Goal: Task Accomplishment & Management: Manage account settings

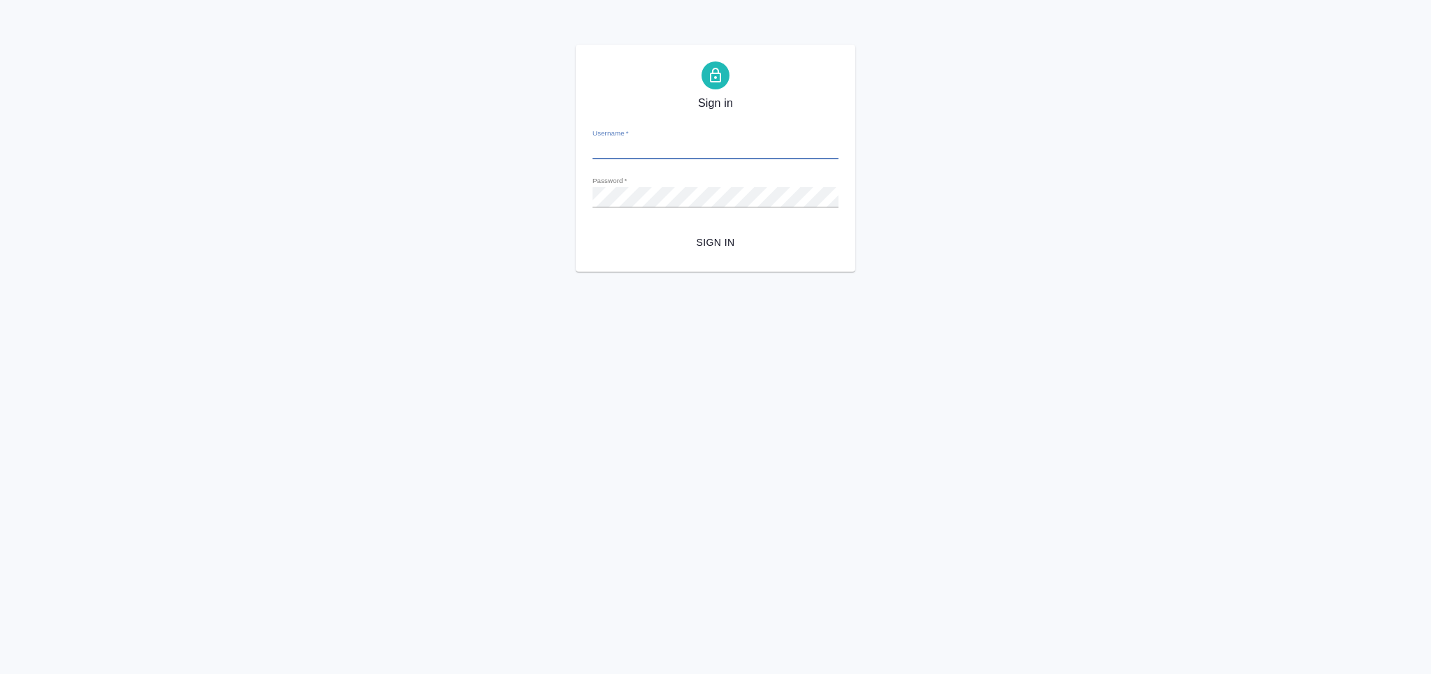
type input "[PERSON_NAME][EMAIL_ADDRESS][DOMAIN_NAME]"
click at [744, 252] on button "Sign in" at bounding box center [715, 243] width 246 height 26
type input "[PERSON_NAME][EMAIL_ADDRESS][DOMAIN_NAME]"
click at [713, 241] on span "Sign in" at bounding box center [716, 242] width 224 height 17
type input "[PERSON_NAME][EMAIL_ADDRESS][DOMAIN_NAME]"
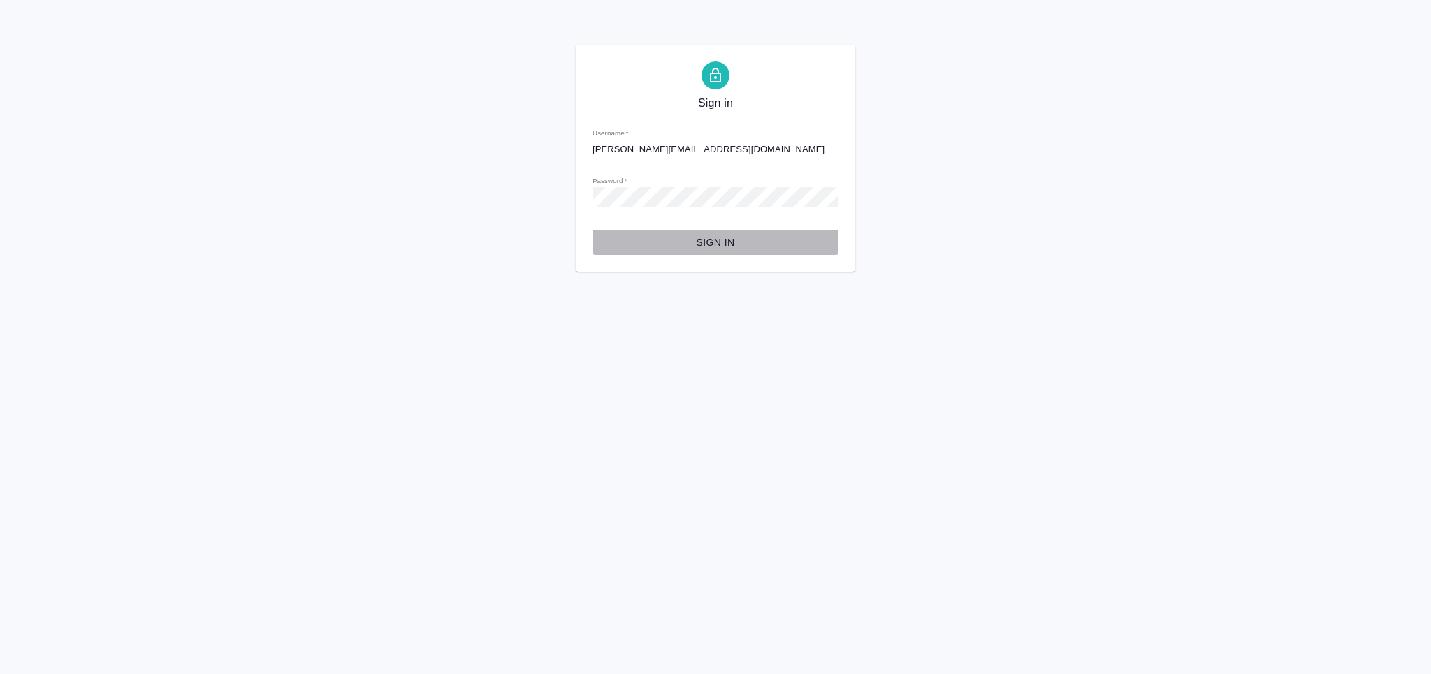
click at [741, 245] on span "Sign in" at bounding box center [716, 242] width 224 height 17
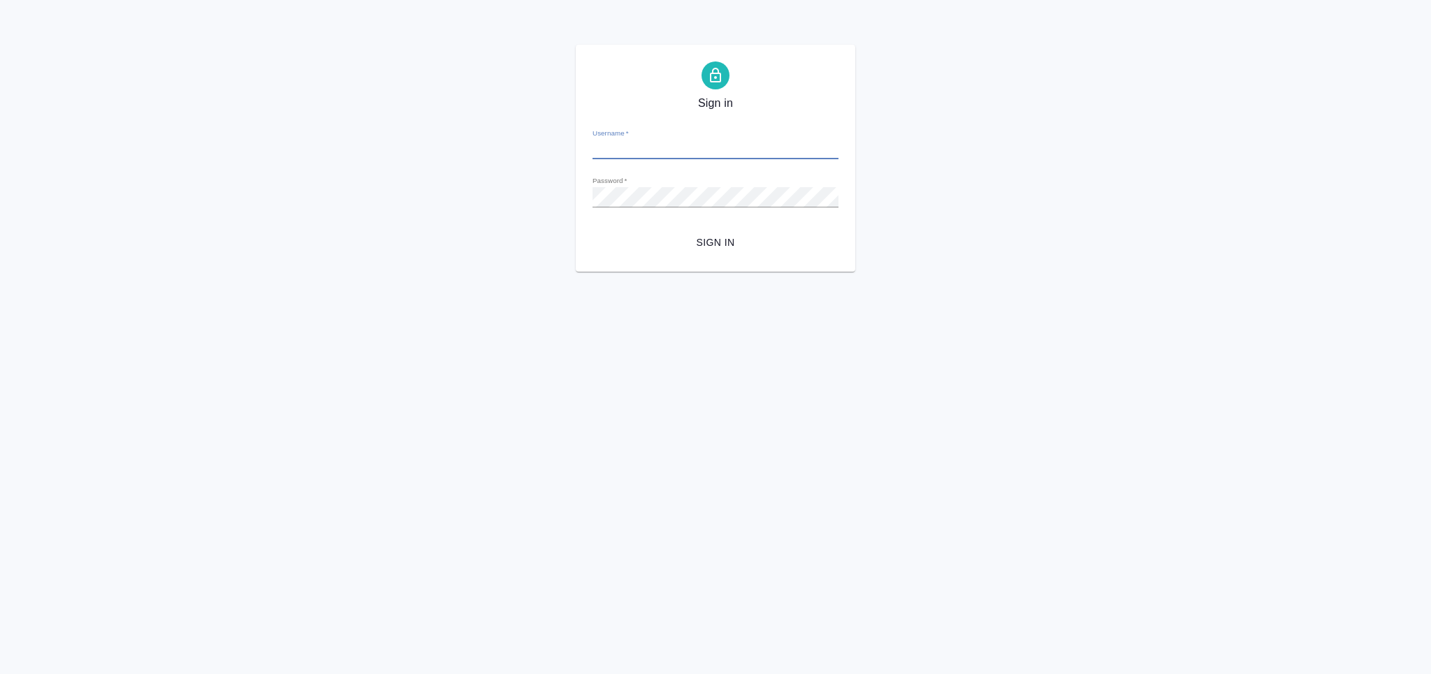
type input "m.grabko@awatera.com"
click at [706, 225] on form "Username   * m.grabko@awatera.com Password   * urlPath   * / Sign in" at bounding box center [715, 186] width 246 height 138
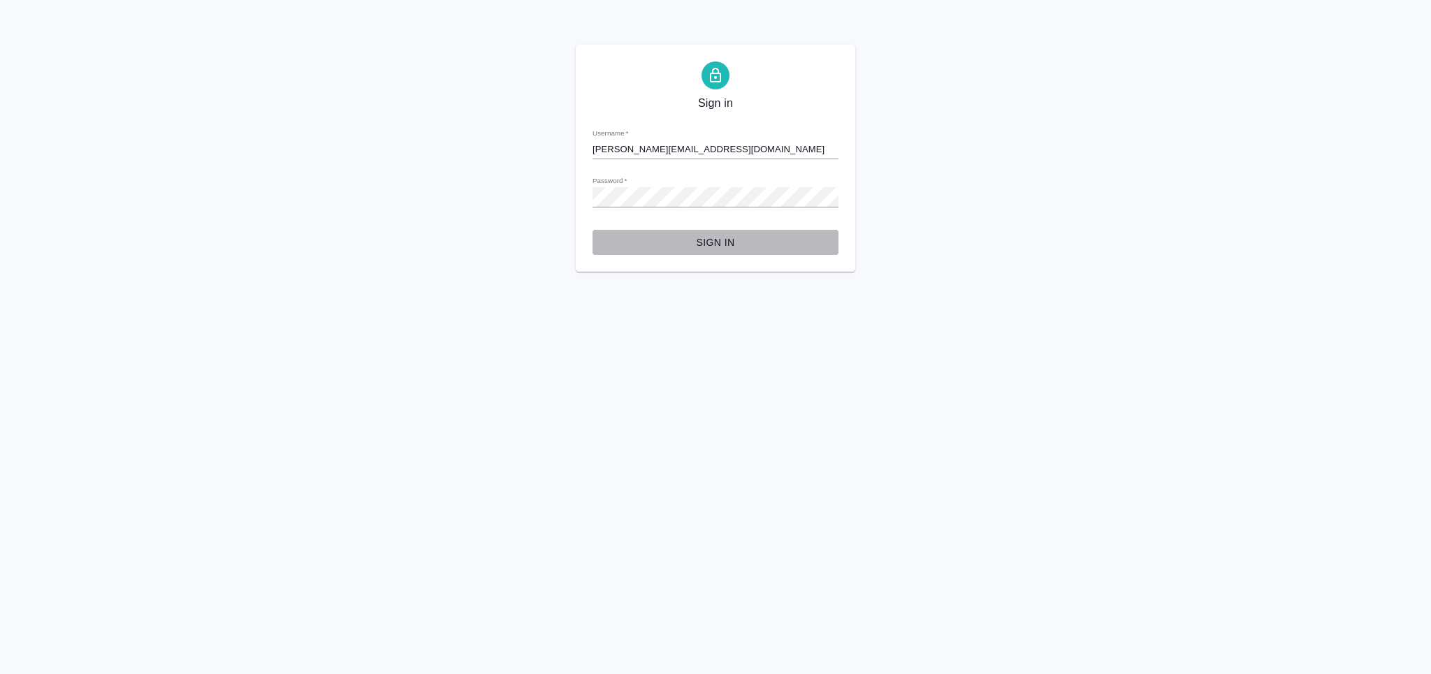
click at [706, 235] on span "Sign in" at bounding box center [716, 242] width 224 height 17
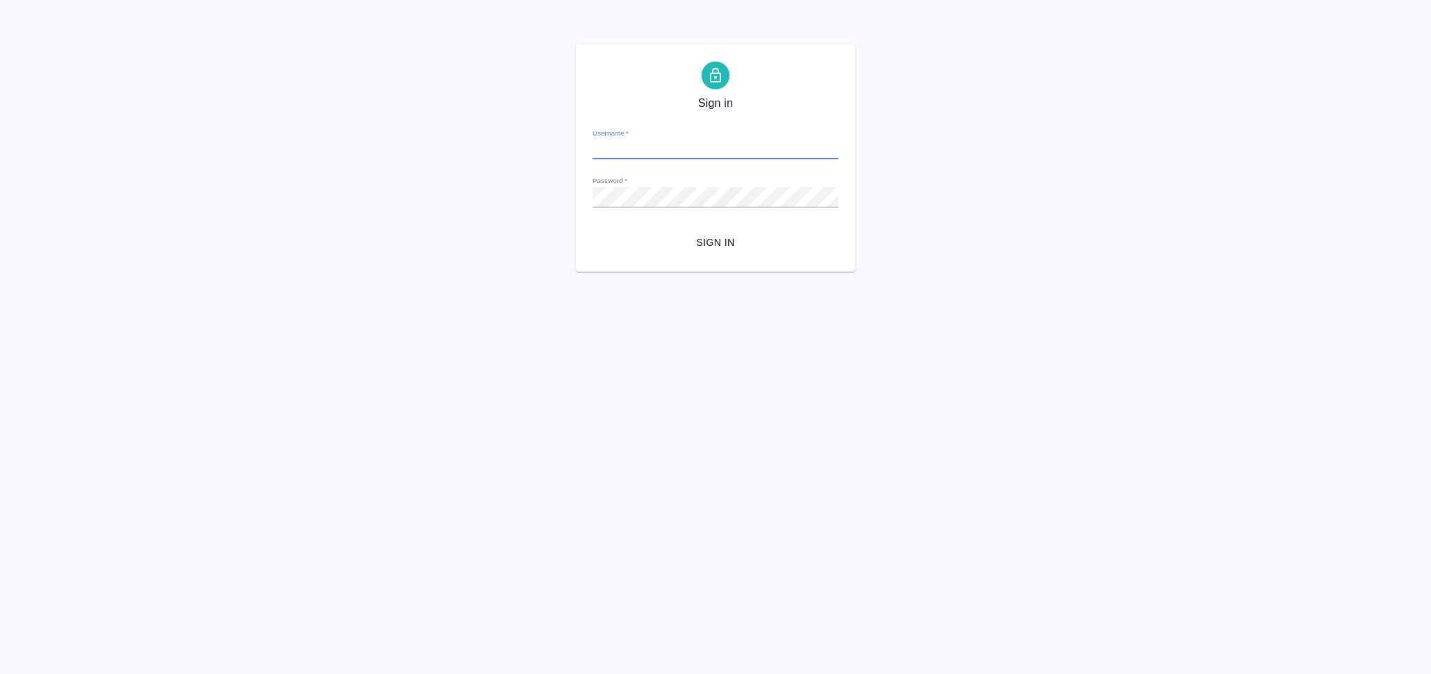
type input "m.grabko@awatera.com"
click at [671, 239] on span "Sign in" at bounding box center [716, 242] width 224 height 17
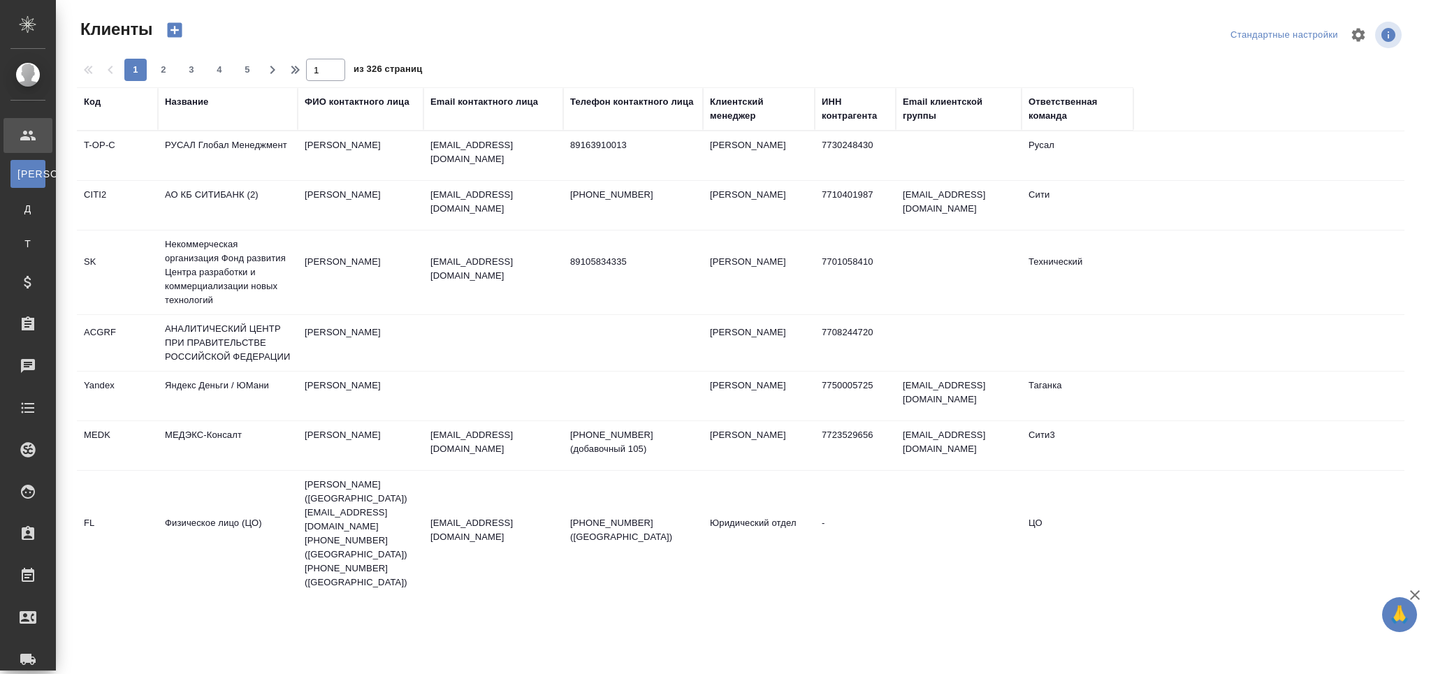
select select "RU"
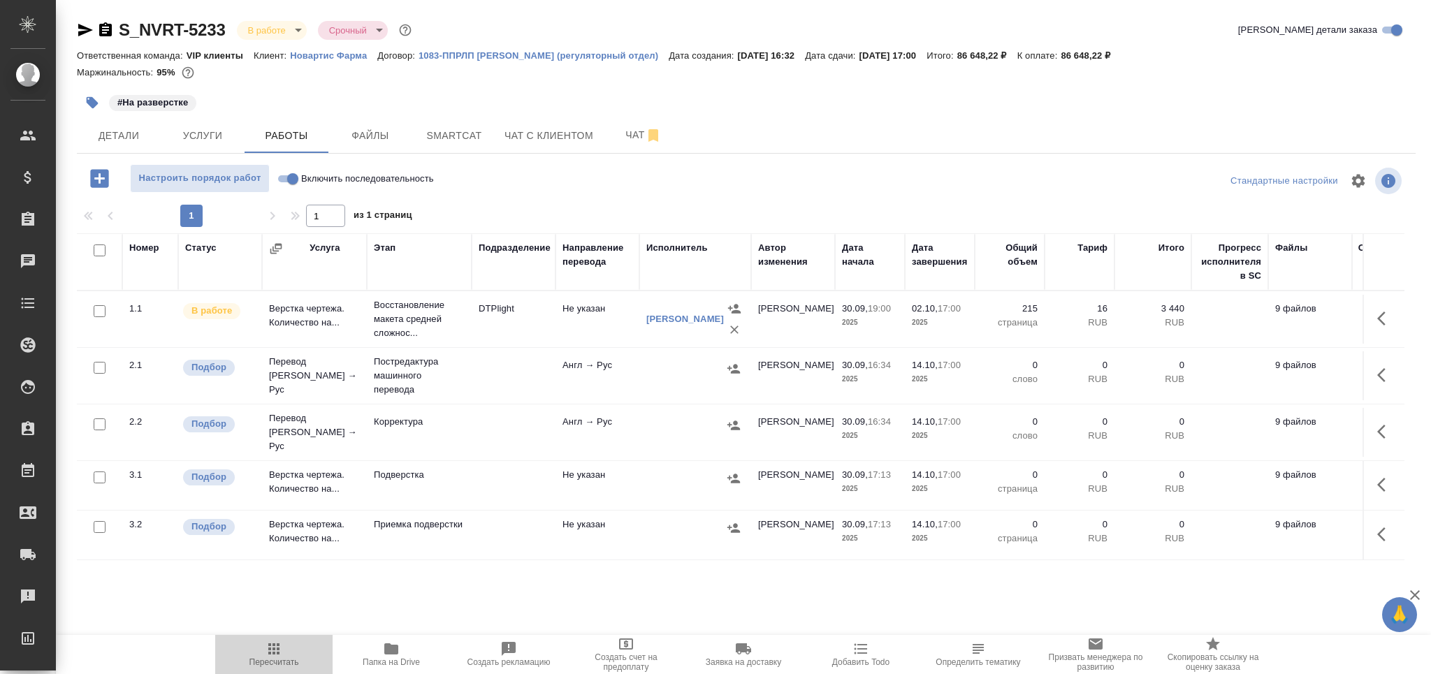
click at [272, 658] on span "Пересчитать" at bounding box center [274, 662] width 50 height 10
click at [117, 134] on span "Детали" at bounding box center [118, 135] width 67 height 17
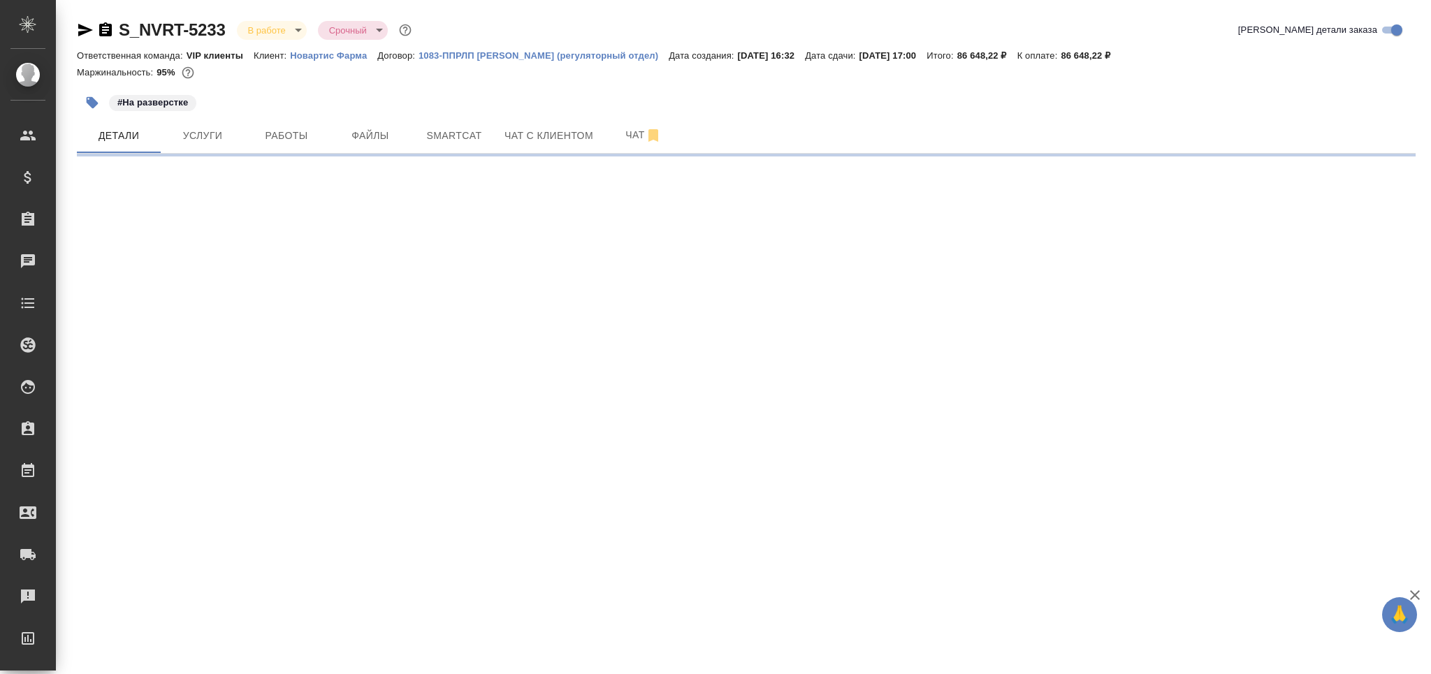
select select "RU"
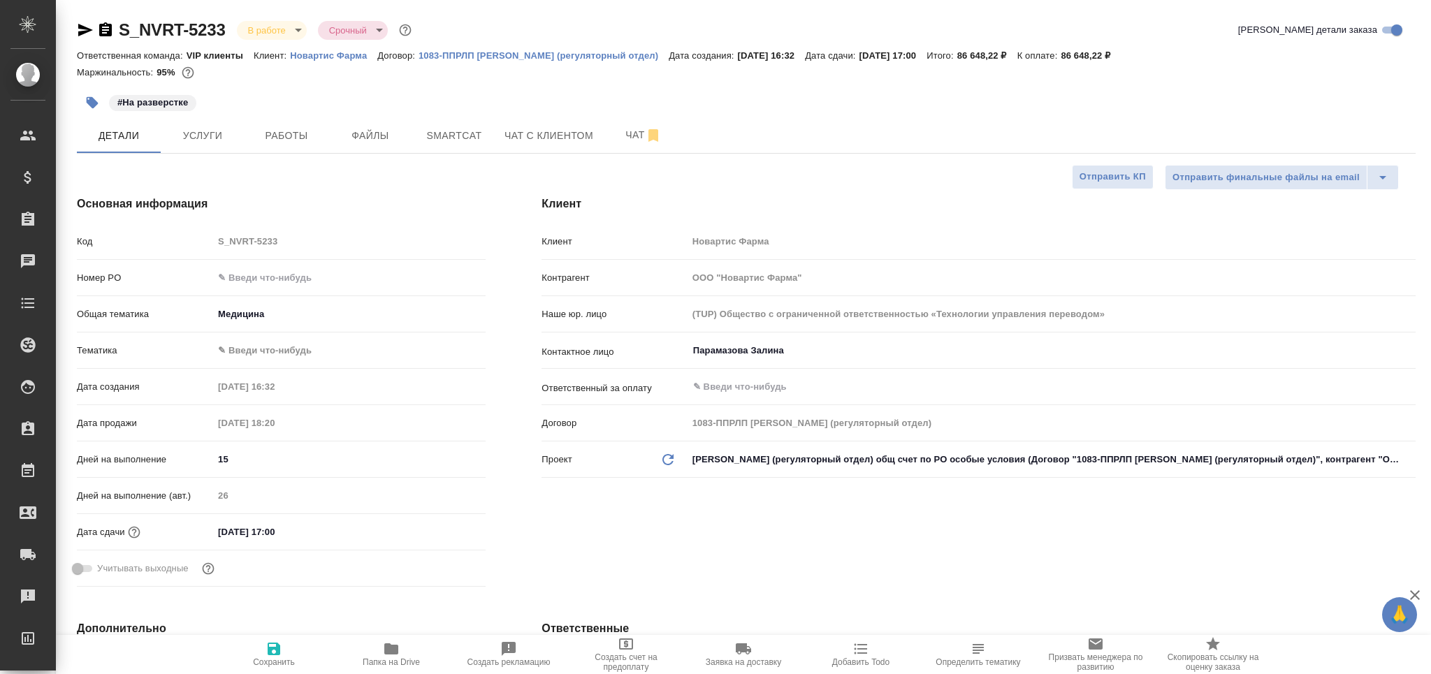
type textarea "x"
click at [392, 647] on icon "button" at bounding box center [391, 648] width 14 height 11
type textarea "x"
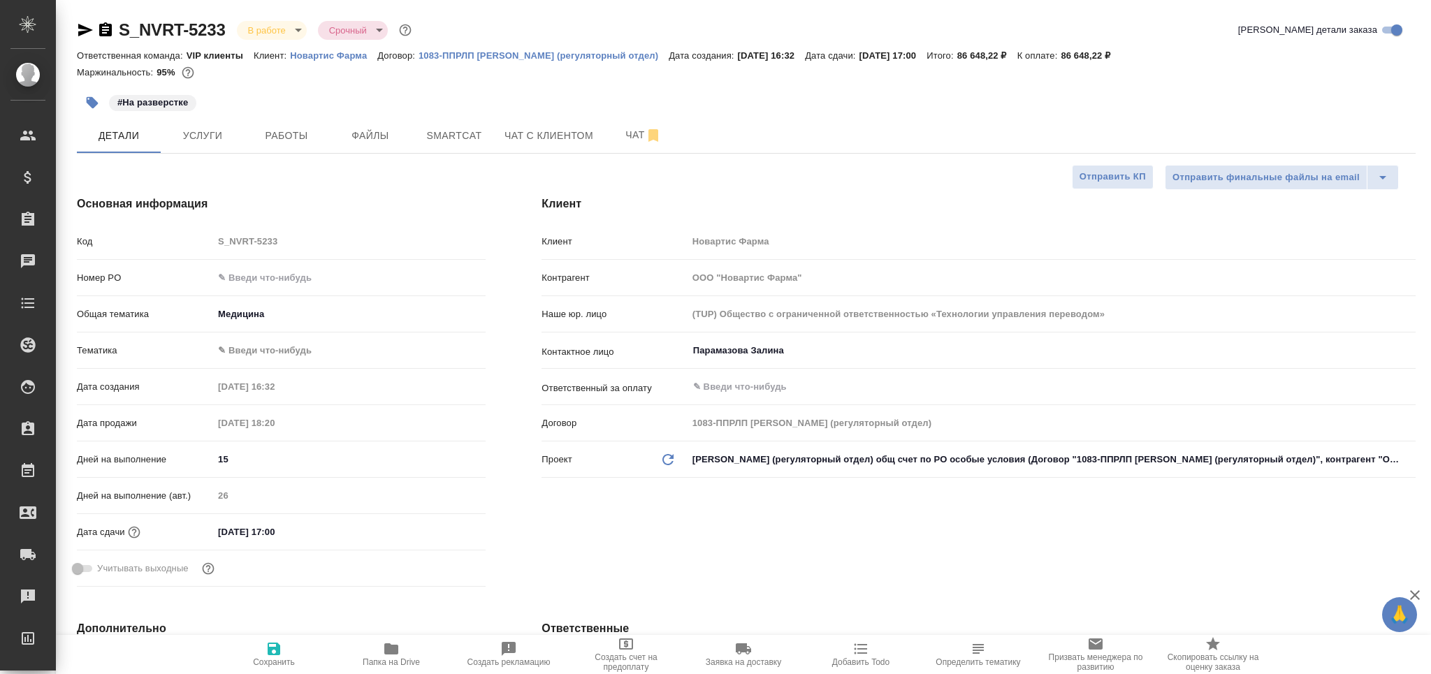
type textarea "x"
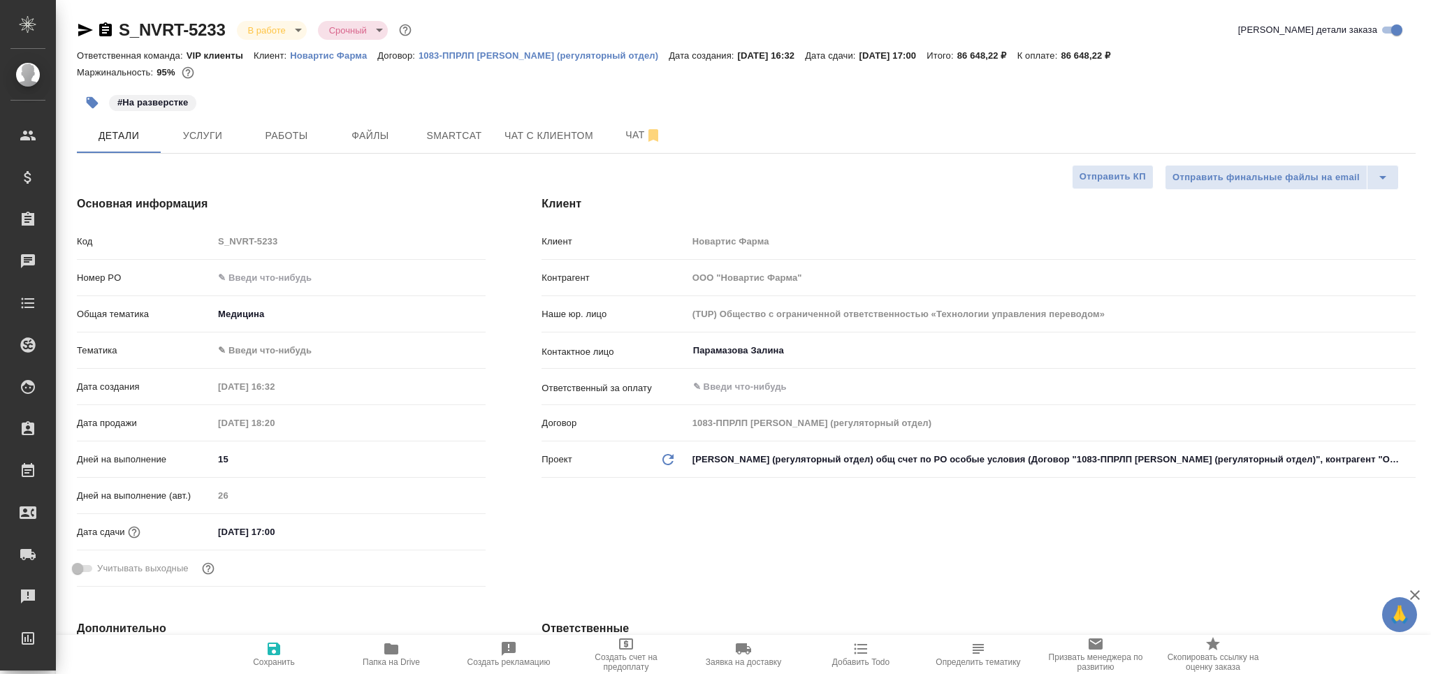
click at [264, 337] on div "Общая тематика Медицина med" at bounding box center [281, 320] width 409 height 36
click at [265, 349] on body "🙏 .cls-1 fill:#fff; AWATERA Grabko Mariya Клиенты Спецификации Заказы 0 Чаты To…" at bounding box center [715, 337] width 1431 height 674
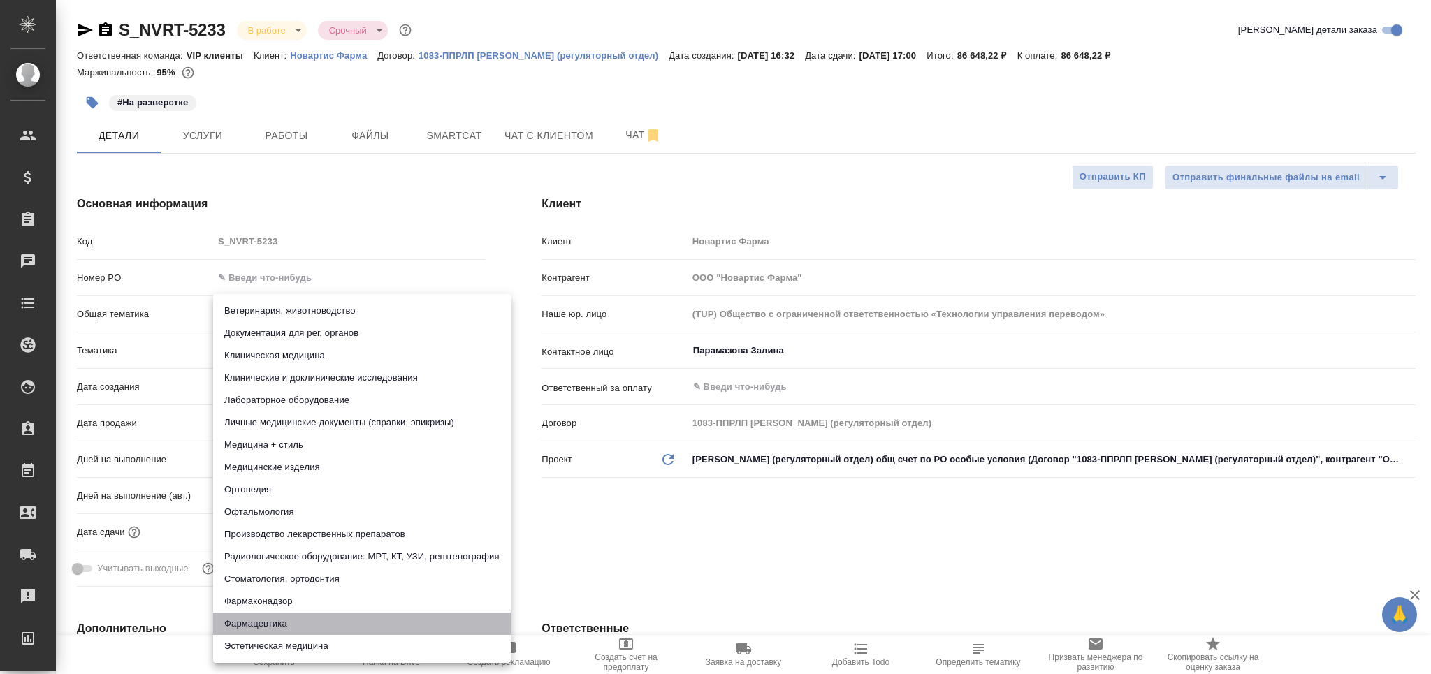
click at [258, 628] on li "Фармацевтика" at bounding box center [362, 624] width 298 height 22
type input "6149832f2b7be24903fd7a82"
type textarea "x"
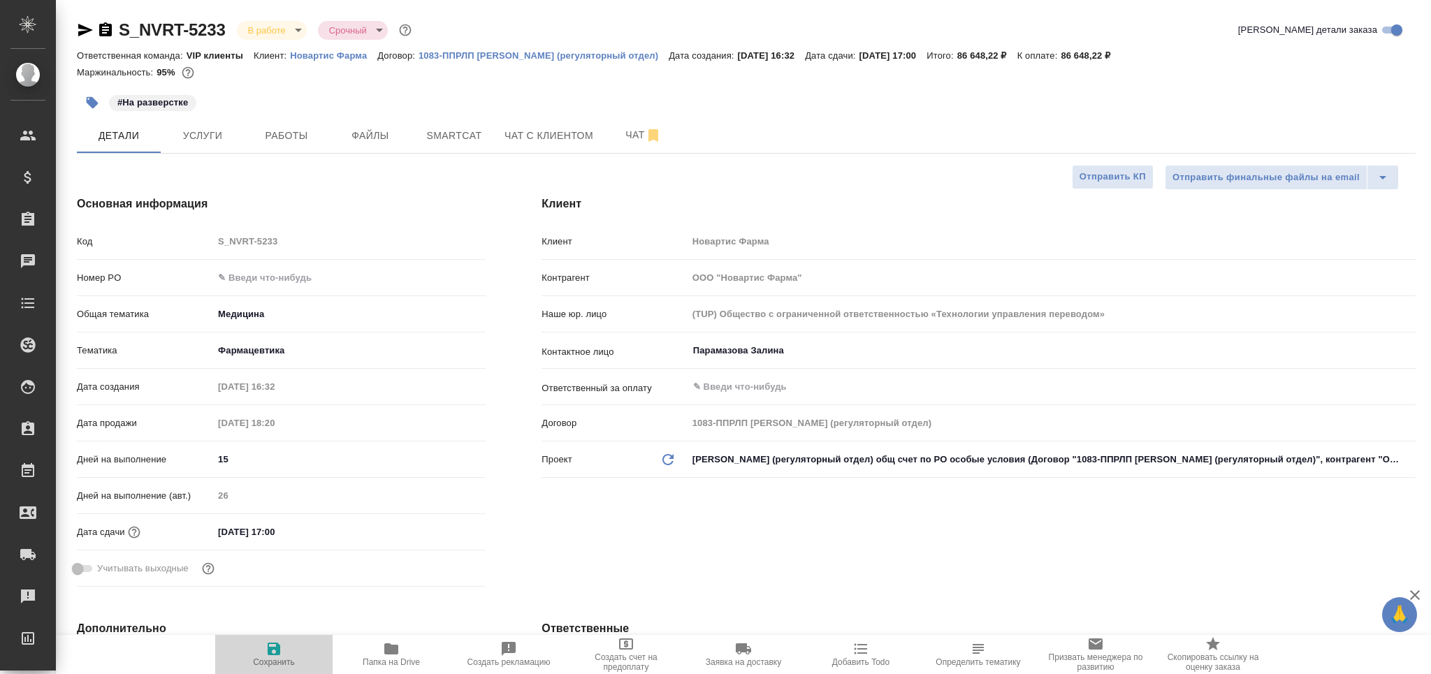
click at [287, 653] on span "Сохранить" at bounding box center [274, 654] width 101 height 27
type textarea "x"
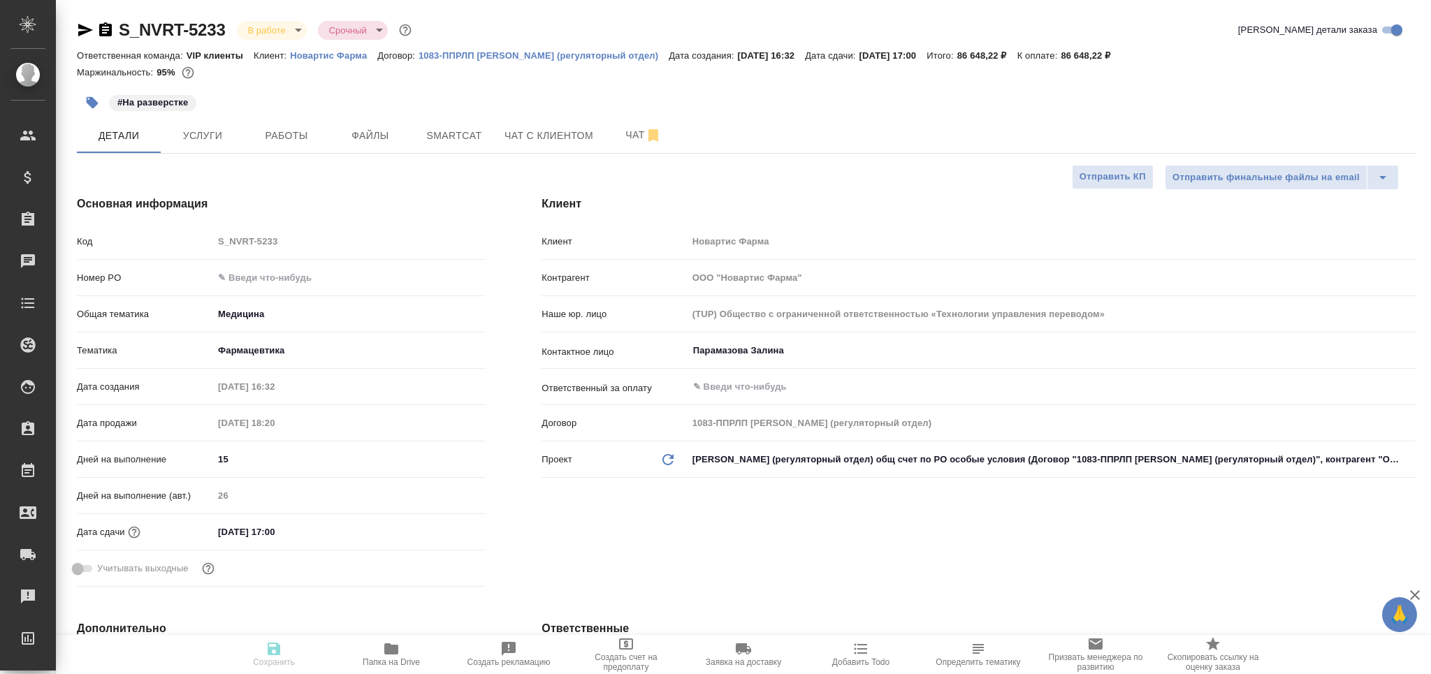
type textarea "x"
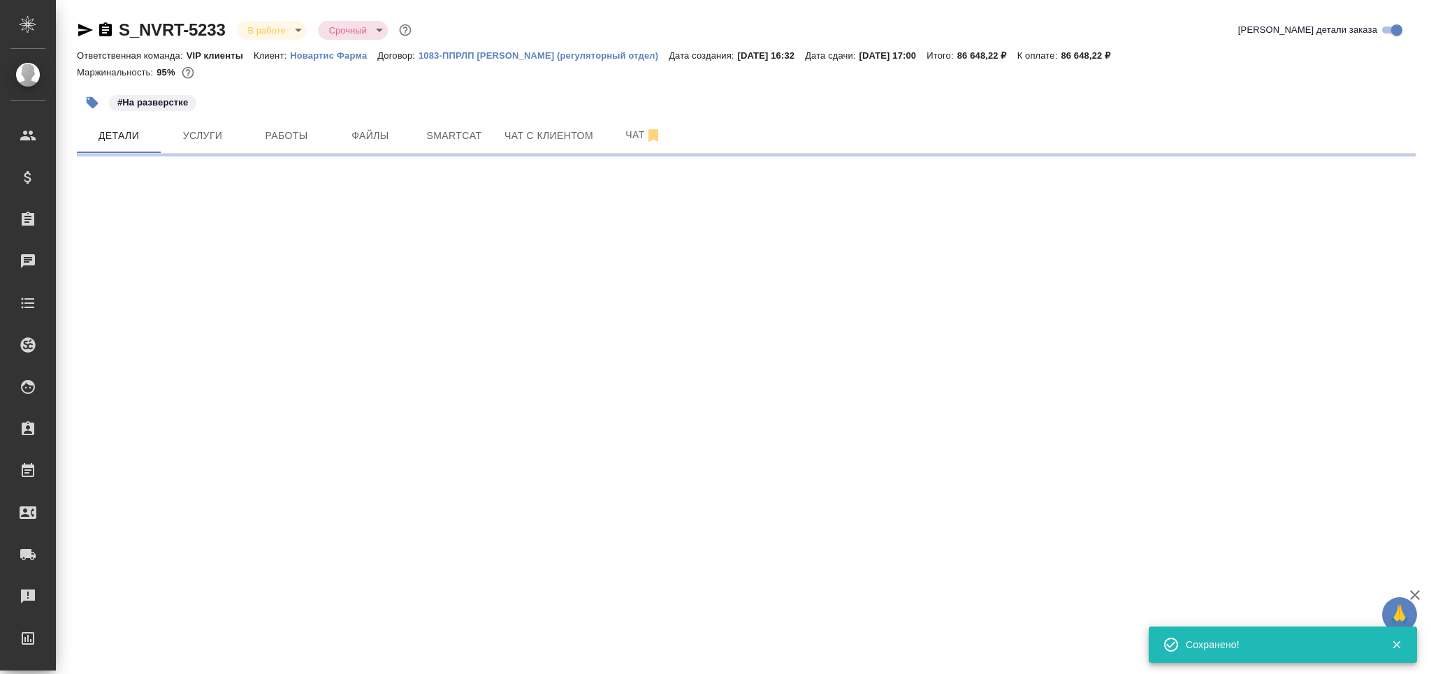
select select "RU"
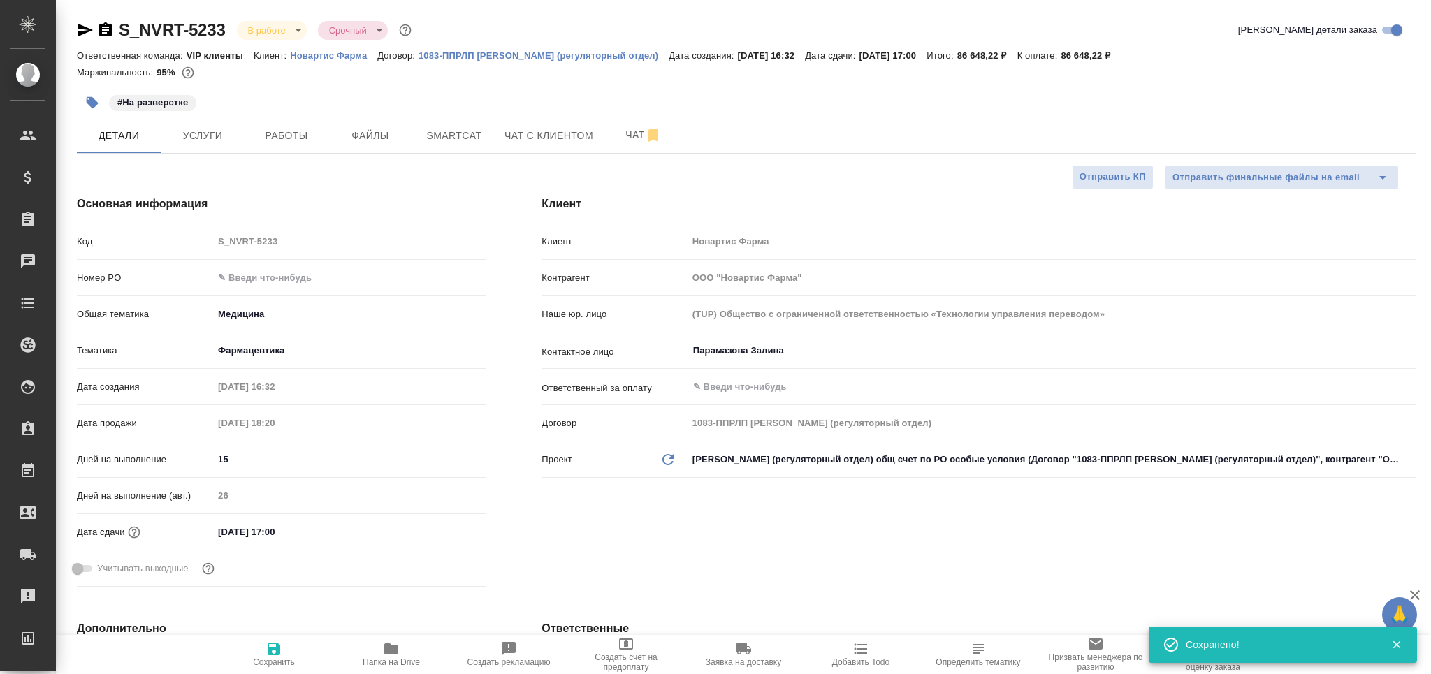
type textarea "x"
click at [451, 124] on button "Smartcat" at bounding box center [454, 135] width 84 height 35
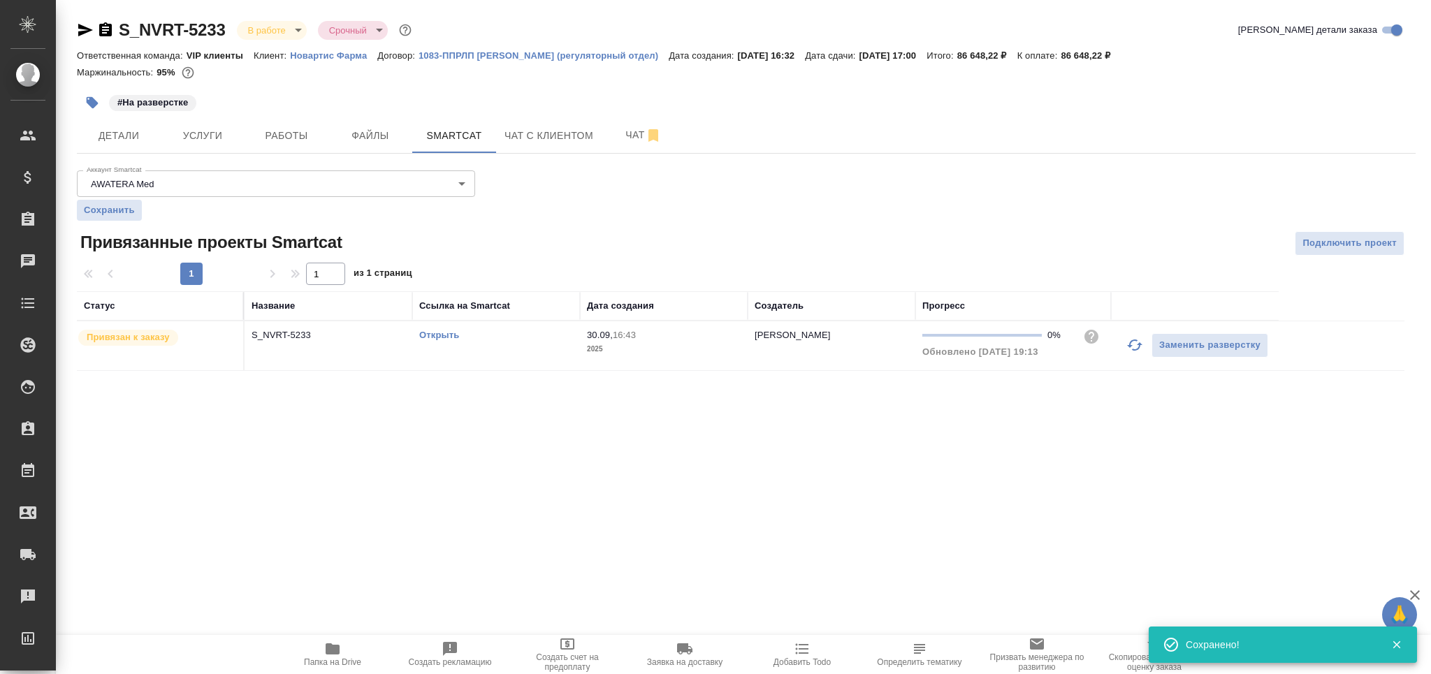
click at [447, 334] on link "Открыть" at bounding box center [439, 335] width 40 height 10
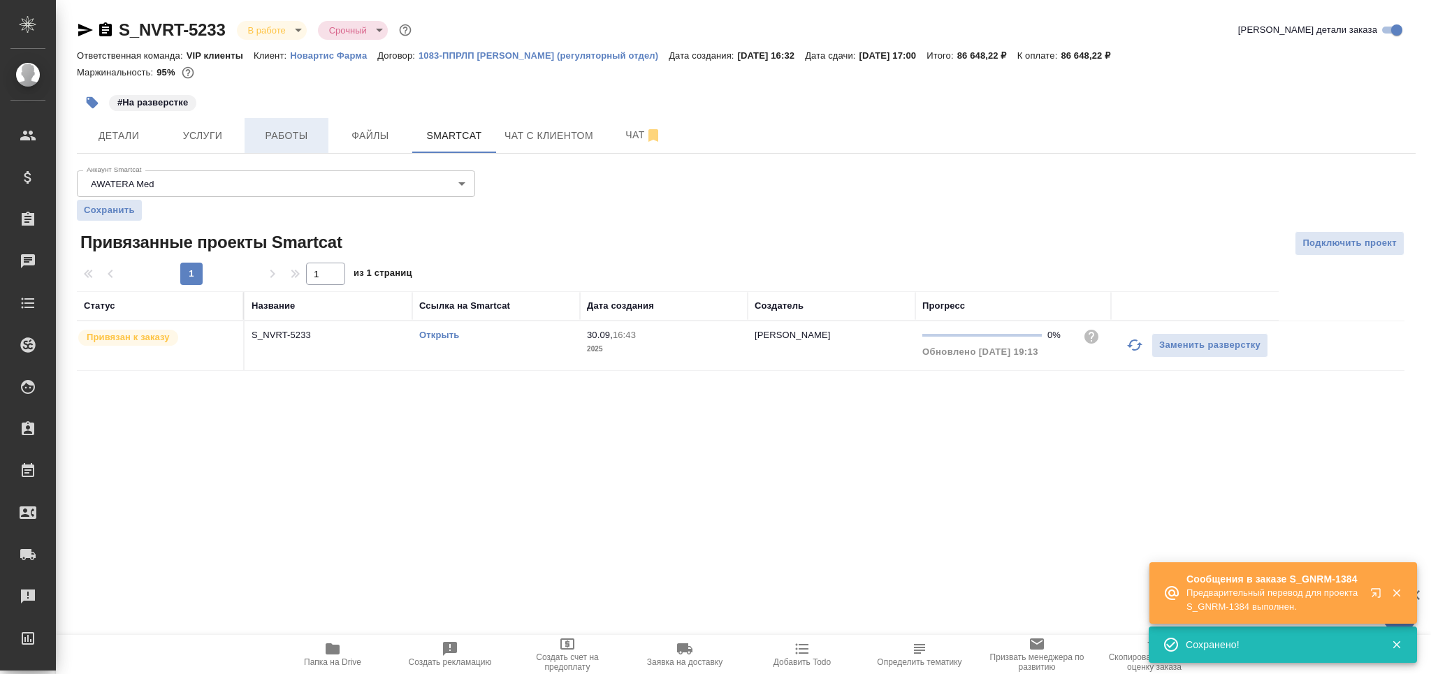
click at [309, 140] on span "Работы" at bounding box center [286, 135] width 67 height 17
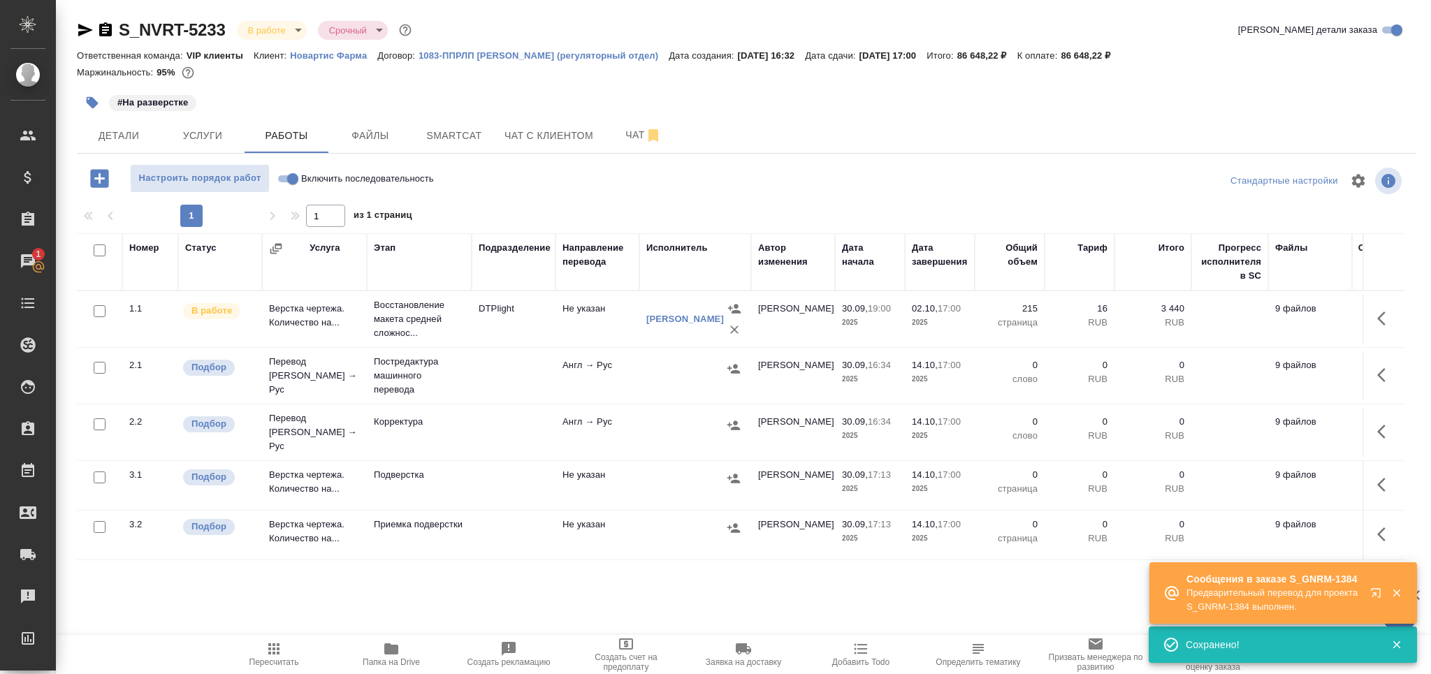
click at [478, 363] on td at bounding box center [514, 375] width 84 height 49
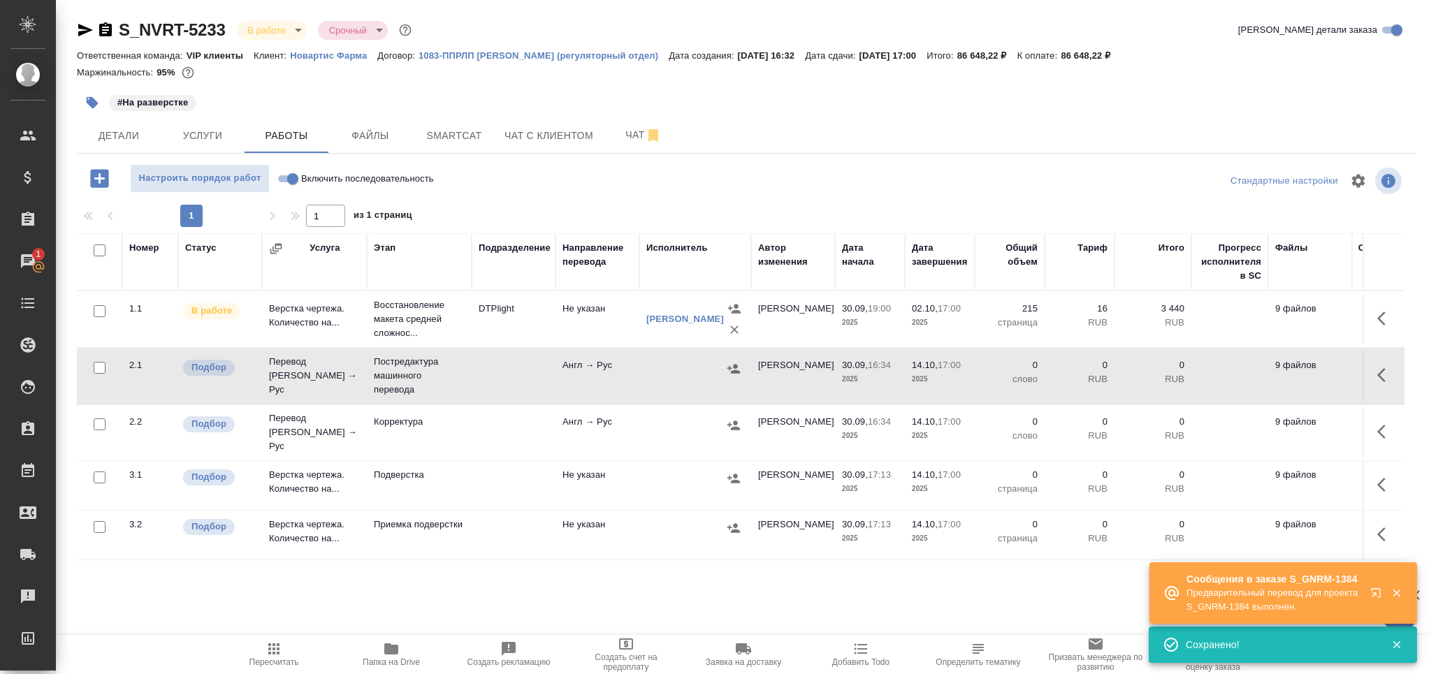
click at [478, 363] on td at bounding box center [514, 375] width 84 height 49
click at [617, 129] on span "Чат" at bounding box center [643, 134] width 67 height 17
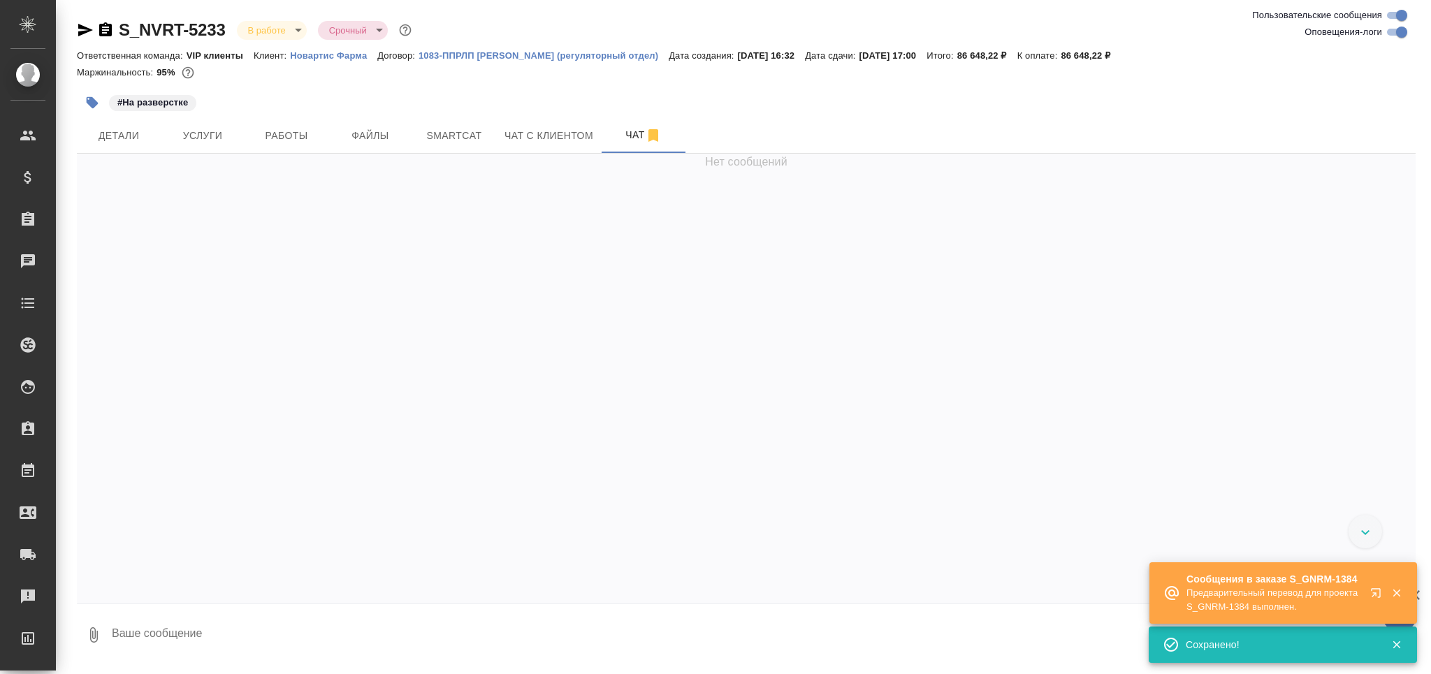
click at [1394, 30] on input "Оповещения-логи" at bounding box center [1401, 32] width 50 height 17
checkbox input "false"
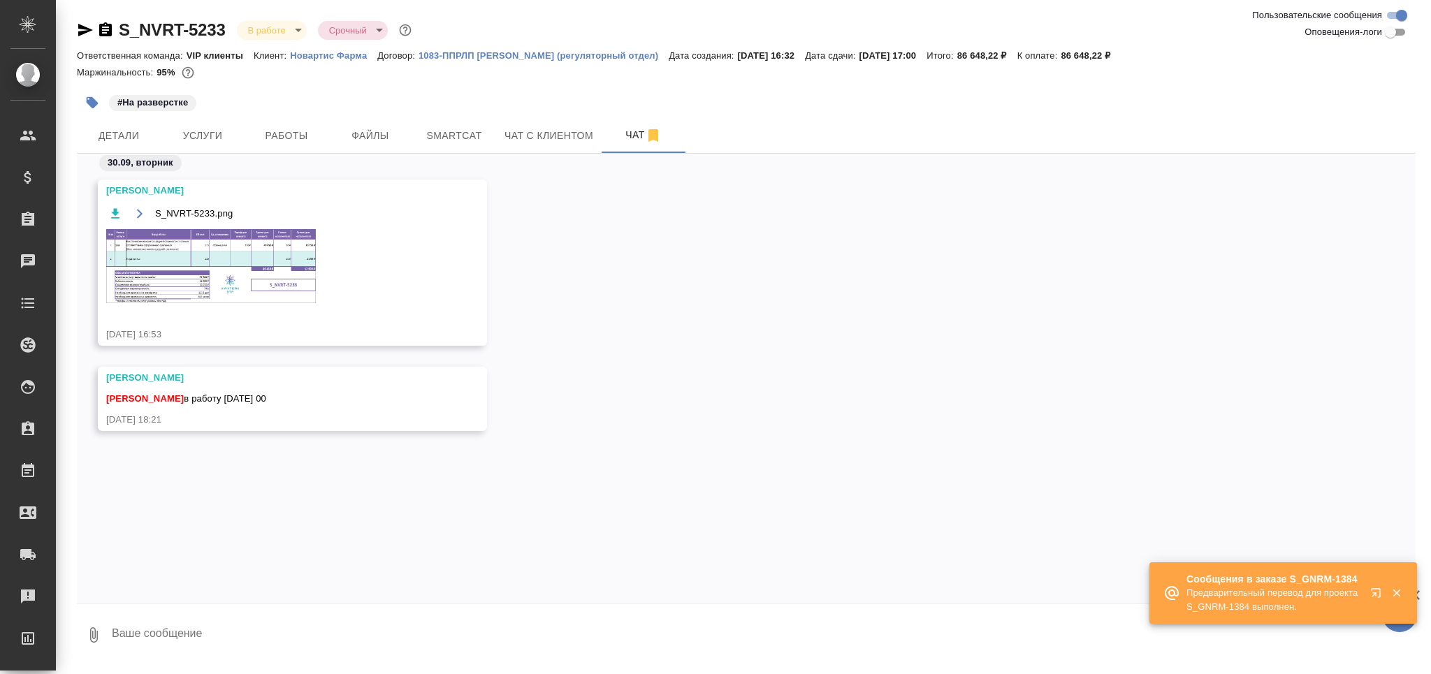
click at [198, 248] on img at bounding box center [211, 266] width 210 height 74
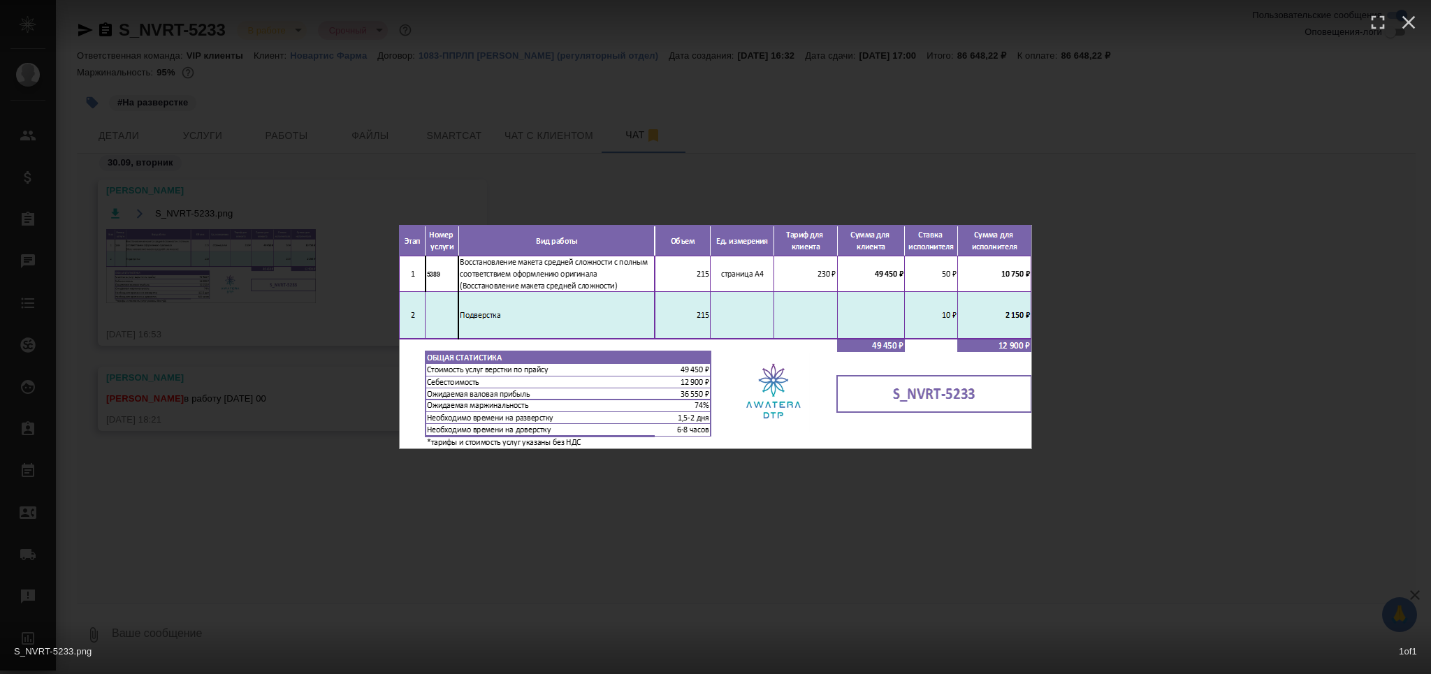
click at [521, 565] on div "S_NVRT-5233.png 1 of 1" at bounding box center [715, 337] width 1431 height 674
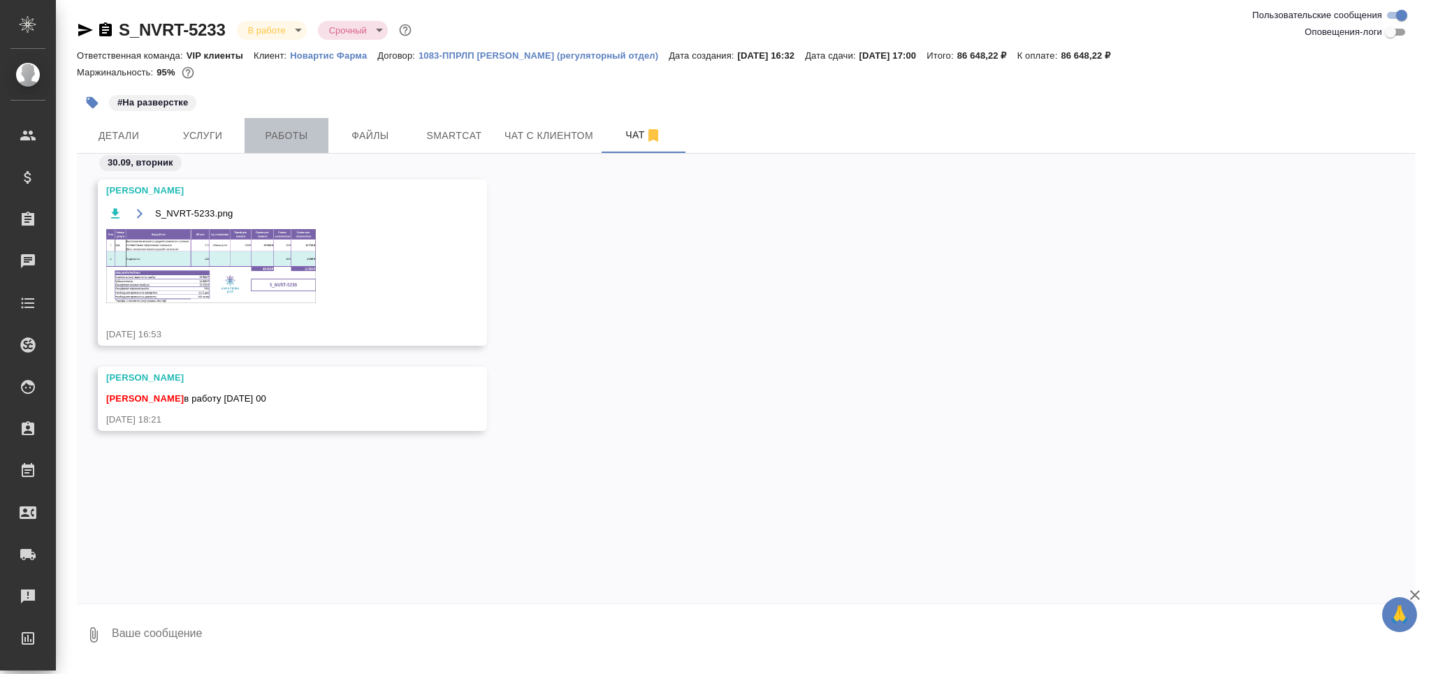
click at [288, 143] on span "Работы" at bounding box center [286, 135] width 67 height 17
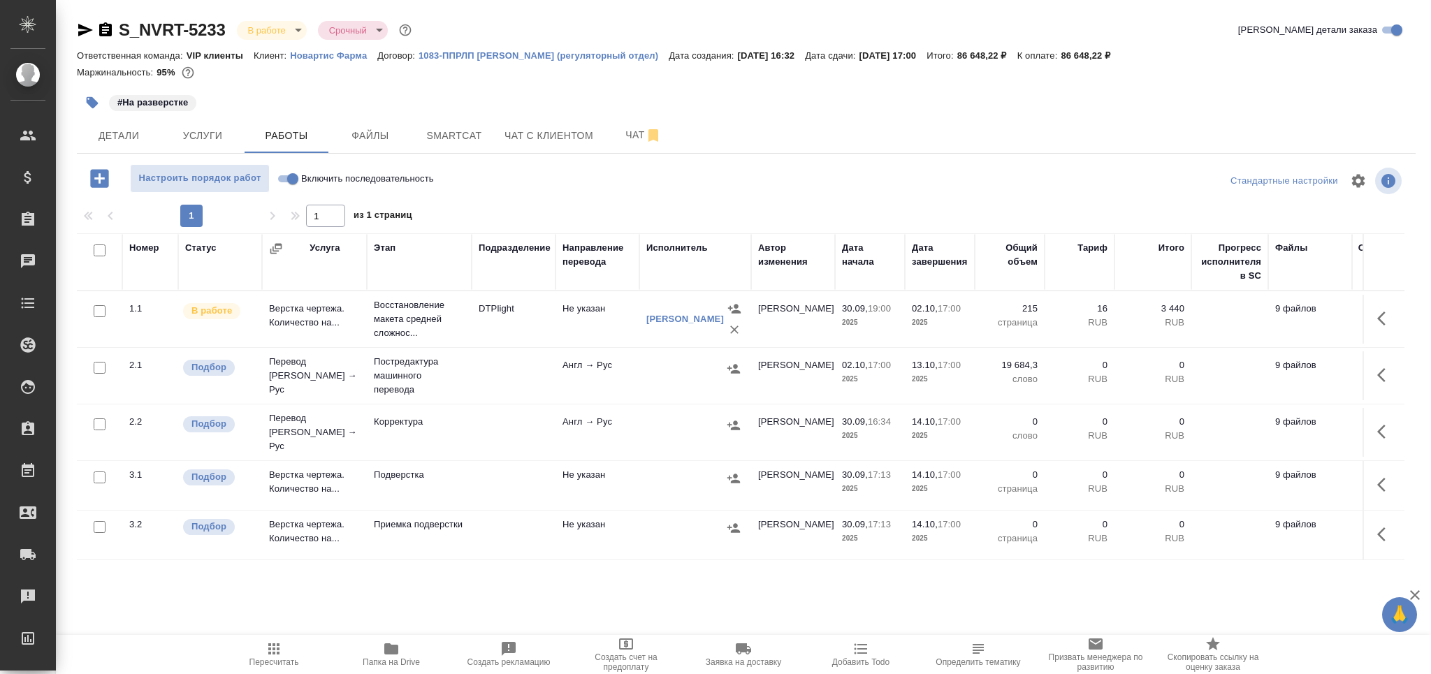
click at [372, 428] on td "Корректура" at bounding box center [419, 432] width 105 height 49
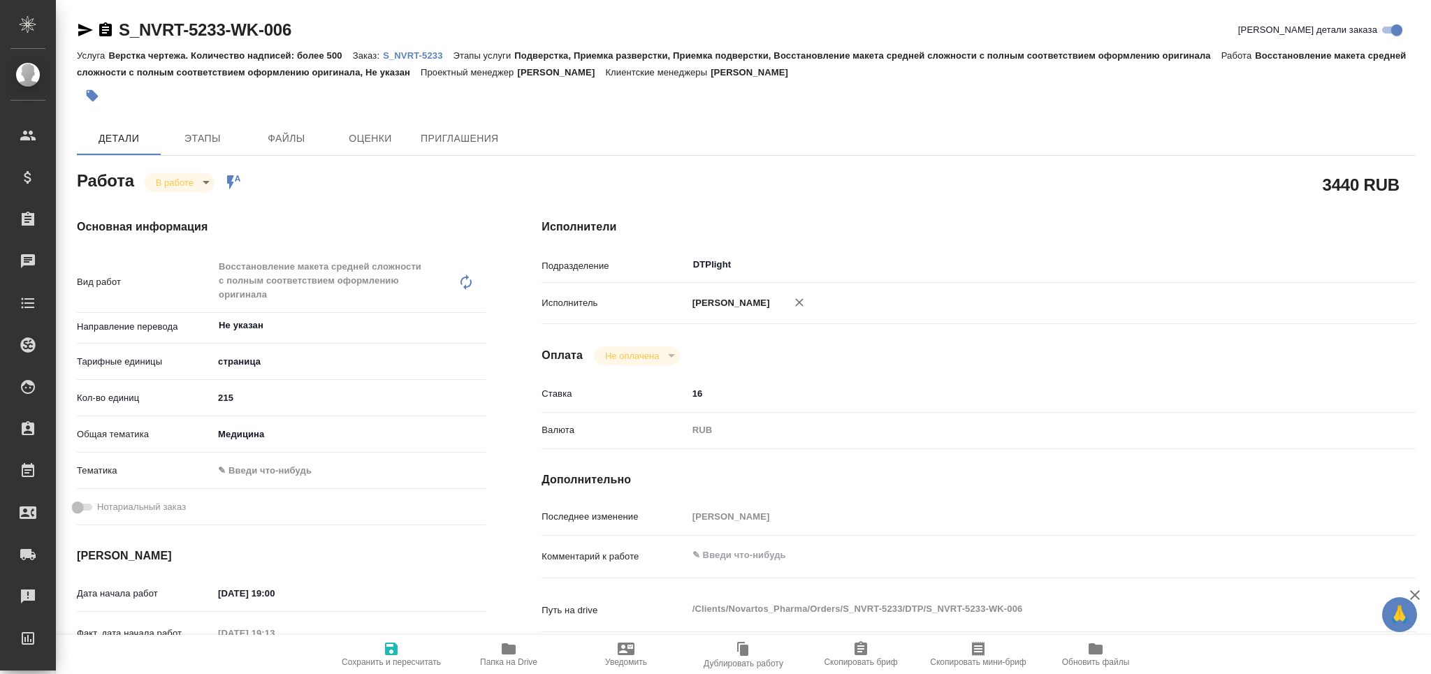
type textarea "x"
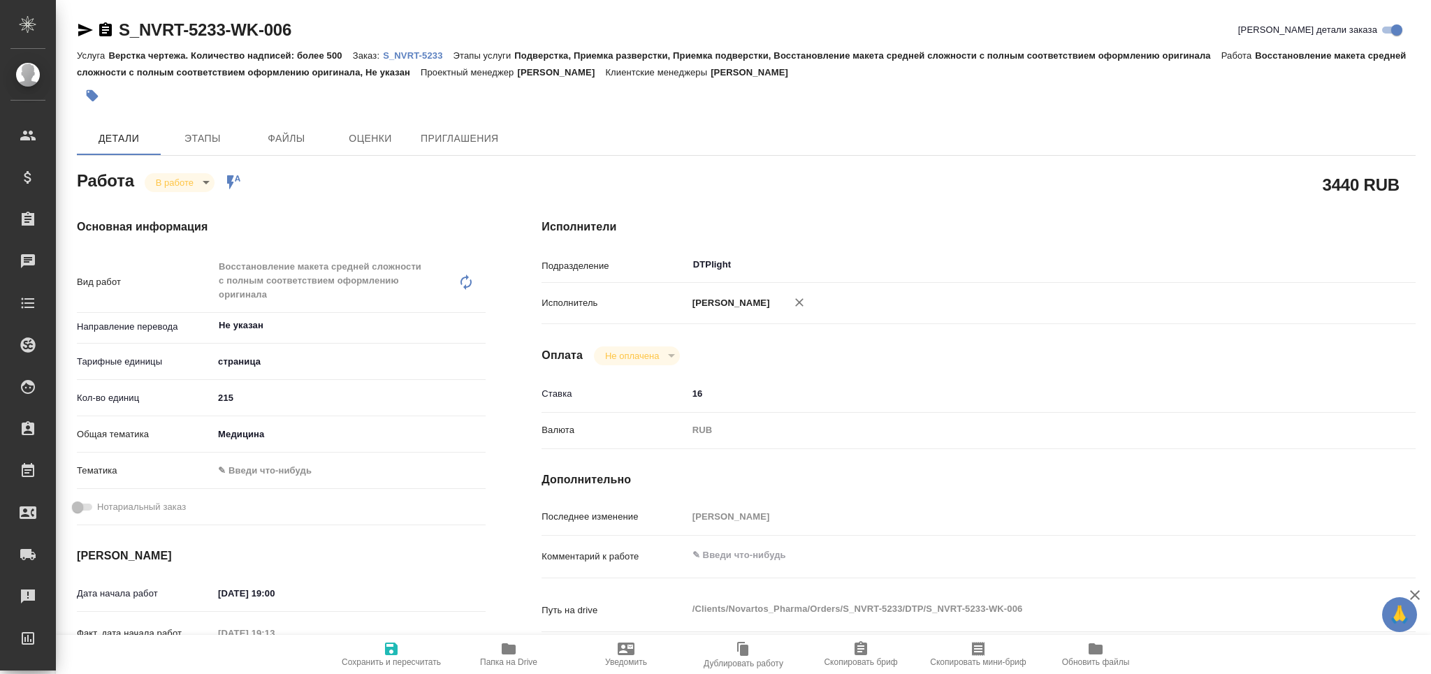
type textarea "x"
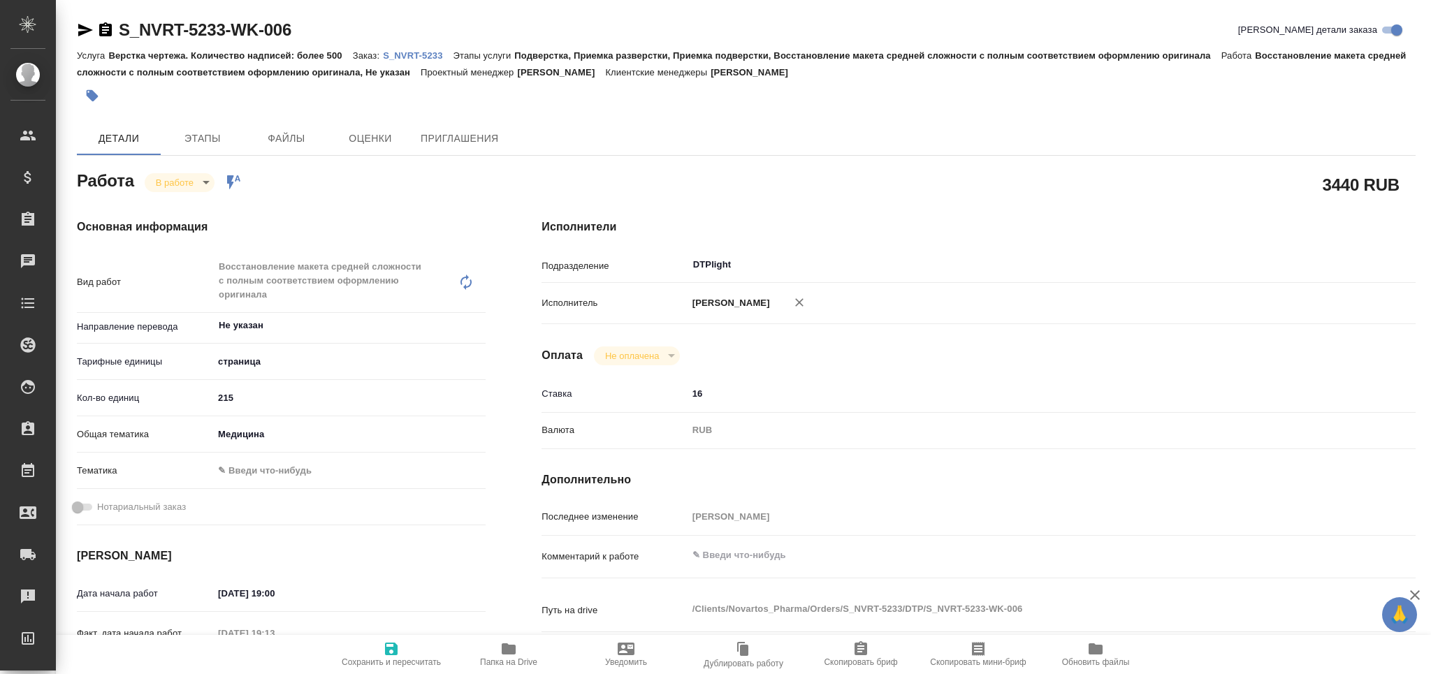
type textarea "x"
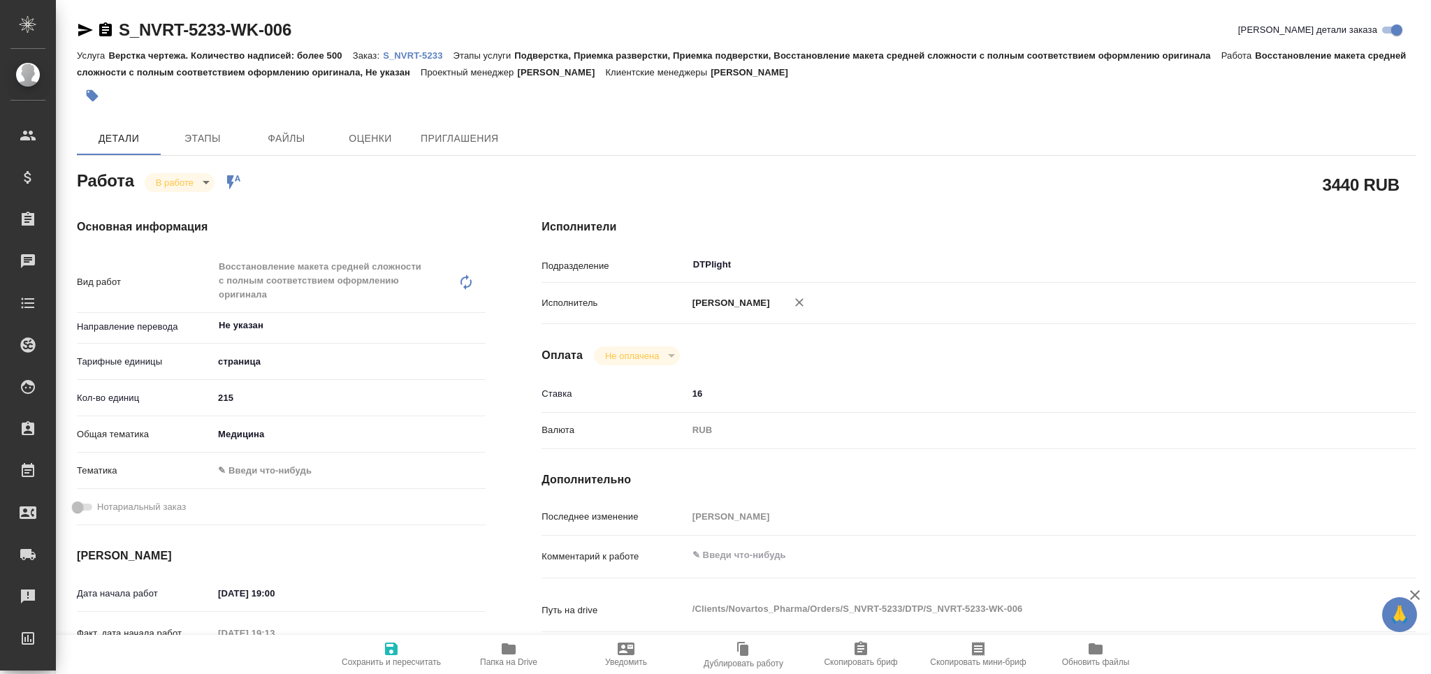
type textarea "x"
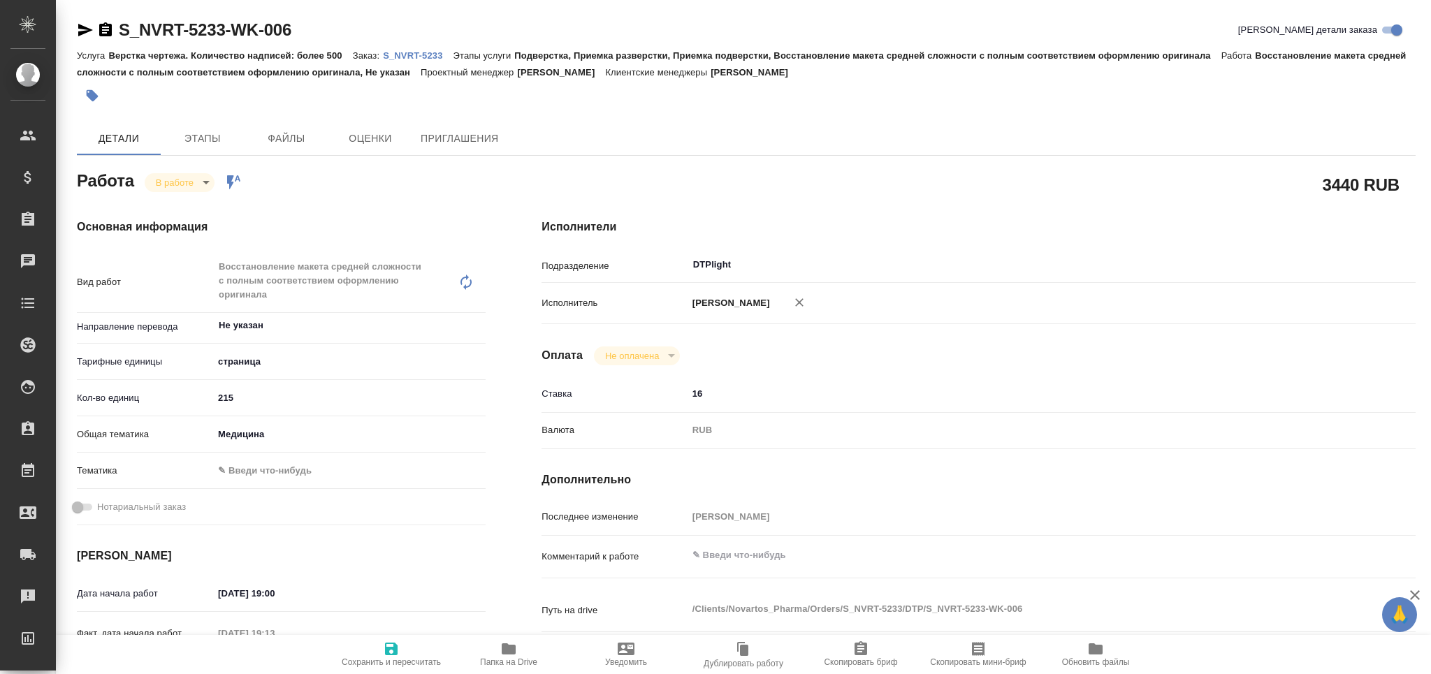
type textarea "x"
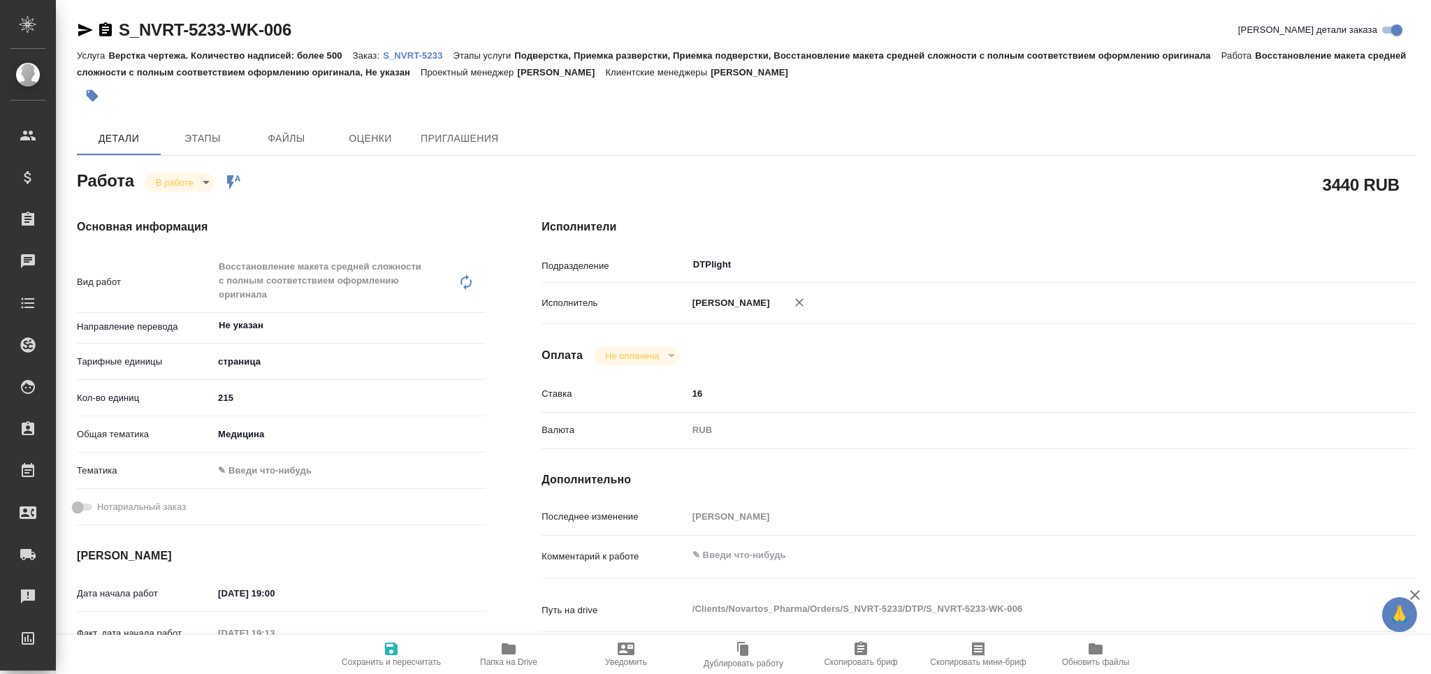
click at [426, 59] on p "S_NVRT-5233" at bounding box center [418, 55] width 70 height 10
type textarea "x"
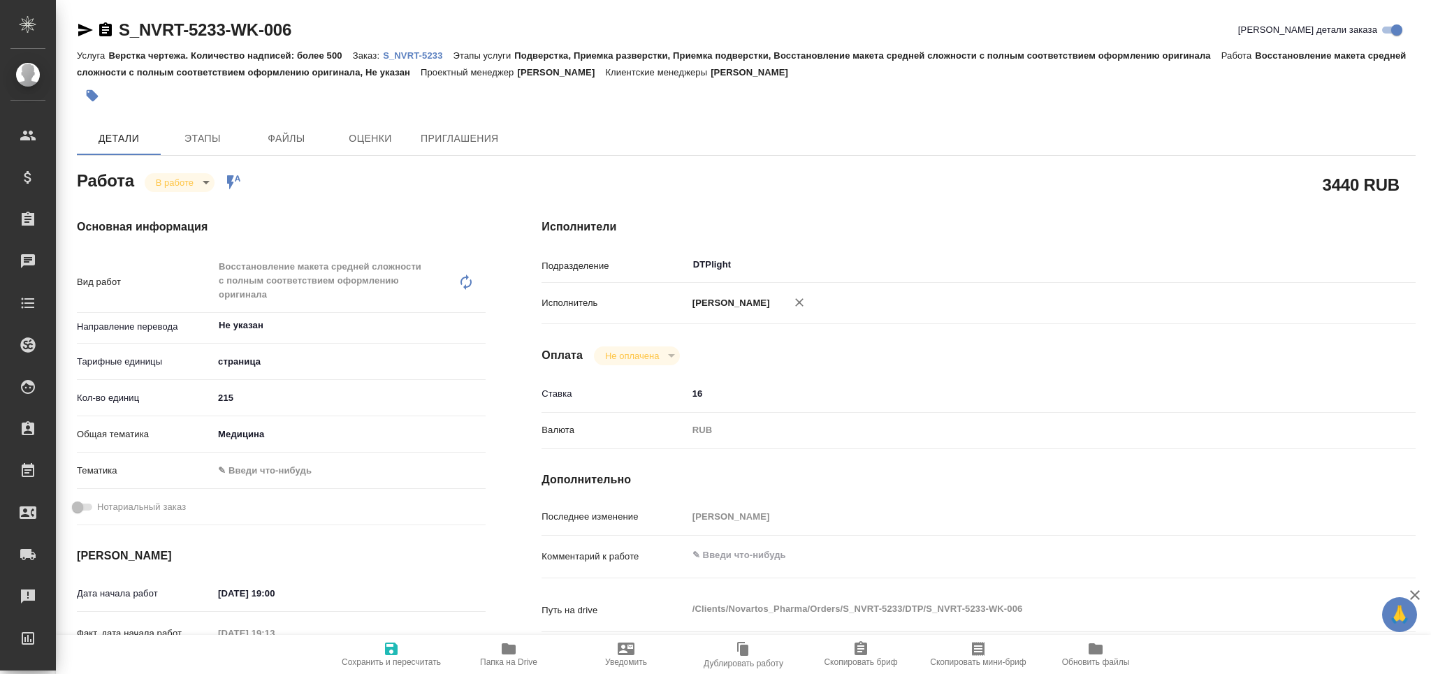
type textarea "x"
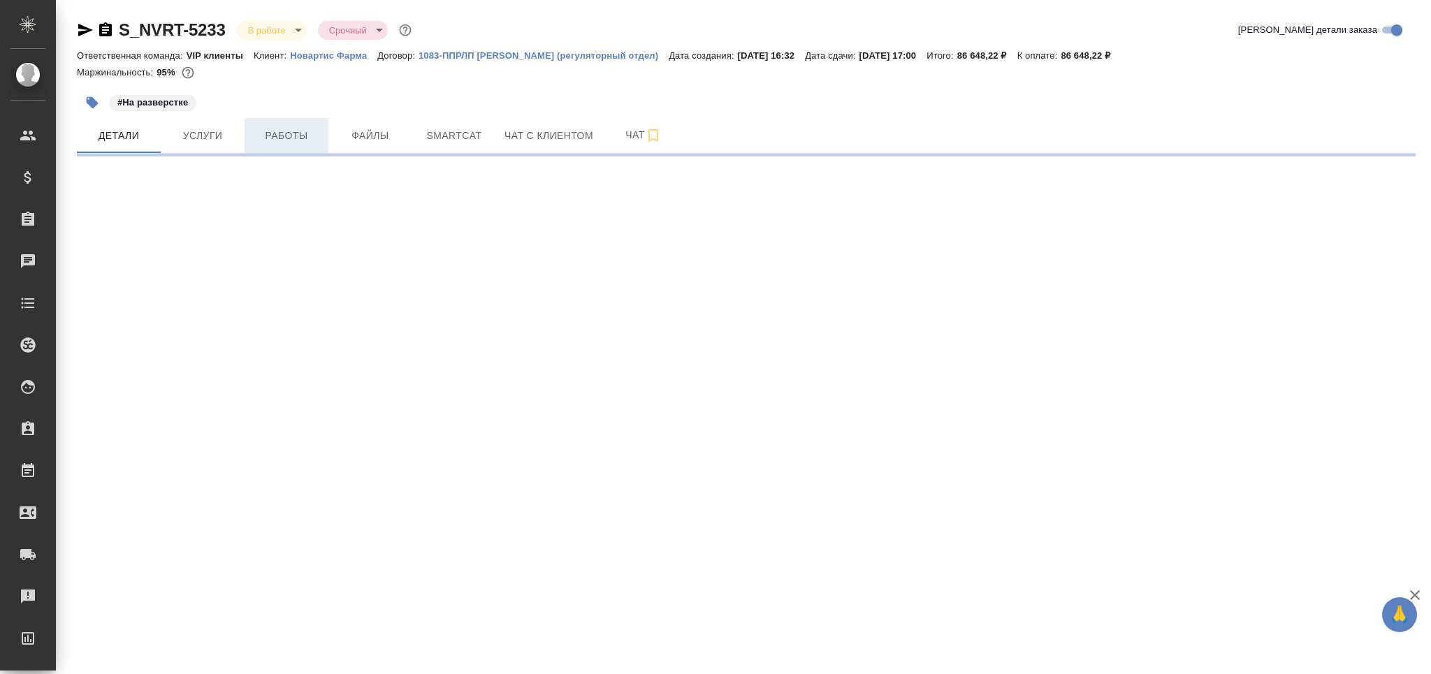
select select "RU"
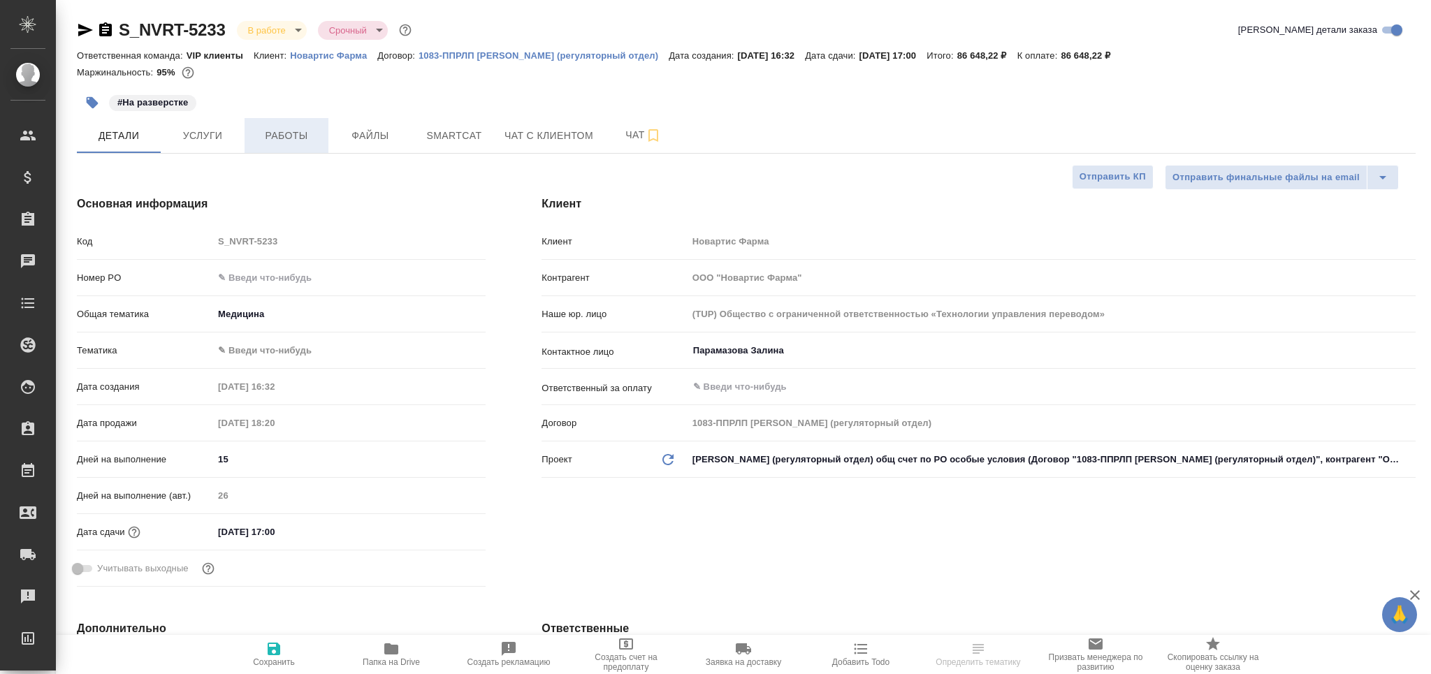
type textarea "x"
click at [303, 131] on span "Работы" at bounding box center [286, 135] width 67 height 17
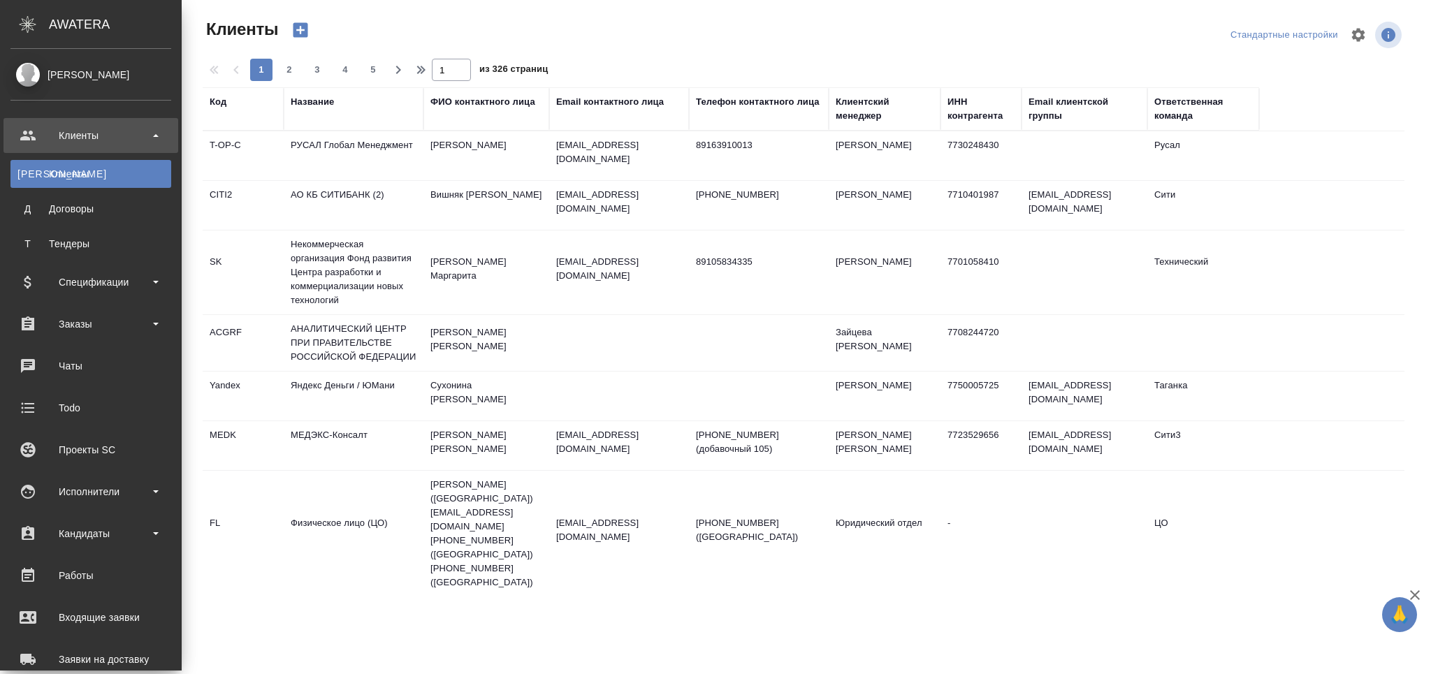
select select "RU"
click at [75, 326] on div "Заказы" at bounding box center [90, 324] width 161 height 21
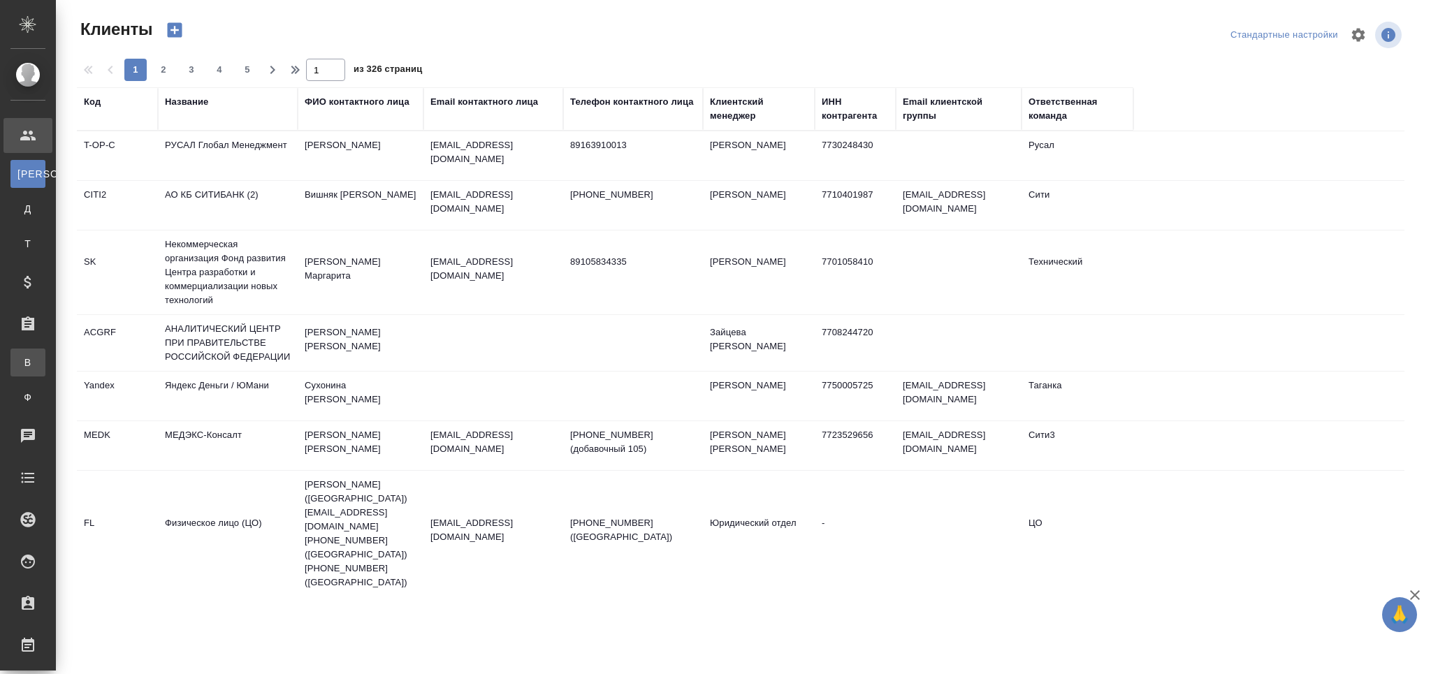
click at [45, 354] on link "В Все заказы" at bounding box center [27, 363] width 35 height 28
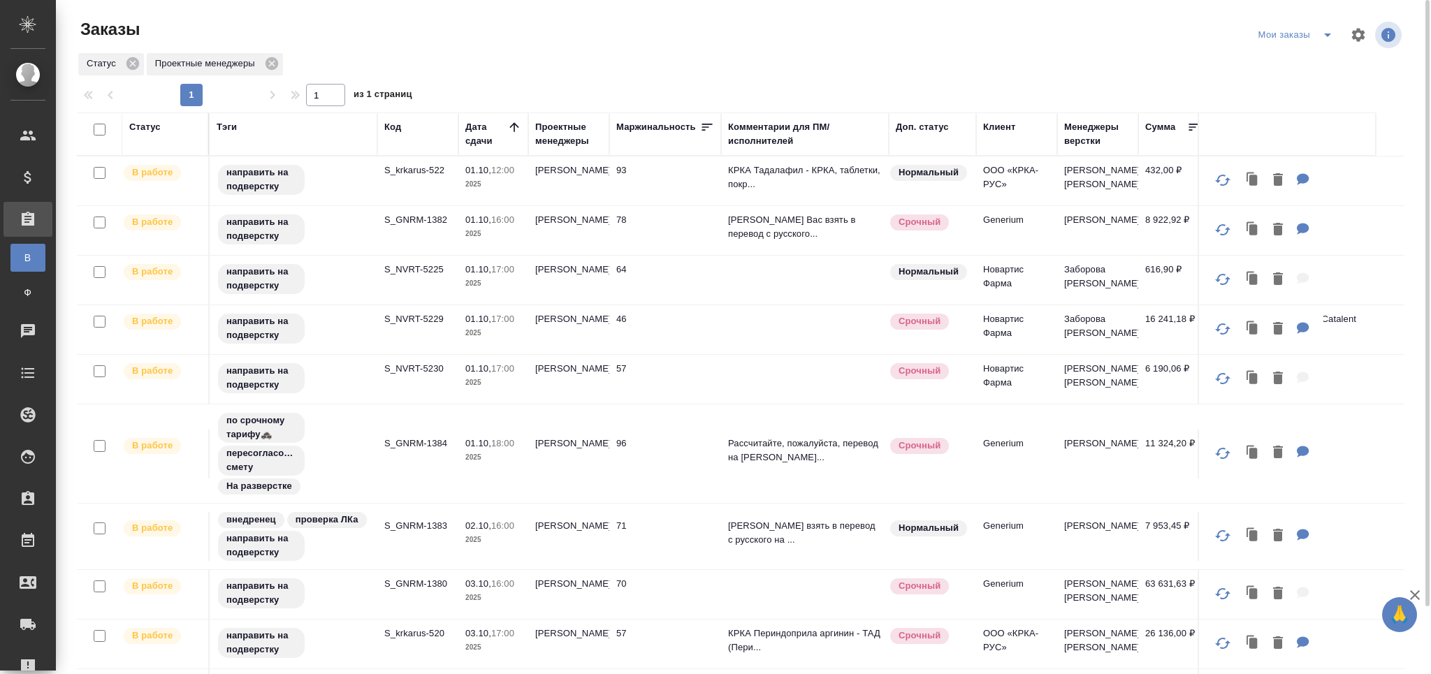
click at [426, 169] on p "S_krkarus-522" at bounding box center [417, 170] width 67 height 14
click at [416, 272] on p "S_NVRT-5225" at bounding box center [417, 270] width 67 height 14
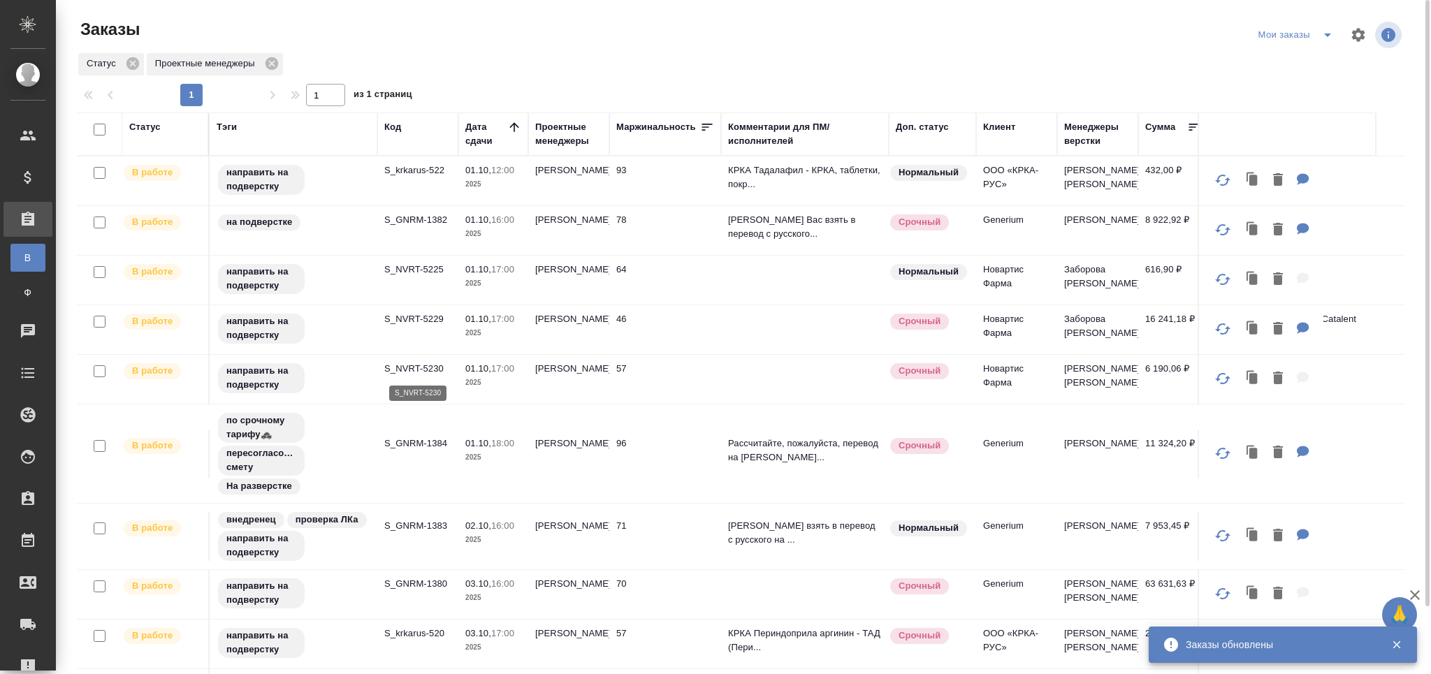
click at [423, 319] on p "S_NVRT-5229" at bounding box center [417, 319] width 67 height 14
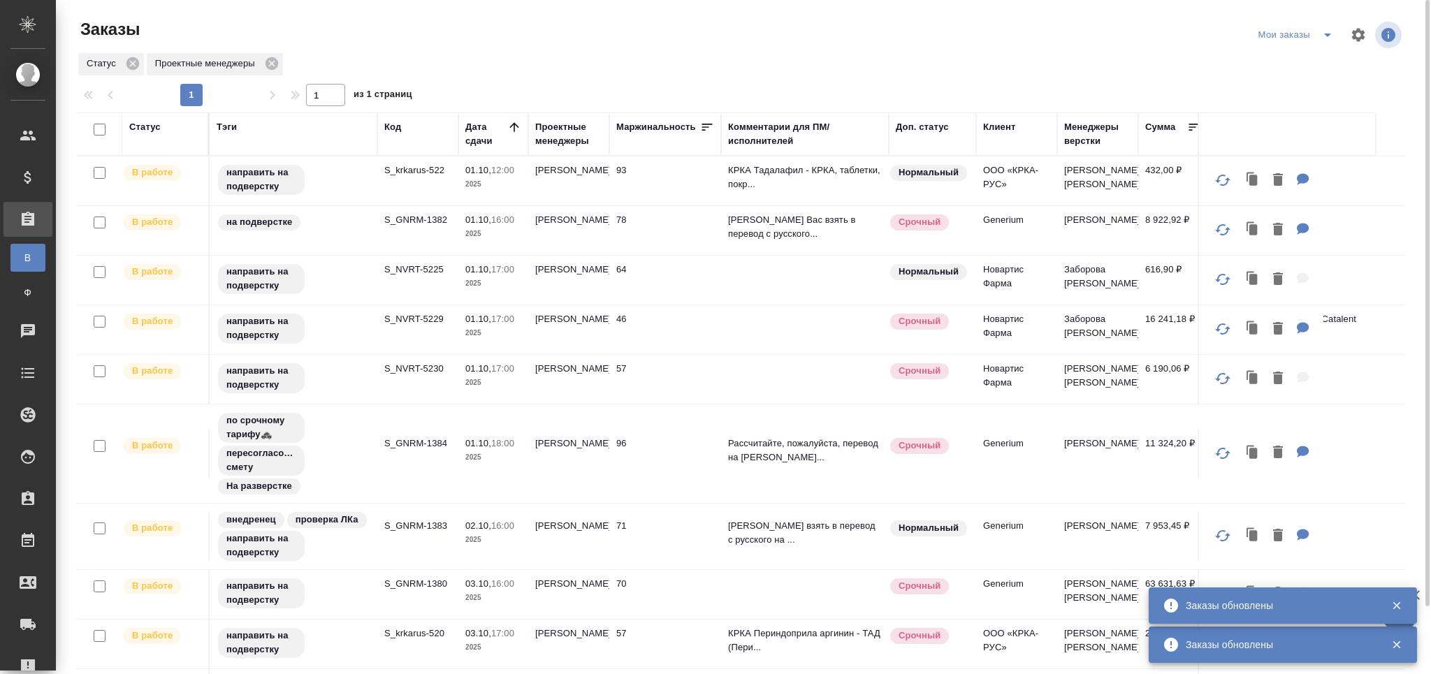
click at [432, 370] on p "S_NVRT-5230" at bounding box center [417, 369] width 67 height 14
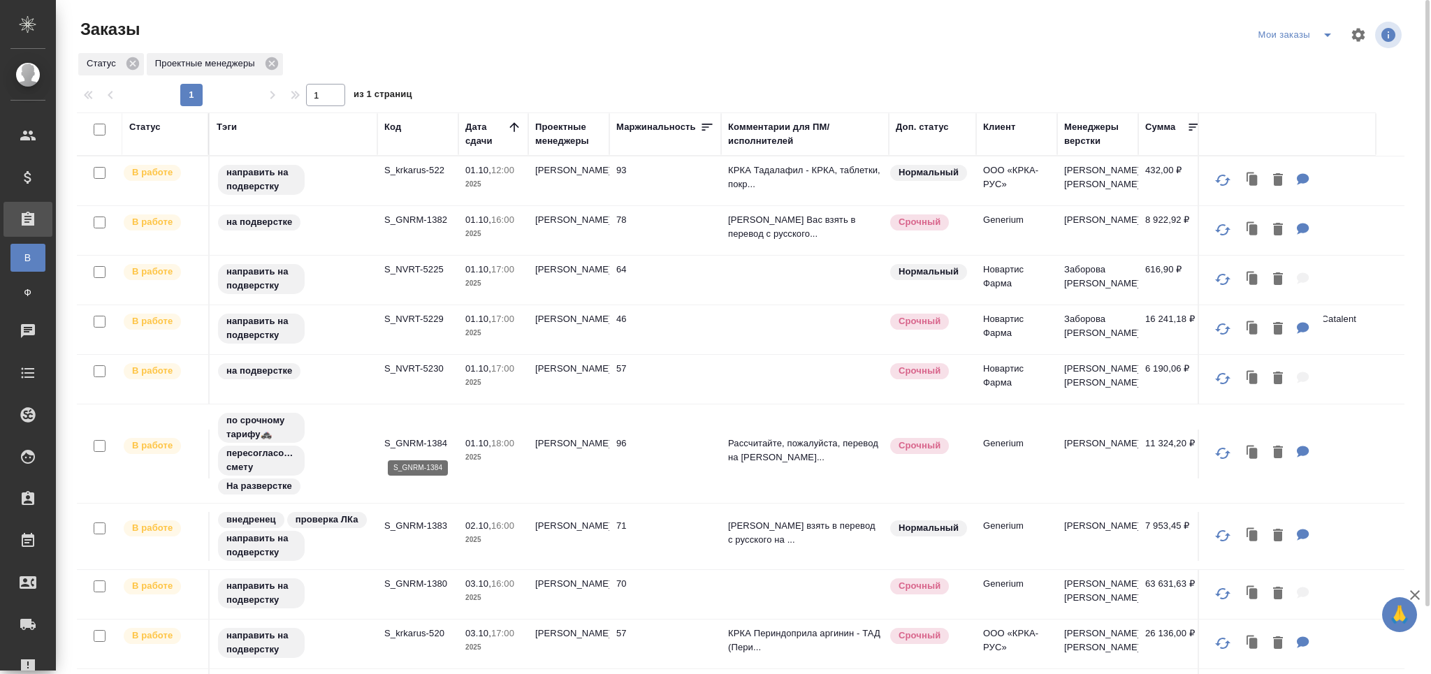
click at [410, 441] on p "S_GNRM-1384" at bounding box center [417, 444] width 67 height 14
click at [432, 527] on p "S_GNRM-1383" at bounding box center [417, 526] width 67 height 14
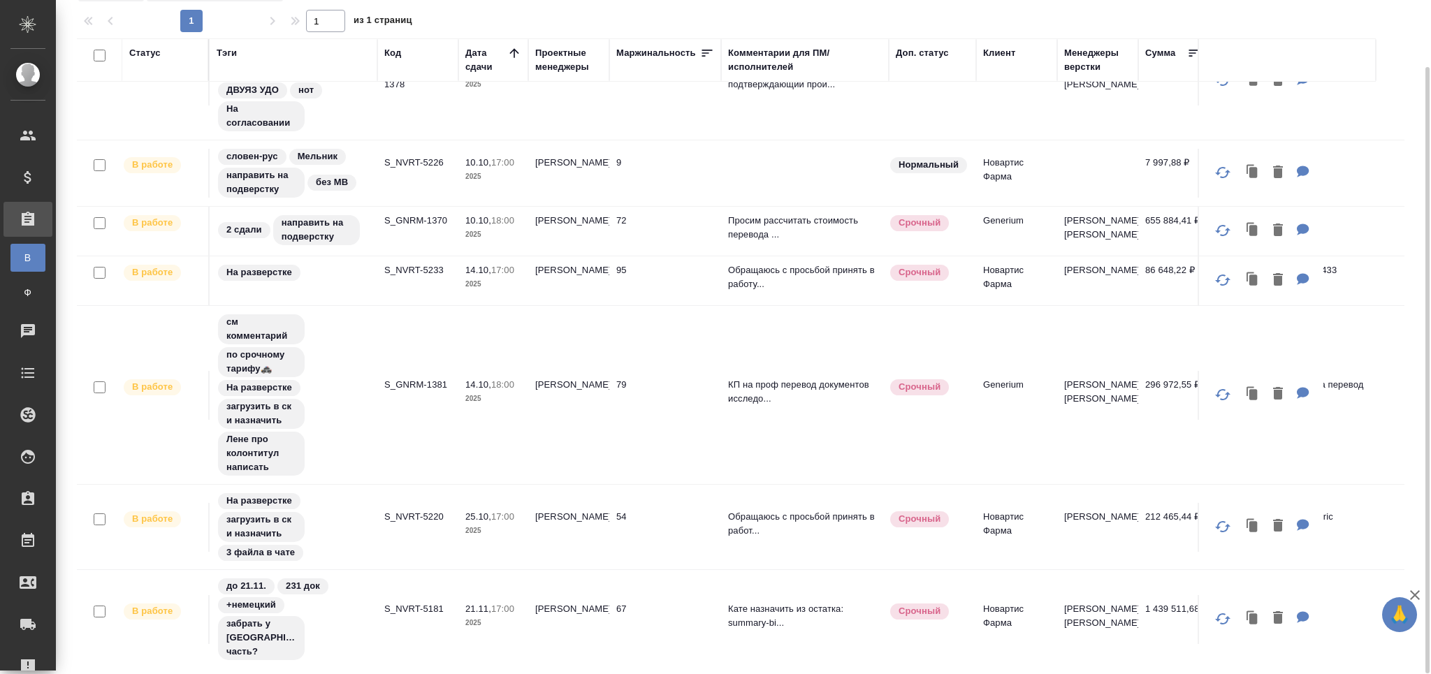
scroll to position [1070, 0]
click at [421, 601] on p "S_NVRT-5181" at bounding box center [417, 607] width 67 height 14
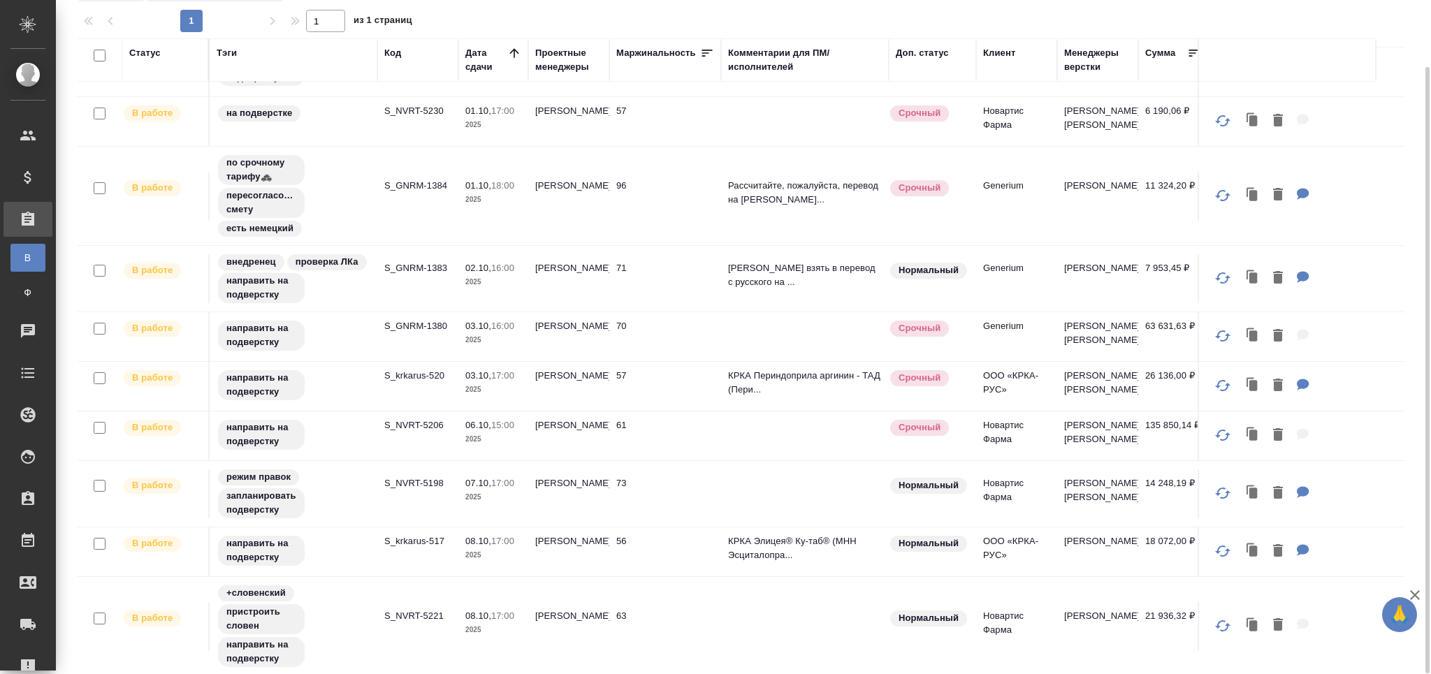
scroll to position [303, 0]
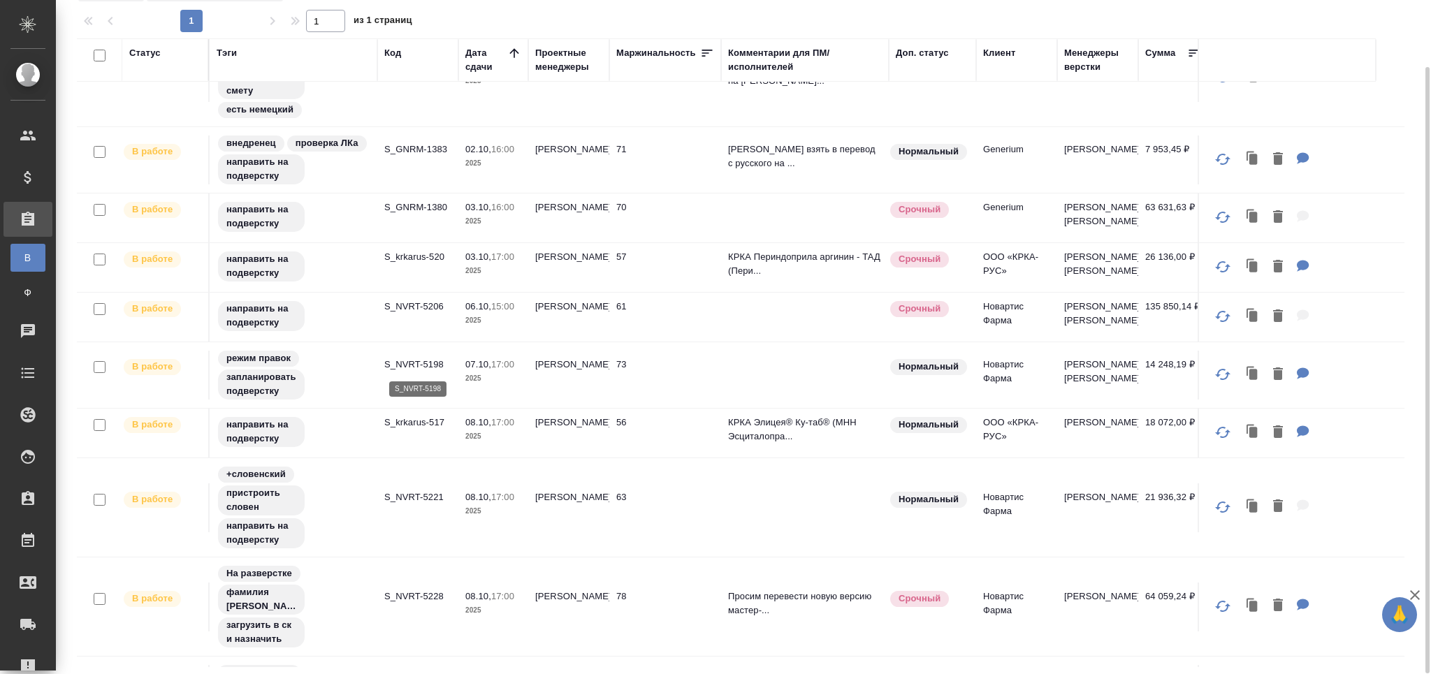
click at [423, 361] on p "S_NVRT-5198" at bounding box center [417, 365] width 67 height 14
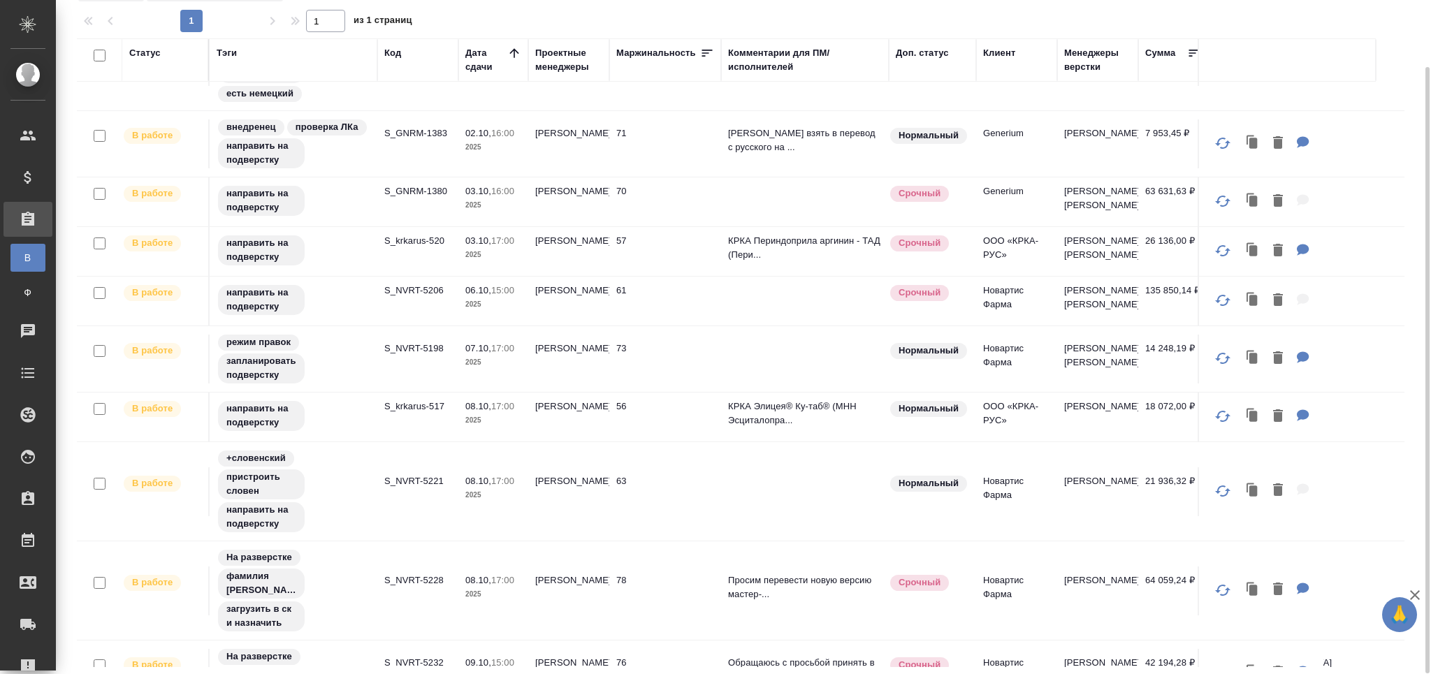
scroll to position [354, 0]
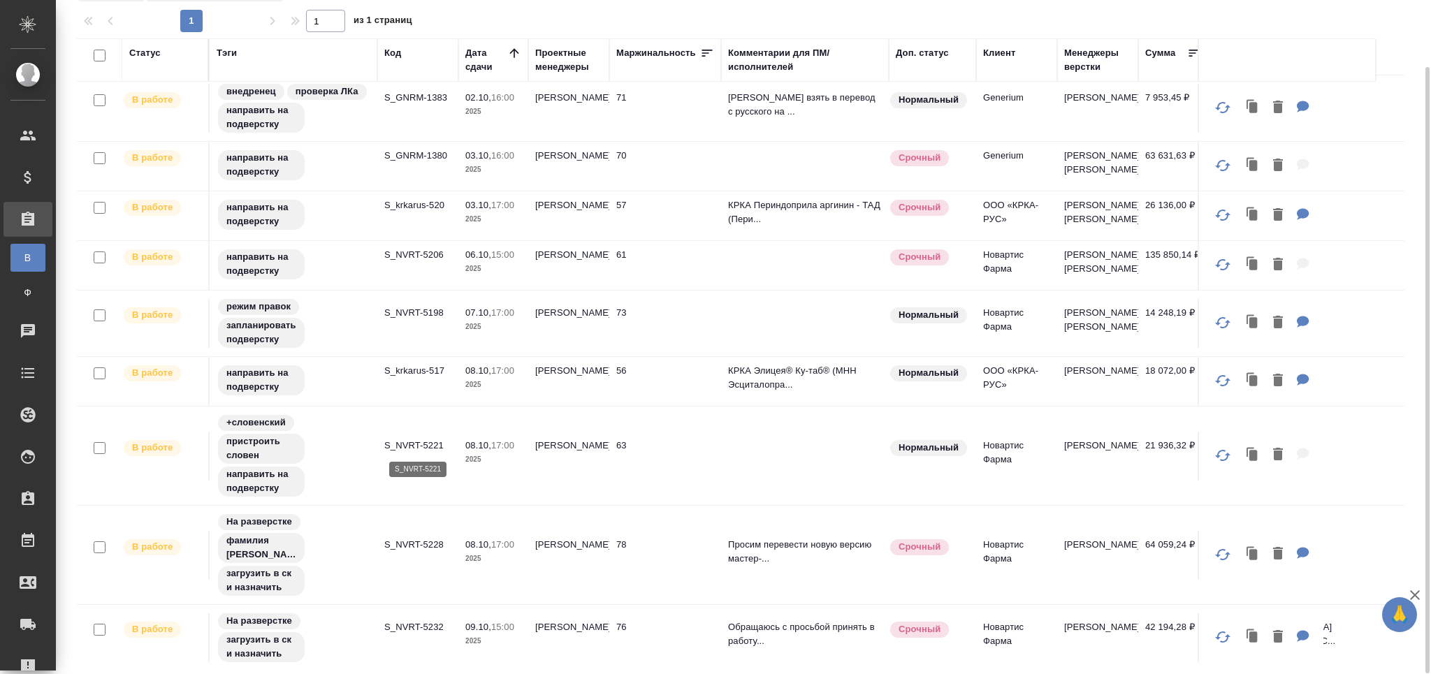
click at [415, 445] on p "S_NVRT-5221" at bounding box center [417, 446] width 67 height 14
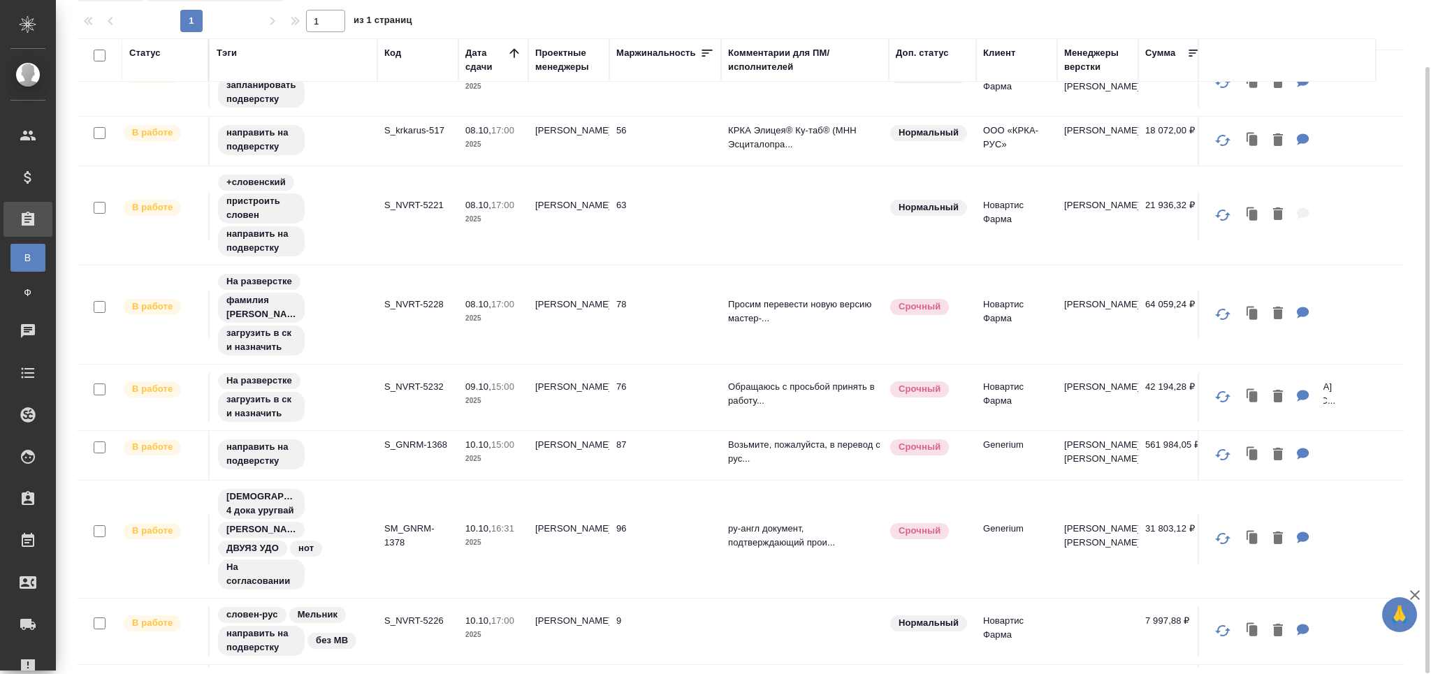
scroll to position [634, 0]
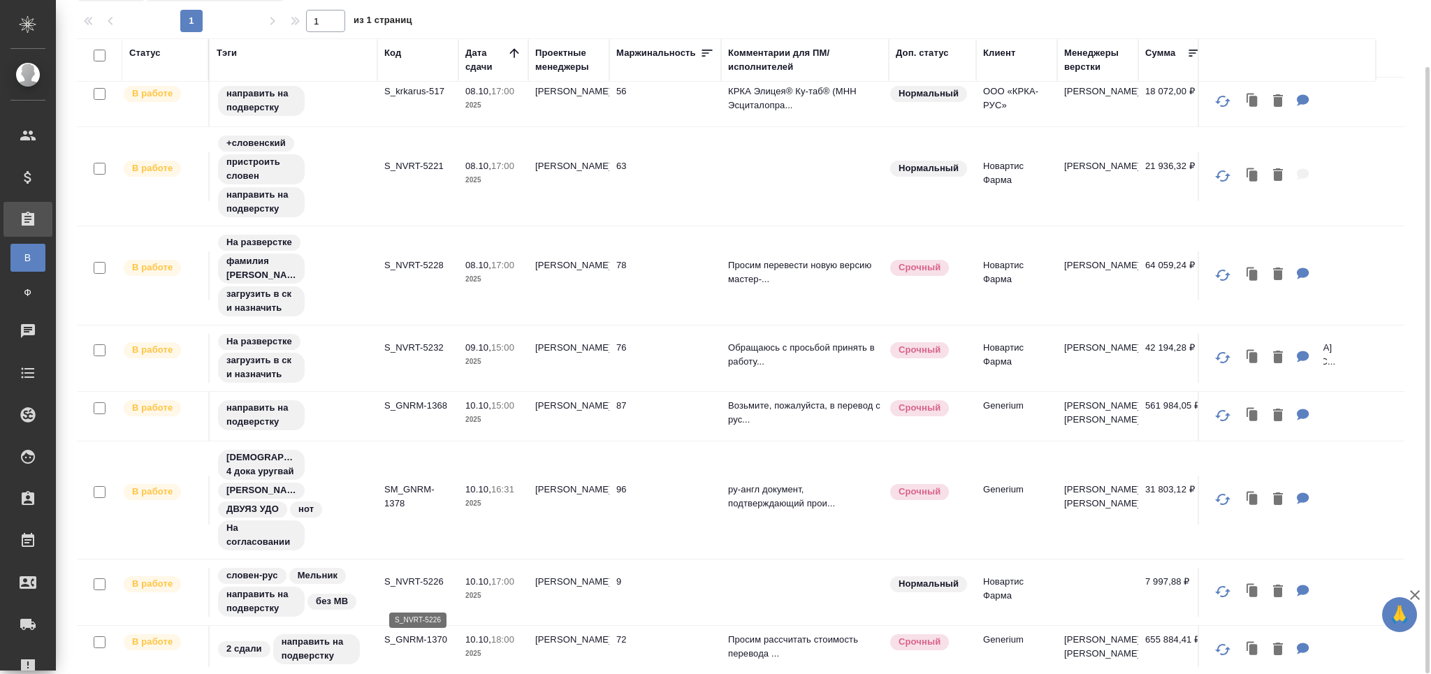
click at [408, 589] on p "S_NVRT-5226" at bounding box center [417, 582] width 67 height 14
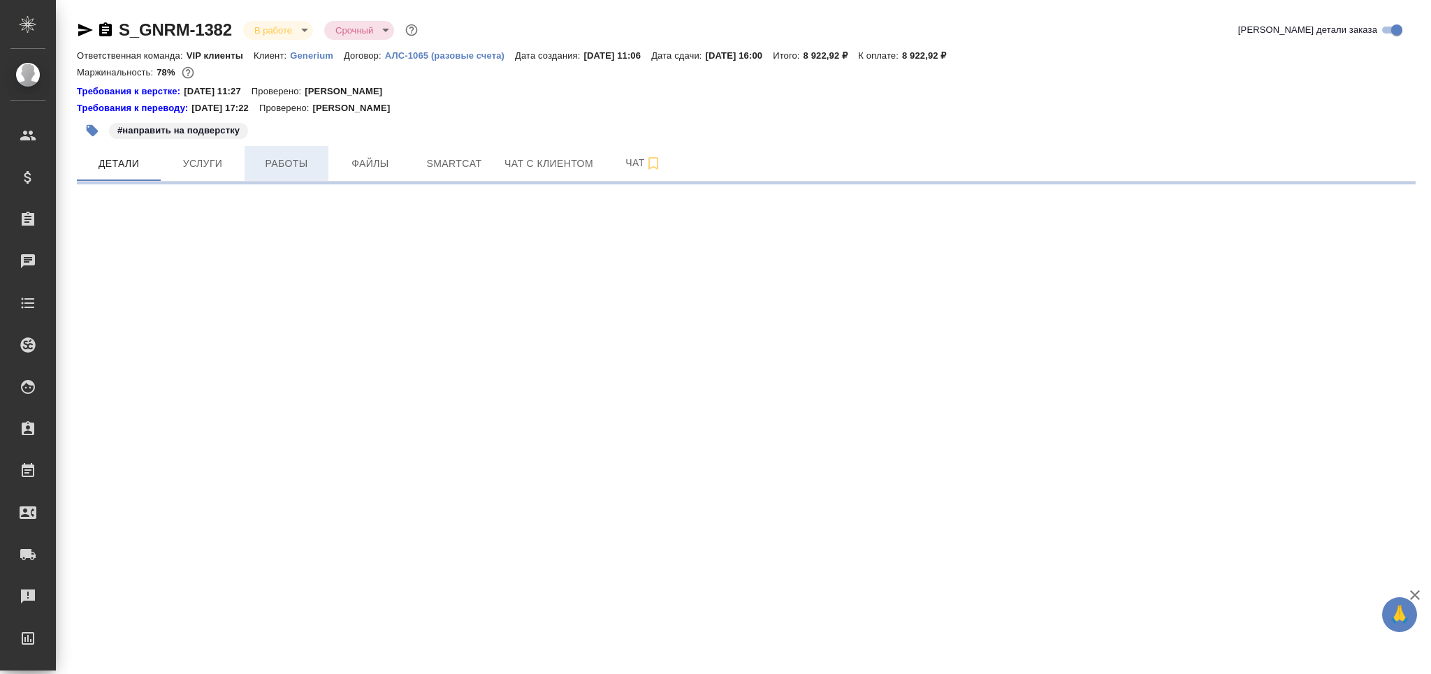
select select "RU"
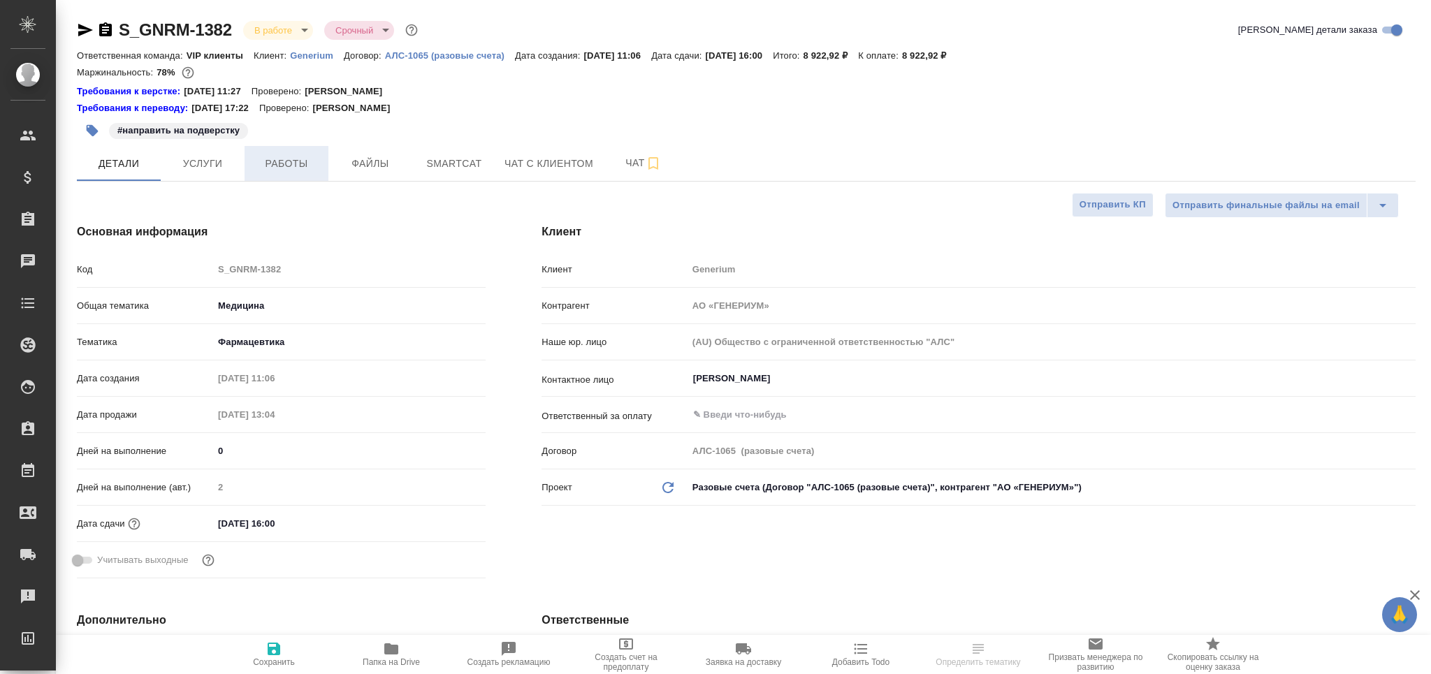
click at [303, 171] on span "Работы" at bounding box center [286, 163] width 67 height 17
type textarea "x"
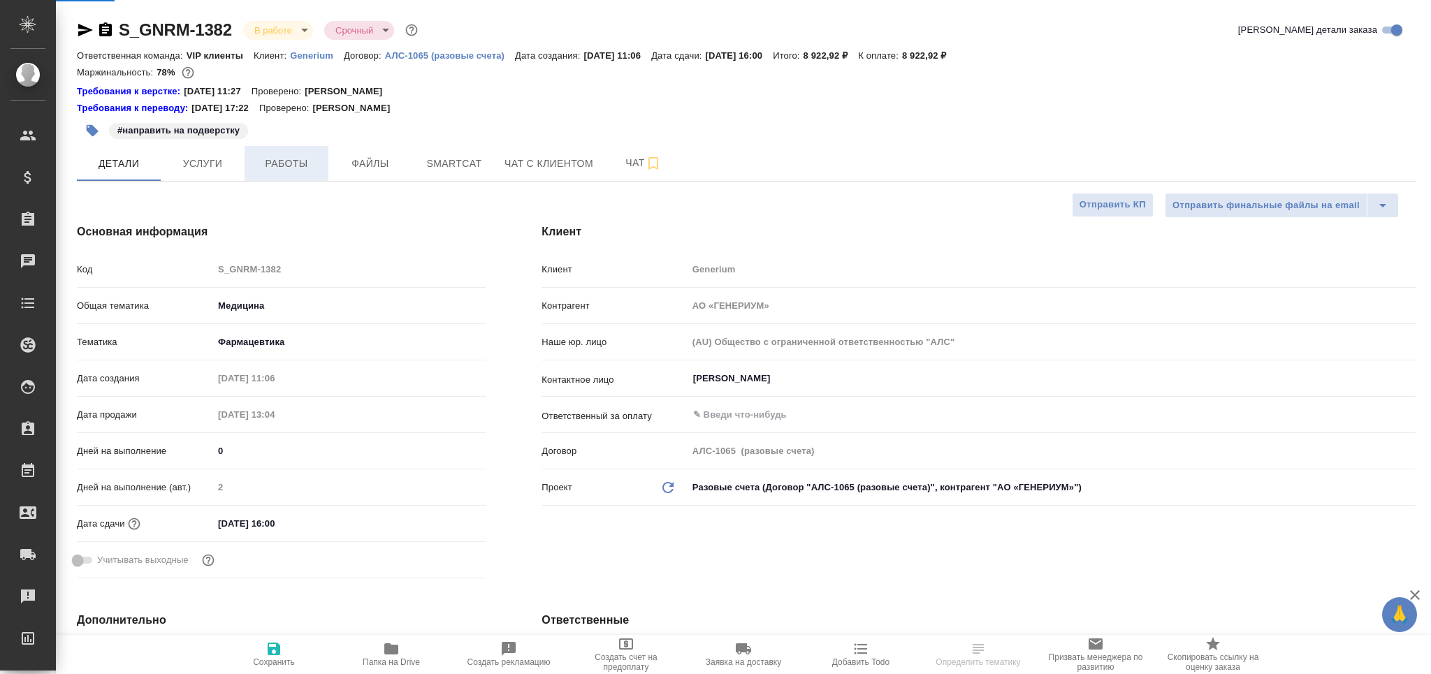
type textarea "x"
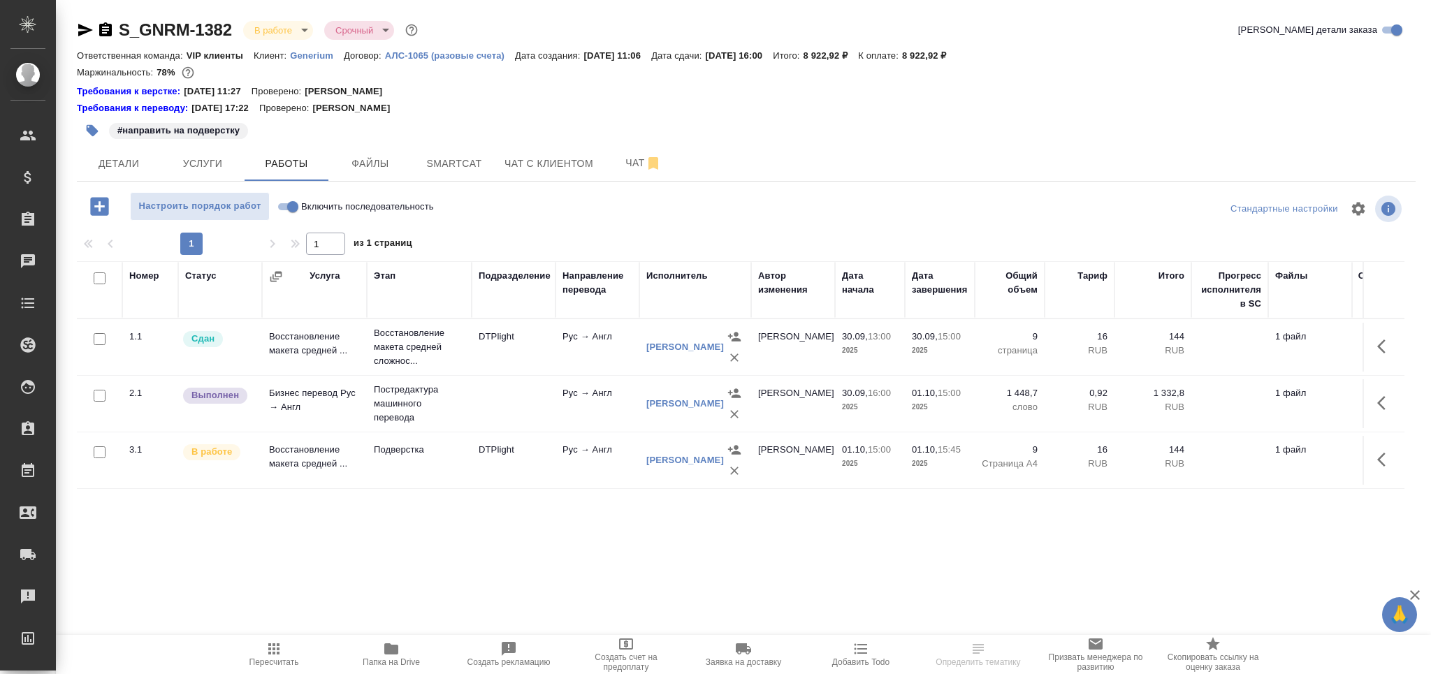
click at [97, 135] on icon "button" at bounding box center [92, 131] width 14 height 14
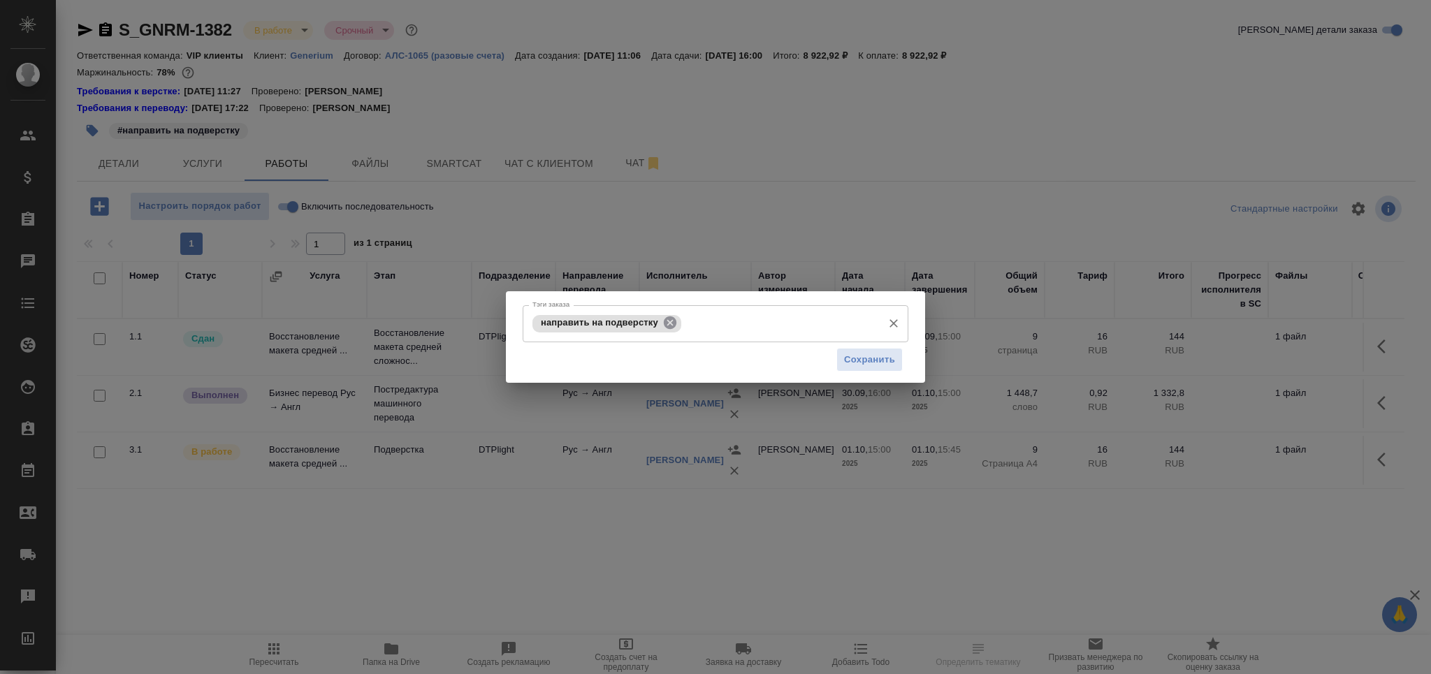
click at [669, 318] on icon at bounding box center [670, 322] width 13 height 13
click at [685, 318] on input "Тэги заказа" at bounding box center [780, 324] width 191 height 24
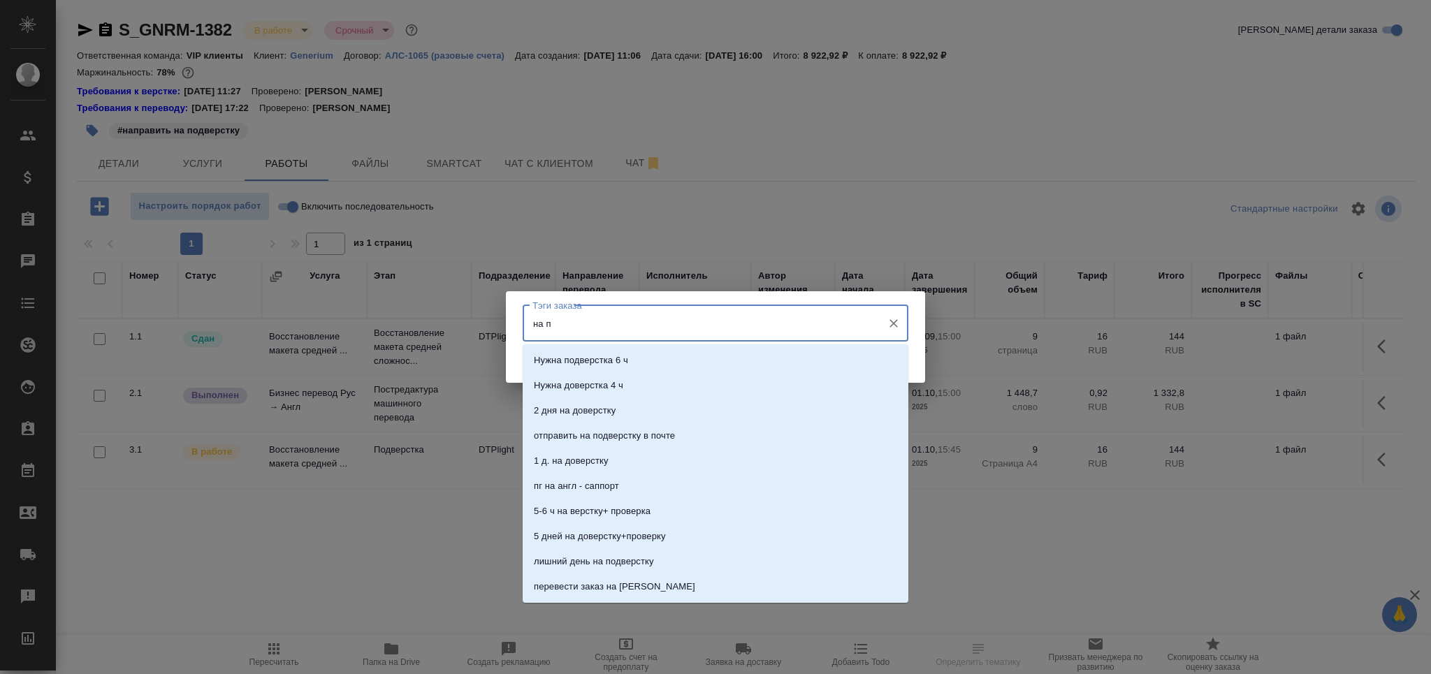
type input "на по"
click at [582, 452] on li "на подверстке" at bounding box center [716, 461] width 386 height 25
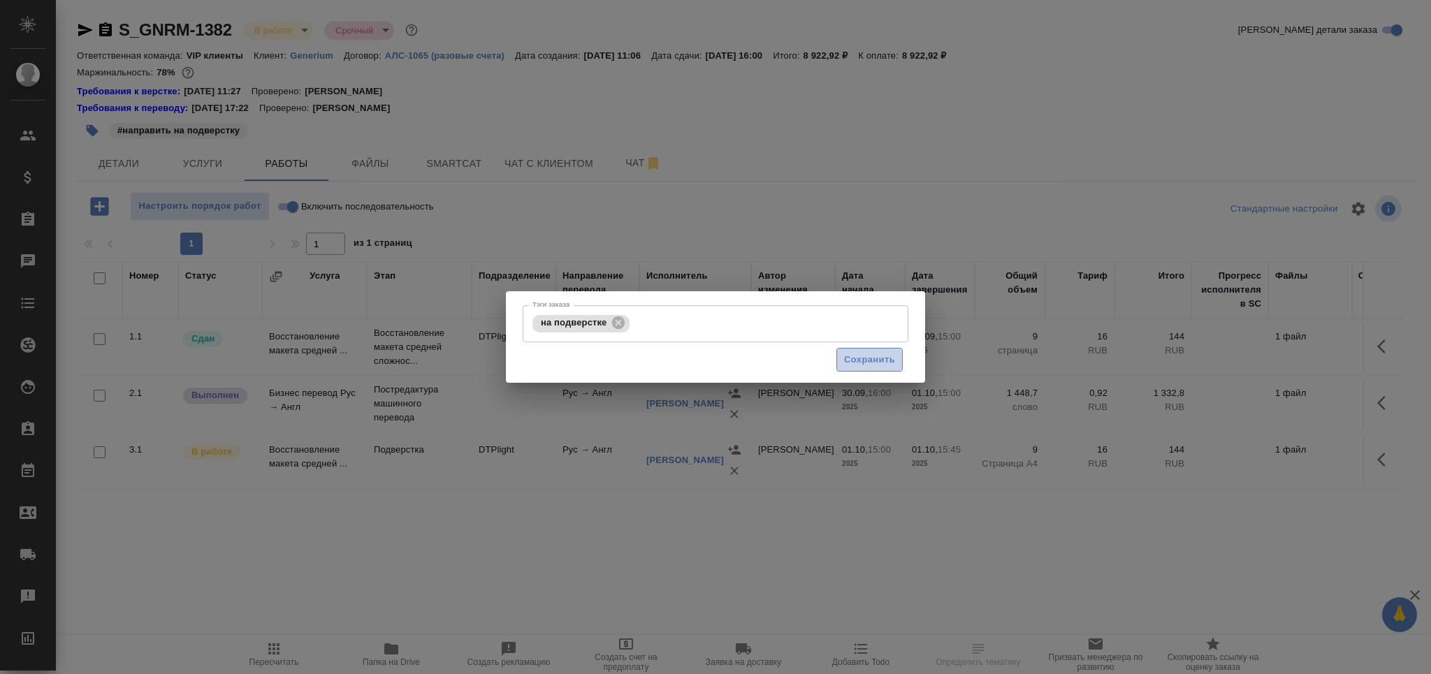
drag, startPoint x: 875, startPoint y: 354, endPoint x: 854, endPoint y: 367, distance: 23.8
click at [875, 354] on span "Сохранить" at bounding box center [869, 360] width 51 height 16
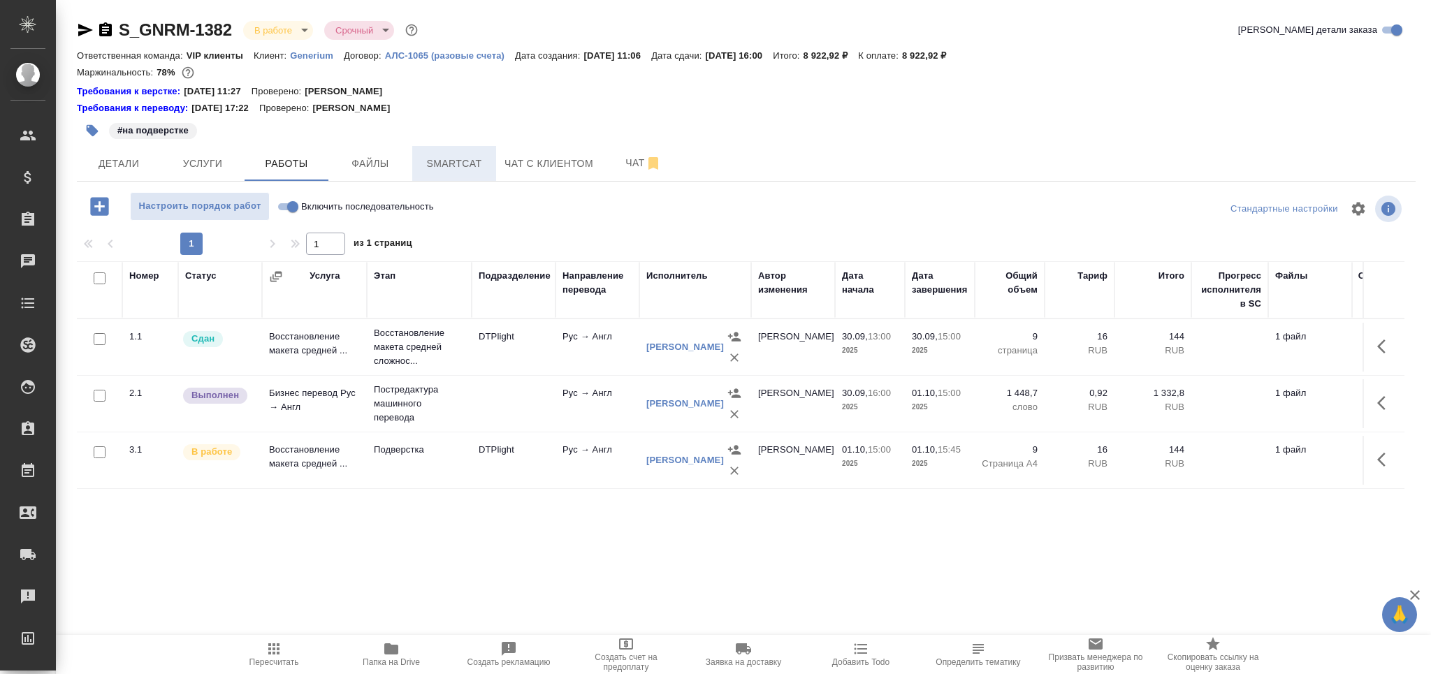
click at [451, 172] on button "Smartcat" at bounding box center [454, 163] width 84 height 35
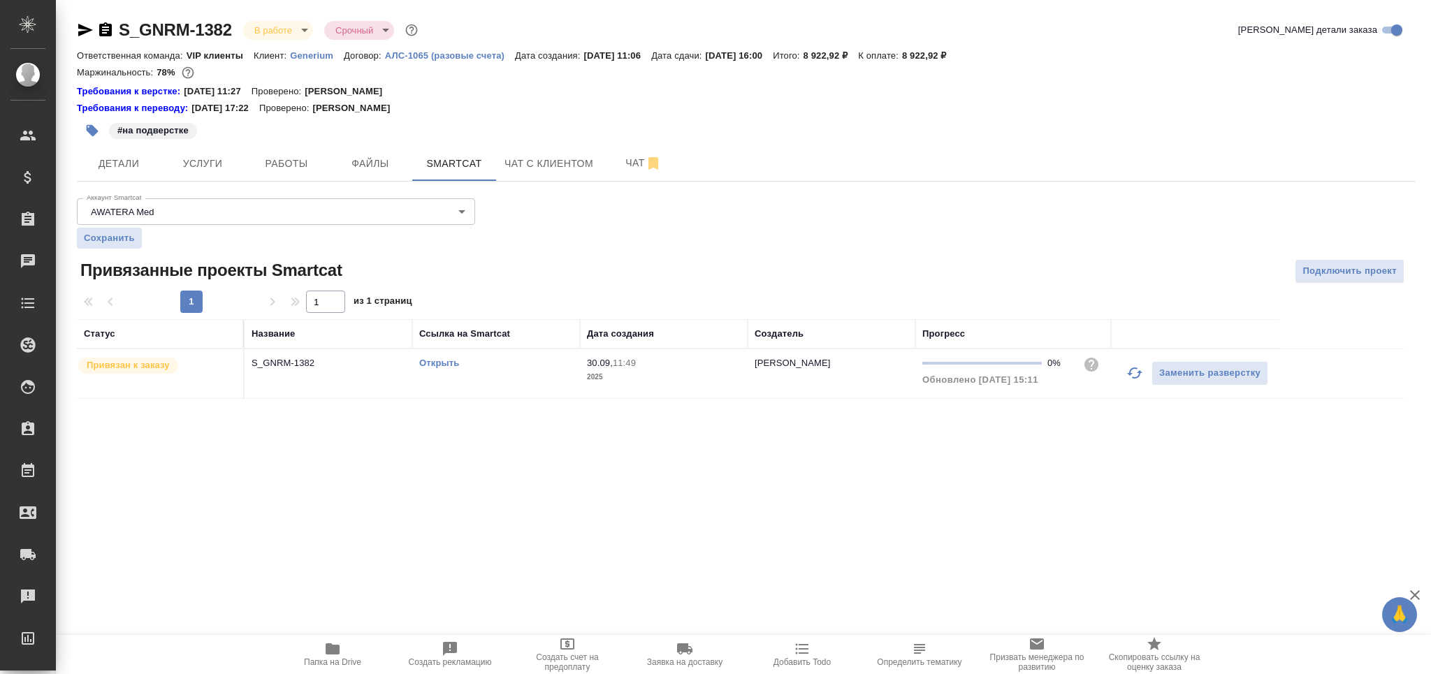
click at [533, 367] on div "Открыть" at bounding box center [496, 363] width 154 height 14
click at [265, 173] on button "Работы" at bounding box center [287, 163] width 84 height 35
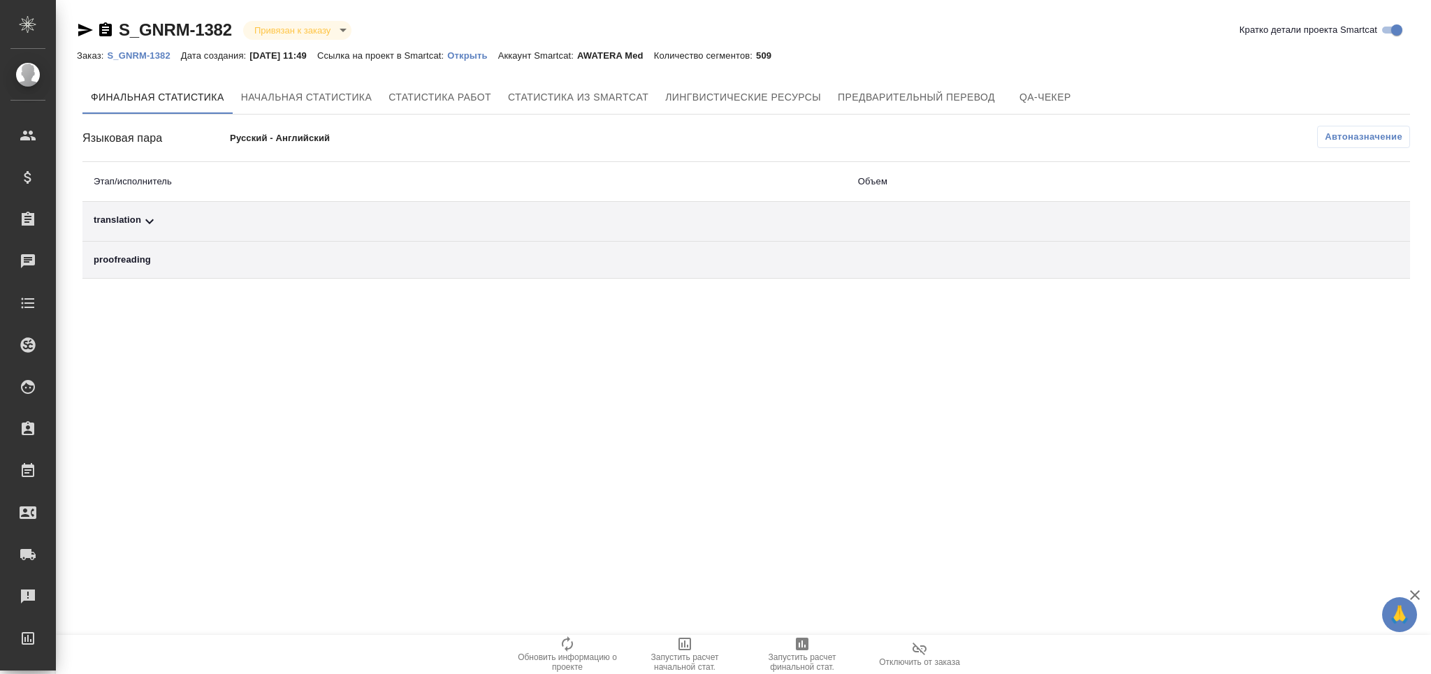
click at [1350, 145] on button "Автоназначение" at bounding box center [1363, 137] width 93 height 22
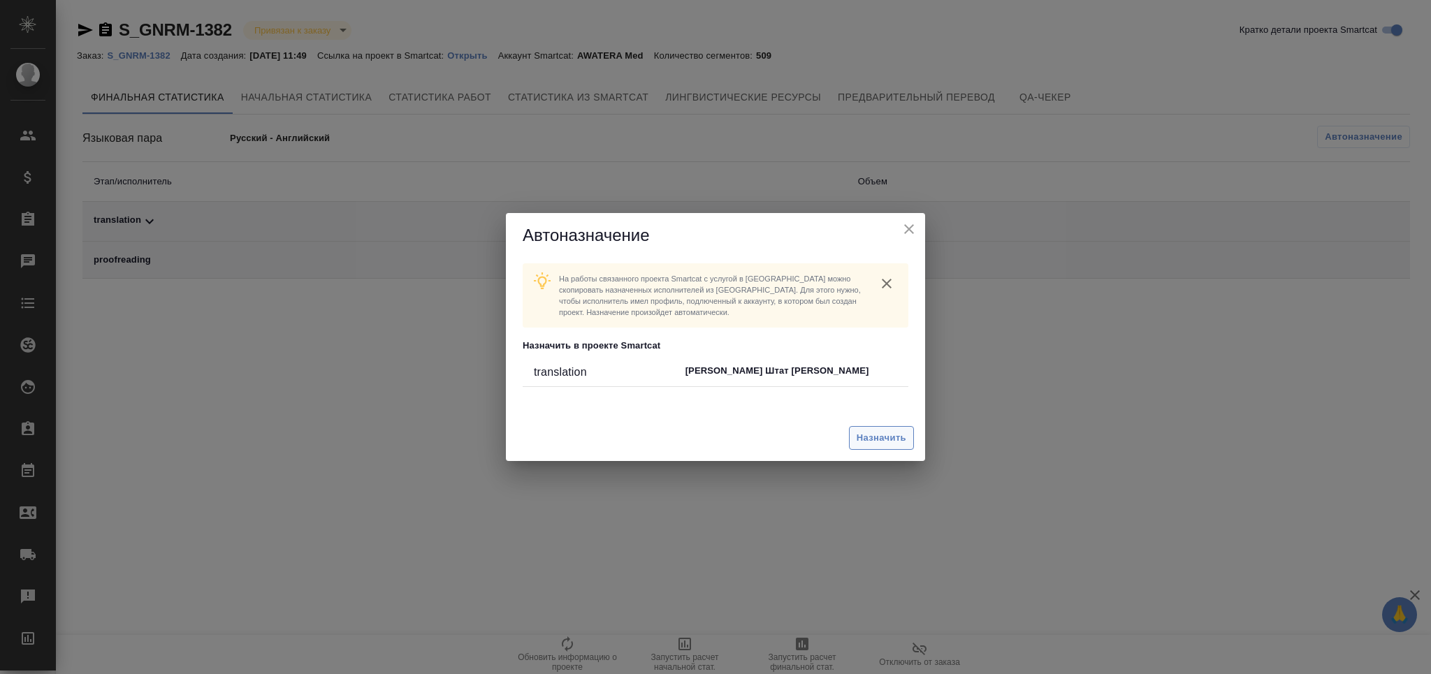
click at [873, 439] on span "Назначить" at bounding box center [882, 438] width 50 height 16
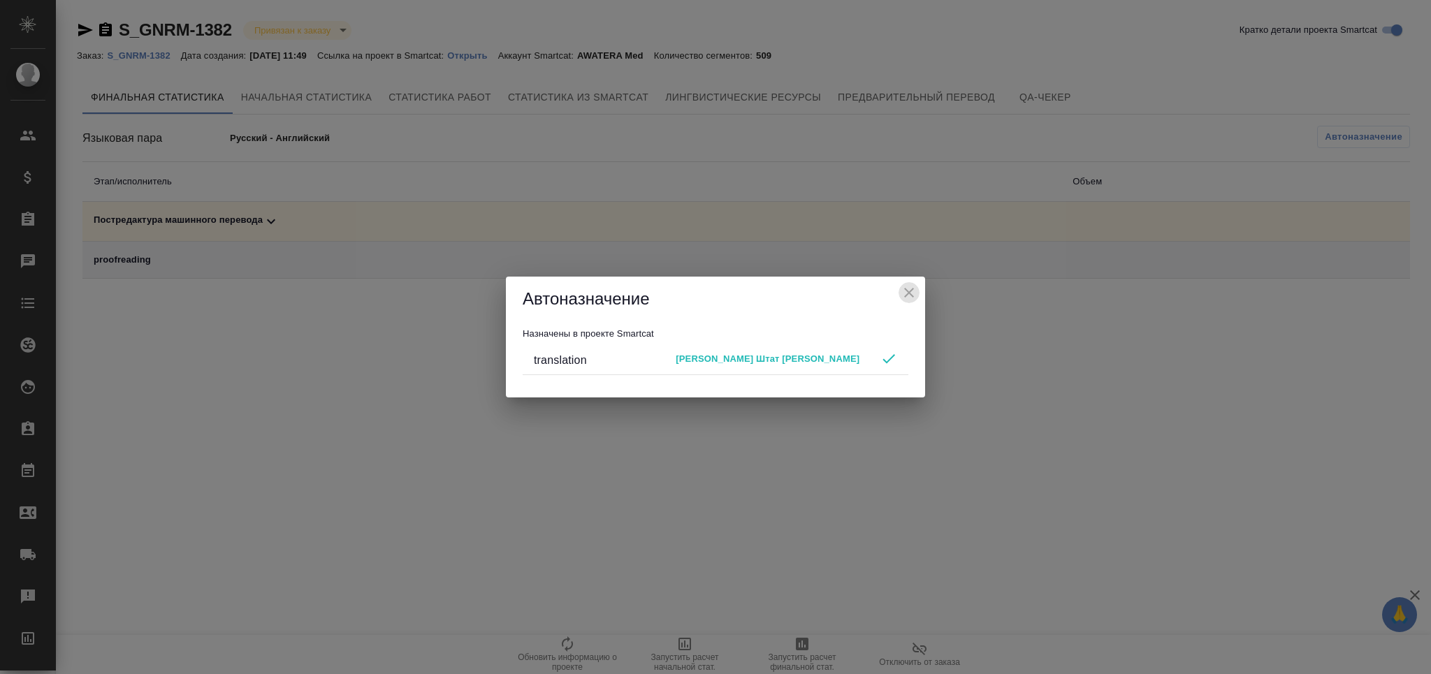
click at [912, 286] on icon "close" at bounding box center [909, 292] width 17 height 17
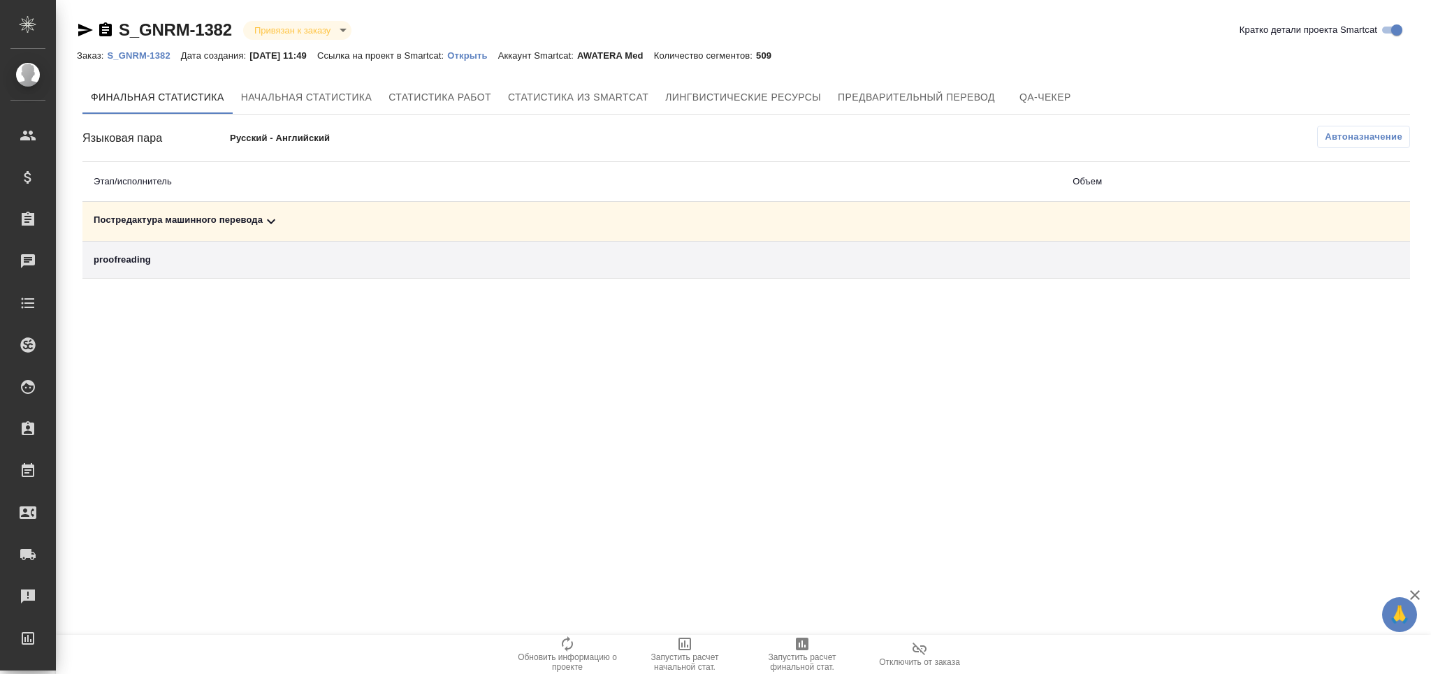
click at [803, 646] on icon "button" at bounding box center [802, 644] width 13 height 13
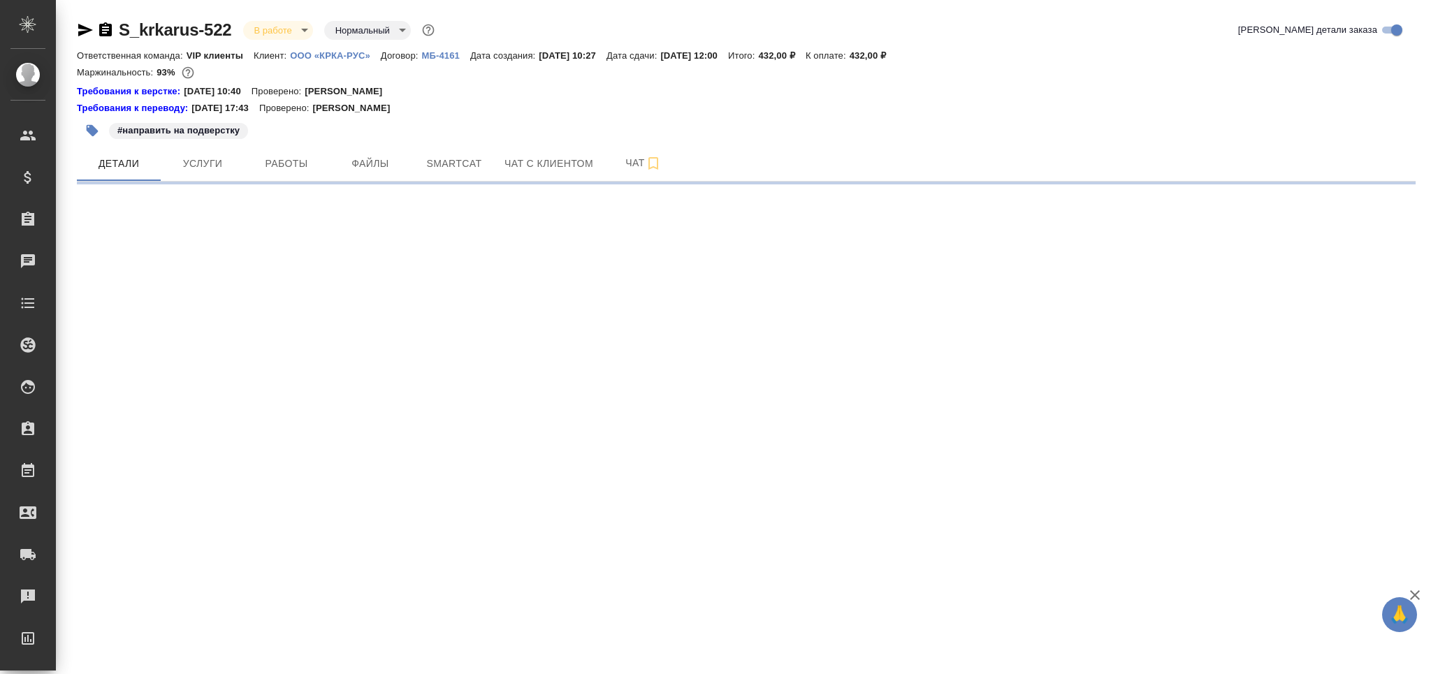
select select "RU"
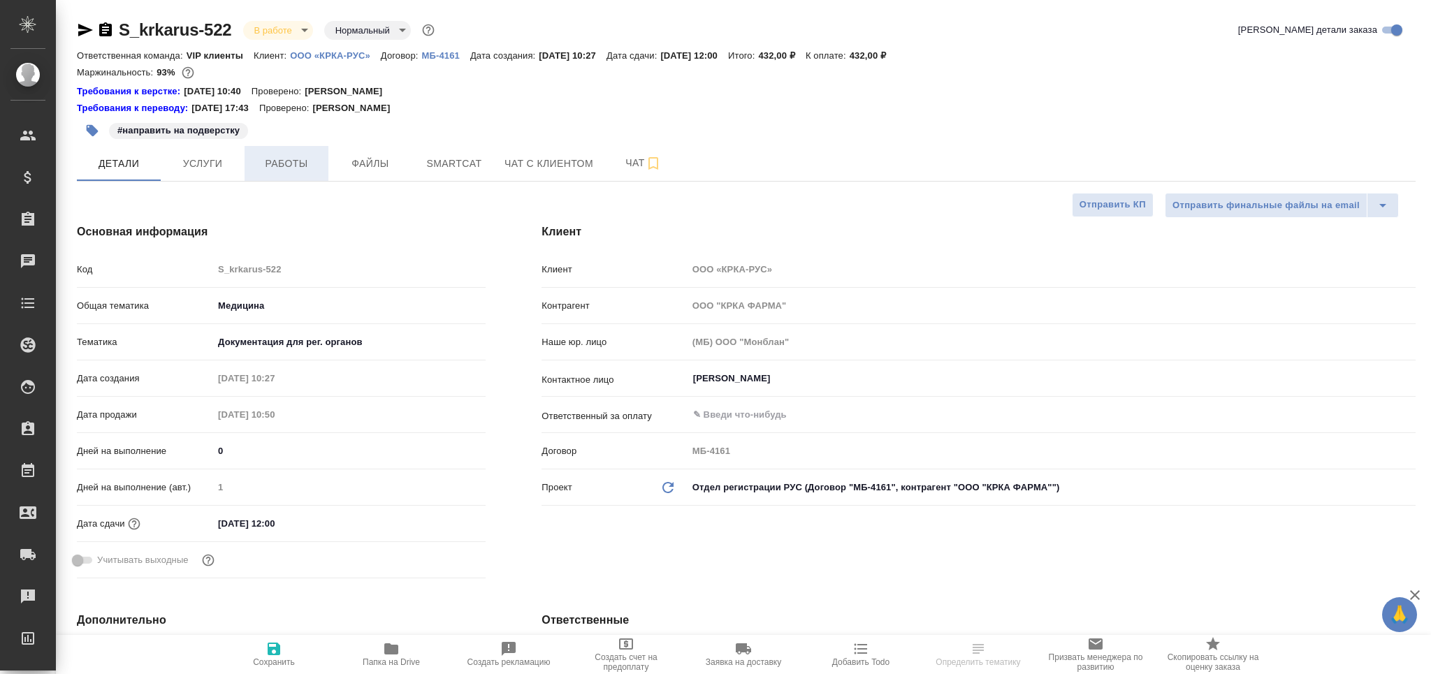
type textarea "x"
click at [277, 150] on button "Работы" at bounding box center [287, 163] width 84 height 35
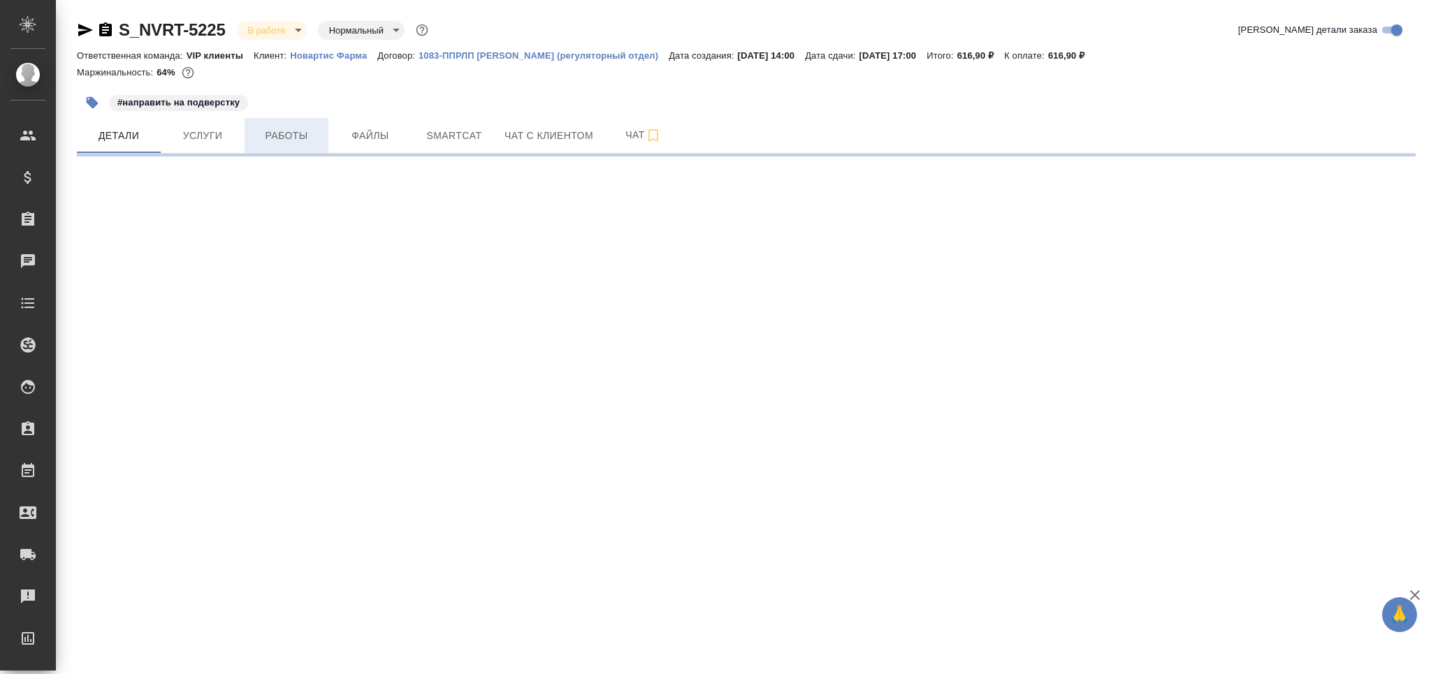
select select "RU"
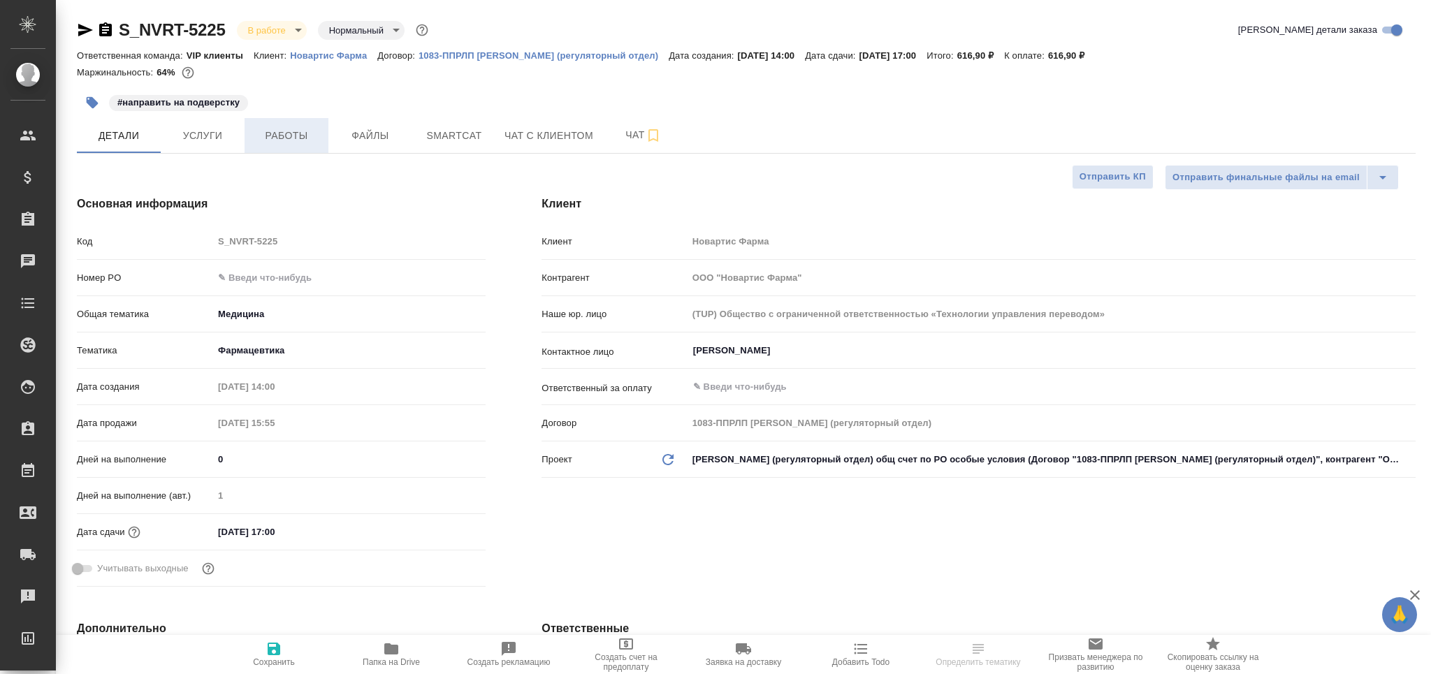
type textarea "x"
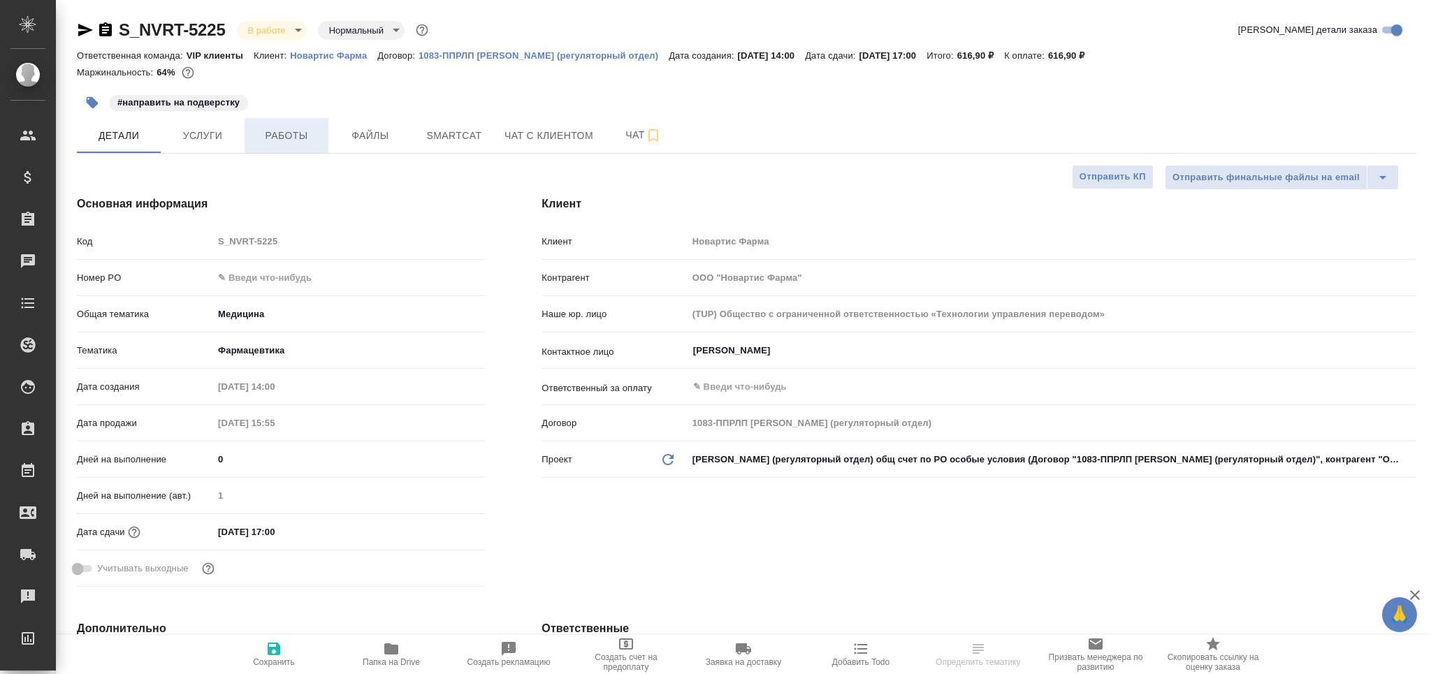
type textarea "x"
click at [286, 138] on span "Работы" at bounding box center [286, 135] width 67 height 17
type textarea "x"
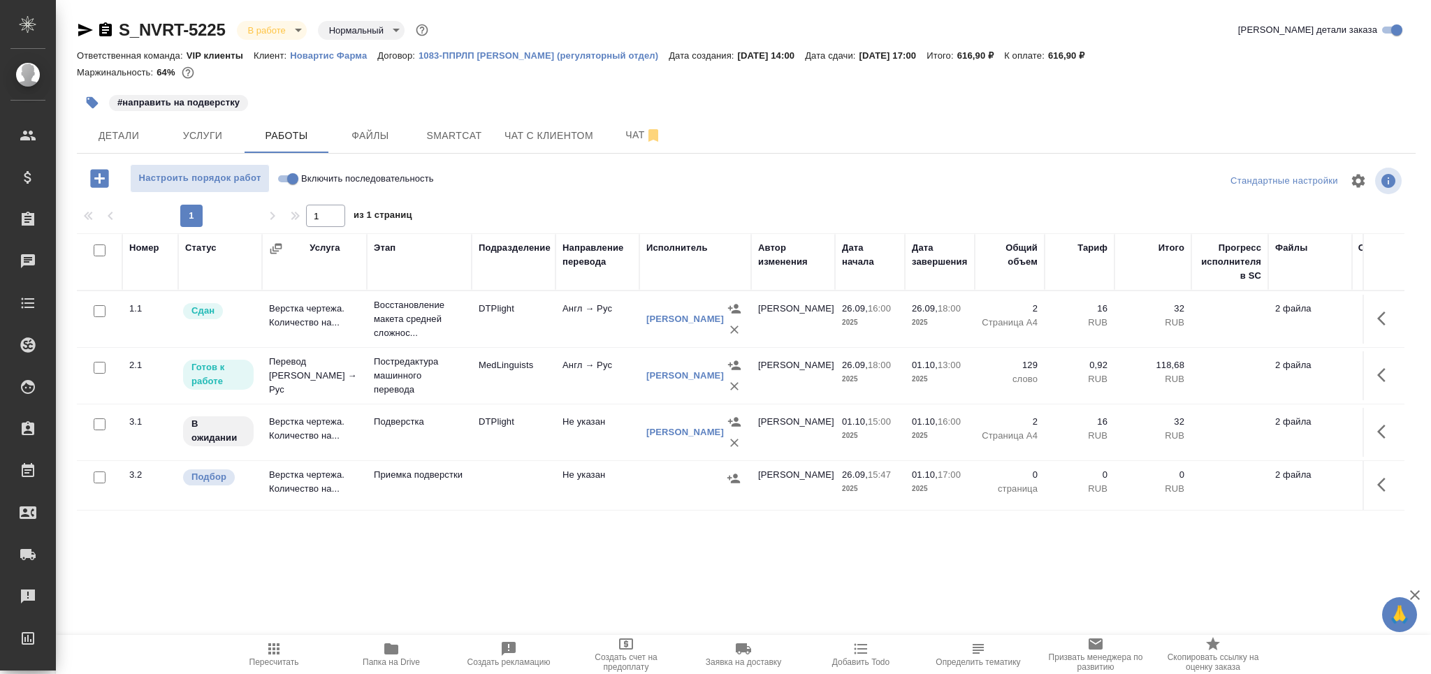
click at [105, 479] on div at bounding box center [99, 478] width 31 height 20
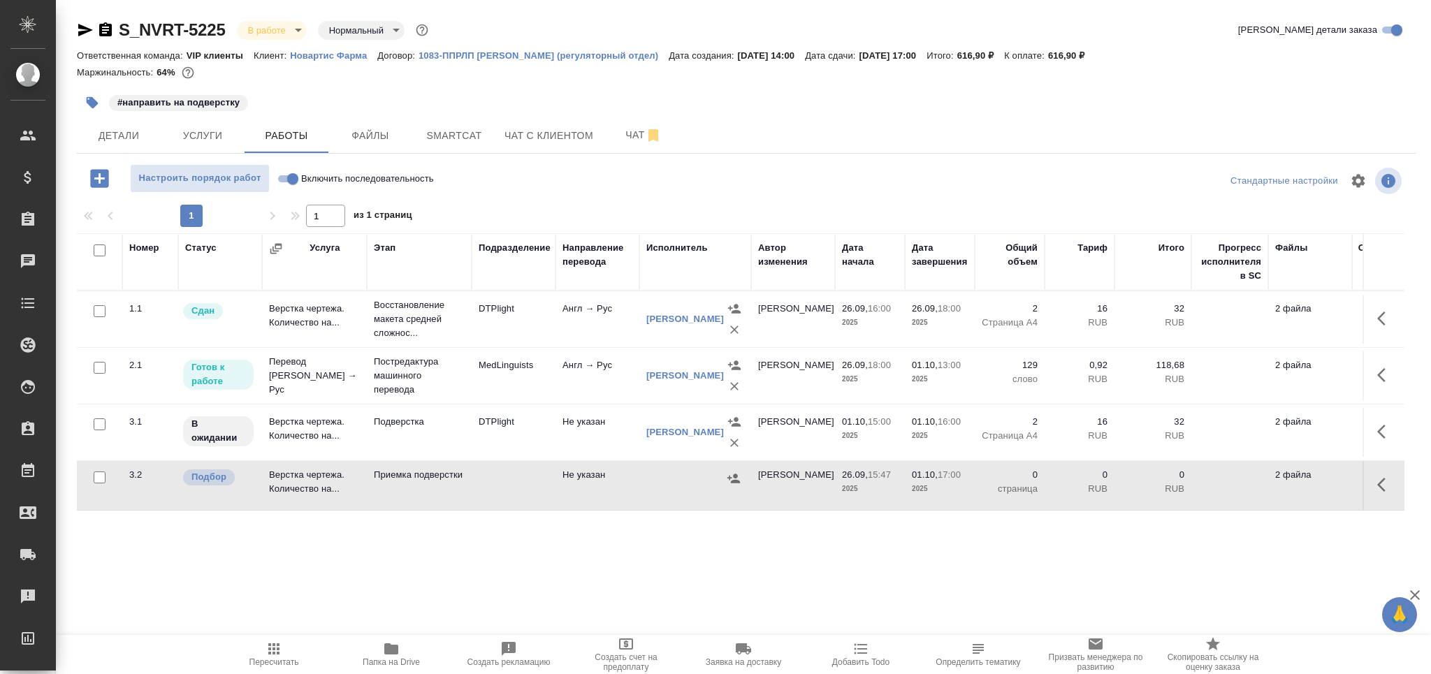
click at [99, 481] on input "checkbox" at bounding box center [100, 478] width 12 height 12
checkbox input "true"
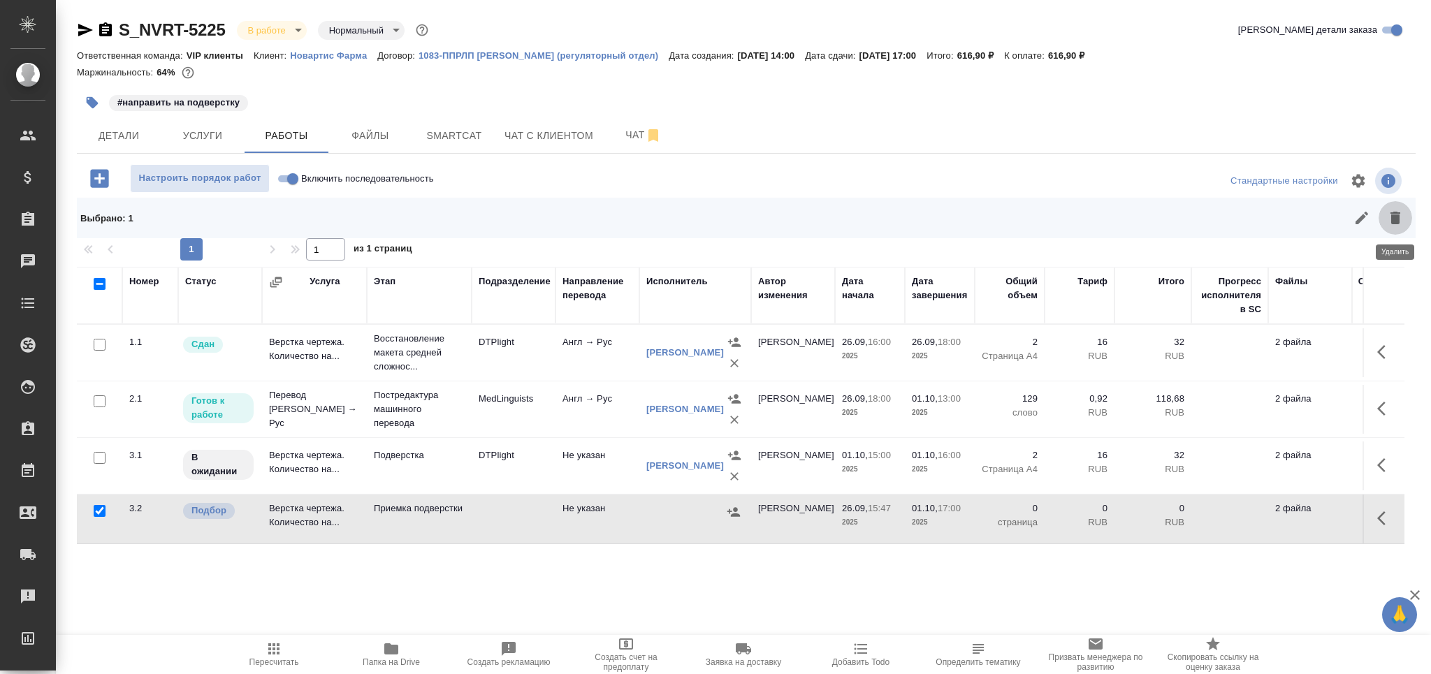
click at [1400, 220] on icon "button" at bounding box center [1395, 218] width 17 height 17
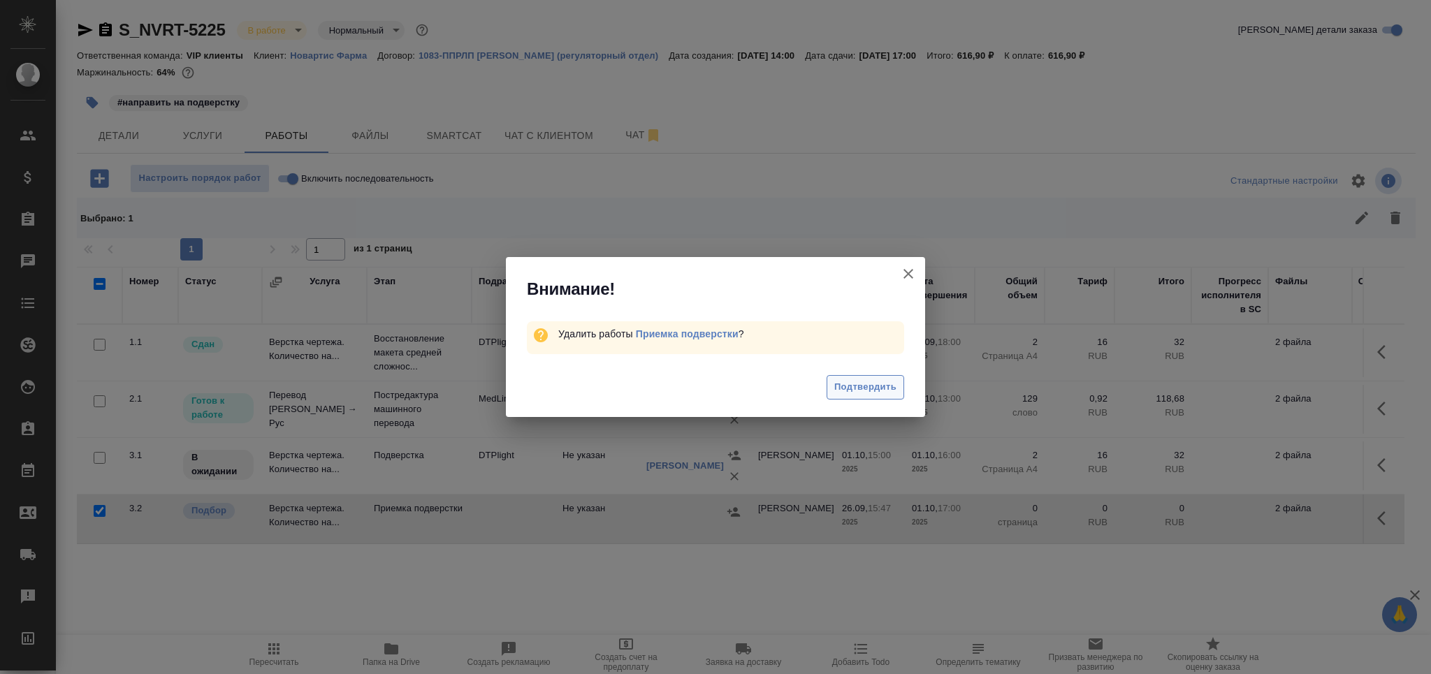
drag, startPoint x: 836, startPoint y: 389, endPoint x: 451, endPoint y: 312, distance: 392.7
click at [834, 389] on span "Подтвердить" at bounding box center [865, 387] width 62 height 16
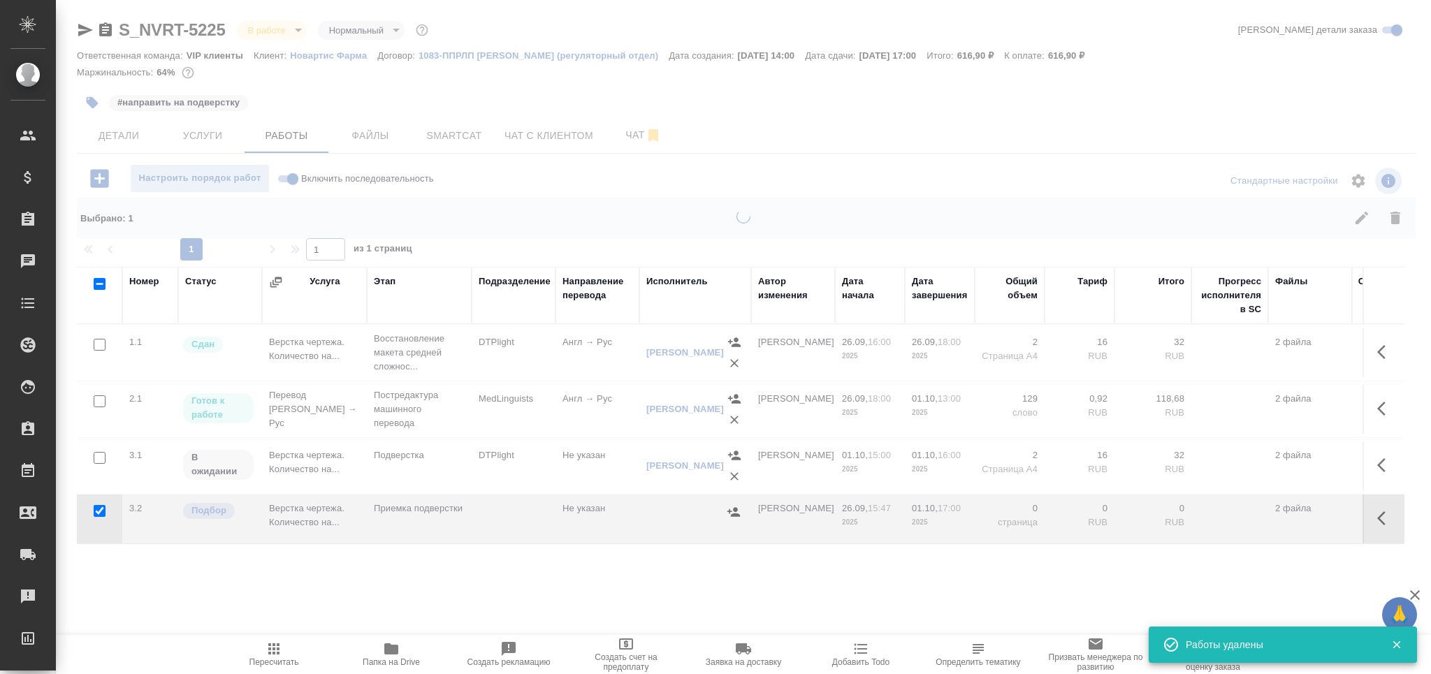
click at [453, 125] on div at bounding box center [743, 337] width 1375 height 674
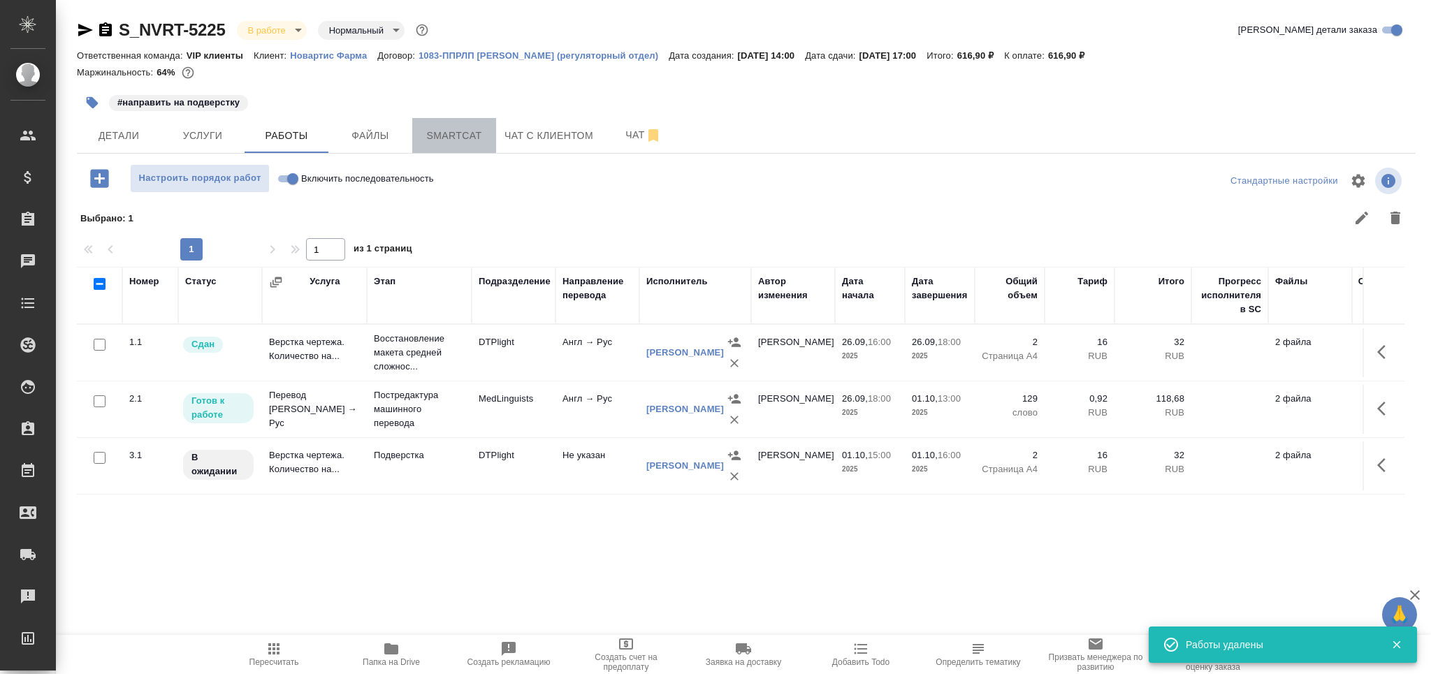
click at [443, 130] on span "Smartcat" at bounding box center [454, 135] width 67 height 17
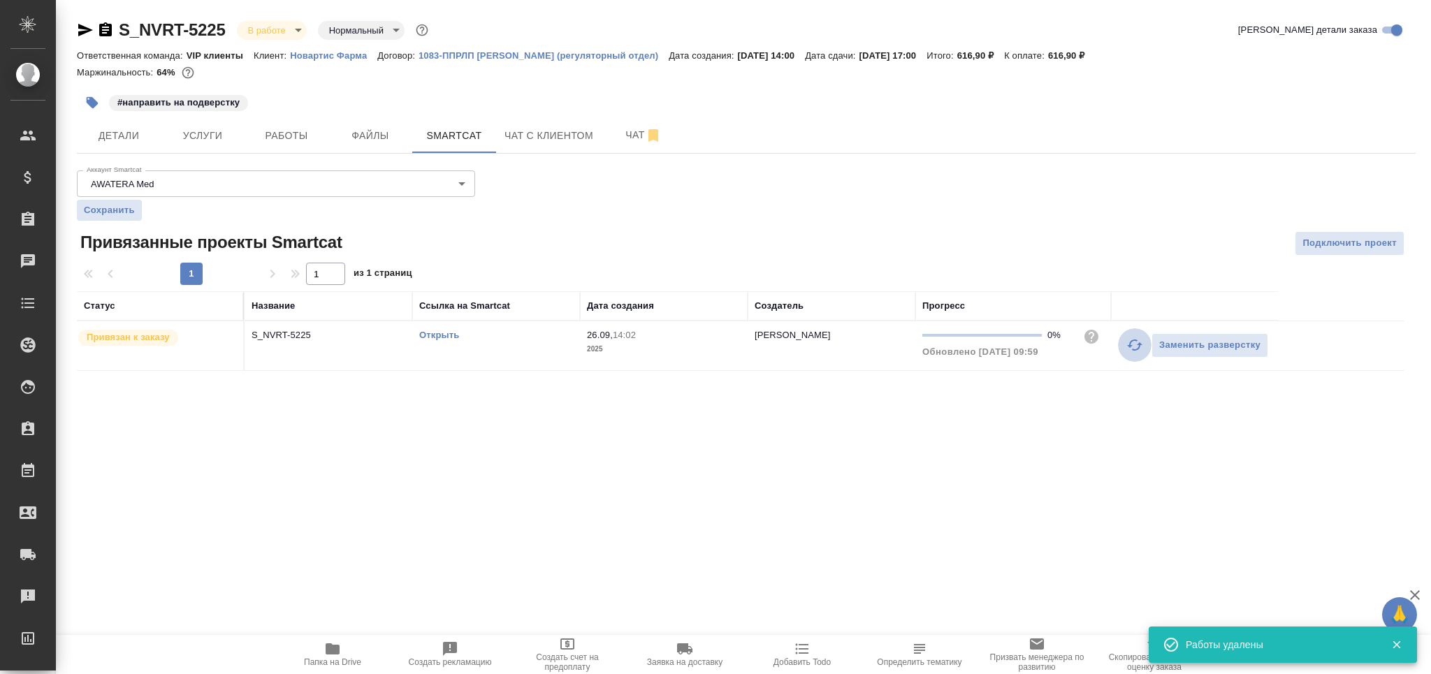
click at [1136, 347] on icon "button" at bounding box center [1134, 345] width 17 height 17
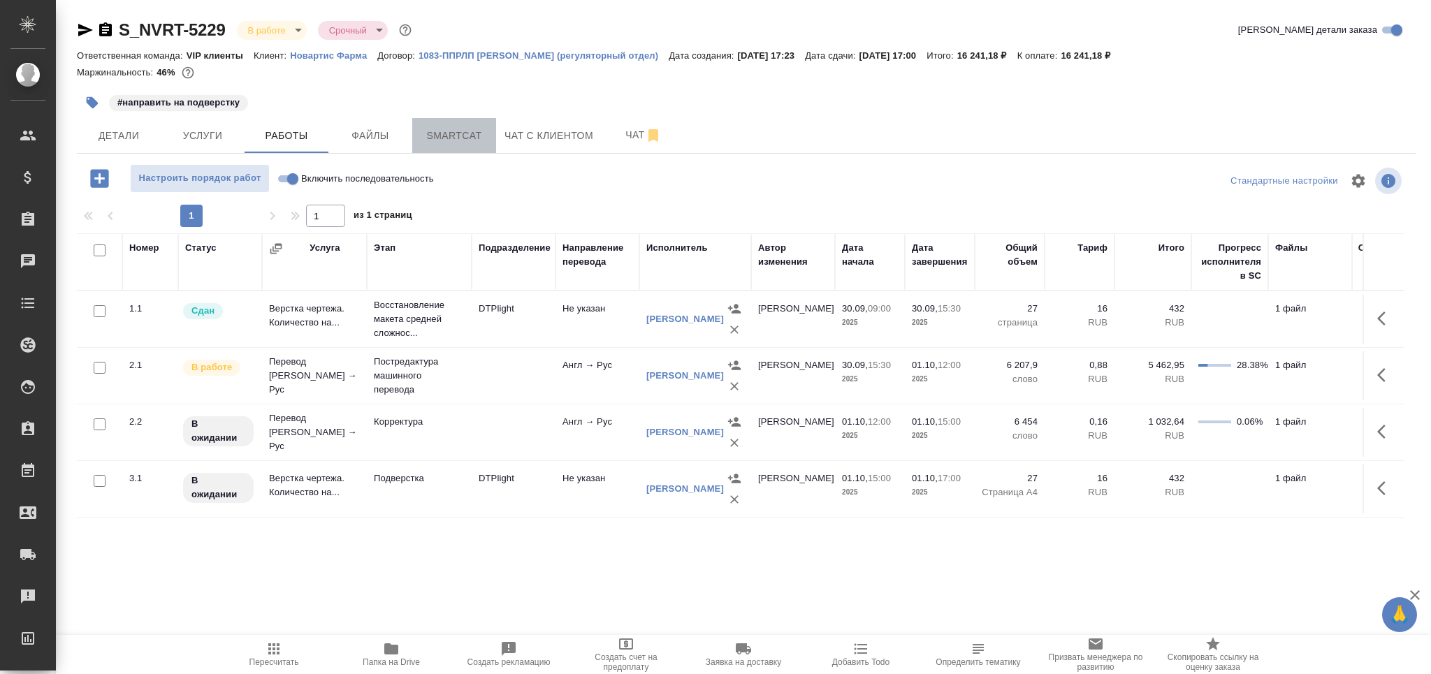
click at [463, 125] on button "Smartcat" at bounding box center [454, 135] width 84 height 35
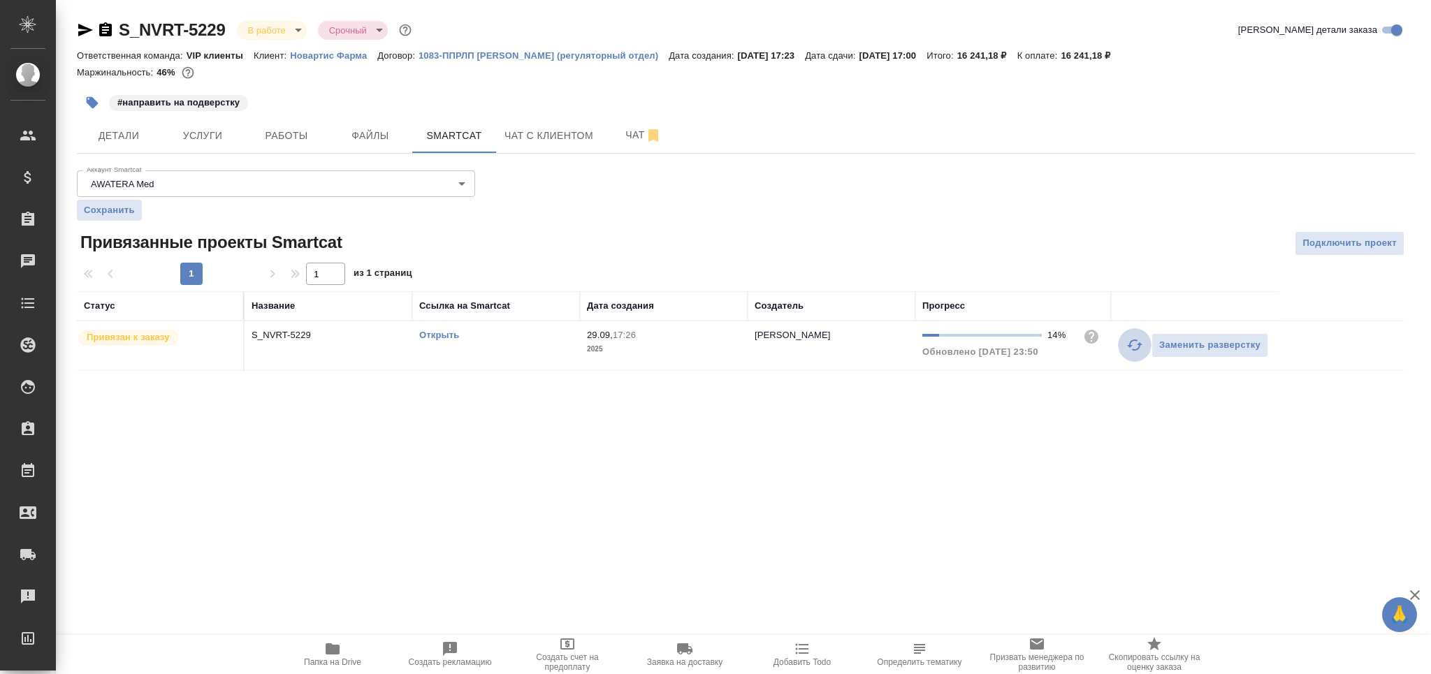
click at [1128, 344] on icon "button" at bounding box center [1134, 345] width 17 height 17
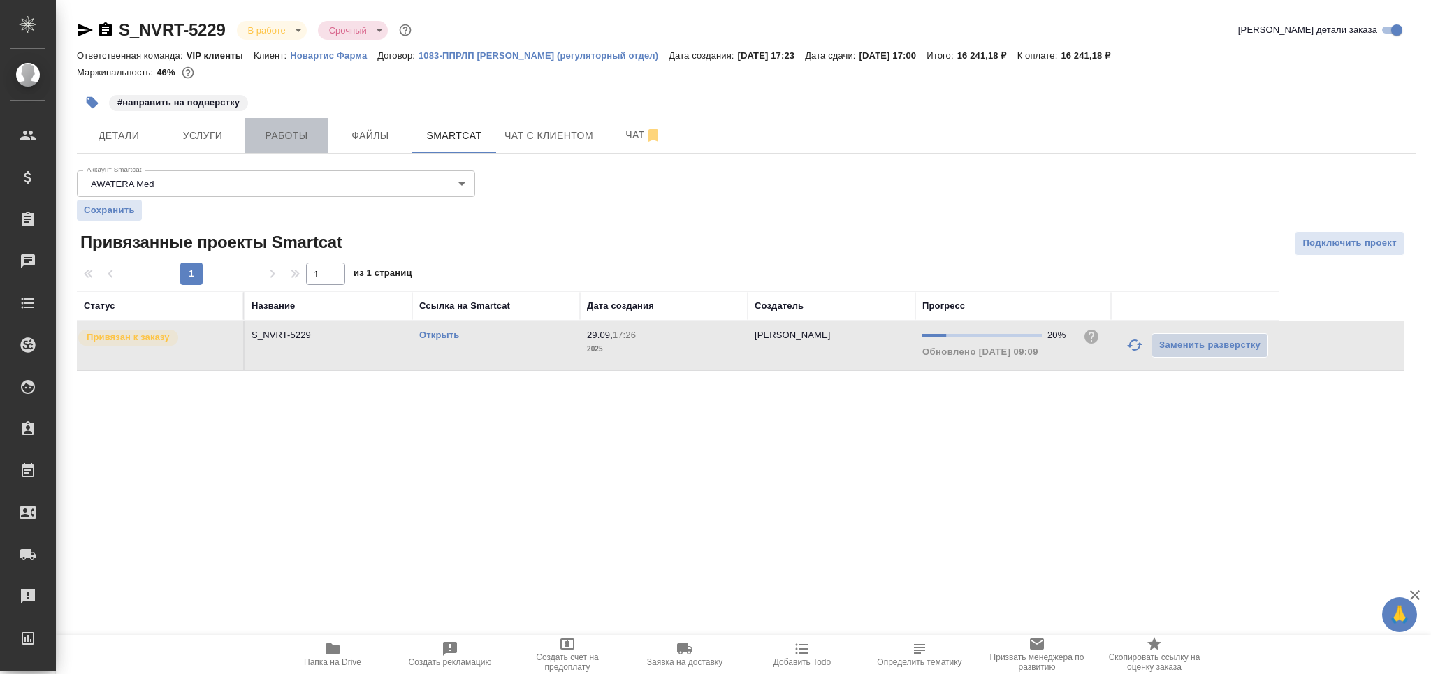
click at [305, 129] on span "Работы" at bounding box center [286, 135] width 67 height 17
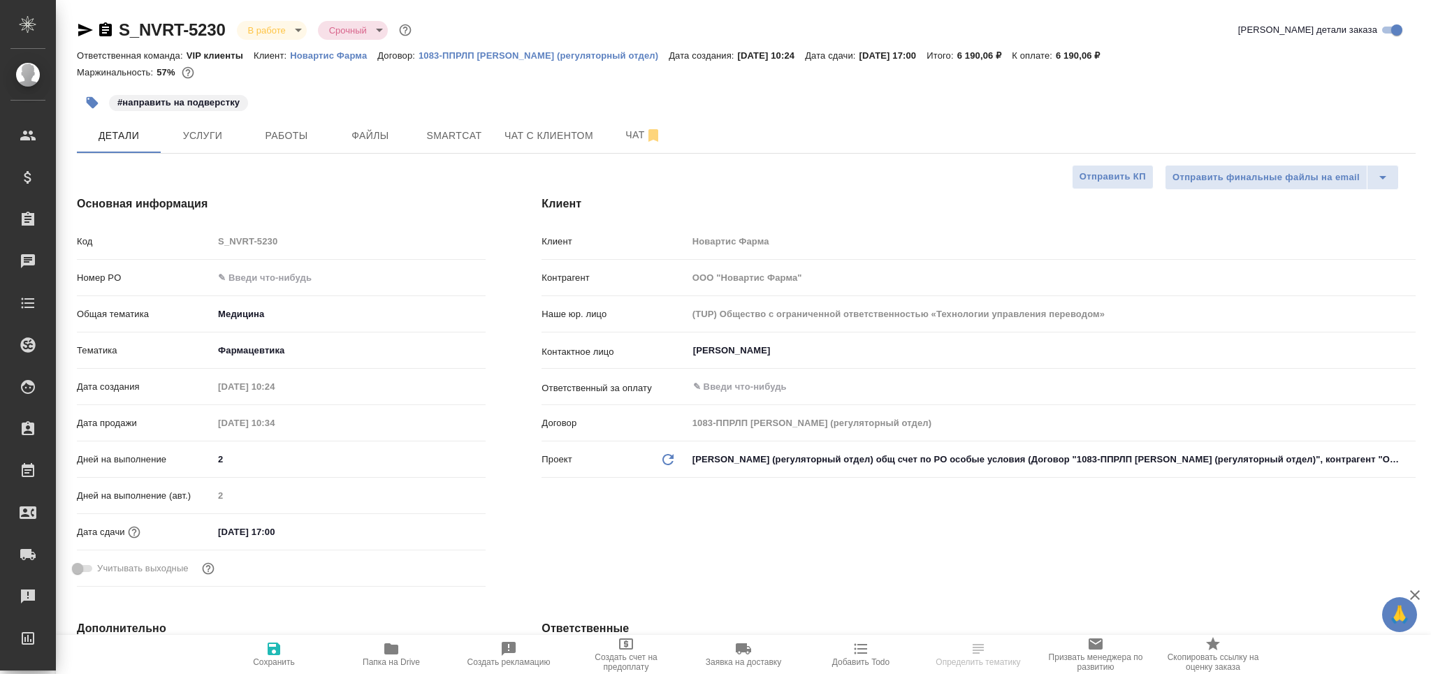
select select "RU"
click at [305, 129] on span "Работы" at bounding box center [286, 135] width 67 height 17
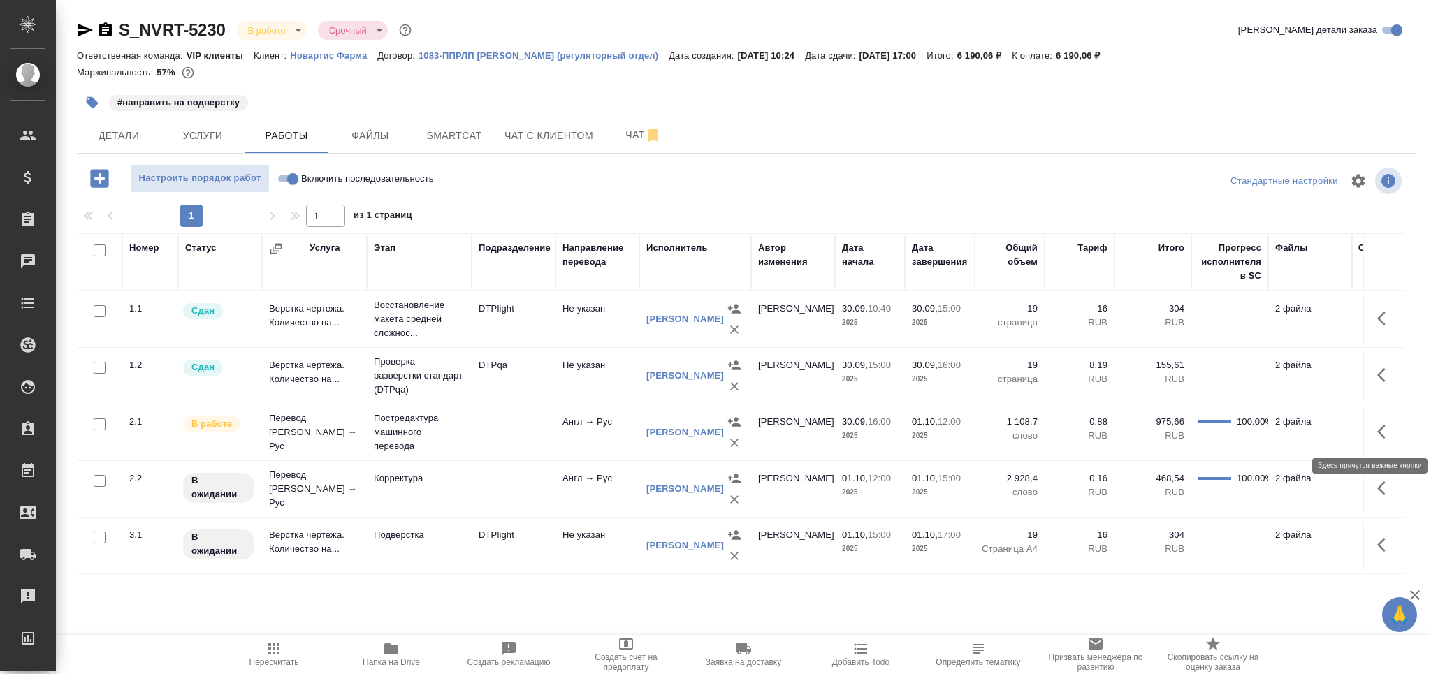
click at [1379, 430] on icon "button" at bounding box center [1381, 432] width 8 height 14
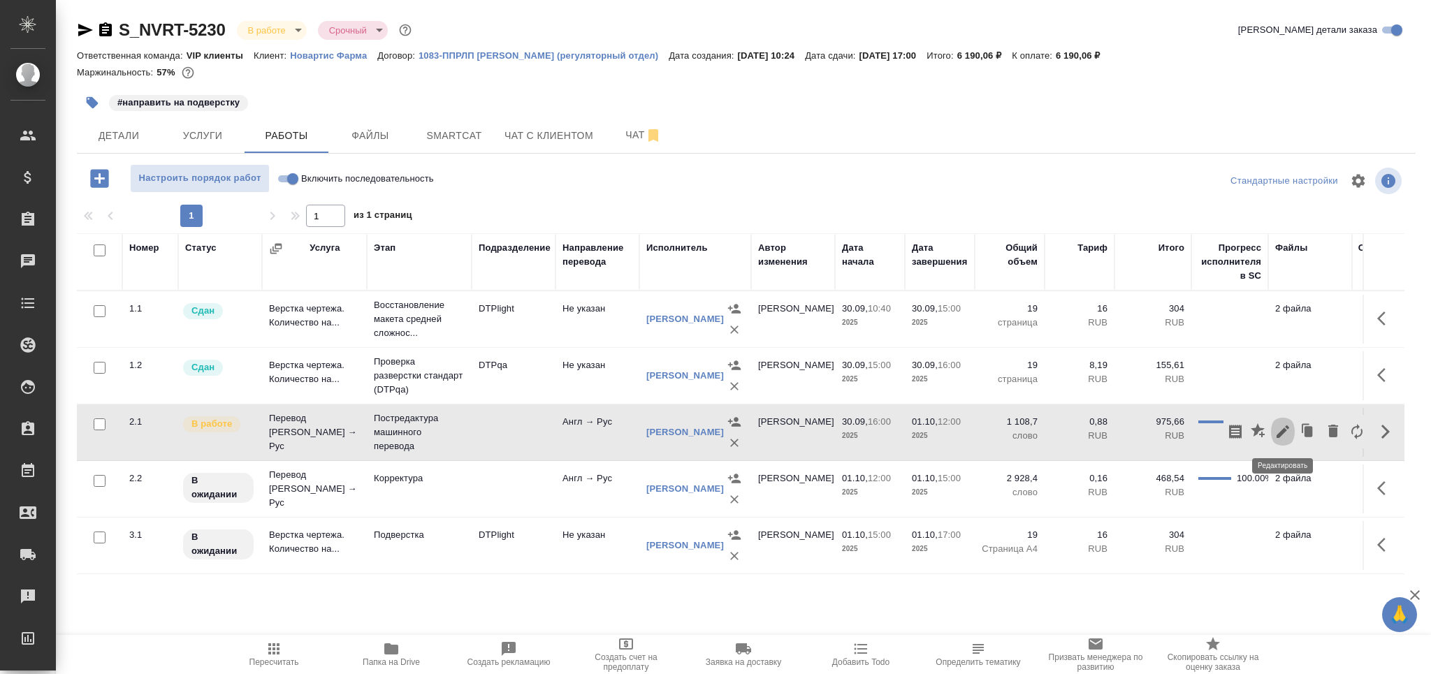
click at [1276, 434] on icon "button" at bounding box center [1282, 431] width 17 height 17
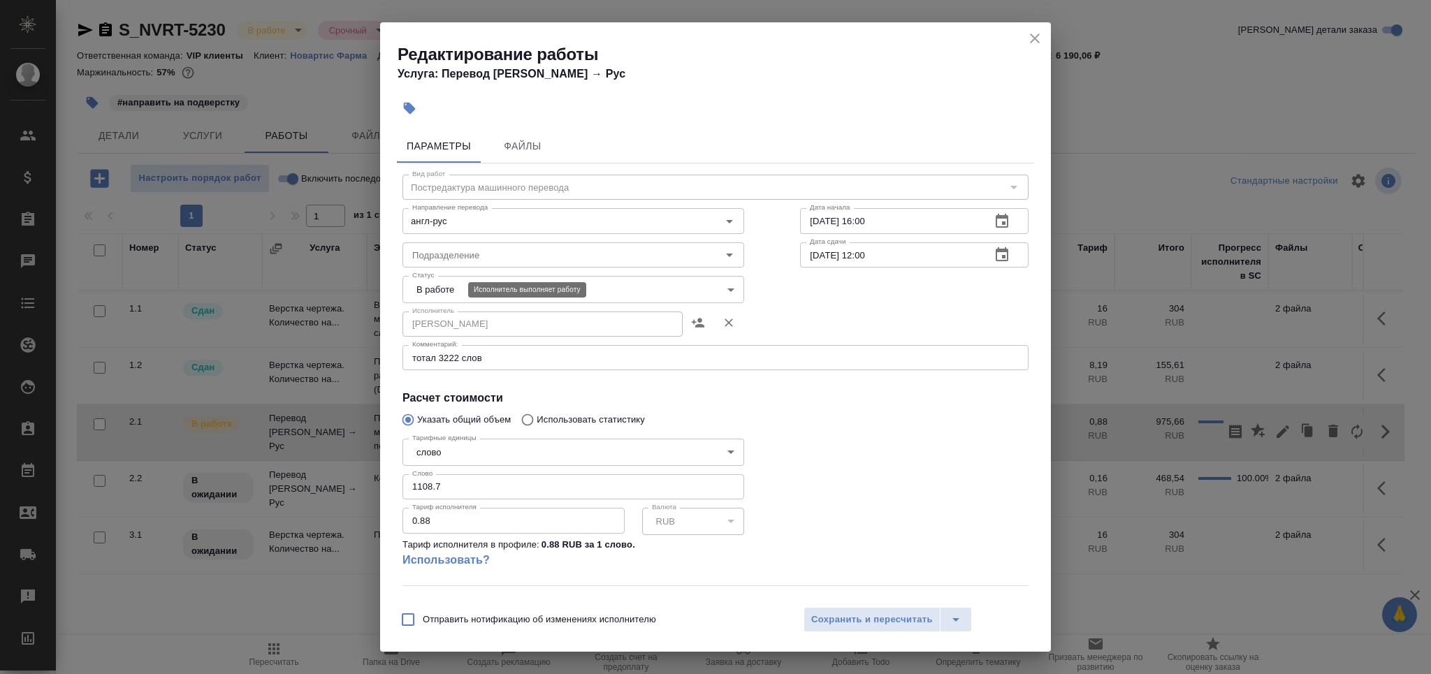
click at [418, 284] on body "🙏 .cls-1 fill:#fff; AWATERA Grabko [PERSON_NAME] Спецификации Заказы 0 Чаты Tod…" at bounding box center [715, 337] width 1431 height 674
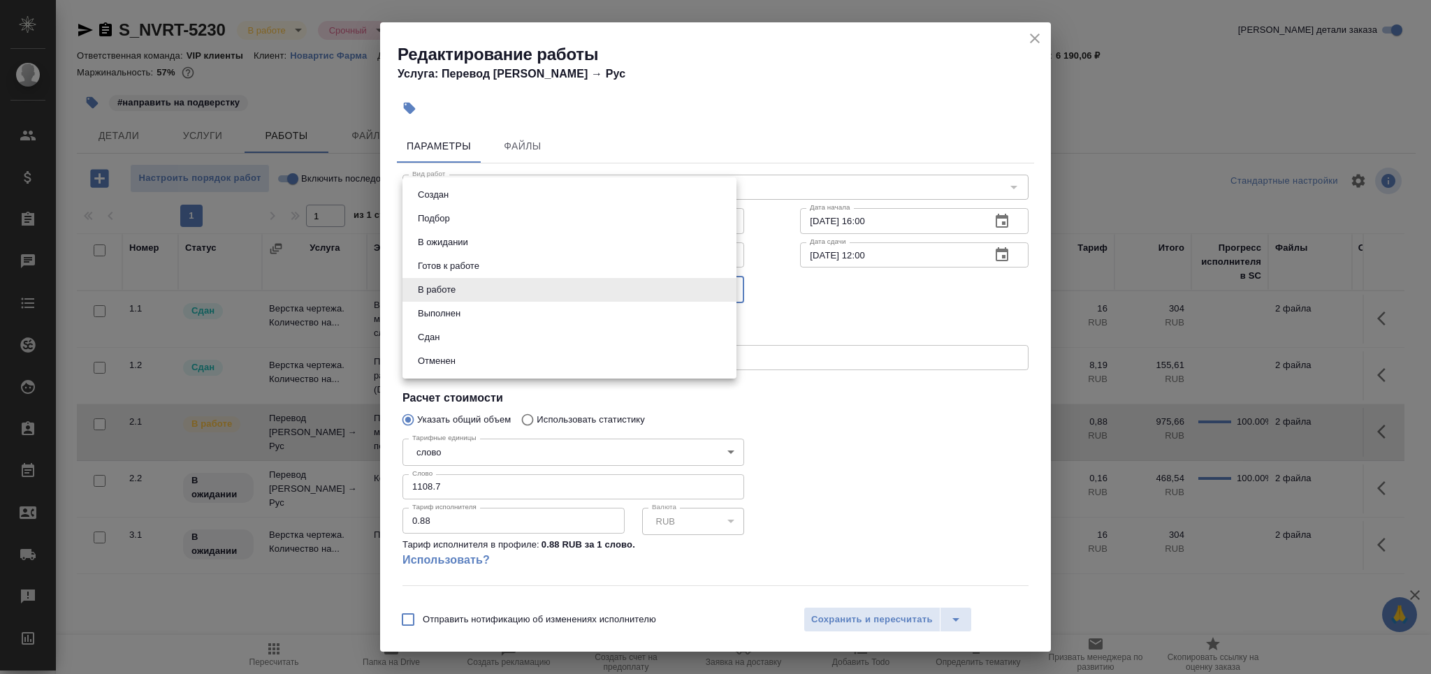
click at [432, 315] on button "Выполнен" at bounding box center [439, 313] width 51 height 15
type input "completed"
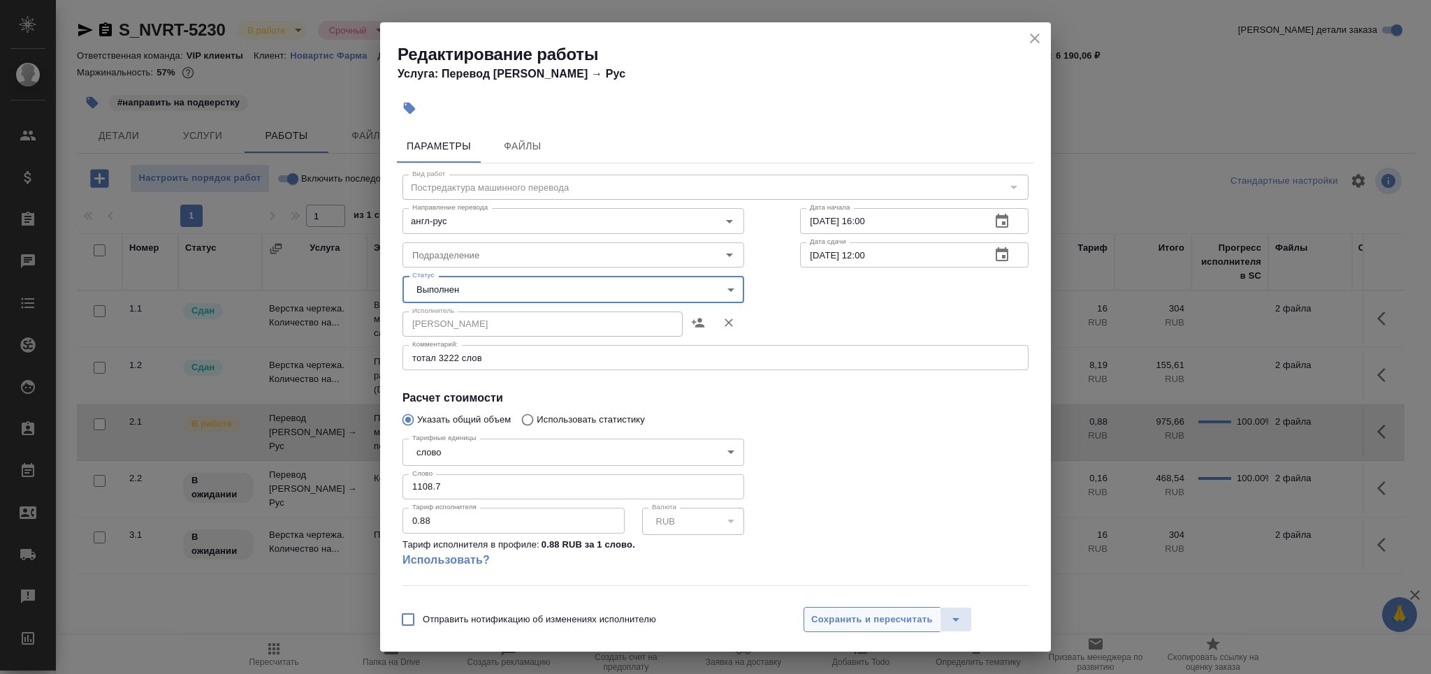
click at [823, 611] on button "Сохранить и пересчитать" at bounding box center [871, 619] width 137 height 25
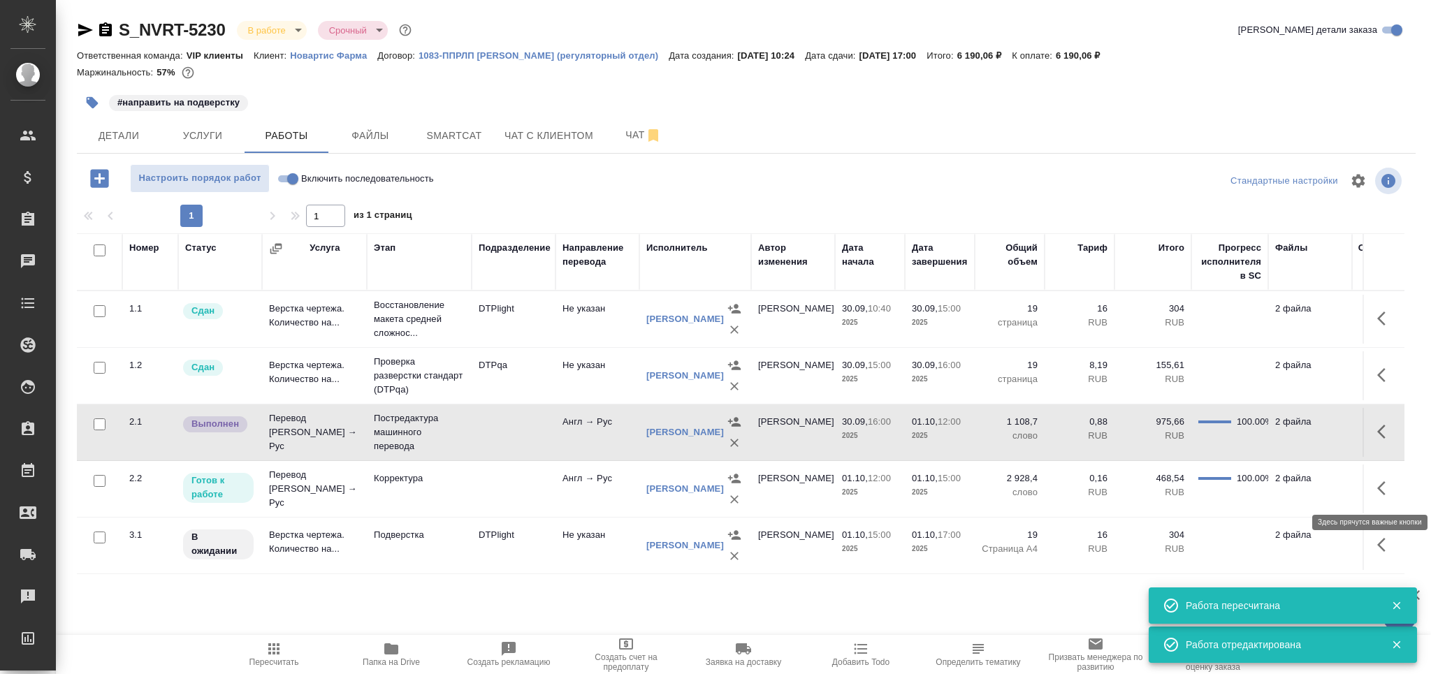
click at [1386, 489] on icon "button" at bounding box center [1385, 488] width 17 height 17
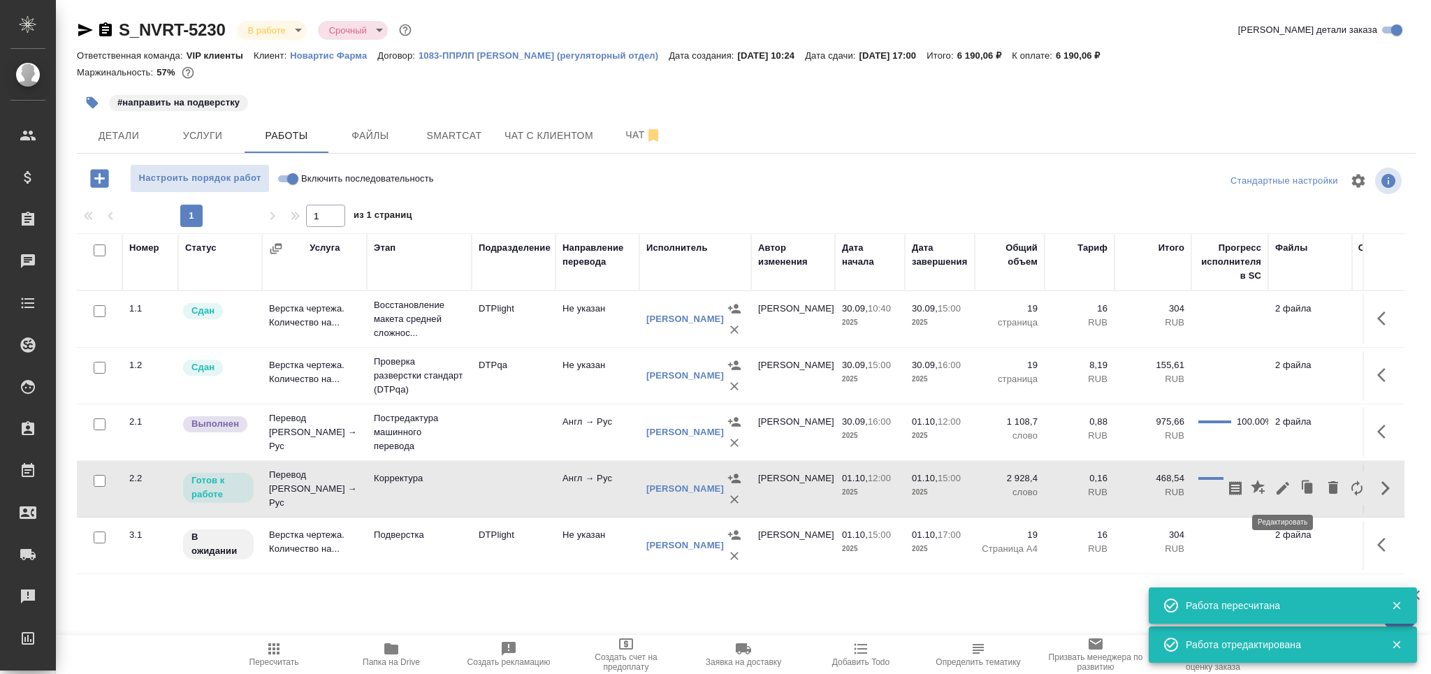
click at [1278, 490] on icon "button" at bounding box center [1282, 488] width 13 height 13
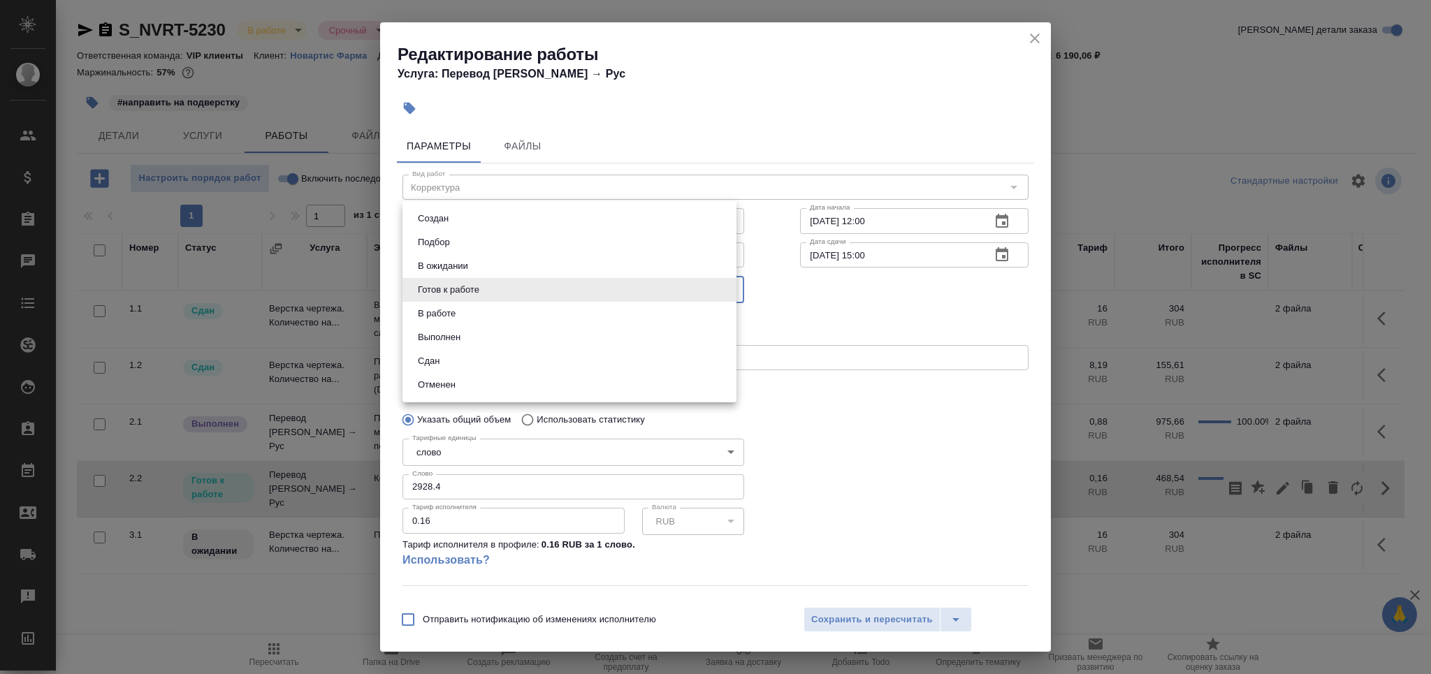
click at [521, 291] on body "🙏 .cls-1 fill:#fff; AWATERA Grabko [PERSON_NAME] Спецификации Заказы 0 Чаты Tod…" at bounding box center [715, 337] width 1431 height 674
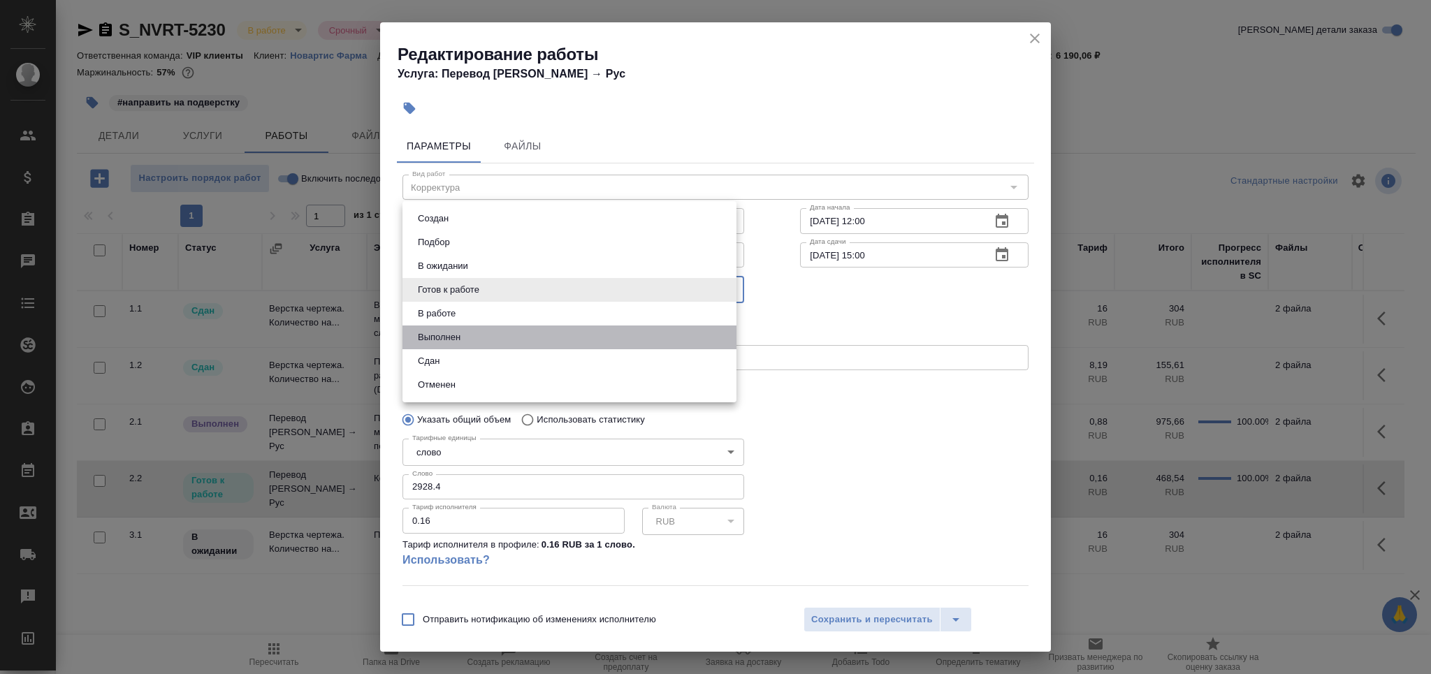
click at [485, 333] on li "Выполнен" at bounding box center [569, 338] width 334 height 24
type input "completed"
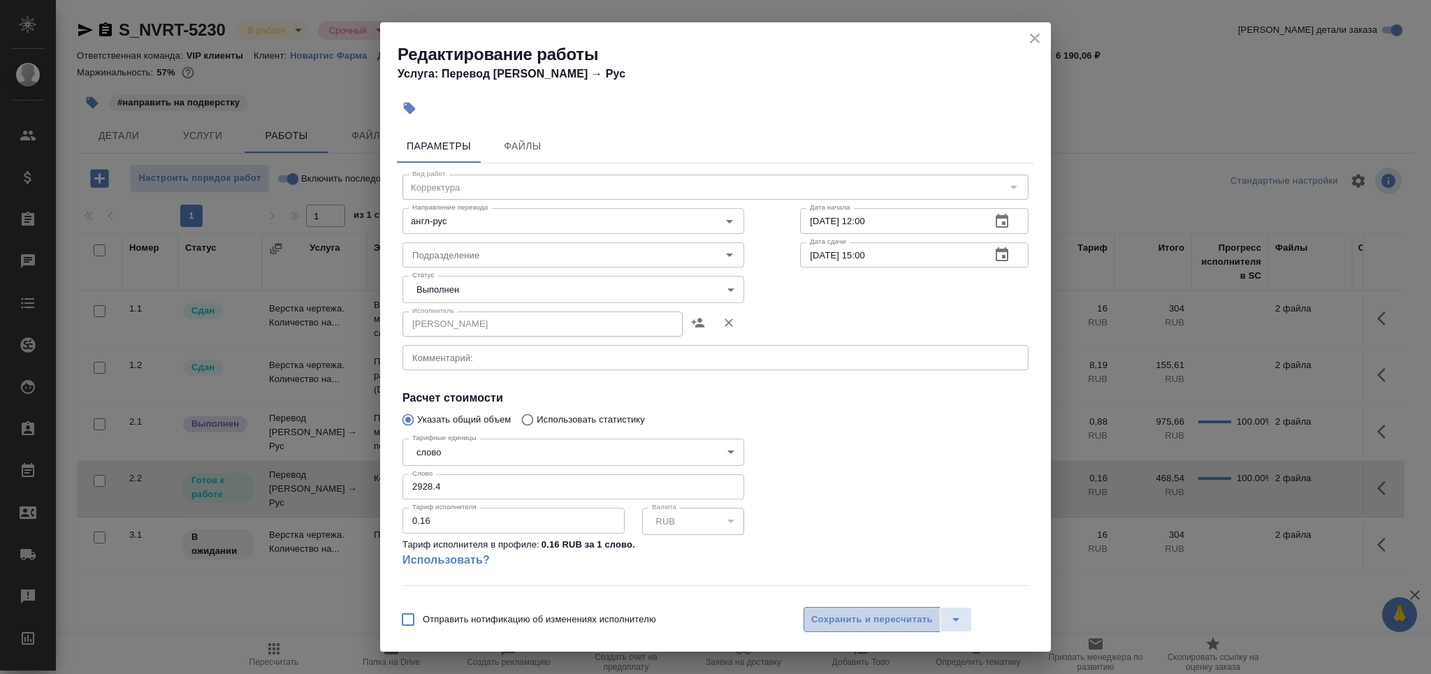
click at [844, 622] on span "Сохранить и пересчитать" at bounding box center [872, 620] width 122 height 16
click at [826, 619] on div at bounding box center [715, 337] width 1431 height 674
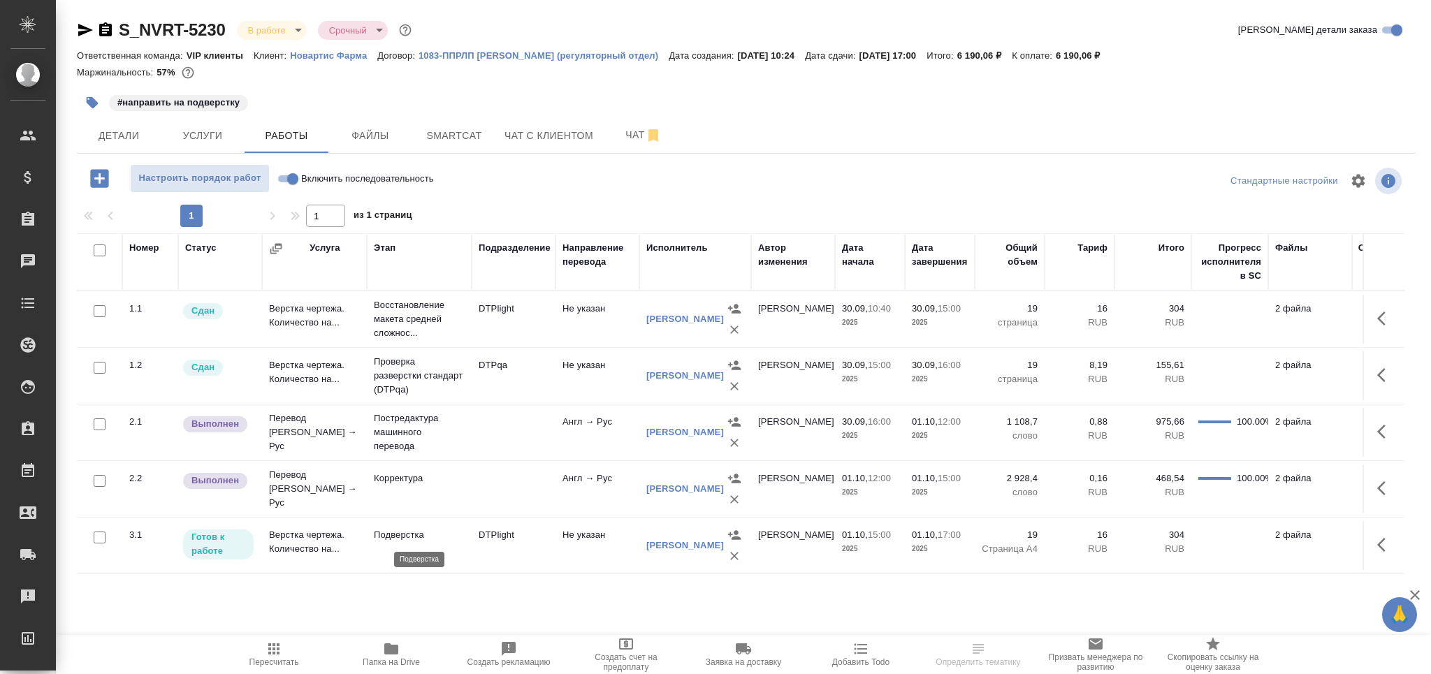
click at [416, 539] on p "Подверстка" at bounding box center [419, 535] width 91 height 14
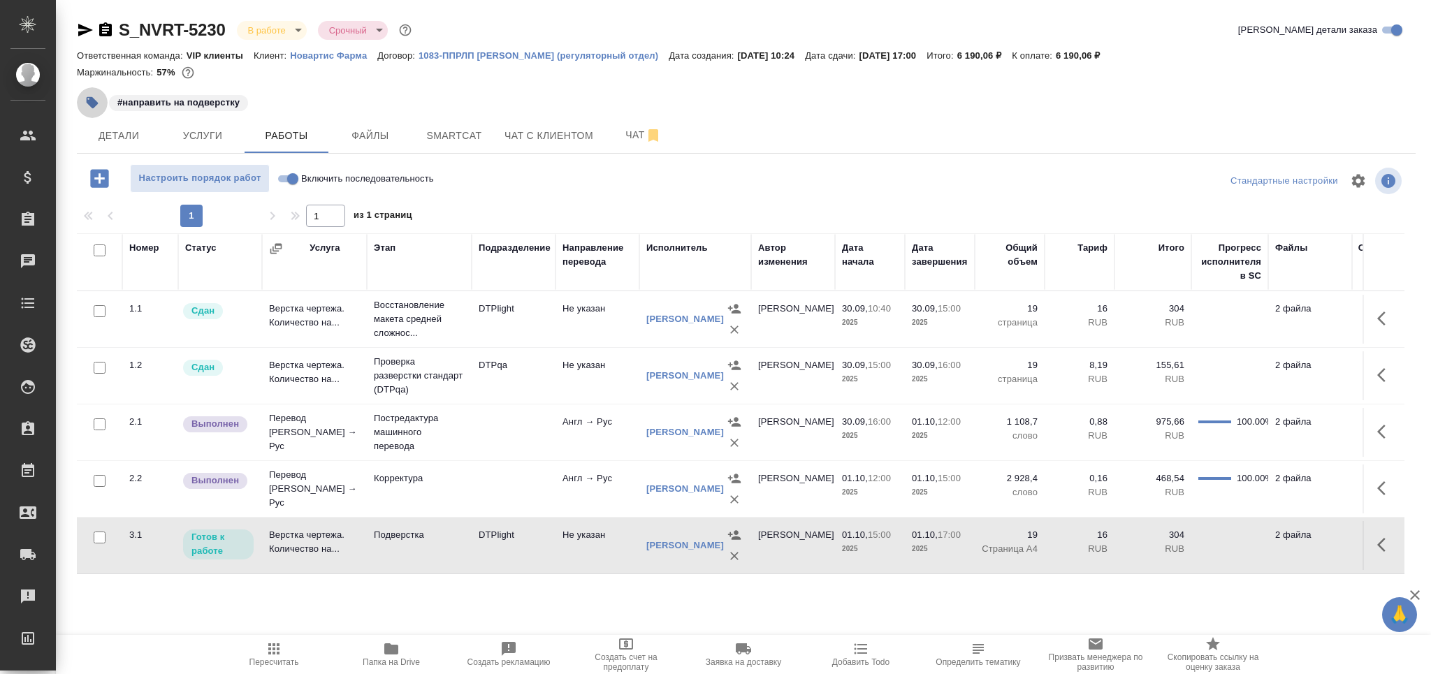
click at [77, 99] on button "button" at bounding box center [92, 102] width 31 height 31
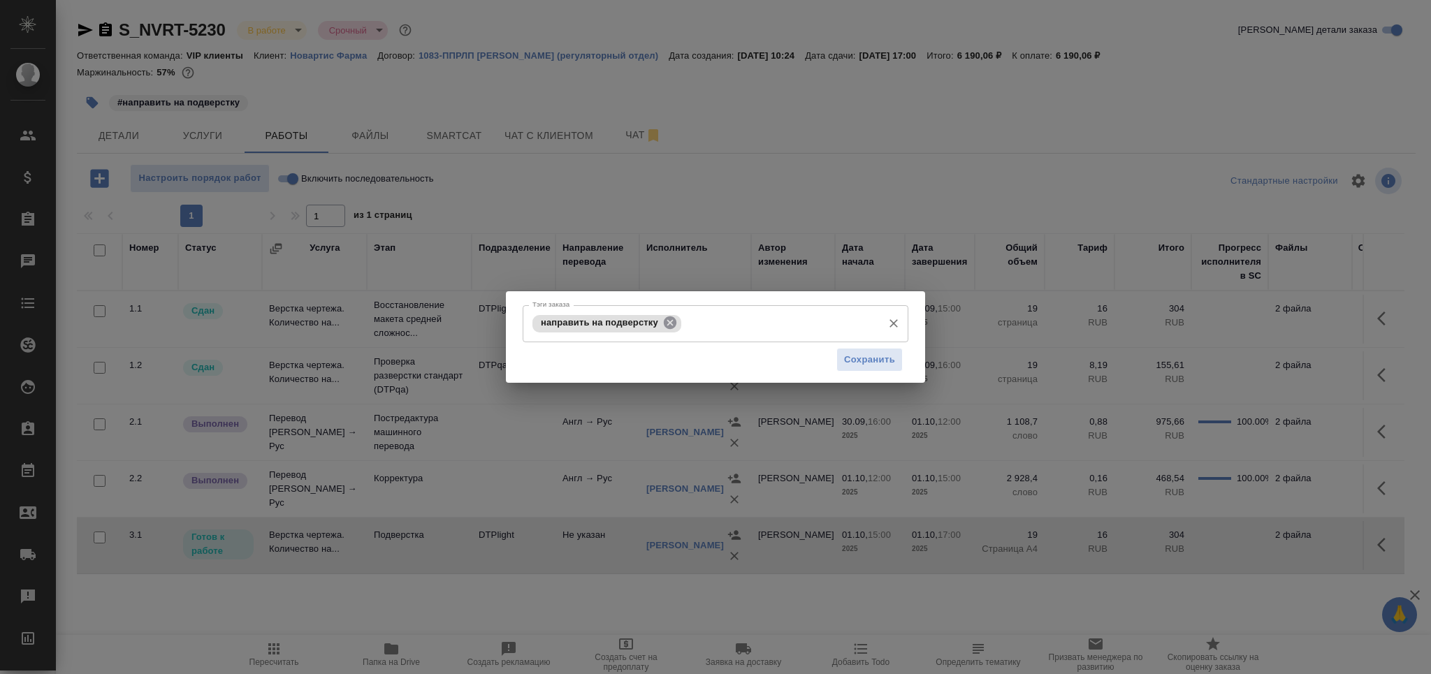
click at [669, 323] on icon at bounding box center [669, 322] width 15 height 15
click at [685, 323] on input "Тэги заказа" at bounding box center [780, 324] width 191 height 24
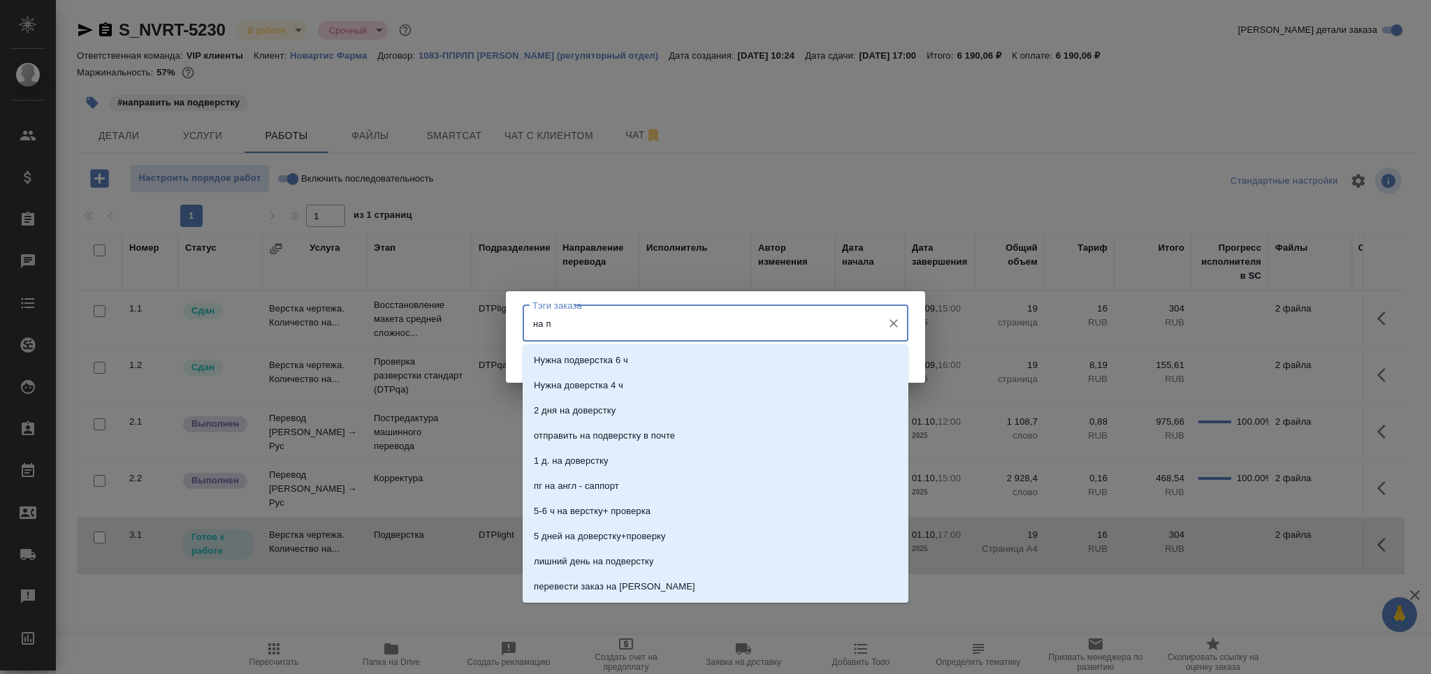
type input "на по"
click at [629, 468] on li "на подверстке" at bounding box center [716, 461] width 386 height 25
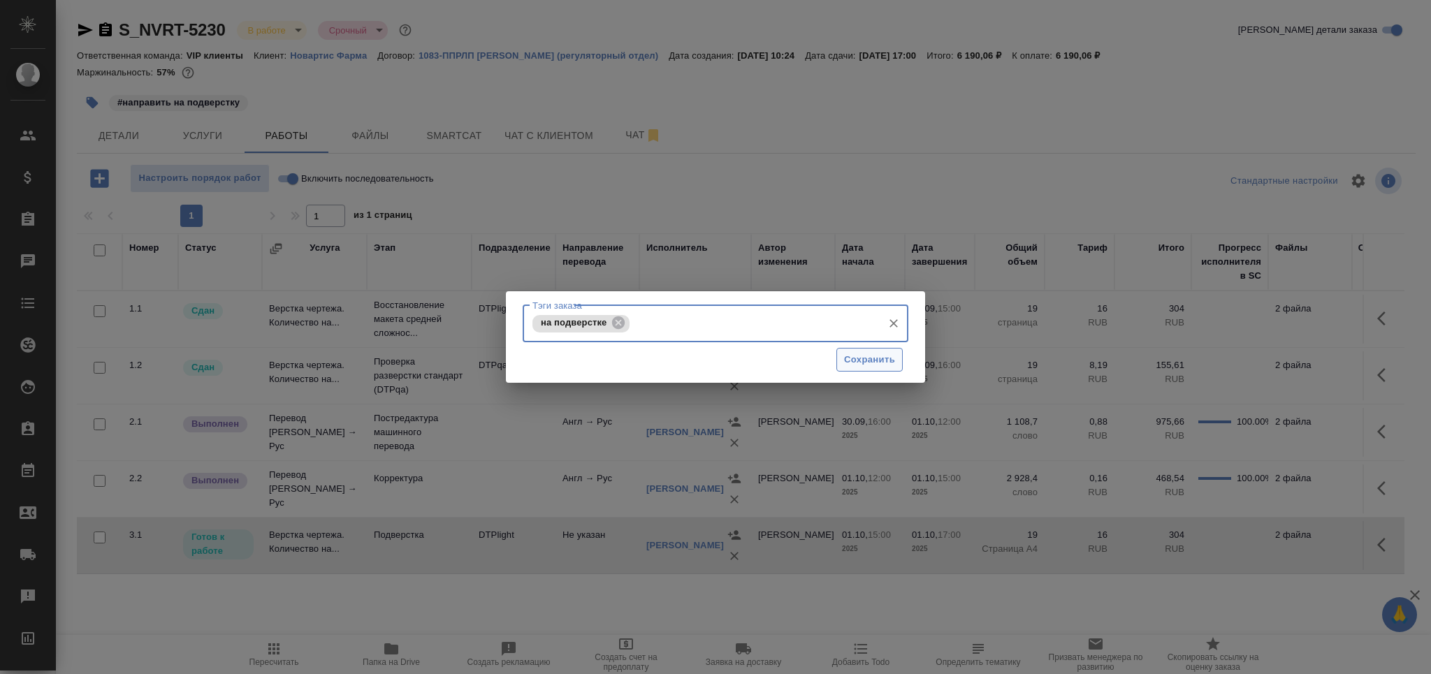
click at [848, 354] on span "Сохранить" at bounding box center [869, 360] width 51 height 16
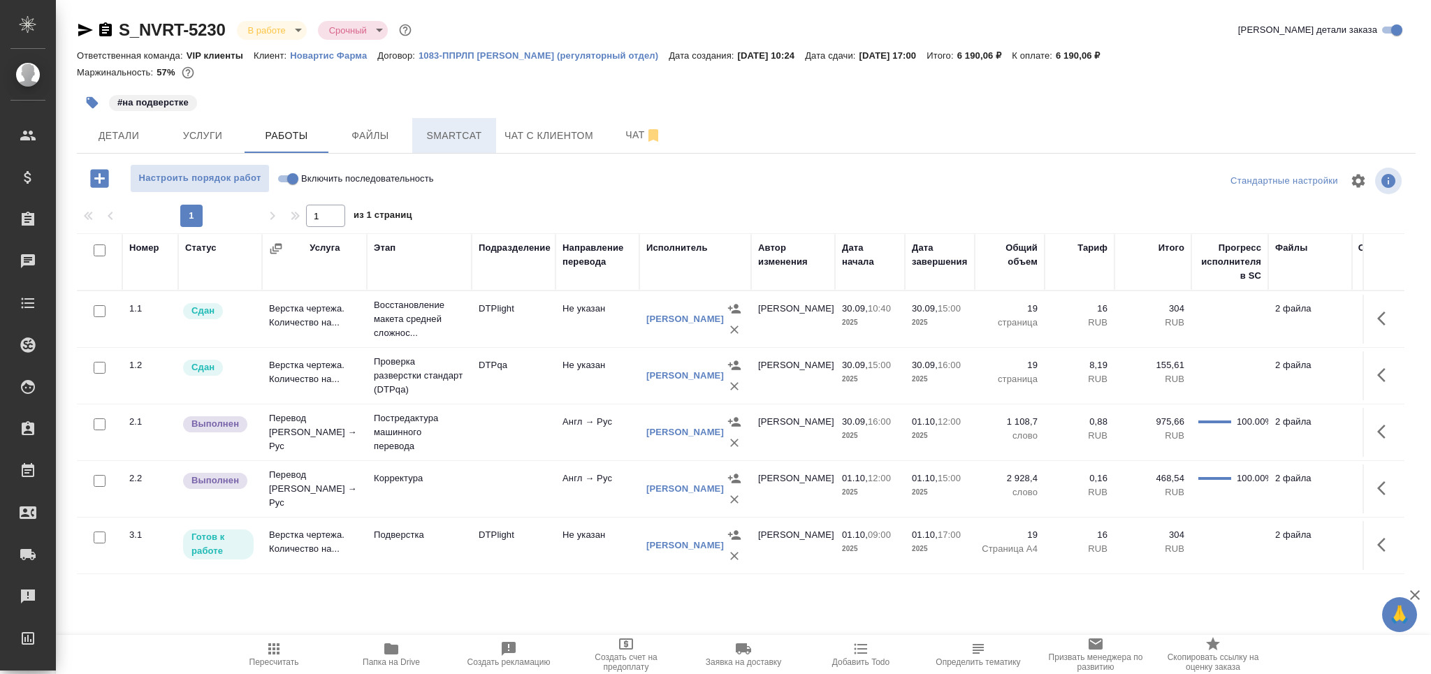
click at [469, 131] on span "Smartcat" at bounding box center [454, 135] width 67 height 17
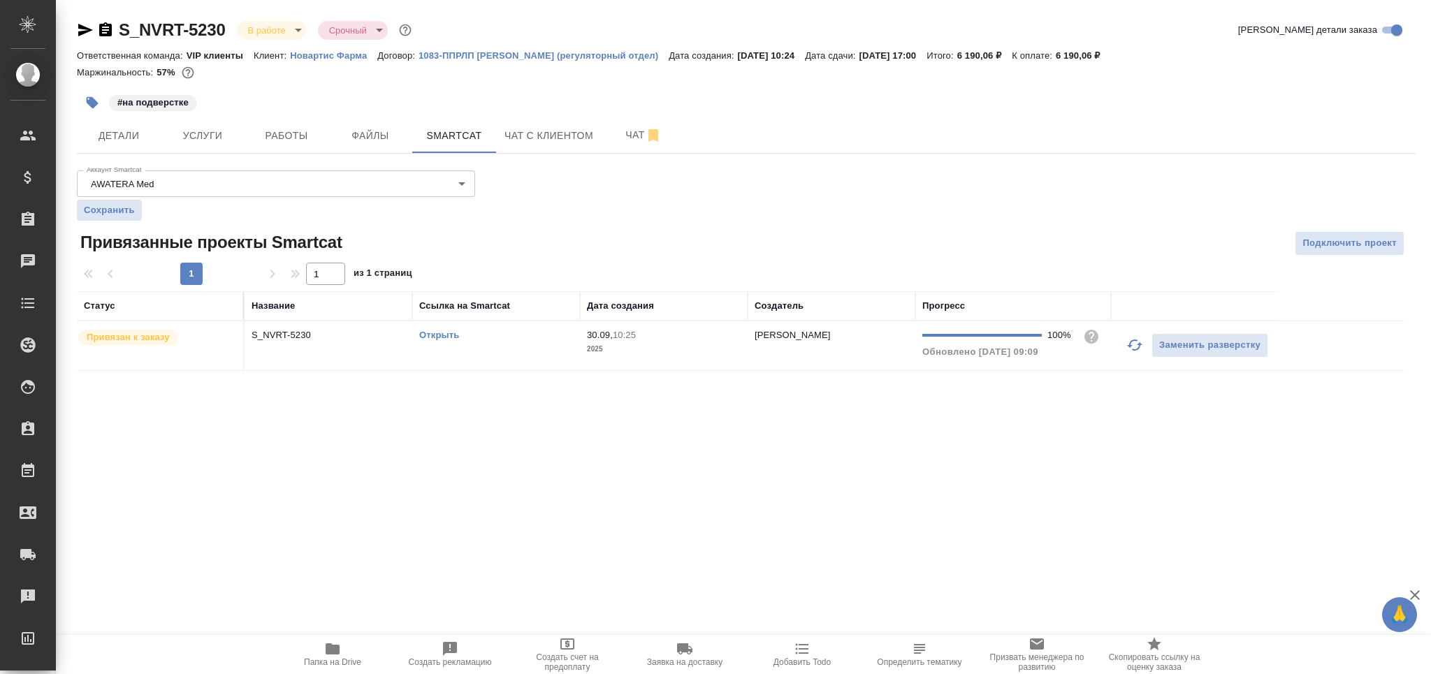
click at [495, 349] on td "Открыть" at bounding box center [496, 345] width 168 height 49
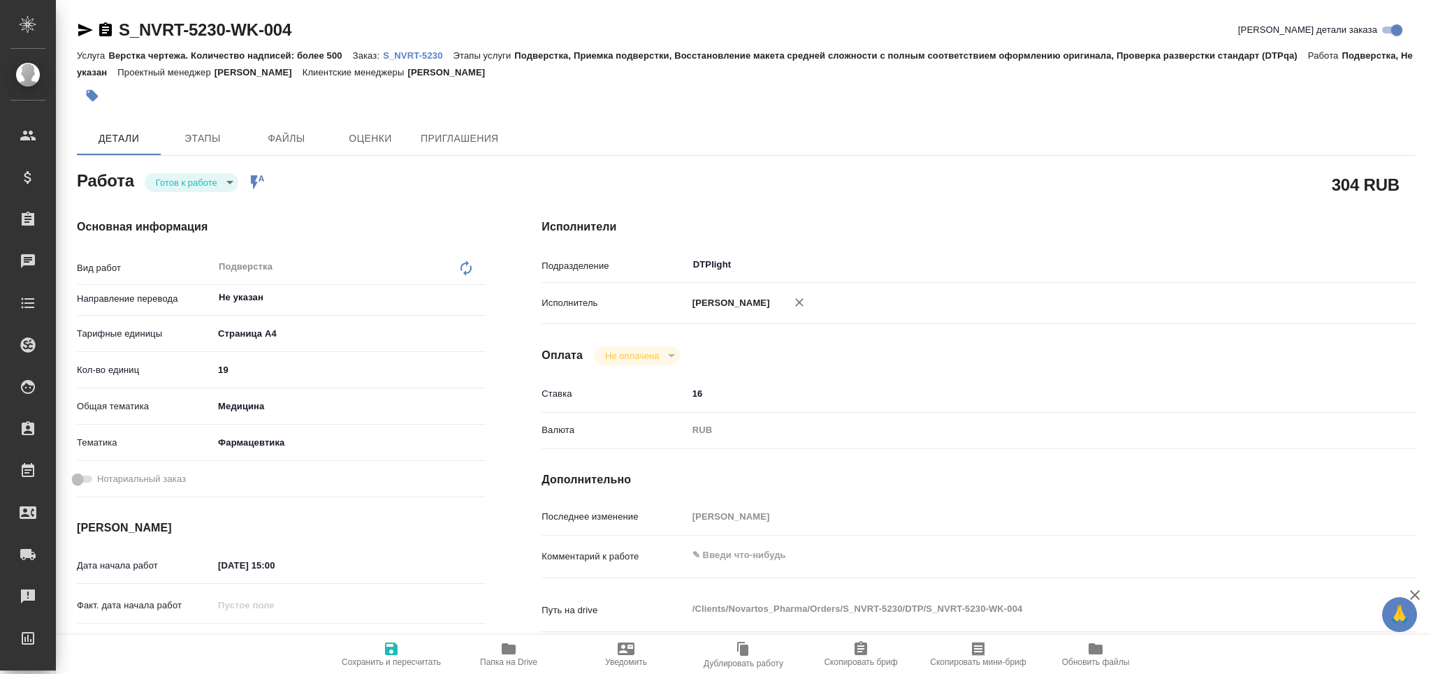
type textarea "x"
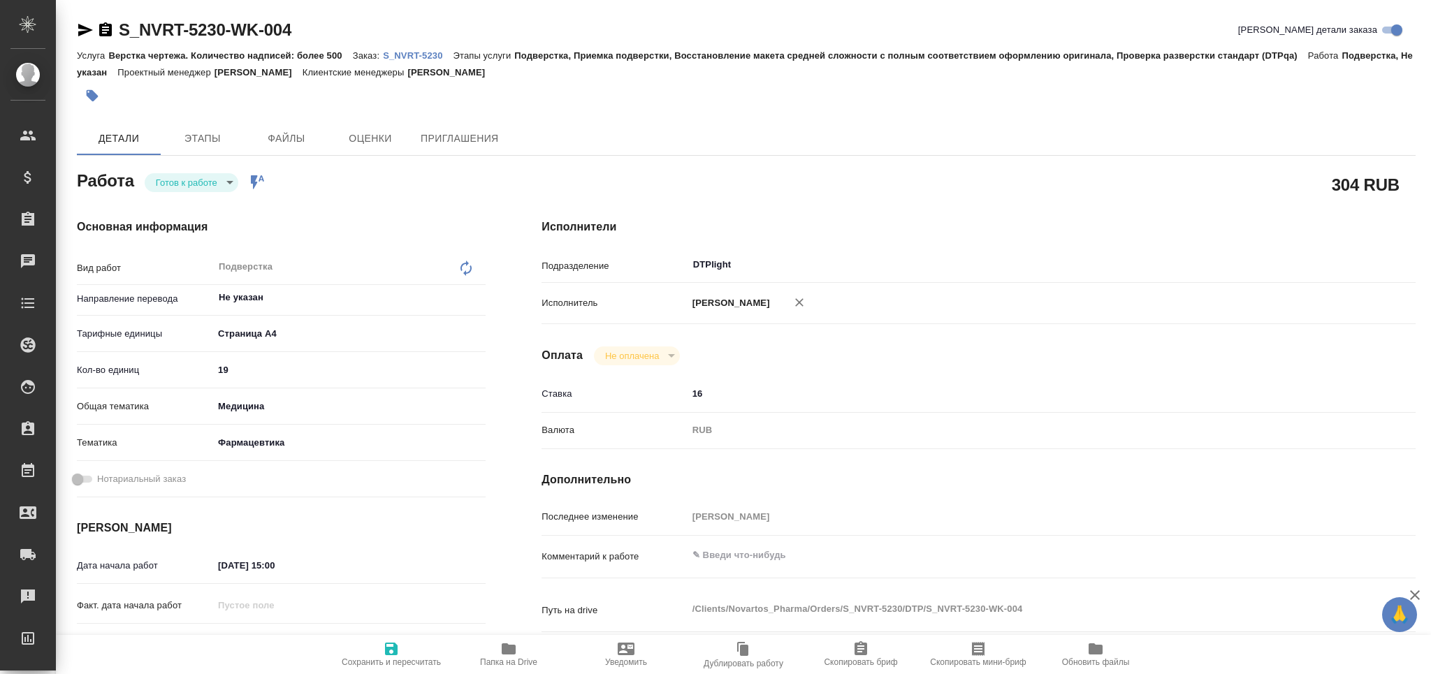
type textarea "x"
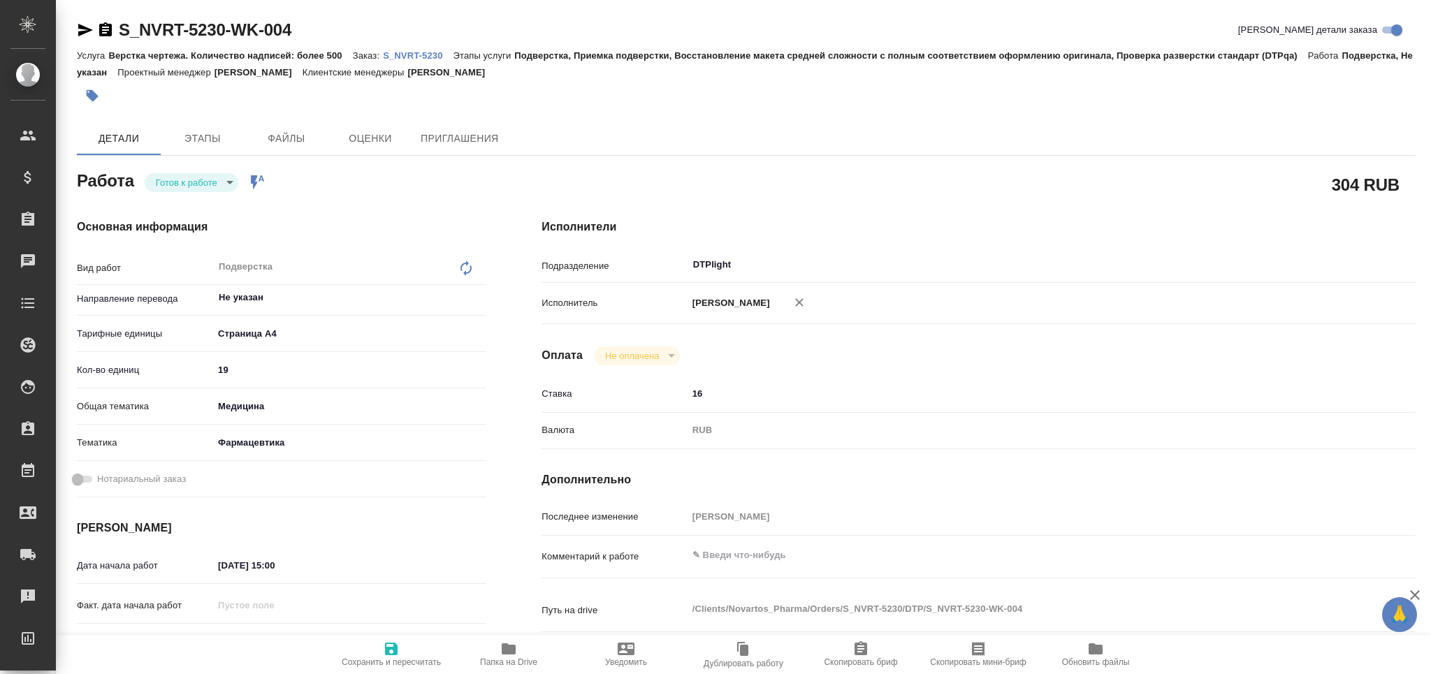
type textarea "x"
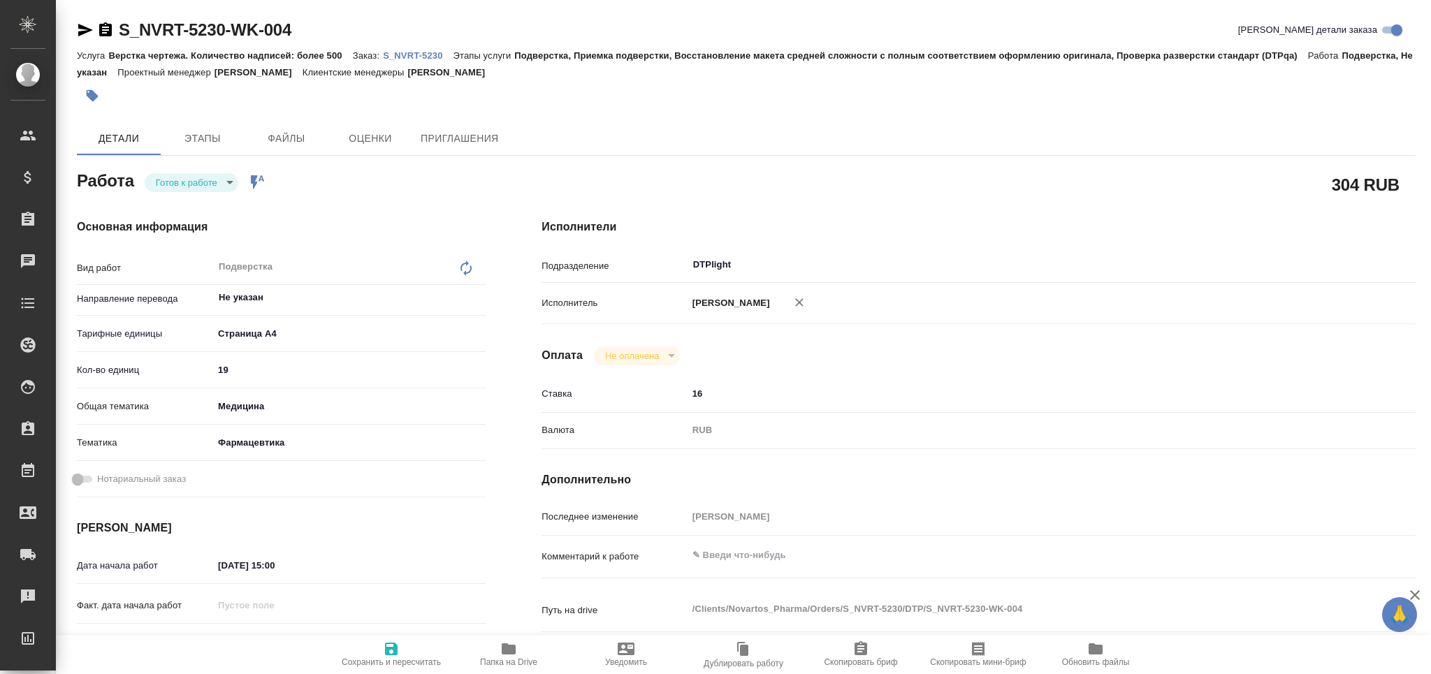
type textarea "x"
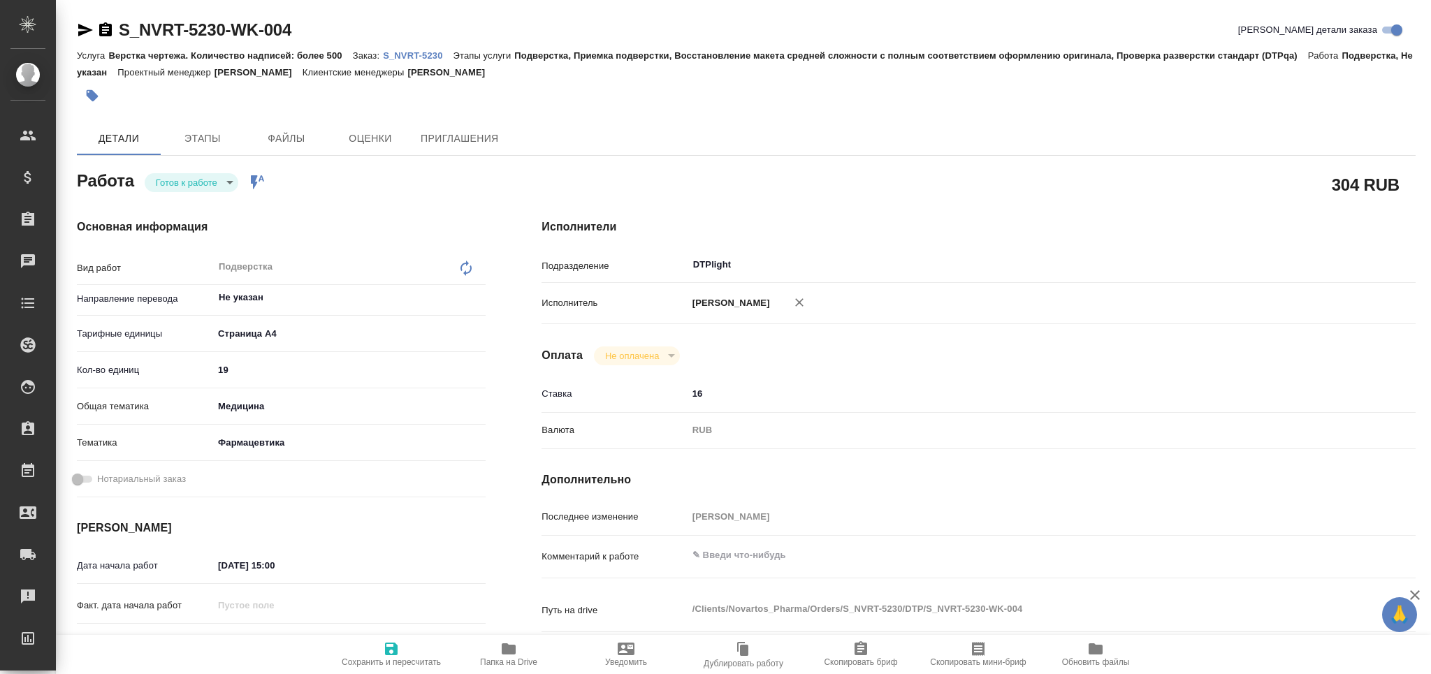
type textarea "x"
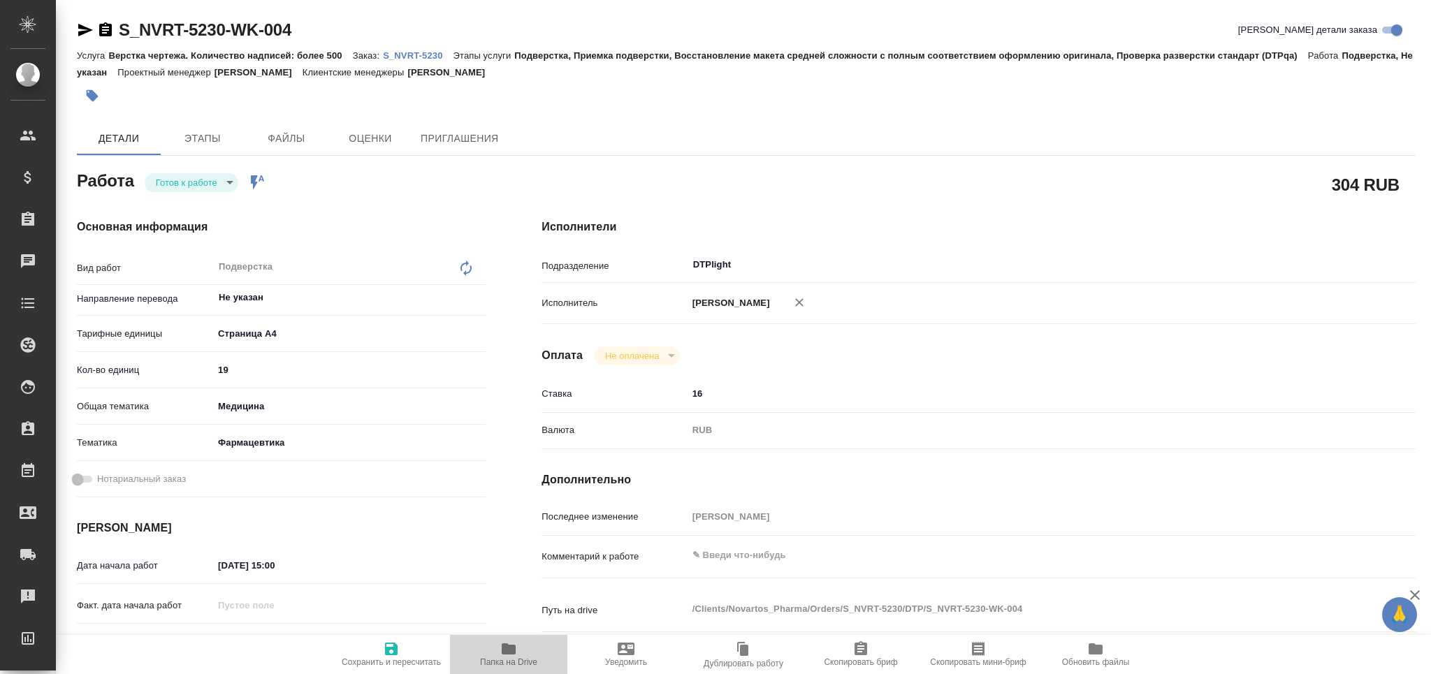
click at [509, 650] on icon "button" at bounding box center [509, 648] width 14 height 11
type textarea "x"
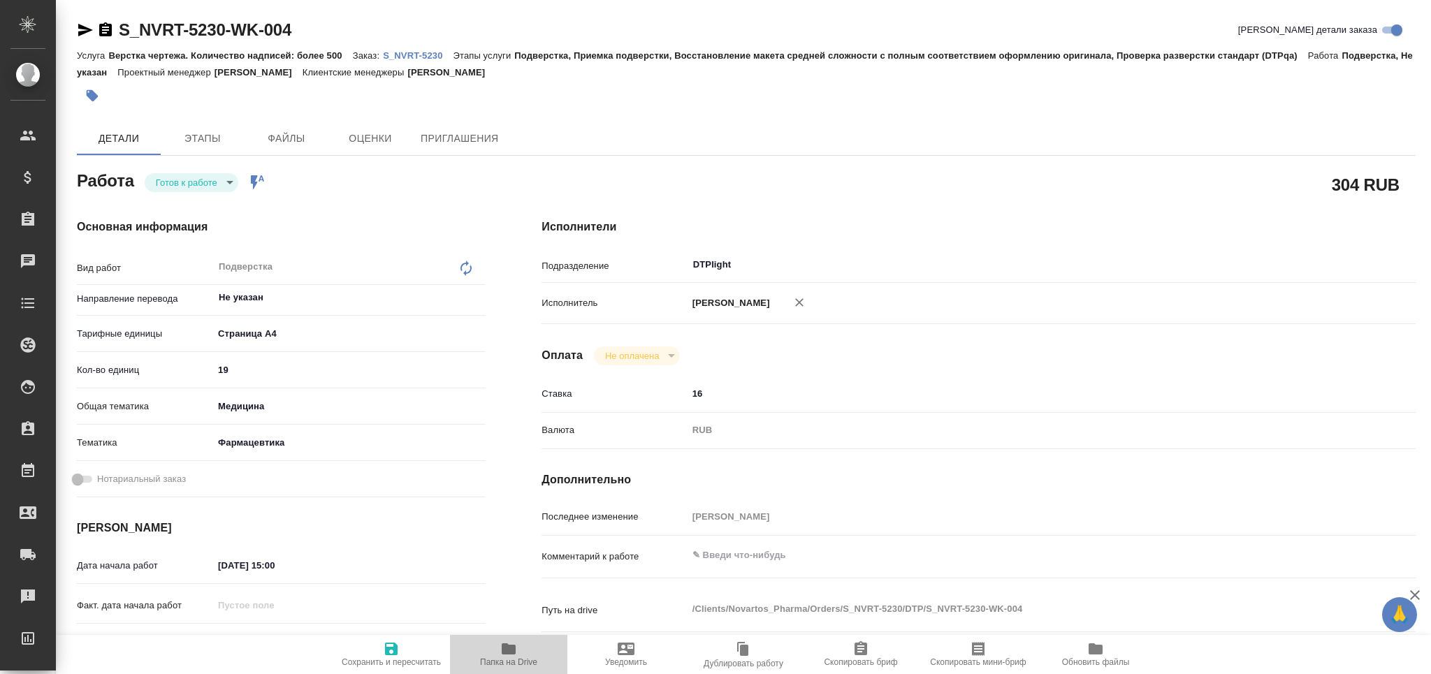
type textarea "x"
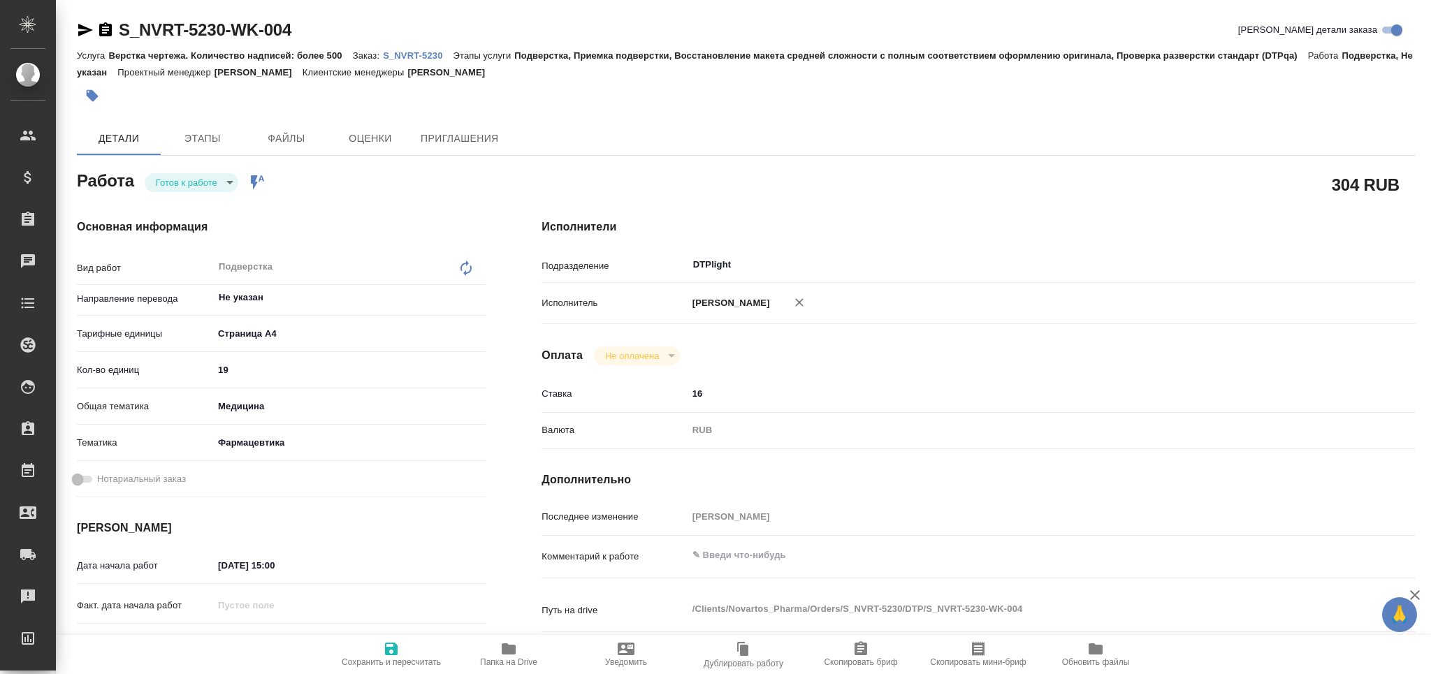
type textarea "x"
drag, startPoint x: 275, startPoint y: 568, endPoint x: 268, endPoint y: 578, distance: 12.0
click at [268, 578] on div "Дата начала работ 01.10.2025 15:00" at bounding box center [281, 573] width 409 height 40
type textarea "x"
type input "01.10.2025 00:0_"
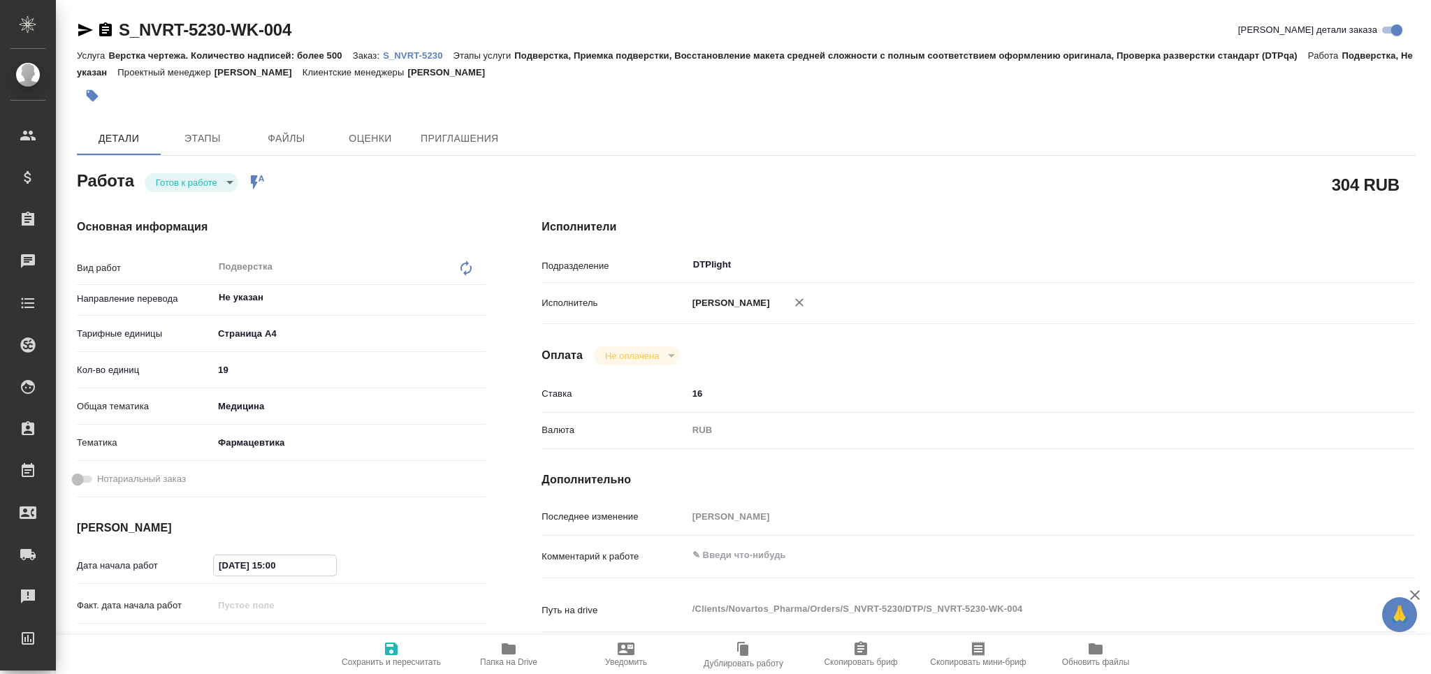
type textarea "x"
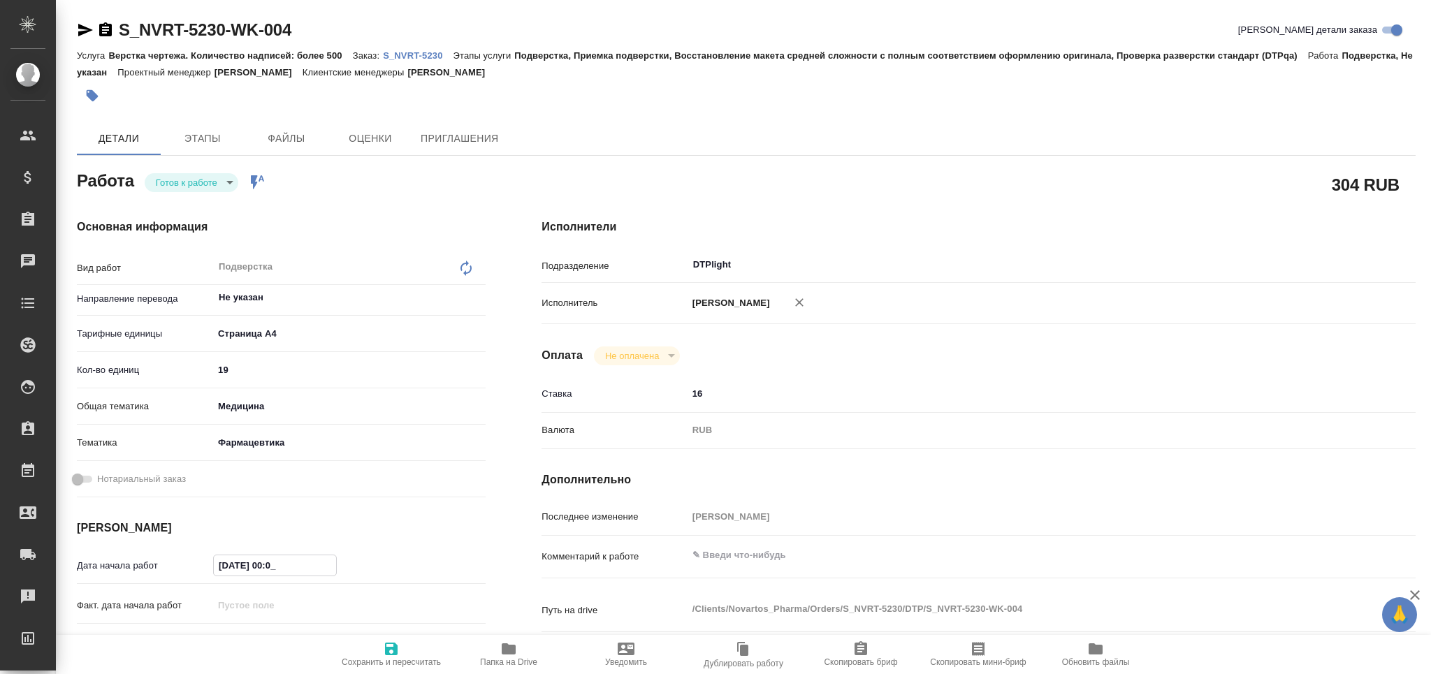
type input "01.10.2025 09:00"
type textarea "x"
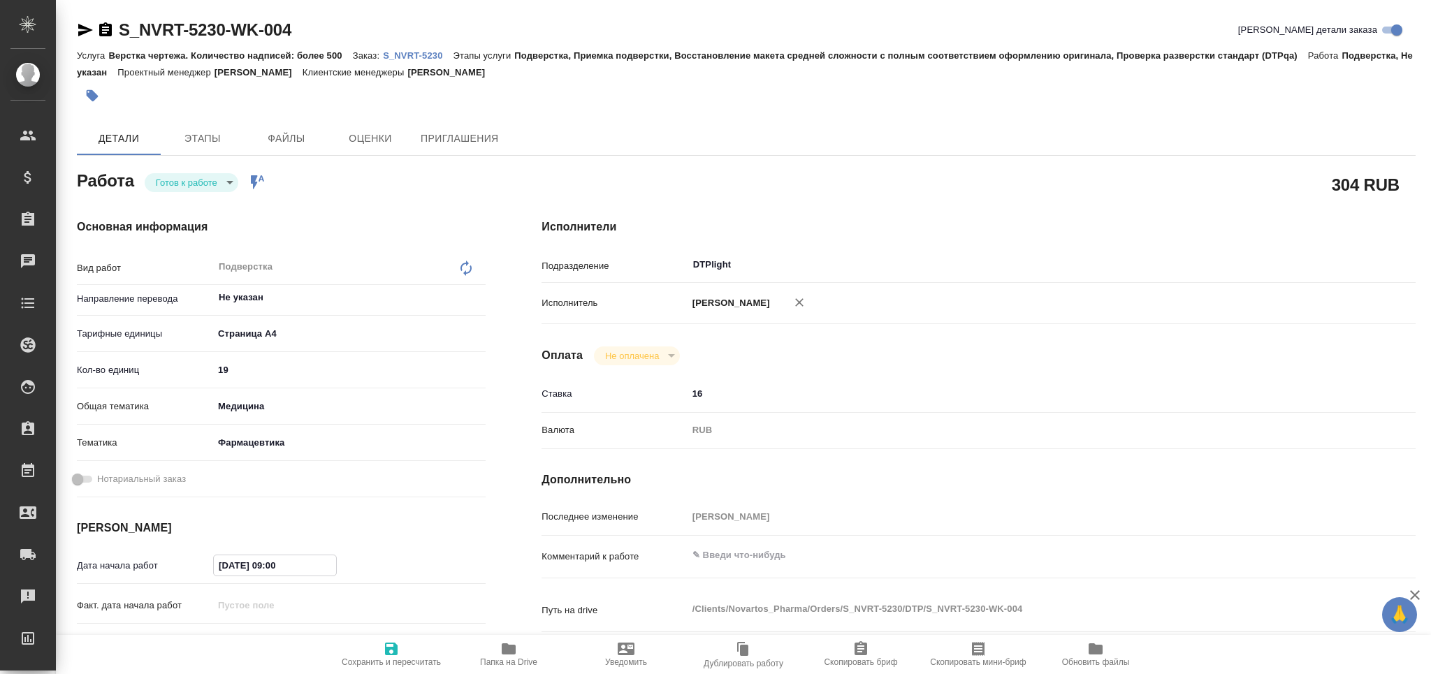
type input "01.10.2025 09:00"
click at [392, 667] on span "Сохранить и пересчитать" at bounding box center [391, 662] width 99 height 10
type textarea "x"
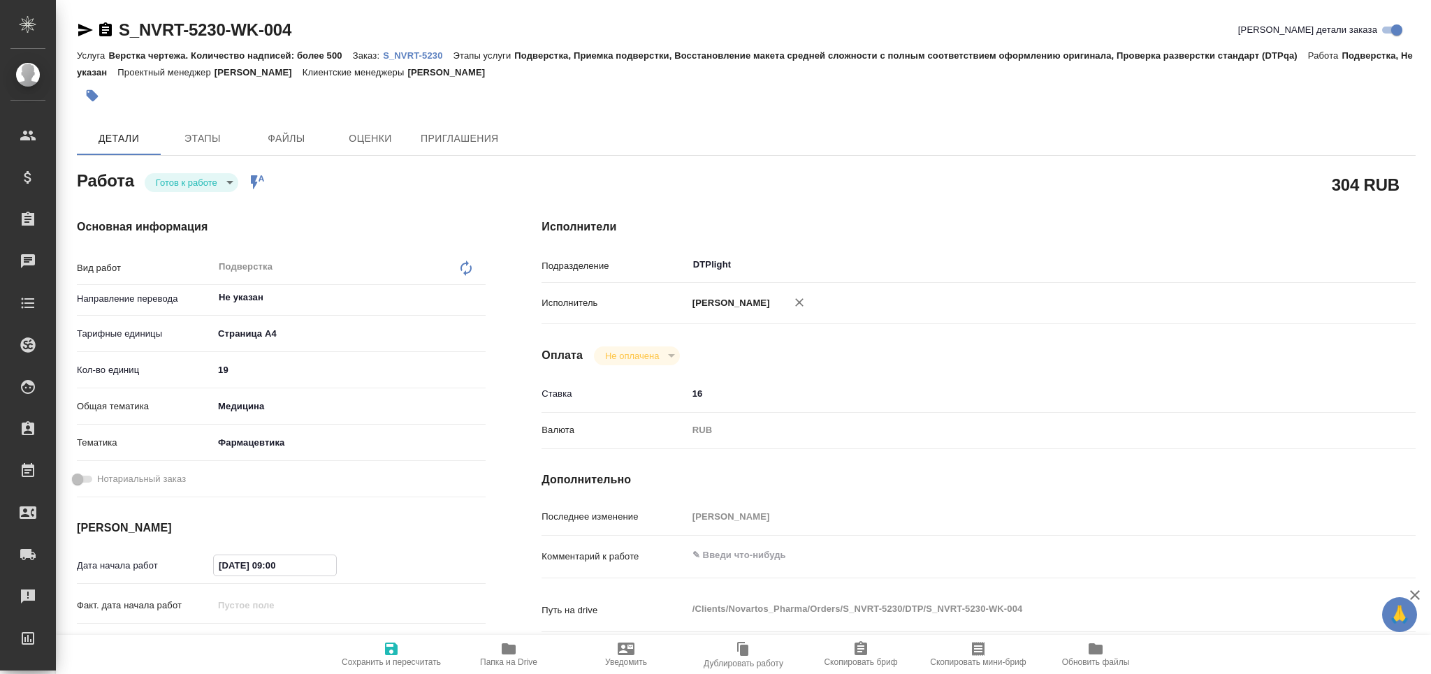
type textarea "x"
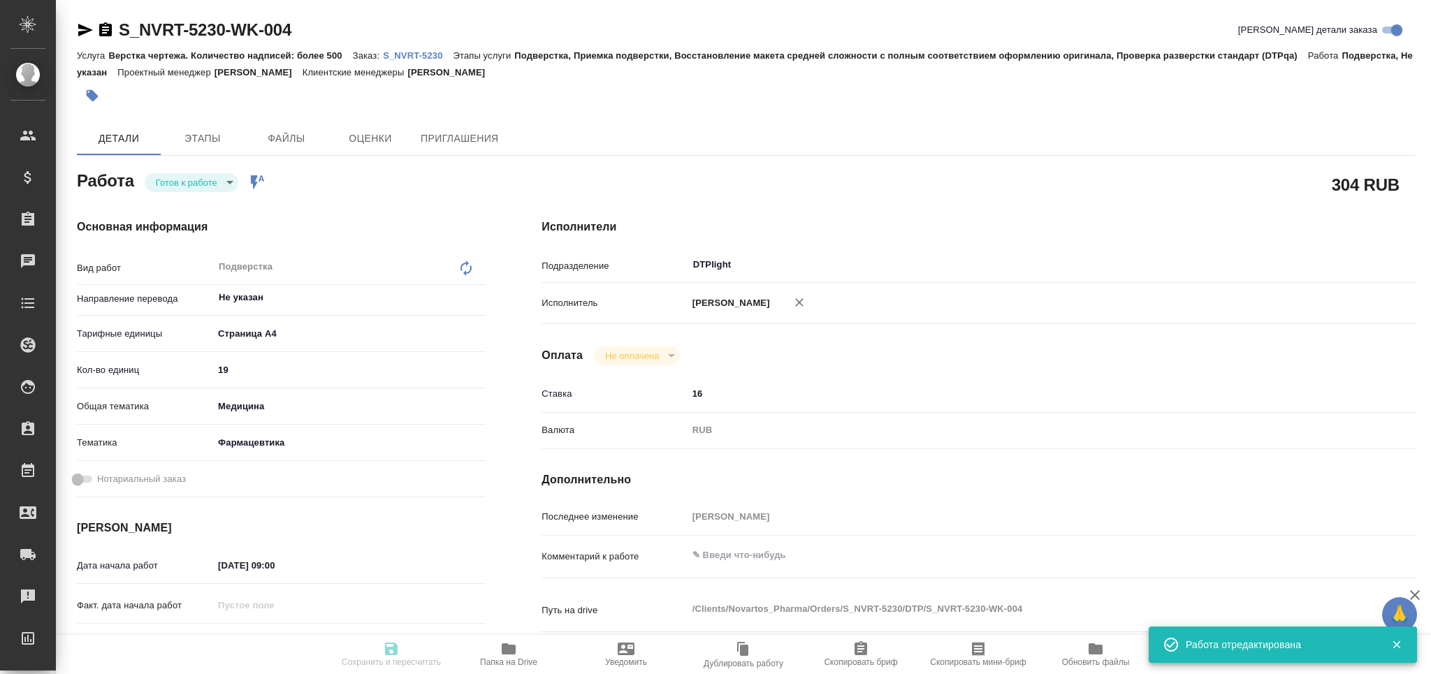
type input "readyForWork"
type textarea "Подверстка"
type textarea "x"
type input "Не указан"
type input "5f036ec4e16dec2d6b59c8ff"
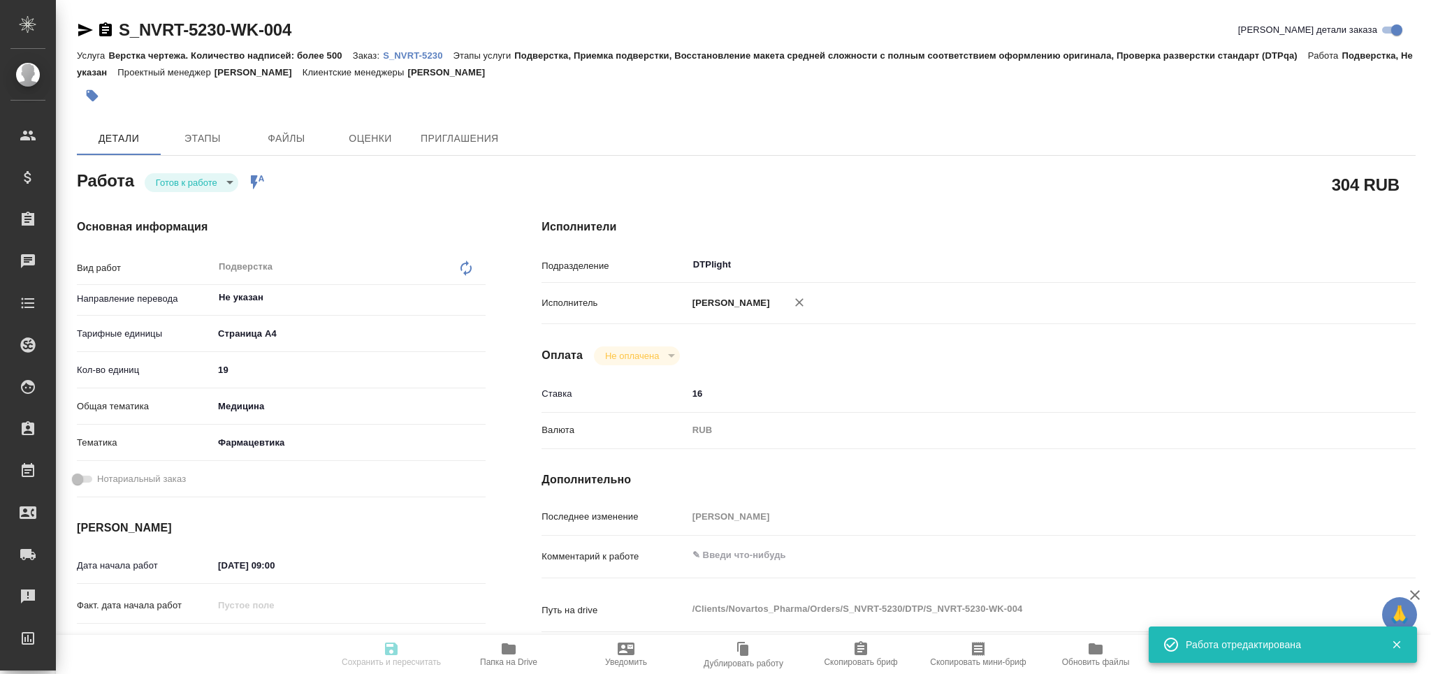
type input "19"
type input "med"
type input "6149832f2b7be24903fd7a82"
type input "[DATE] 09:00"
type input "01.10.2025 17:00"
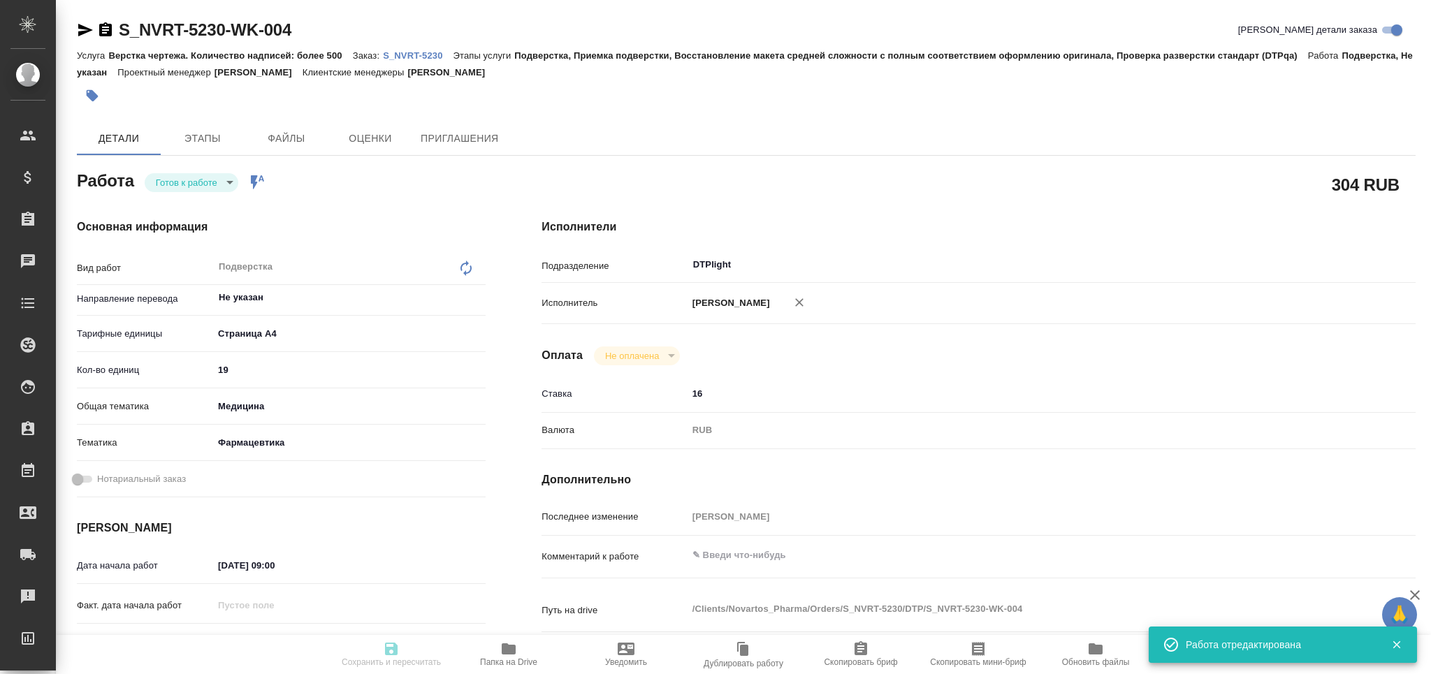
type input "01.10.2025 17:00"
type input "DTPlight"
type input "notPayed"
type input "16"
type input "RUB"
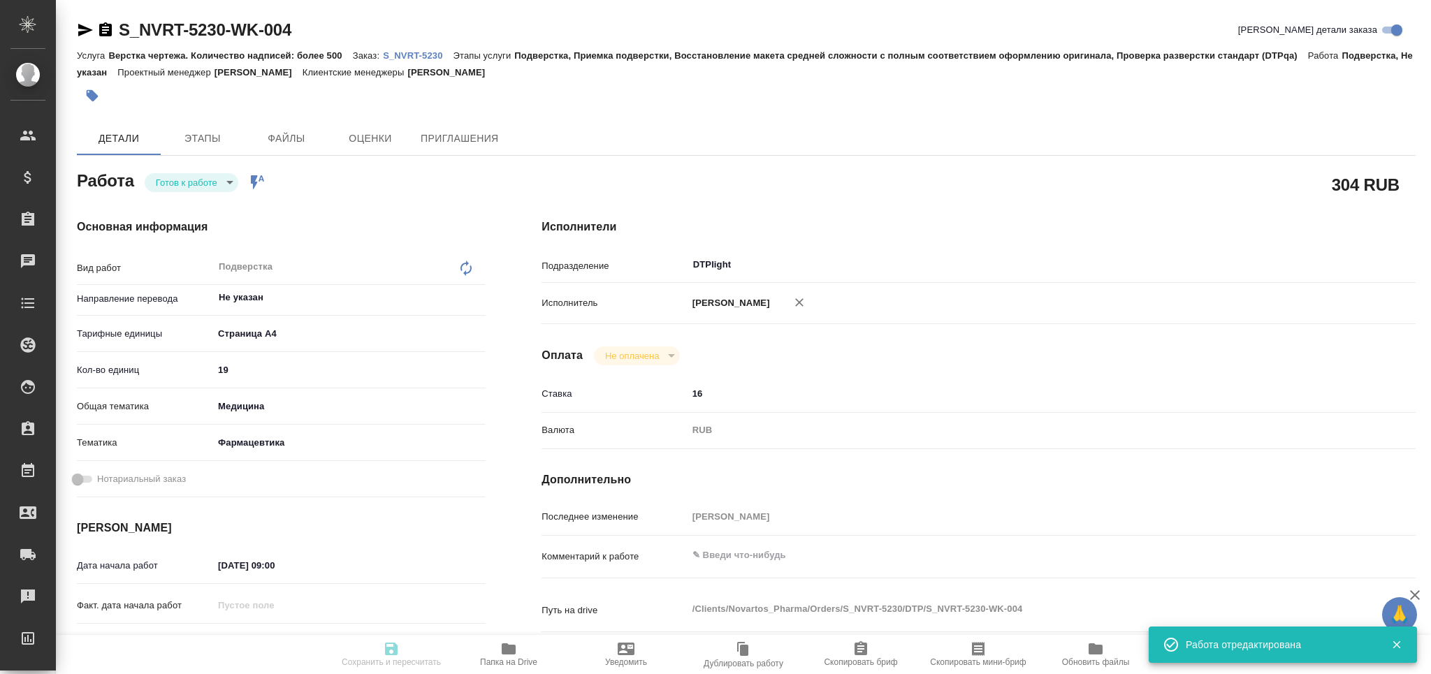
type input "Оксютович Ирина"
type textarea "x"
type textarea "/Clients/Novartos_Pharma/Orders/S_NVRT-5230/DTP/S_NVRT-5230-WK-004"
type textarea "x"
type input "S_NVRT-5230"
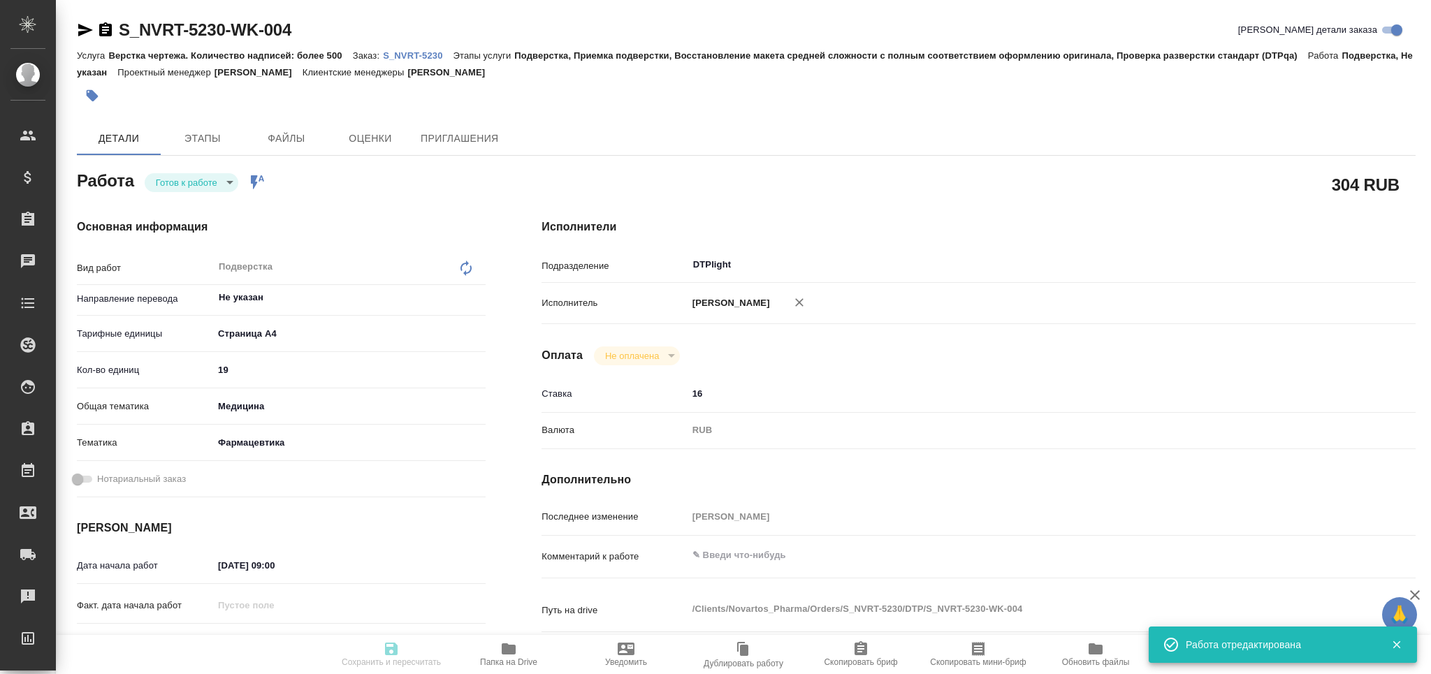
type input "Верстка чертежа. Количество надписей: более 500"
type input "Подверстка, Приемка подверстки, Восстановление макета средней сложности с полны…"
type input "Кабаргина Анна"
type input "Оксютович Ирина"
type input "/Clients/Novartos_Pharma/Orders/S_NVRT-5230"
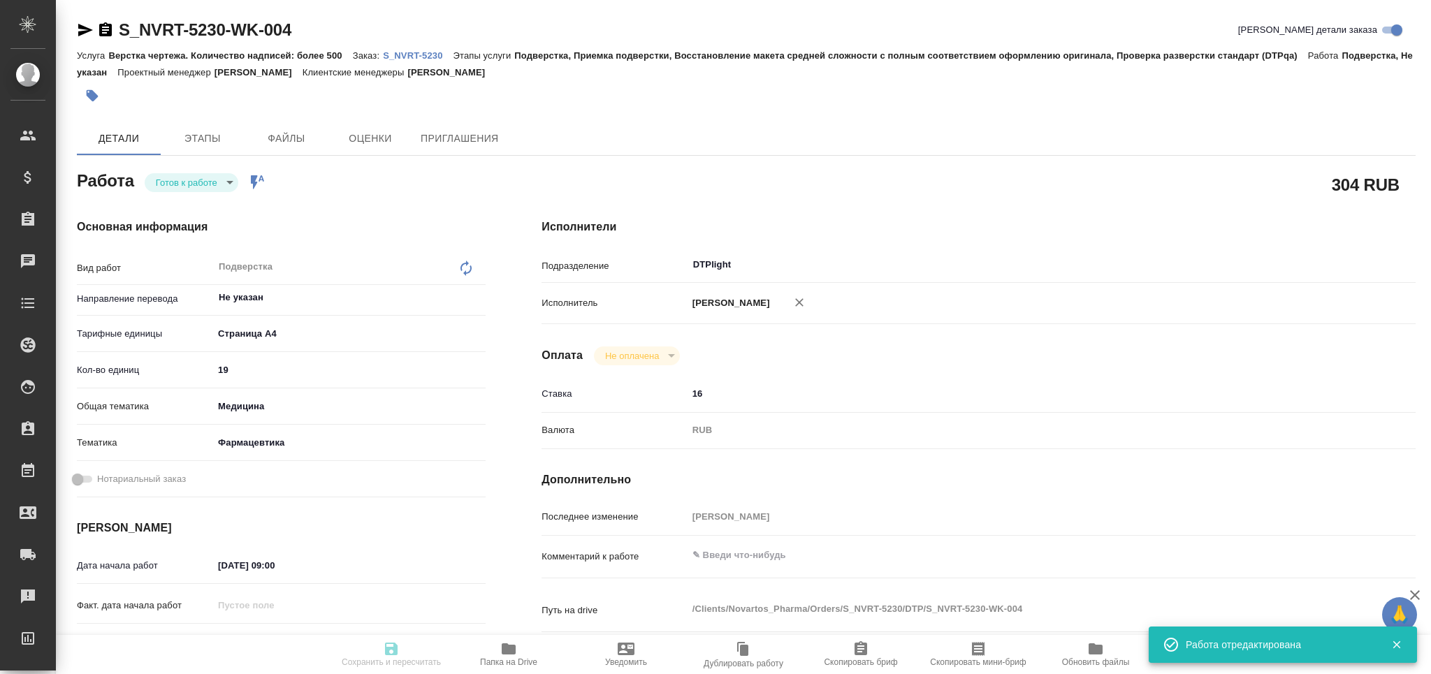
type textarea "x"
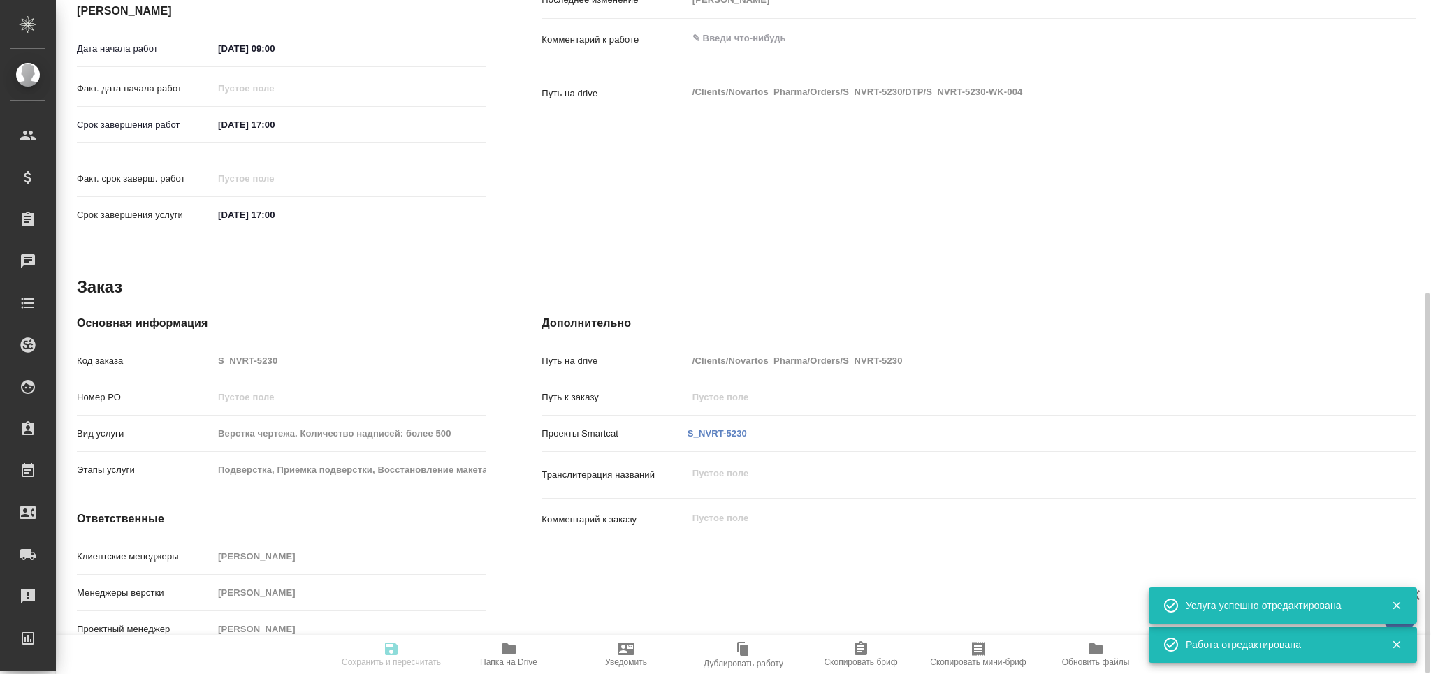
type textarea "x"
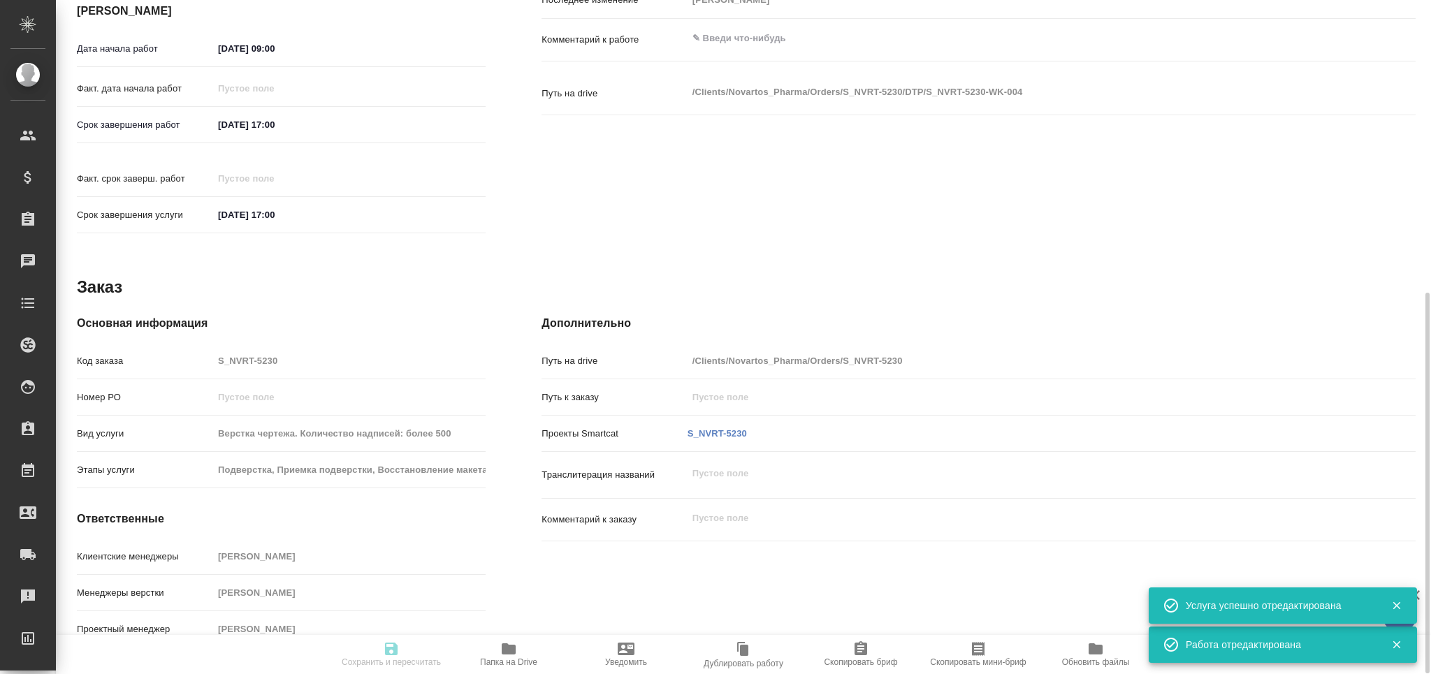
type textarea "x"
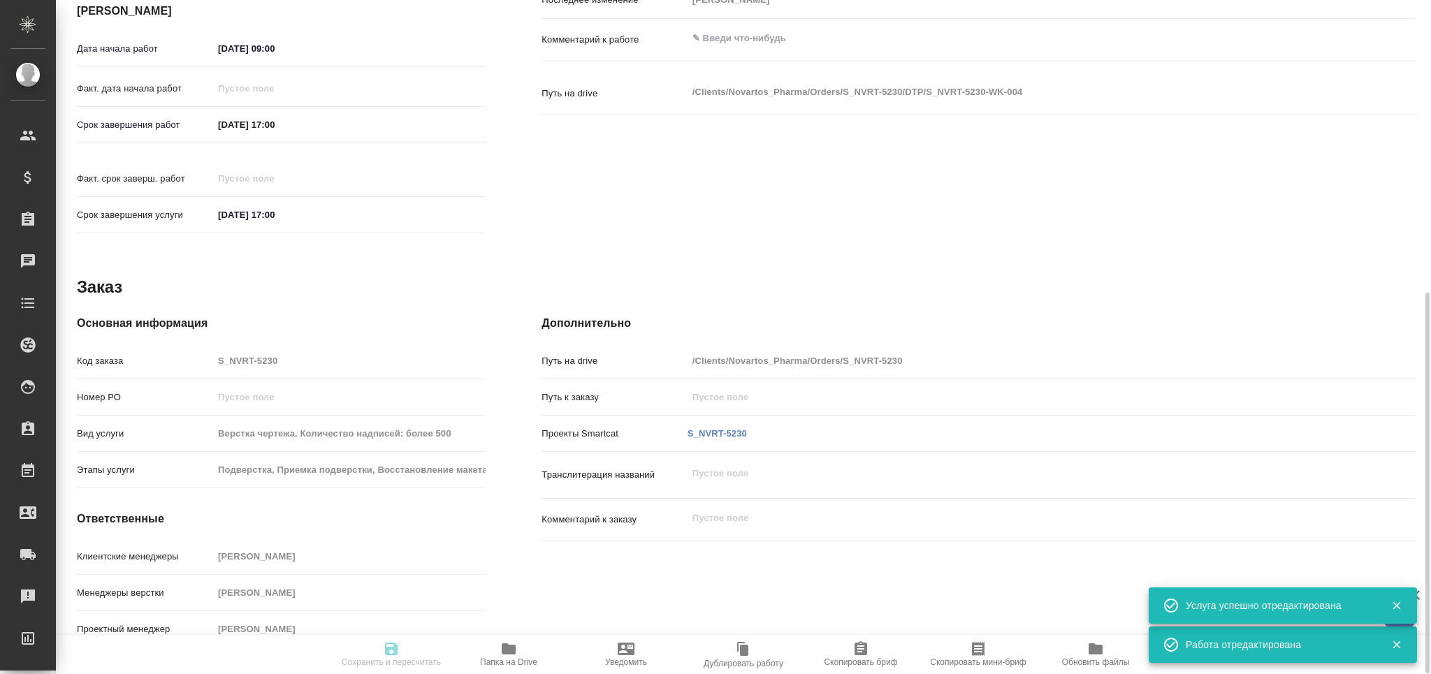
type textarea "x"
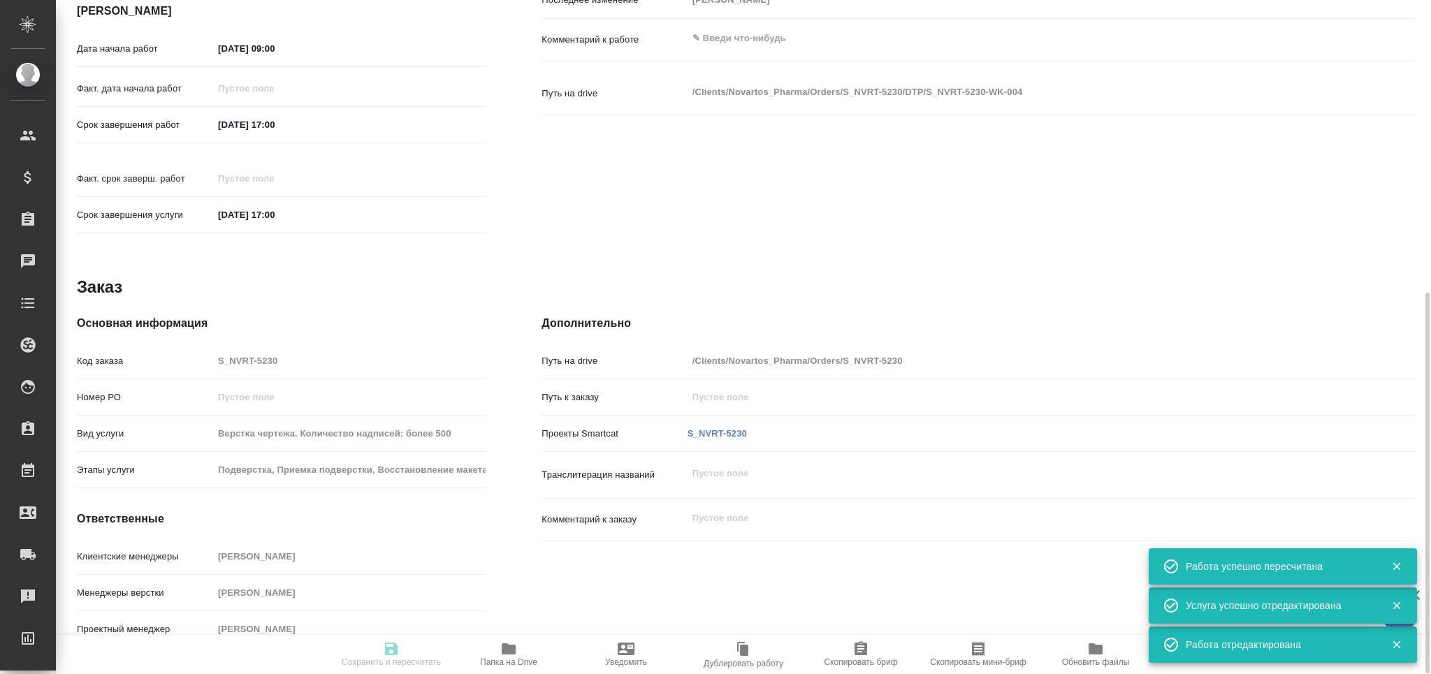
type input "readyForWork"
type textarea "Подверстка"
type textarea "x"
type input "Не указан"
type input "5f036ec4e16dec2d6b59c8ff"
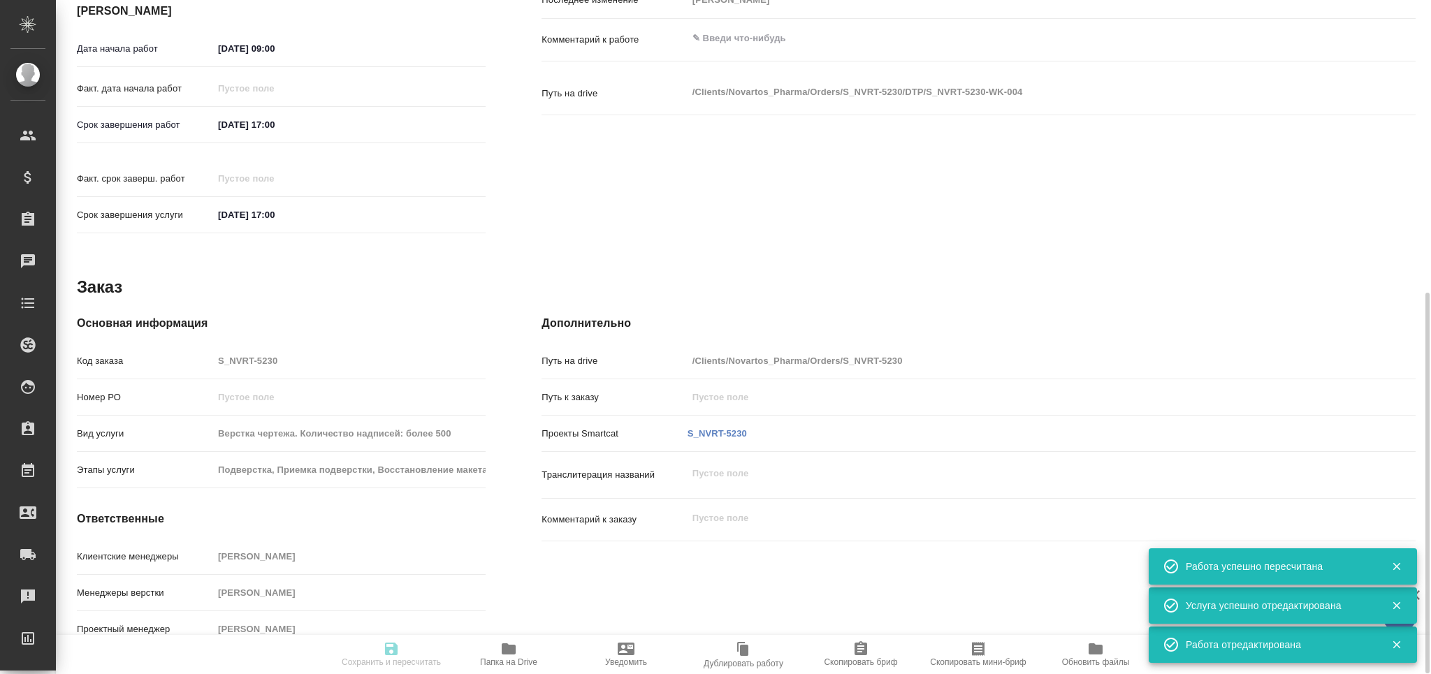
type input "19"
type input "med"
type input "6149832f2b7be24903fd7a82"
type input "[DATE] 09:00"
type input "01.10.2025 17:00"
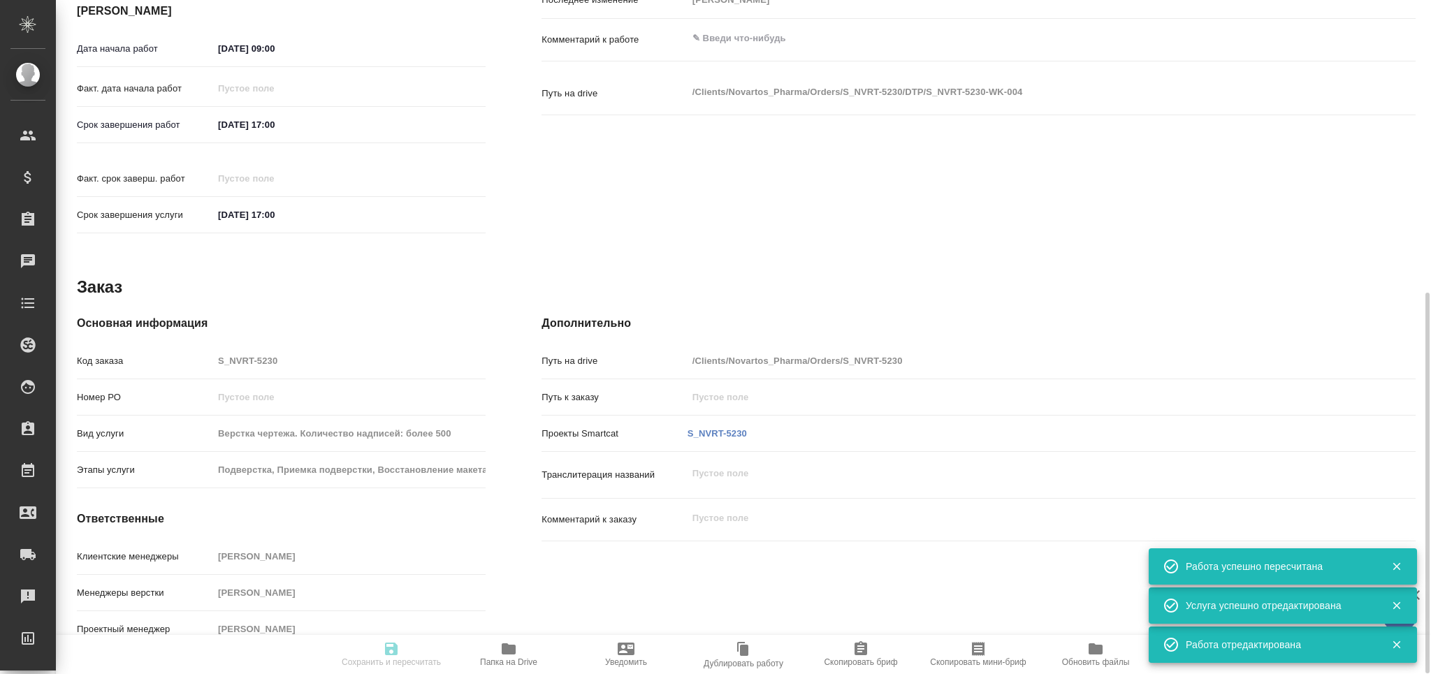
type input "01.10.2025 17:00"
type input "DTPlight"
type input "notPayed"
type input "16"
type input "RUB"
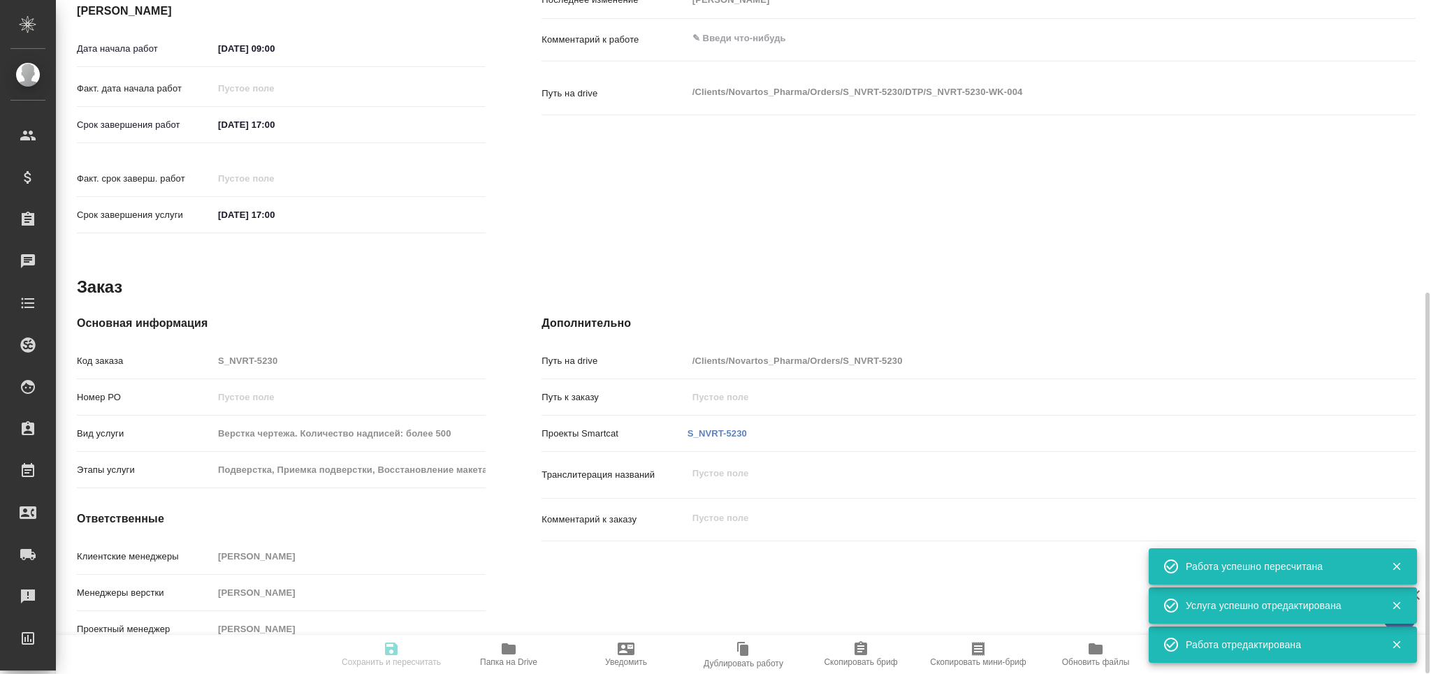
type input "Оксютович Ирина"
type textarea "x"
type textarea "/Clients/Novartos_Pharma/Orders/S_NVRT-5230/DTP/S_NVRT-5230-WK-004"
type textarea "x"
type input "S_NVRT-5230"
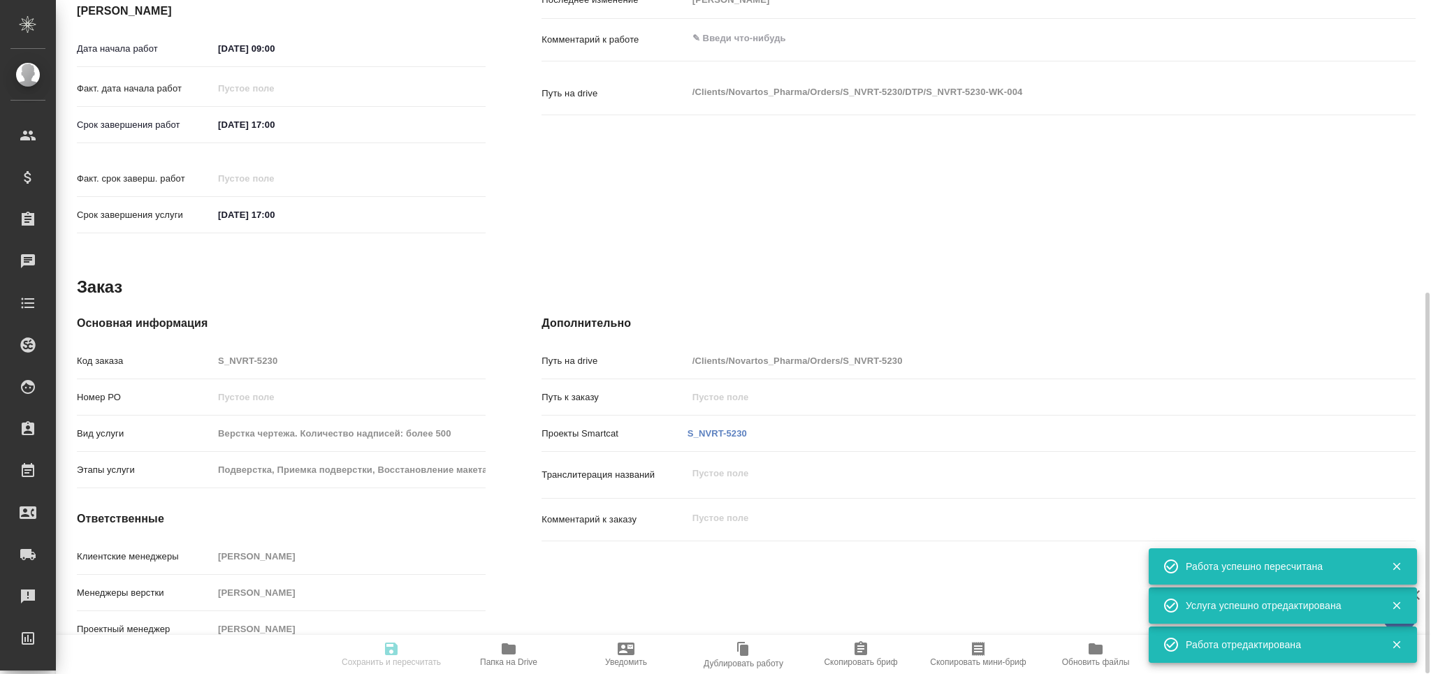
type input "Верстка чертежа. Количество надписей: более 500"
type input "Подверстка, Приемка подверстки, Восстановление макета средней сложности с полны…"
type input "Кабаргина Анна"
type input "Оксютович Ирина"
type input "/Clients/Novartos_Pharma/Orders/S_NVRT-5230"
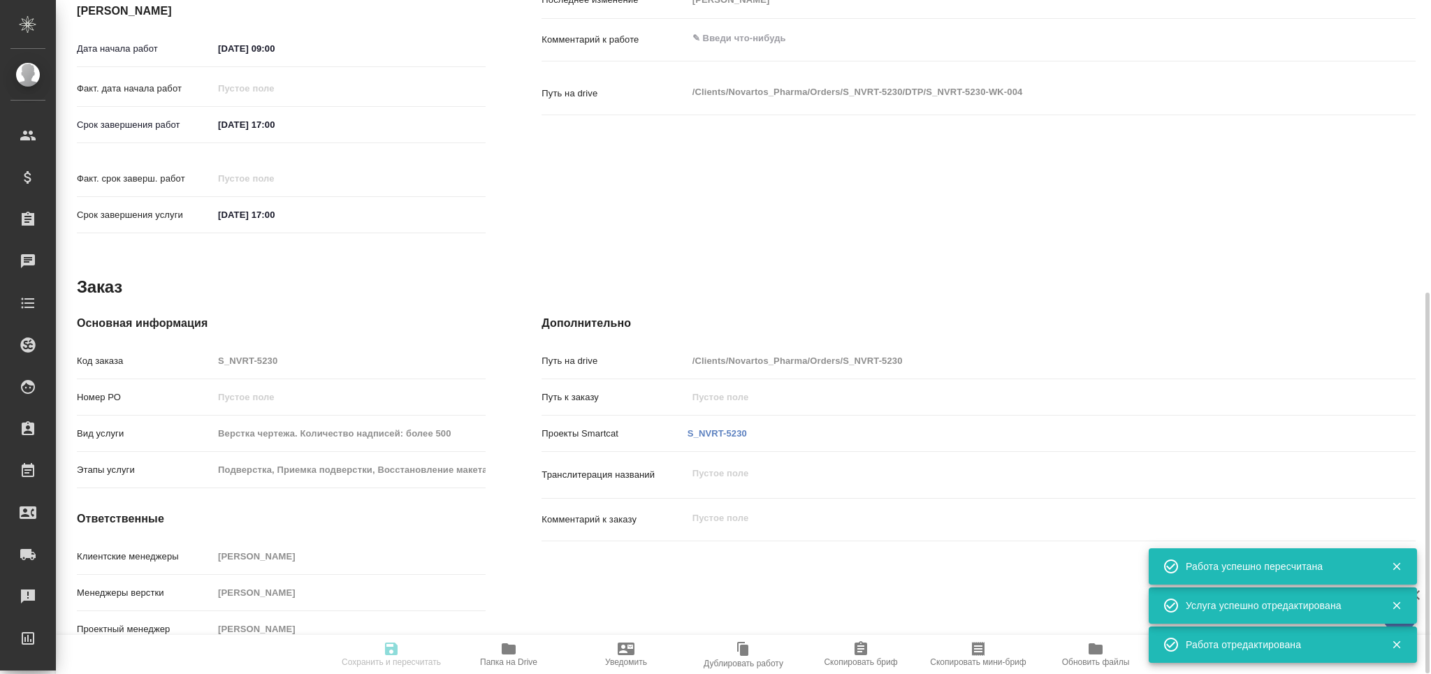
type textarea "x"
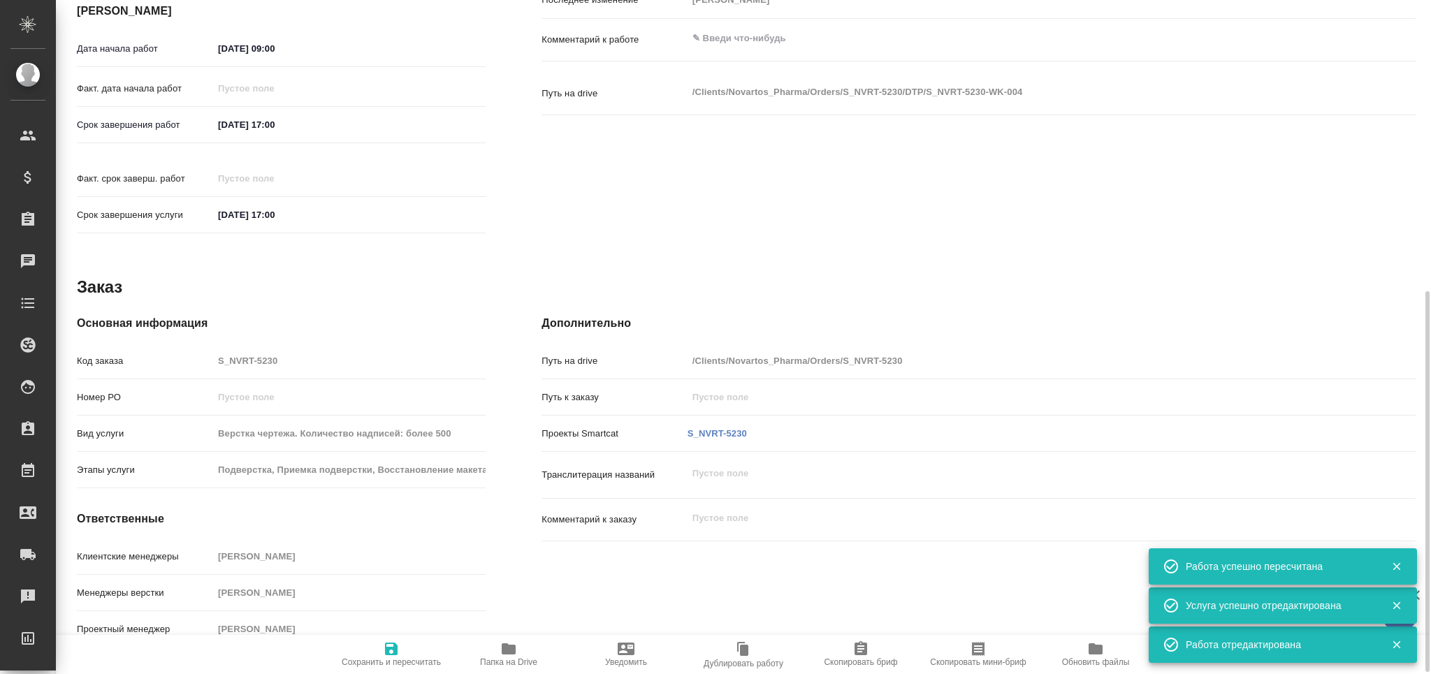
type textarea "x"
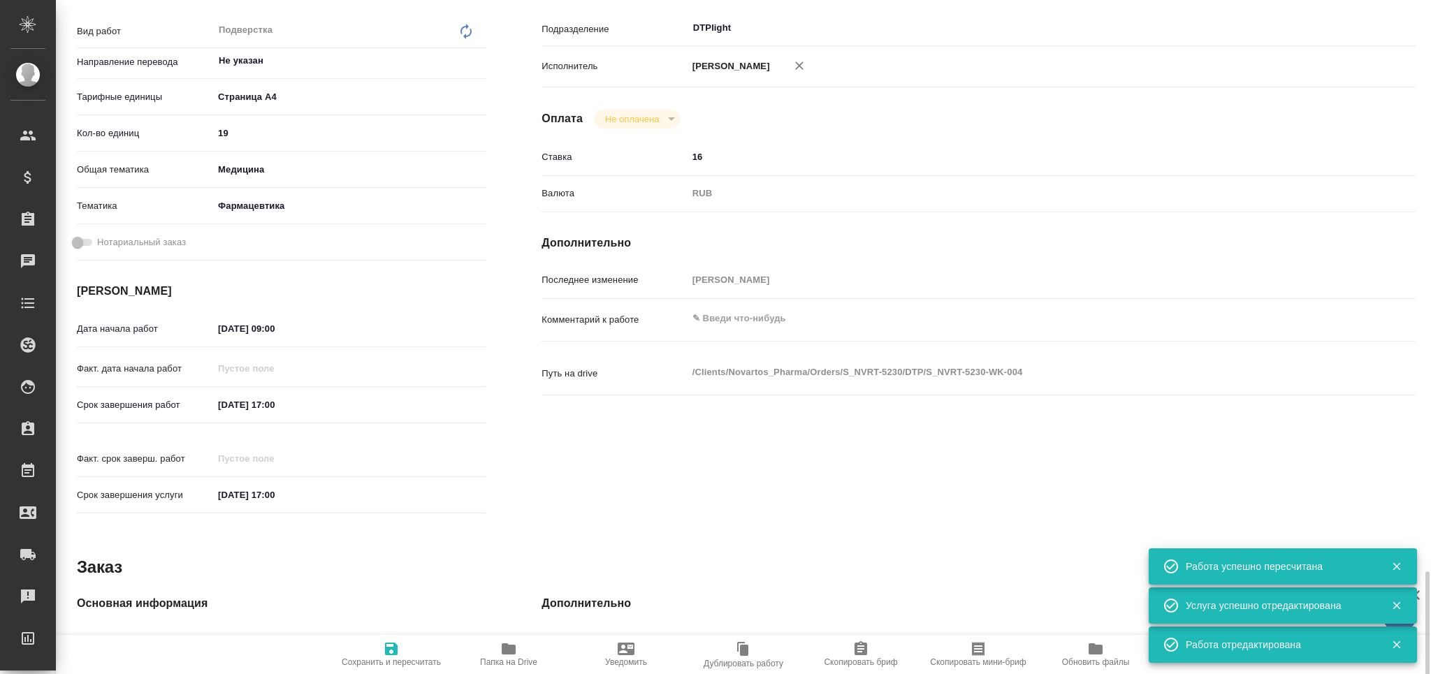
type textarea "x"
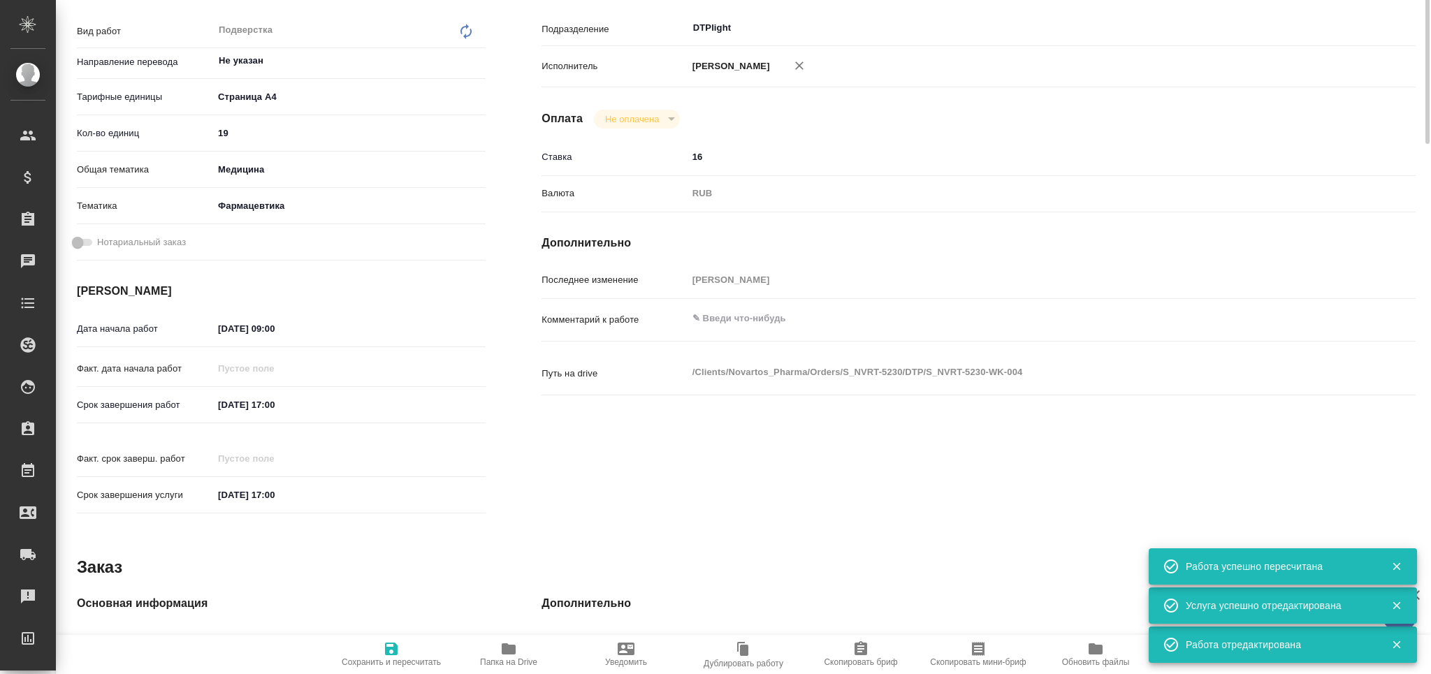
scroll to position [0, 0]
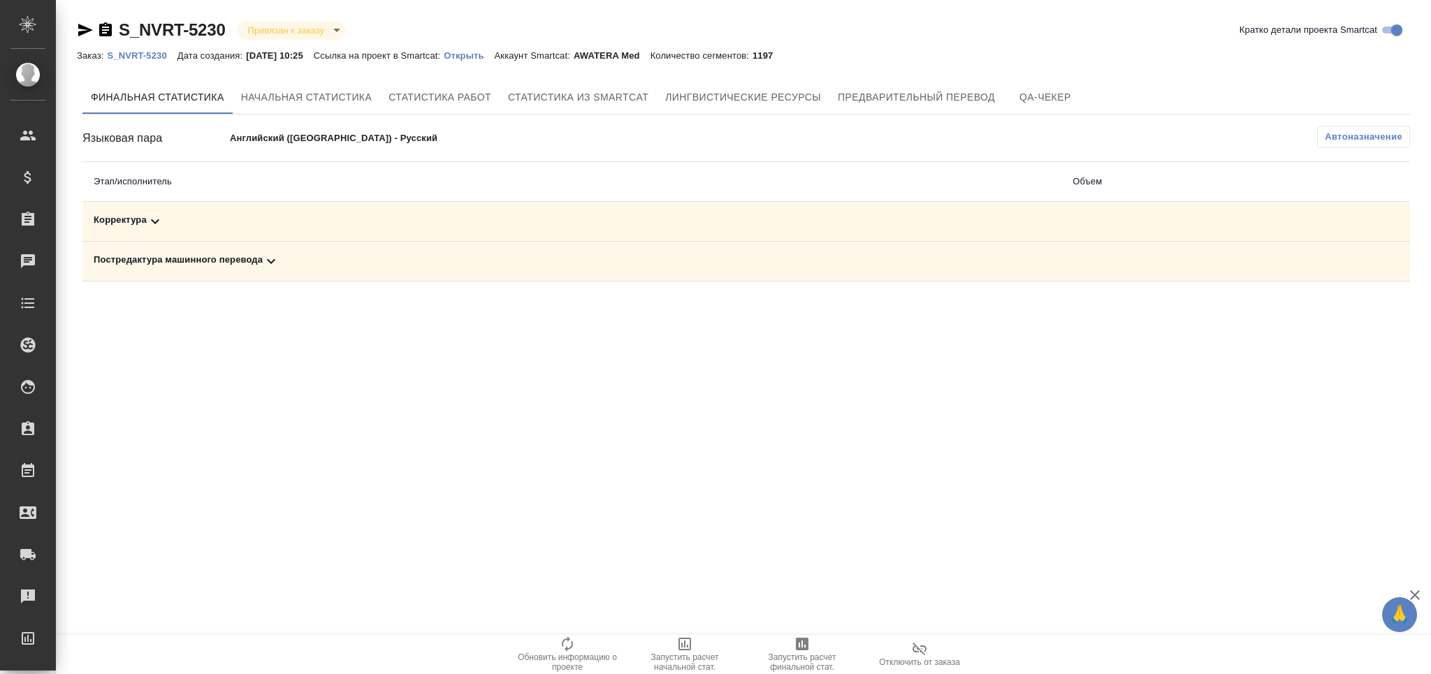
click at [1346, 134] on span "Автоназначение" at bounding box center [1364, 137] width 78 height 14
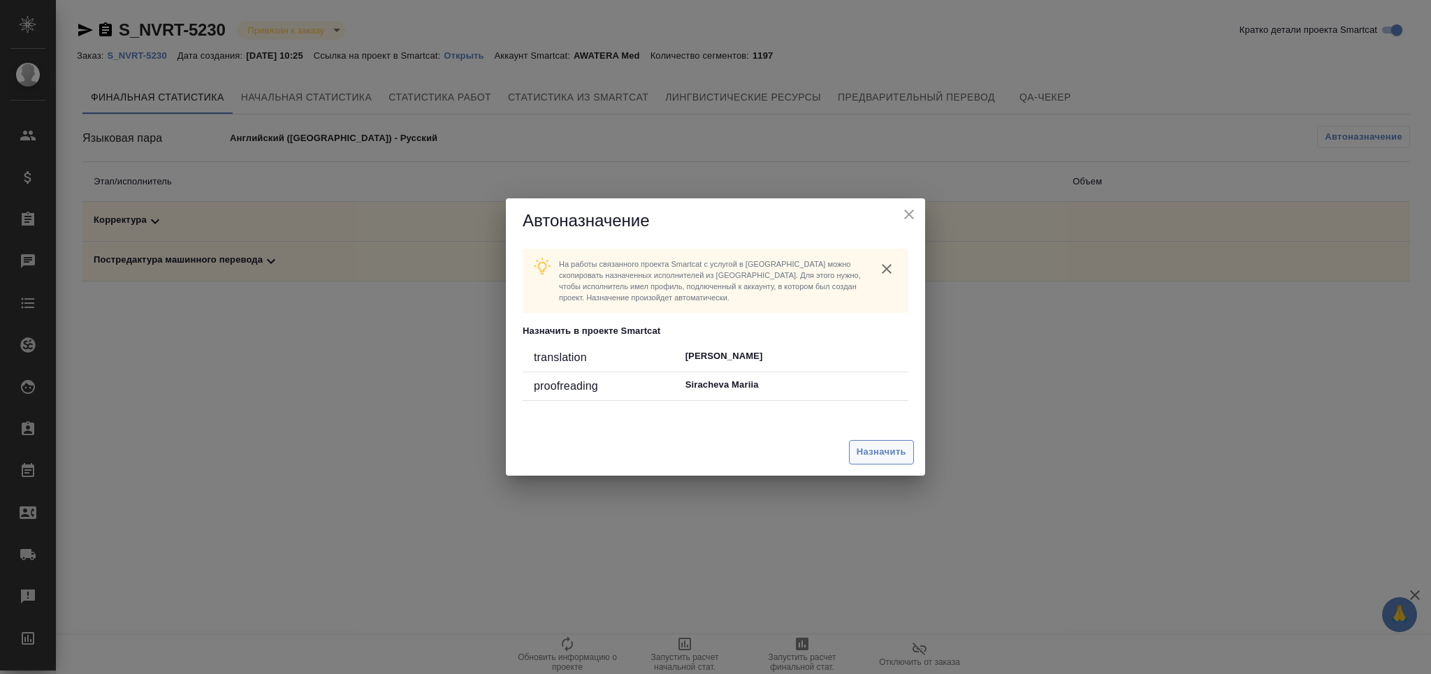
click at [875, 458] on span "Назначить" at bounding box center [882, 452] width 50 height 16
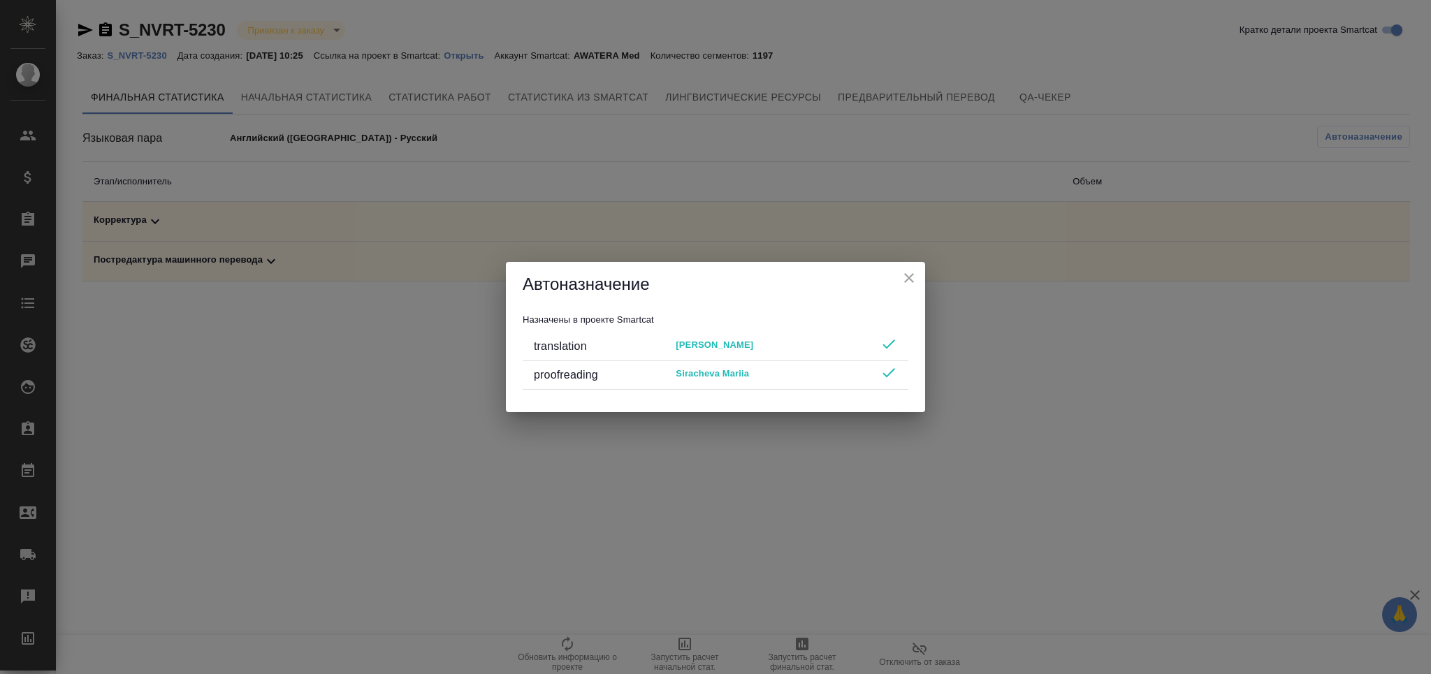
click at [906, 272] on icon "close" at bounding box center [909, 278] width 17 height 17
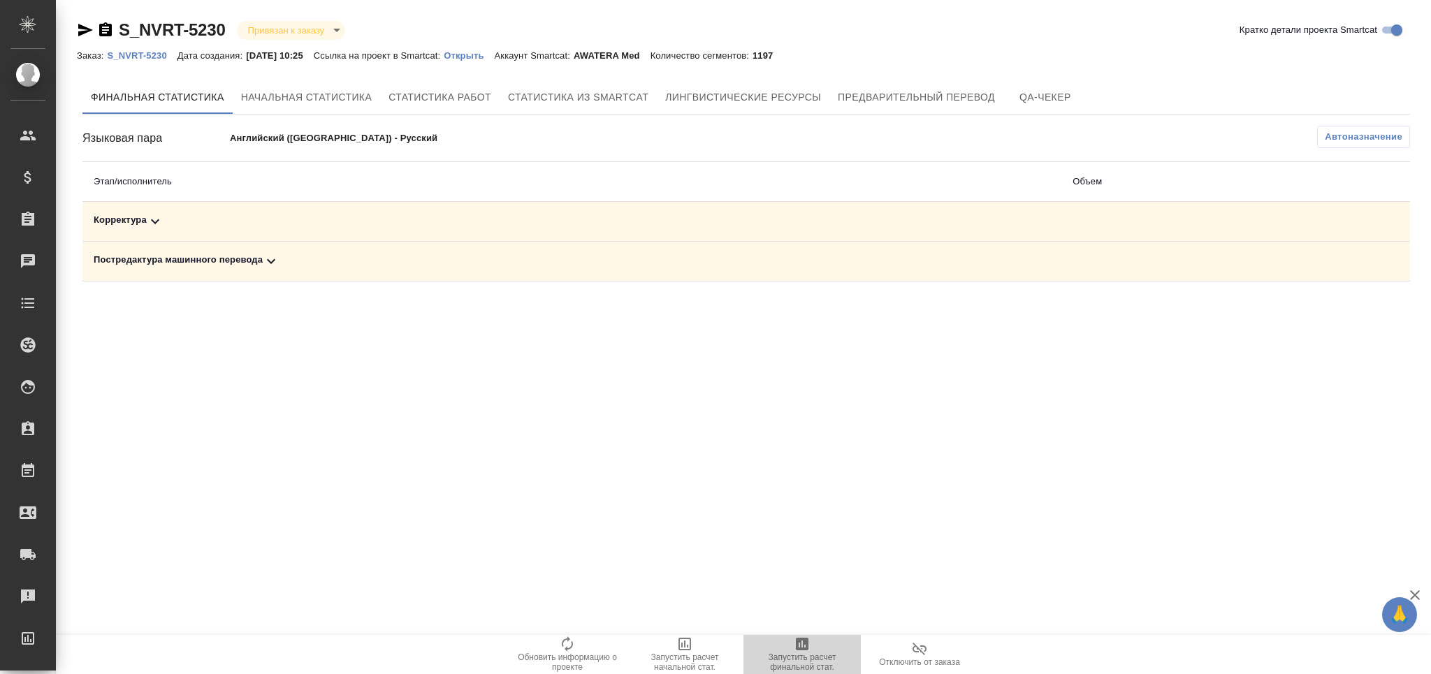
drag, startPoint x: 810, startPoint y: 647, endPoint x: 674, endPoint y: 61, distance: 601.6
click at [809, 647] on icon "button" at bounding box center [802, 644] width 17 height 17
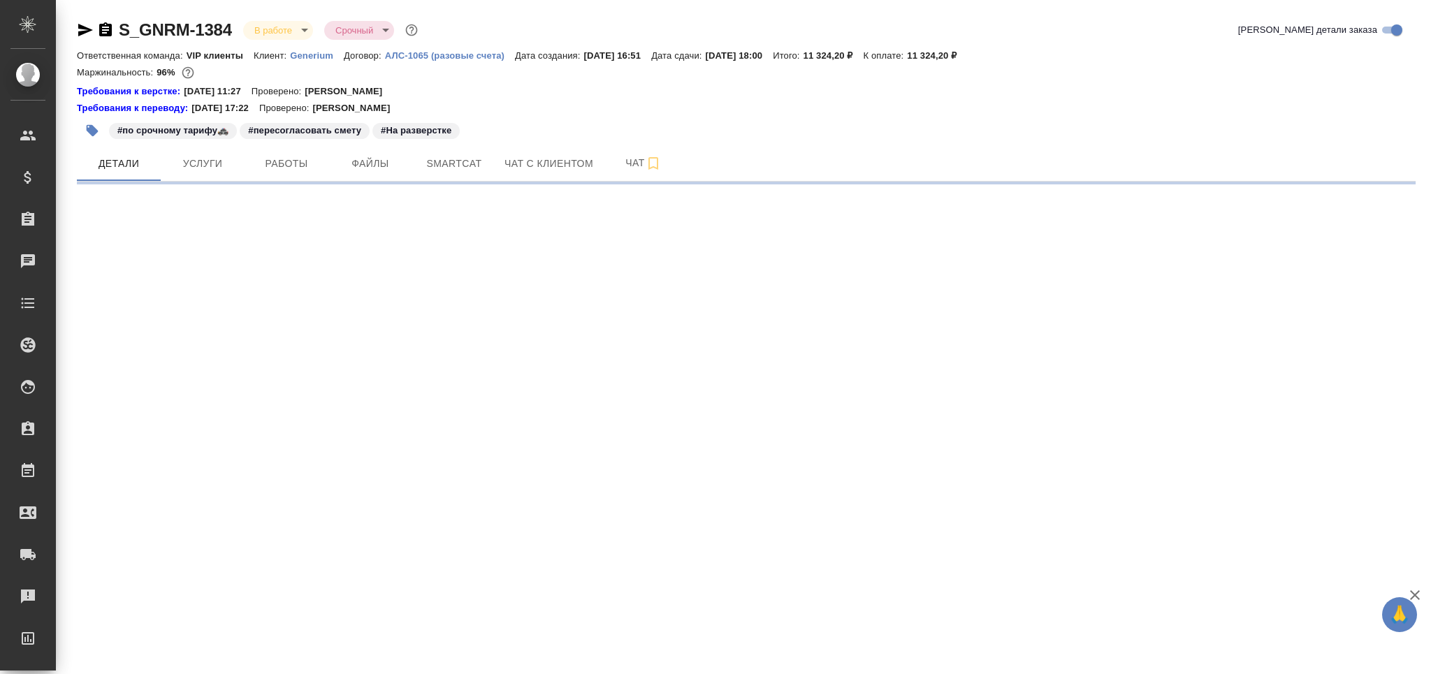
select select "RU"
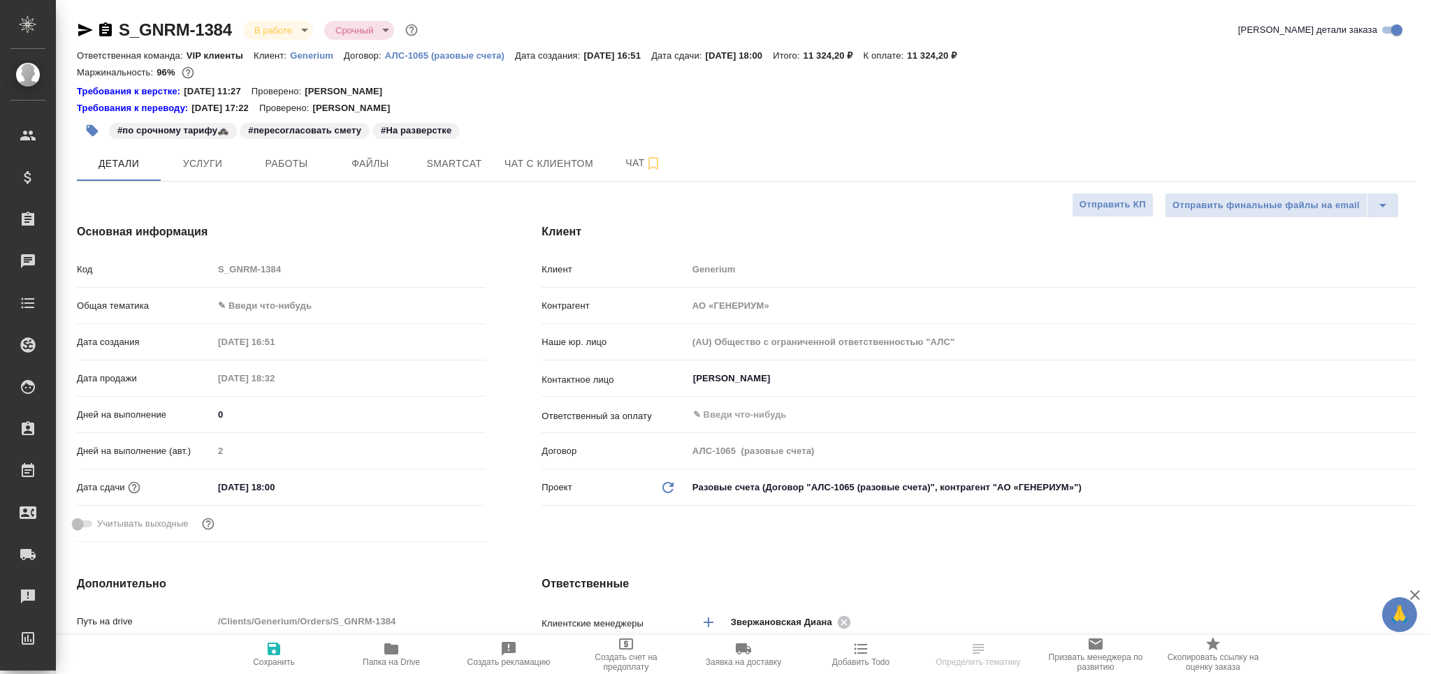
type textarea "x"
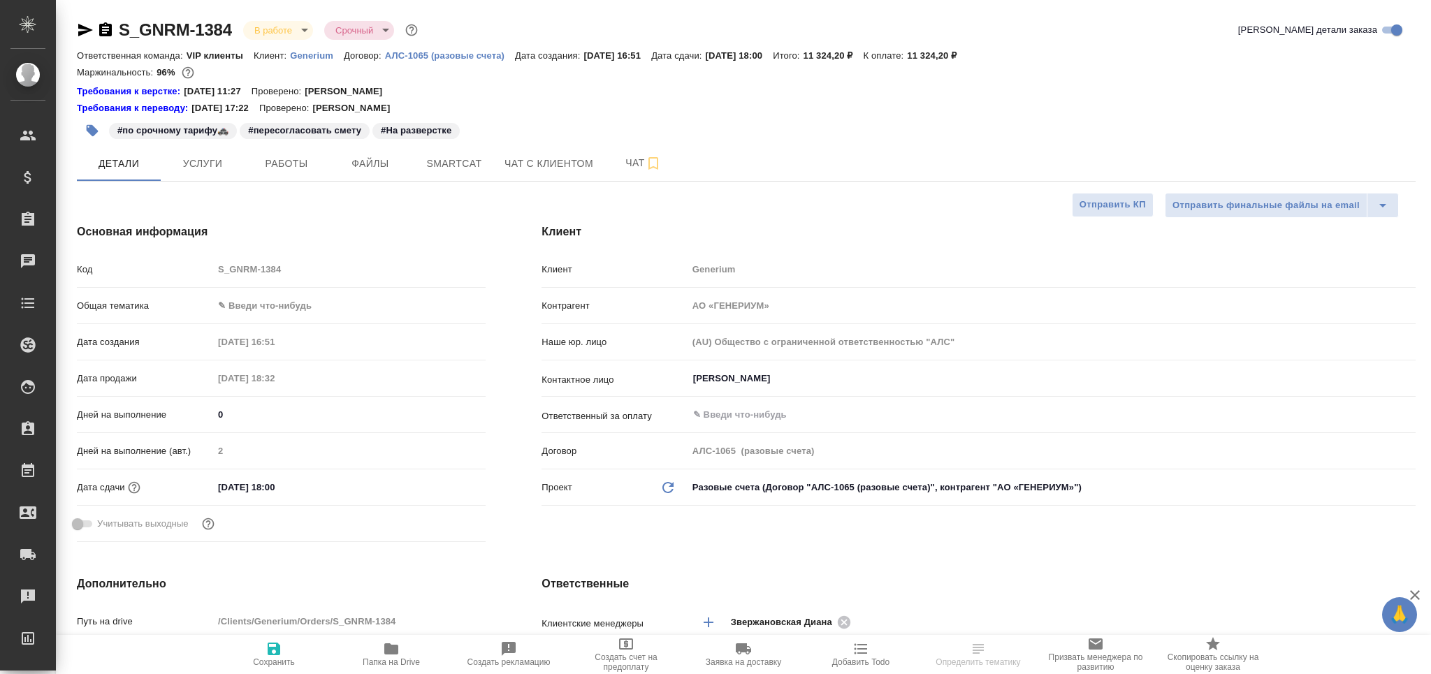
type textarea "x"
click at [303, 161] on span "Работы" at bounding box center [286, 163] width 67 height 17
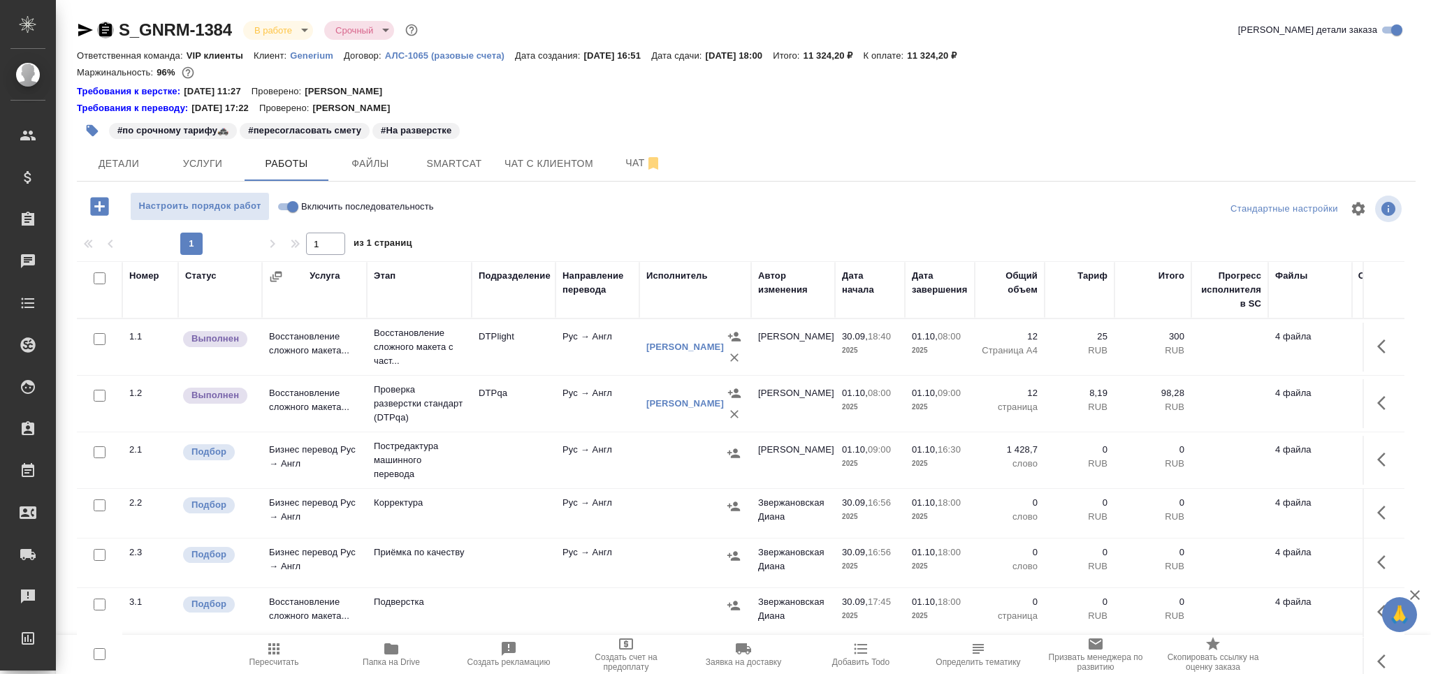
click at [105, 27] on icon "button" at bounding box center [105, 30] width 17 height 17
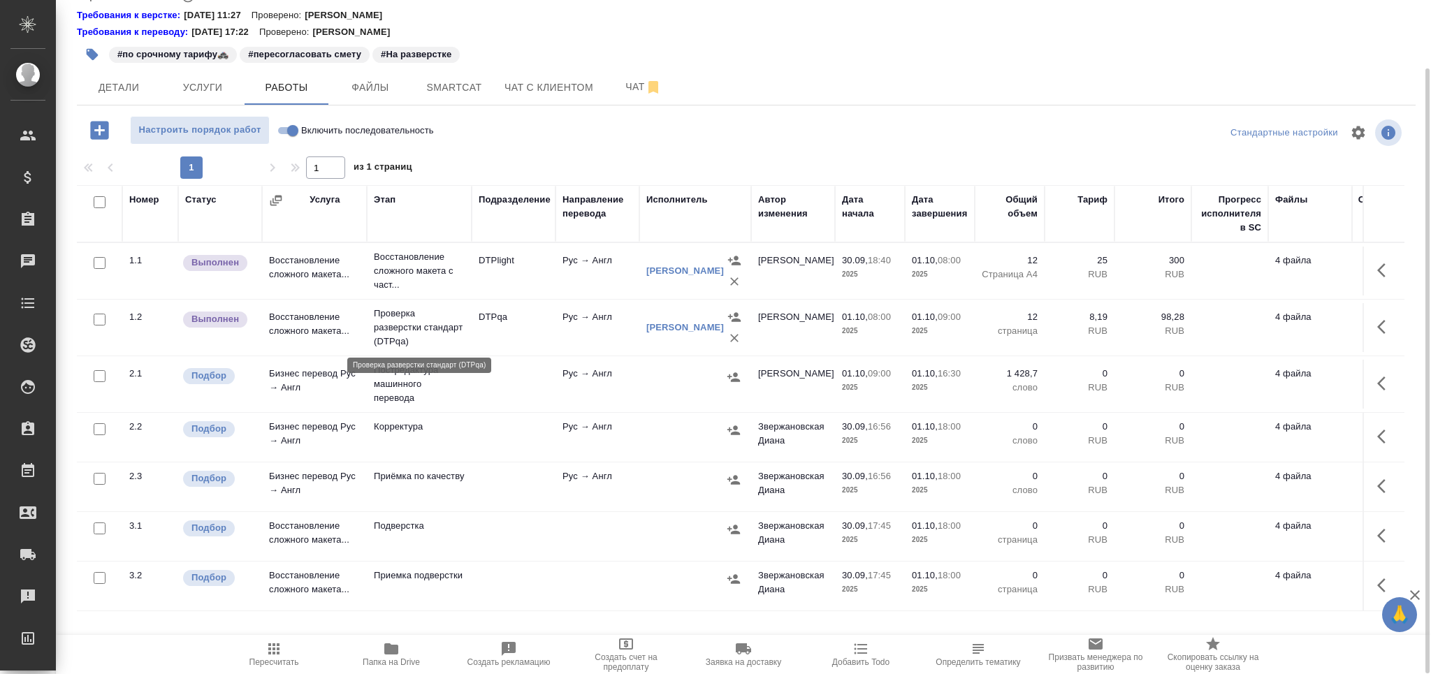
click at [430, 328] on p "Проверка разверстки стандарт (DTPqa)" at bounding box center [419, 328] width 91 height 42
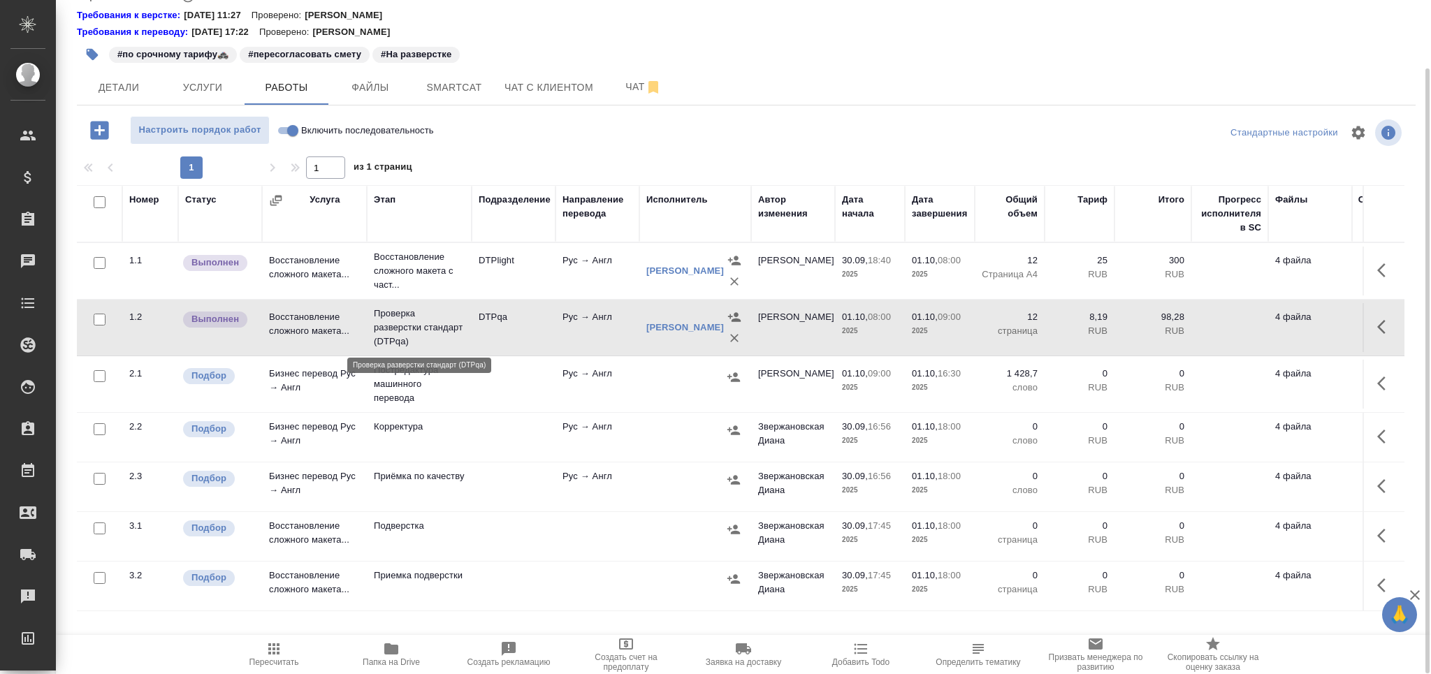
click at [430, 328] on p "Проверка разверстки стандарт (DTPqa)" at bounding box center [419, 328] width 91 height 42
click at [291, 398] on td "Бизнес перевод Рус → Англ" at bounding box center [314, 384] width 105 height 49
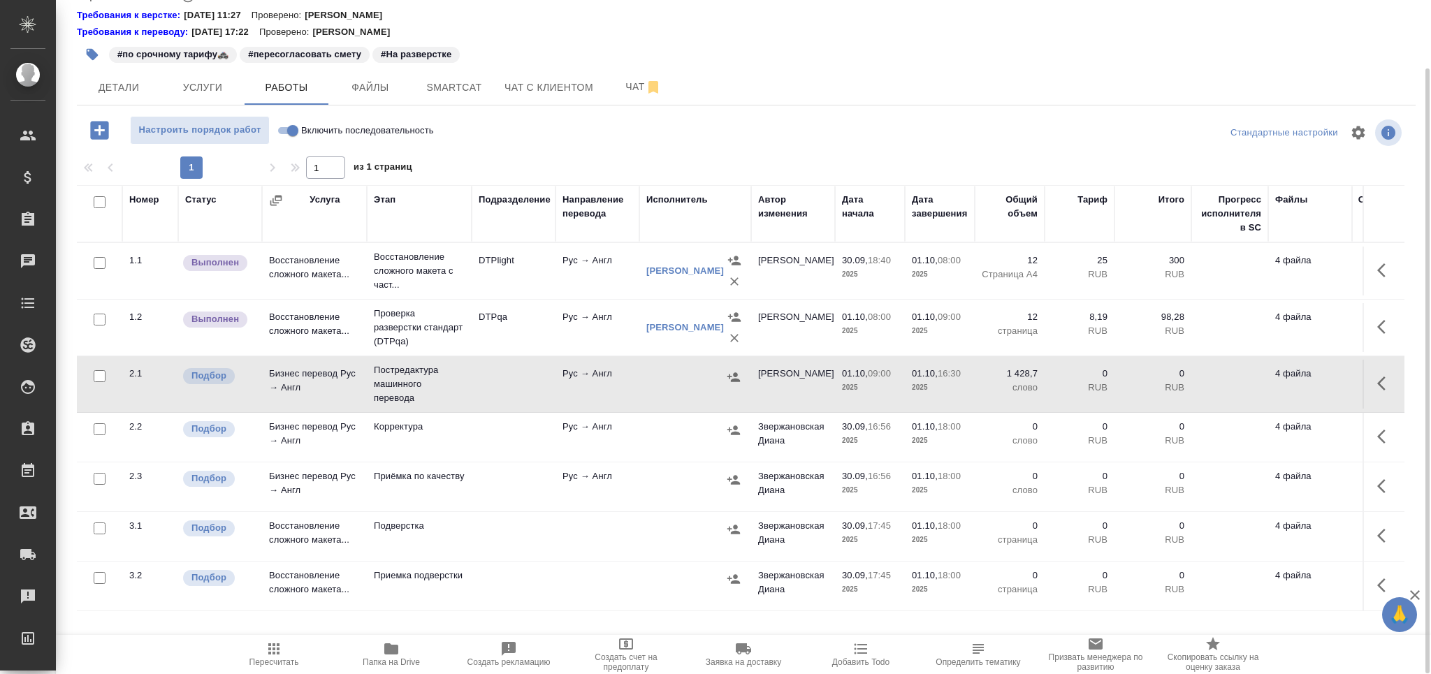
click at [291, 398] on td "Бизнес перевод Рус → Англ" at bounding box center [314, 384] width 105 height 49
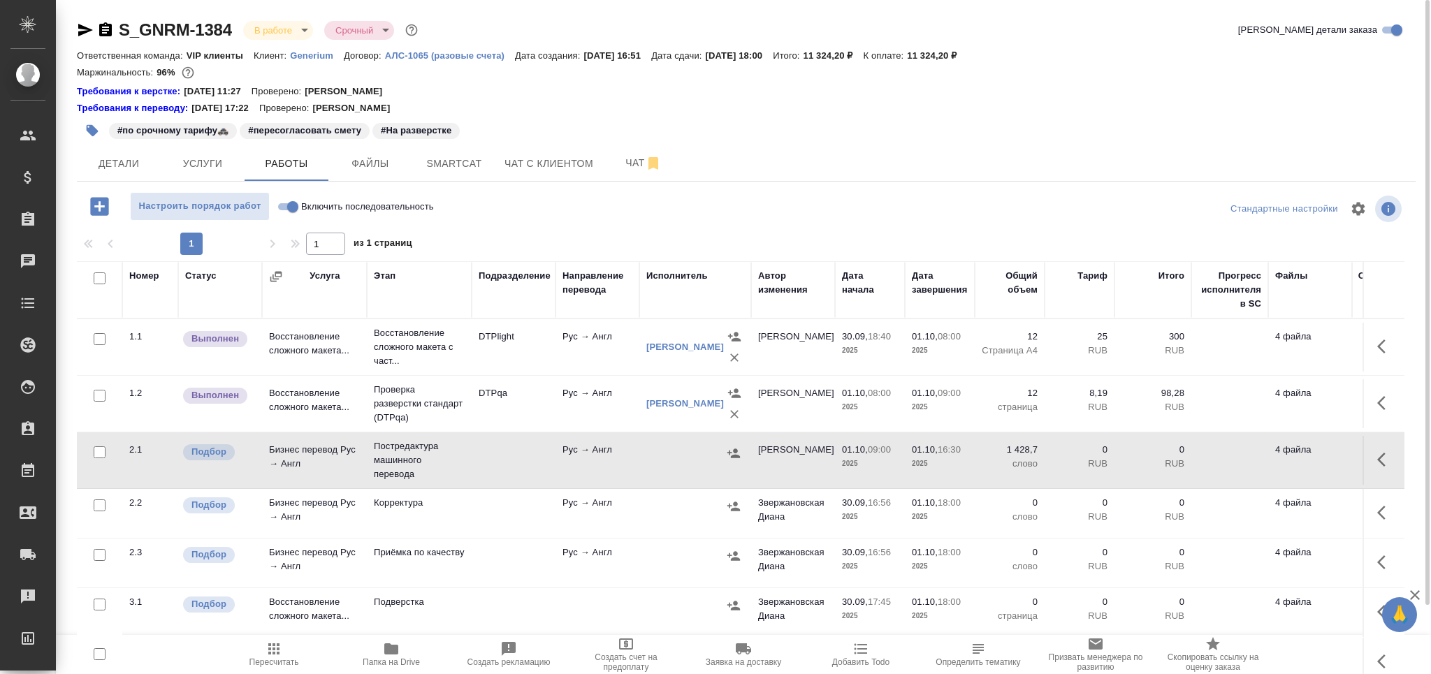
click at [108, 25] on icon "button" at bounding box center [105, 29] width 13 height 14
click at [82, 131] on button "button" at bounding box center [92, 130] width 31 height 31
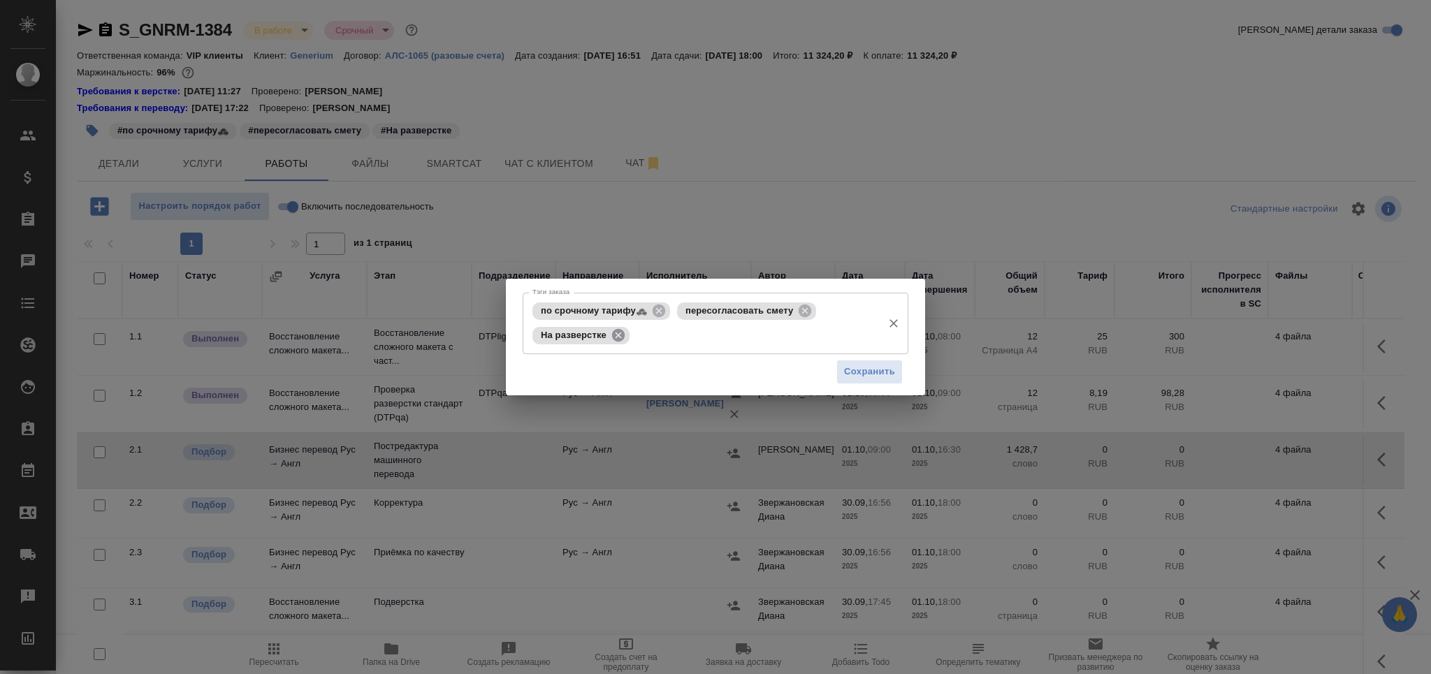
click at [611, 338] on icon at bounding box center [618, 335] width 15 height 15
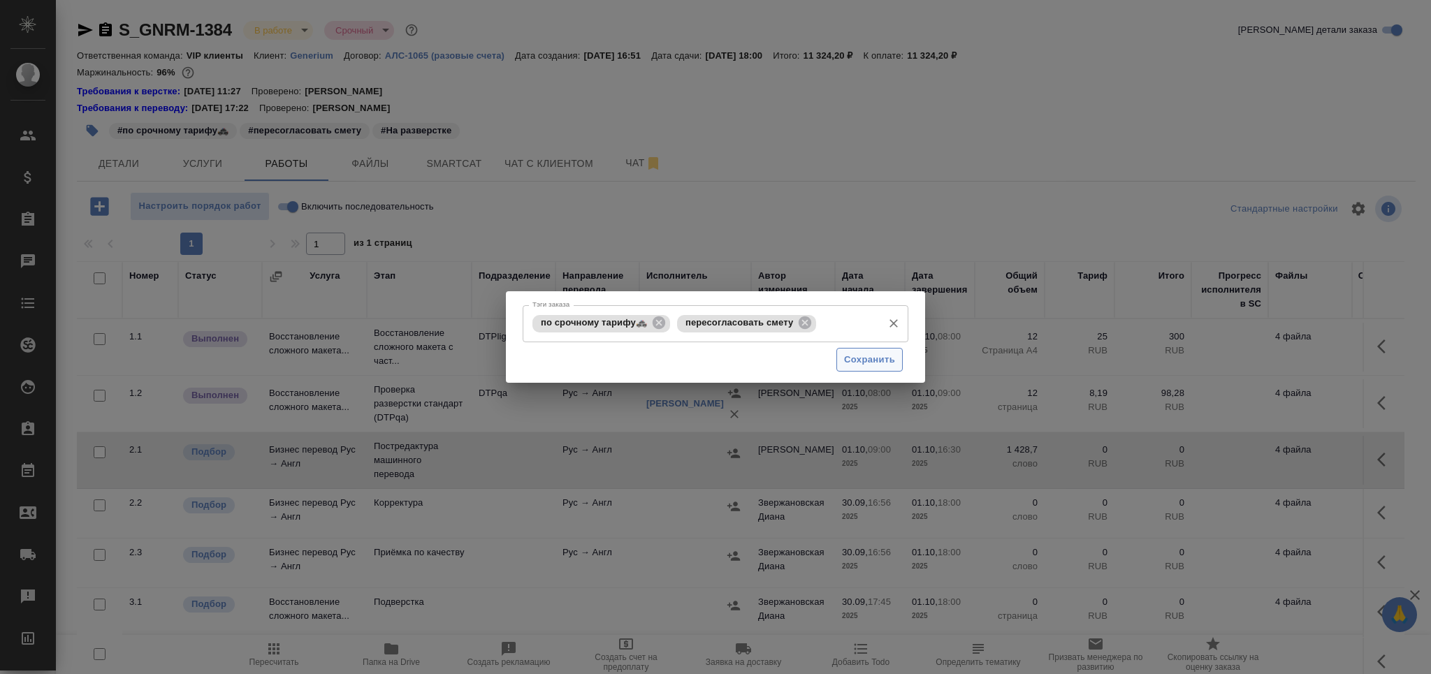
click at [889, 350] on button "Сохранить" at bounding box center [869, 360] width 66 height 24
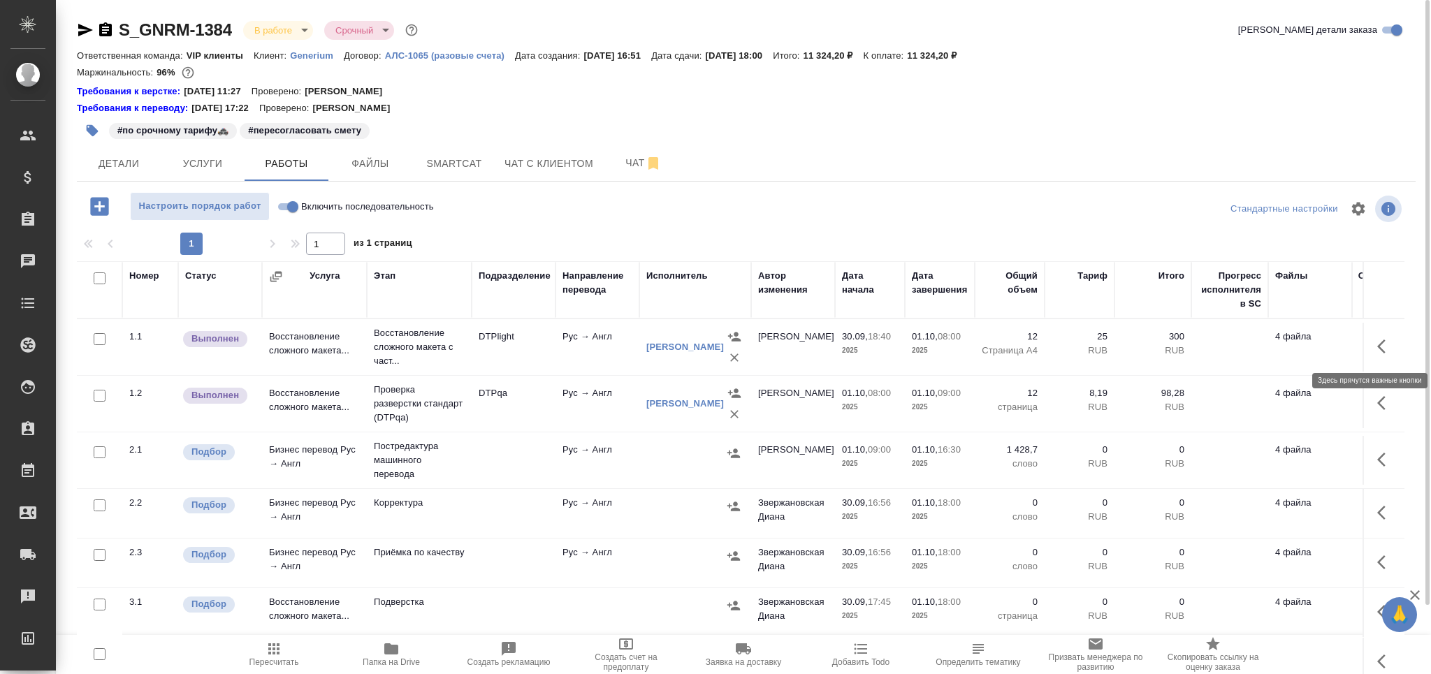
click at [1376, 348] on button "button" at bounding box center [1386, 347] width 34 height 34
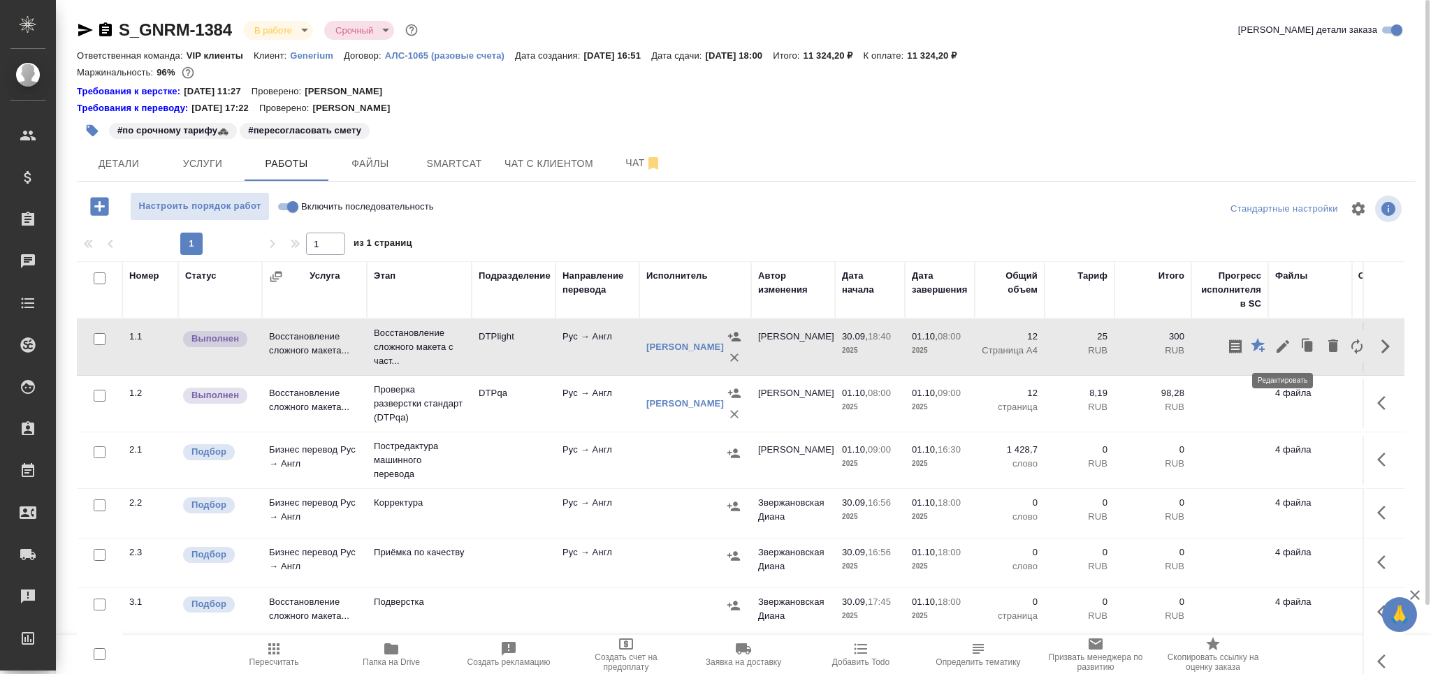
click at [1279, 344] on icon "button" at bounding box center [1282, 346] width 17 height 17
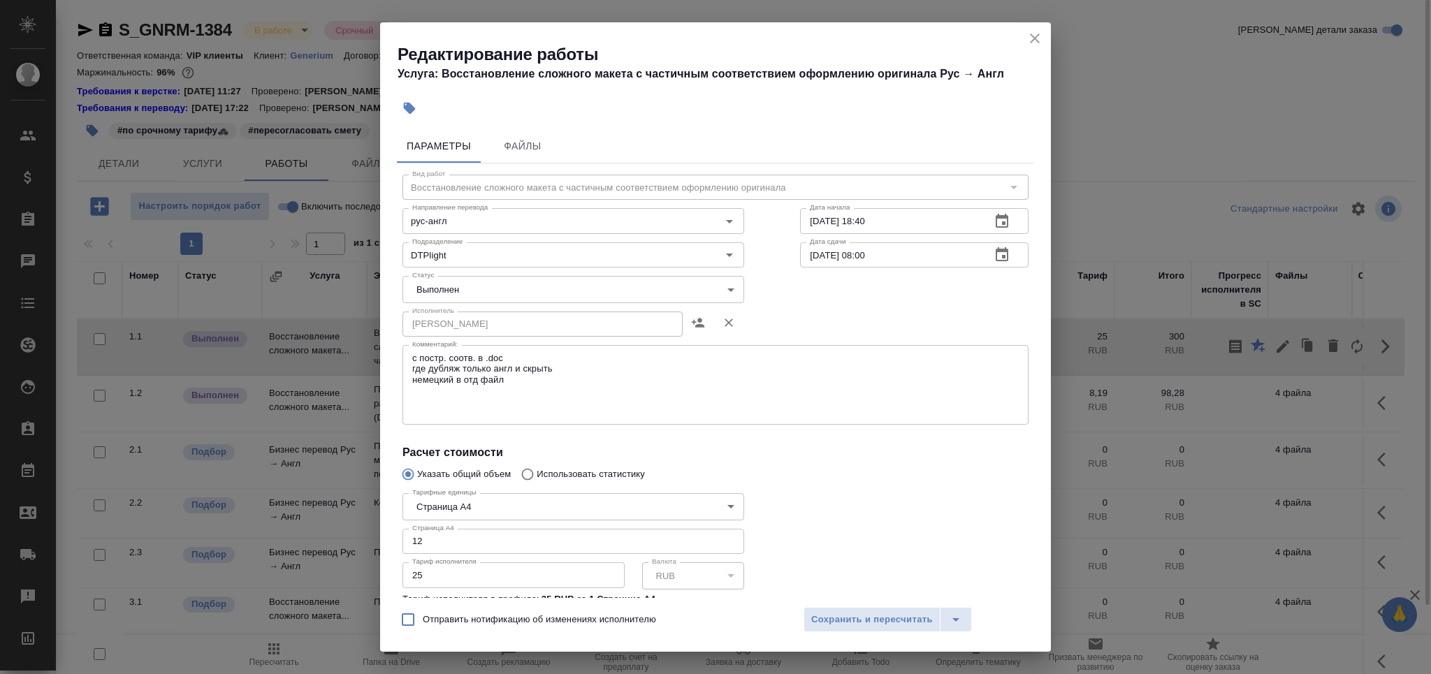
click at [463, 297] on body "🙏 .cls-1 fill:#fff; AWATERA Grabko Mariya Клиенты Спецификации Заказы 0 Чаты To…" at bounding box center [715, 337] width 1431 height 674
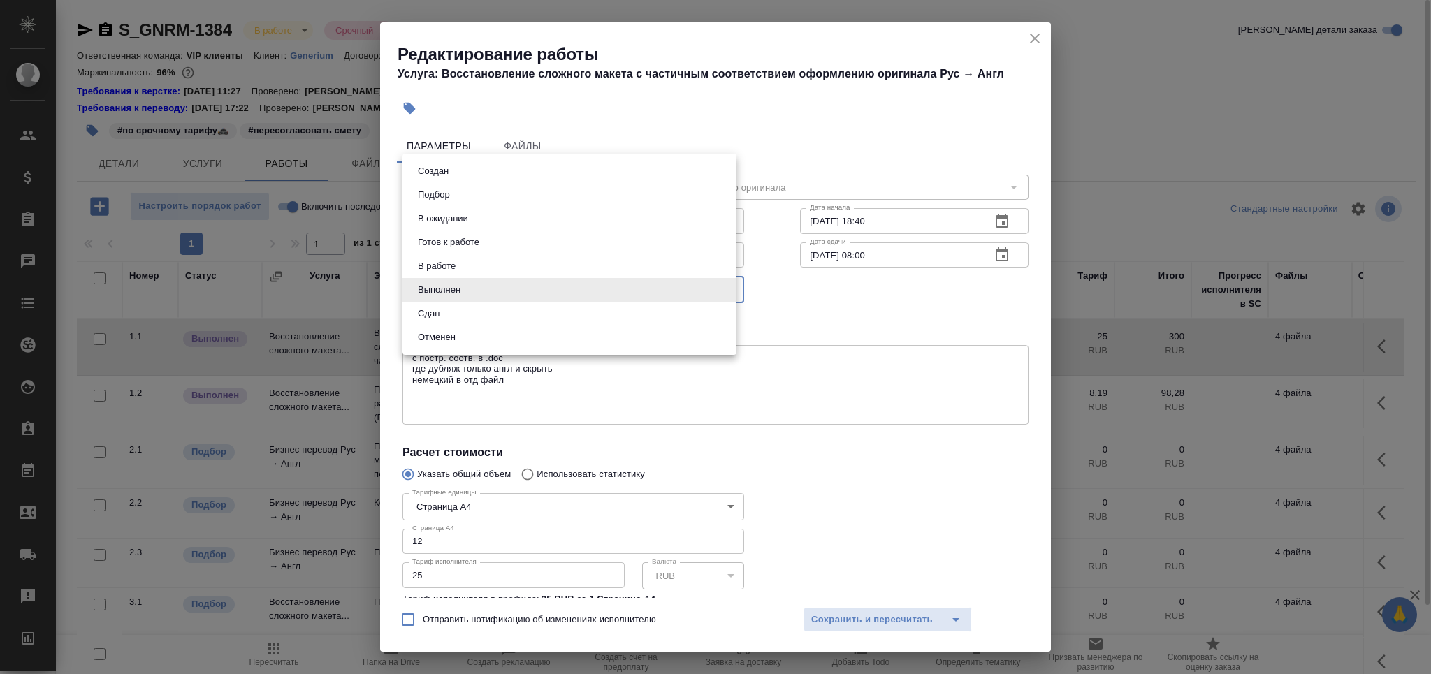
drag, startPoint x: 1026, startPoint y: 35, endPoint x: 1021, endPoint y: 43, distance: 9.5
click at [1027, 34] on div at bounding box center [715, 337] width 1431 height 674
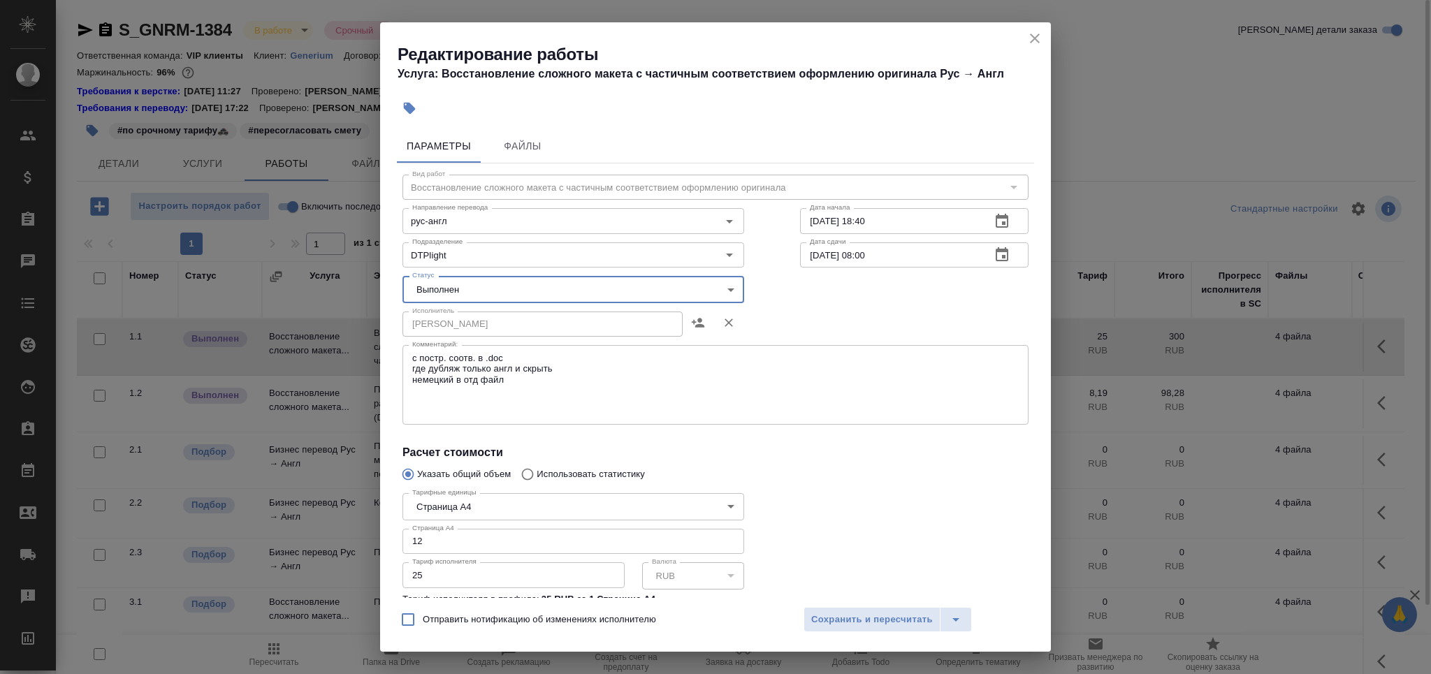
click at [1036, 29] on button "close" at bounding box center [1034, 38] width 21 height 21
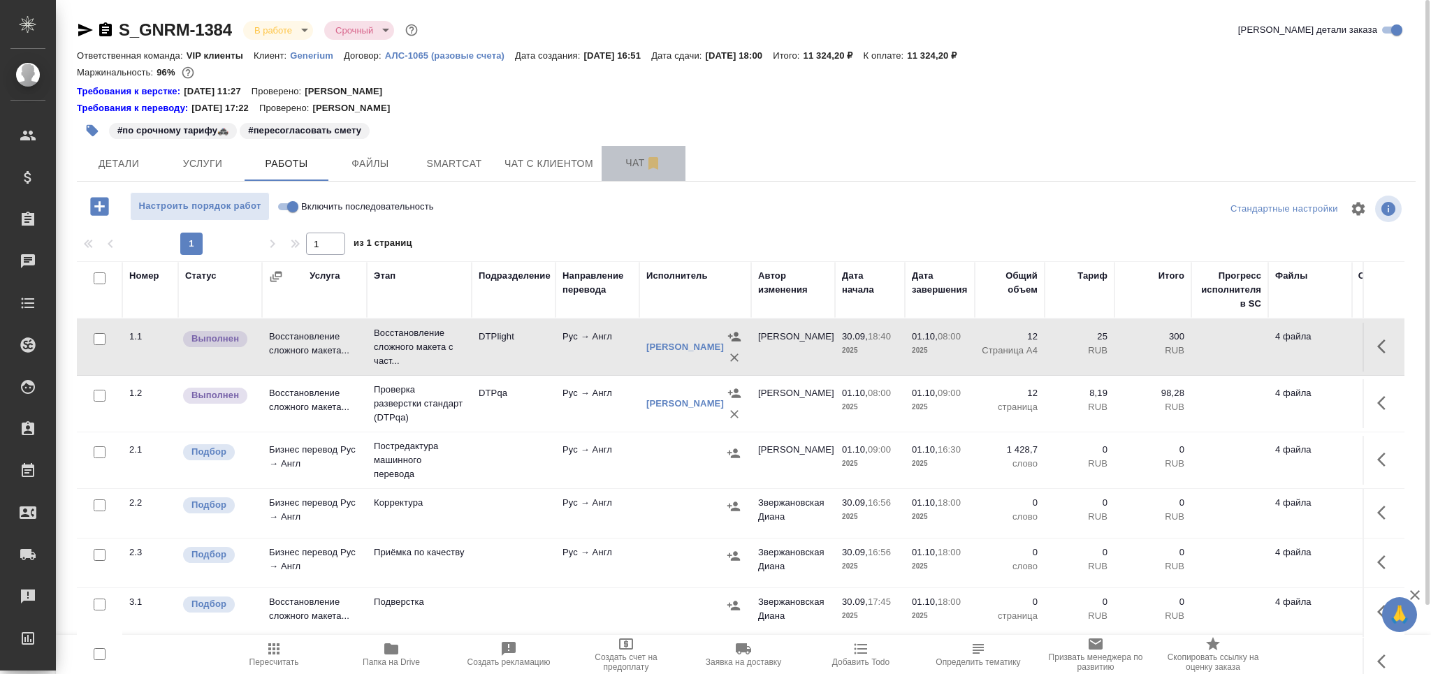
click at [624, 168] on span "Чат" at bounding box center [643, 162] width 67 height 17
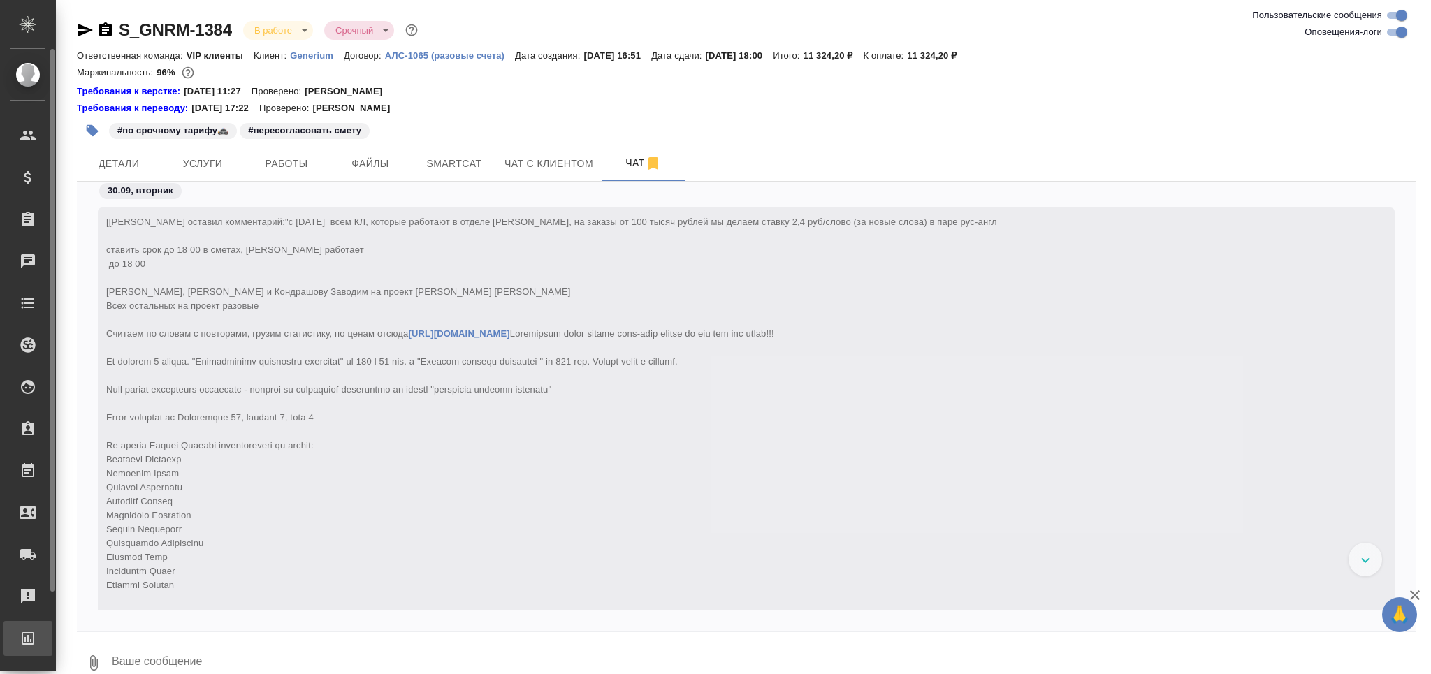
scroll to position [34657, 0]
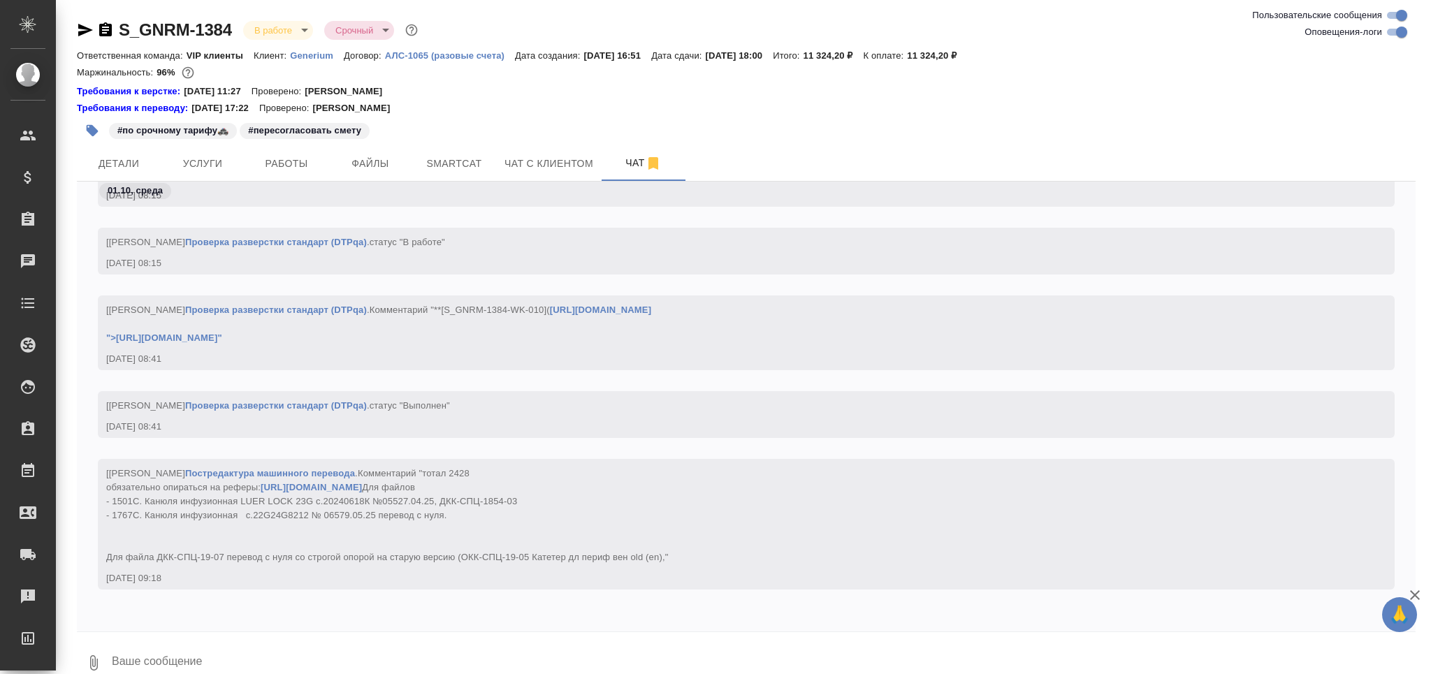
click at [257, 647] on textarea at bounding box center [762, 663] width 1305 height 48
type textarea "файлы из папки куа взяла"
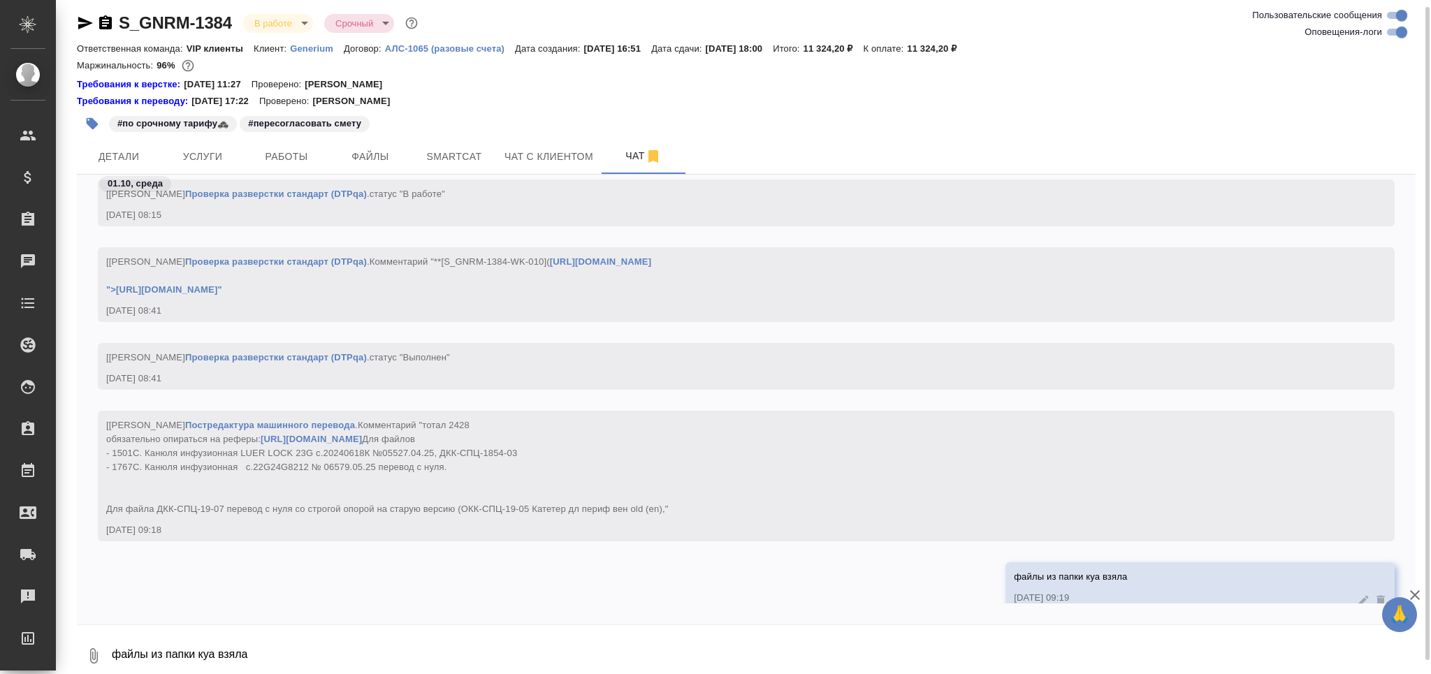
scroll to position [34724, 0]
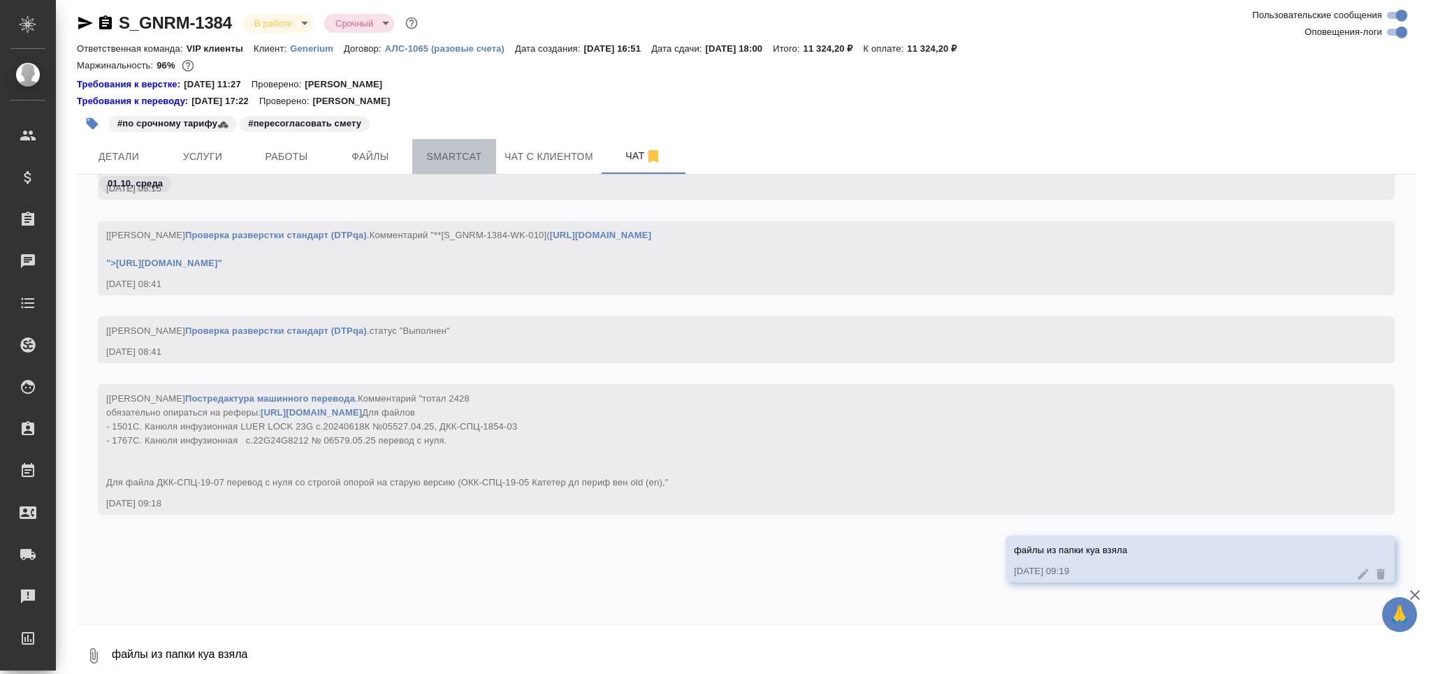
click at [453, 160] on span "Smartcat" at bounding box center [454, 156] width 67 height 17
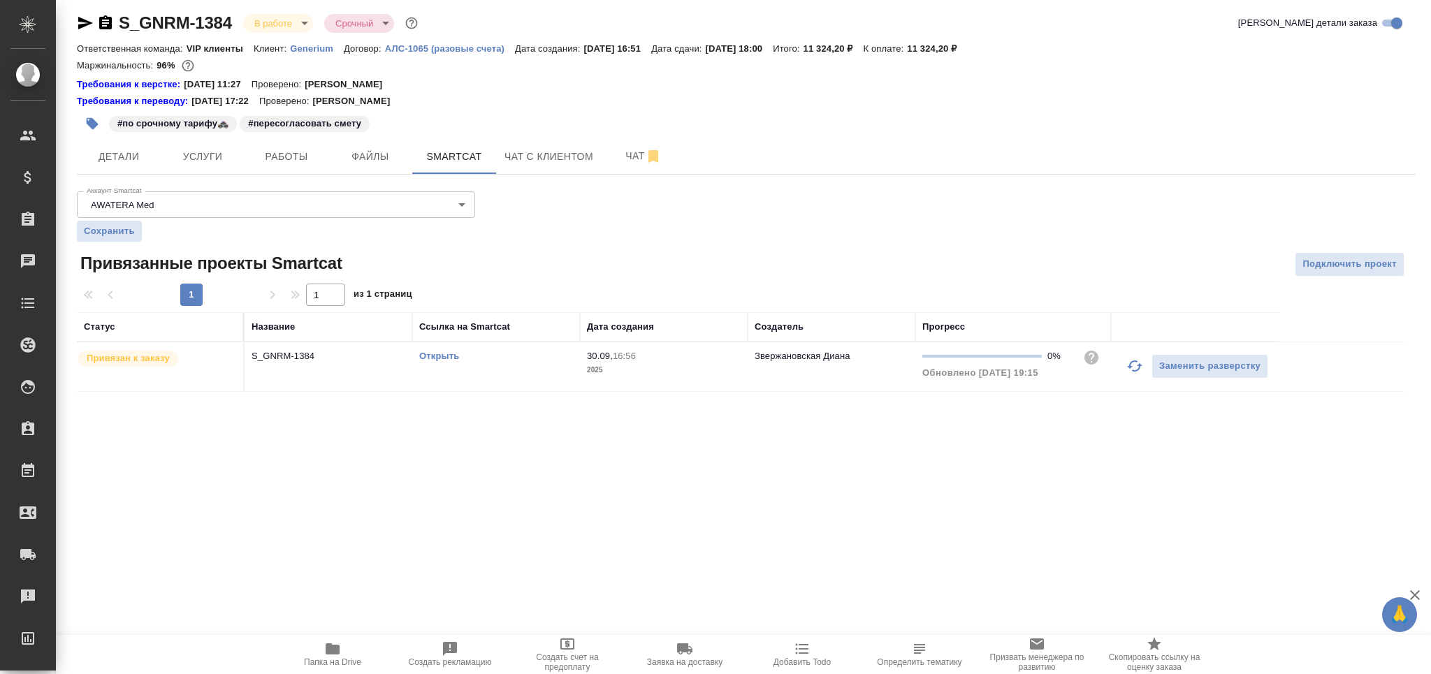
click at [432, 355] on link "Открыть" at bounding box center [439, 356] width 40 height 10
click at [274, 161] on span "Работы" at bounding box center [286, 156] width 67 height 17
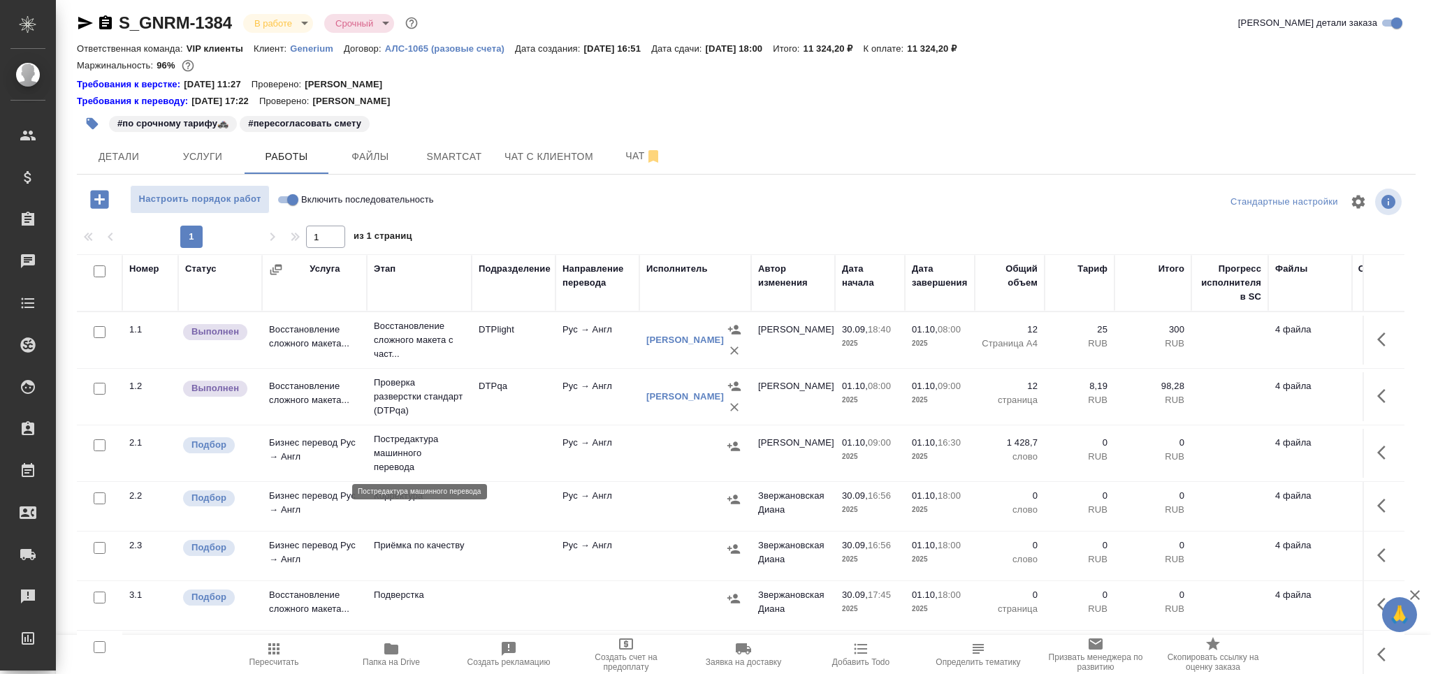
click at [433, 455] on p "Постредактура машинного перевода" at bounding box center [419, 453] width 91 height 42
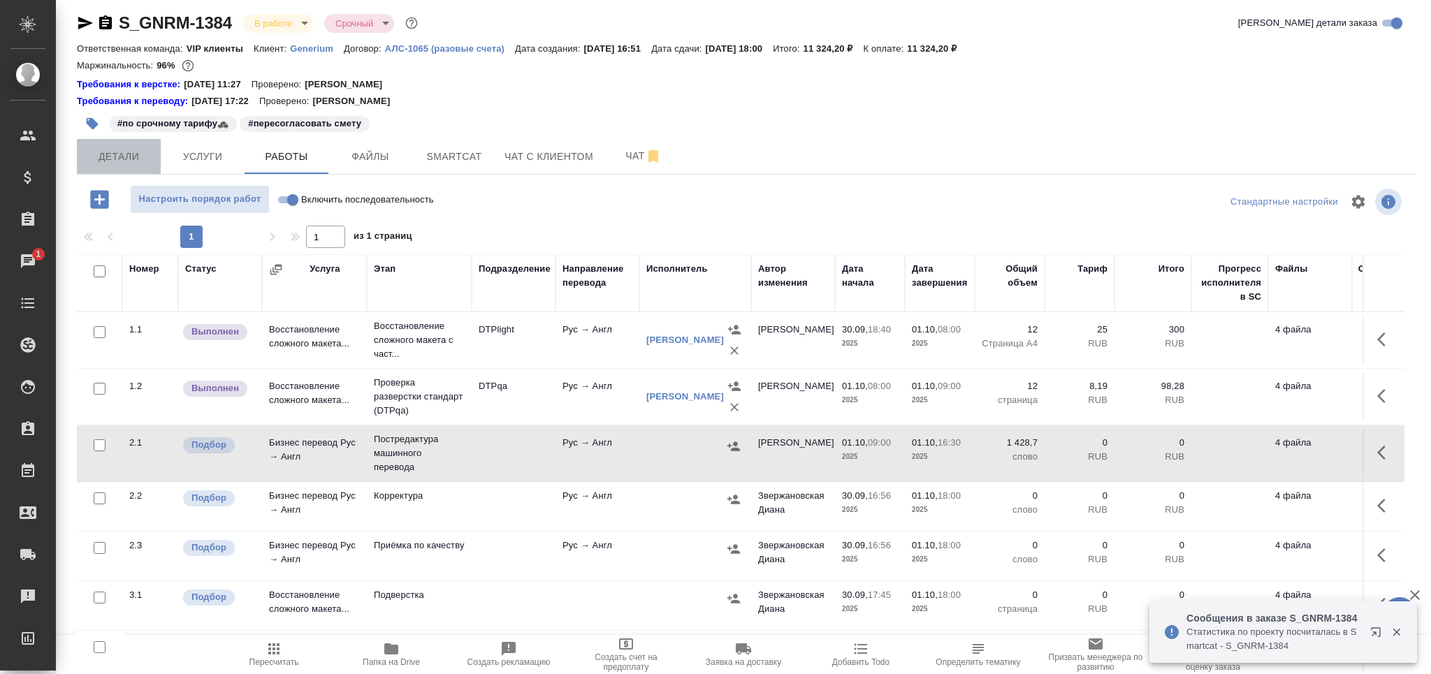
click at [123, 145] on button "Детали" at bounding box center [119, 156] width 84 height 35
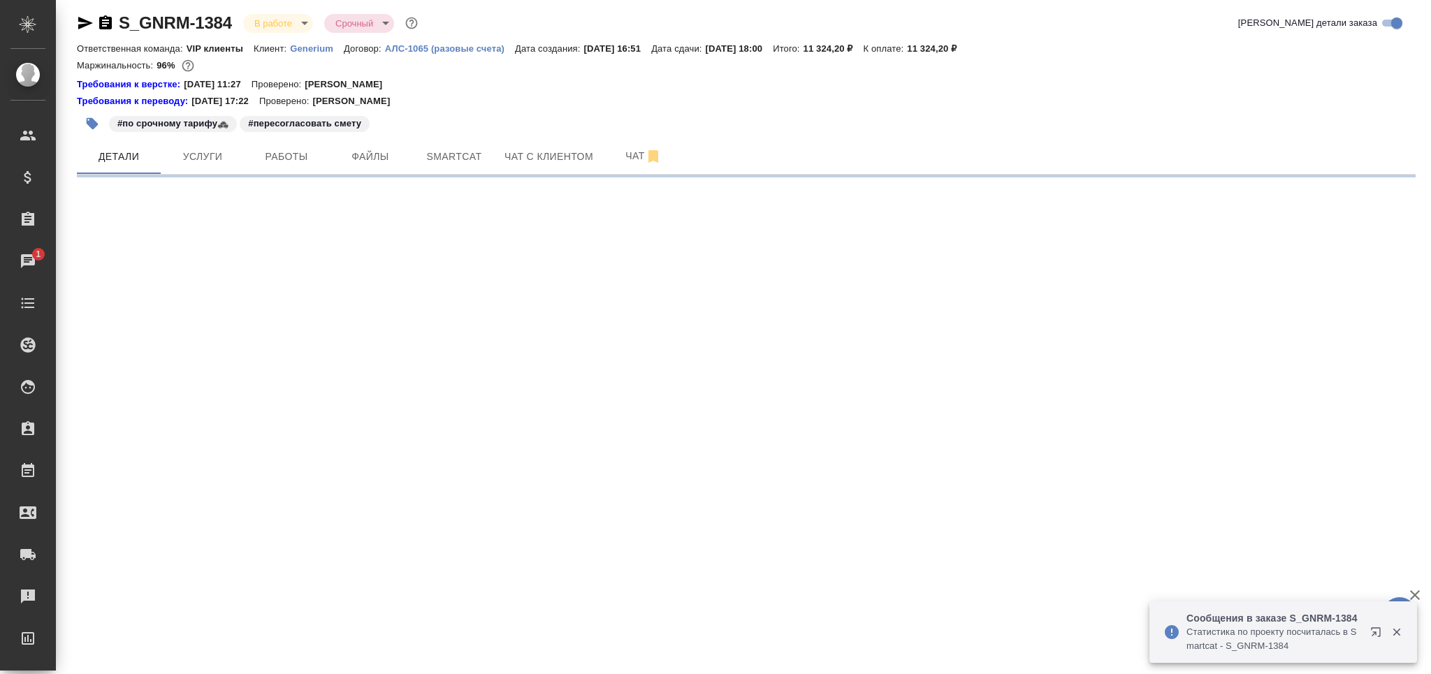
select select "RU"
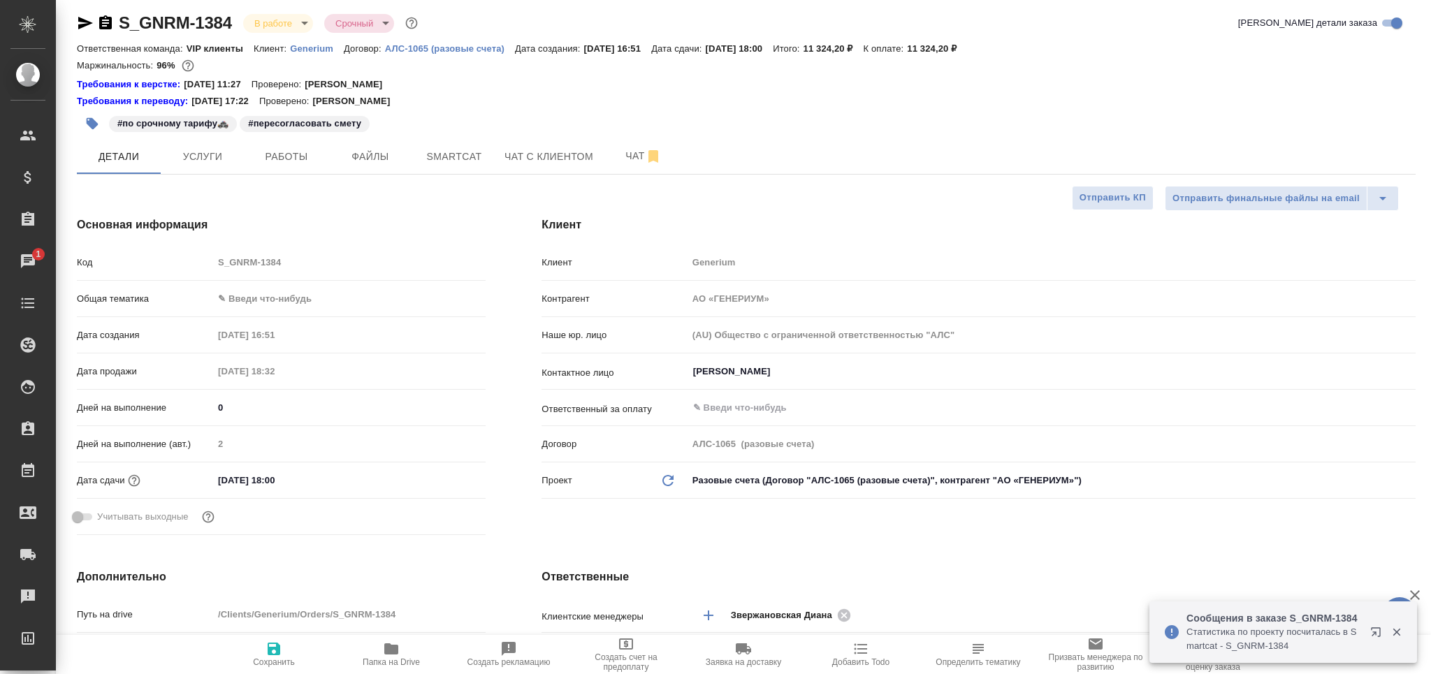
type textarea "x"
click at [261, 300] on body "🙏 .cls-1 fill:#fff; AWATERA Grabko Mariya Клиенты Спецификации Заказы 1 Чаты To…" at bounding box center [715, 337] width 1431 height 674
click at [258, 371] on li "Медицина" at bounding box center [347, 365] width 270 height 22
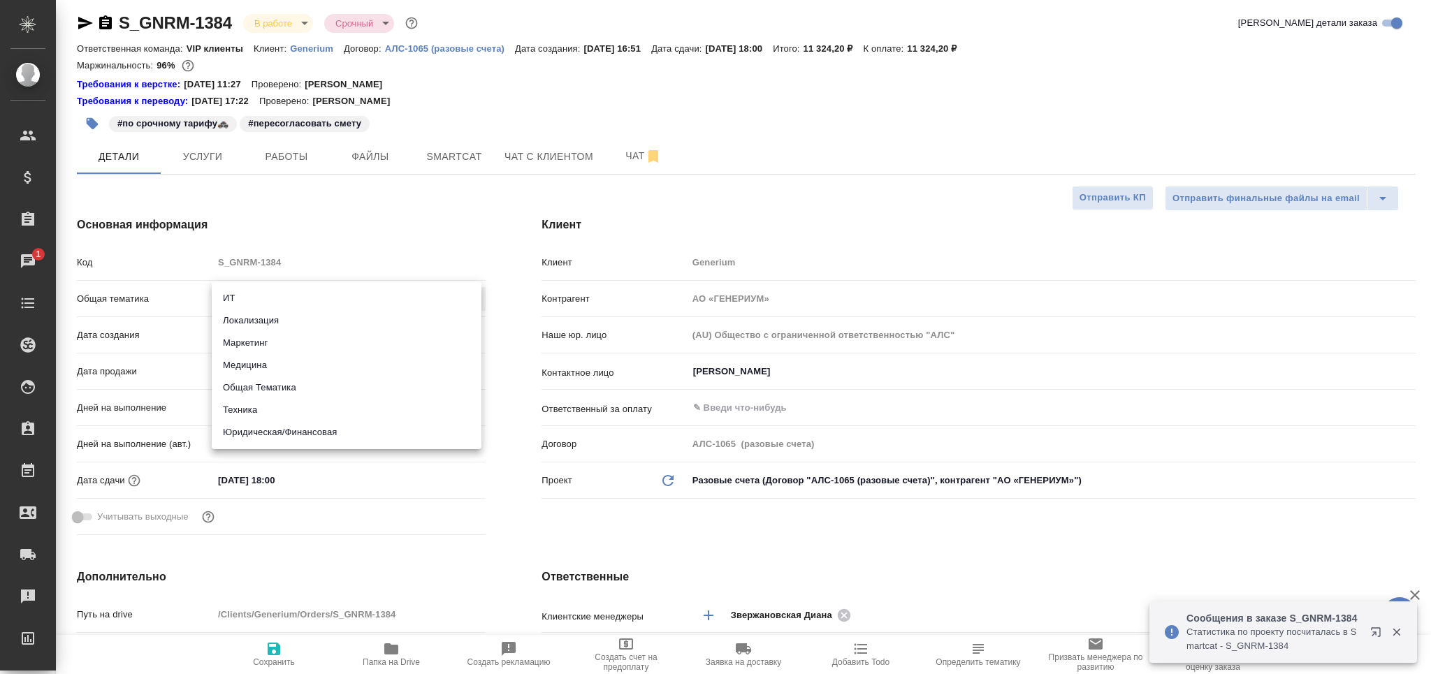
type input "med"
type textarea "x"
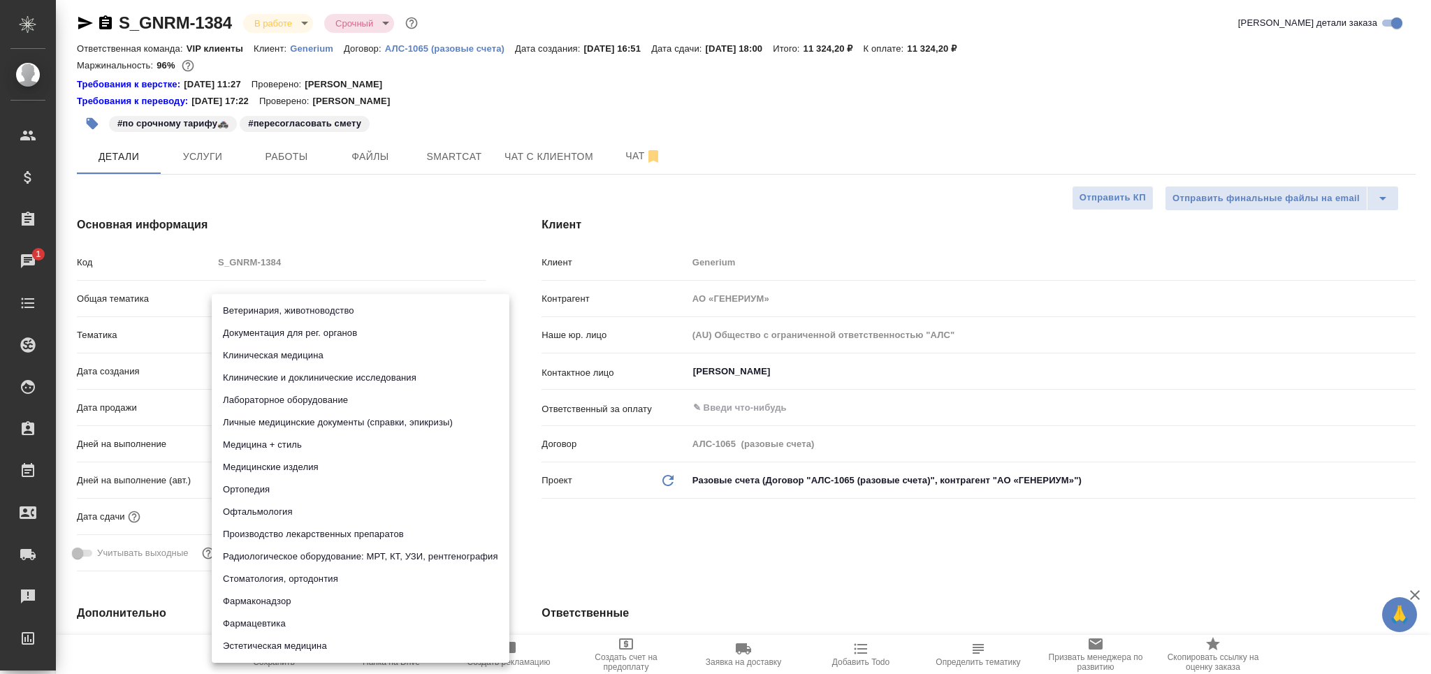
click at [255, 340] on body "🙏 .cls-1 fill:#fff; AWATERA Grabko Mariya Клиенты Спецификации Заказы 1 Чаты To…" at bounding box center [715, 337] width 1431 height 674
click at [277, 626] on li "Фармацевтика" at bounding box center [361, 624] width 298 height 22
type textarea "x"
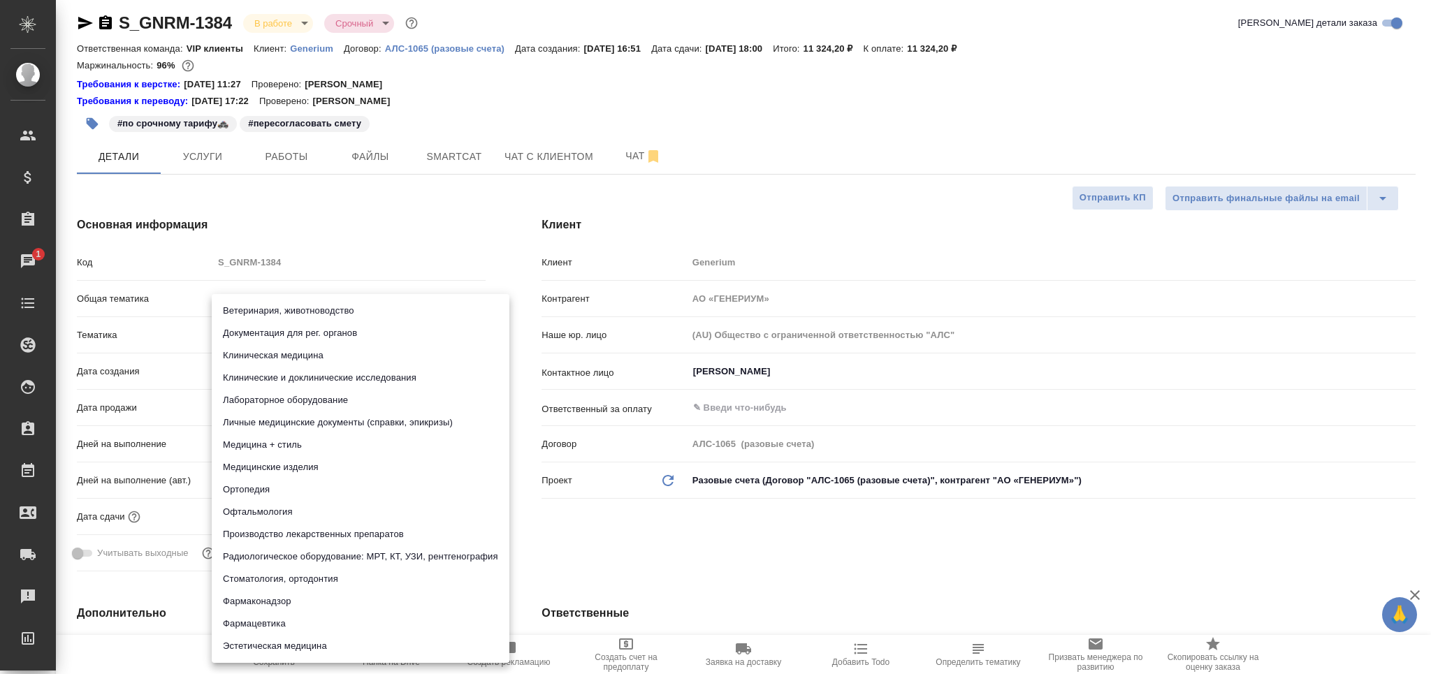
type input "6149832f2b7be24903fd7a82"
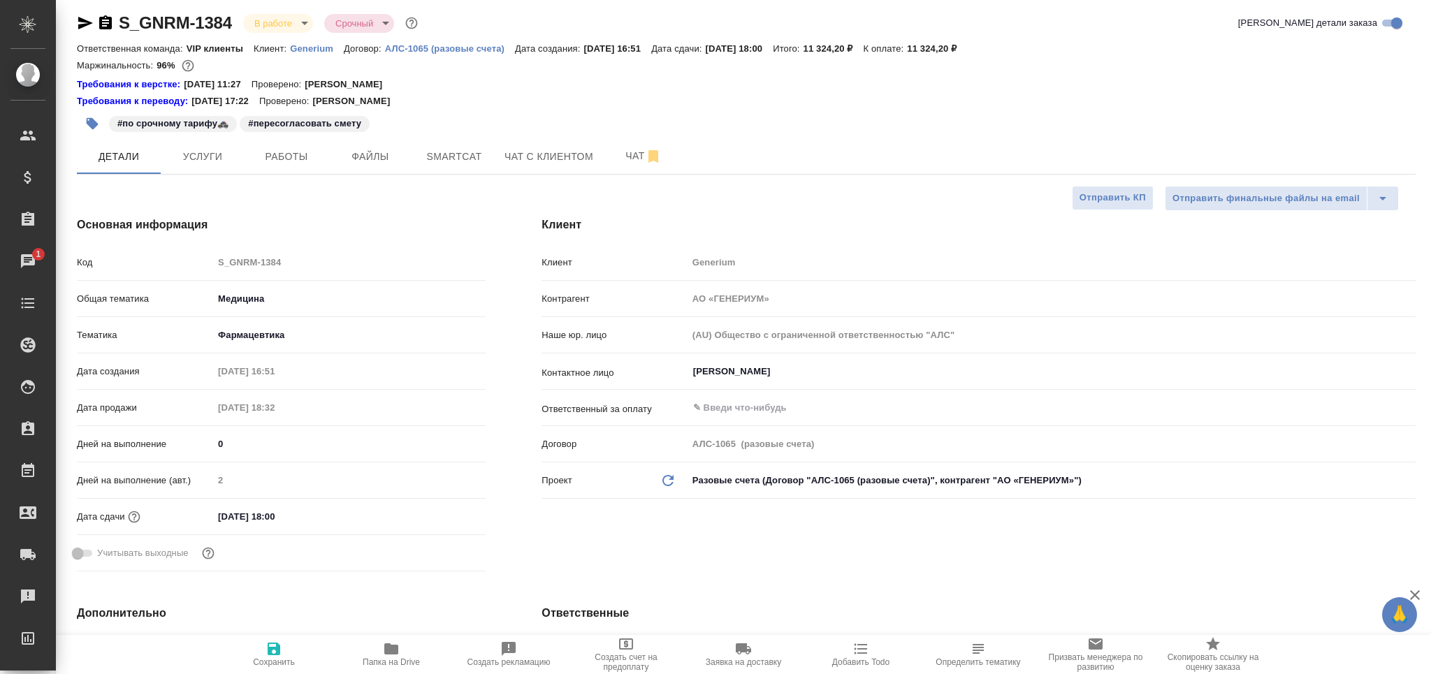
click at [269, 657] on span "Сохранить" at bounding box center [274, 662] width 42 height 10
type textarea "x"
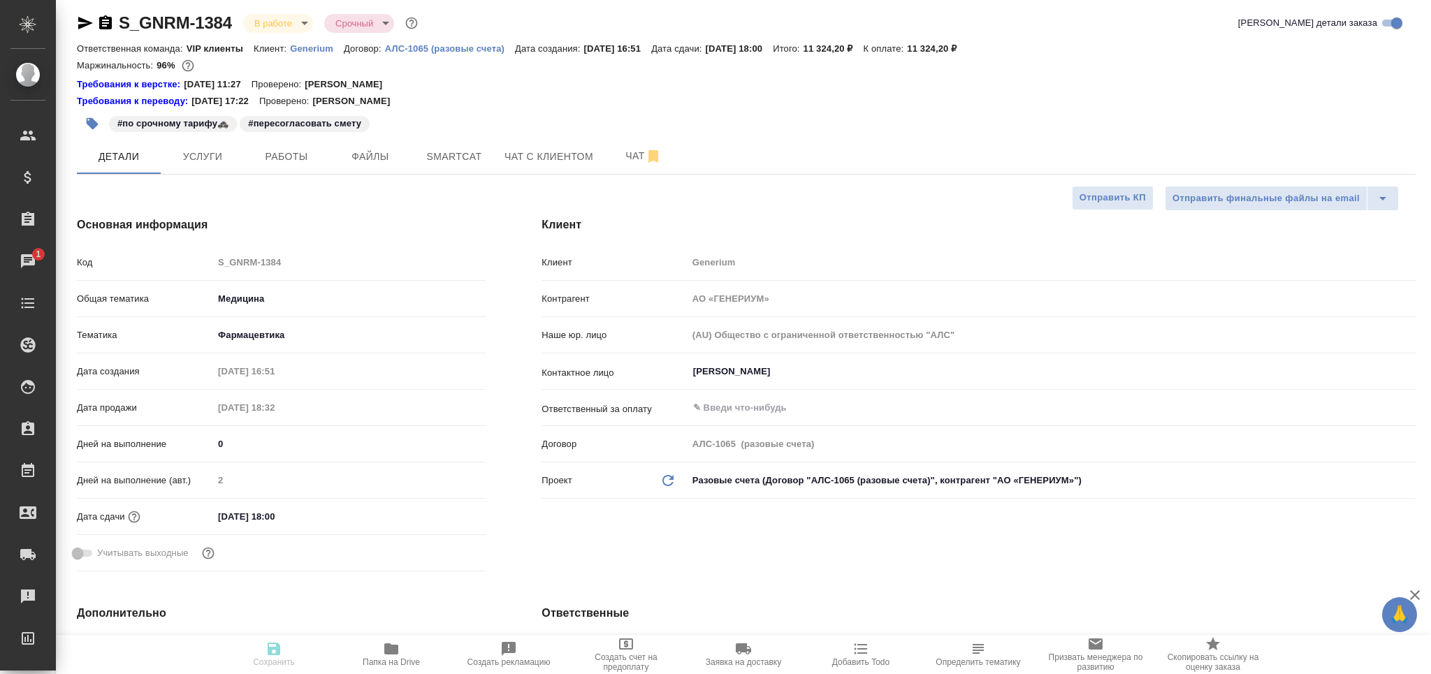
type textarea "x"
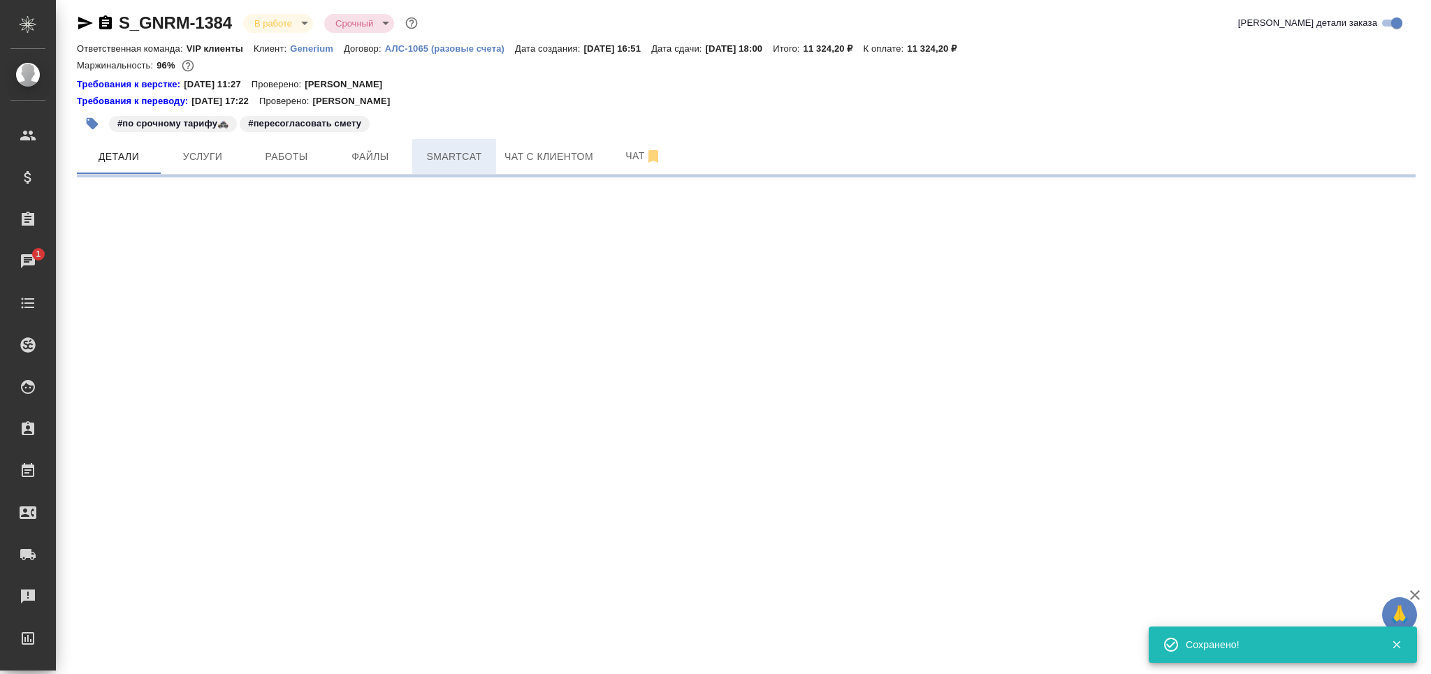
select select "RU"
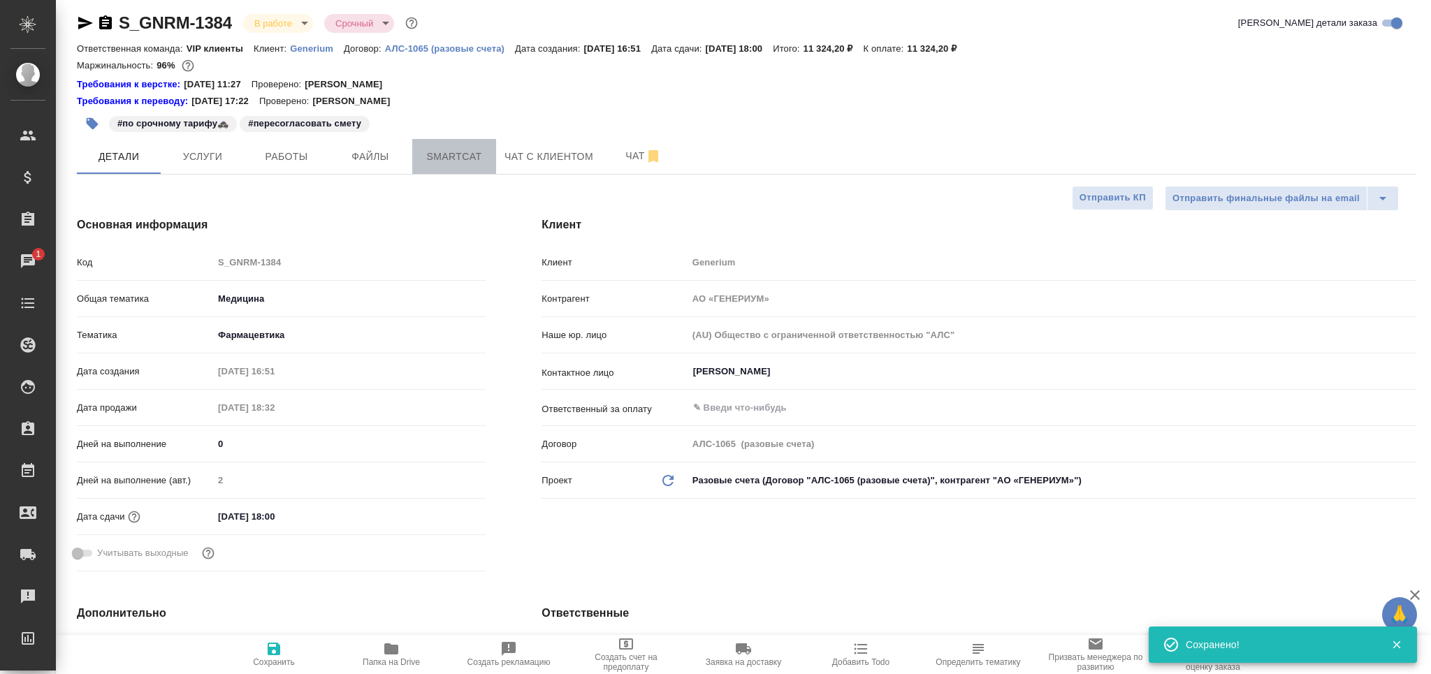
click at [460, 154] on span "Smartcat" at bounding box center [454, 156] width 67 height 17
type textarea "x"
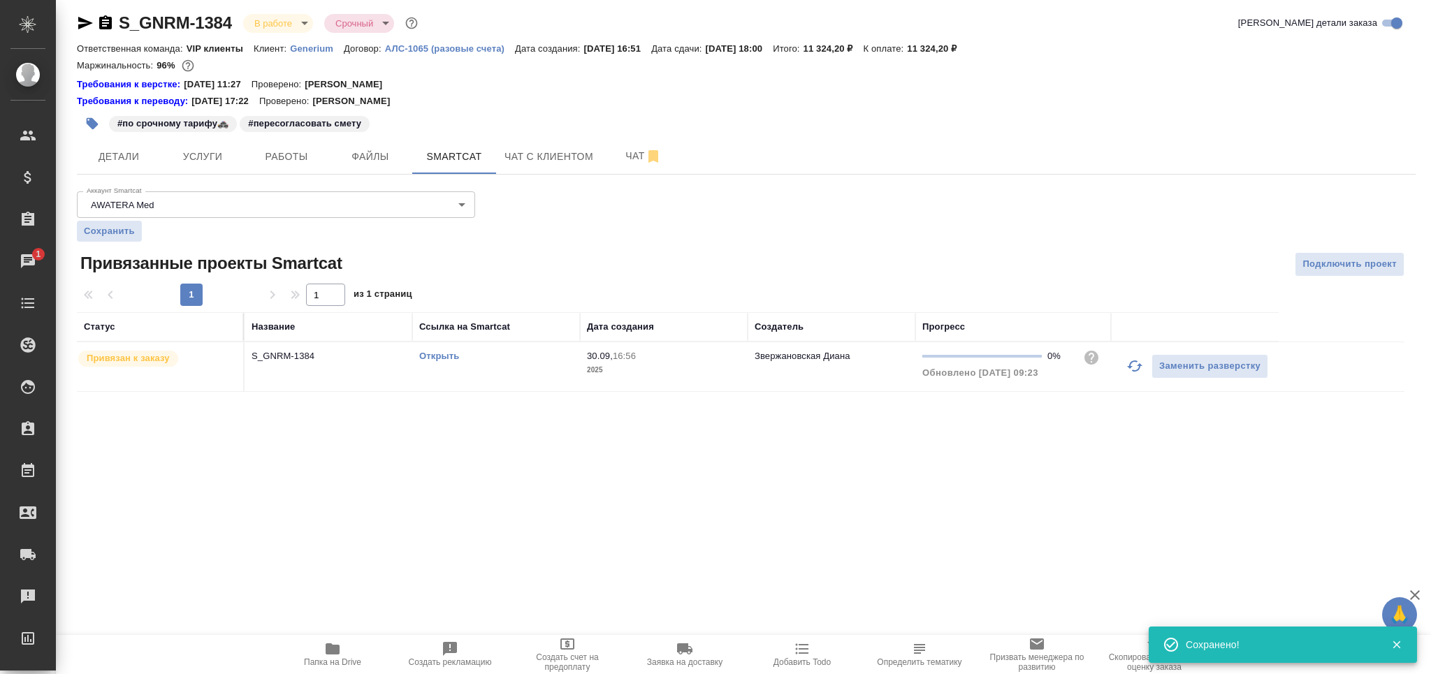
click at [559, 359] on div "Открыть" at bounding box center [496, 356] width 154 height 14
click at [108, 25] on icon "button" at bounding box center [105, 22] width 13 height 14
click at [95, 113] on button "button" at bounding box center [92, 123] width 31 height 31
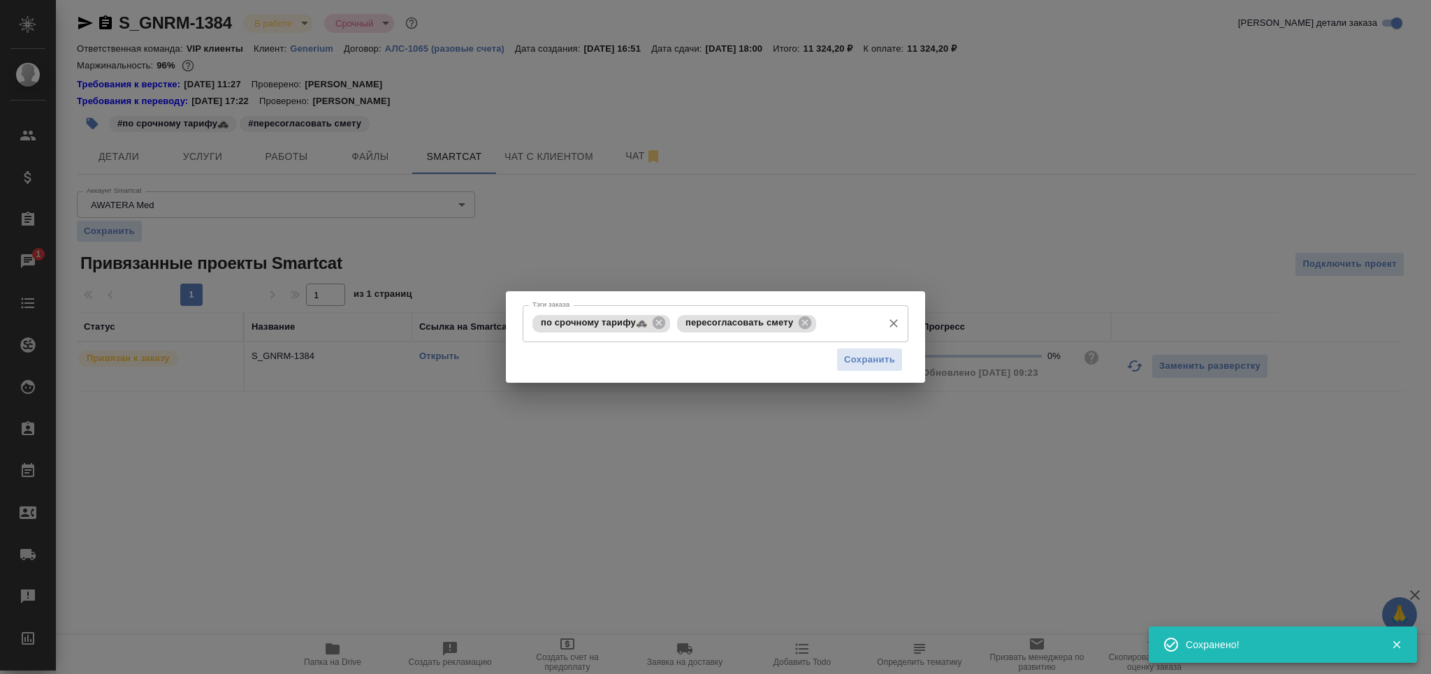
click at [844, 326] on input "Тэги заказа" at bounding box center [848, 324] width 56 height 24
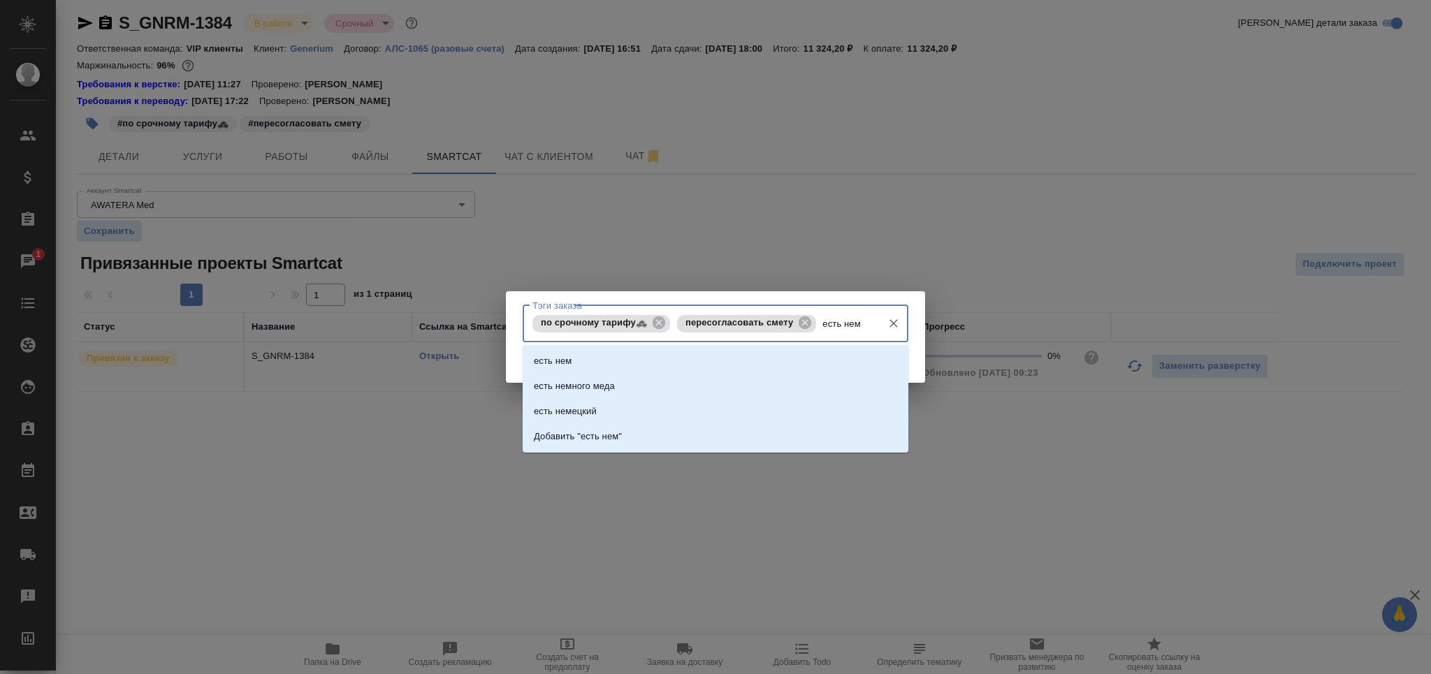
type input "есть неме"
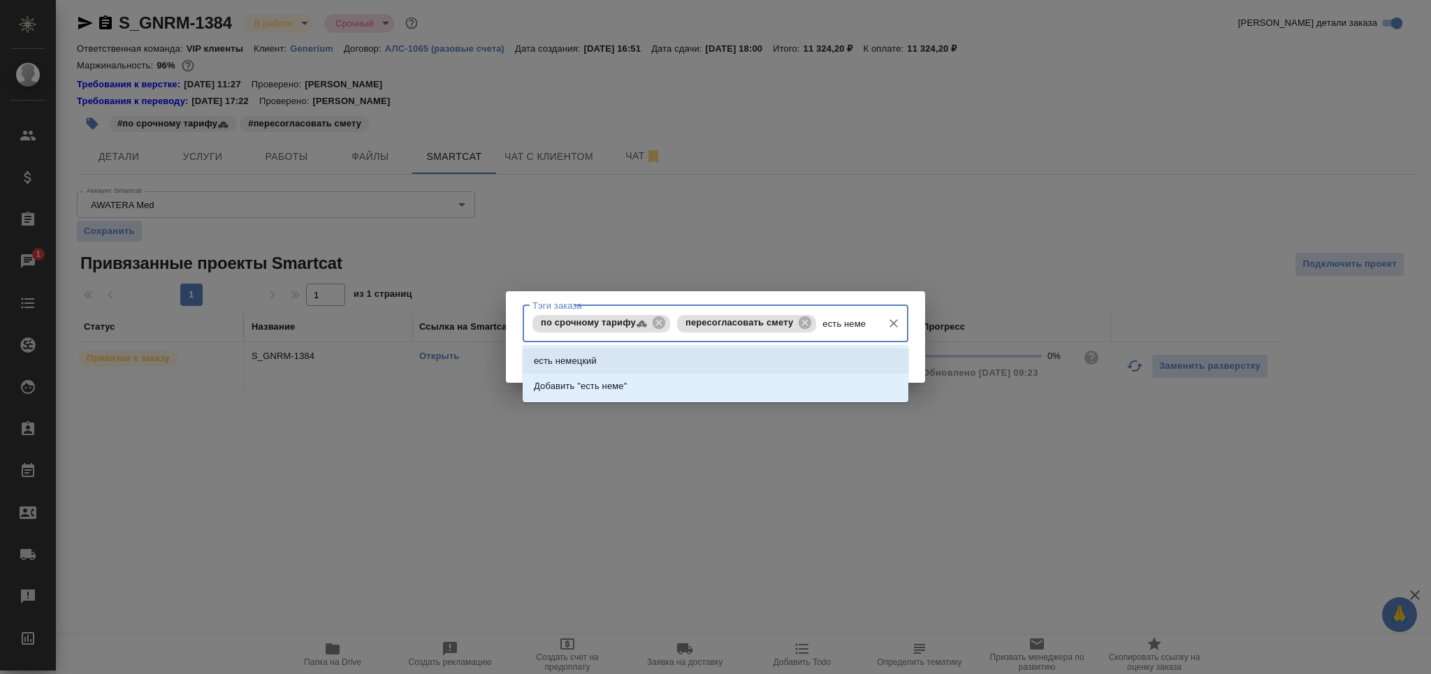
click at [582, 363] on p "есть немецкий" at bounding box center [565, 361] width 63 height 14
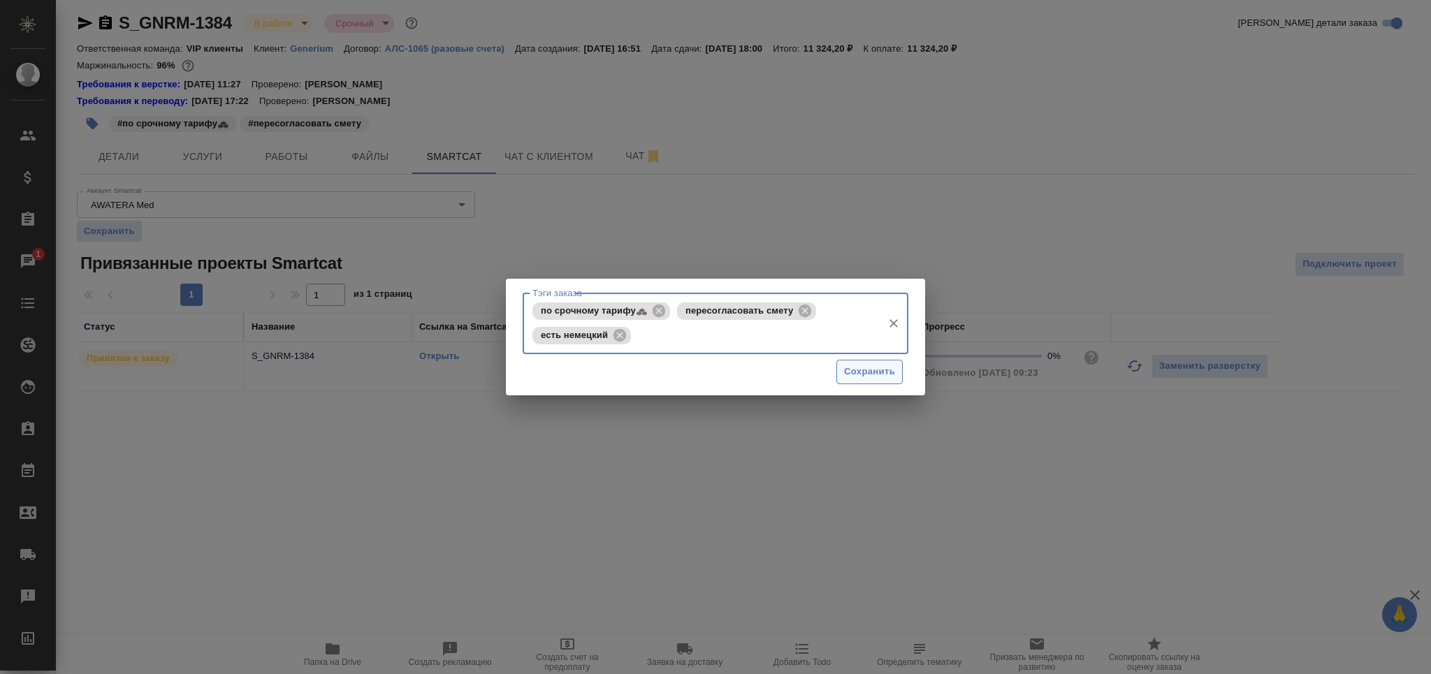
click at [853, 366] on span "Сохранить" at bounding box center [869, 372] width 51 height 16
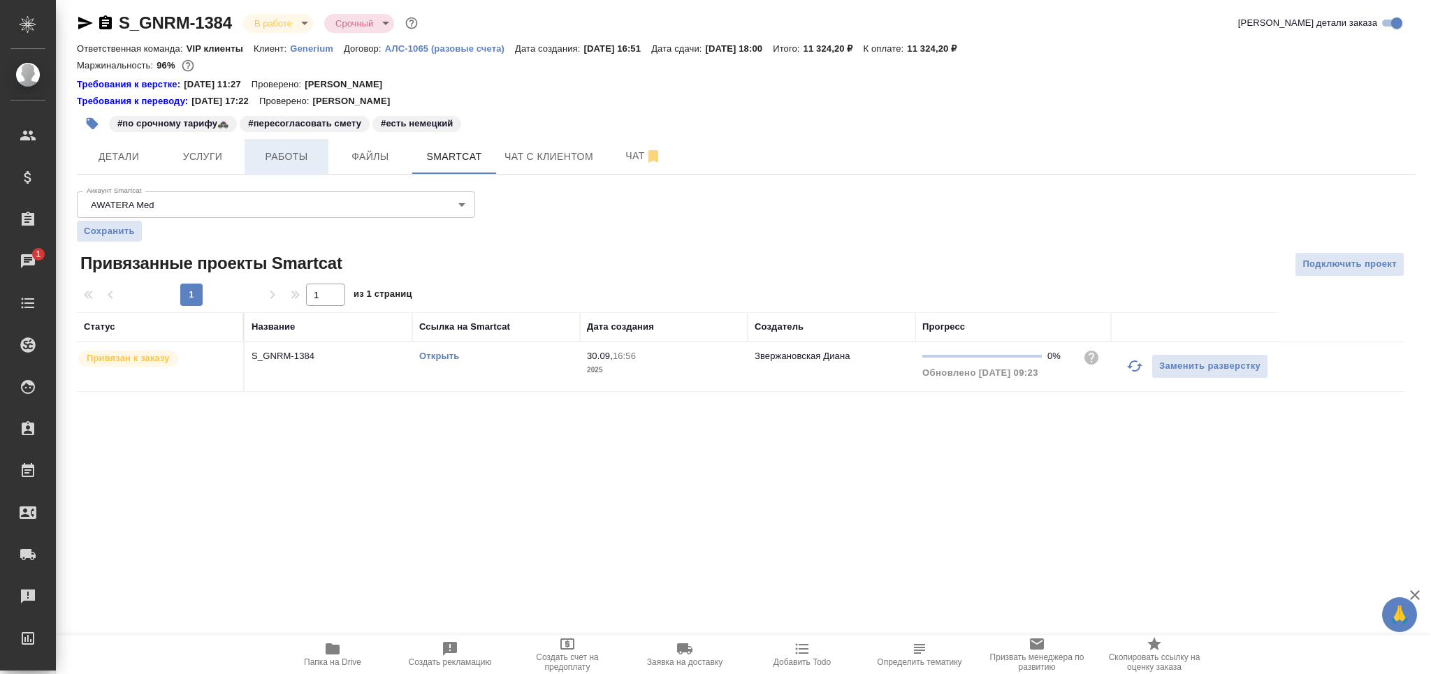
click at [303, 150] on span "Работы" at bounding box center [286, 156] width 67 height 17
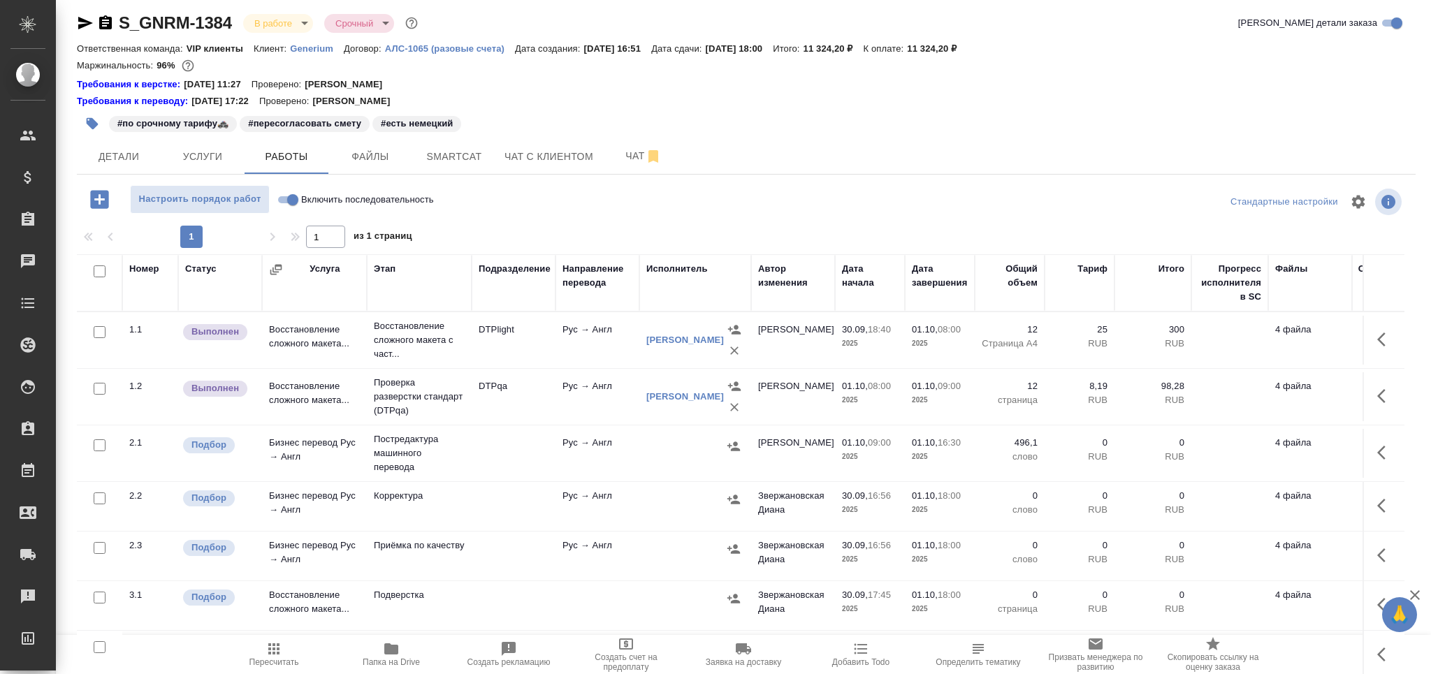
click at [287, 661] on span "Пересчитать" at bounding box center [274, 662] width 50 height 10
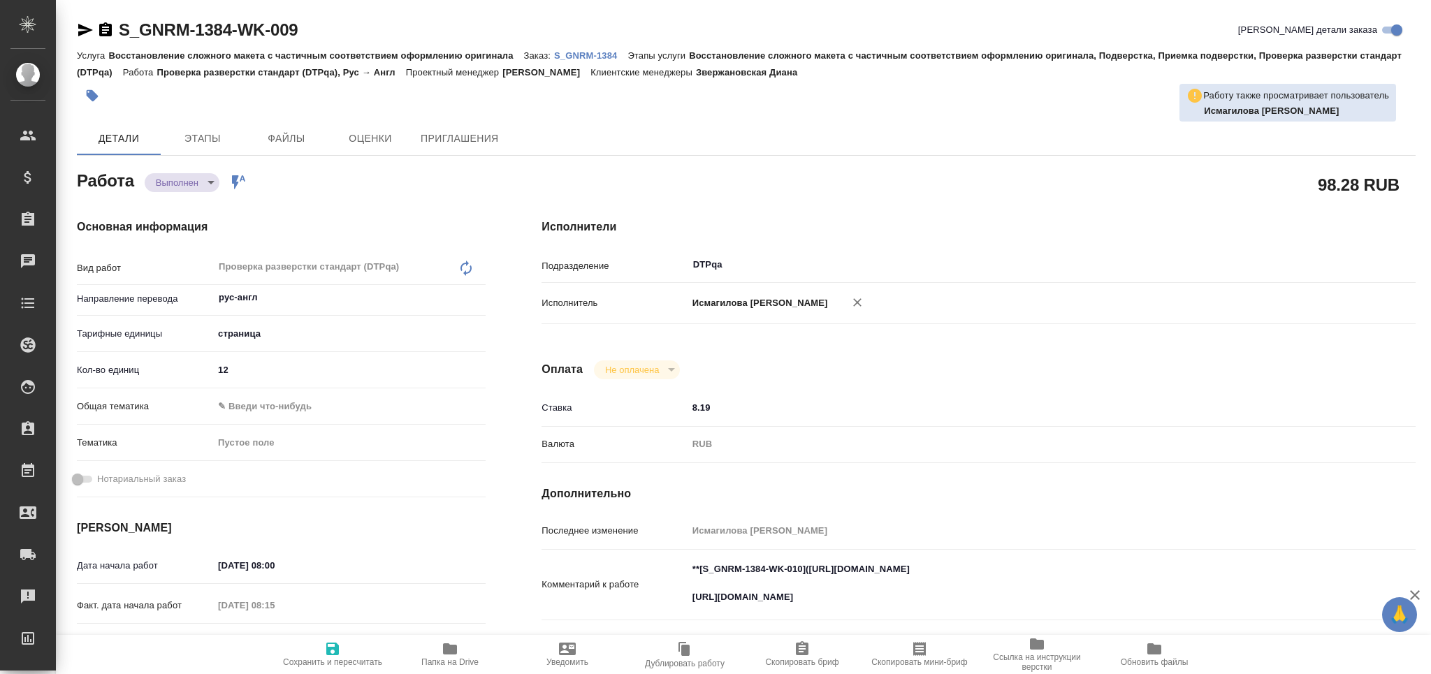
type textarea "x"
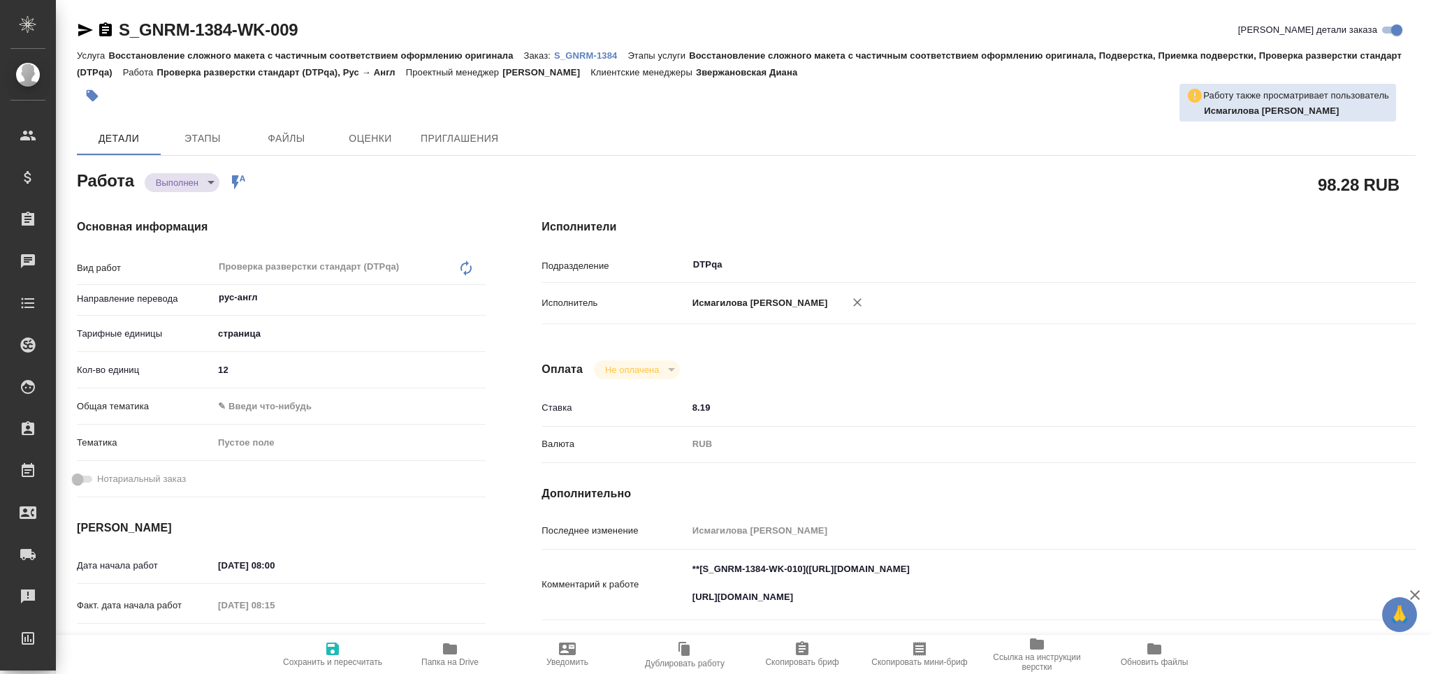
type textarea "x"
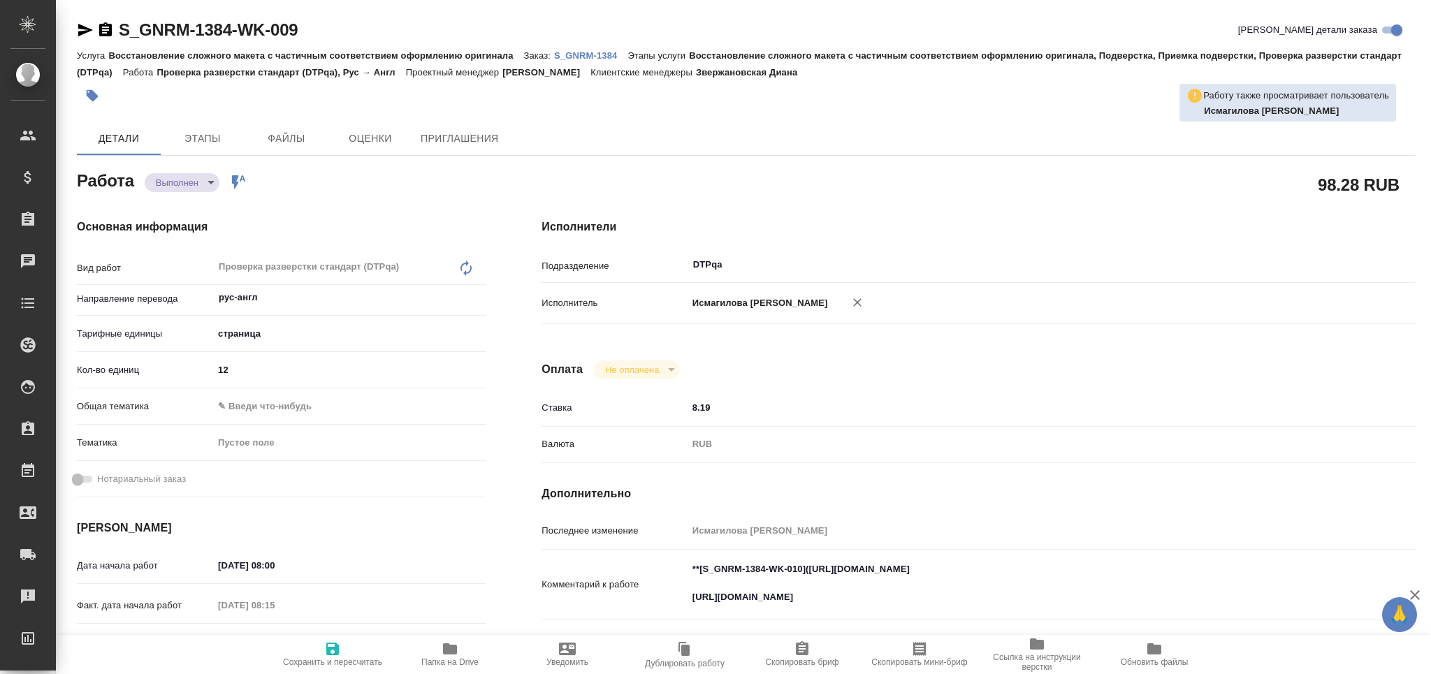
type textarea "x"
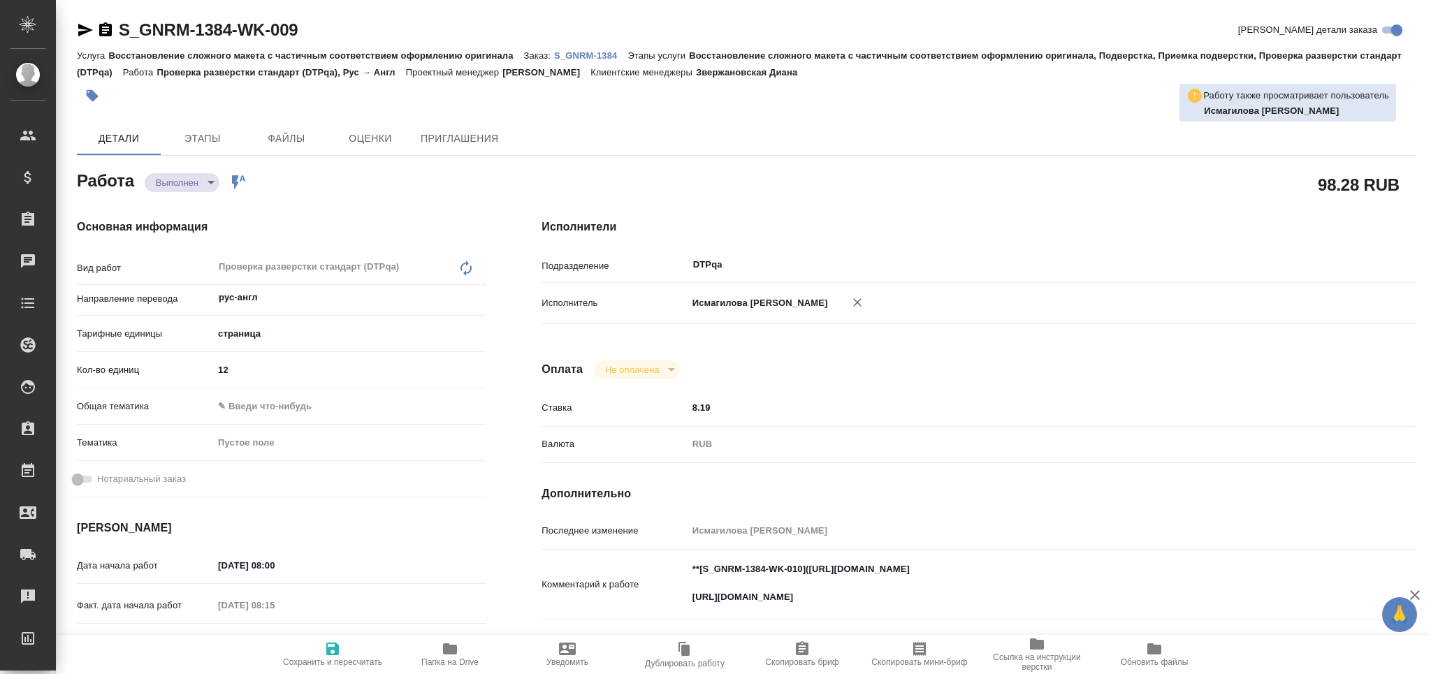
type textarea "x"
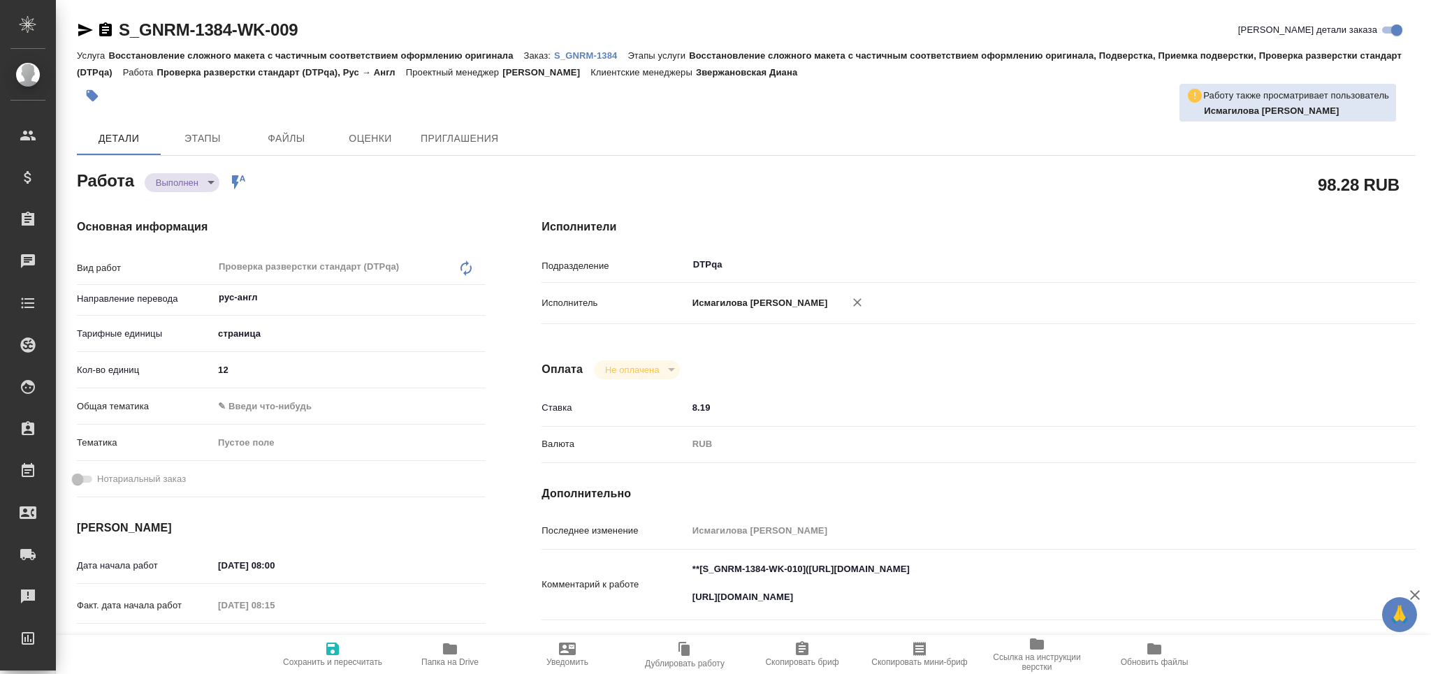
type textarea "x"
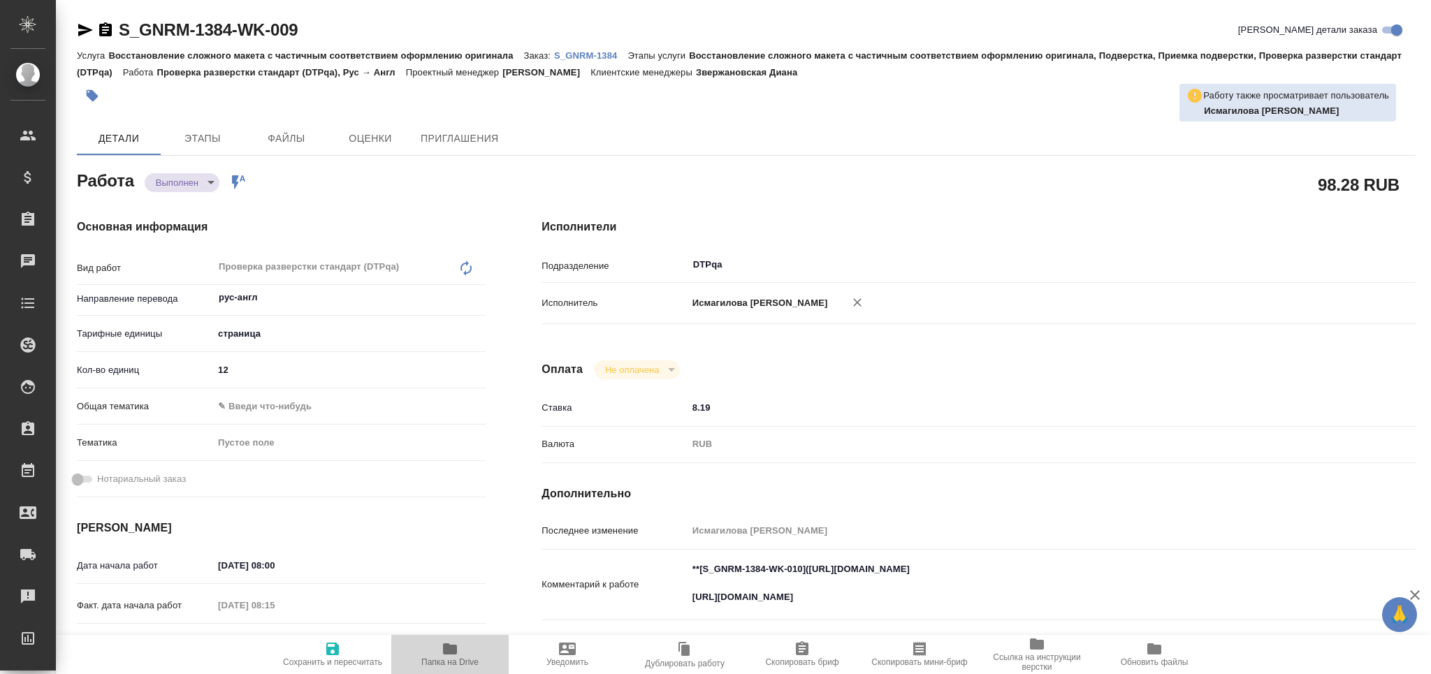
click at [445, 660] on span "Папка на Drive" at bounding box center [449, 662] width 57 height 10
type textarea "x"
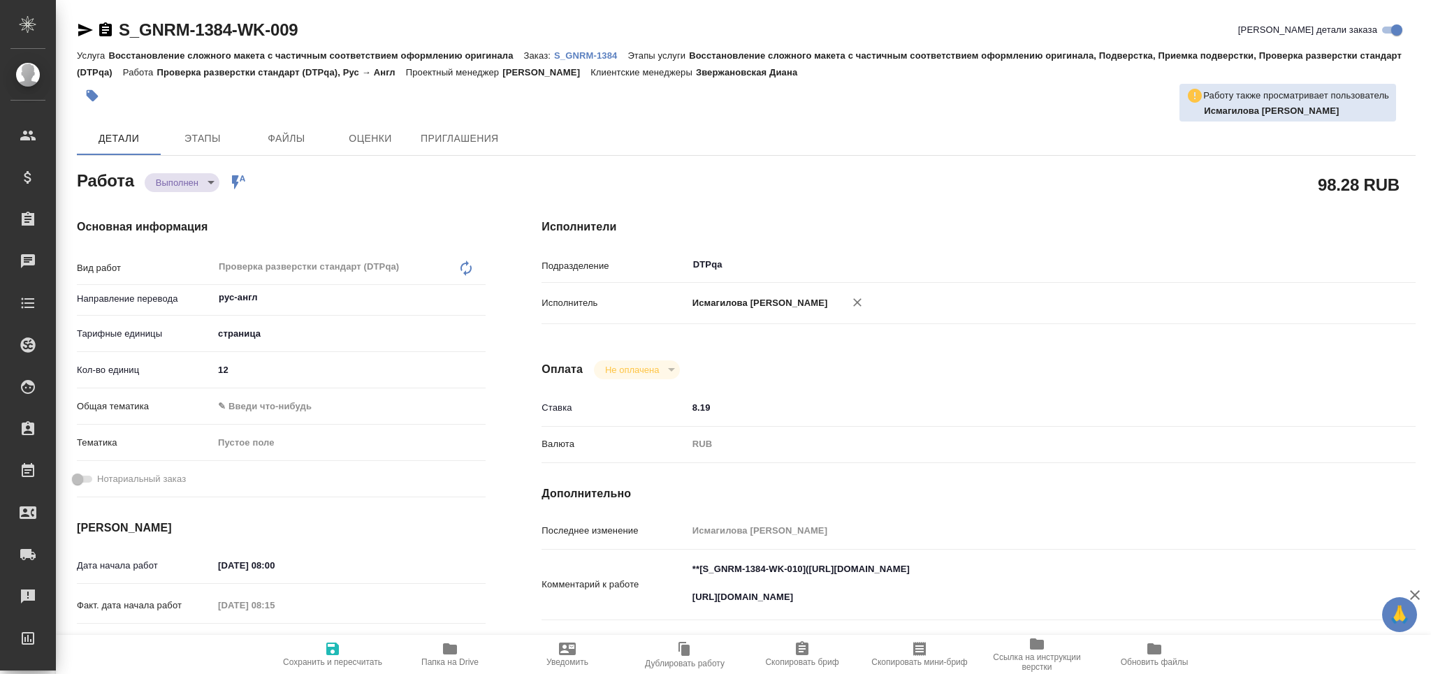
type textarea "x"
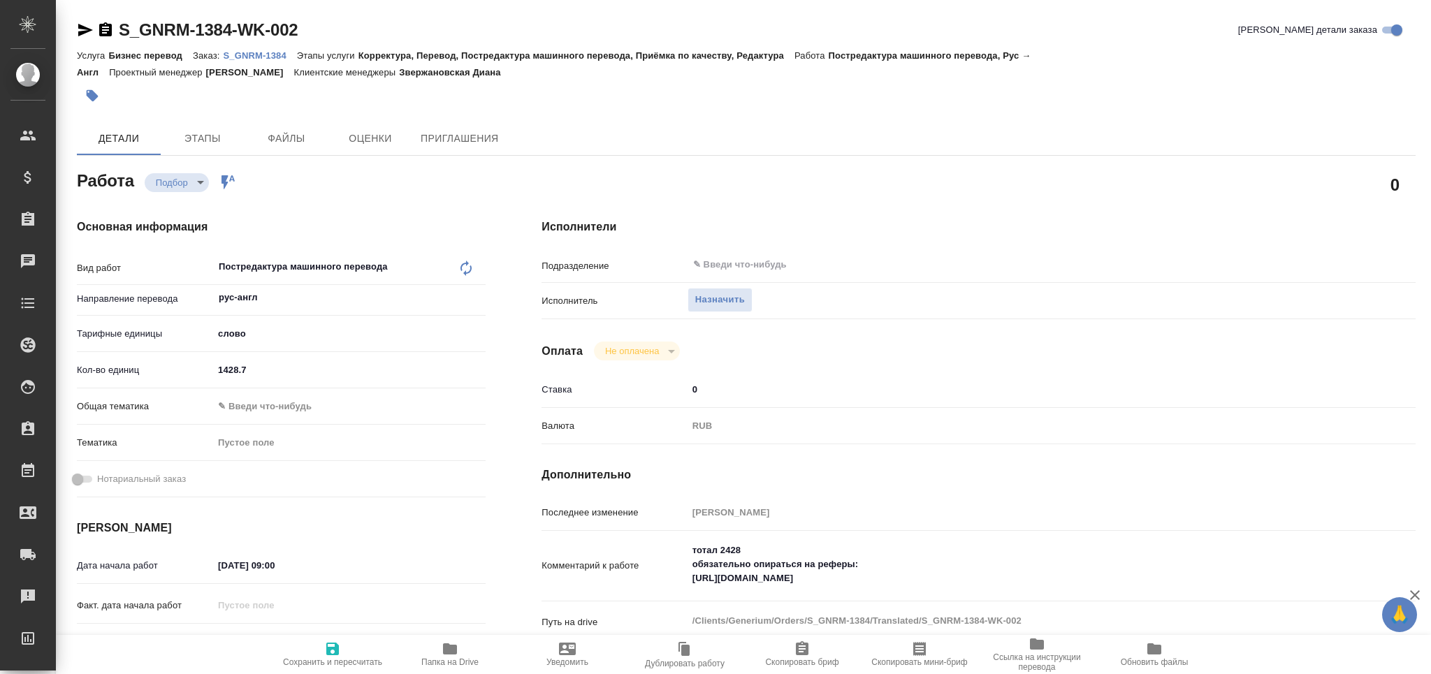
type textarea "x"
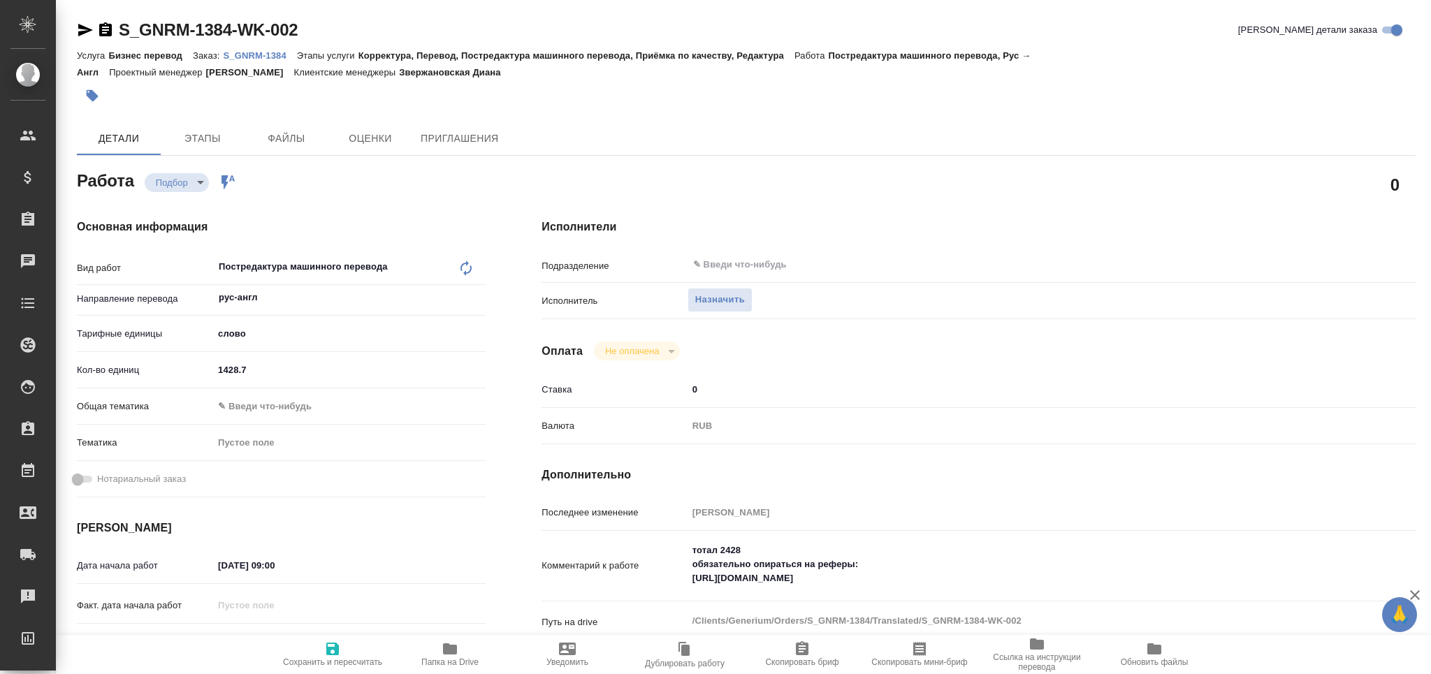
type textarea "x"
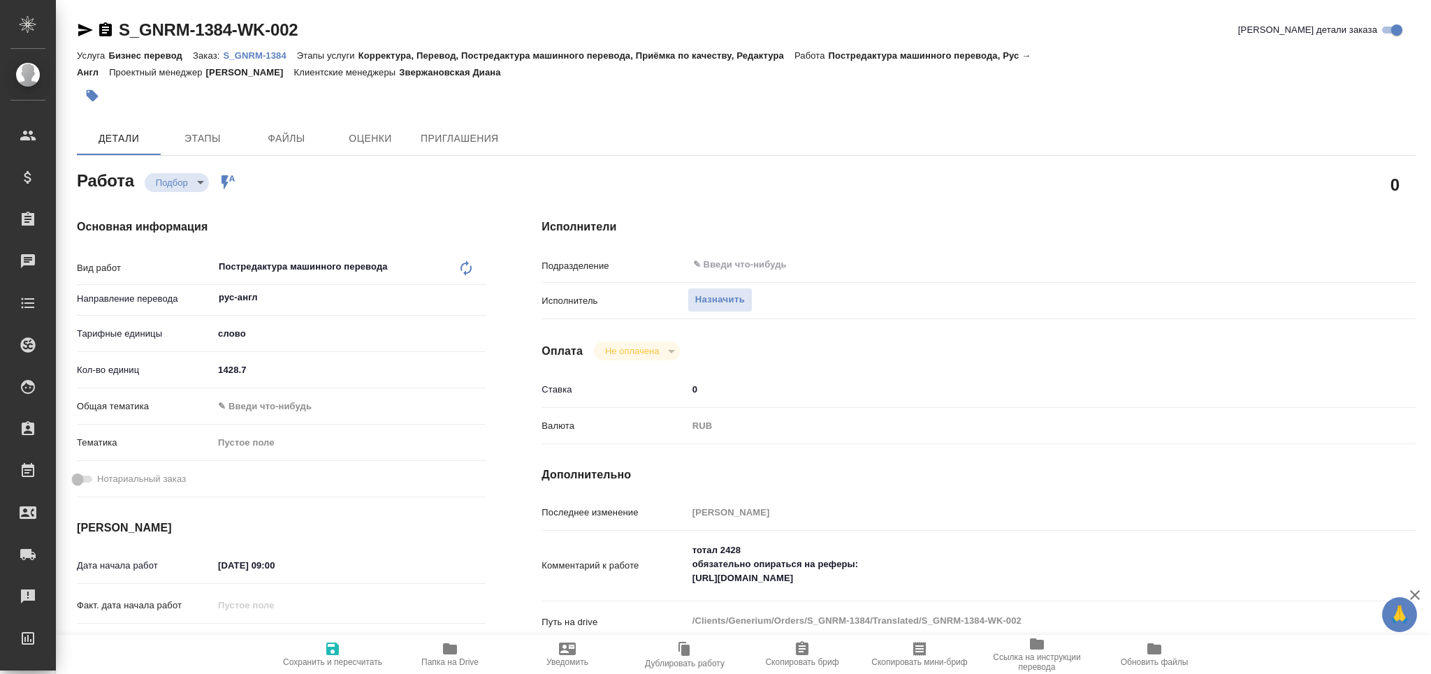
type textarea "x"
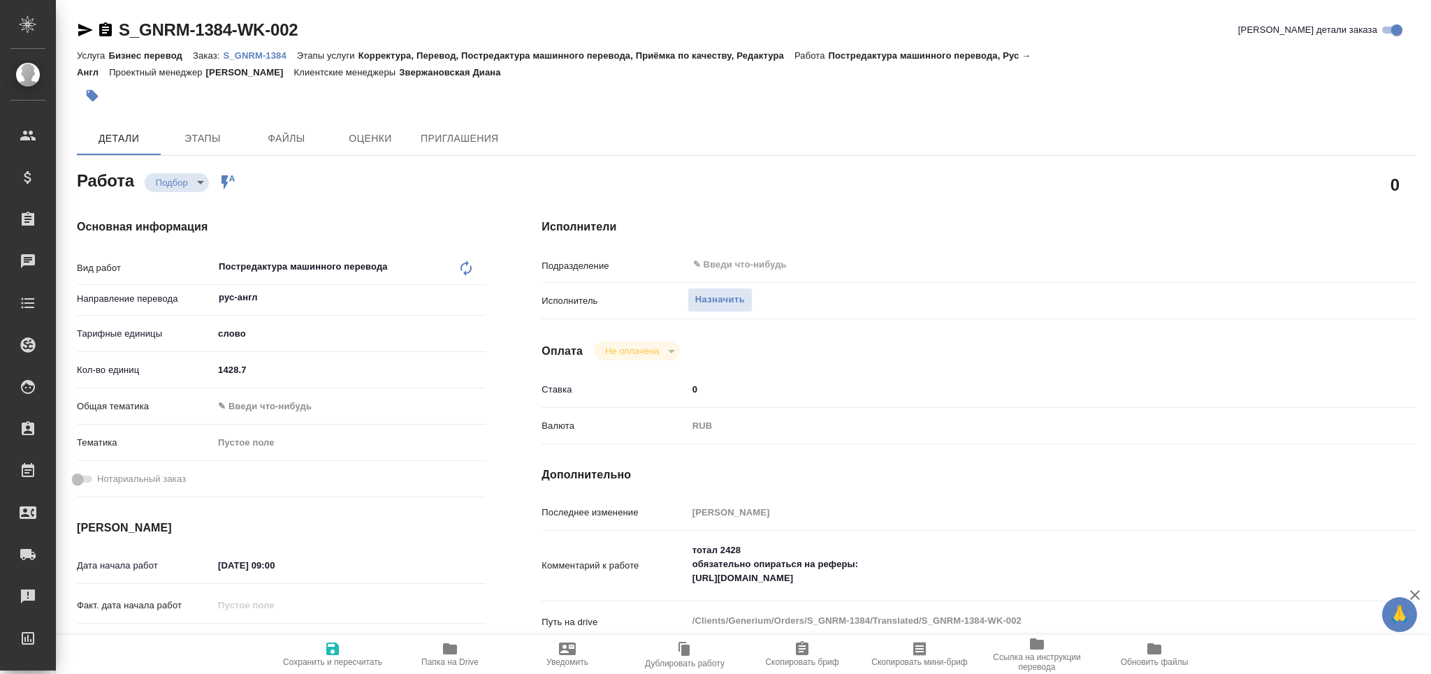
type textarea "x"
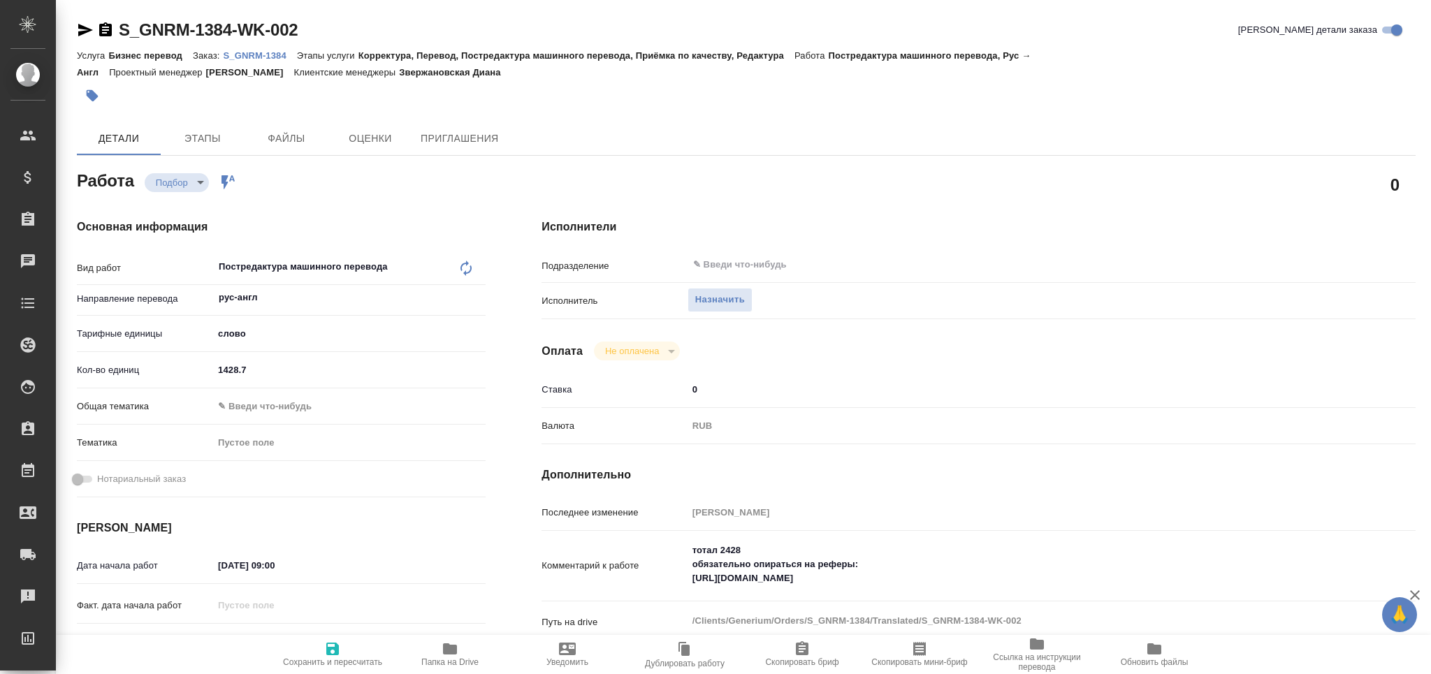
type textarea "x"
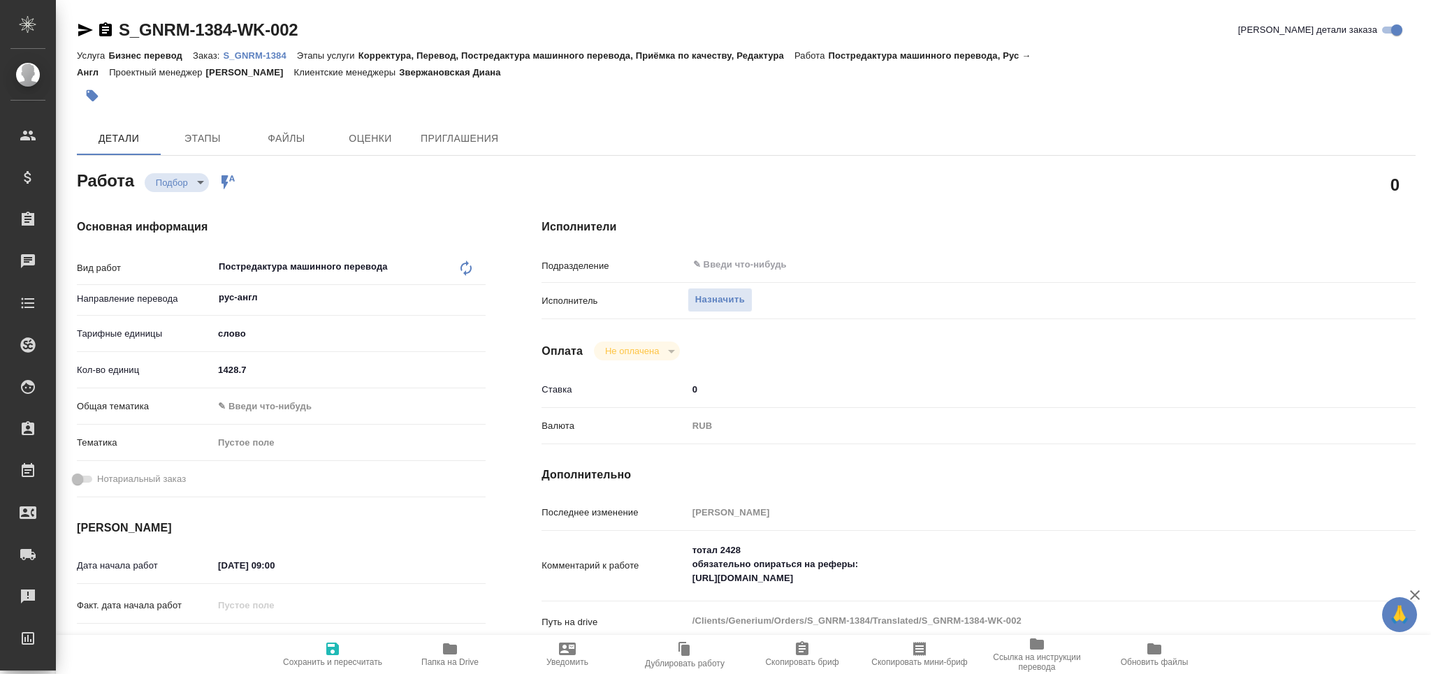
type textarea "x"
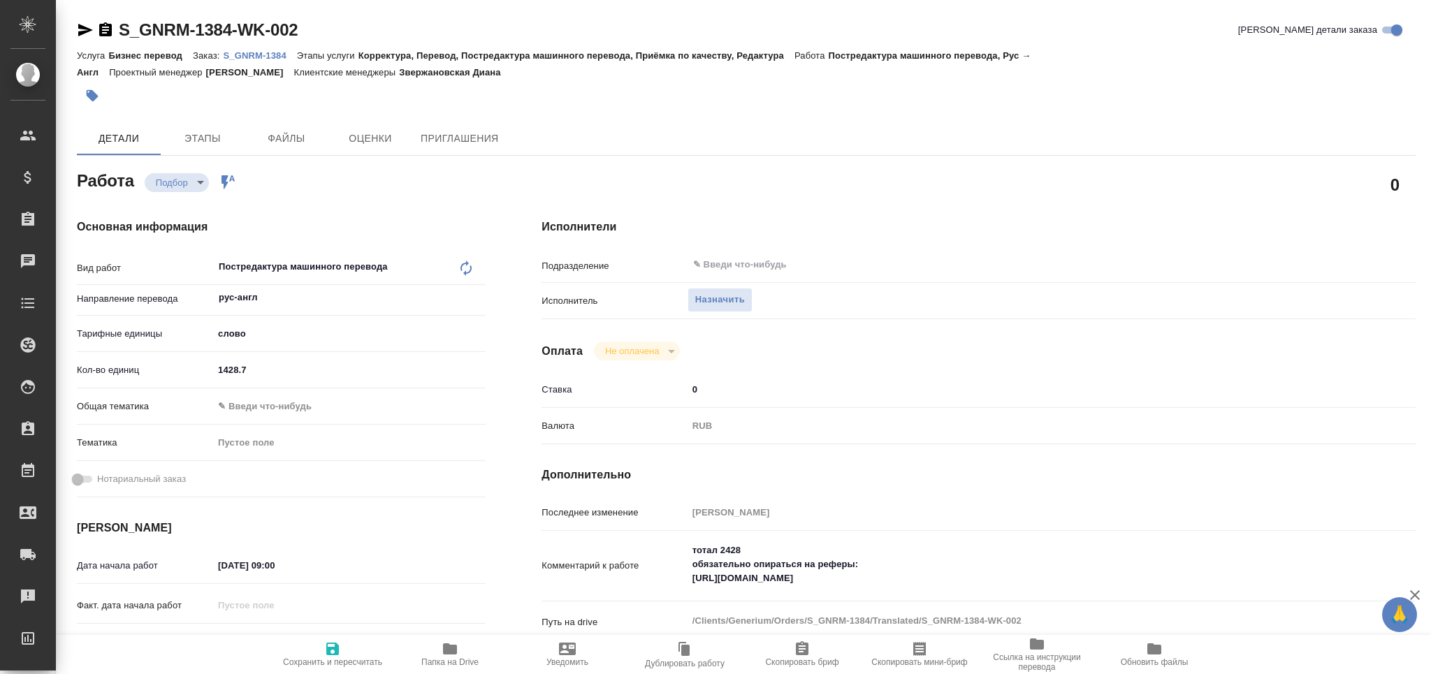
type textarea "x"
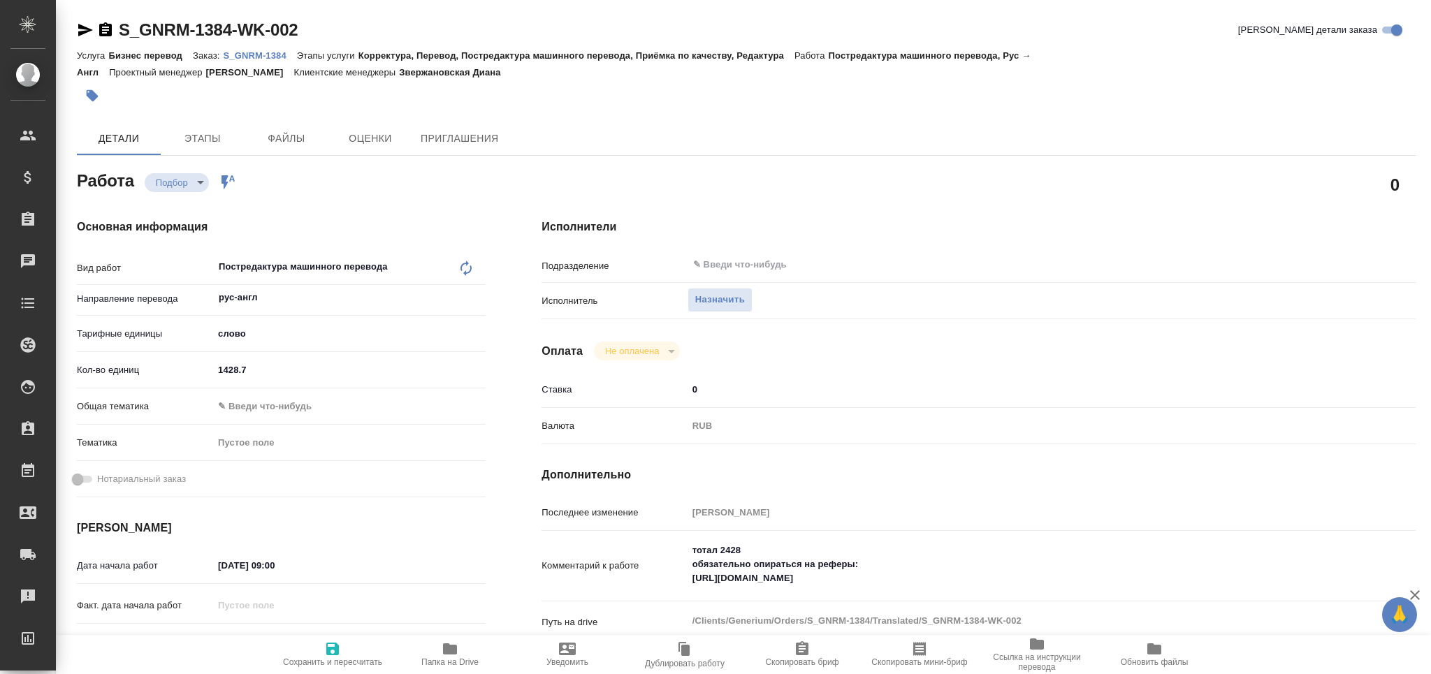
scroll to position [186, 0]
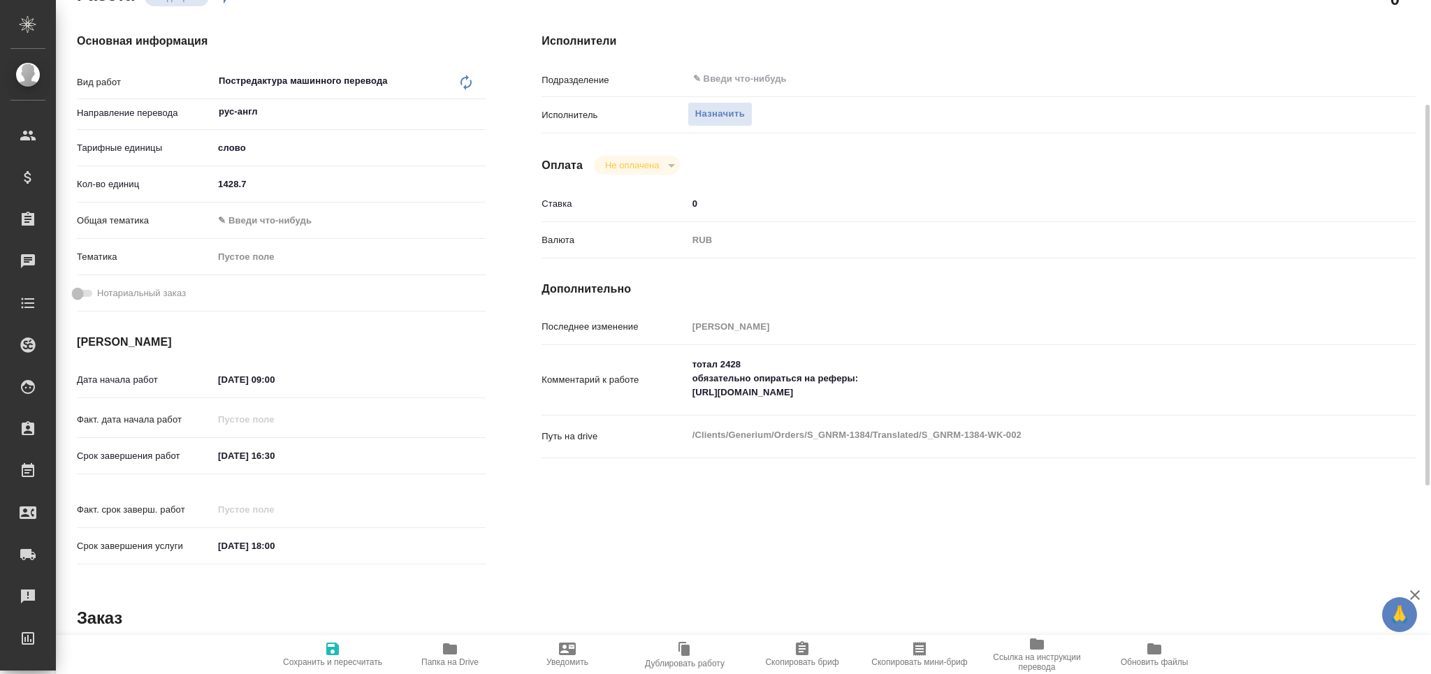
type textarea "x"
click at [926, 396] on textarea "тотал 2428 обязательно опираться на реферы: https://drive.awatera.com/s/J8XGabZ…" at bounding box center [1014, 379] width 655 height 52
type textarea "x"
type textarea "тотал 2428 обязательно опираться на реферы: https://drive.awatera.com/s/J8XGabZ…"
type textarea "x"
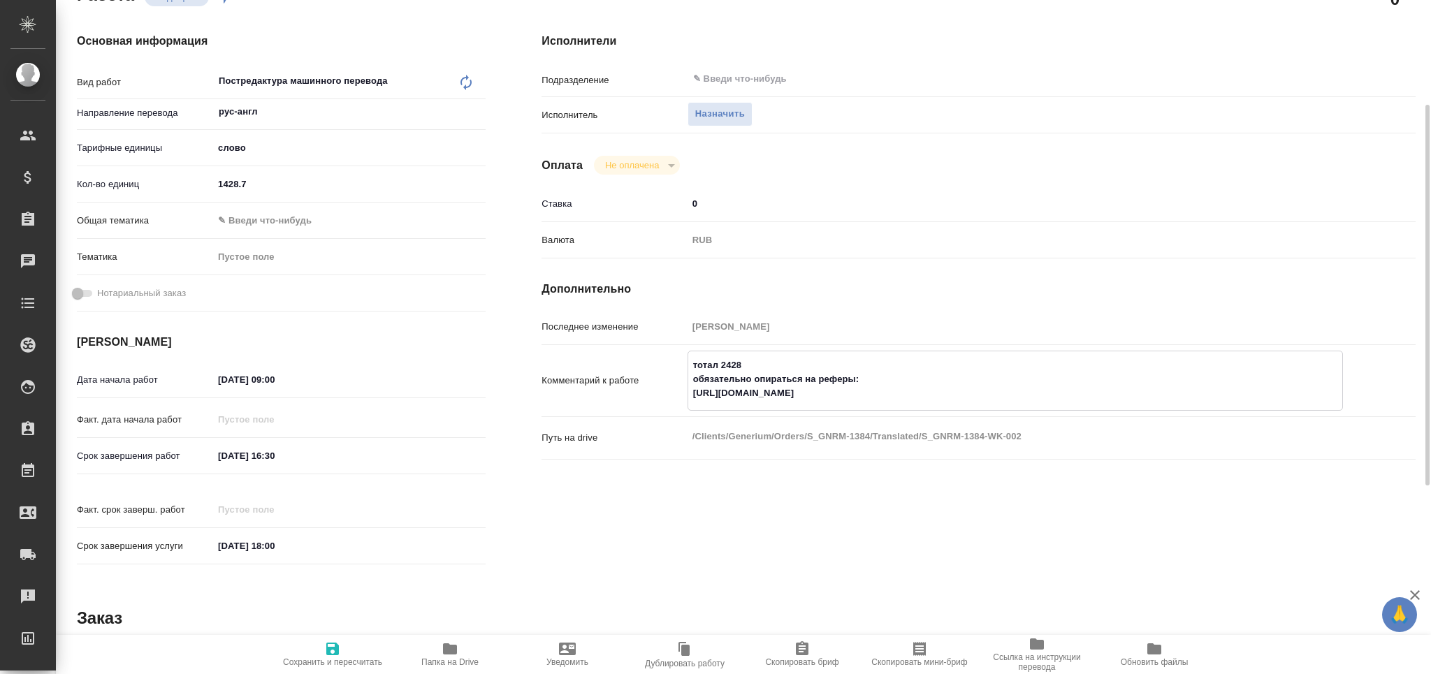
type textarea "x"
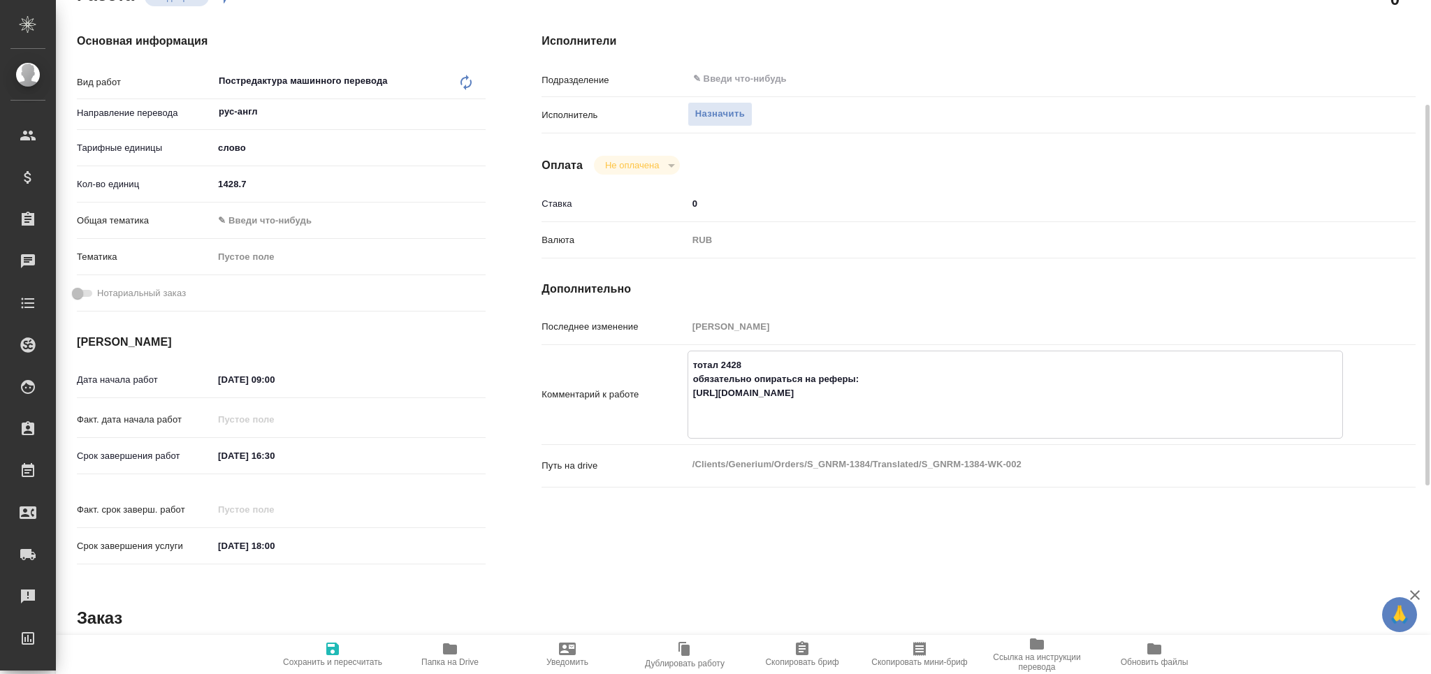
type textarea "x"
type textarea "тотал 2428 обязательно опираться на реферы: https://drive.awatera.com/s/J8XGabZ…"
type textarea "x"
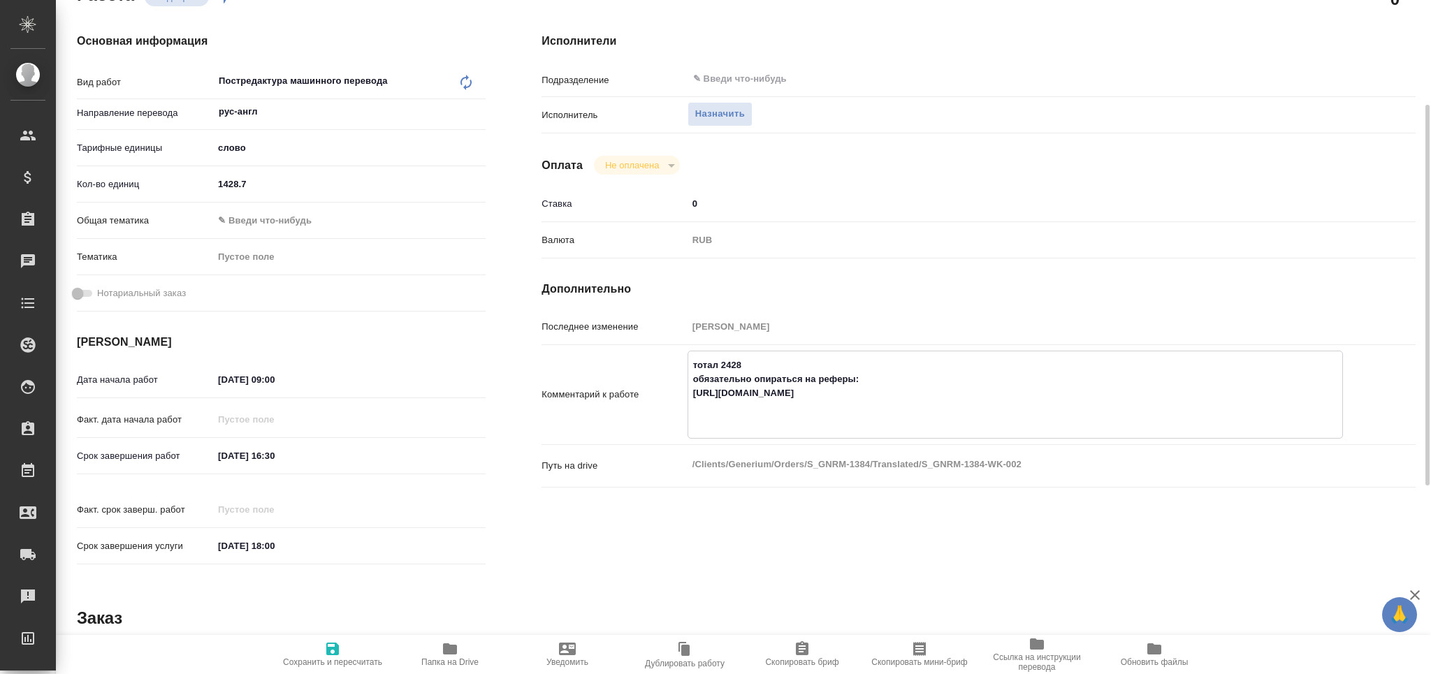
type textarea "x"
paste textarea "Для файлов 1501С. Канюля инфузионная LUER LOCK 23G с.20240618К №05527.04.25, ДК…"
type textarea "тотал 2428 обязательно опираться на реферы: https://drive.awatera.com/s/J8XGabZ…"
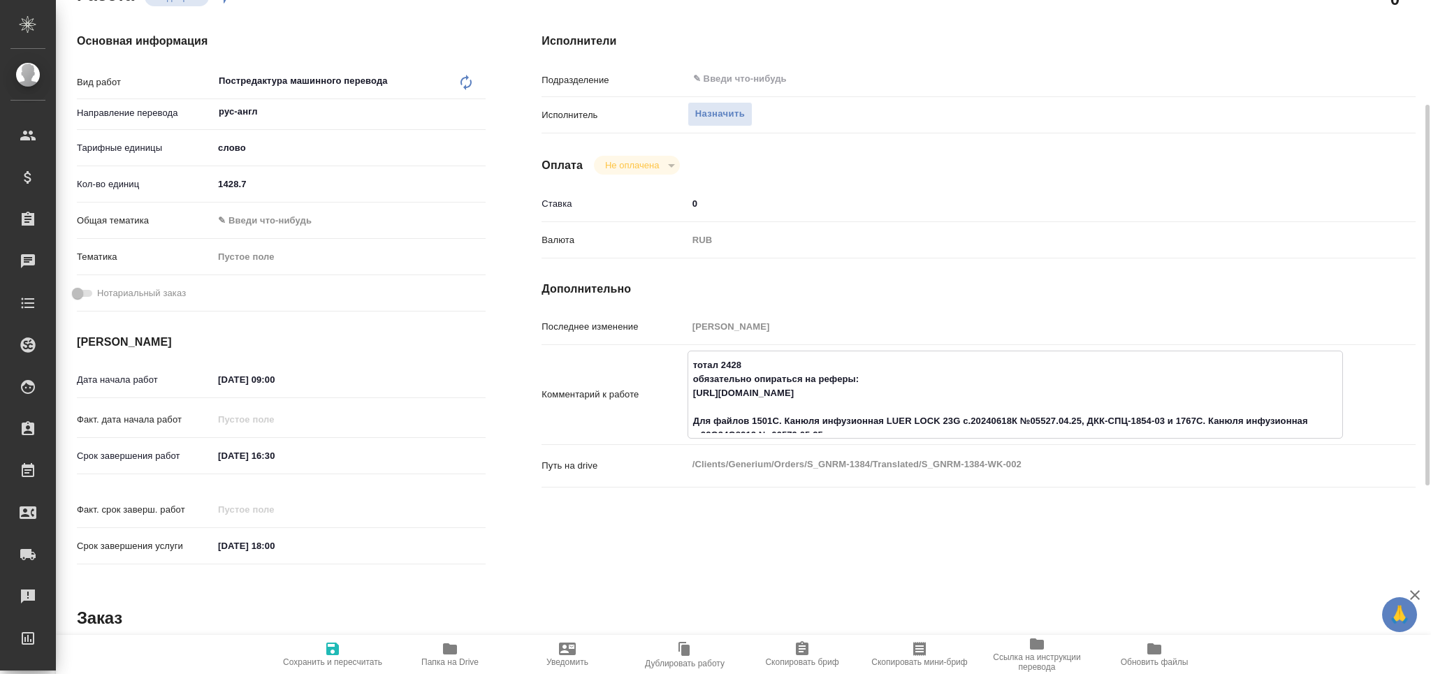
type textarea "x"
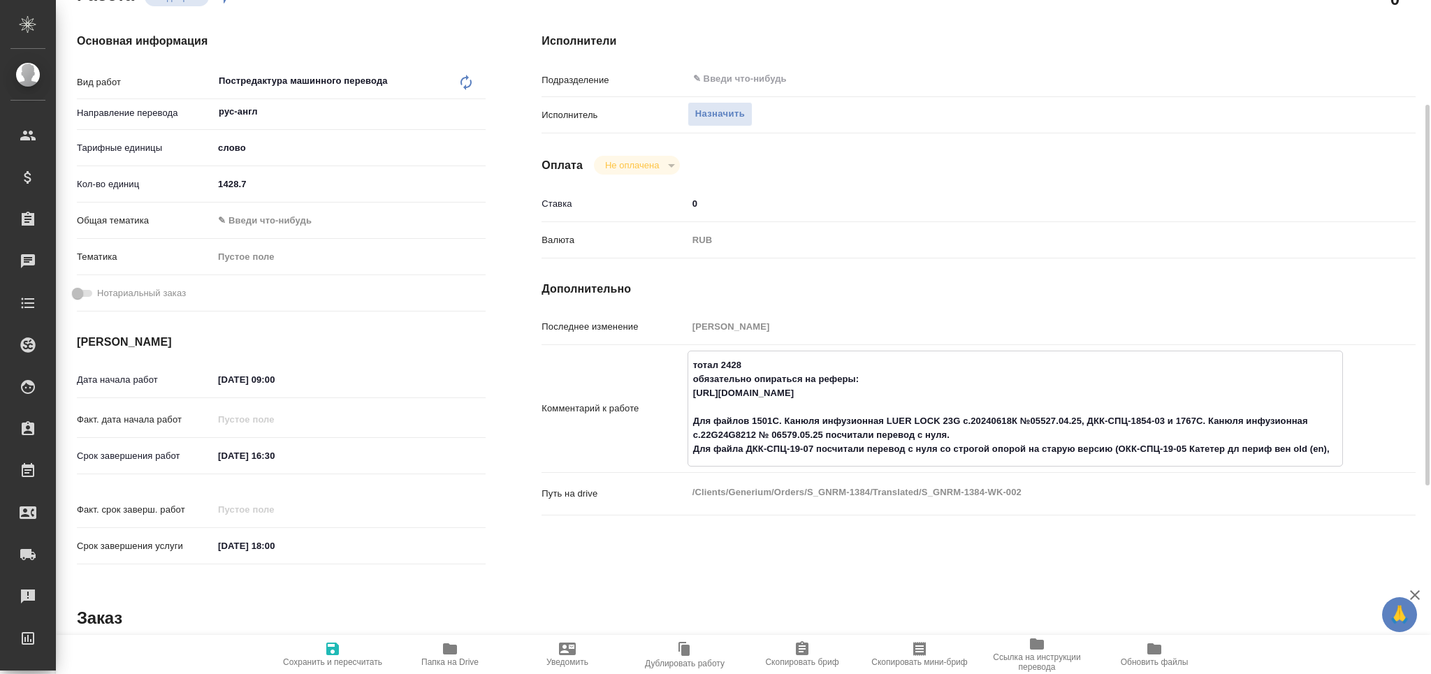
click at [753, 418] on textarea "тотал 2428 обязательно опираться на реферы: https://drive.awatera.com/s/J8XGabZ…" at bounding box center [1015, 408] width 654 height 108
type textarea "x"
type textarea "тотал 2428 обязательно опираться на реферы: https://drive.awatera.com/s/J8XGabZ…"
type textarea "x"
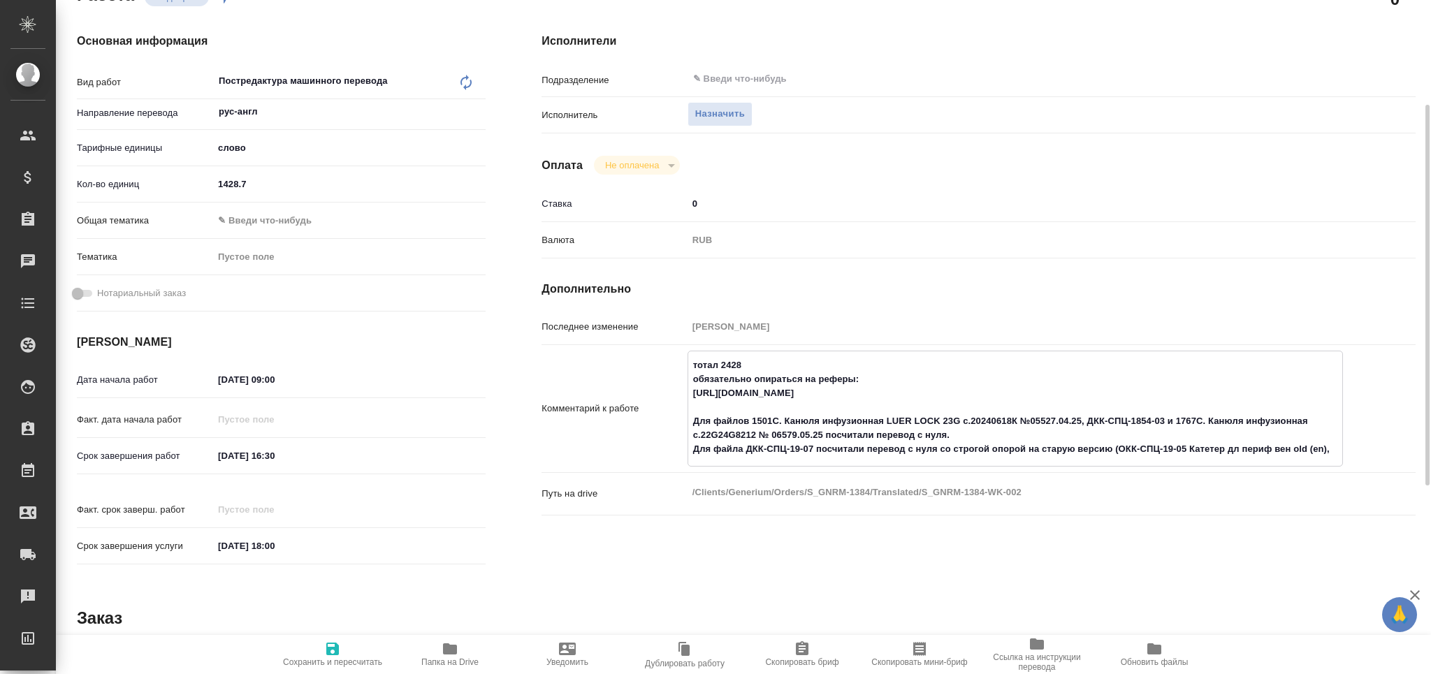
type textarea "x"
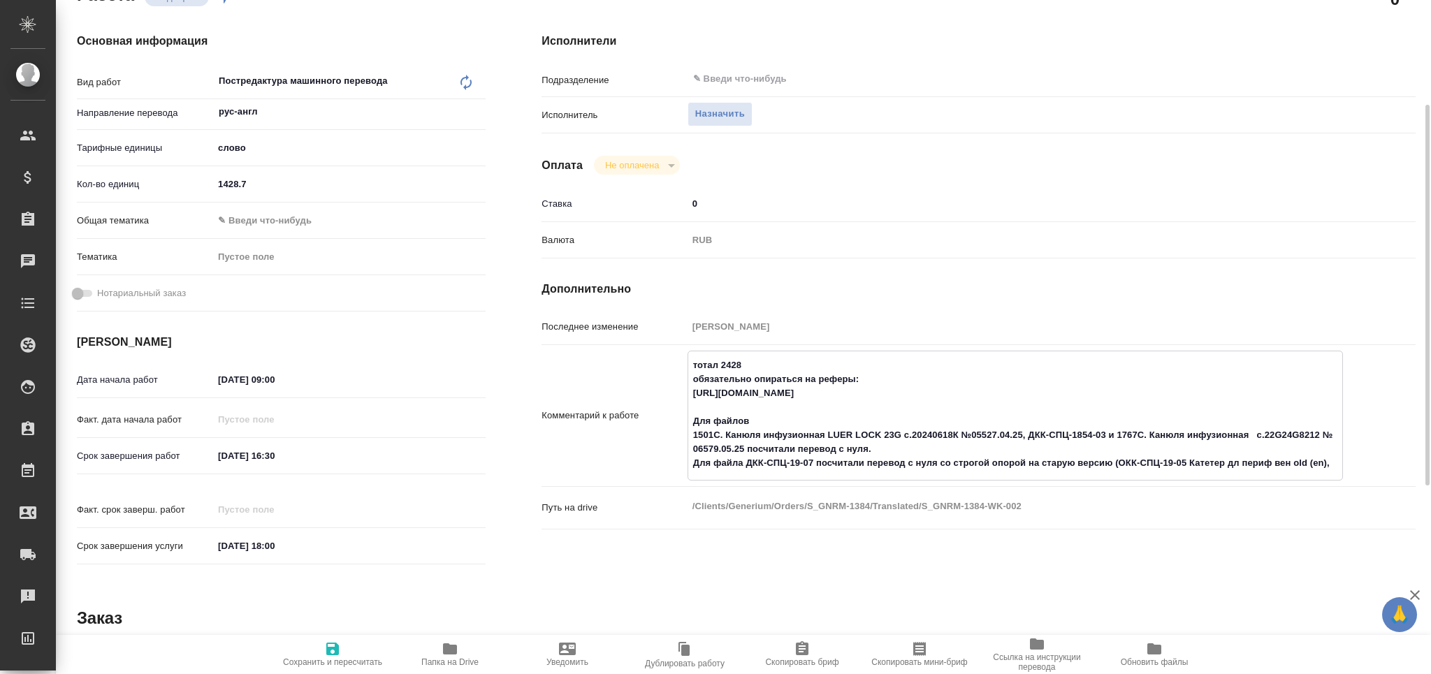
type textarea "x"
type textarea "тотал 2428 обязательно опираться на реферы: https://drive.awatera.com/s/J8XGabZ…"
type textarea "x"
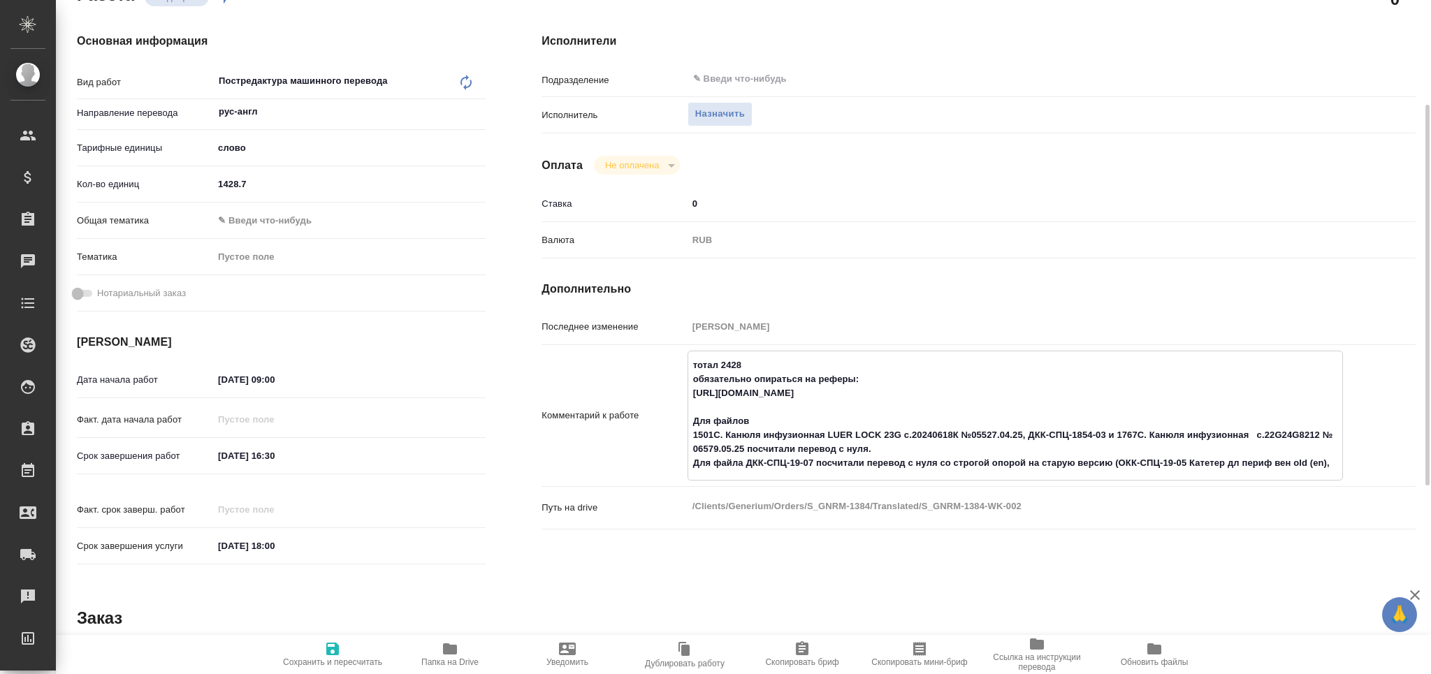
type textarea "x"
type textarea "тотал 2428 обязательно опираться на реферы: https://drive.awatera.com/s/J8XGabZ…"
type textarea "x"
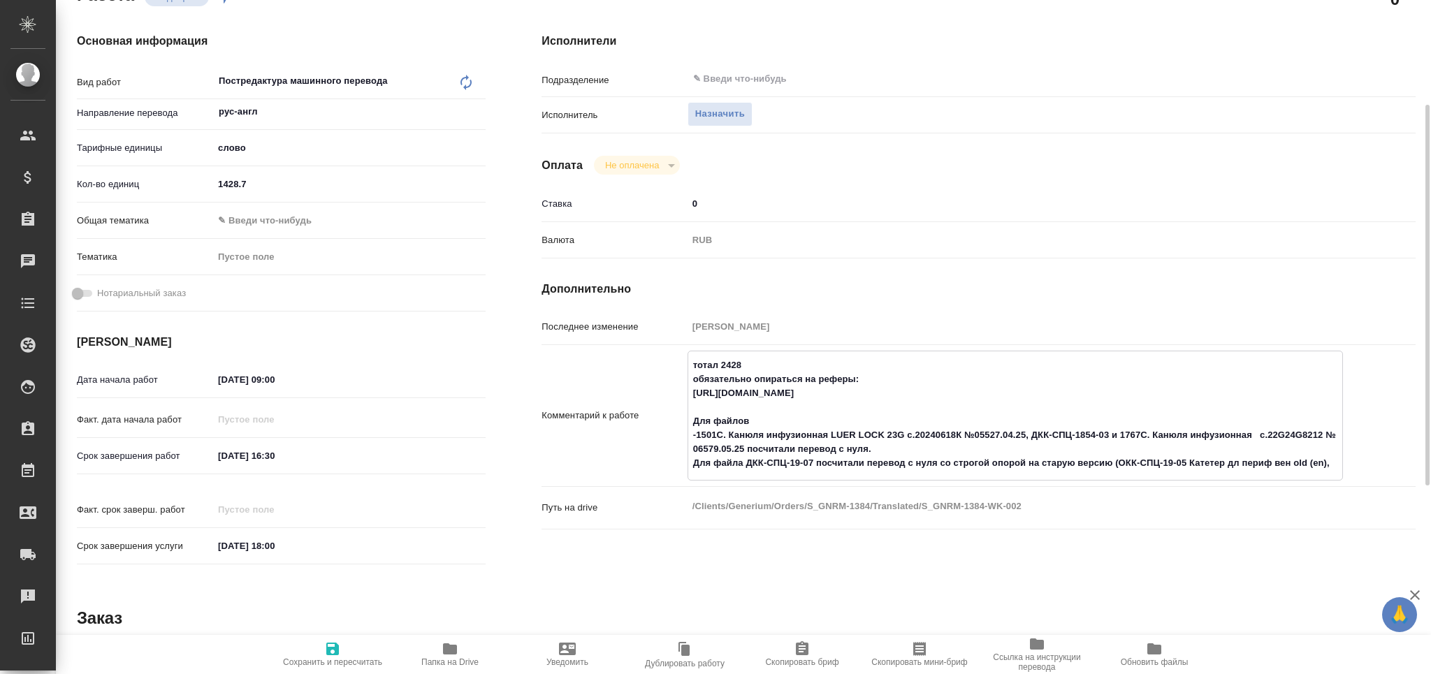
type textarea "x"
click at [1124, 434] on textarea "тотал 2428 обязательно опираться на реферы: https://drive.awatera.com/s/J8XGabZ…" at bounding box center [1015, 415] width 654 height 122
type textarea "x"
type textarea "тотал 2428 обязательно опираться на реферы: https://drive.awatera.com/s/J8XGabZ…"
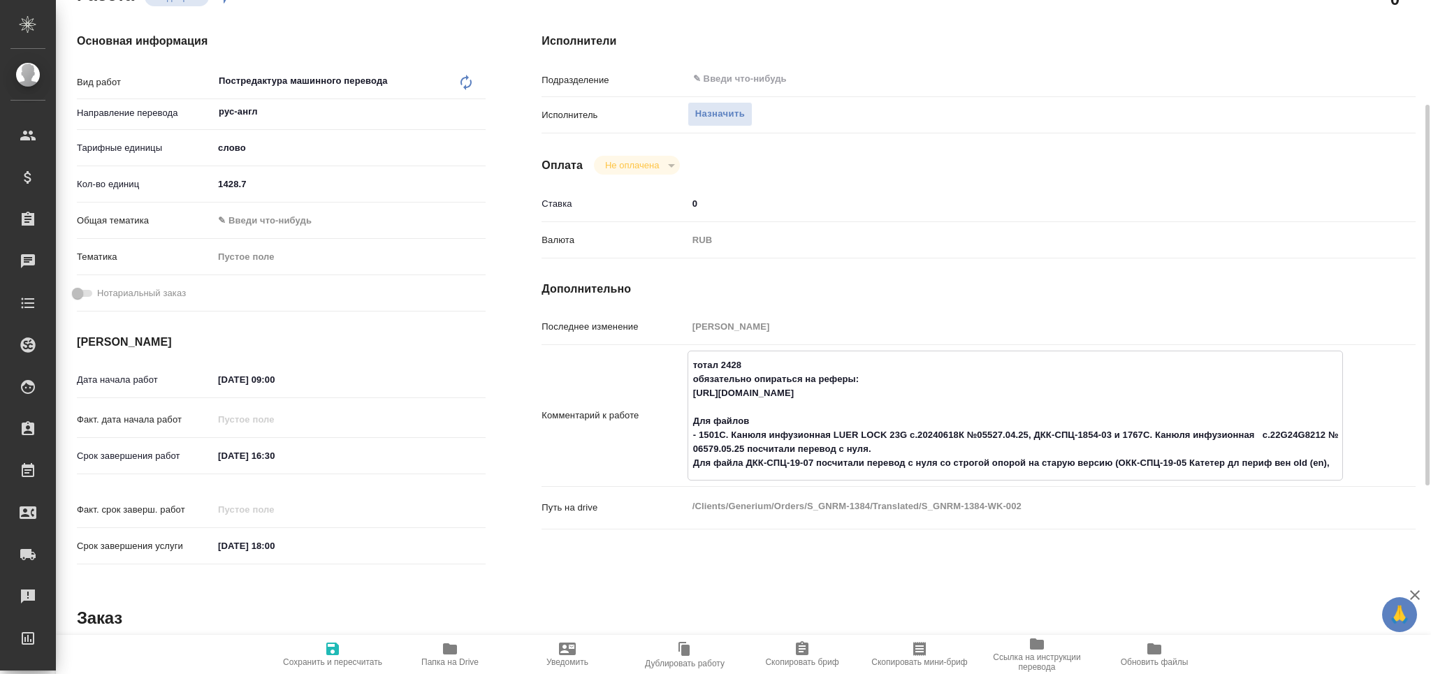
type textarea "x"
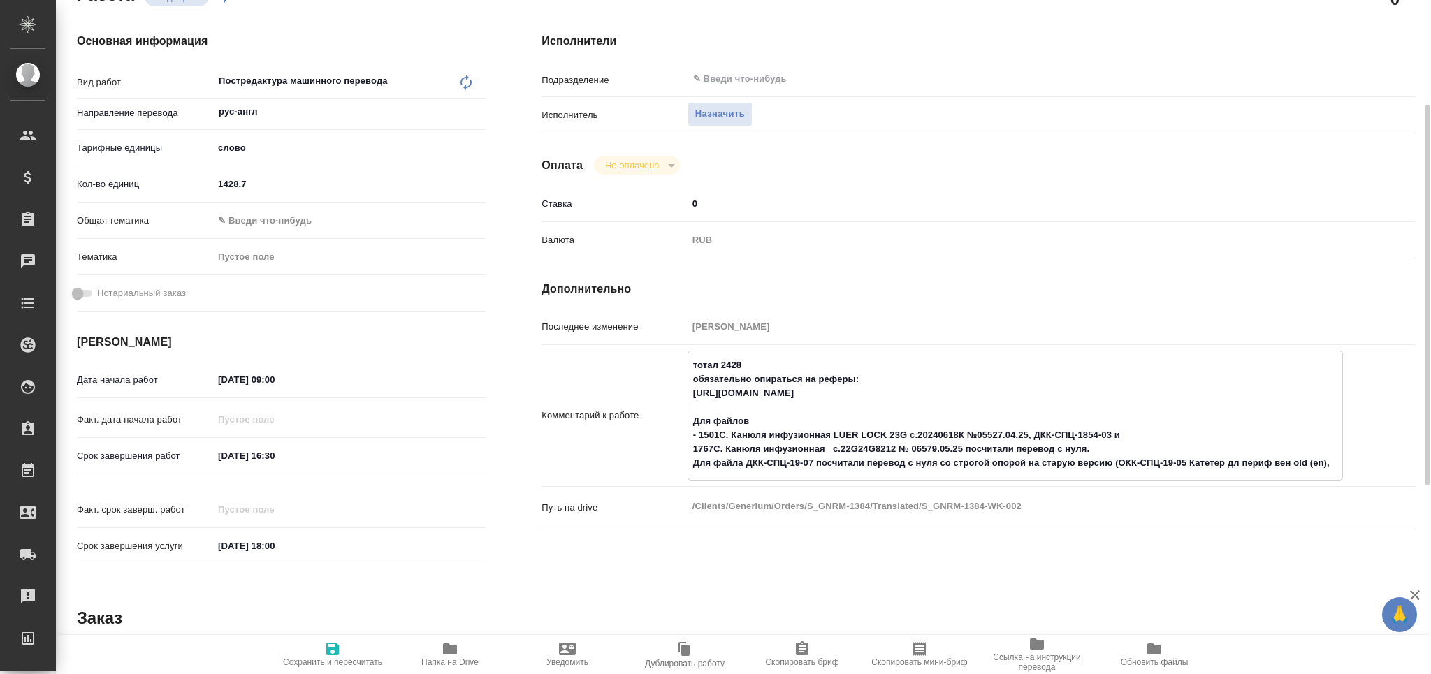
type textarea "тотал 2428 обязательно опираться на реферы: https://drive.awatera.com/s/J8XGabZ…"
type textarea "x"
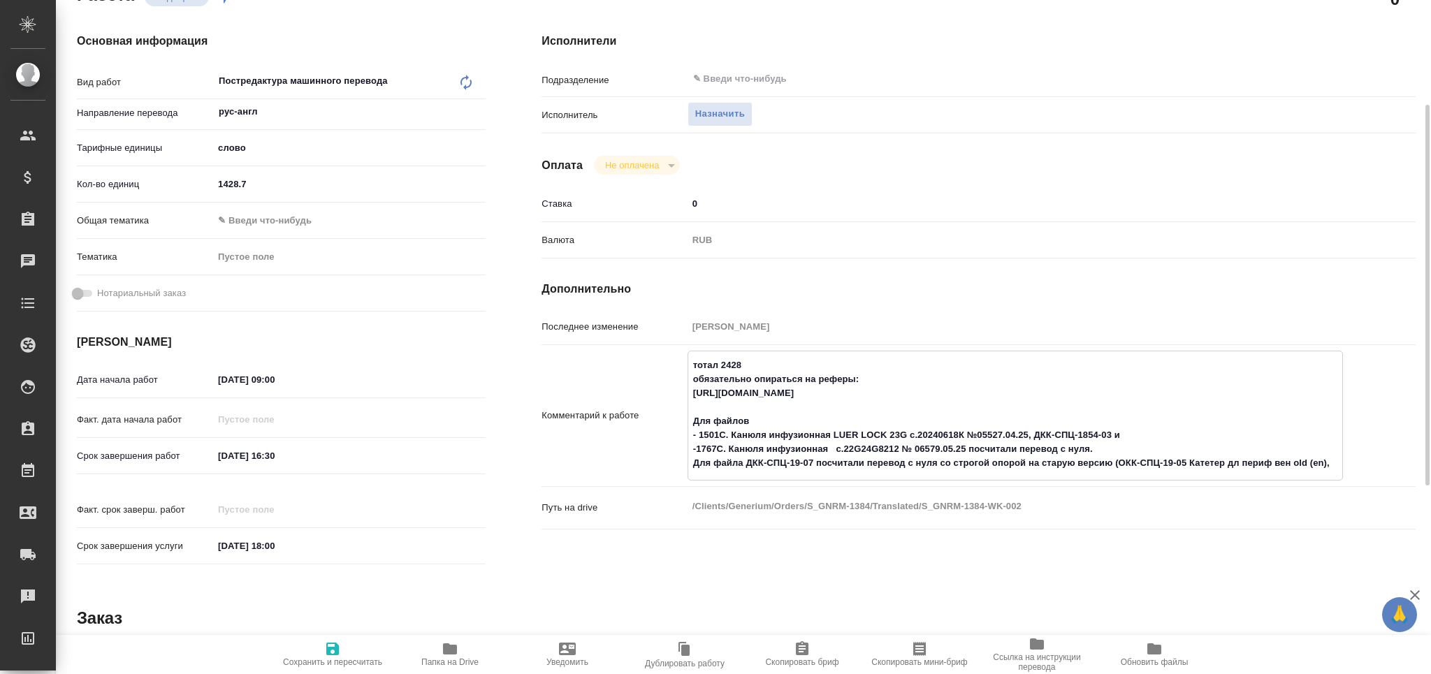
type textarea "x"
type textarea "тотал 2428 обязательно опираться на реферы: https://drive.awatera.com/s/J8XGabZ…"
type textarea "x"
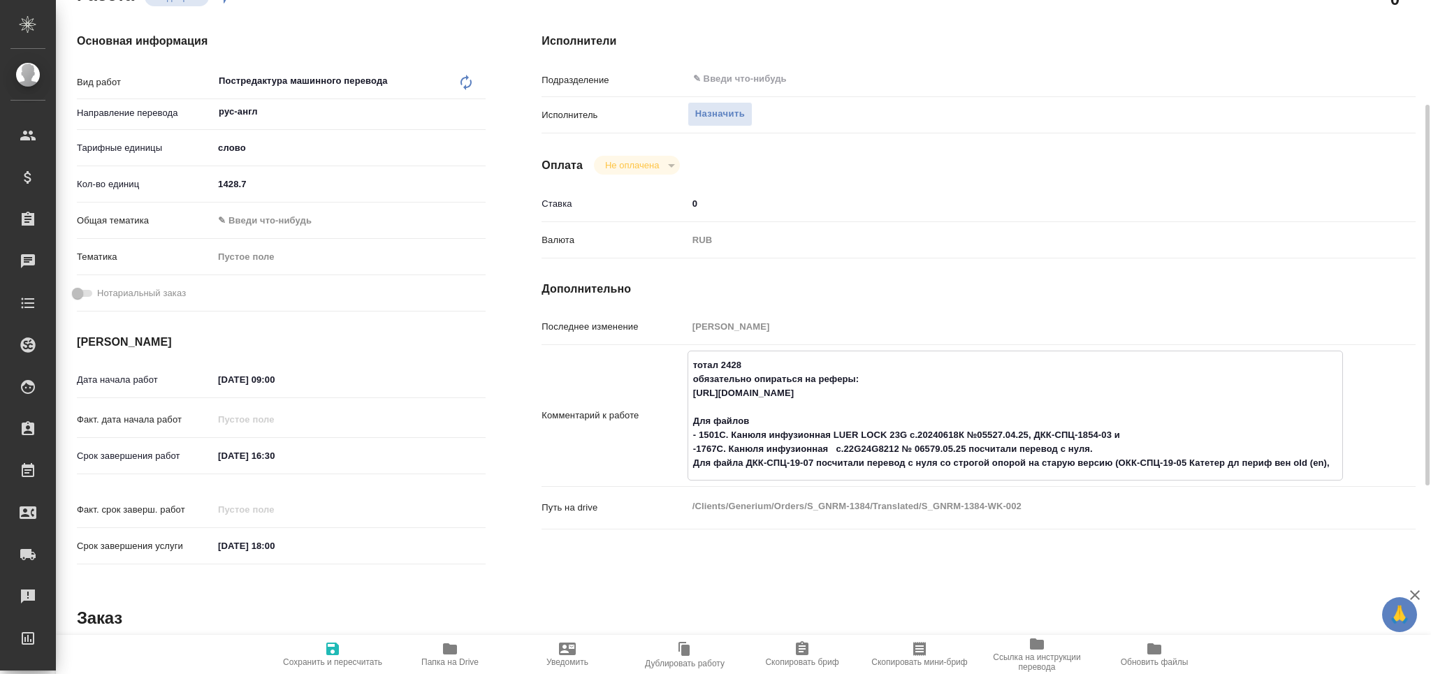
type textarea "x"
click at [1121, 434] on textarea "тотал 2428 обязательно опираться на реферы: https://drive.awatera.com/s/J8XGabZ…" at bounding box center [1015, 415] width 654 height 122
type textarea "x"
type textarea "тотал 2428 обязательно опираться на реферы: https://drive.awatera.com/s/J8XGabZ…"
type textarea "x"
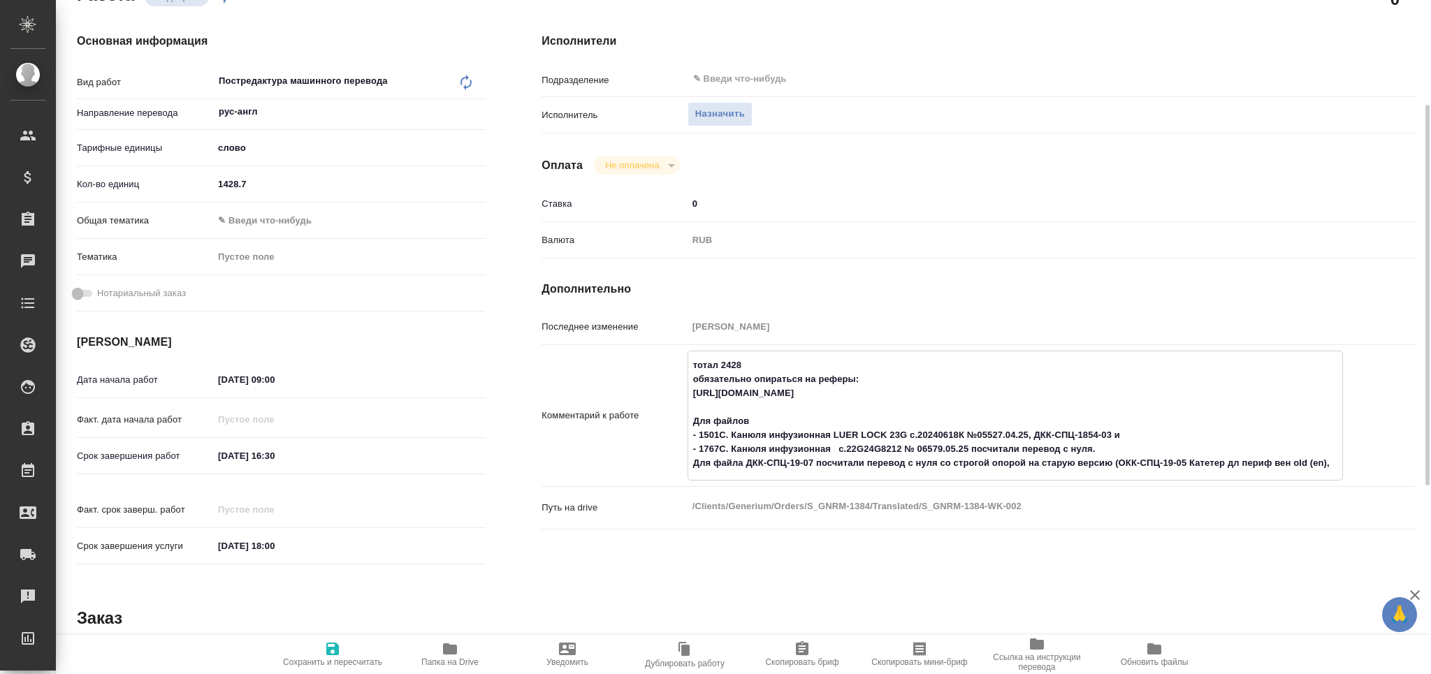
type textarea "x"
type textarea "тотал 2428 обязательно опираться на реферы: https://drive.awatera.com/s/J8XGabZ…"
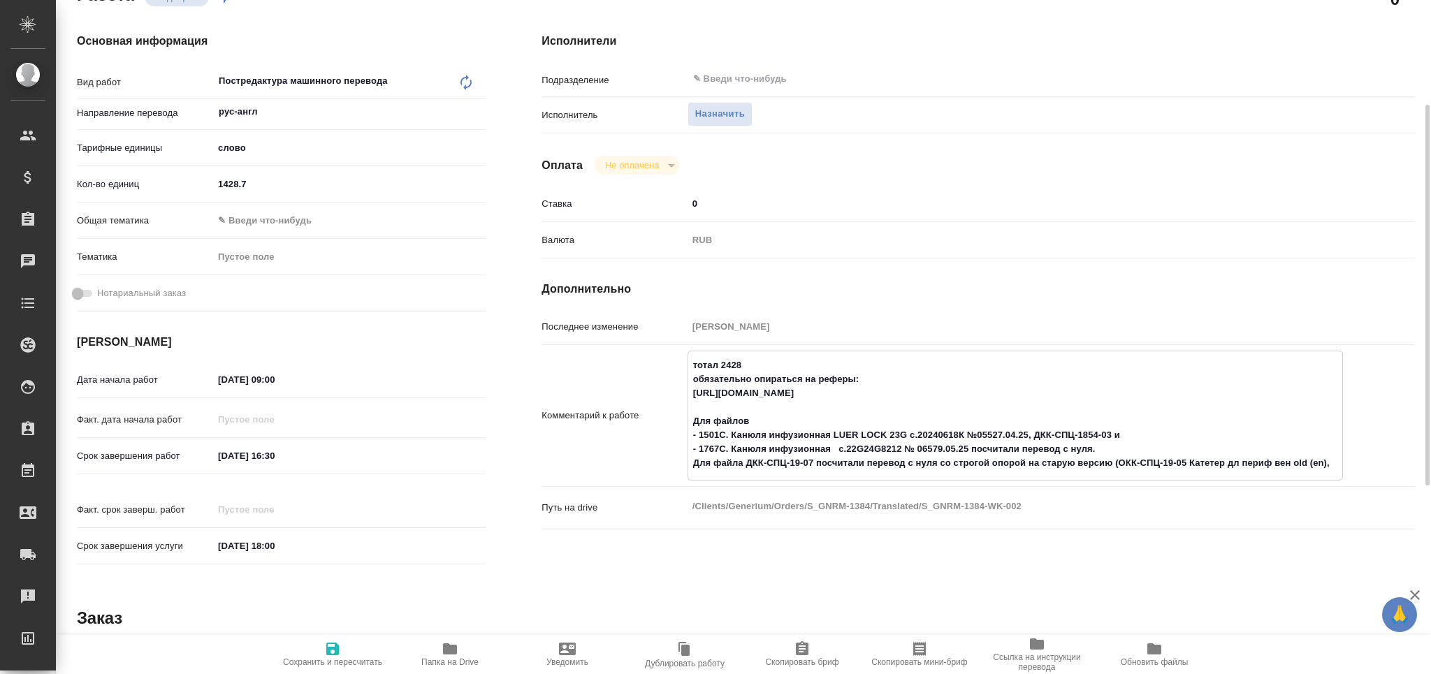
type textarea "x"
click at [984, 445] on textarea "тотал 2428 обязательно опираться на реферы: https://drive.awatera.com/s/J8XGabZ…" at bounding box center [1015, 415] width 654 height 122
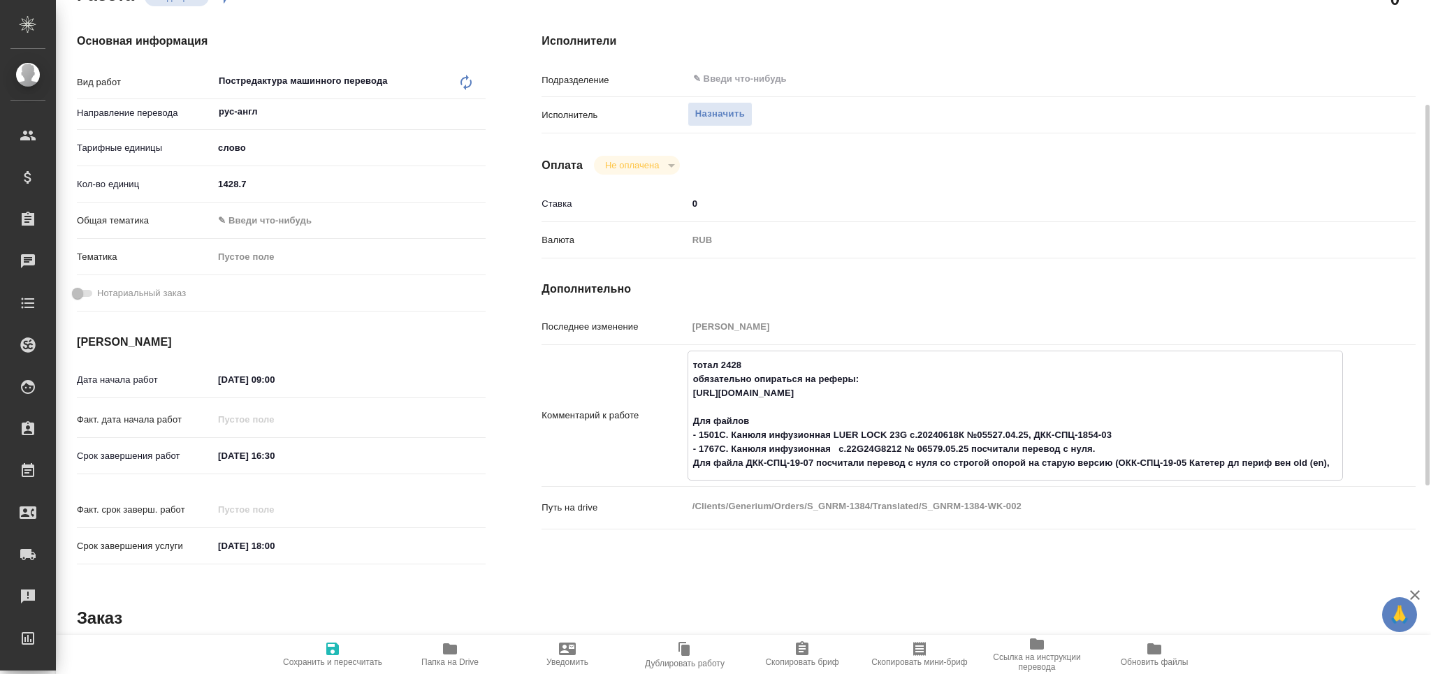
click at [984, 445] on textarea "тотал 2428 обязательно опираться на реферы: https://drive.awatera.com/s/J8XGabZ…" at bounding box center [1015, 415] width 654 height 122
type textarea "x"
type textarea "тотал 2428 обязательно опираться на реферы: https://drive.awatera.com/s/J8XGabZ…"
type textarea "x"
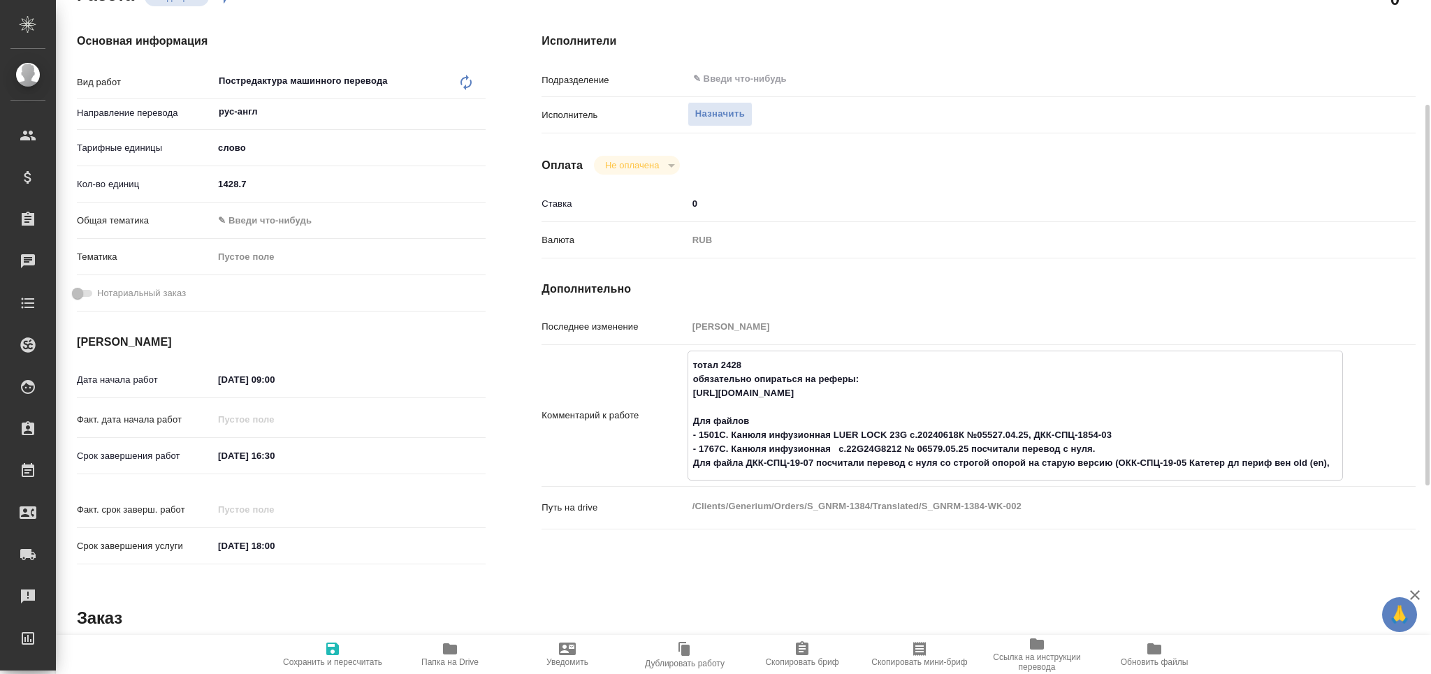
type textarea "x"
click at [693, 465] on textarea "тотал 2428 обязательно опираться на реферы: https://drive.awatera.com/s/J8XGabZ…" at bounding box center [1015, 415] width 654 height 122
type textarea "x"
type textarea "тотал 2428 обязательно опираться на реферы: https://drive.awatera.com/s/J8XGabZ…"
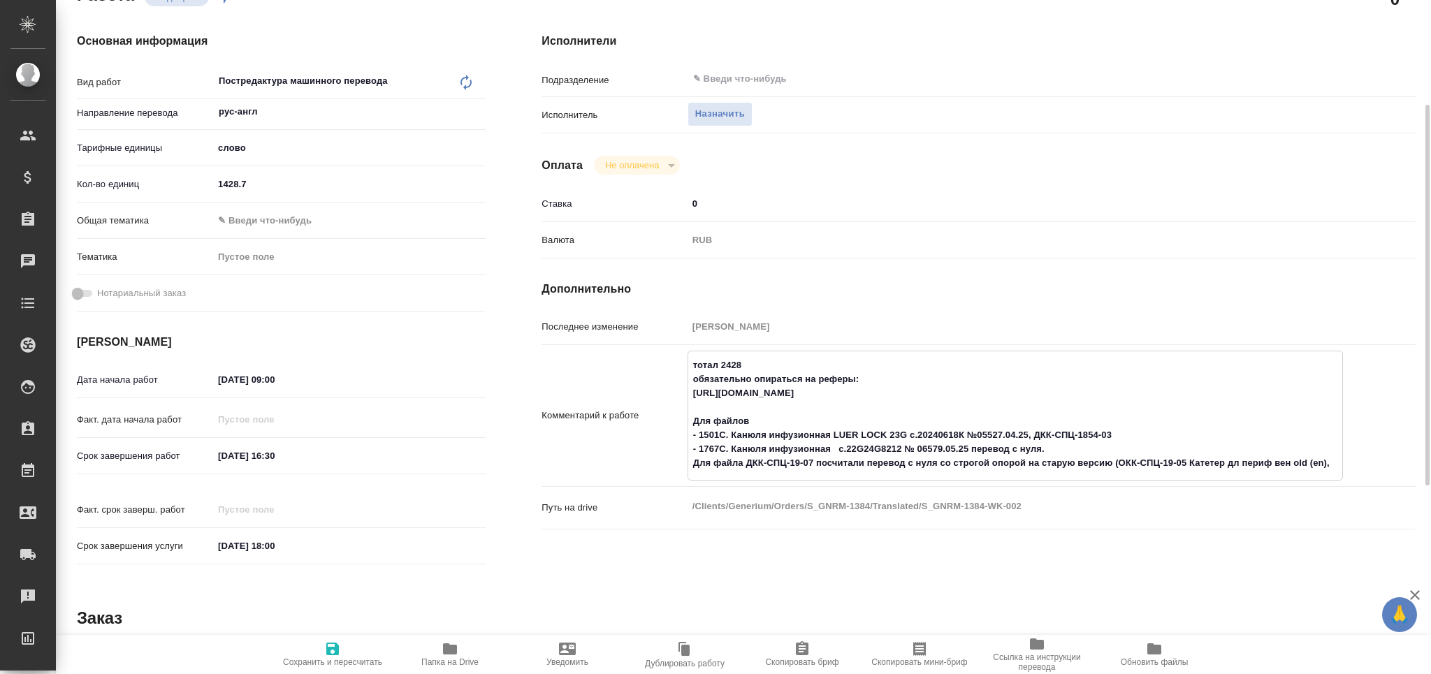
type textarea "x"
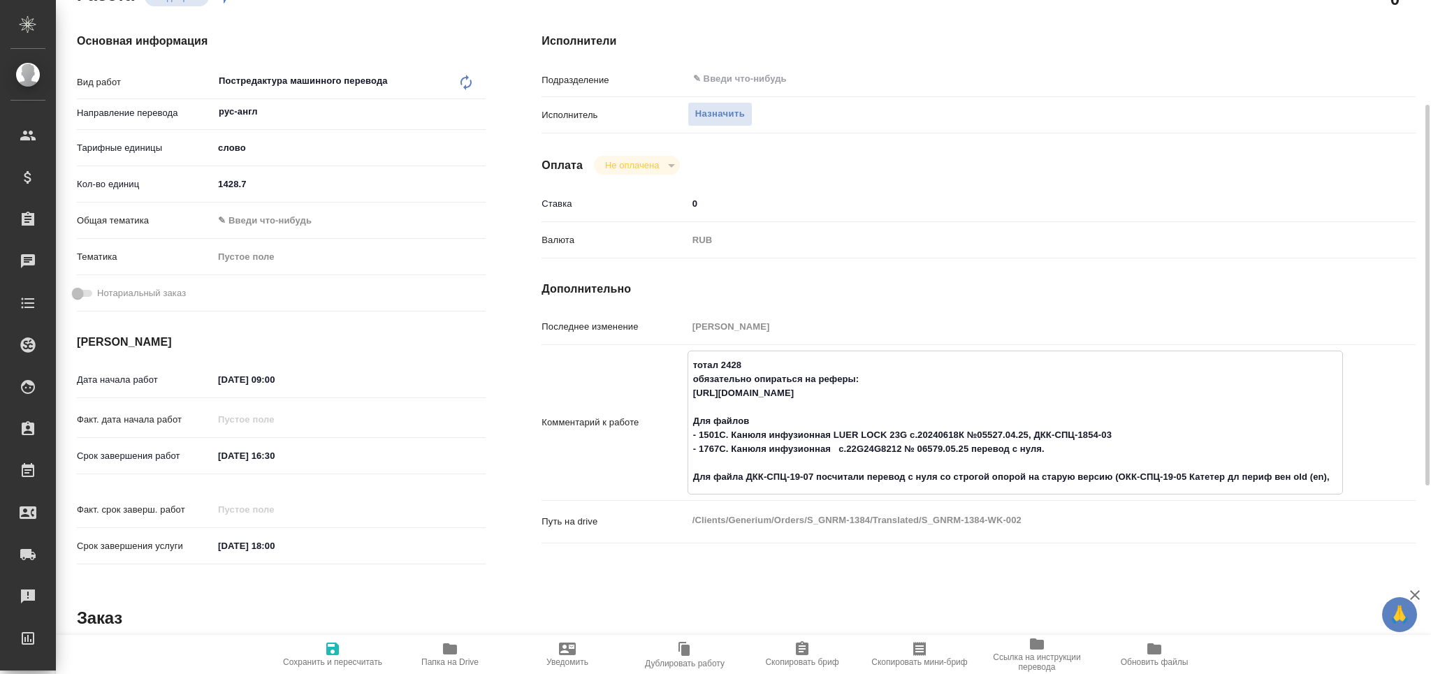
type textarea "x"
type textarea "тотал 2428 обязательно опираться на реферы: https://drive.awatera.com/s/J8XGabZ…"
type textarea "x"
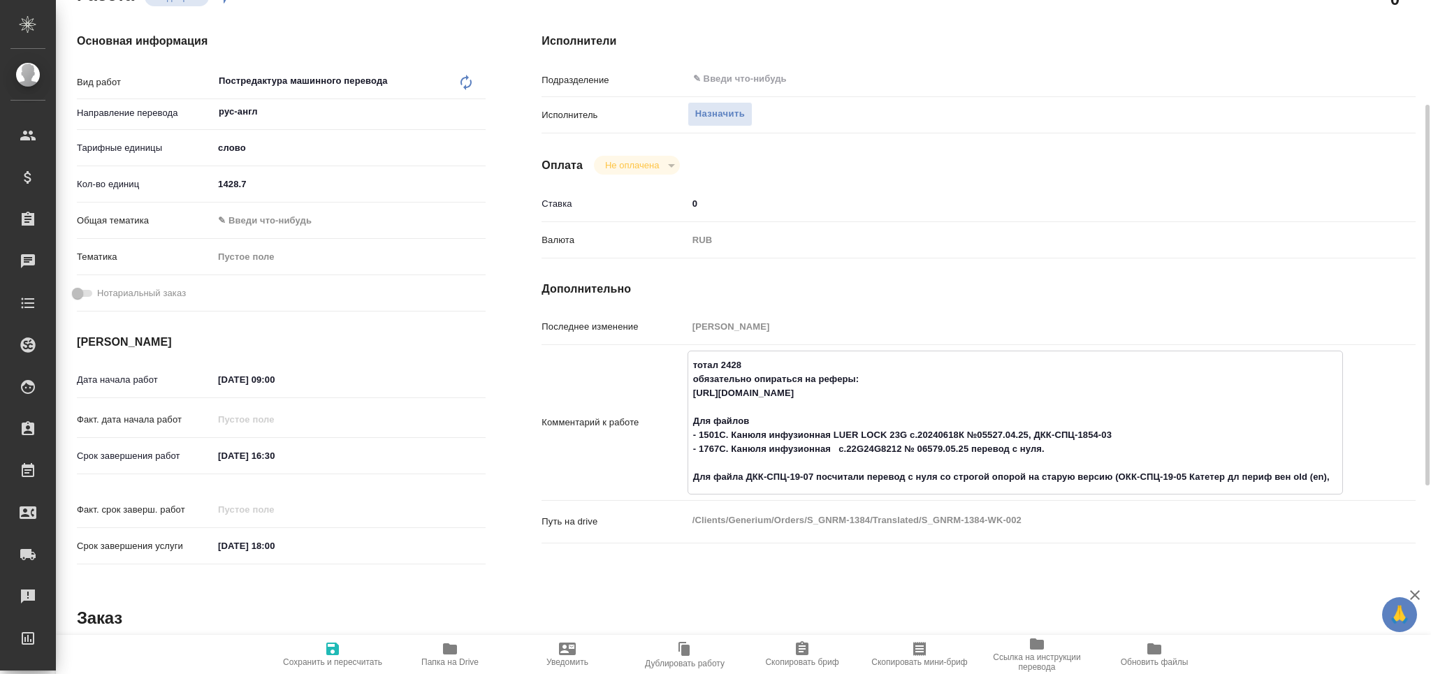
type textarea "x"
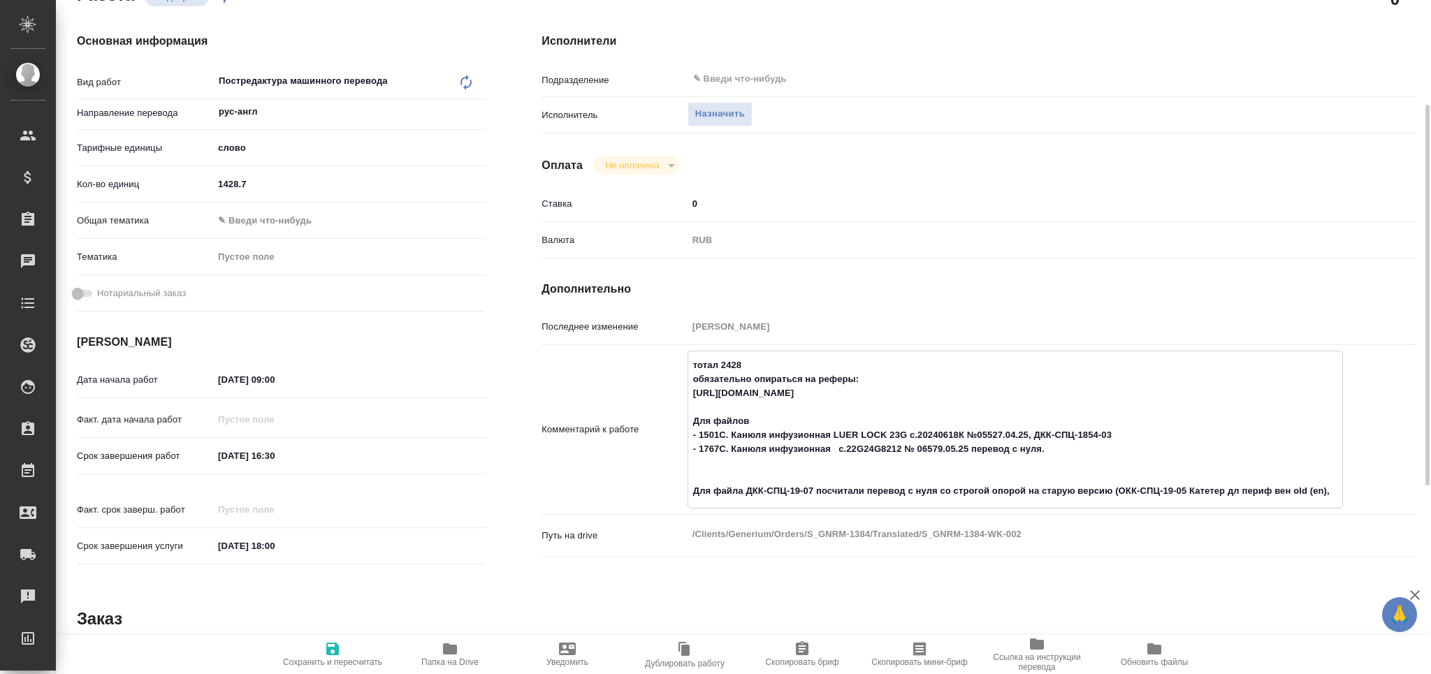
click at [848, 492] on textarea "тотал 2428 обязательно опираться на реферы: https://drive.awatera.com/s/J8XGabZ…" at bounding box center [1015, 429] width 654 height 150
type textarea "x"
type textarea "тотал 2428 обязательно опираться на реферы: https://drive.awatera.com/s/J8XGabZ…"
type textarea "x"
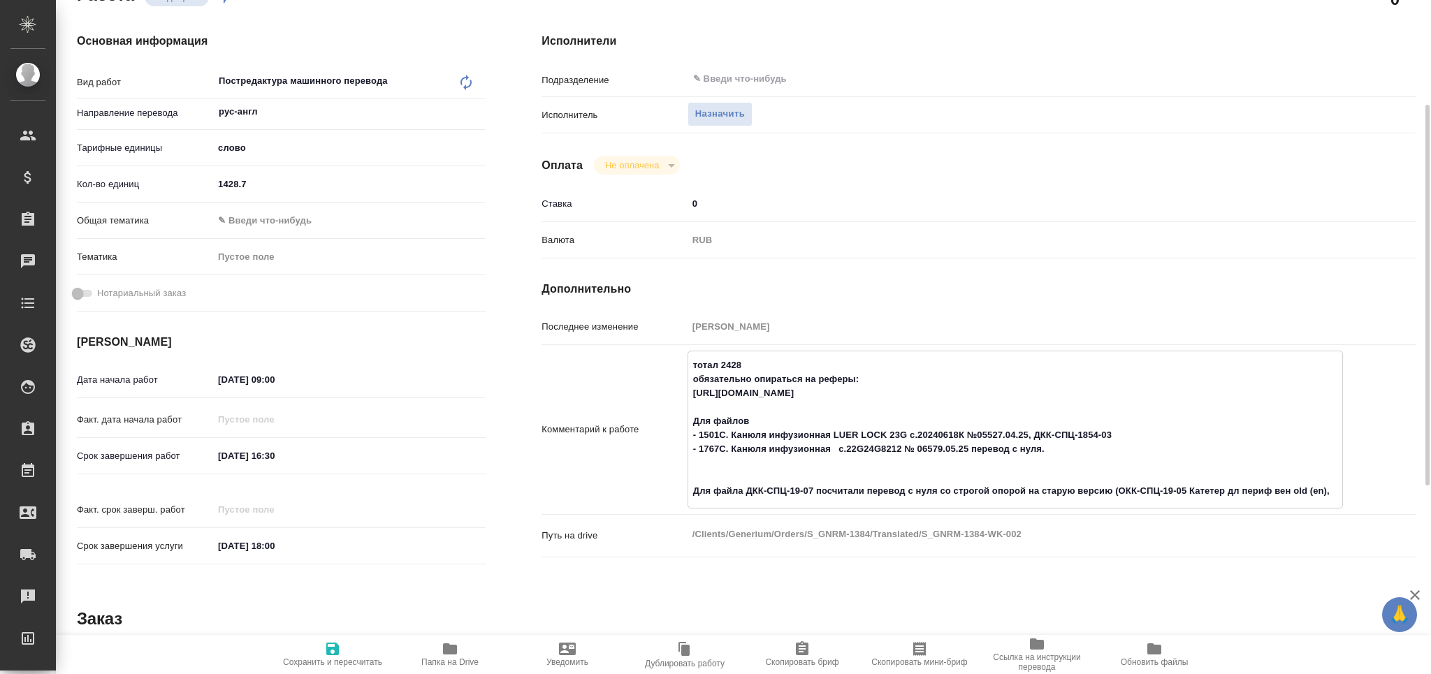
type textarea "x"
type textarea "тотал 2428 обязательно опираться на реферы: https://drive.awatera.com/s/J8XGabZ…"
type textarea "x"
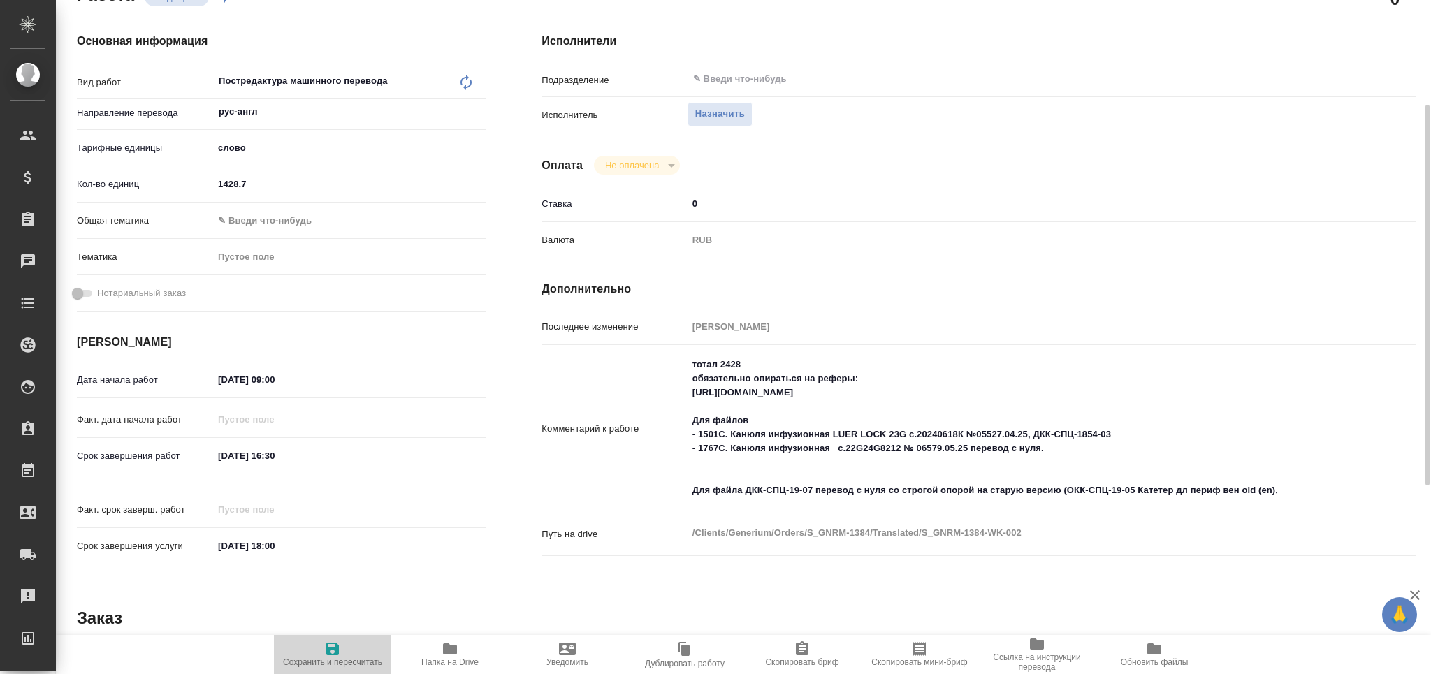
click at [328, 653] on icon "button" at bounding box center [332, 649] width 13 height 13
type textarea "x"
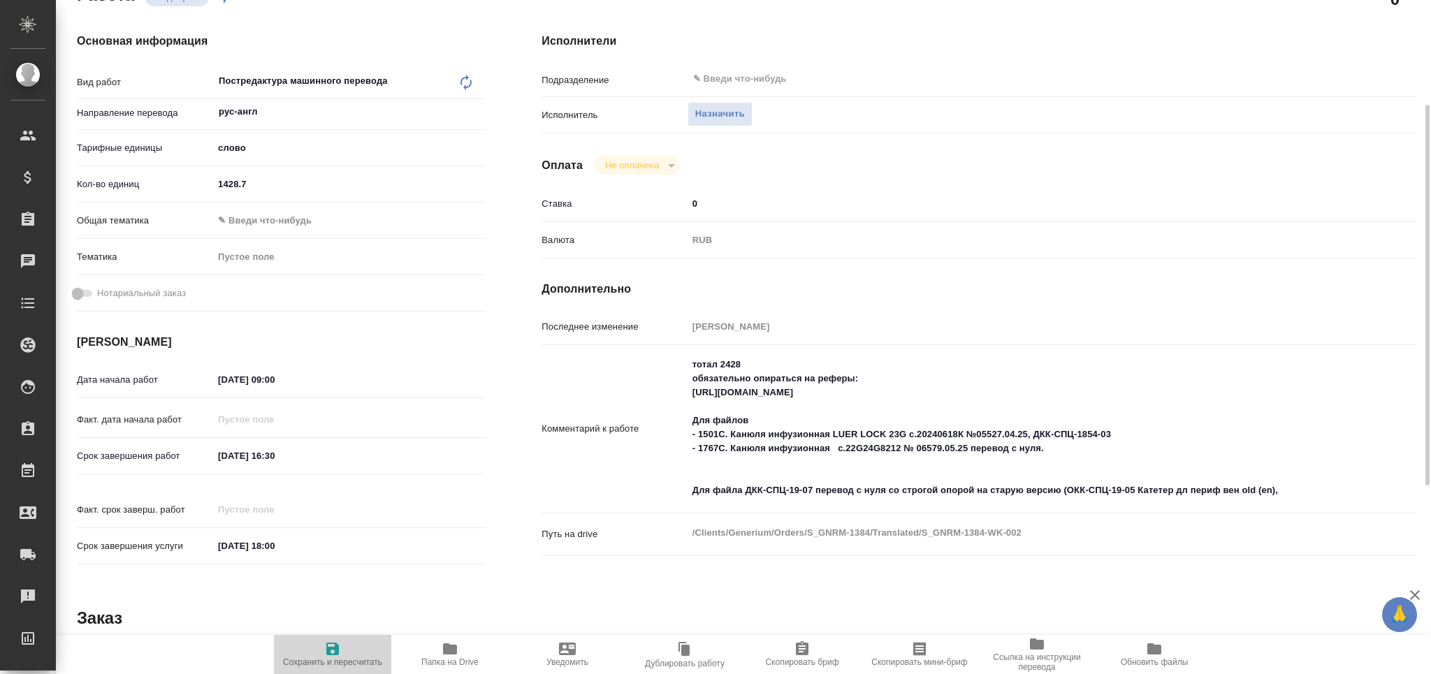
type textarea "x"
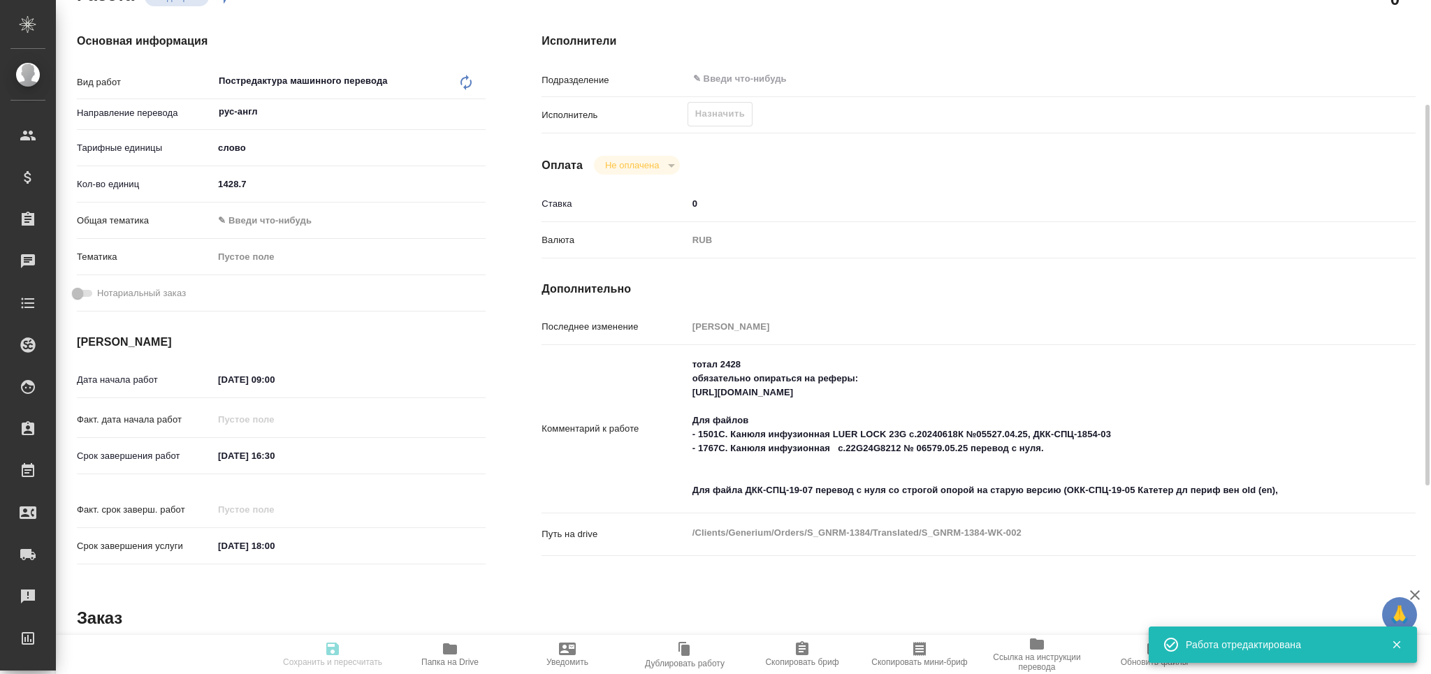
type input "recruiting"
type textarea "Постредактура машинного перевода"
type textarea "x"
type input "рус-англ"
type input "5a8b1489cc6b4906c91bfd90"
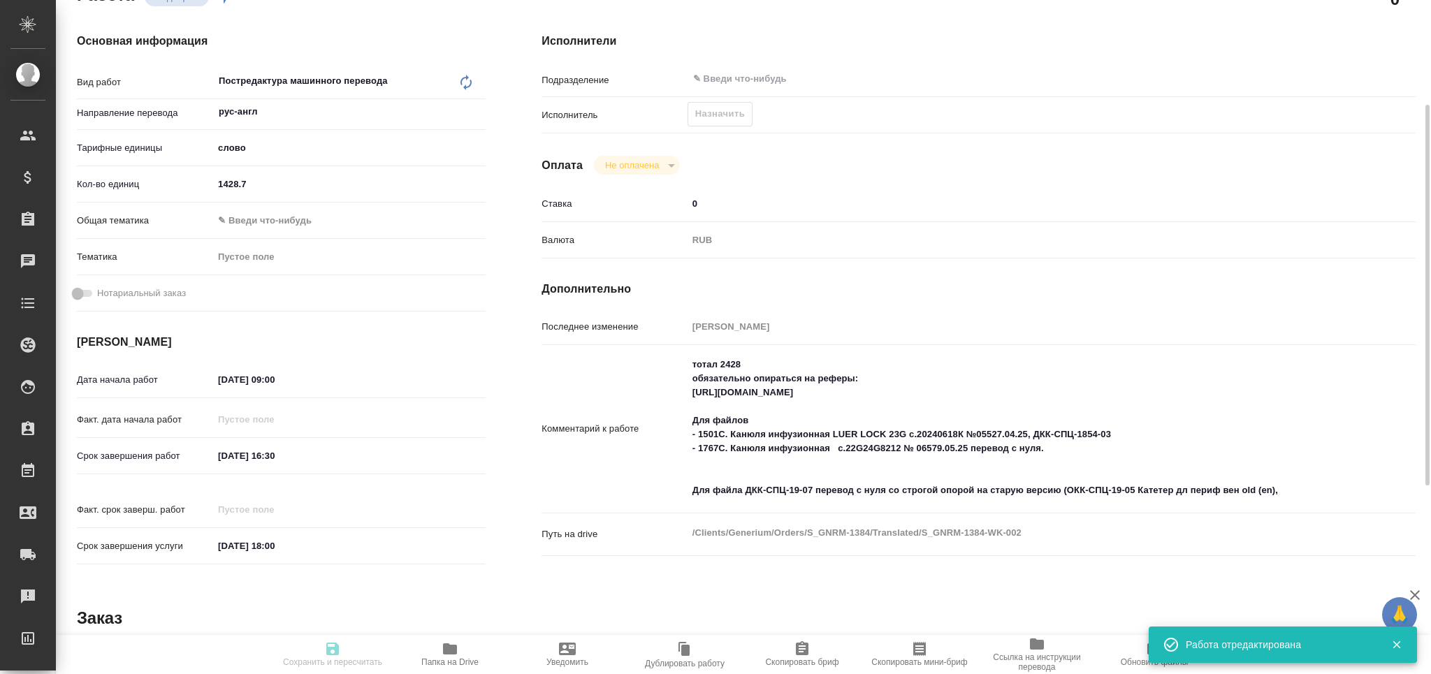
type input "1428.7"
type input "01.10.2025 09:00"
type input "01.10.2025 16:30"
type input "01.10.2025 18:00"
type input "notPayed"
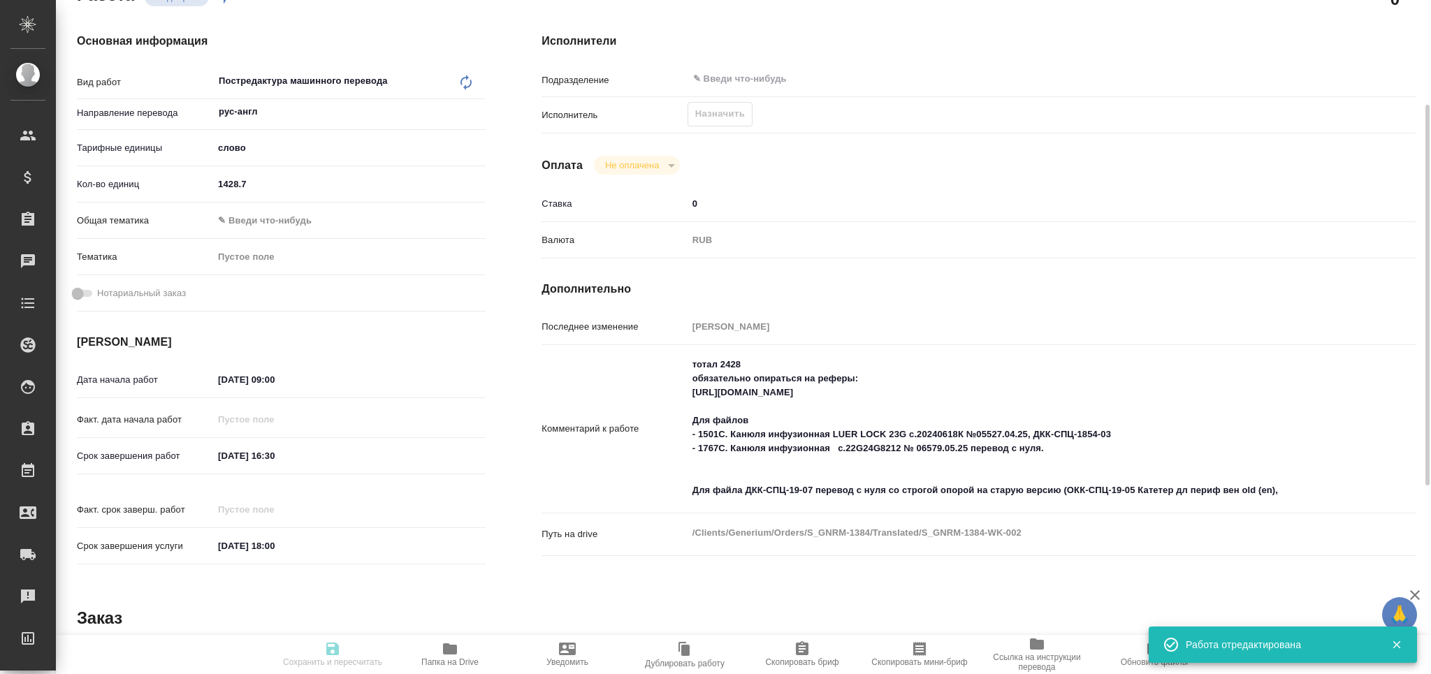
type input "0"
type input "RUB"
type input "[PERSON_NAME]"
type textarea "тотал 2428 обязательно опираться на реферы: https://drive.awatera.com/s/J8XGabZ…"
type textarea "x"
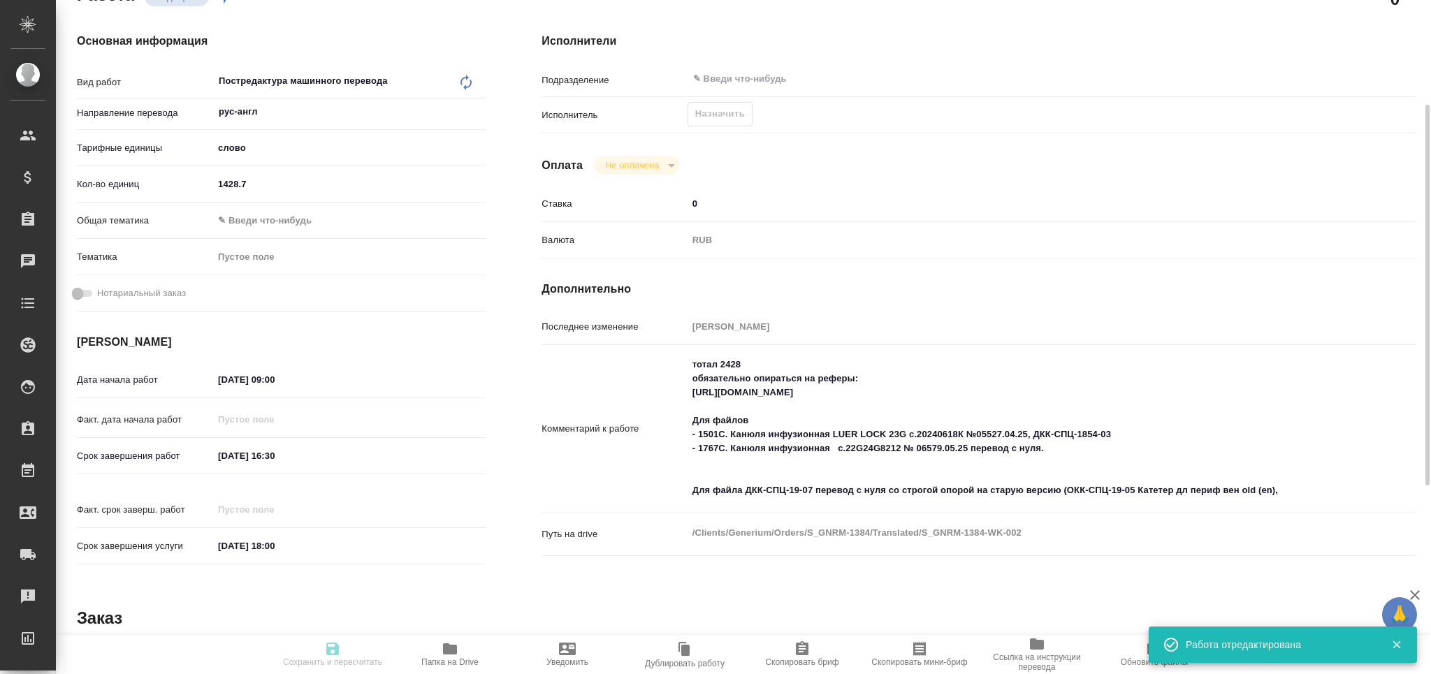
type textarea "/Clients/Generium/Orders/S_GNRM-1384/Translated/S_GNRM-1384-WK-002"
type textarea "x"
type input "S_GNRM-1384"
type input "Бизнес перевод"
type input "Корректура, Перевод, Постредактура машинного перевода, Приёмка по качеству, Ред…"
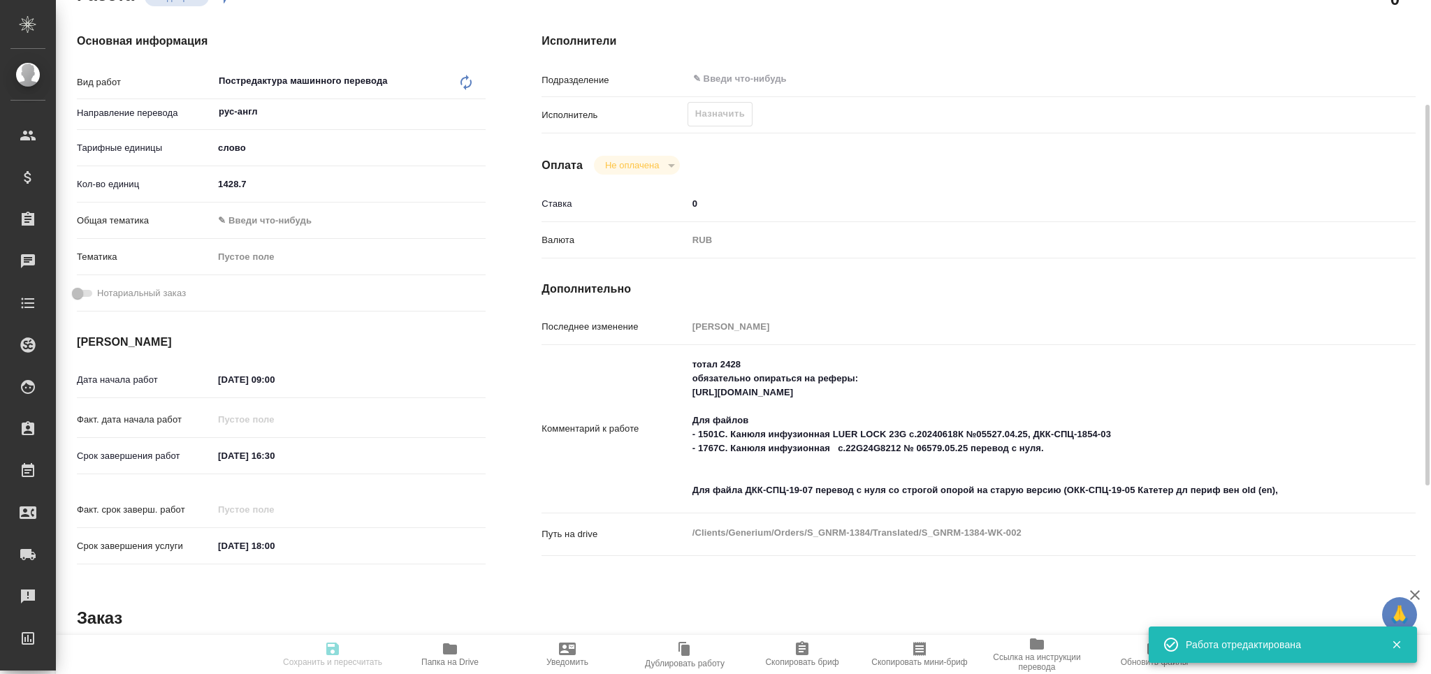
type input "Звержановская Диана"
type input "[PERSON_NAME]"
type input "/Clients/Generium/Orders/S_GNRM-1384"
type textarea "x"
type textarea "Рассчитайте, пожалуйста, перевод на англ в минимальные сроки. Документ ДКК-СПЦ-…"
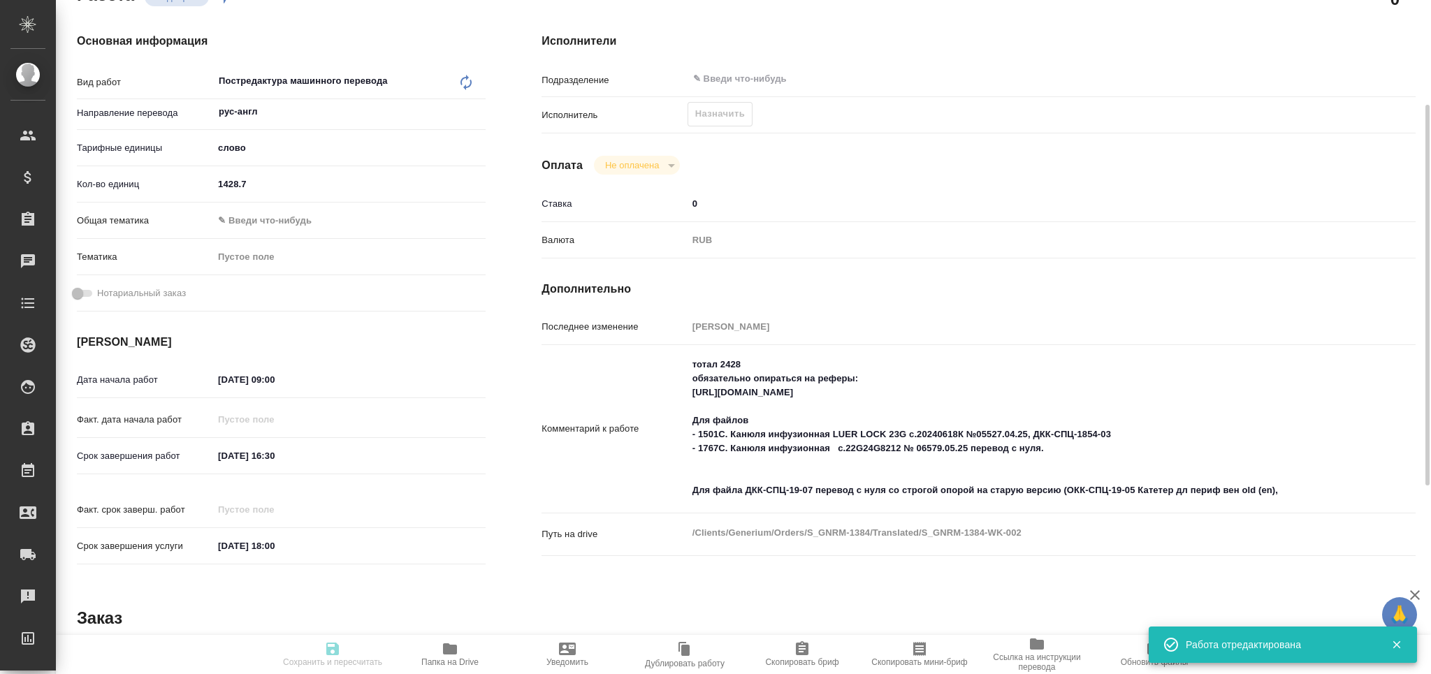
type textarea "x"
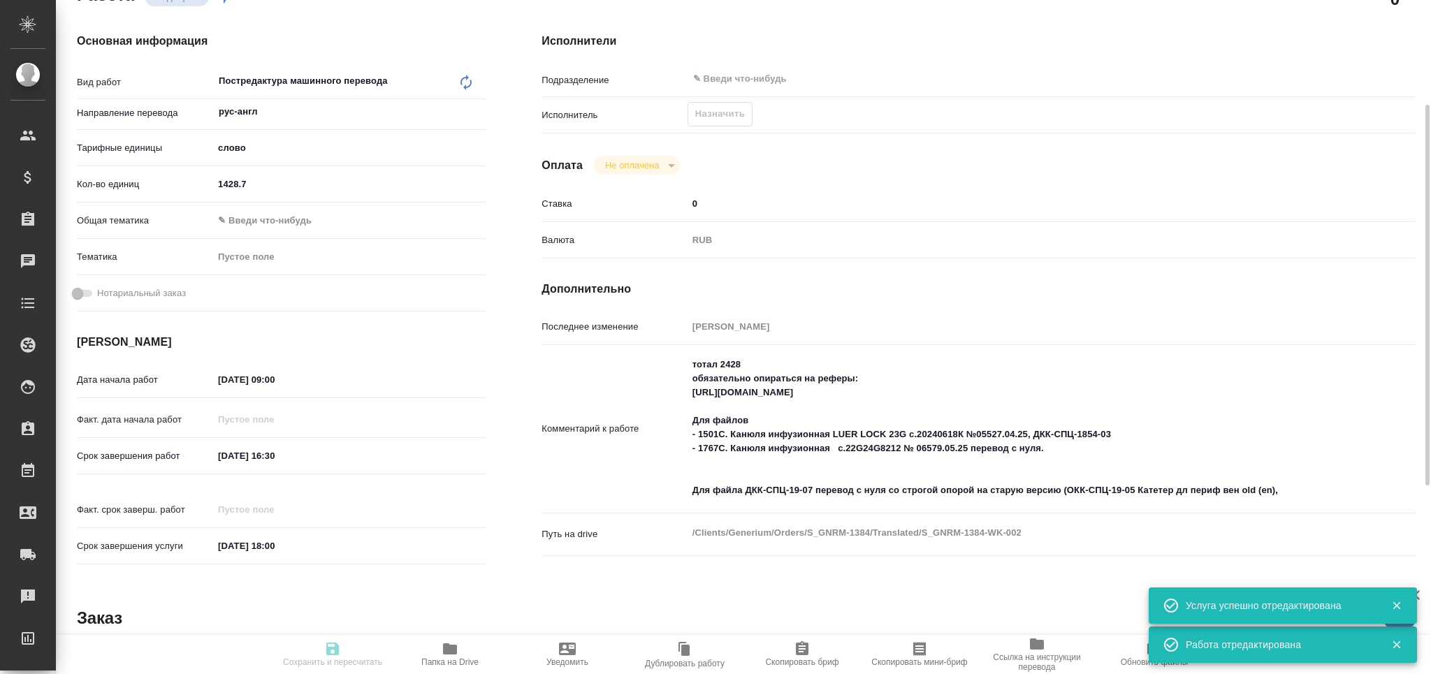
type textarea "x"
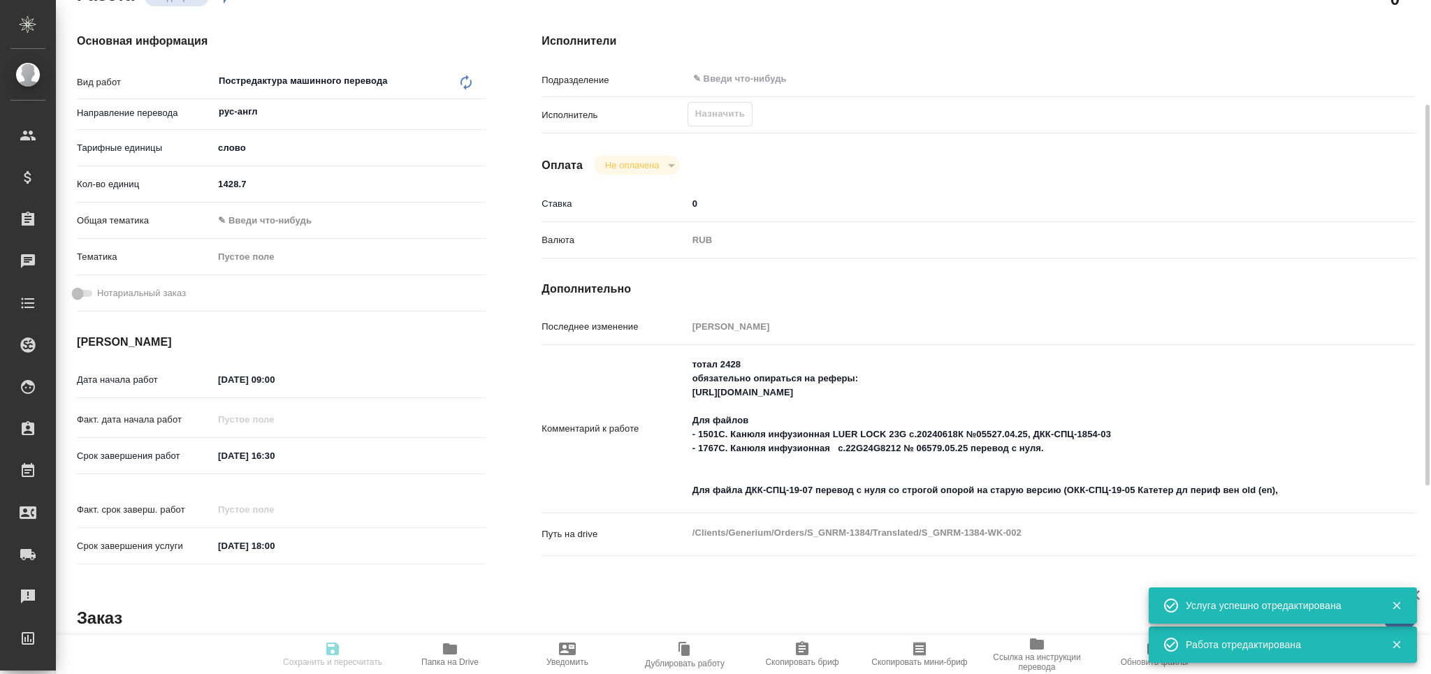
type textarea "x"
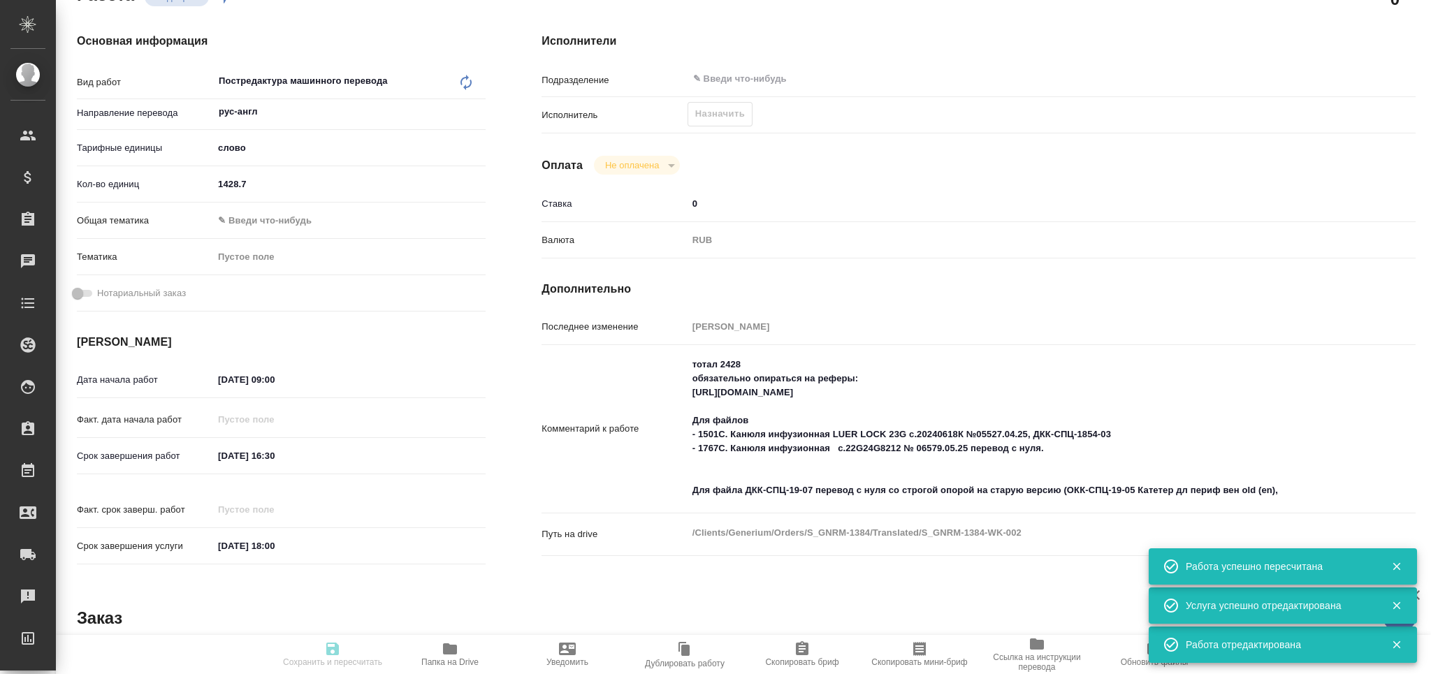
type input "recruiting"
type textarea "Постредактура машинного перевода"
type textarea "x"
type input "рус-англ"
type input "5a8b1489cc6b4906c91bfd90"
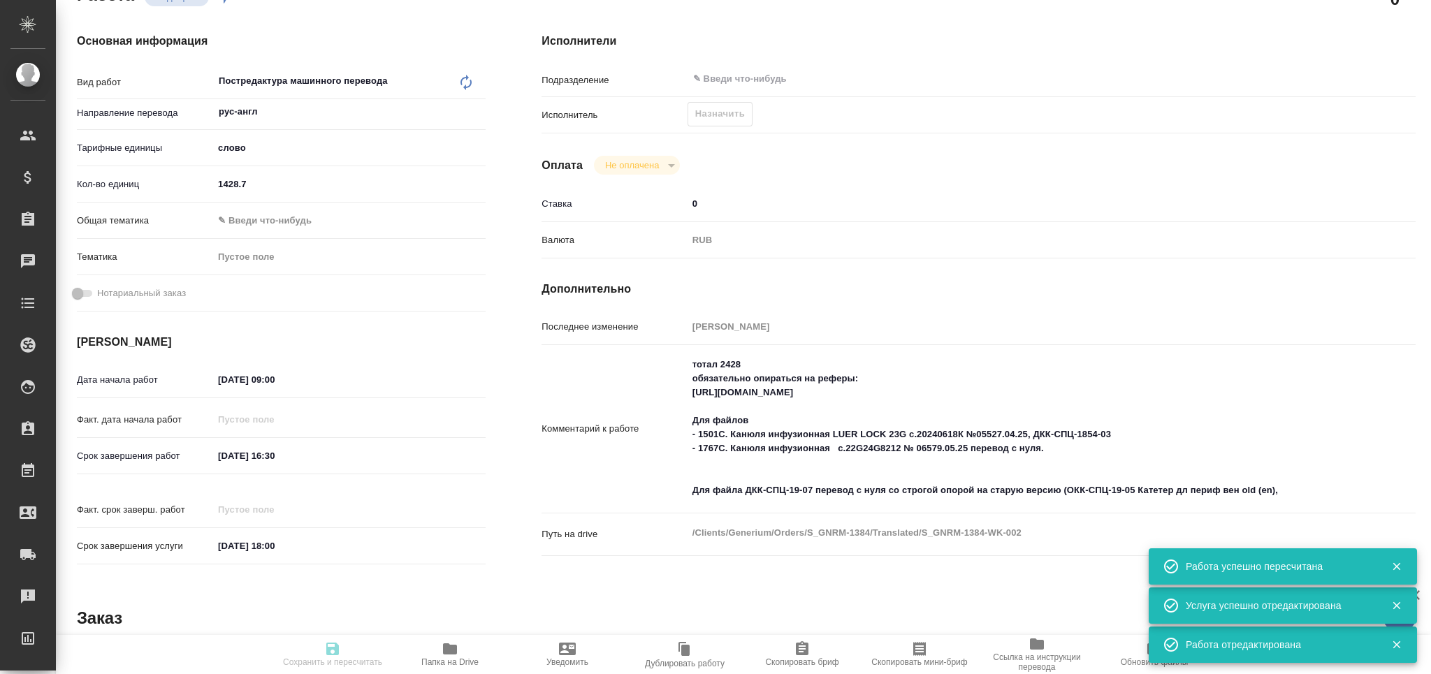
type input "1428.7"
type input "01.10.2025 09:00"
type input "01.10.2025 16:30"
type input "01.10.2025 18:00"
type input "notPayed"
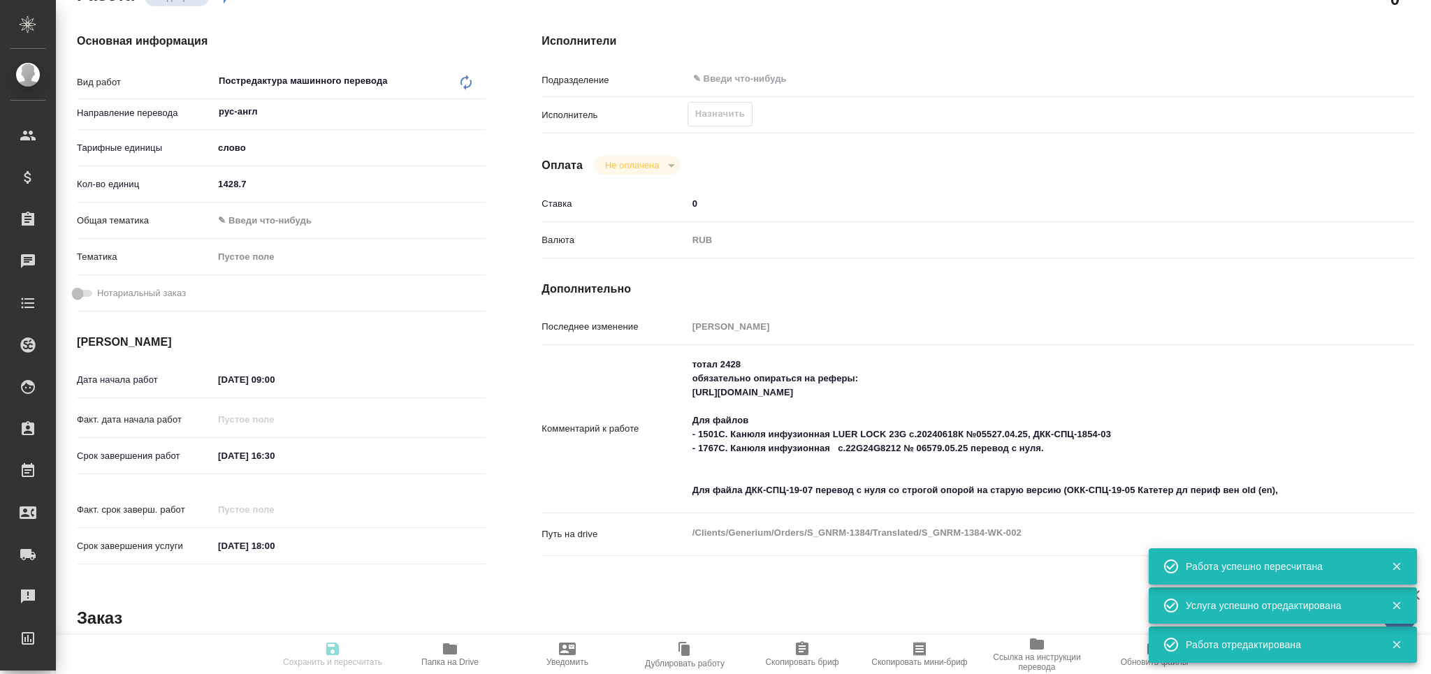
type input "0"
type input "RUB"
type input "[PERSON_NAME]"
type textarea "тотал 2428 обязательно опираться на реферы: https://drive.awatera.com/s/J8XGabZ…"
type textarea "x"
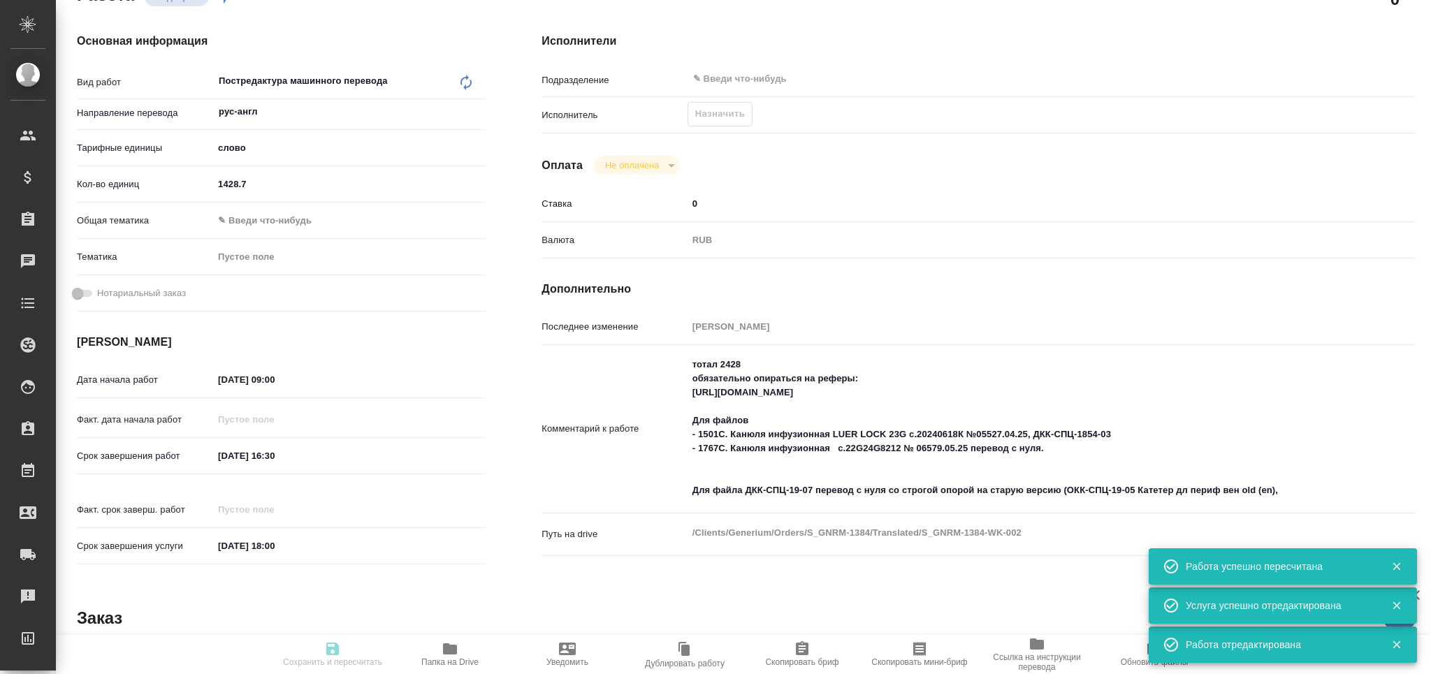
type textarea "/Clients/Generium/Orders/S_GNRM-1384/Translated/S_GNRM-1384-WK-002"
type textarea "x"
type input "S_GNRM-1384"
type input "Бизнес перевод"
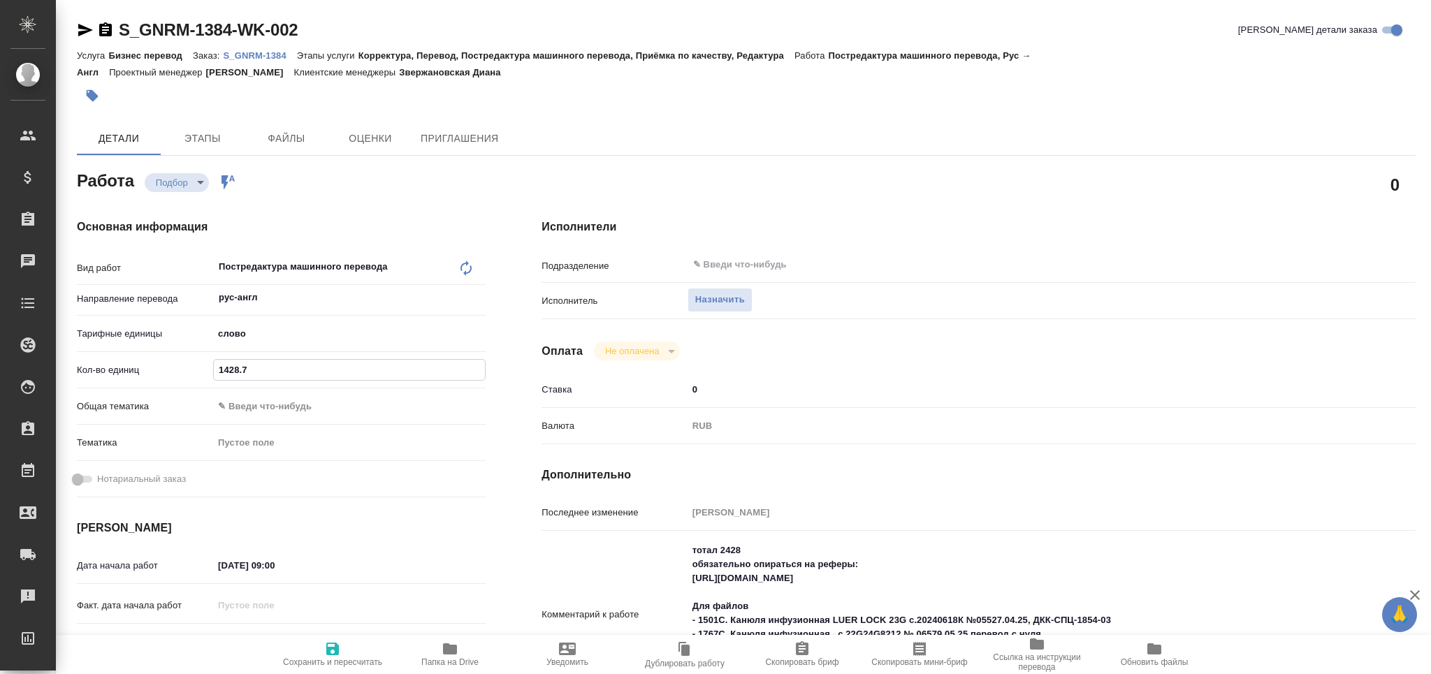
drag, startPoint x: 235, startPoint y: 372, endPoint x: 161, endPoint y: 374, distance: 74.1
click at [161, 374] on div "Кол-во единиц 1428.7" at bounding box center [281, 370] width 409 height 24
paste input "496.1"
type input "496.1"
click at [330, 655] on icon "button" at bounding box center [332, 649] width 13 height 13
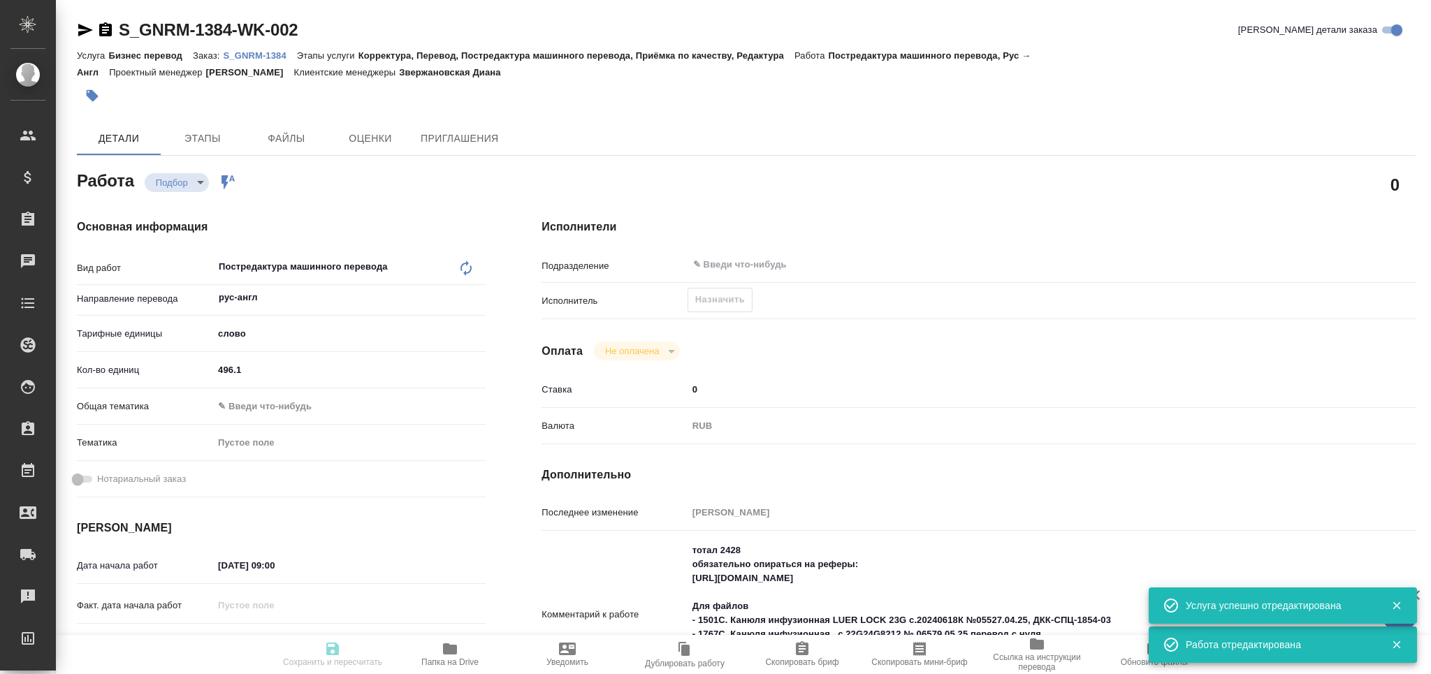
type input "recruiting"
type input "рус-англ"
type input "5a8b1489cc6b4906c91bfd90"
type input "496.1"
type input "[DATE] 09:00"
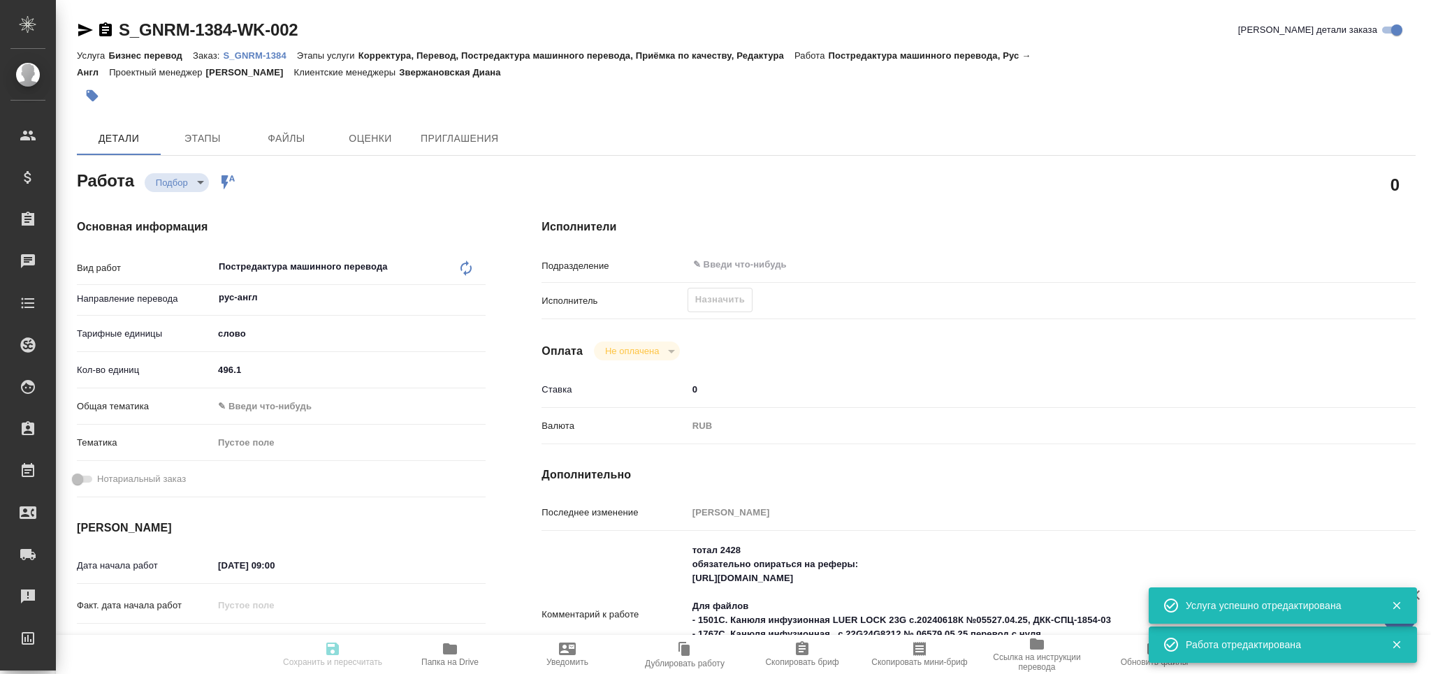
type input "[DATE] 16:30"
type input "[DATE] 18:00"
type input "notPayed"
type input "0"
type input "RUB"
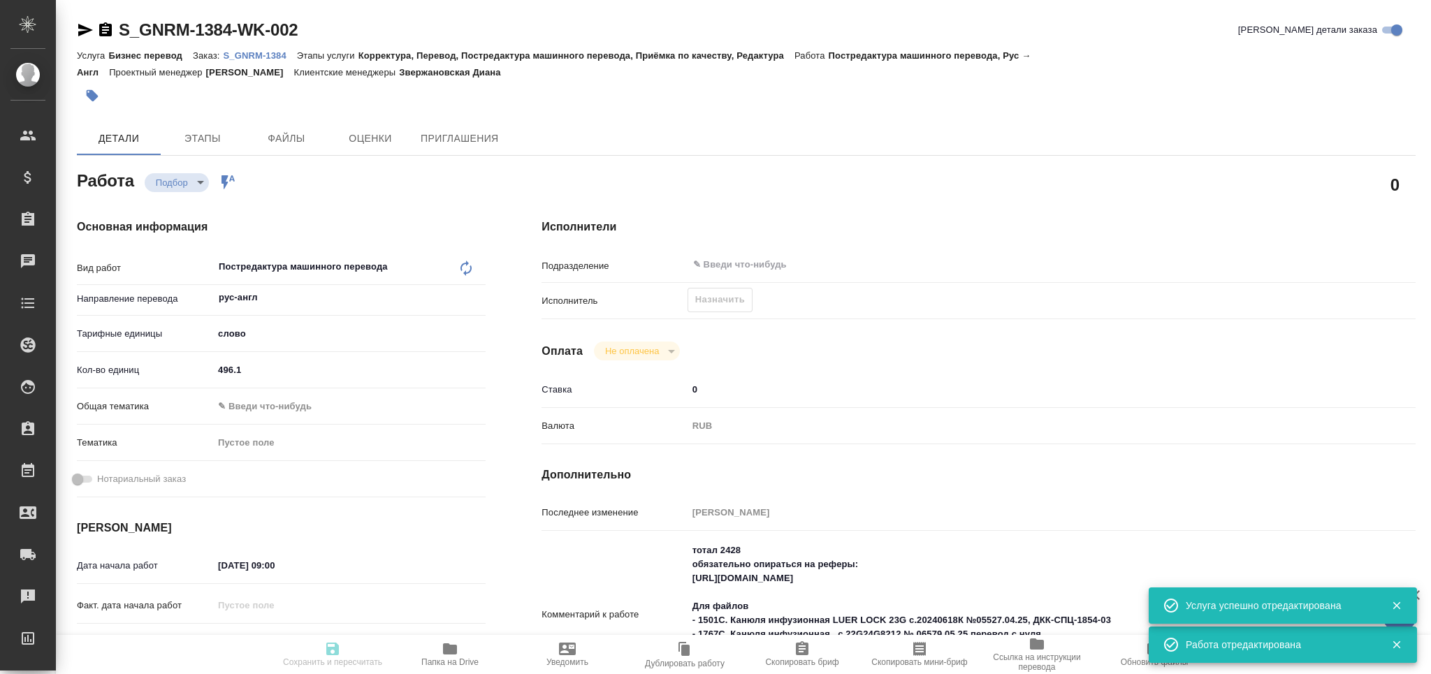
type input "[PERSON_NAME]"
type input "S_GNRM-1384"
type input "Бизнес перевод"
type input "Корректура, Перевод, Постредактура машинного перевода, Приёмка по качеству, Ред…"
type input "Звержановская Диана"
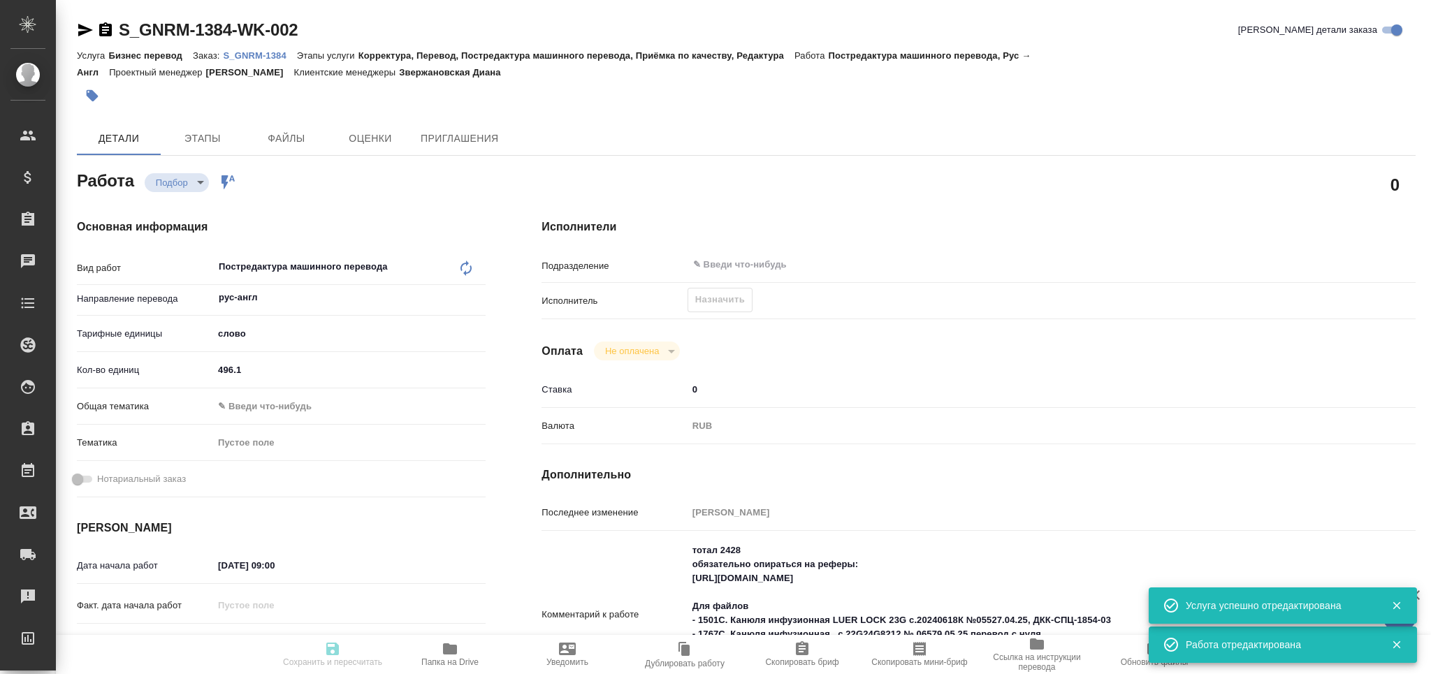
type input "[PERSON_NAME]"
type input "/Clients/Generium/Orders/S_GNRM-1384"
type input "recruiting"
type input "рус-англ"
type input "5a8b1489cc6b4906c91bfd90"
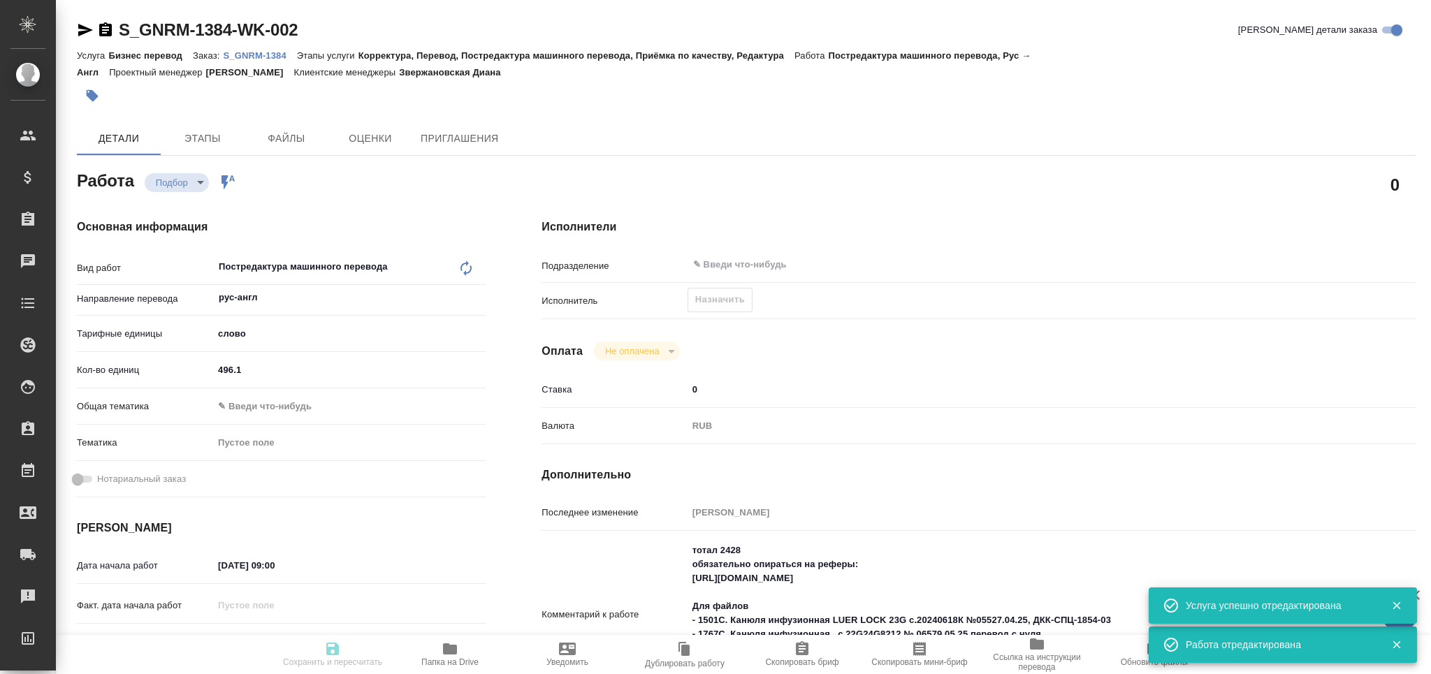
type input "496.1"
type input "[DATE] 09:00"
type input "[DATE] 16:30"
type input "[DATE] 18:00"
type input "notPayed"
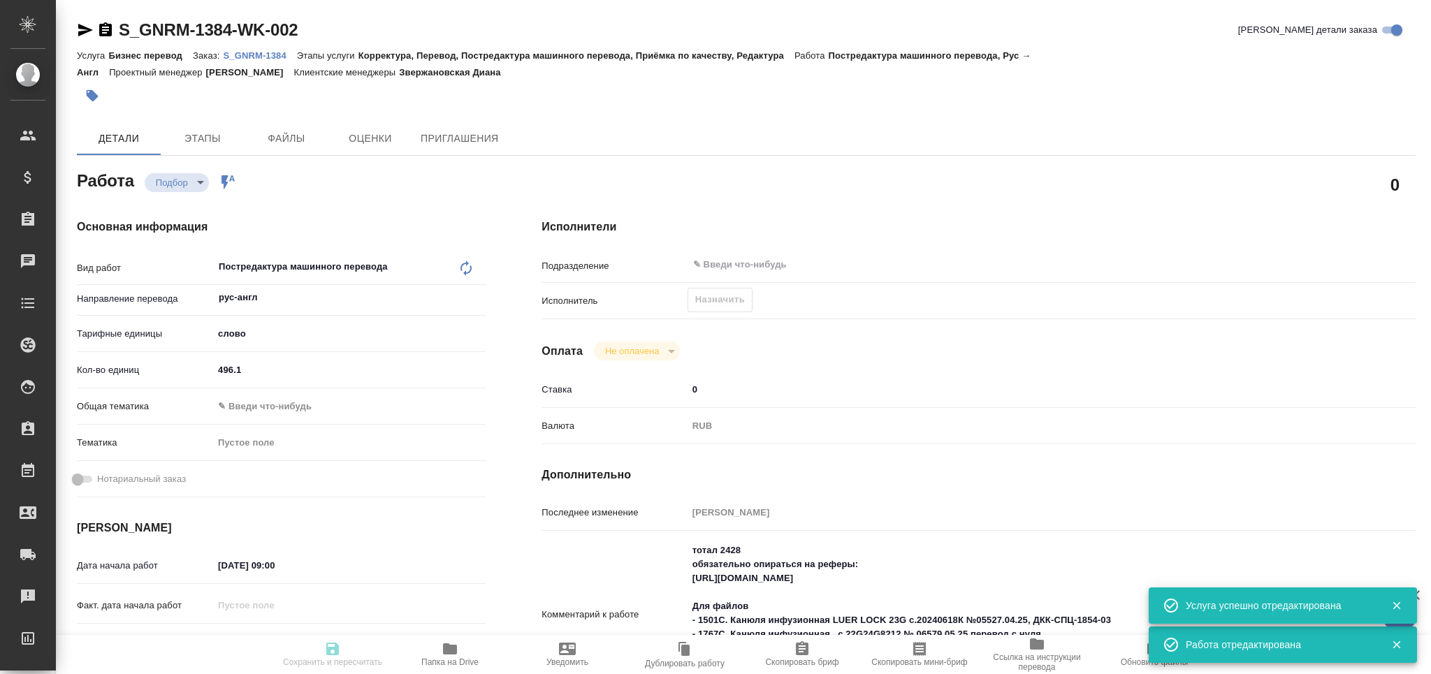
type input "0"
type input "RUB"
type input "[PERSON_NAME]"
type input "S_GNRM-1384"
type input "Бизнес перевод"
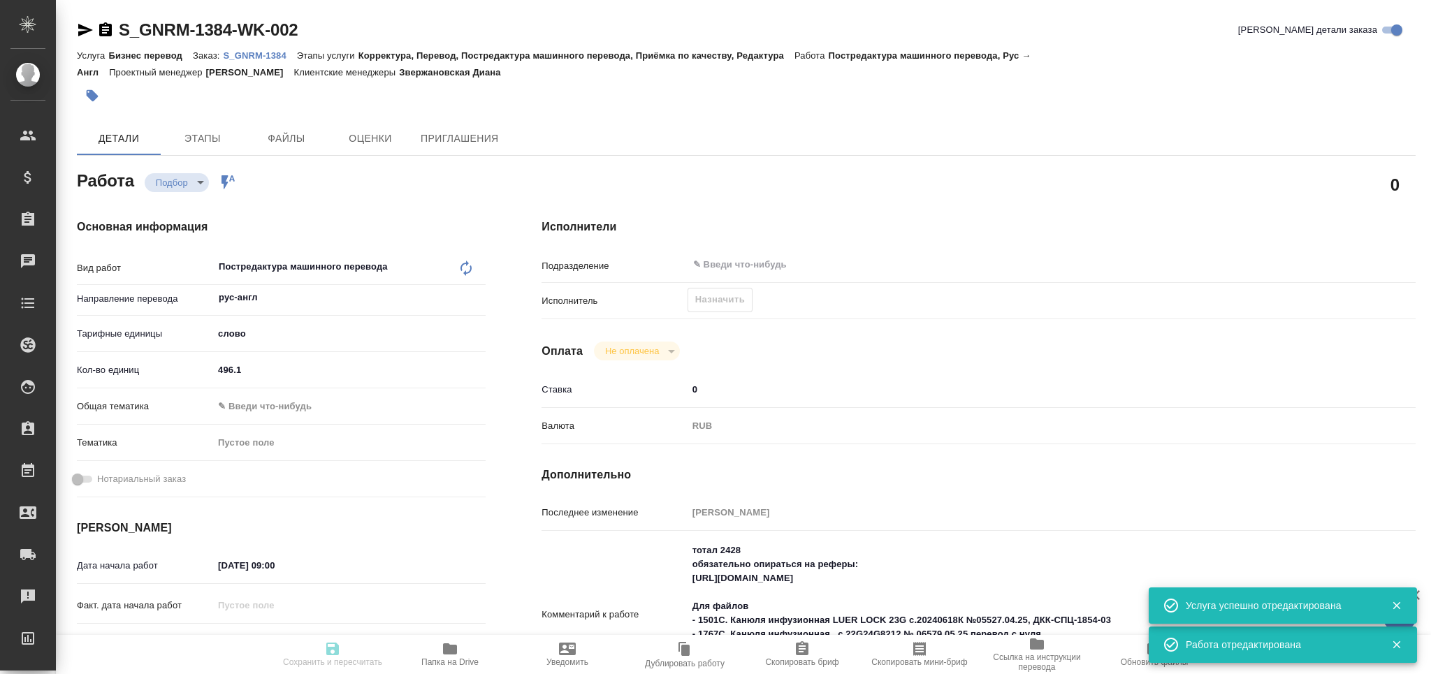
type input "Корректура, Перевод, Постредактура машинного перевода, Приёмка по качеству, Ред…"
type input "Звержановская Диана"
type input "[PERSON_NAME]"
type input "/Clients/Generium/Orders/S_GNRM-1384"
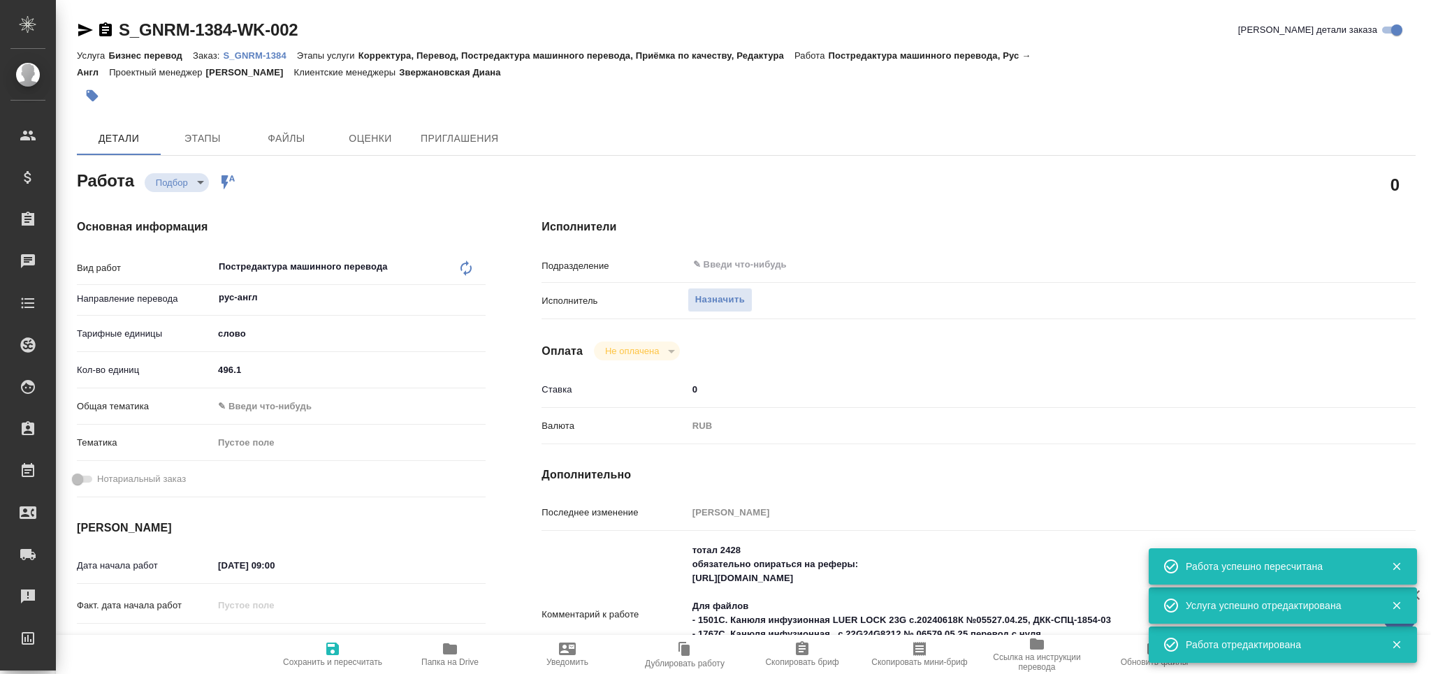
scroll to position [279, 0]
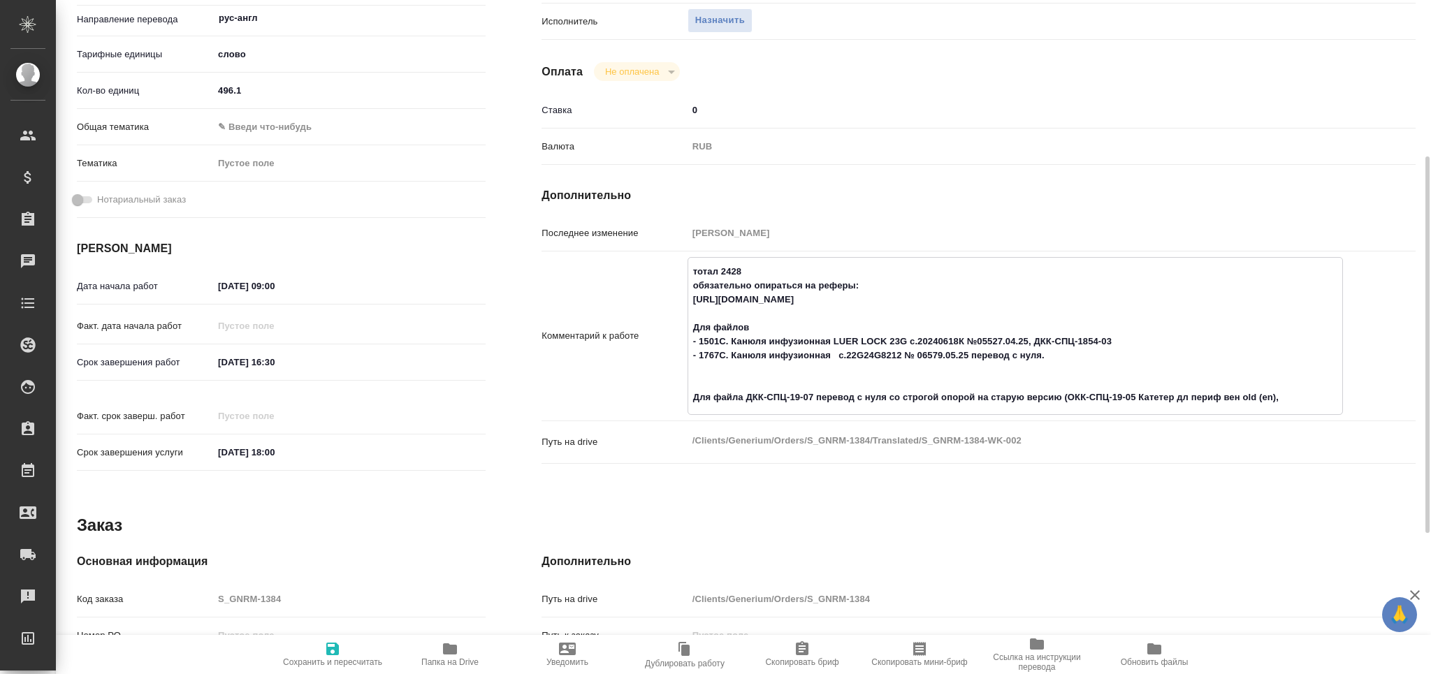
drag, startPoint x: 694, startPoint y: 321, endPoint x: 1290, endPoint y: 405, distance: 602.6
click at [1290, 405] on textarea "тотал 2428 обязательно опираться на реферы: [URL][DOMAIN_NAME] Для файлов - 150…" at bounding box center [1015, 335] width 654 height 150
paste textarea "я файлов - 1501С. Канюля инфузионная LUER LOCK 23G с.20240618К №05527.04.25 - Д…"
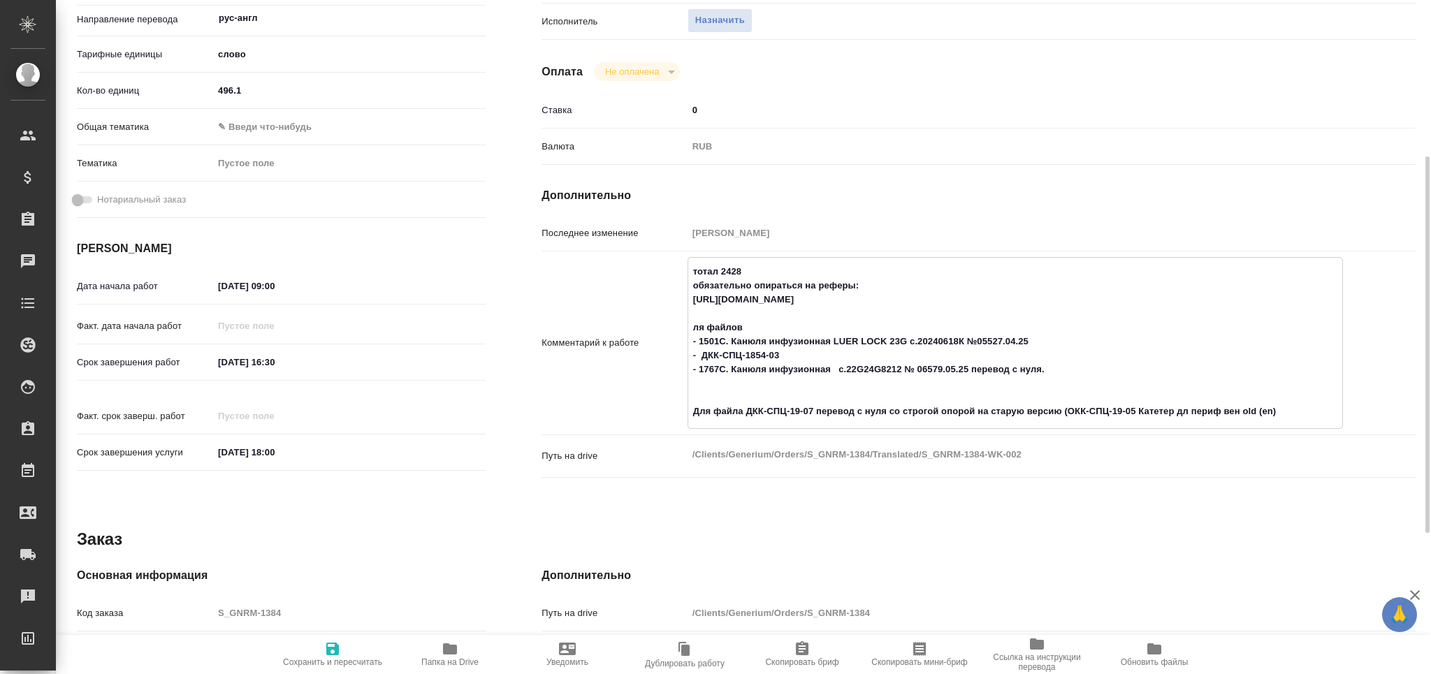
type textarea "тотал 2428 обязательно опираться на реферы: [URL][DOMAIN_NAME] ля файлов - 1501…"
click at [327, 655] on icon "button" at bounding box center [332, 649] width 13 height 13
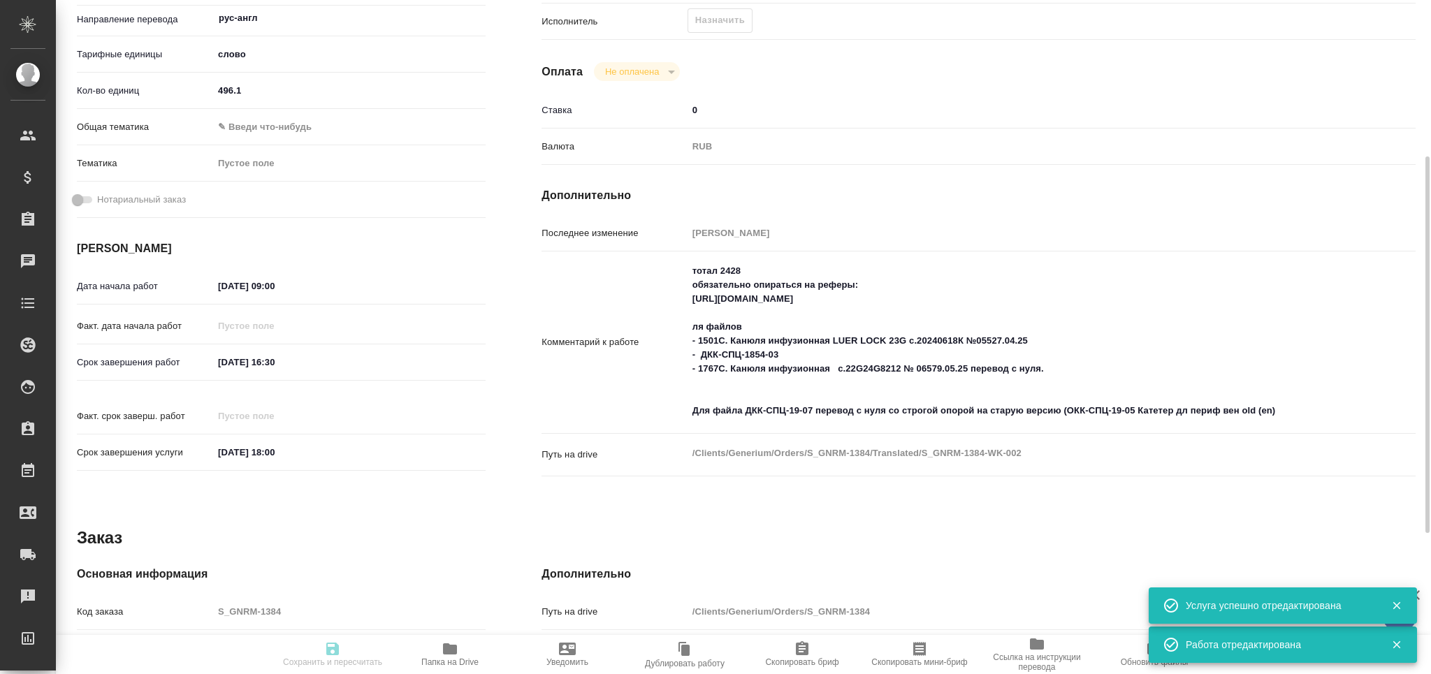
type input "recruiting"
type input "рус-англ"
type input "5a8b1489cc6b4906c91bfd90"
type input "496.1"
type input "[DATE] 09:00"
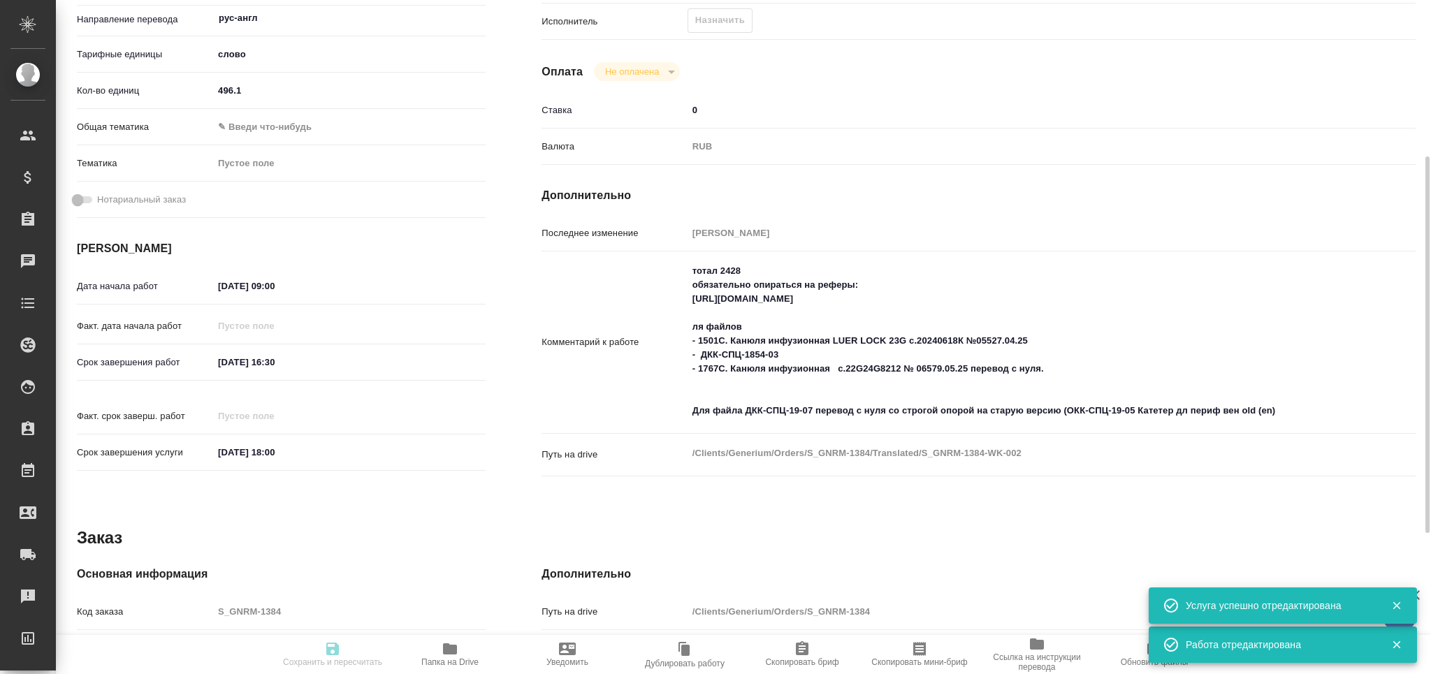
type input "[DATE] 16:30"
type input "[DATE] 18:00"
type input "notPayed"
type input "0"
type input "RUB"
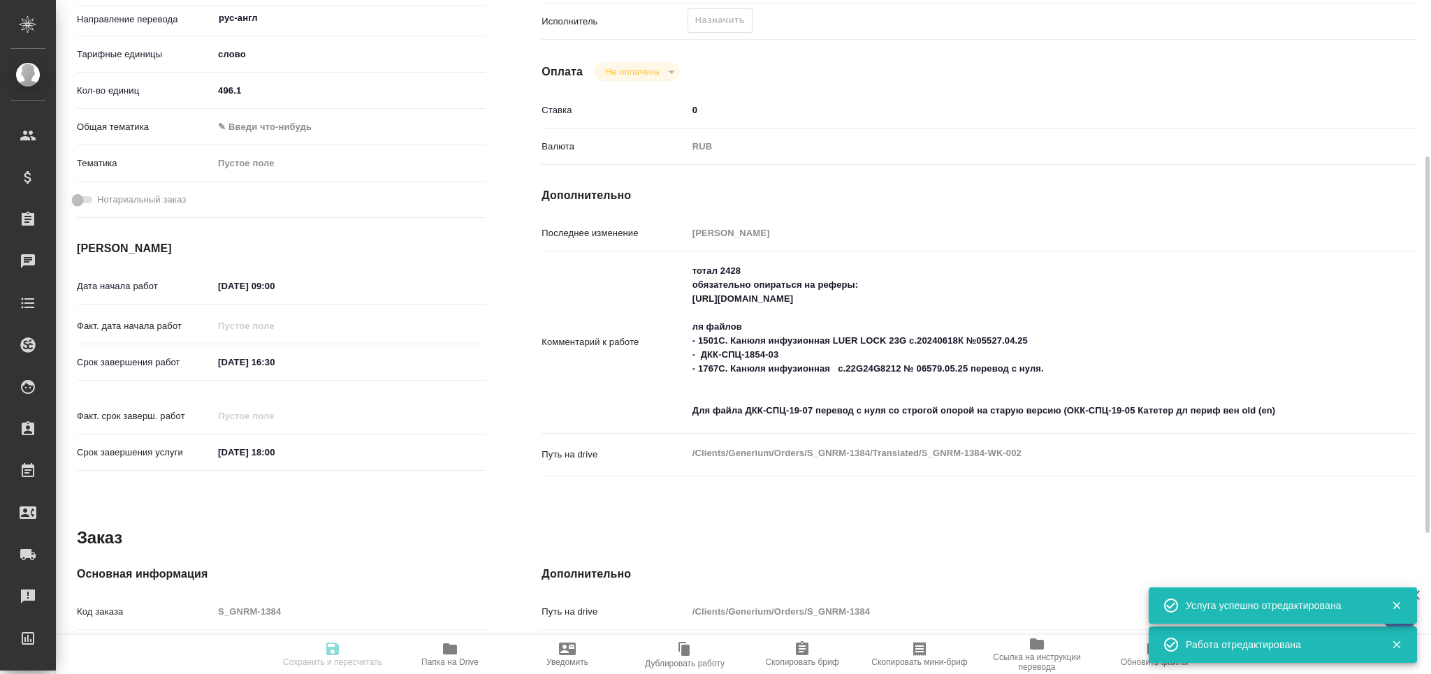
type input "[PERSON_NAME]"
type input "S_GNRM-1384"
type input "Бизнес перевод"
type input "Корректура, Перевод, Постредактура машинного перевода, Приёмка по качеству, Ред…"
type input "Звержановская Диана"
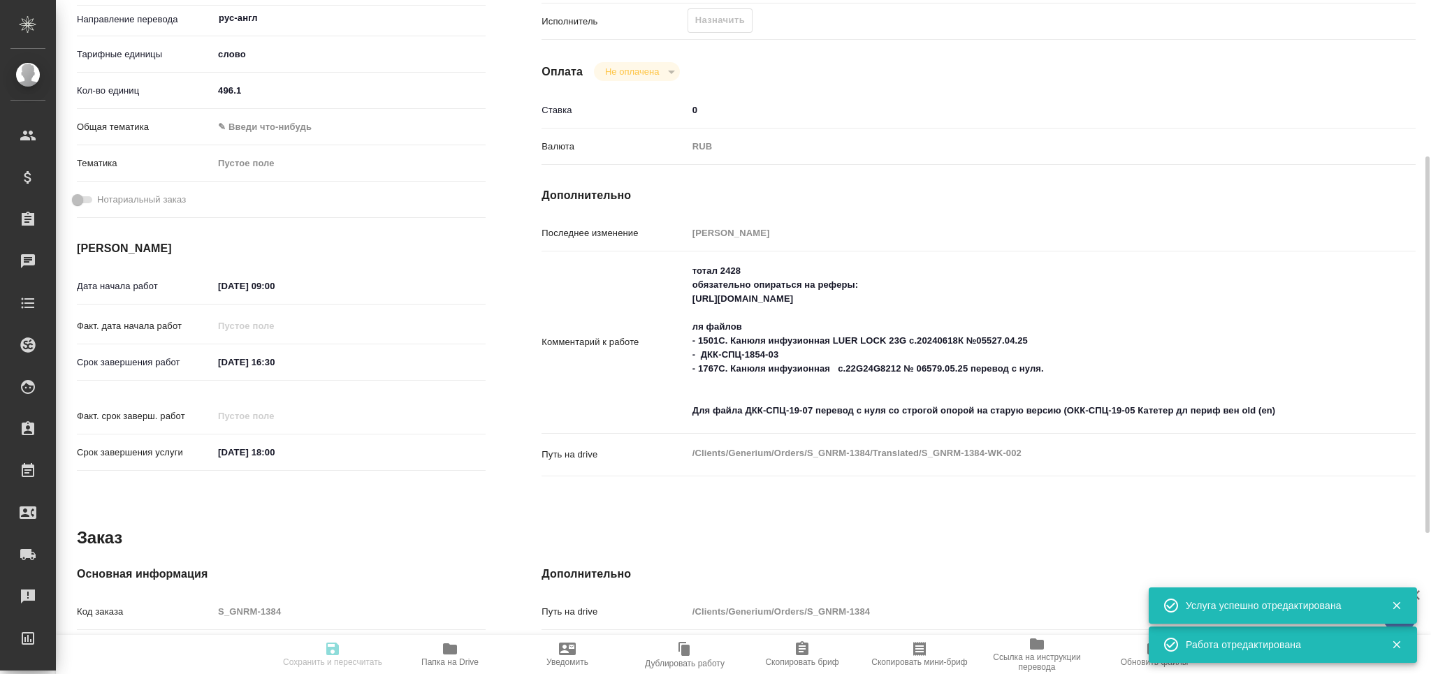
type input "[PERSON_NAME]"
type input "/Clients/Generium/Orders/S_GNRM-1384"
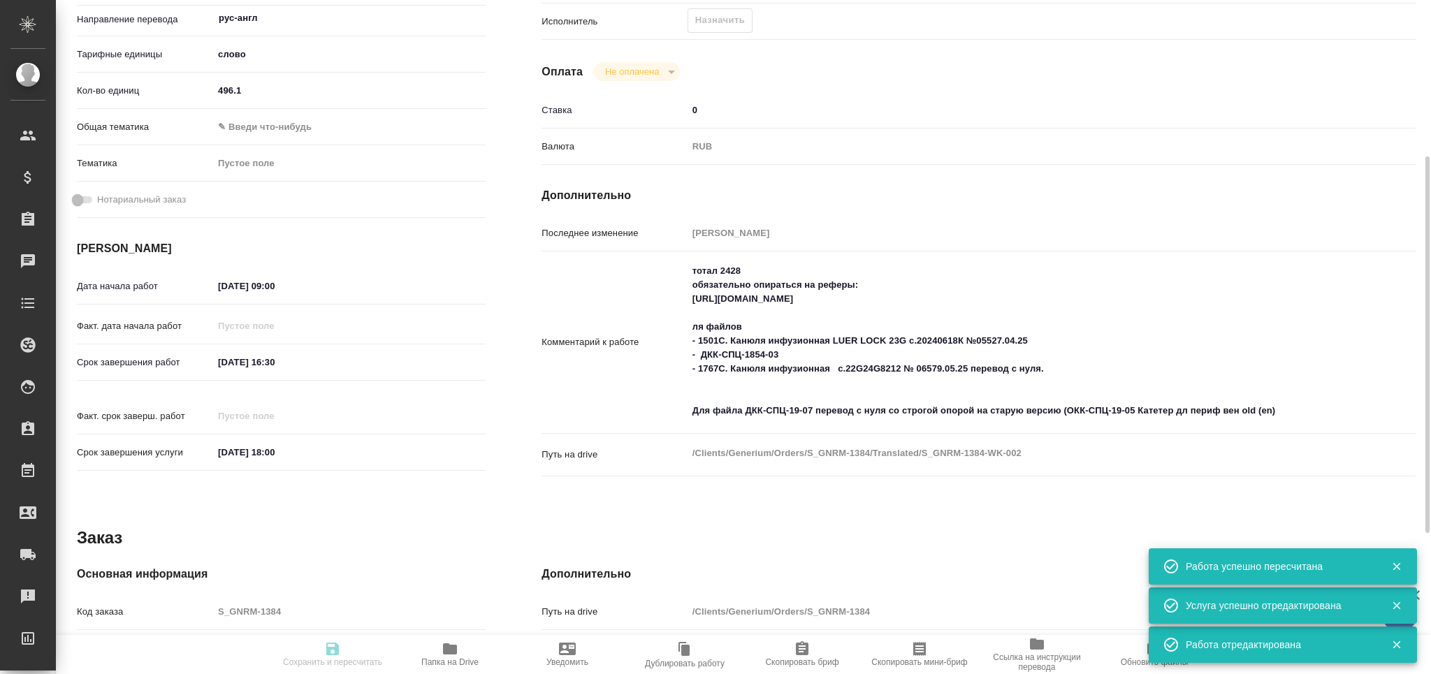
type input "recruiting"
type input "рус-англ"
type input "5a8b1489cc6b4906c91bfd90"
type input "496.1"
type input "[DATE] 09:00"
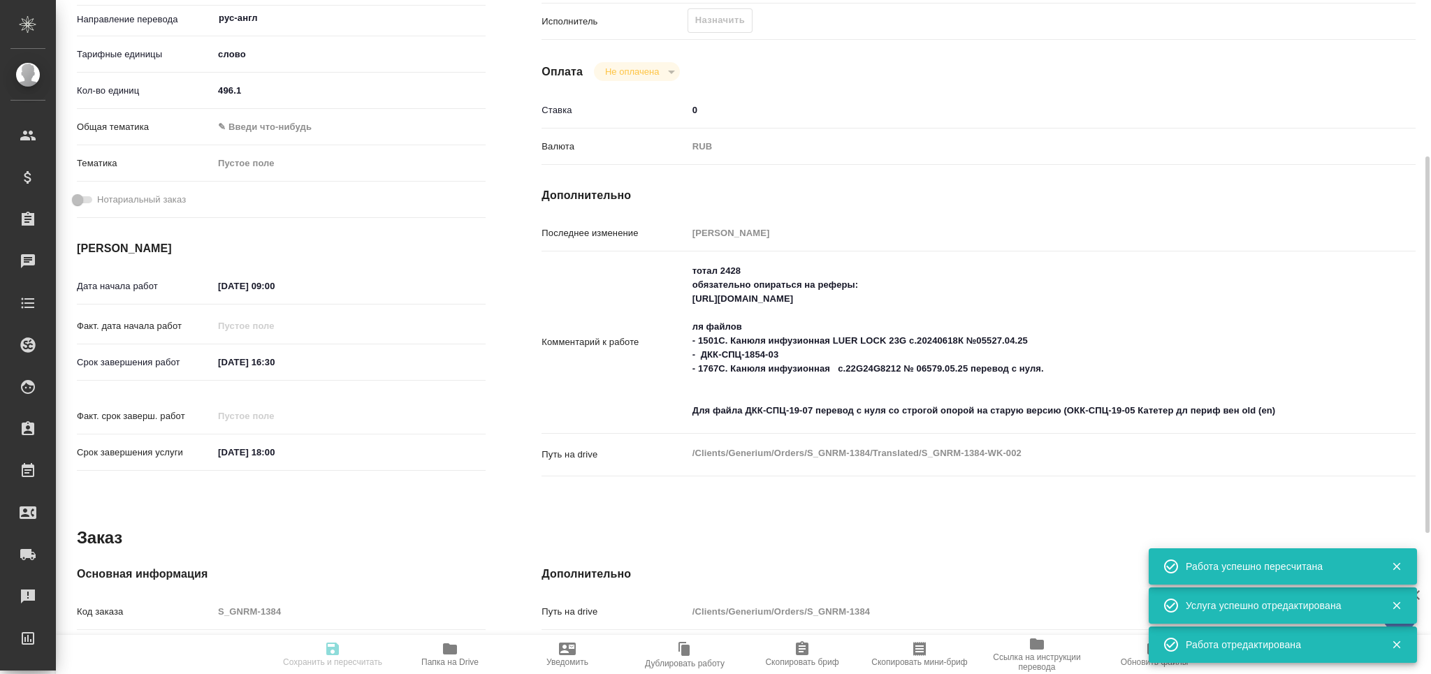
type input "[DATE] 16:30"
type input "[DATE] 18:00"
type input "notPayed"
type input "0"
type input "RUB"
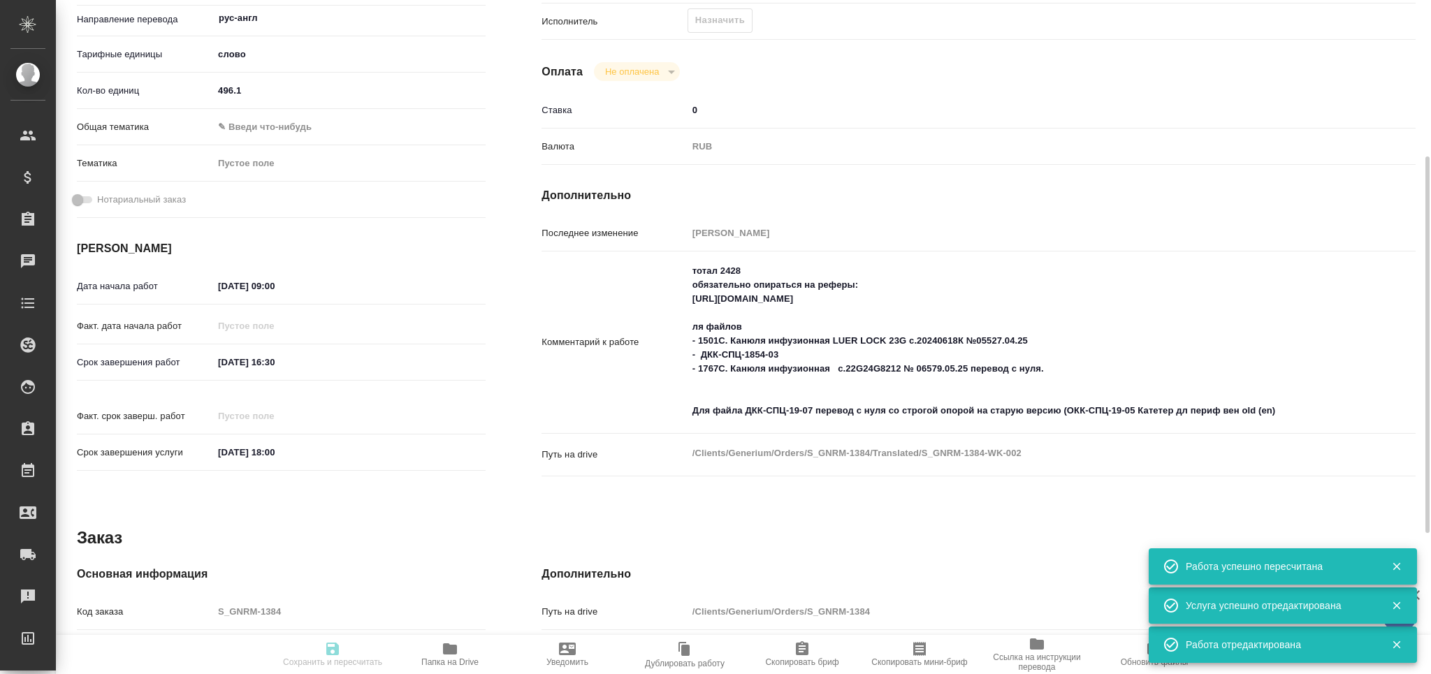
type input "[PERSON_NAME]"
type input "S_GNRM-1384"
type input "Бизнес перевод"
type input "Корректура, Перевод, Постредактура машинного перевода, Приёмка по качеству, Ред…"
type input "Звержановская Диана"
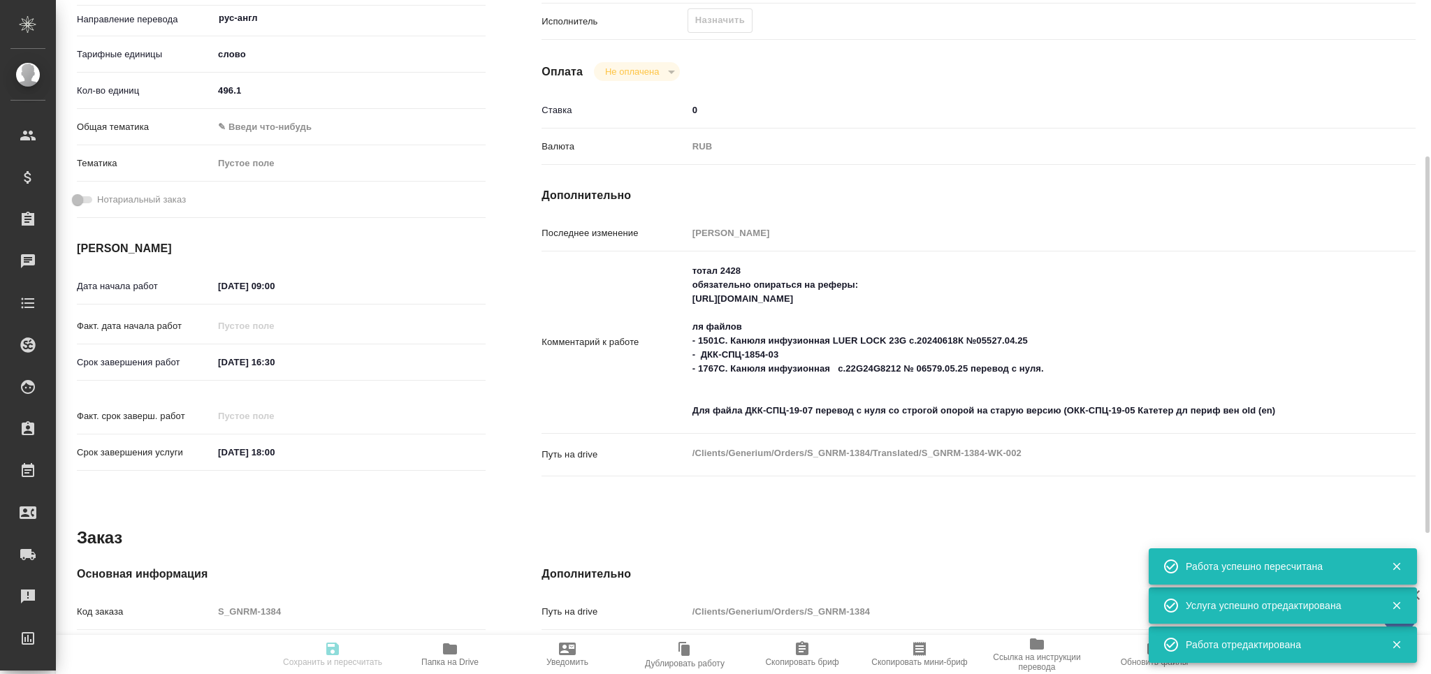
type input "[PERSON_NAME]"
type input "/Clients/Generium/Orders/S_GNRM-1384"
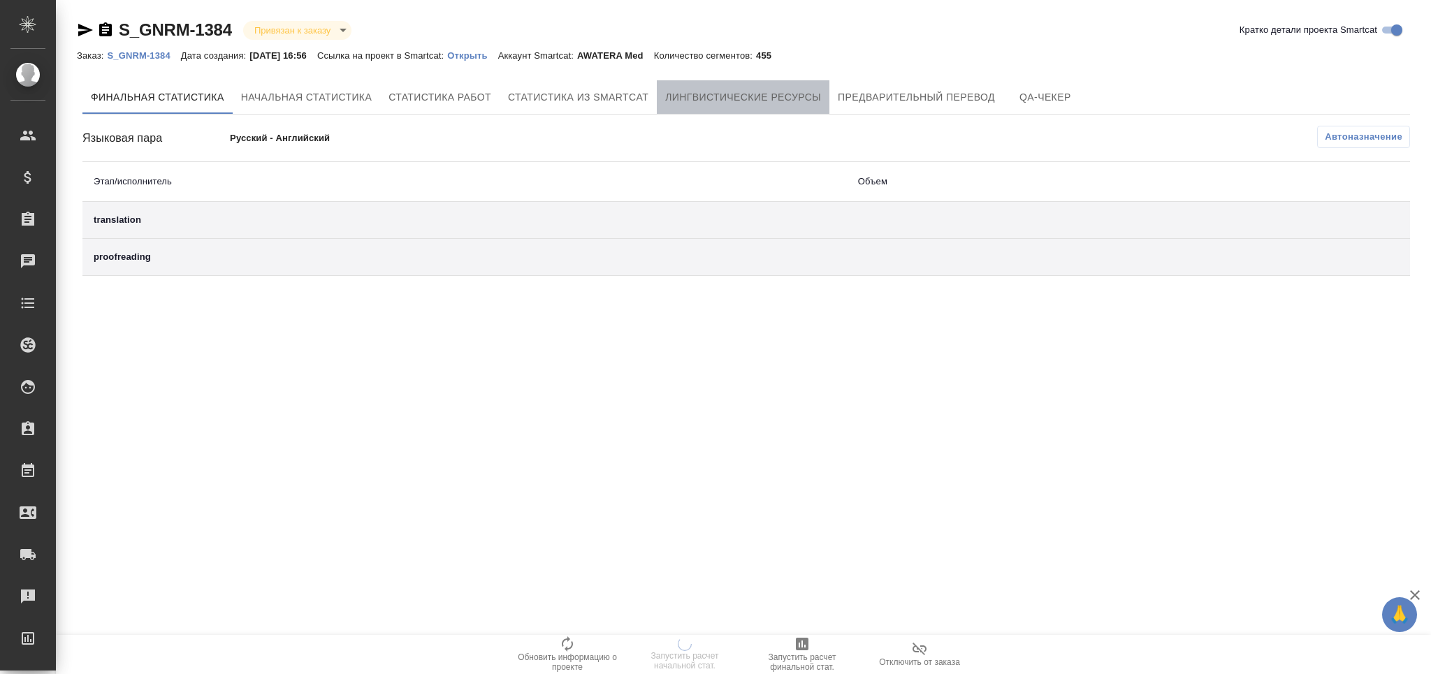
click at [720, 105] on span "Лингвистические ресурсы" at bounding box center [743, 97] width 156 height 17
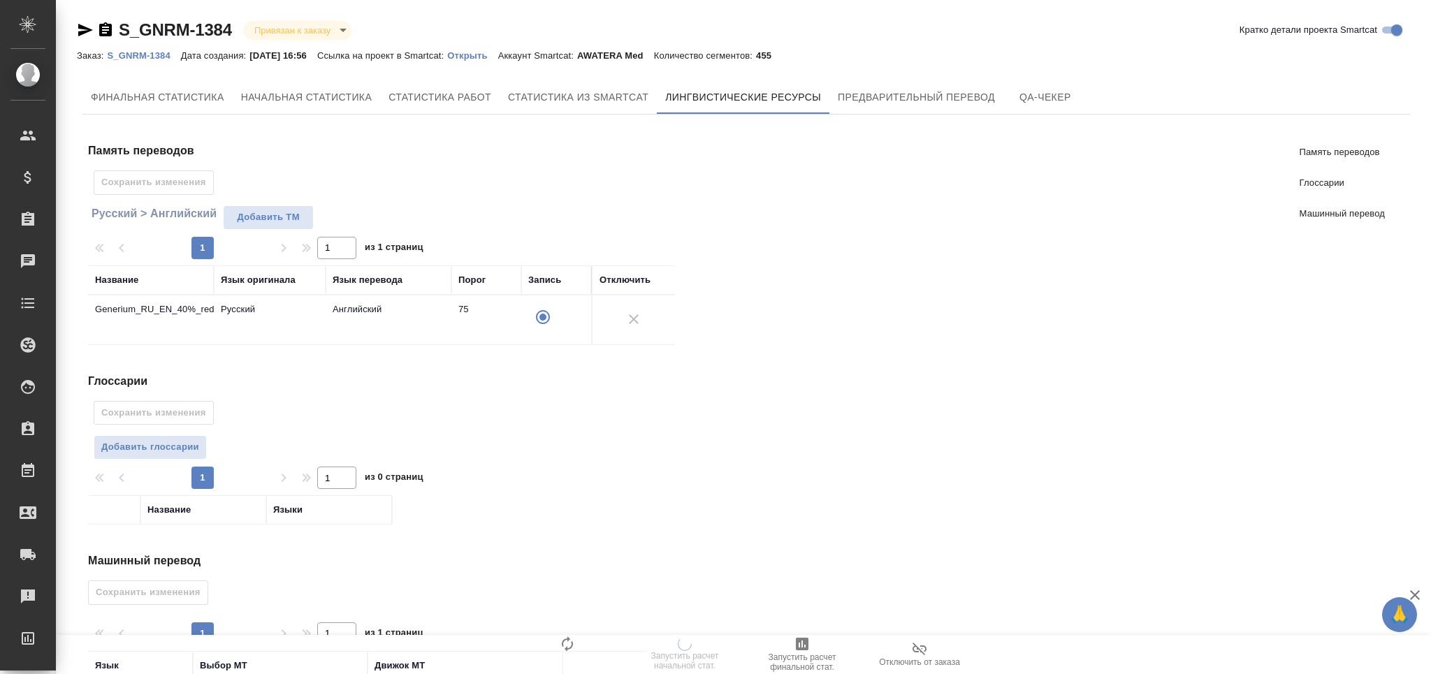
click at [154, 445] on span "Добавить глоссарии" at bounding box center [150, 447] width 98 height 16
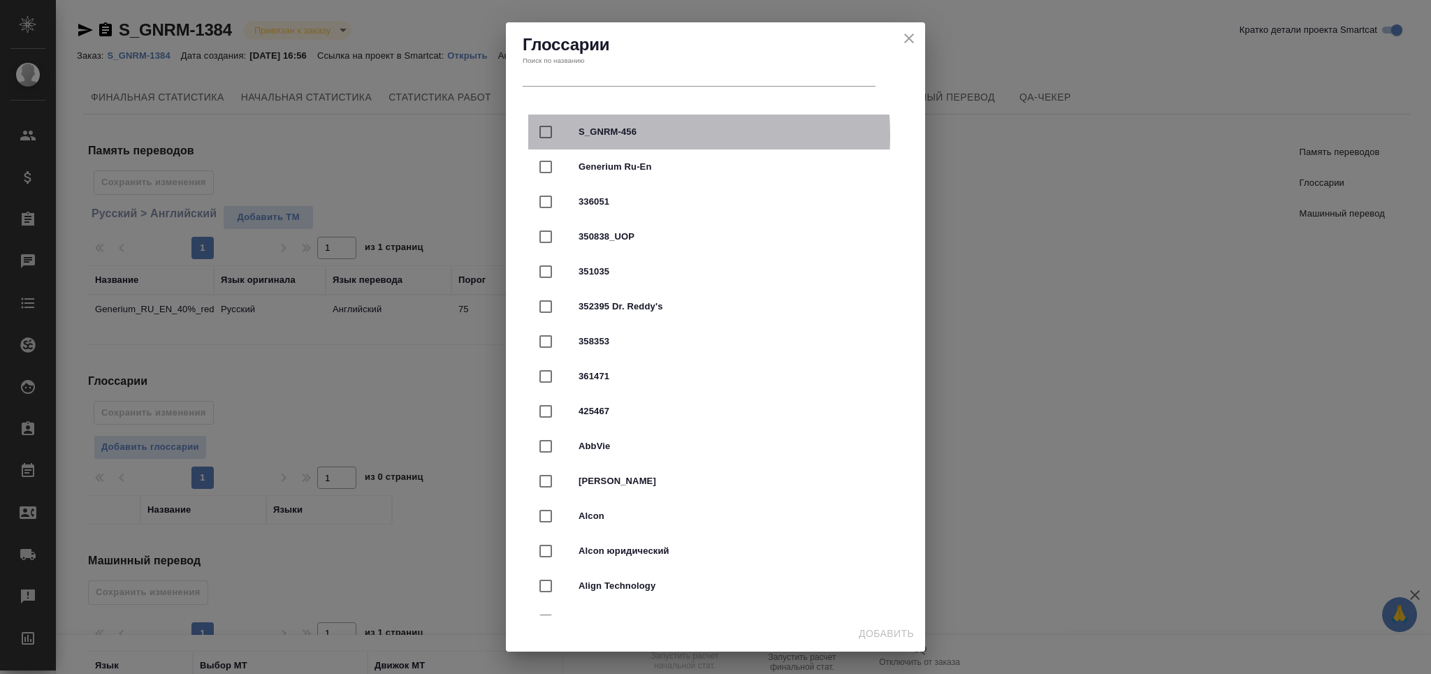
click at [608, 135] on span "S_GNRM-456" at bounding box center [734, 132] width 313 height 14
checkbox input "true"
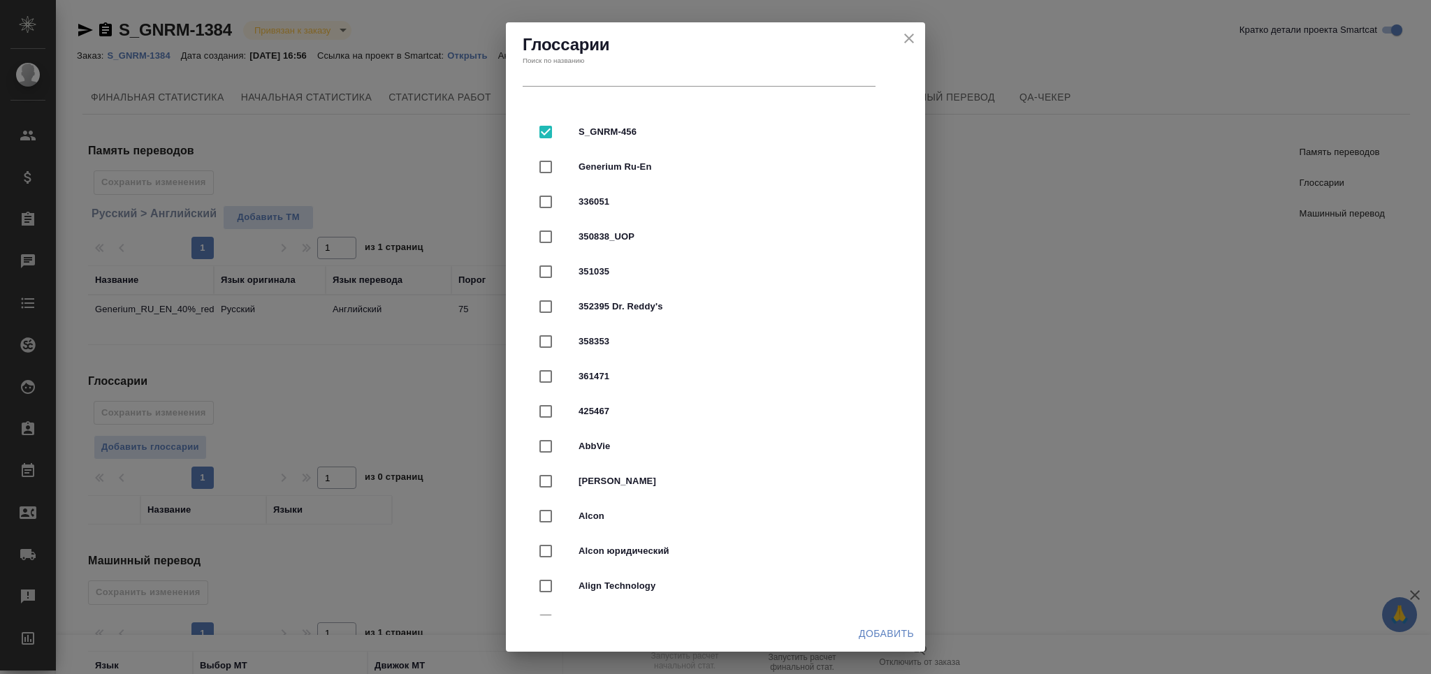
click at [604, 157] on div "Generium Ru-En" at bounding box center [715, 167] width 374 height 35
checkbox input "true"
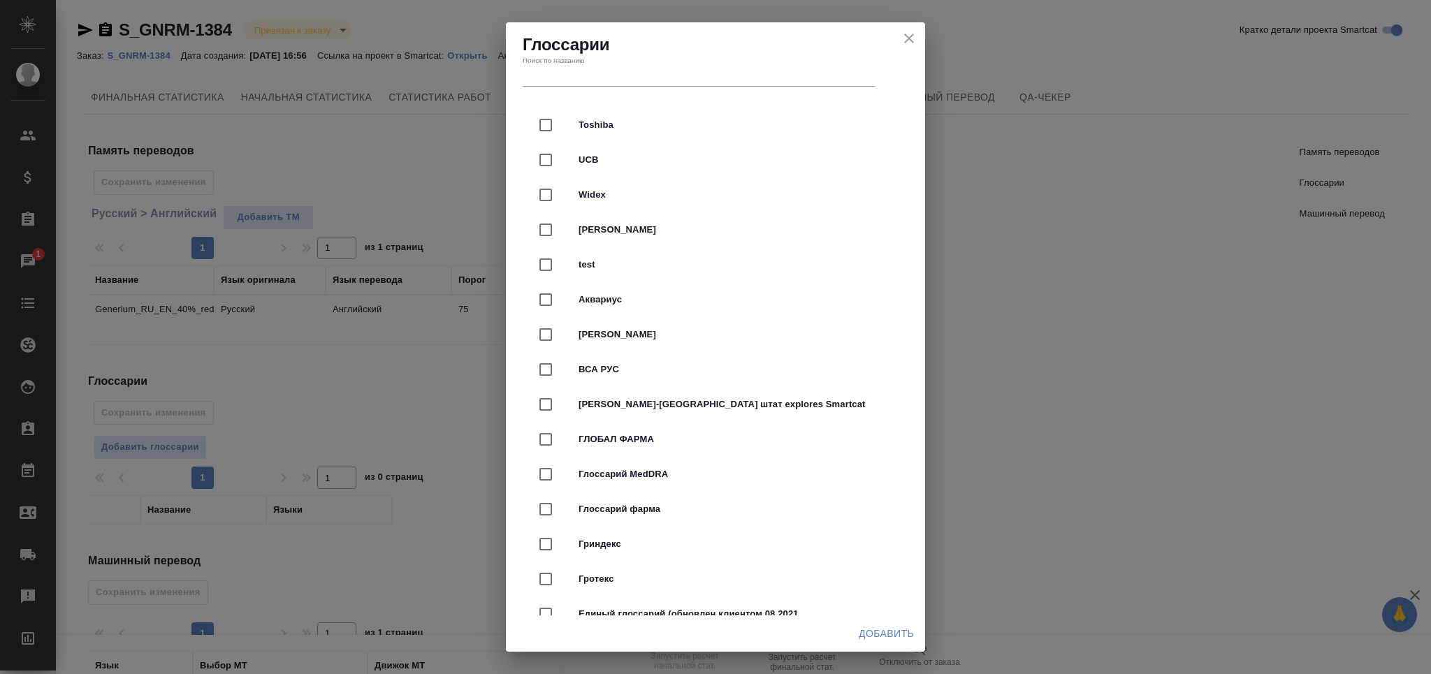
scroll to position [3539, 0]
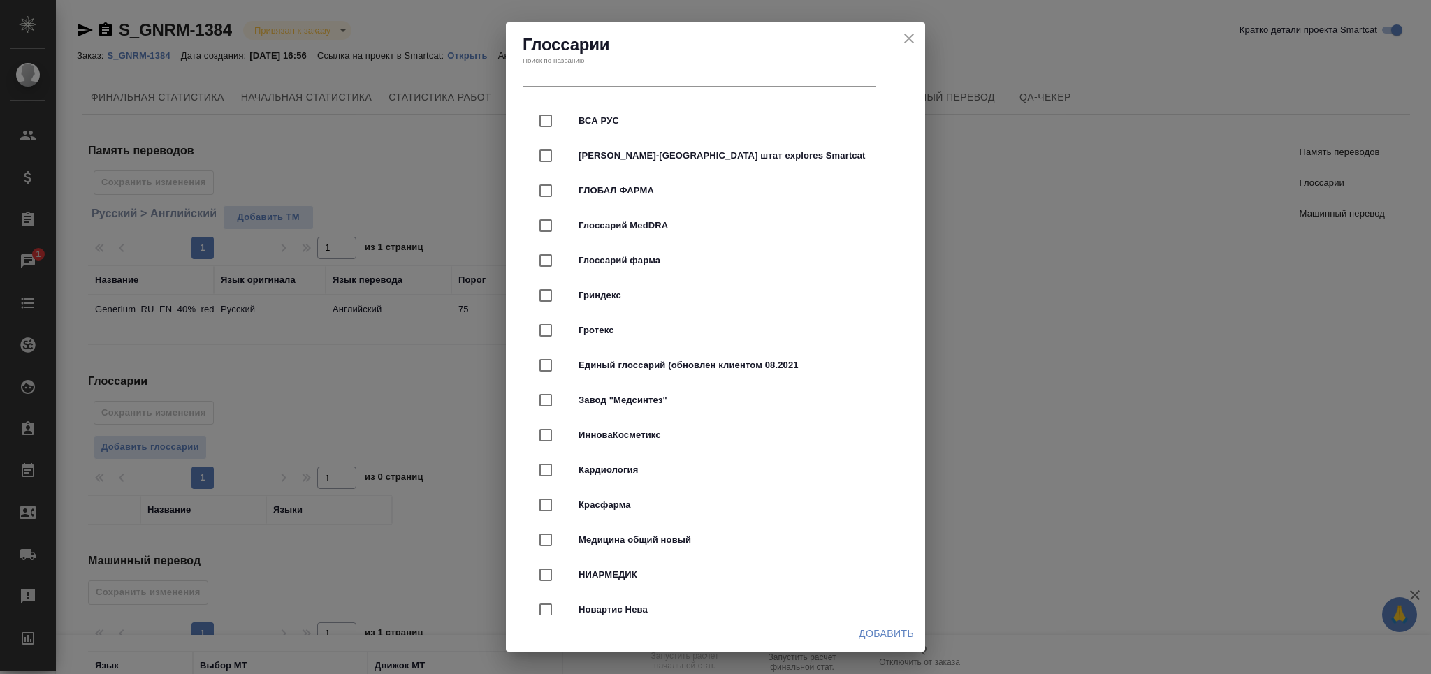
click at [653, 261] on span "Глоссарий фарма" at bounding box center [734, 261] width 313 height 14
checkbox input "true"
click at [894, 622] on button "Добавить" at bounding box center [886, 634] width 66 height 26
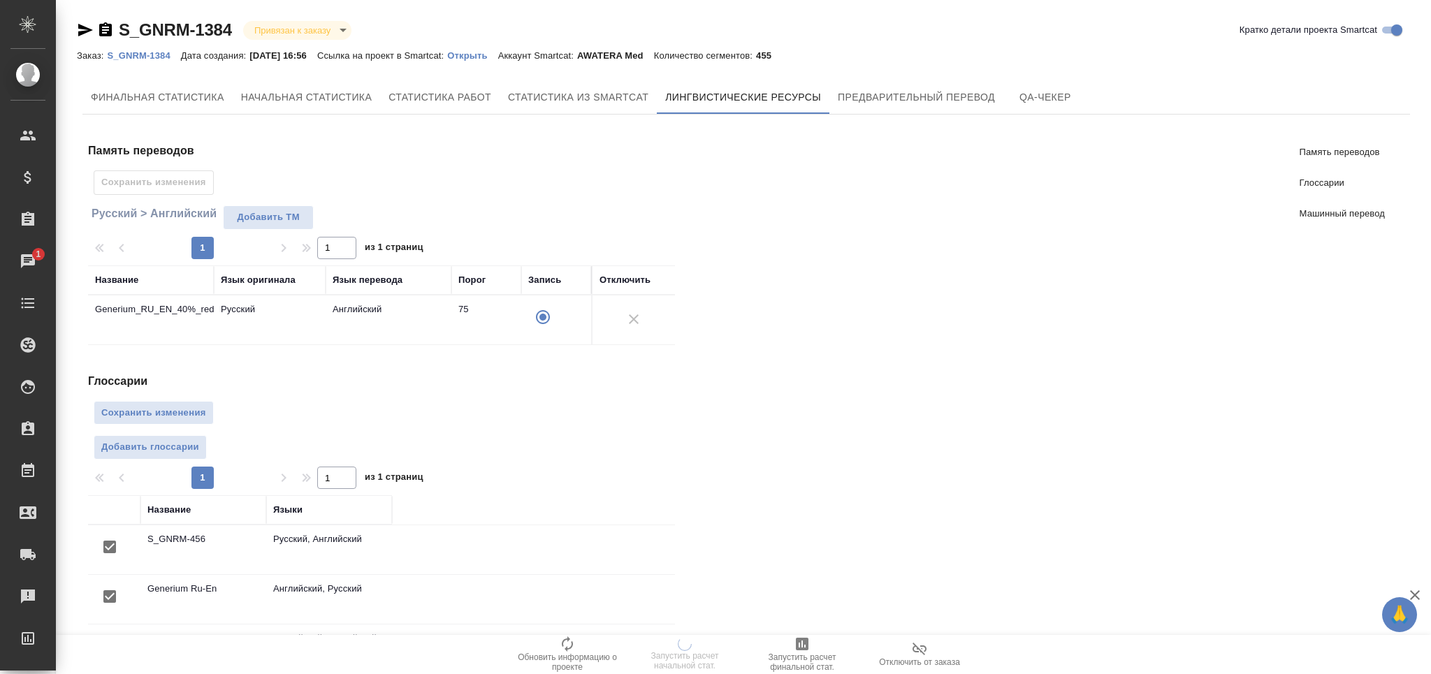
scroll to position [0, 0]
click at [135, 409] on span "Сохранить изменения" at bounding box center [153, 413] width 105 height 16
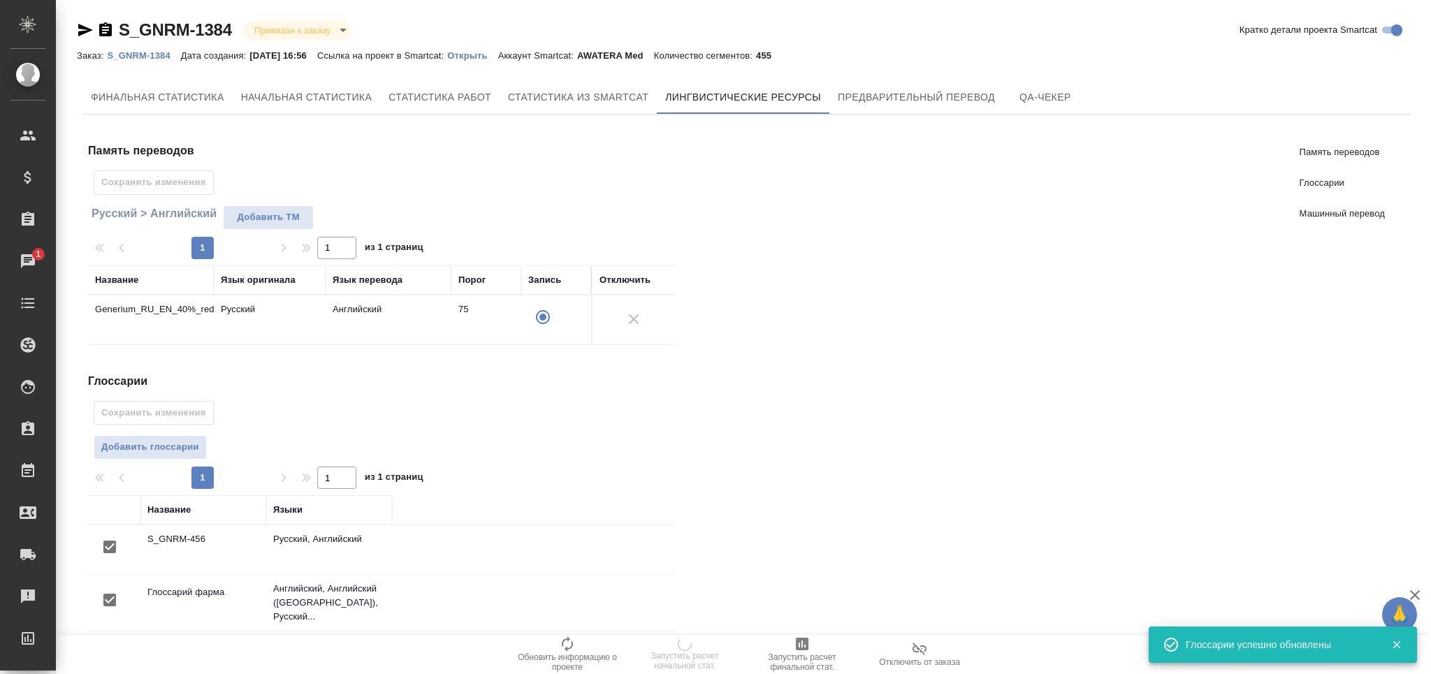
scroll to position [264, 0]
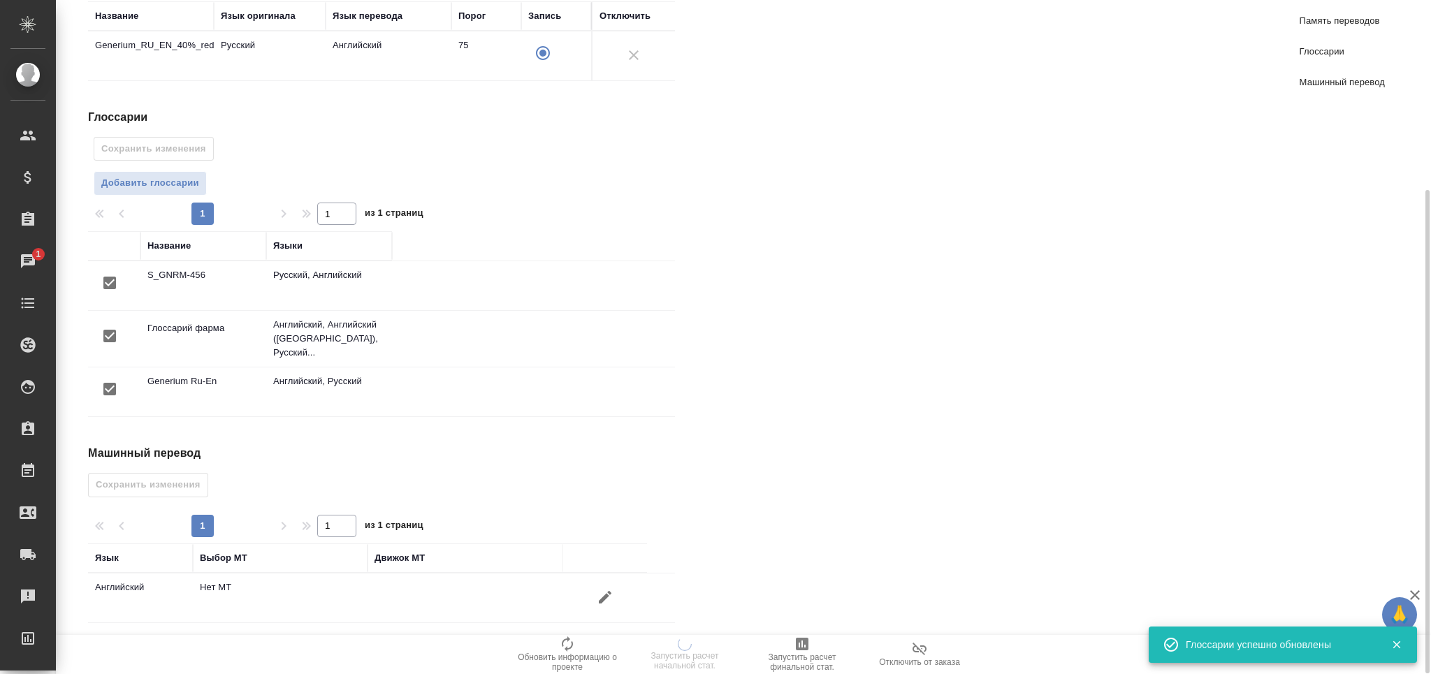
click at [604, 582] on button "button" at bounding box center [605, 598] width 34 height 34
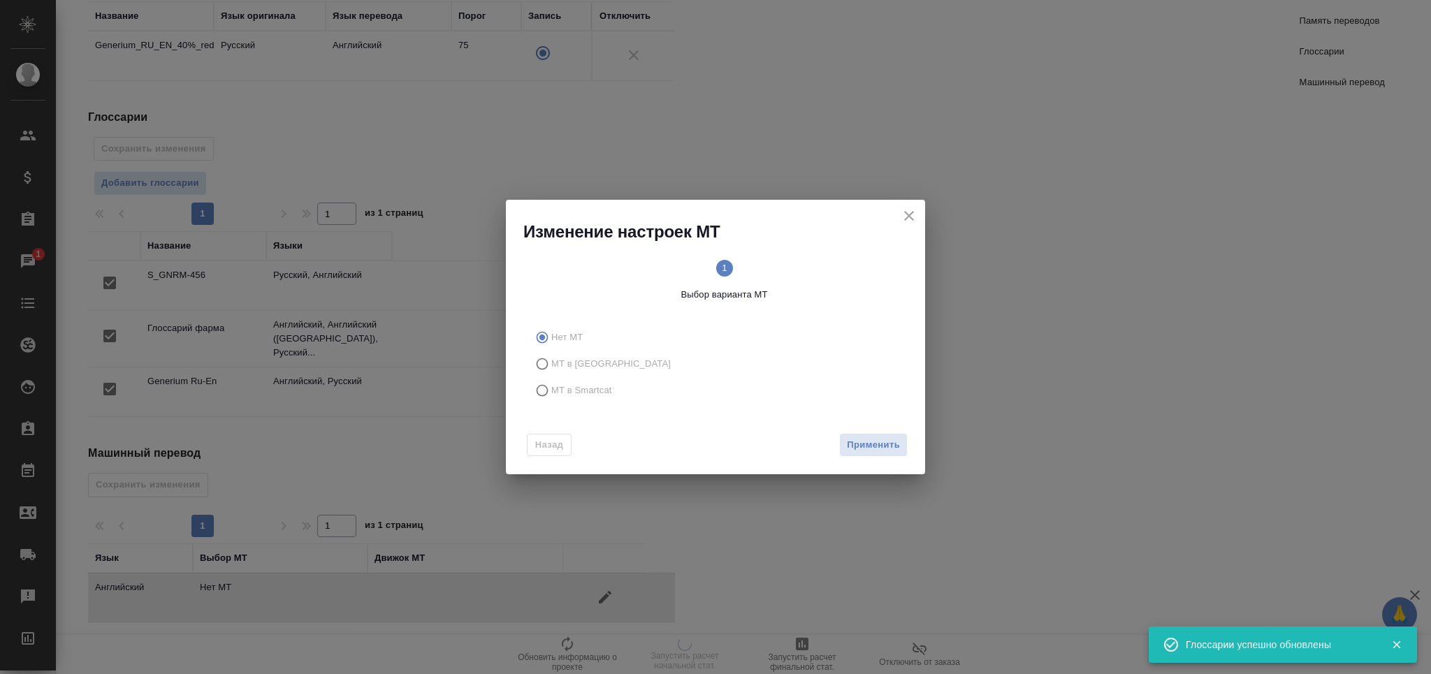
click at [570, 397] on span "МТ в Smartcat" at bounding box center [581, 391] width 61 height 14
click at [551, 397] on input "МТ в Smartcat" at bounding box center [540, 390] width 22 height 27
radio input "true"
click at [946, 436] on div "Изменение настроек МТ 1 Выбор варианта МТ 2 Выбор движка Smartcat Нет МТ МТ в Т…" at bounding box center [715, 337] width 1431 height 674
click at [894, 436] on button "Вперед" at bounding box center [882, 445] width 50 height 24
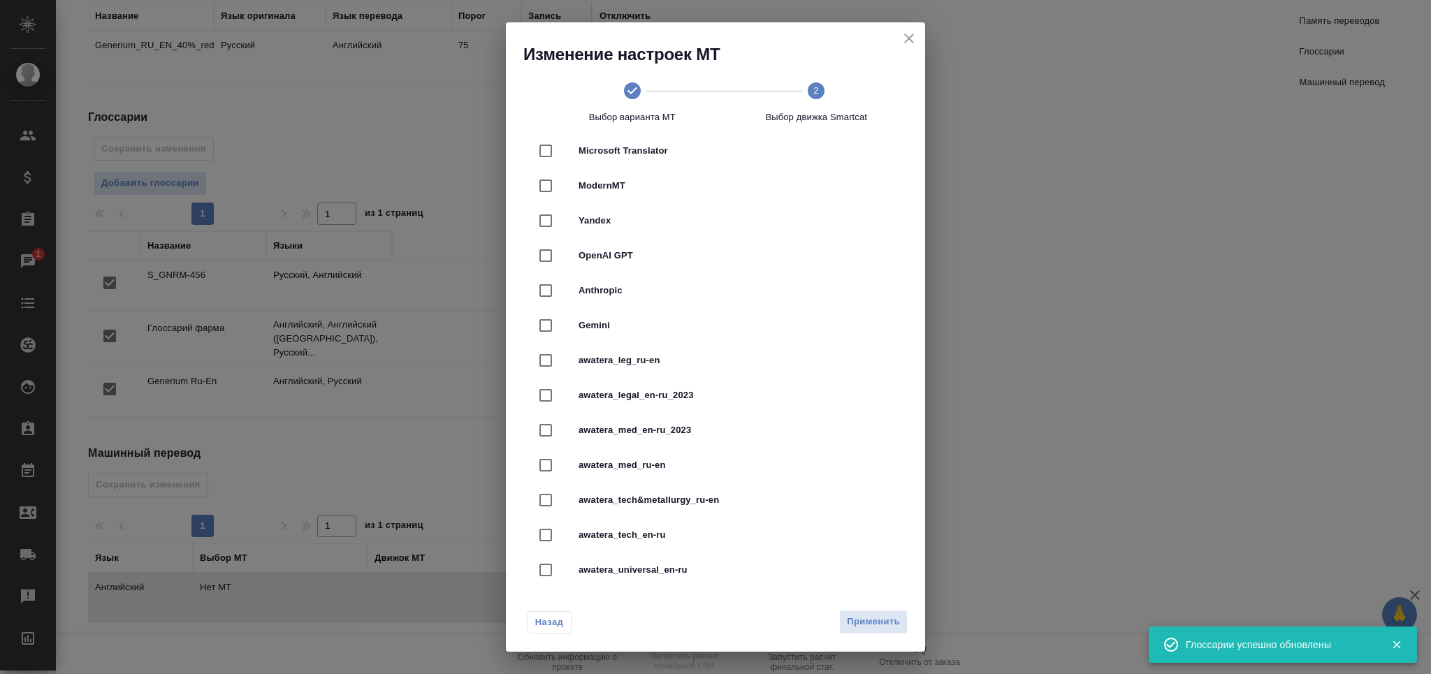
scroll to position [279, 0]
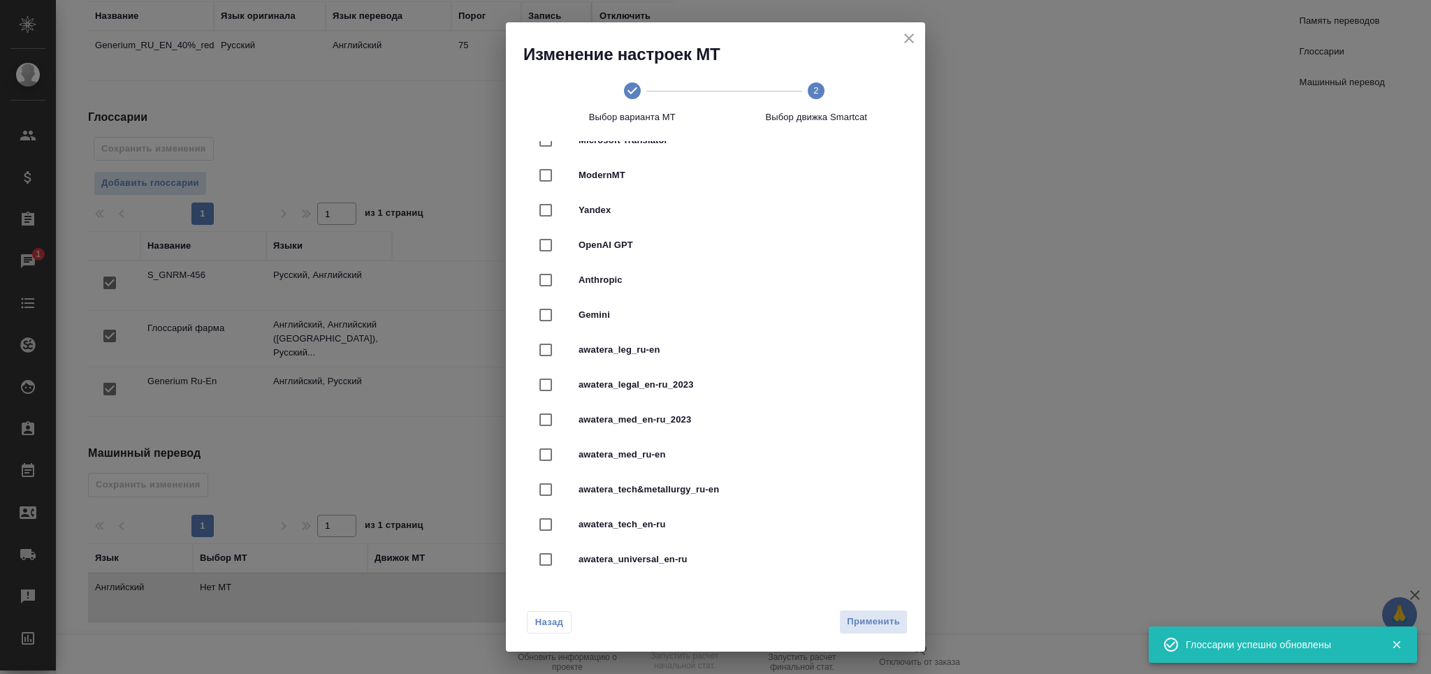
click at [708, 439] on div "awatera_med_ru-en" at bounding box center [715, 454] width 374 height 35
checkbox input "true"
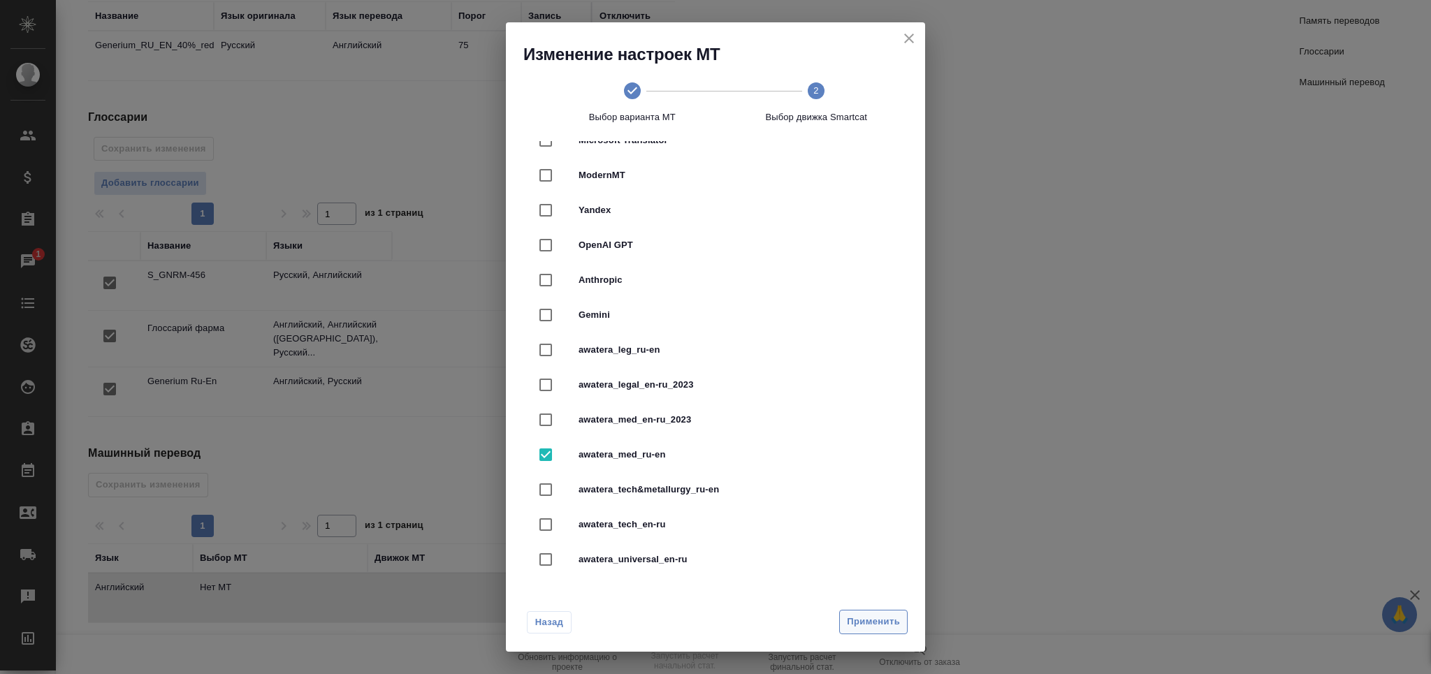
click at [868, 611] on button "Применить" at bounding box center [873, 622] width 68 height 24
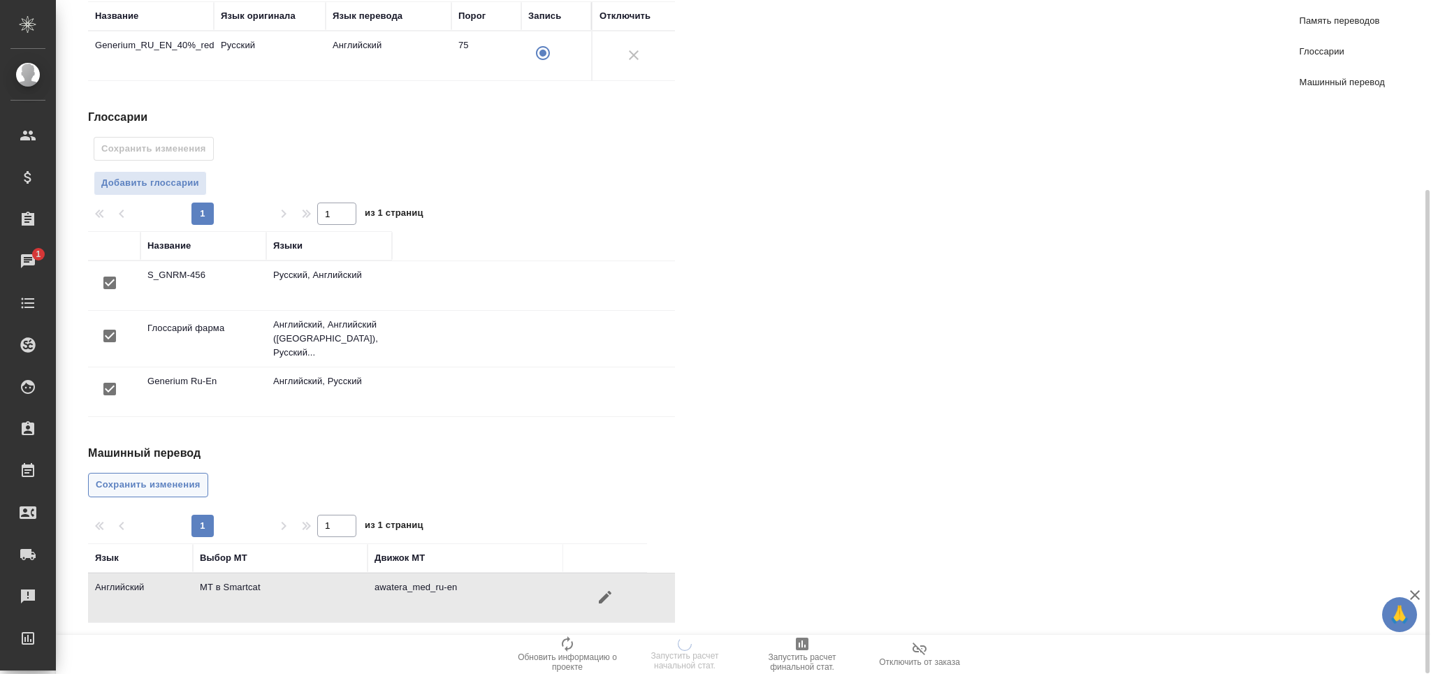
click at [163, 477] on span "Сохранить изменения" at bounding box center [148, 485] width 105 height 16
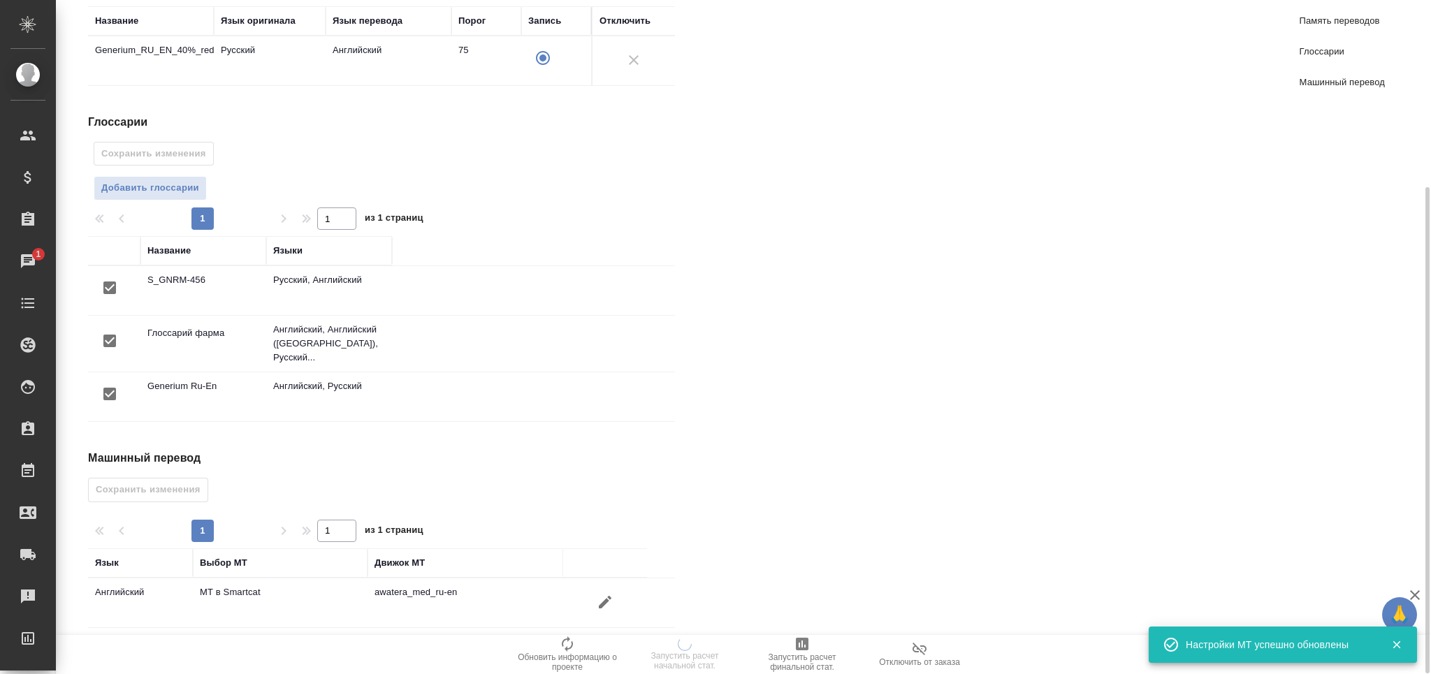
scroll to position [0, 0]
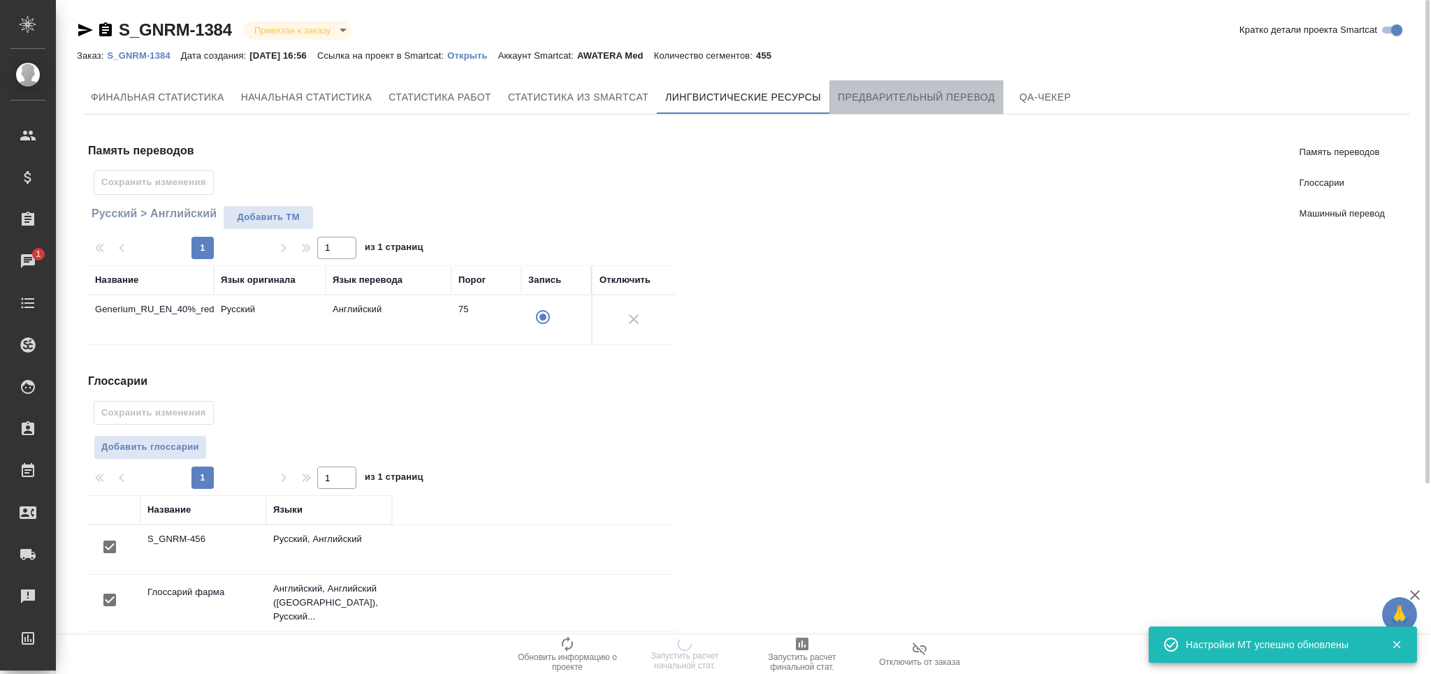
click at [903, 105] on button "Предварительный перевод" at bounding box center [916, 97] width 174 height 34
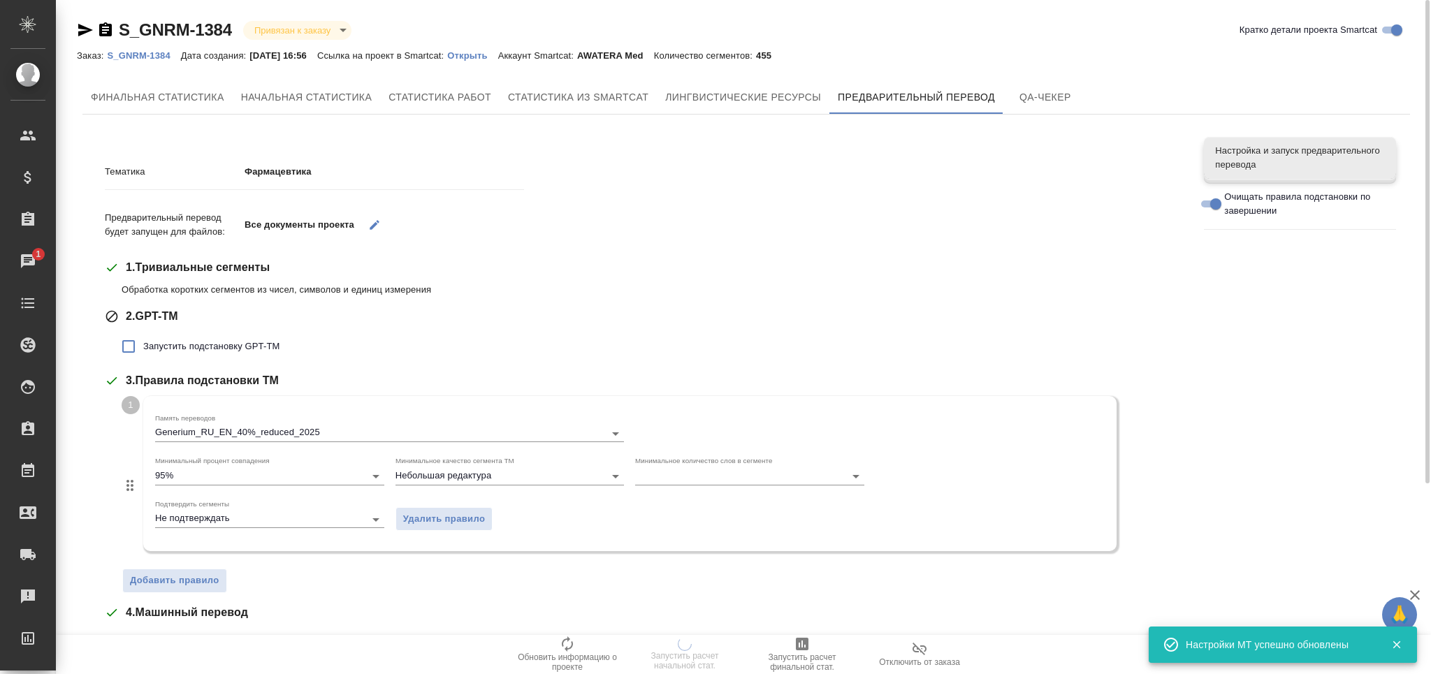
click at [249, 344] on span "Запустить подстановку GPT-TM" at bounding box center [211, 347] width 136 height 14
click at [143, 344] on input "Запустить подстановку GPT-TM" at bounding box center [128, 346] width 29 height 29
checkbox input "true"
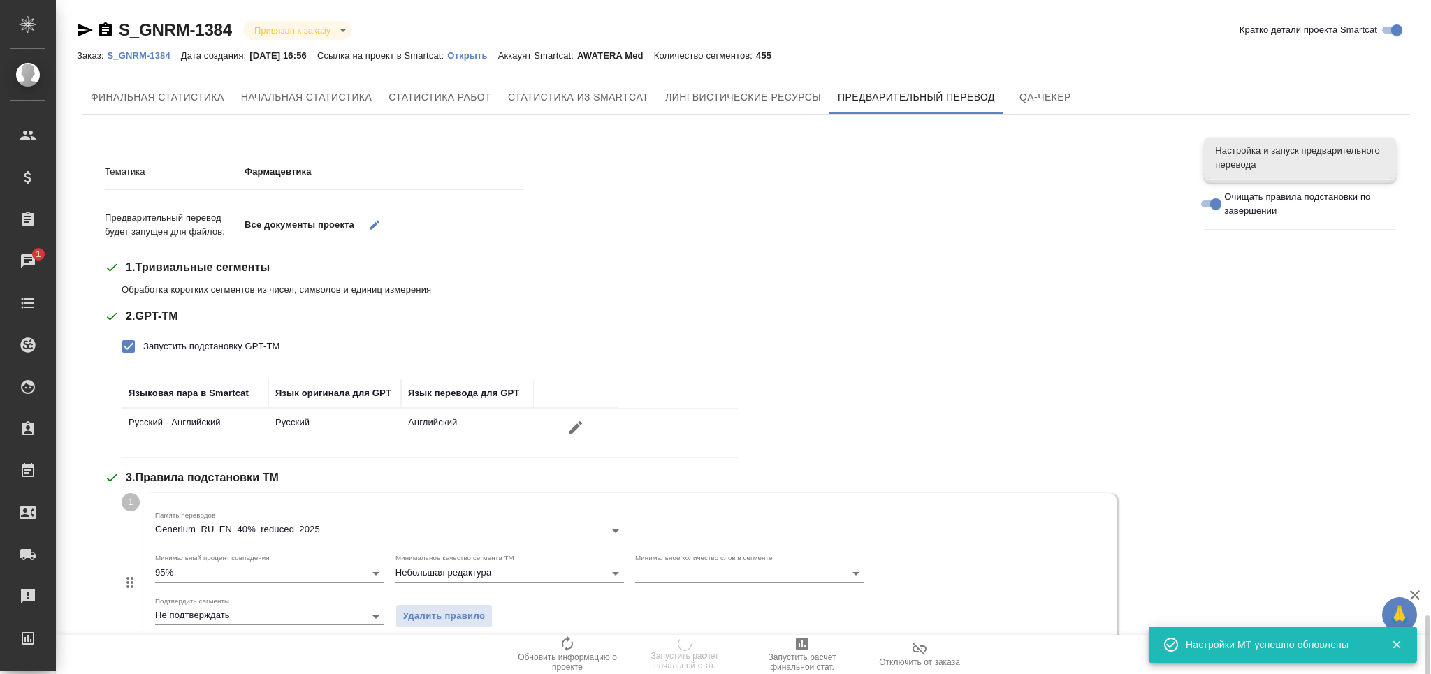
scroll to position [374, 0]
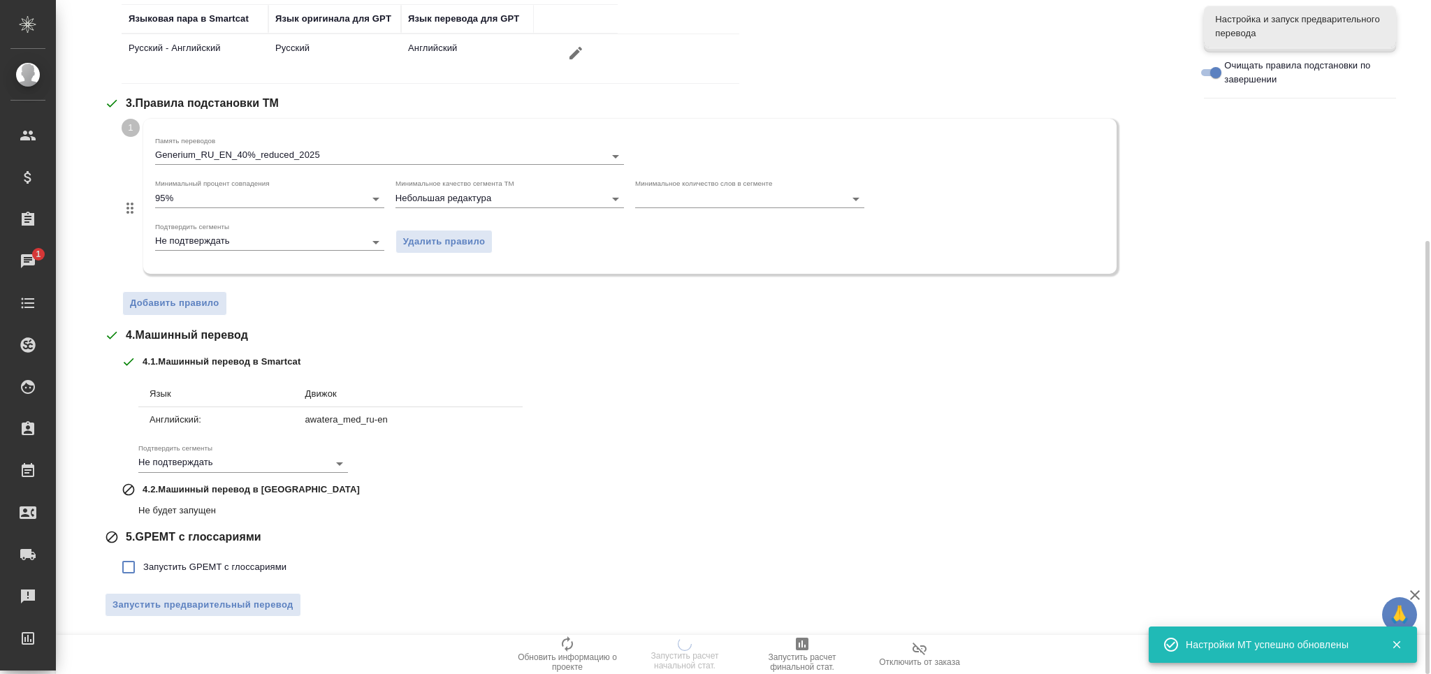
click at [233, 553] on label "Запустить GPEMT с глоссариями" at bounding box center [200, 567] width 173 height 29
click at [143, 553] on input "Запустить GPEMT с глоссариями" at bounding box center [128, 567] width 29 height 29
checkbox input "true"
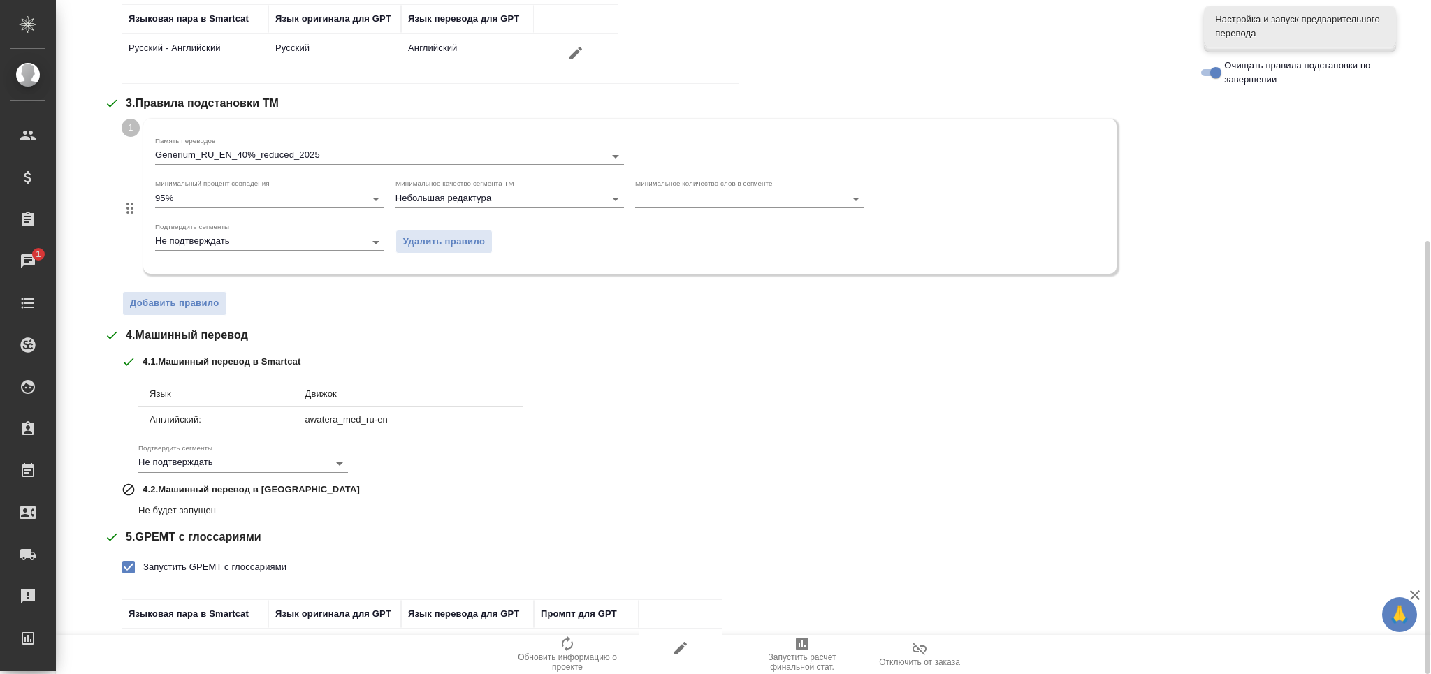
scroll to position [472, 0]
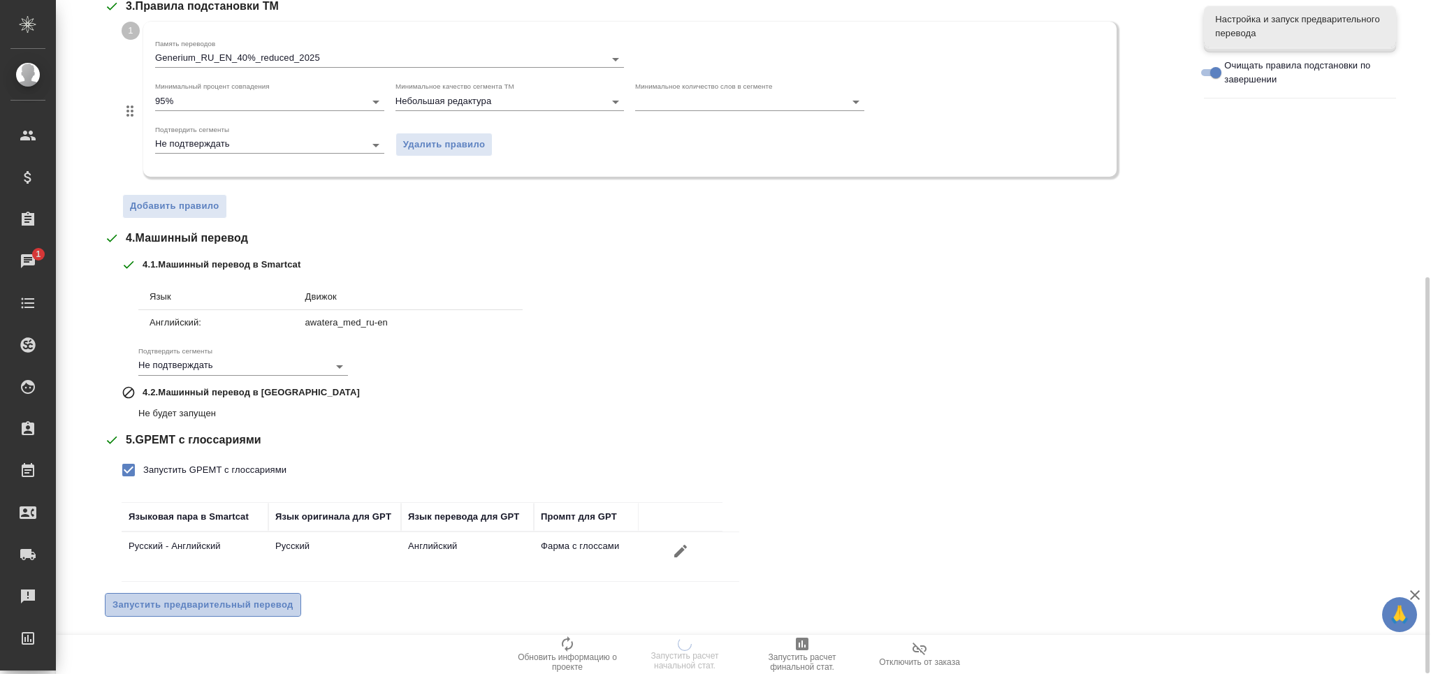
click at [260, 598] on span "Запустить предварительный перевод" at bounding box center [202, 605] width 181 height 16
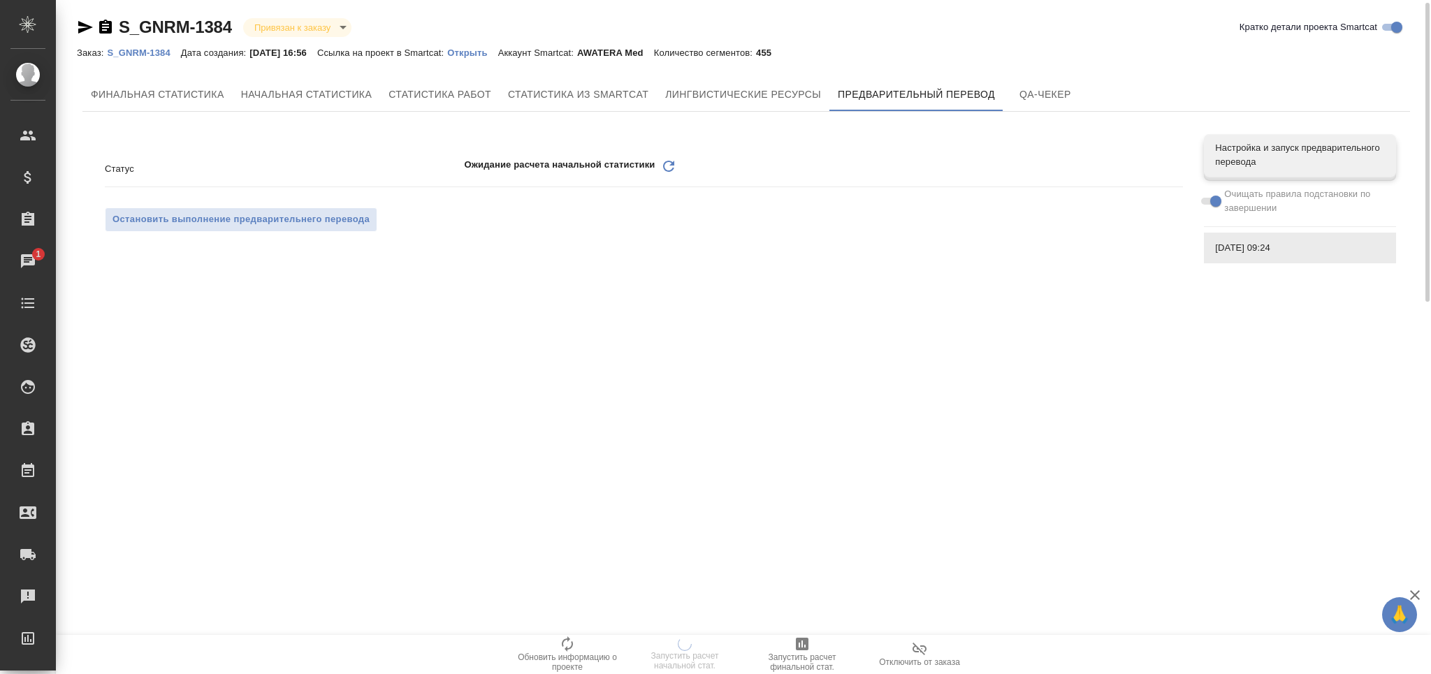
scroll to position [0, 0]
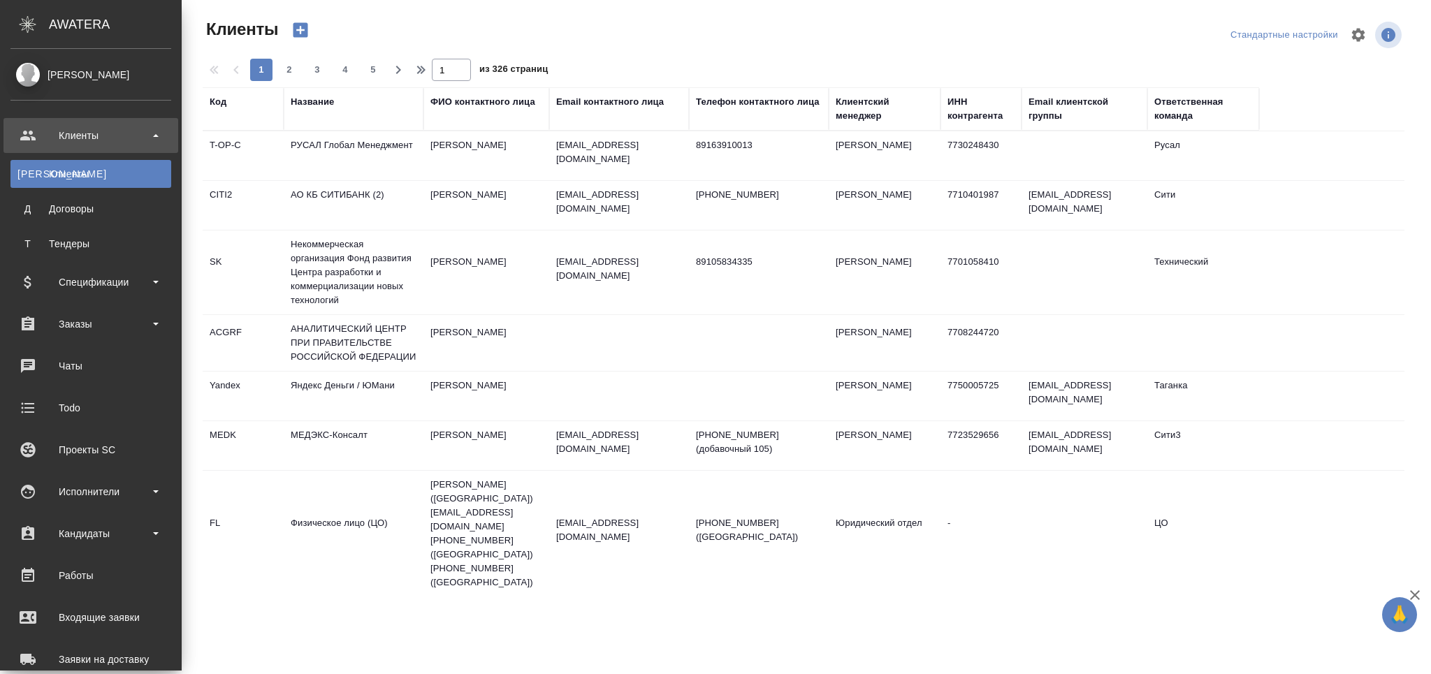
select select "RU"
click at [32, 358] on div "Чаты" at bounding box center [90, 366] width 161 height 21
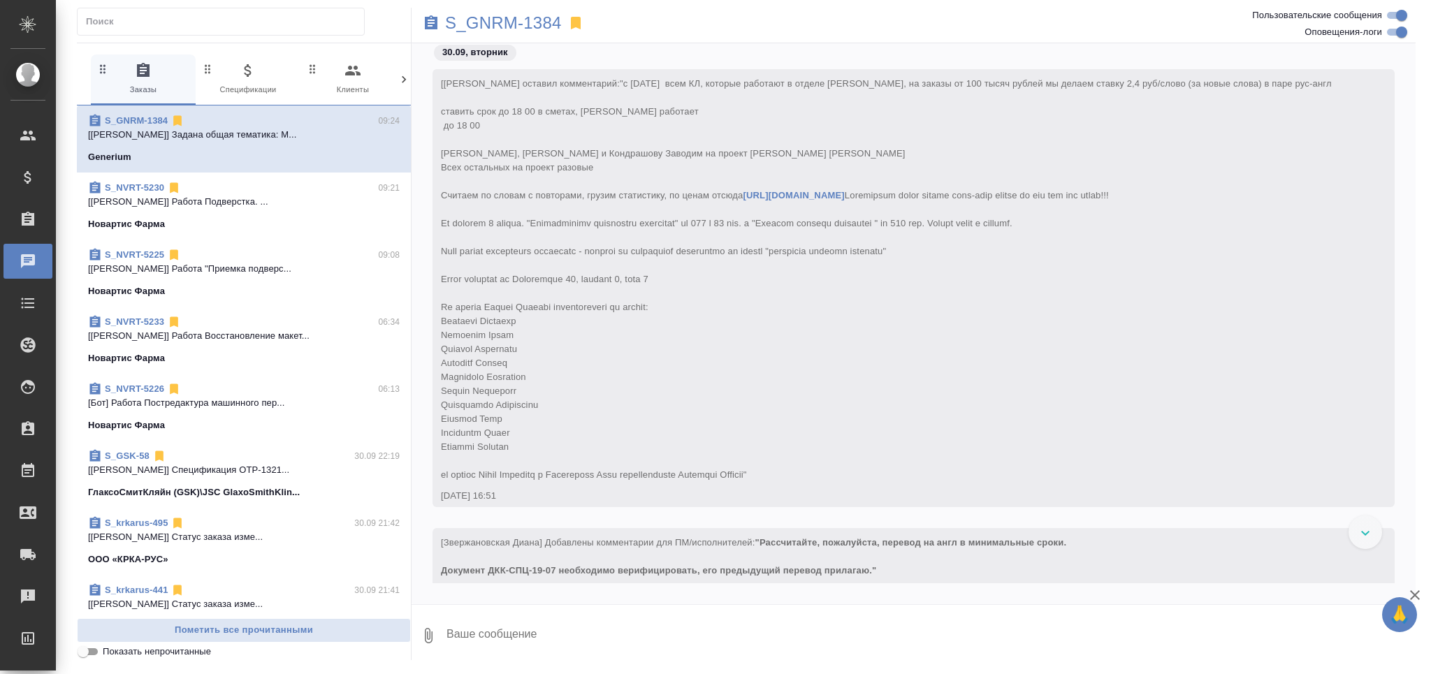
click at [93, 649] on input "Показать непрочитанные" at bounding box center [83, 651] width 50 height 17
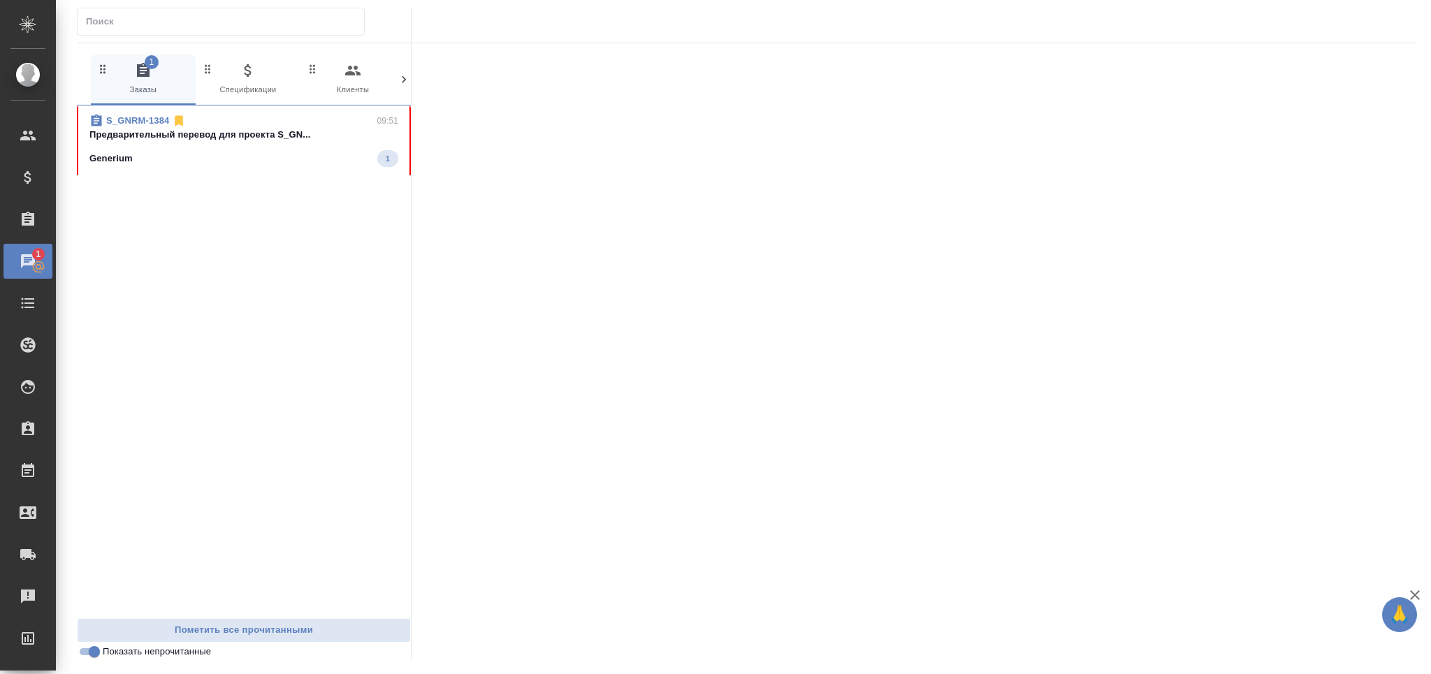
click at [195, 166] on div "Generium 1" at bounding box center [243, 158] width 309 height 17
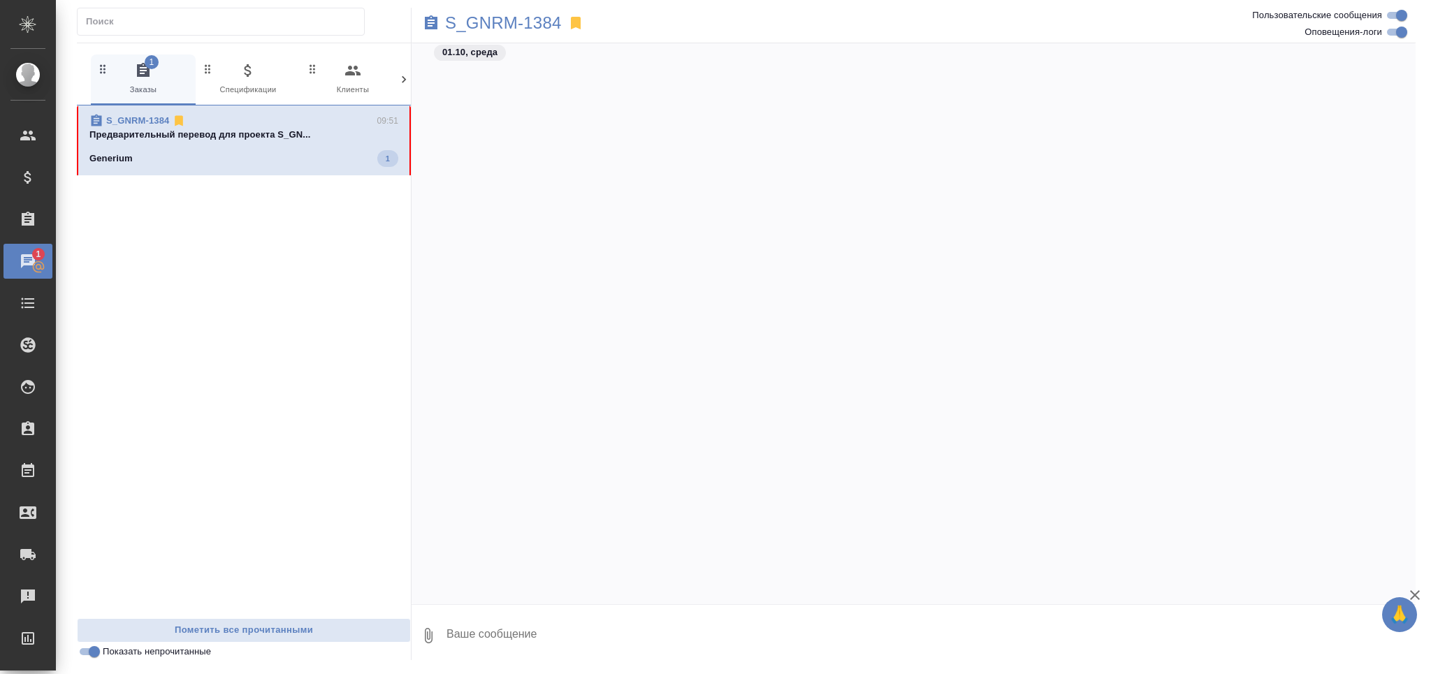
scroll to position [38541, 0]
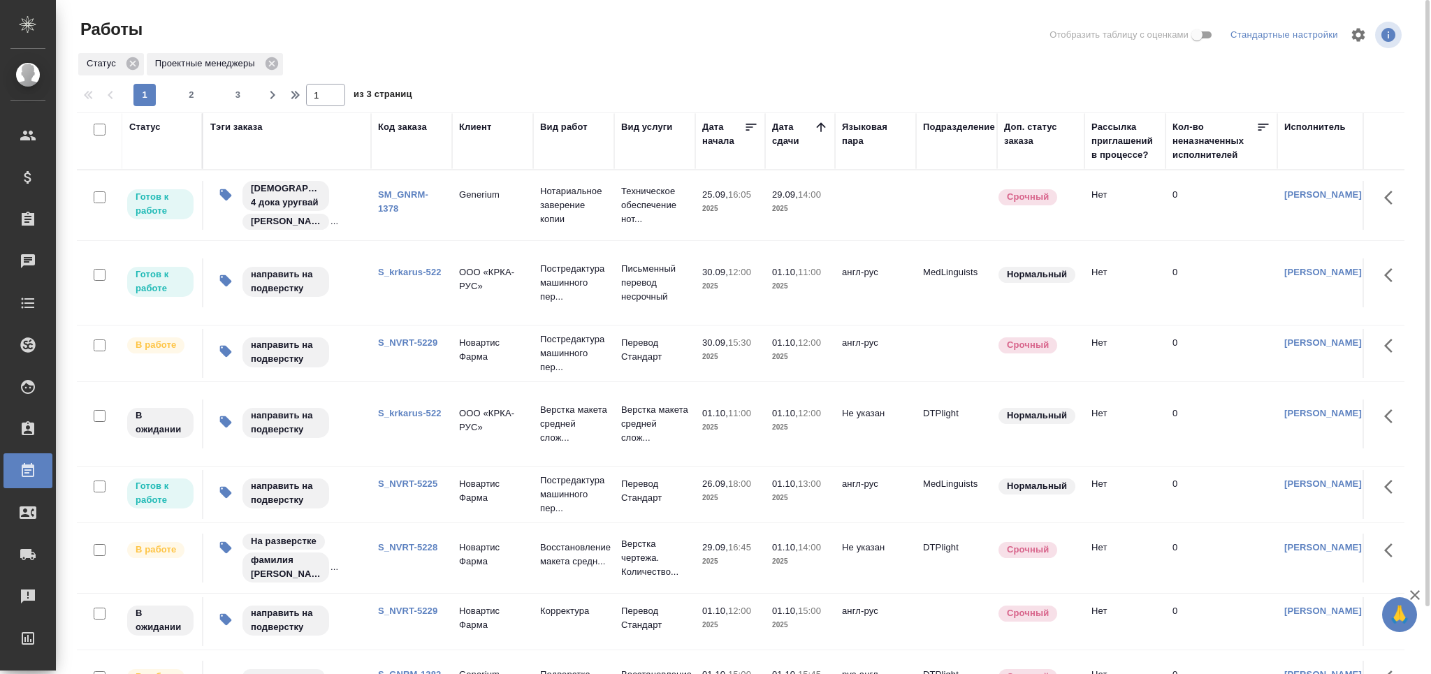
click at [412, 449] on td "S_krkarus-522" at bounding box center [411, 424] width 81 height 49
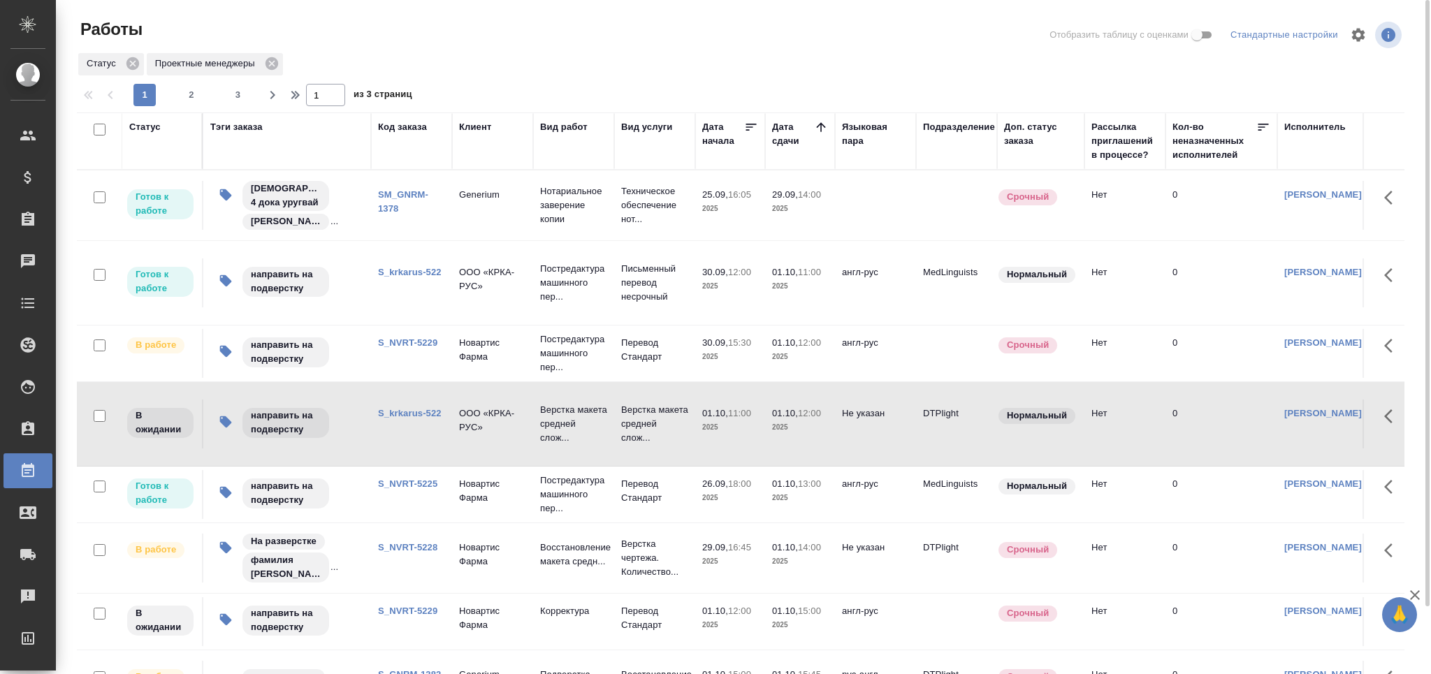
scroll to position [74, 0]
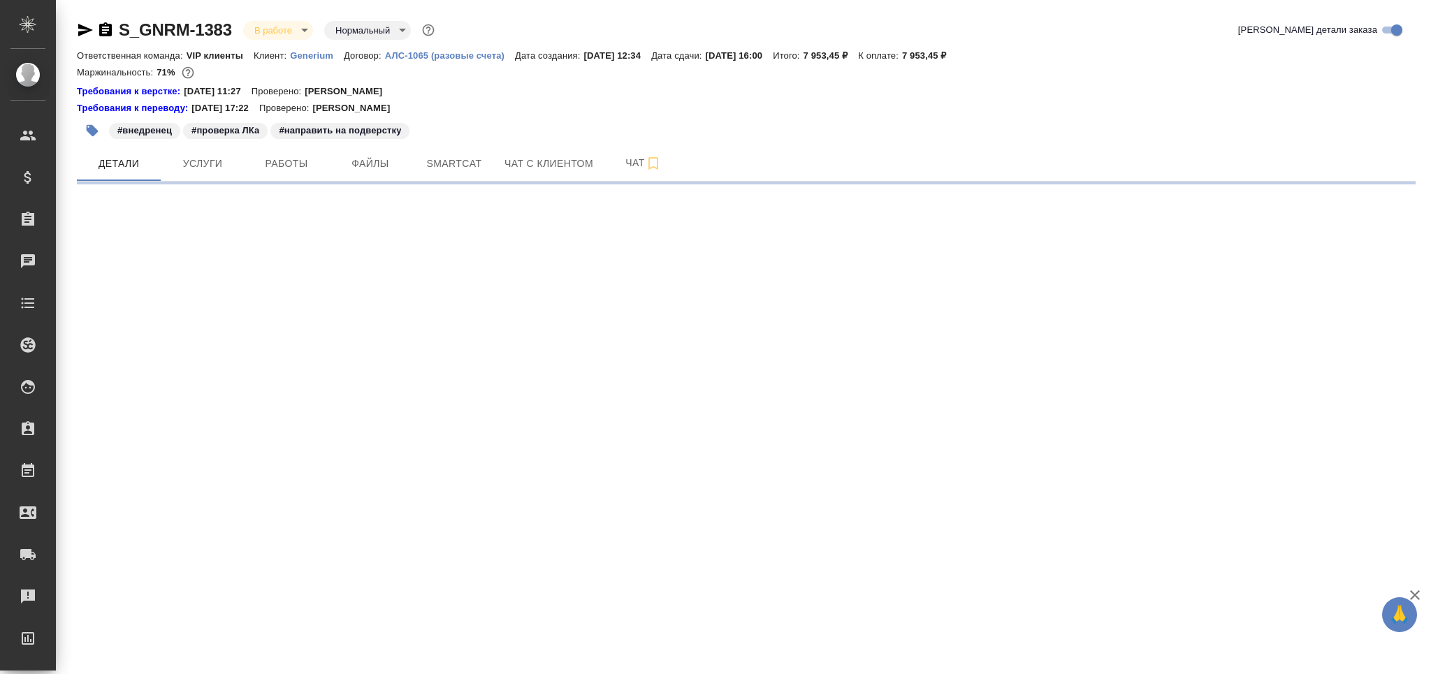
select select "RU"
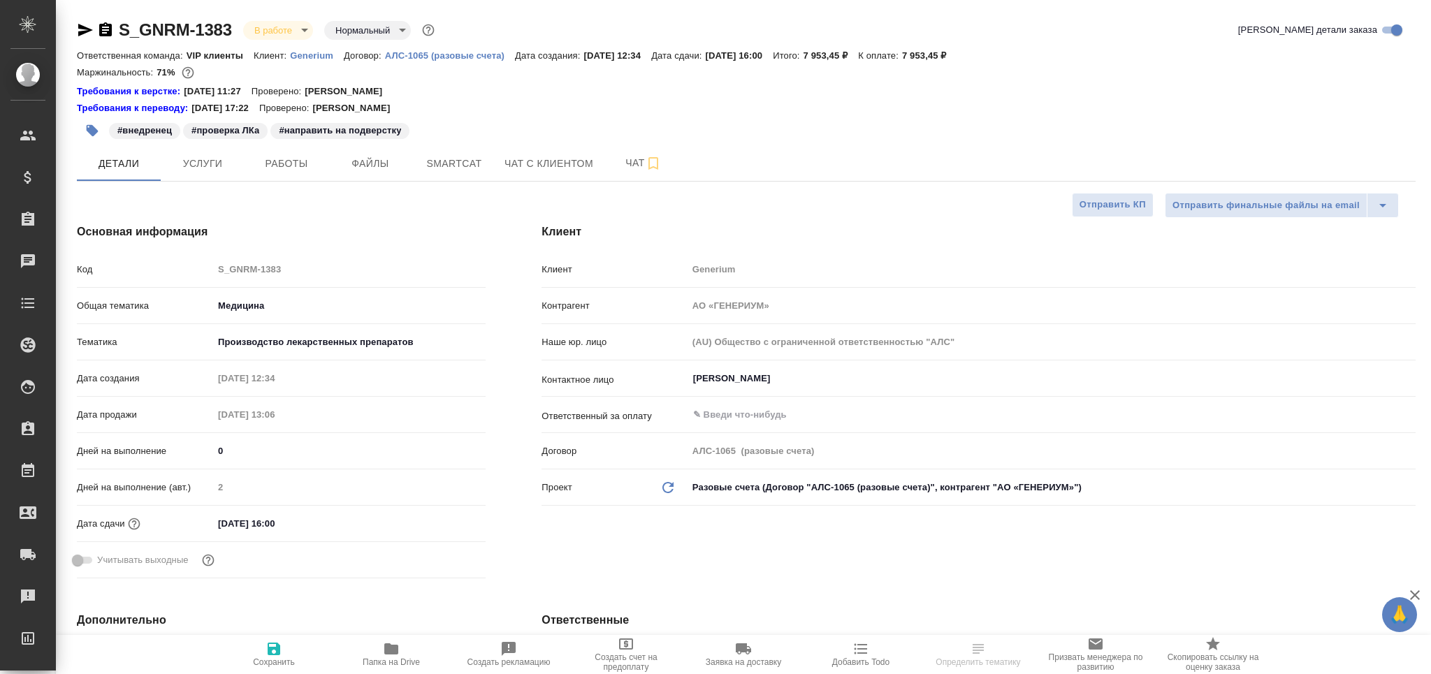
type textarea "x"
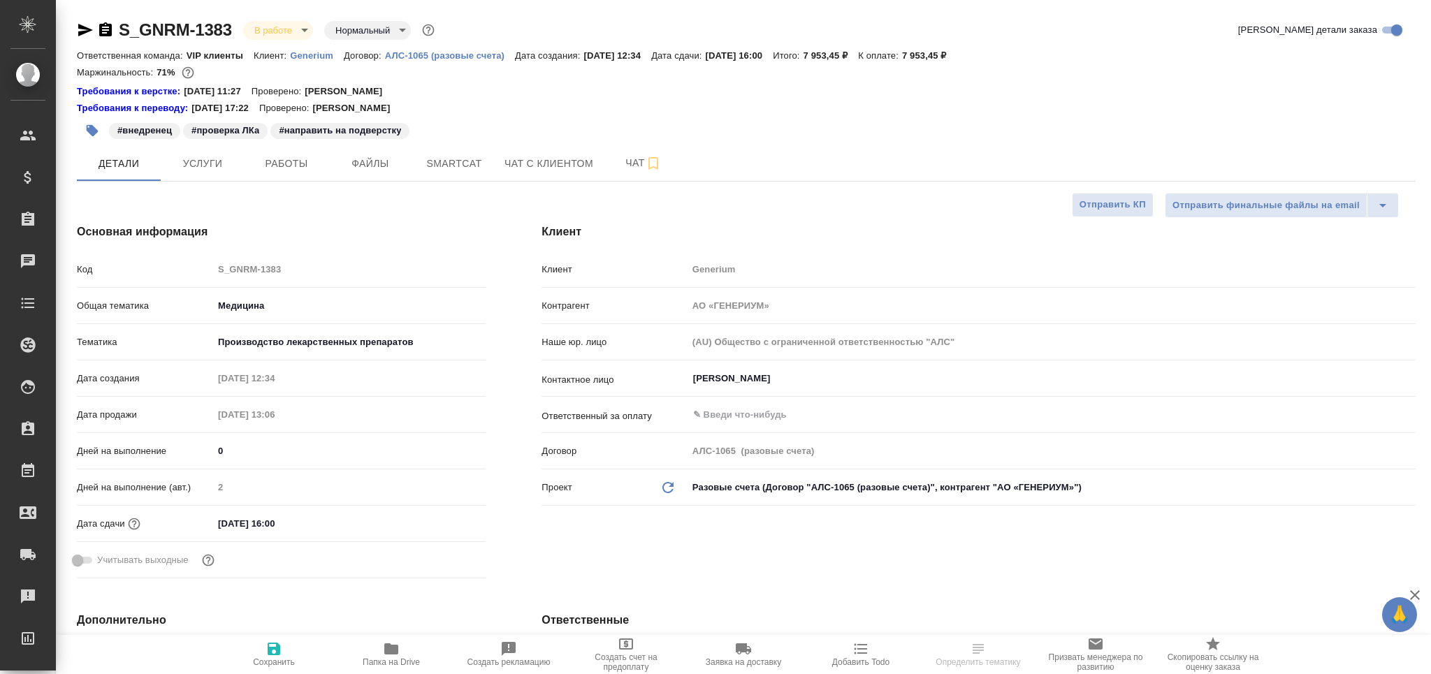
type textarea "x"
click at [265, 158] on span "Работы" at bounding box center [286, 163] width 67 height 17
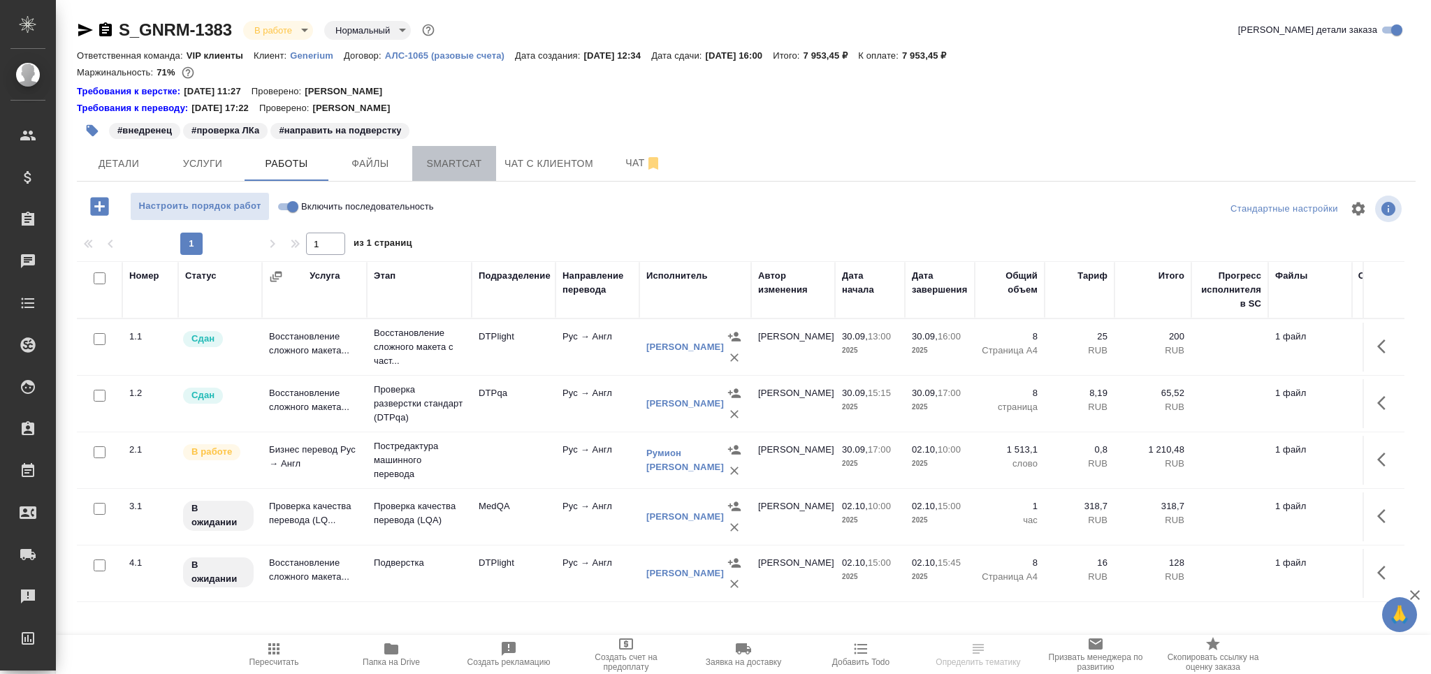
drag, startPoint x: 466, startPoint y: 161, endPoint x: 622, endPoint y: 421, distance: 303.4
click at [466, 161] on span "Smartcat" at bounding box center [454, 163] width 67 height 17
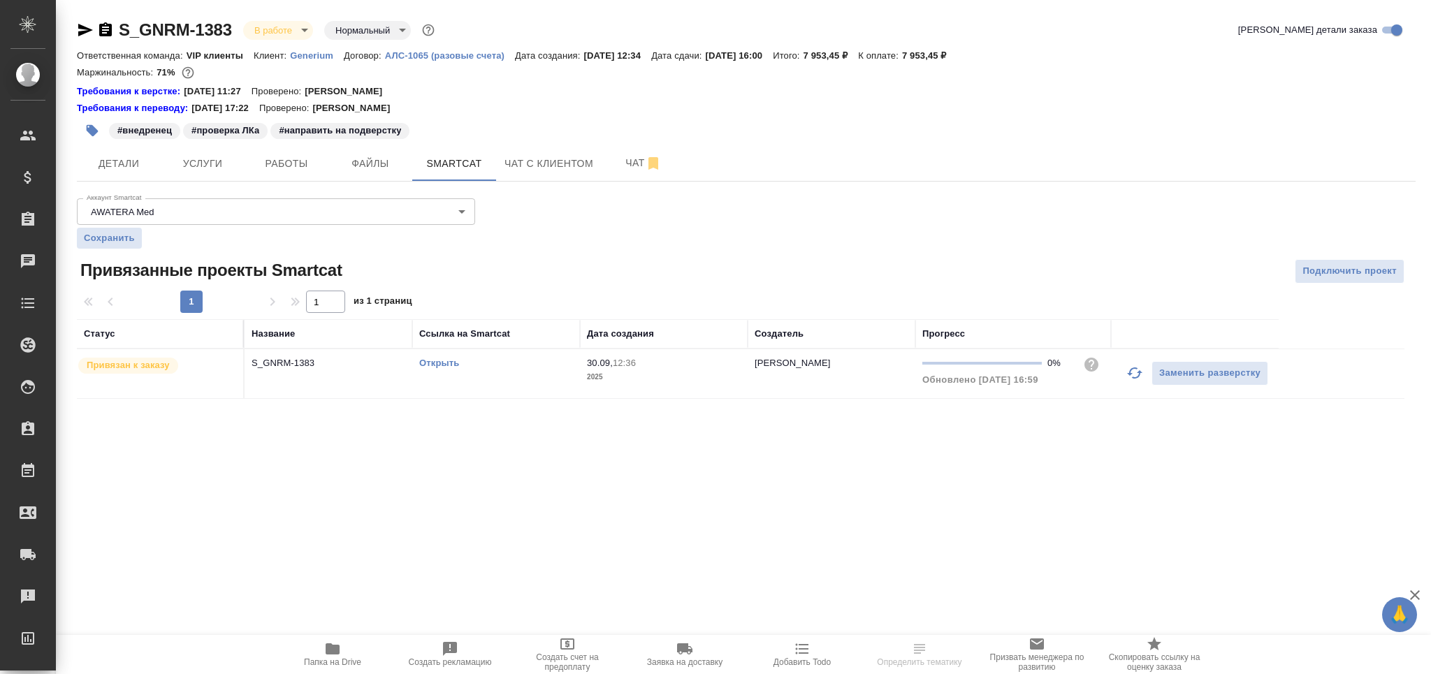
click at [1124, 373] on button "button" at bounding box center [1135, 373] width 34 height 34
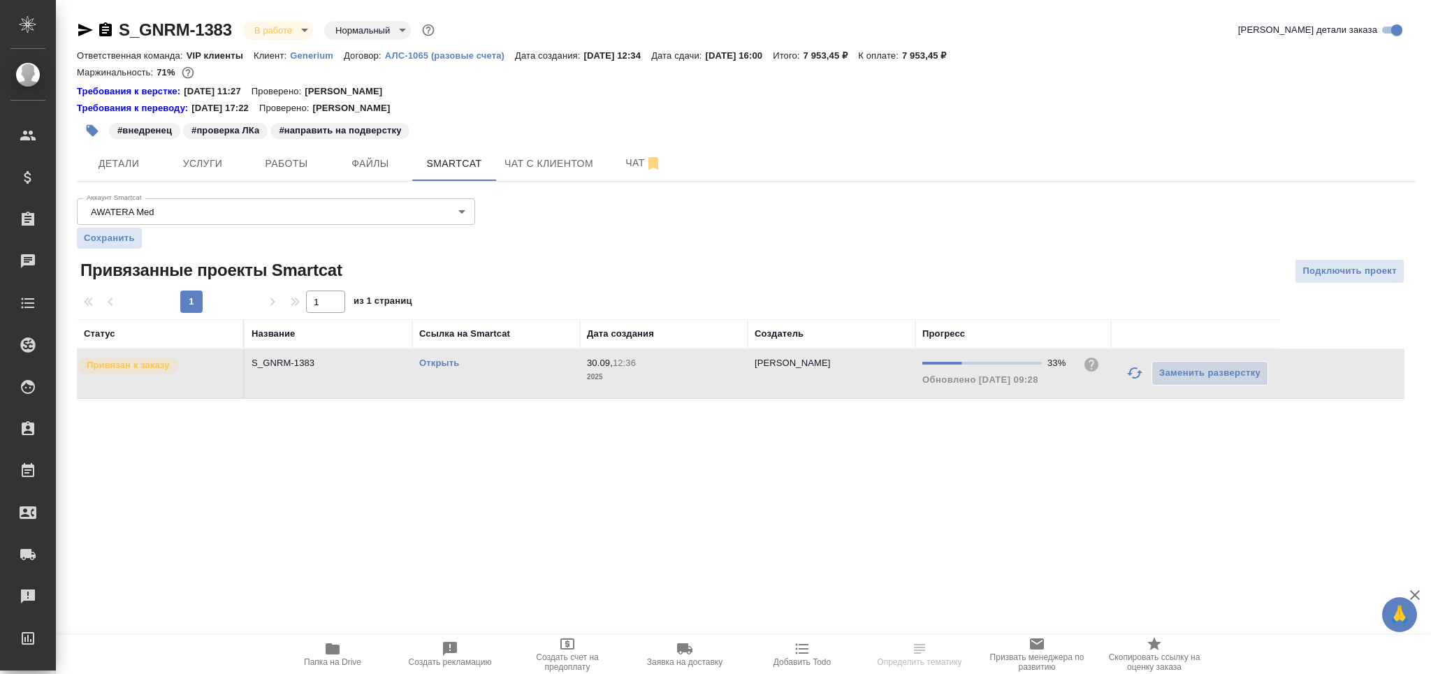
click at [453, 361] on link "Открыть" at bounding box center [439, 363] width 40 height 10
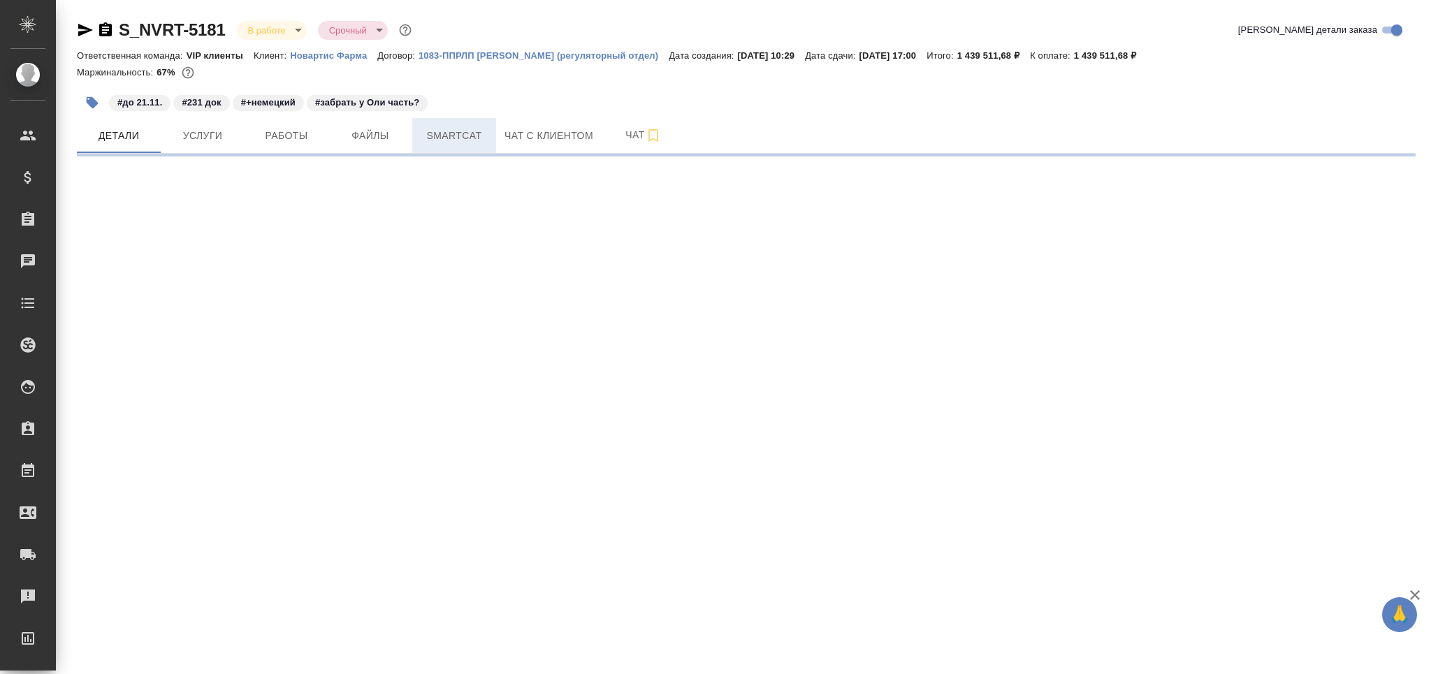
select select "RU"
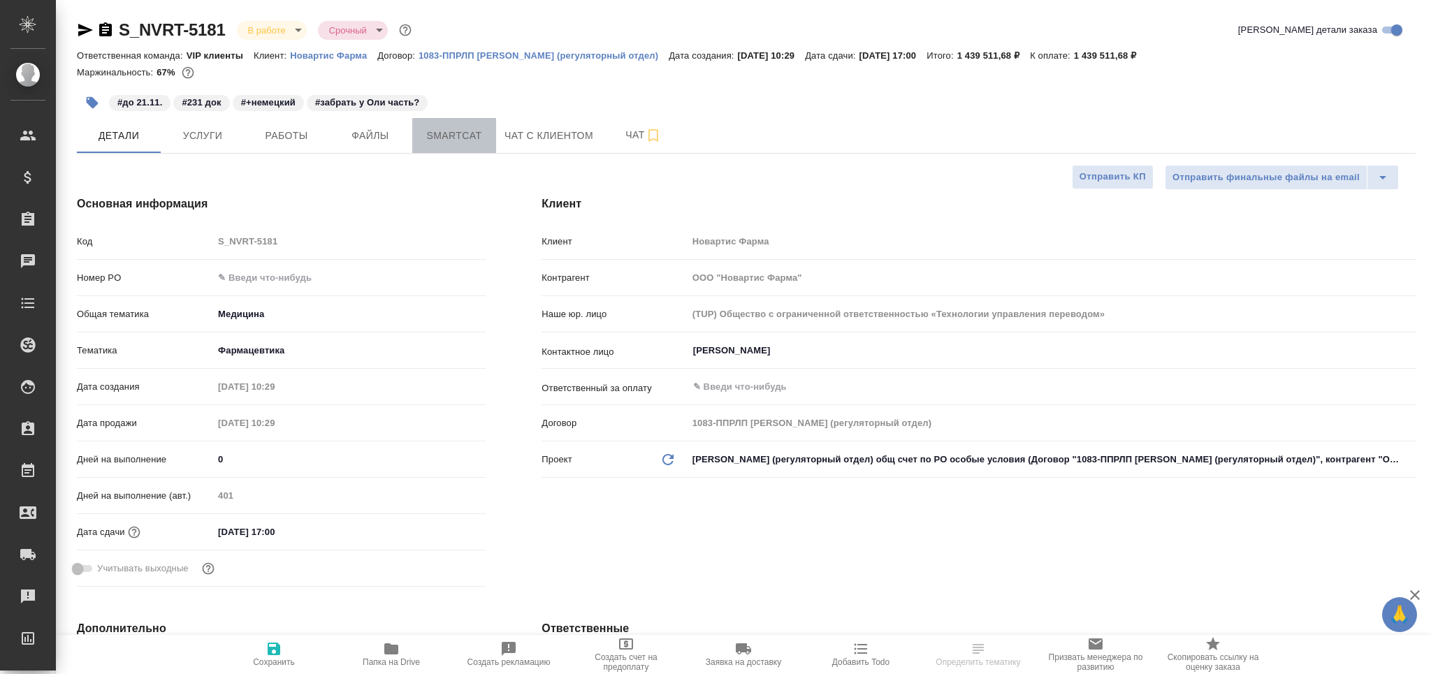
click at [445, 144] on button "Smartcat" at bounding box center [454, 135] width 84 height 35
type textarea "x"
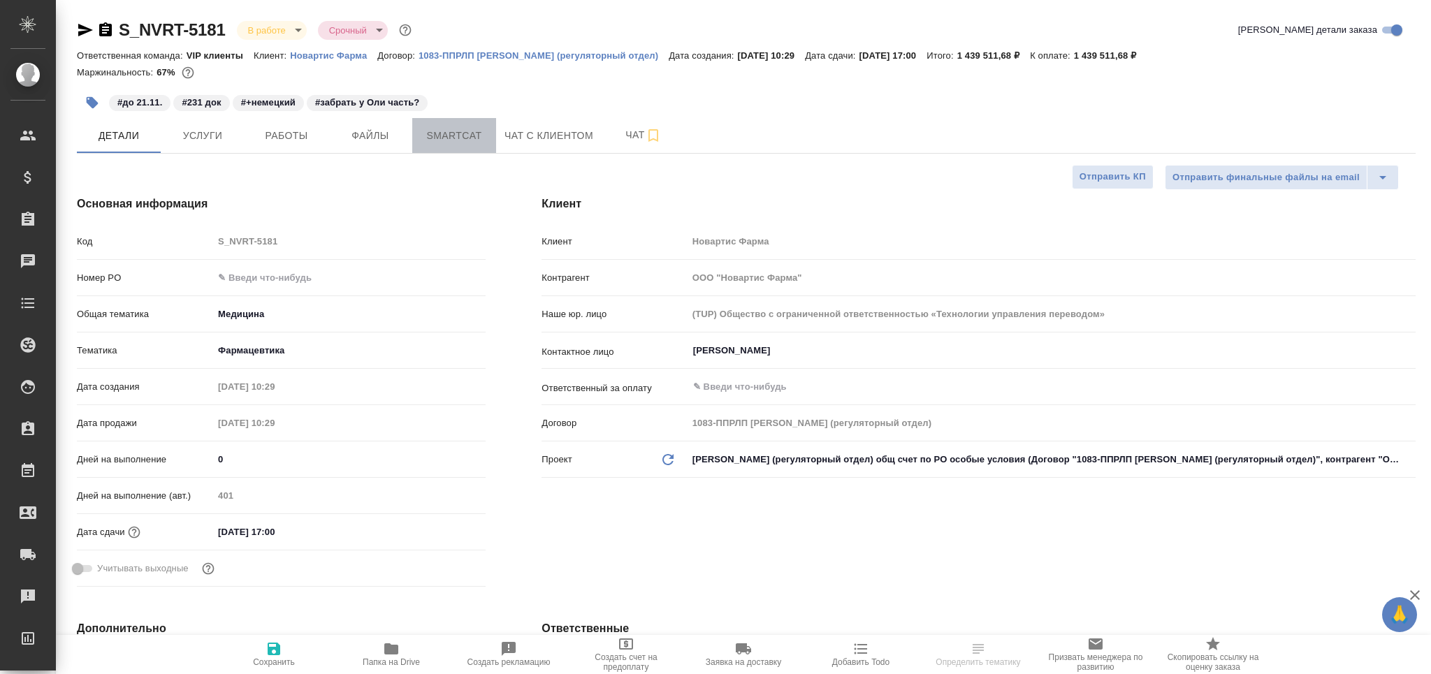
type textarea "x"
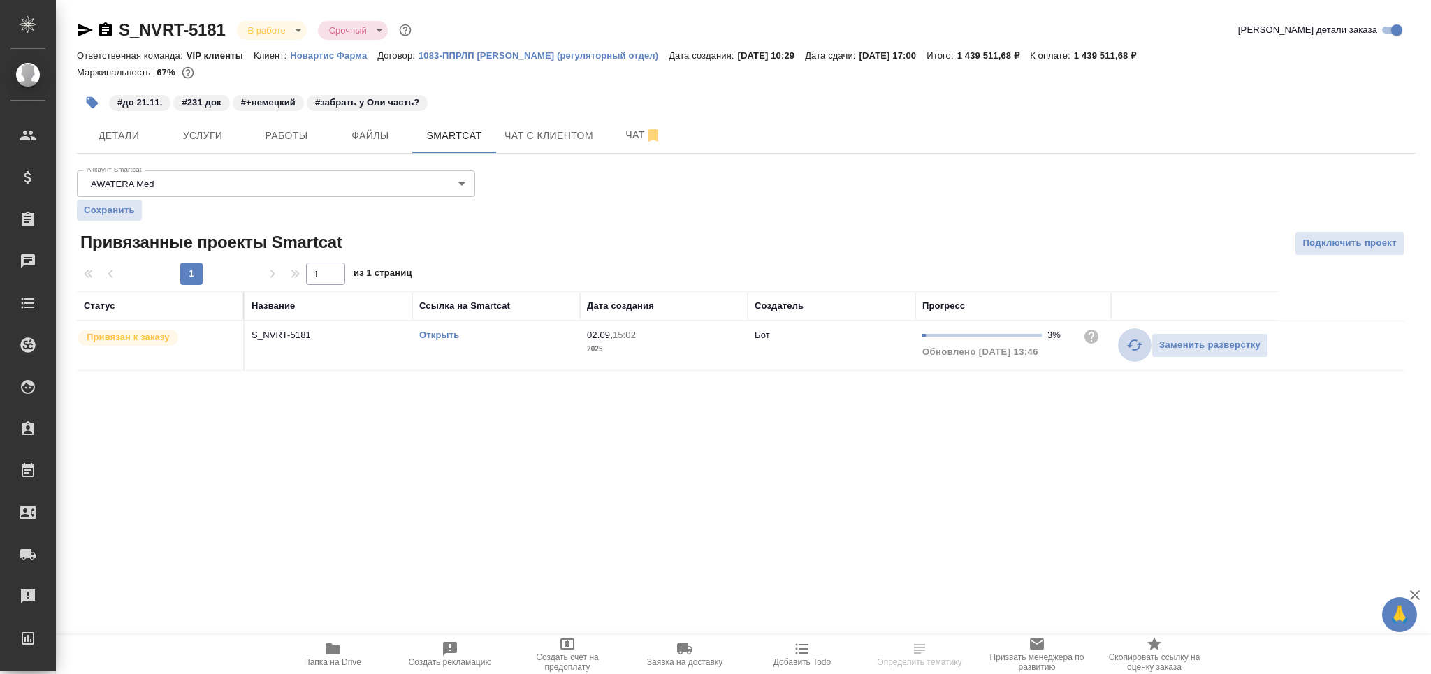
click at [1125, 343] on button "button" at bounding box center [1135, 345] width 34 height 34
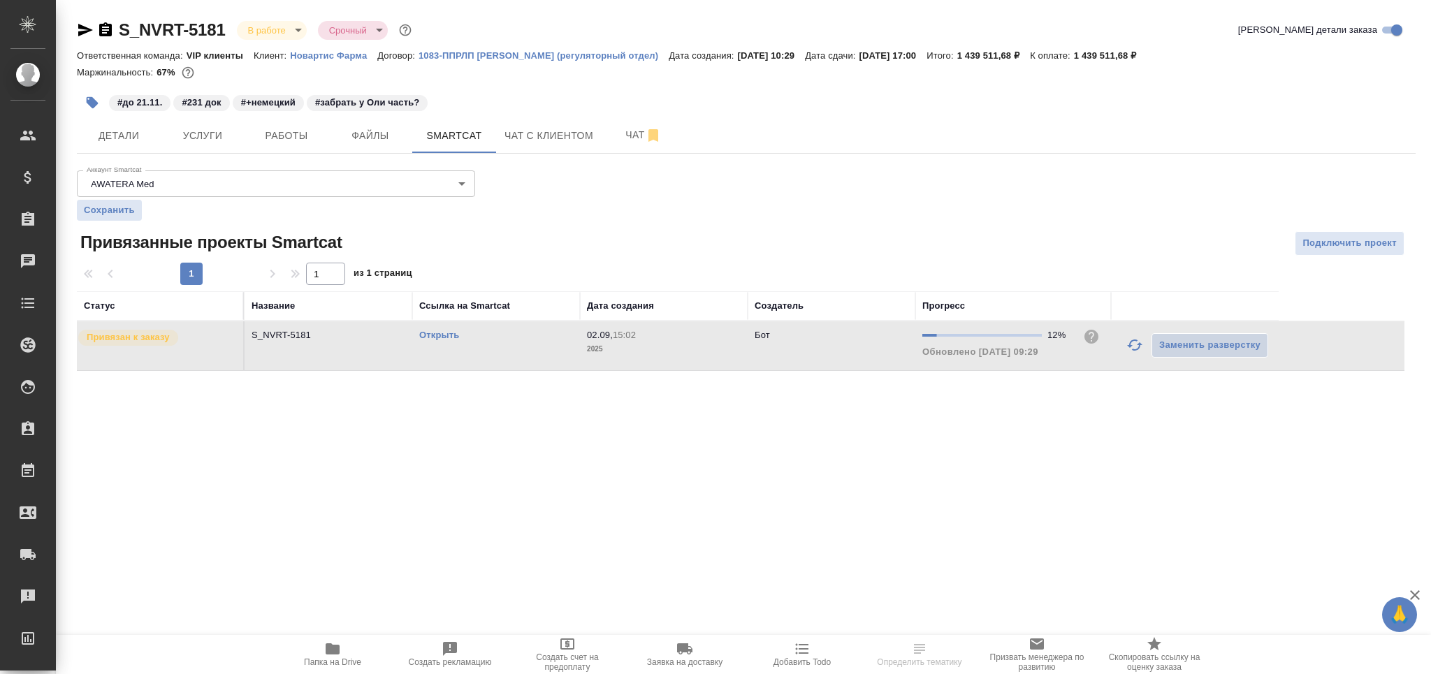
click at [444, 334] on link "Открыть" at bounding box center [439, 335] width 40 height 10
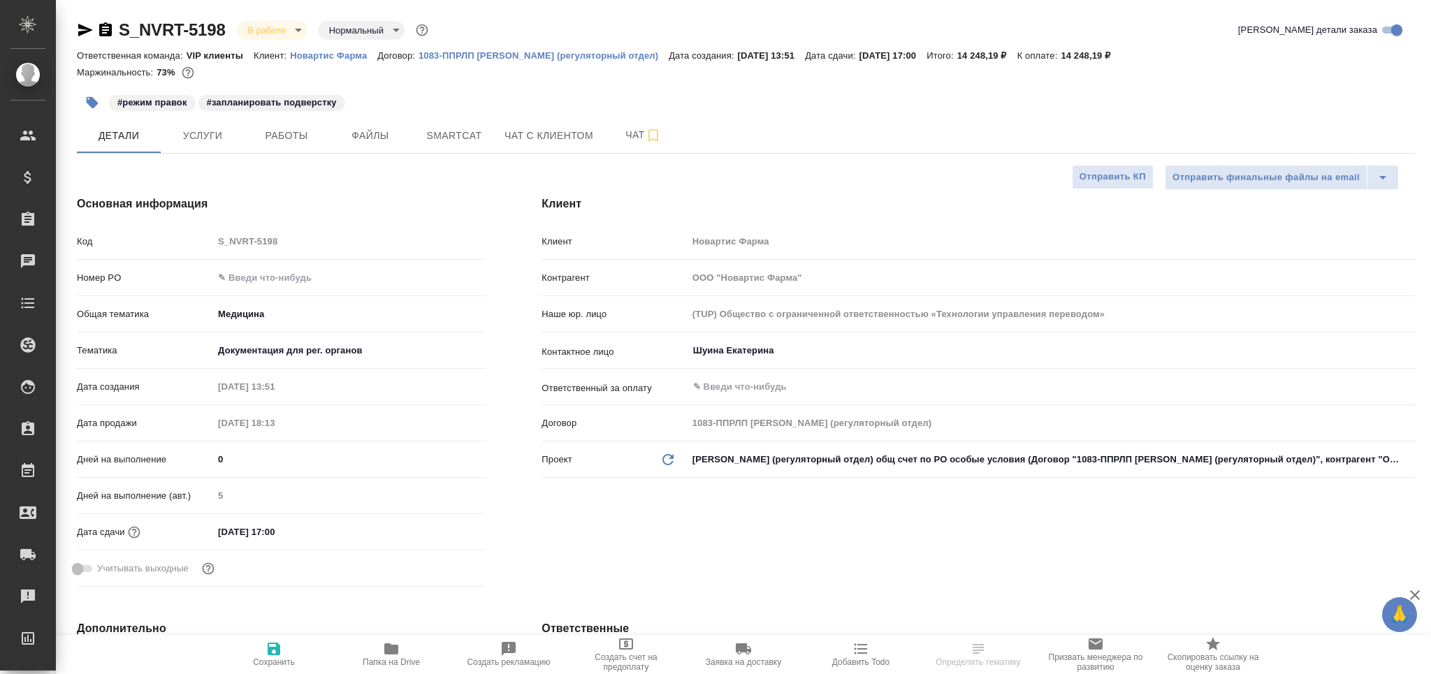
select select "RU"
click at [306, 131] on span "Работы" at bounding box center [286, 135] width 67 height 17
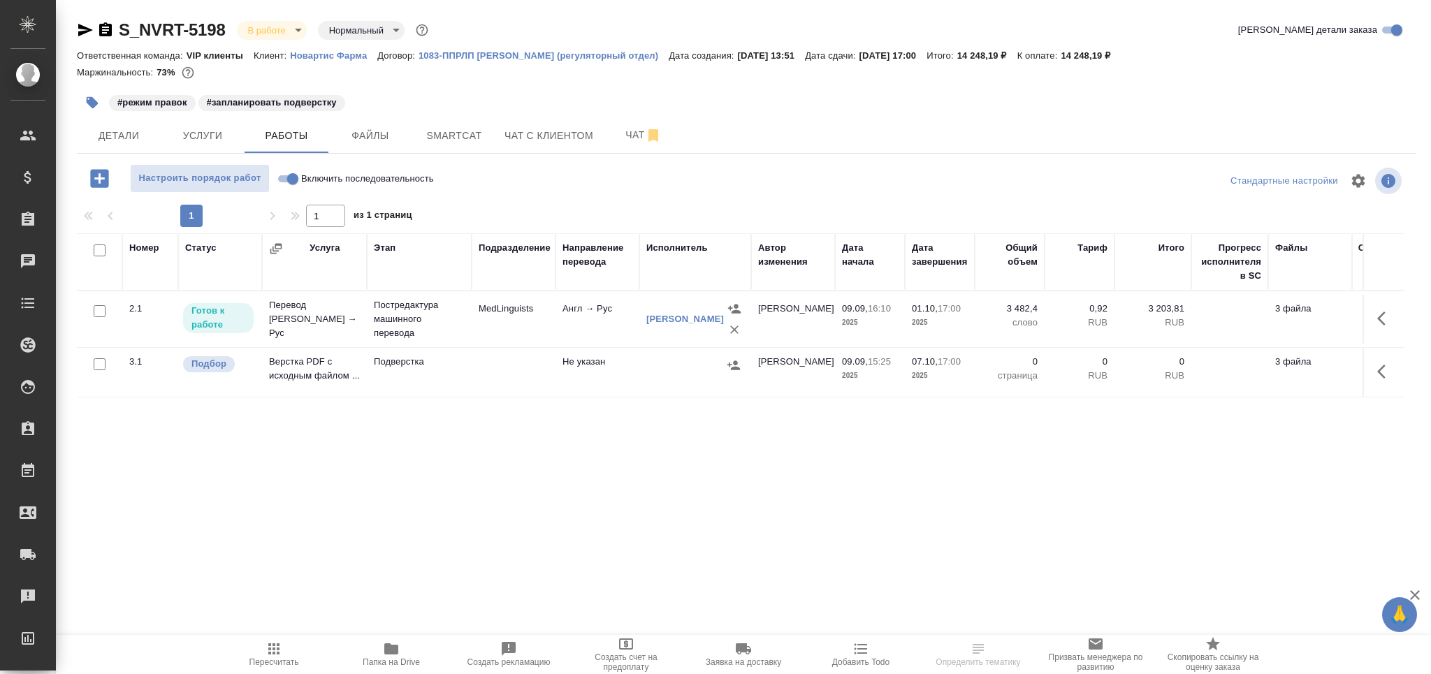
click at [475, 322] on td "MedLinguists" at bounding box center [514, 319] width 84 height 49
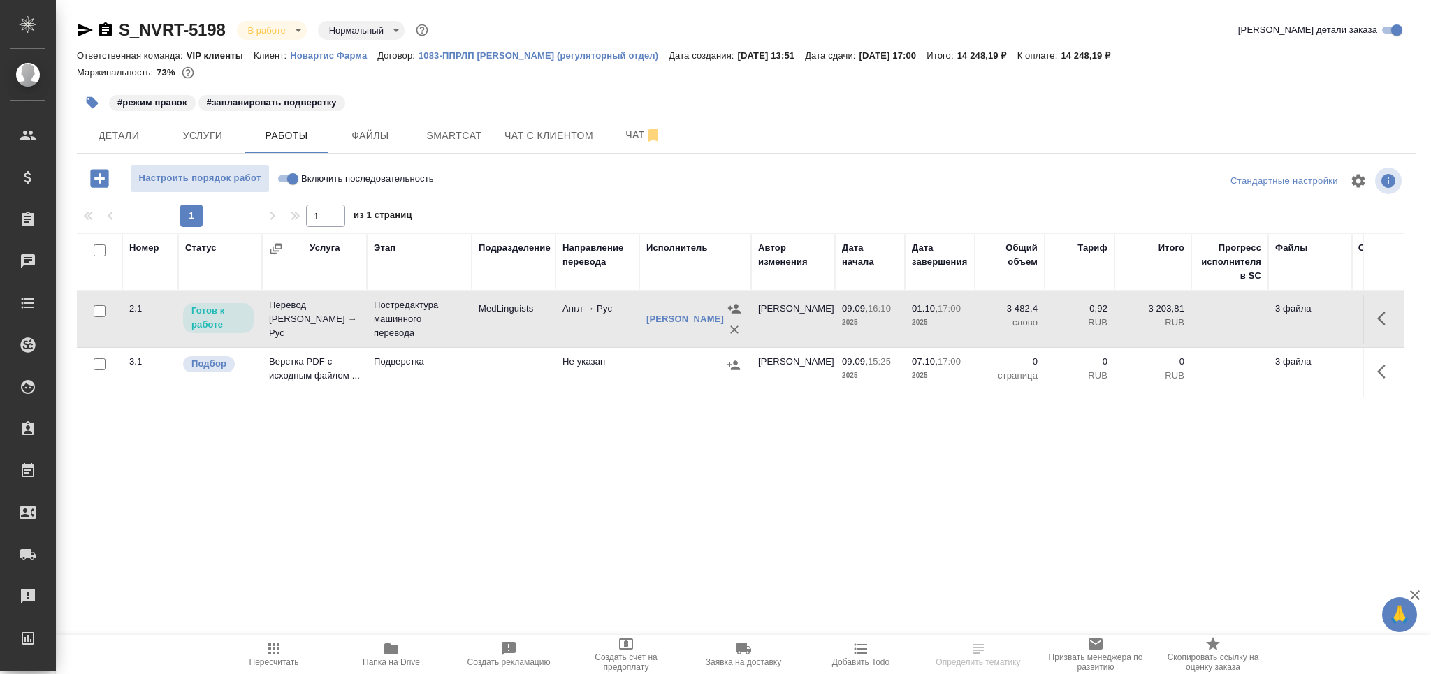
click at [475, 322] on td "MedLinguists" at bounding box center [514, 319] width 84 height 49
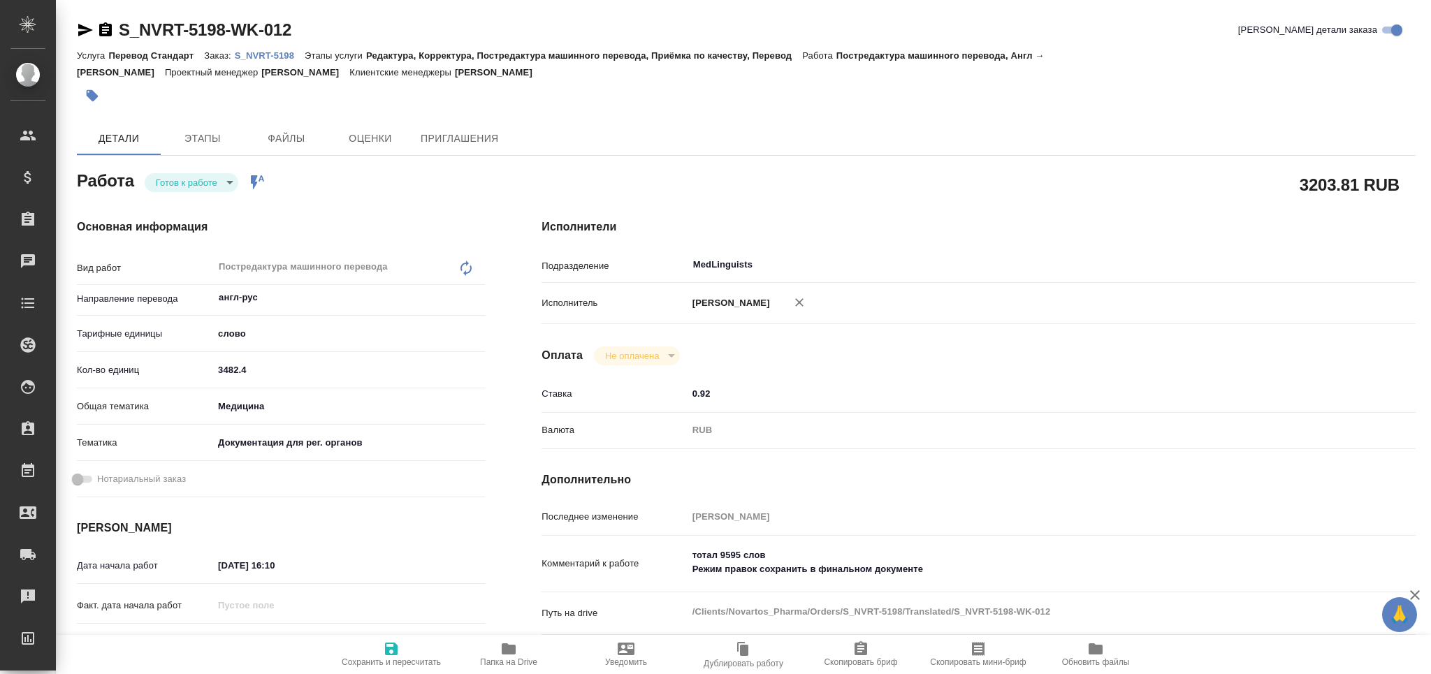
type textarea "x"
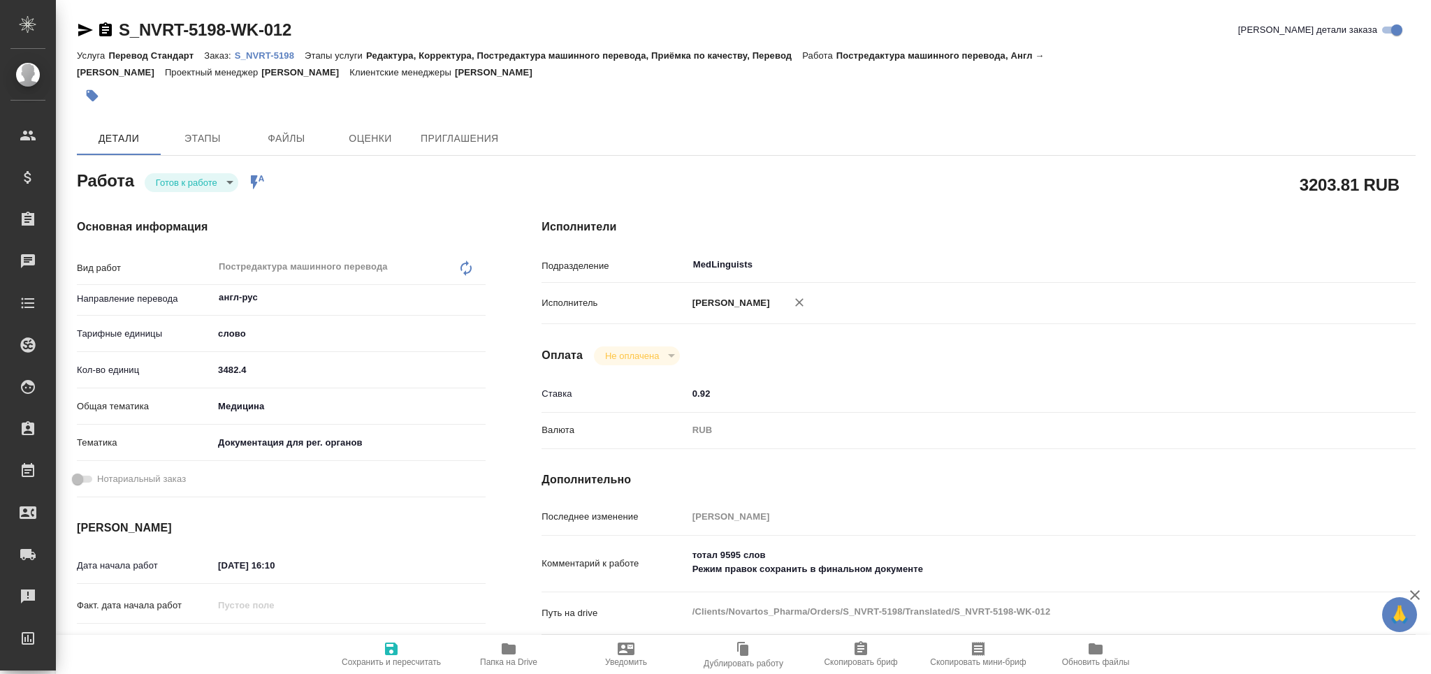
type textarea "x"
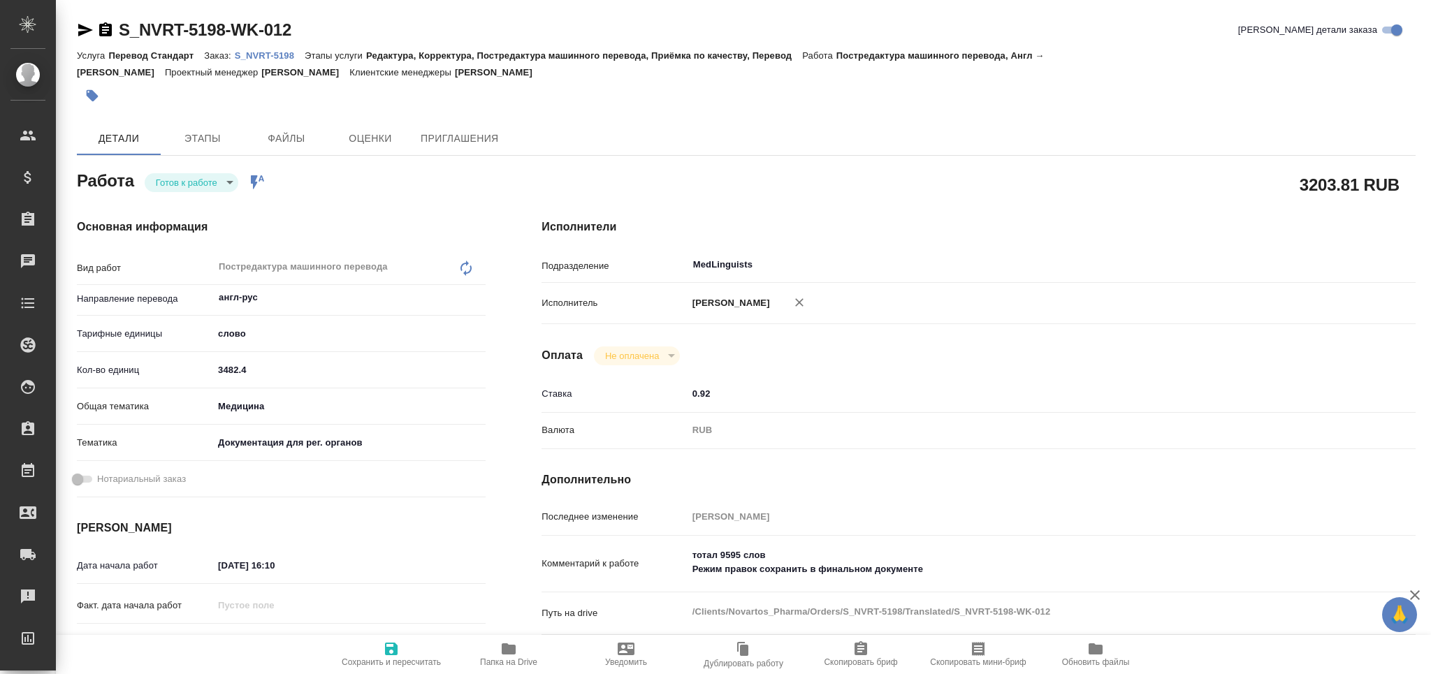
type textarea "x"
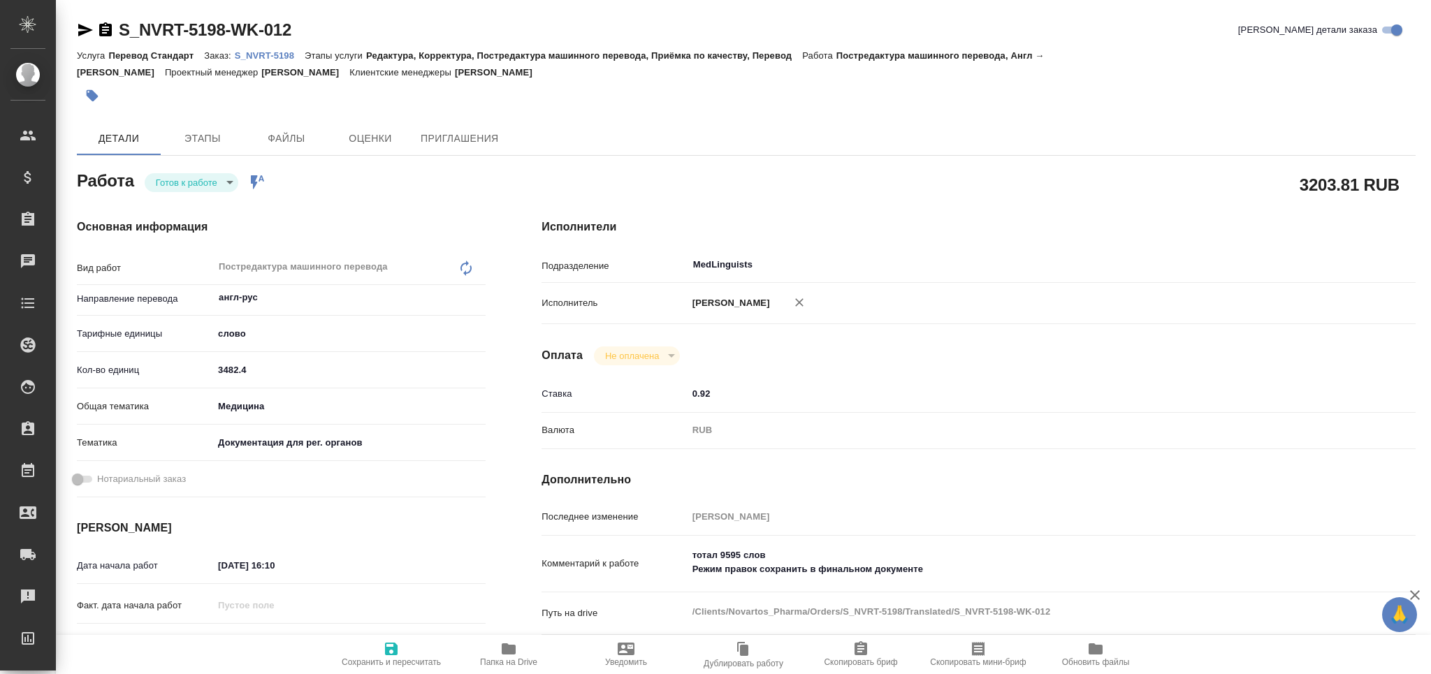
type textarea "x"
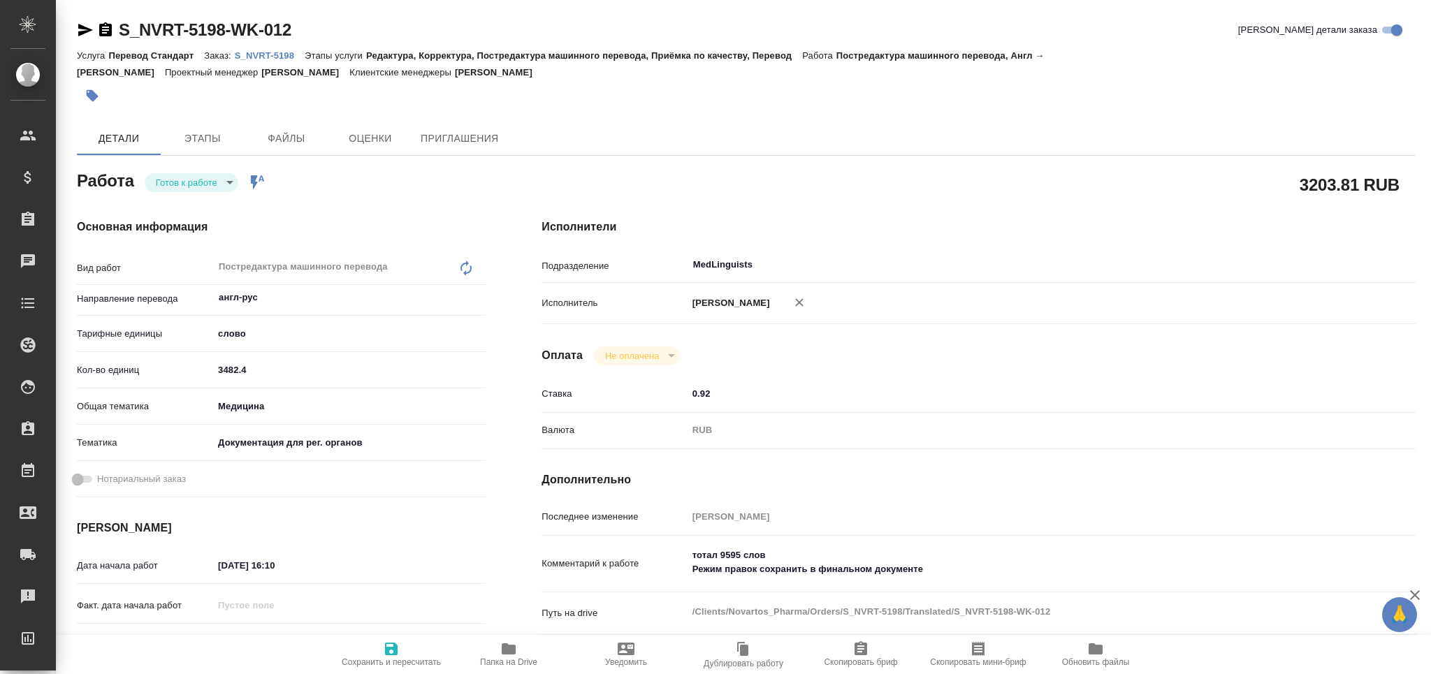
type textarea "x"
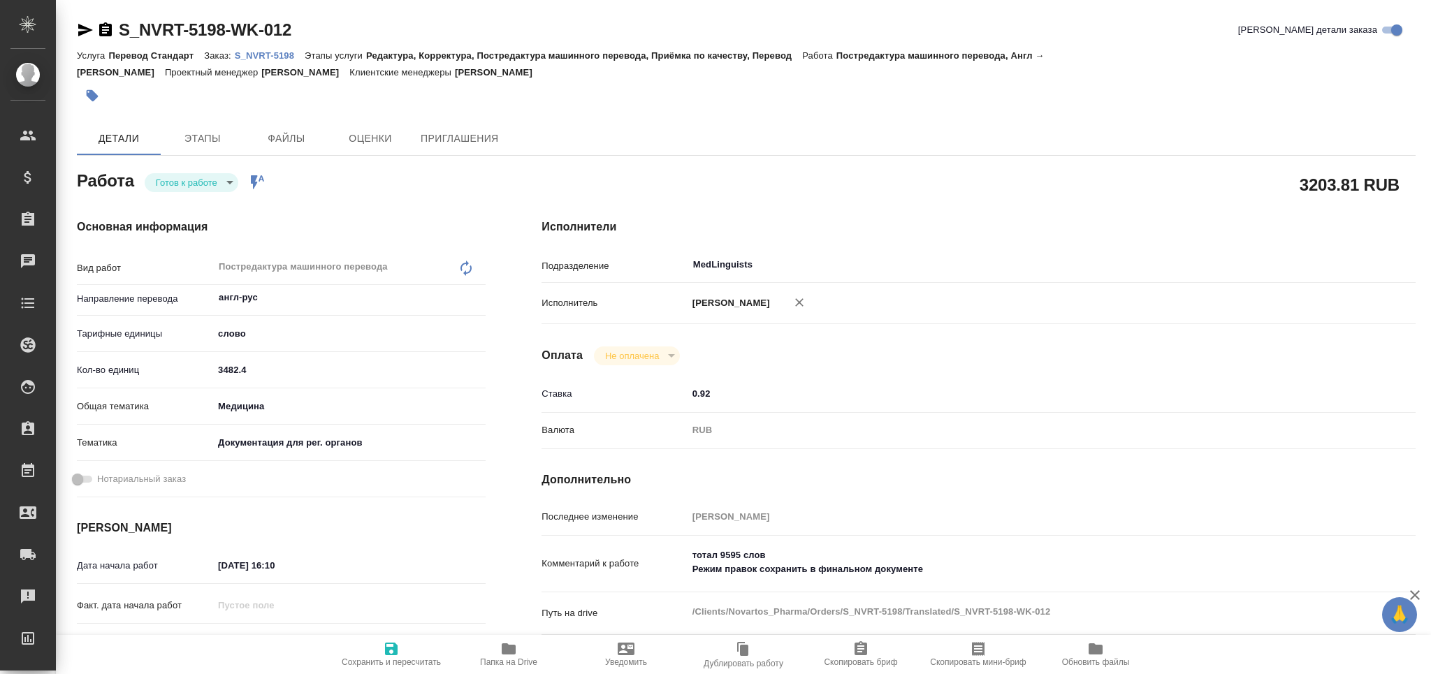
type textarea "x"
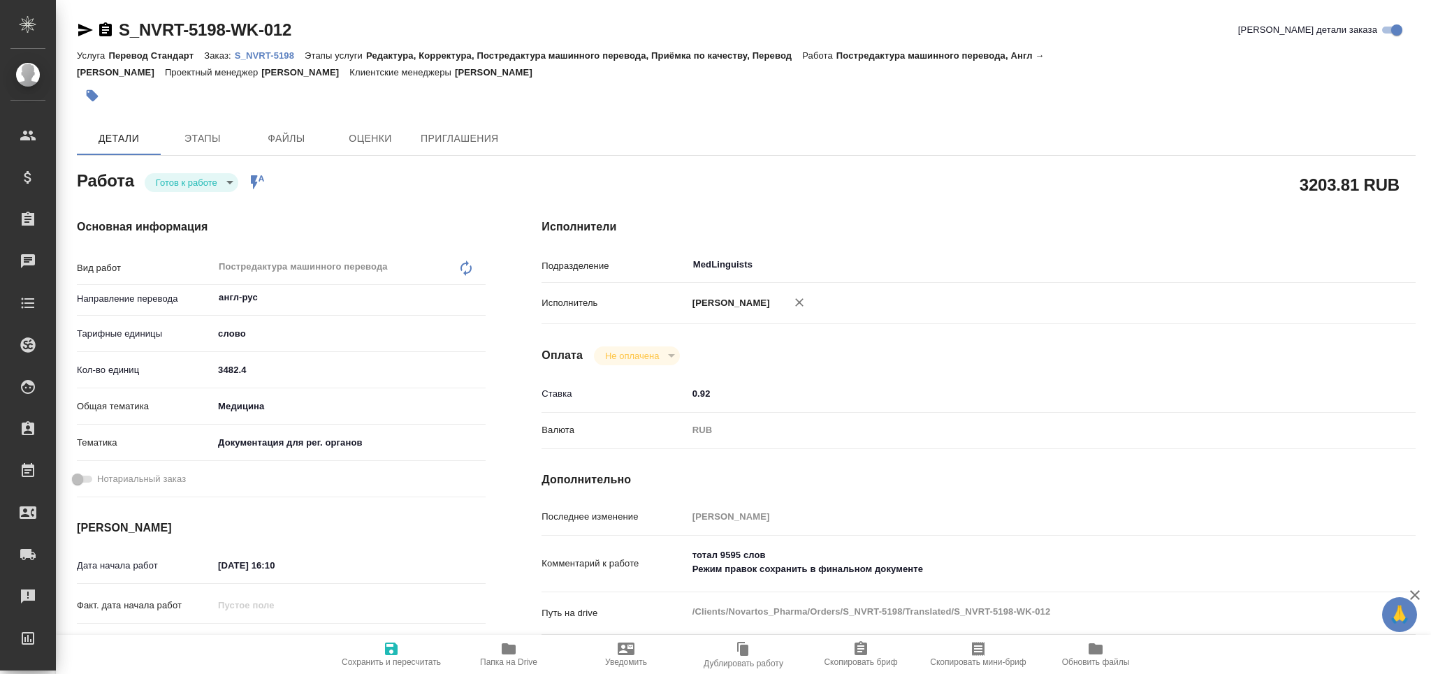
scroll to position [93, 0]
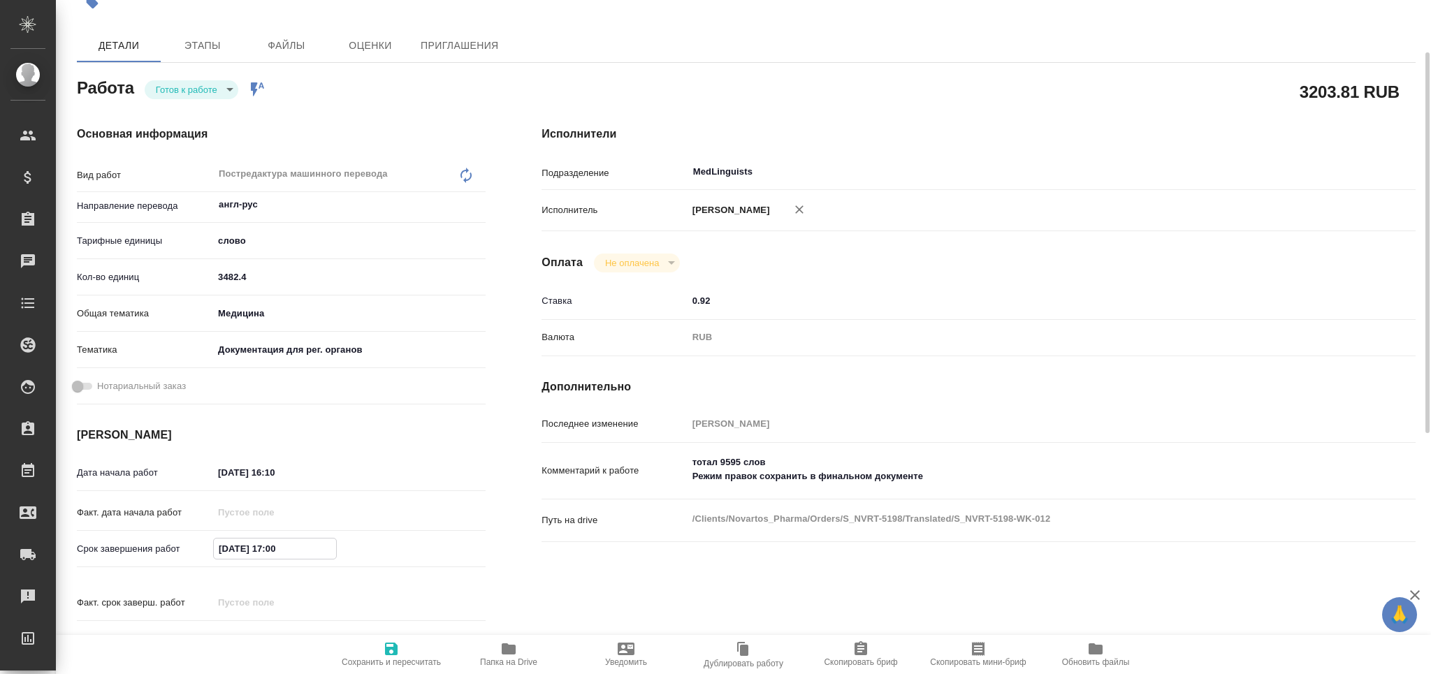
click at [225, 553] on input "[DATE] 17:00" at bounding box center [275, 549] width 122 height 20
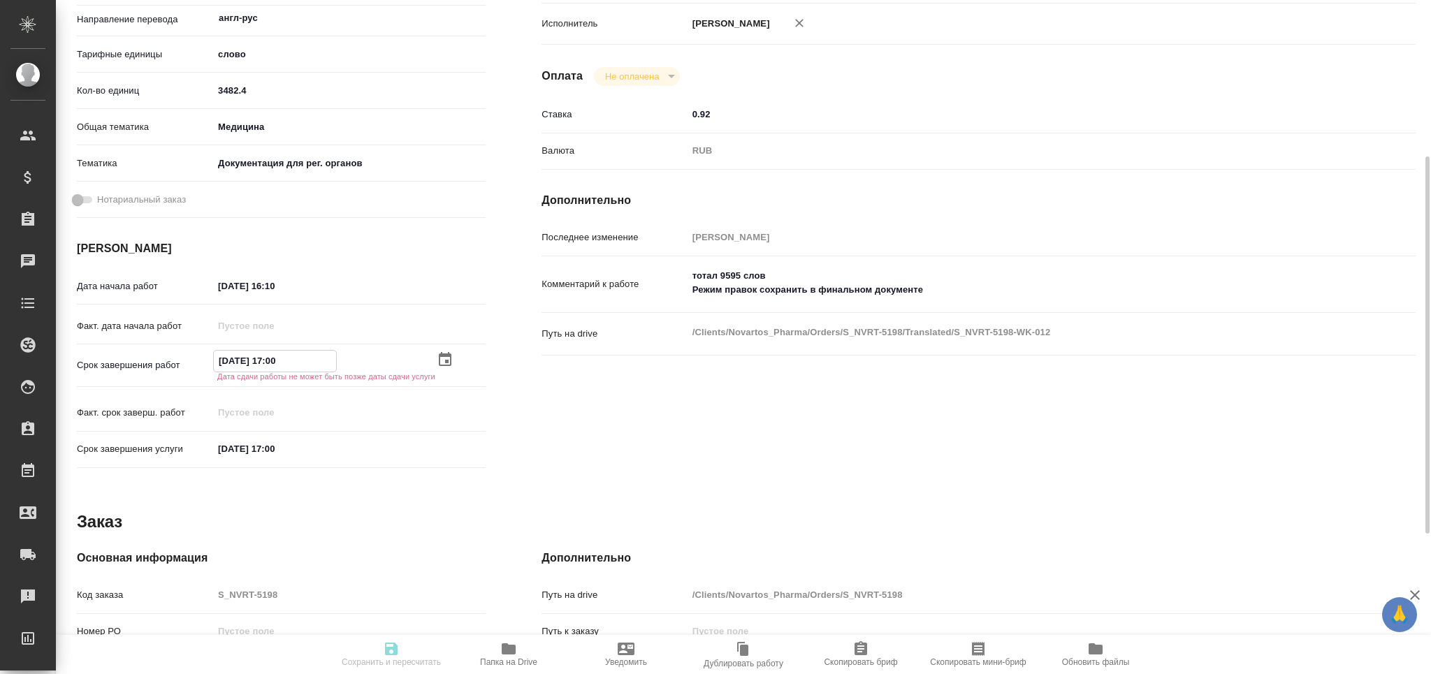
drag, startPoint x: 303, startPoint y: 358, endPoint x: 115, endPoint y: 363, distance: 188.0
click at [115, 363] on div "Срок завершения работ [DATE] 17:00 Дата сдачи работы не может быть позже даты с…" at bounding box center [281, 365] width 409 height 30
type input "[DATE] 17:00"
drag, startPoint x: 292, startPoint y: 449, endPoint x: 145, endPoint y: 453, distance: 146.8
click at [145, 453] on div "Срок завершения услуги [DATE] 17:00" at bounding box center [281, 448] width 409 height 24
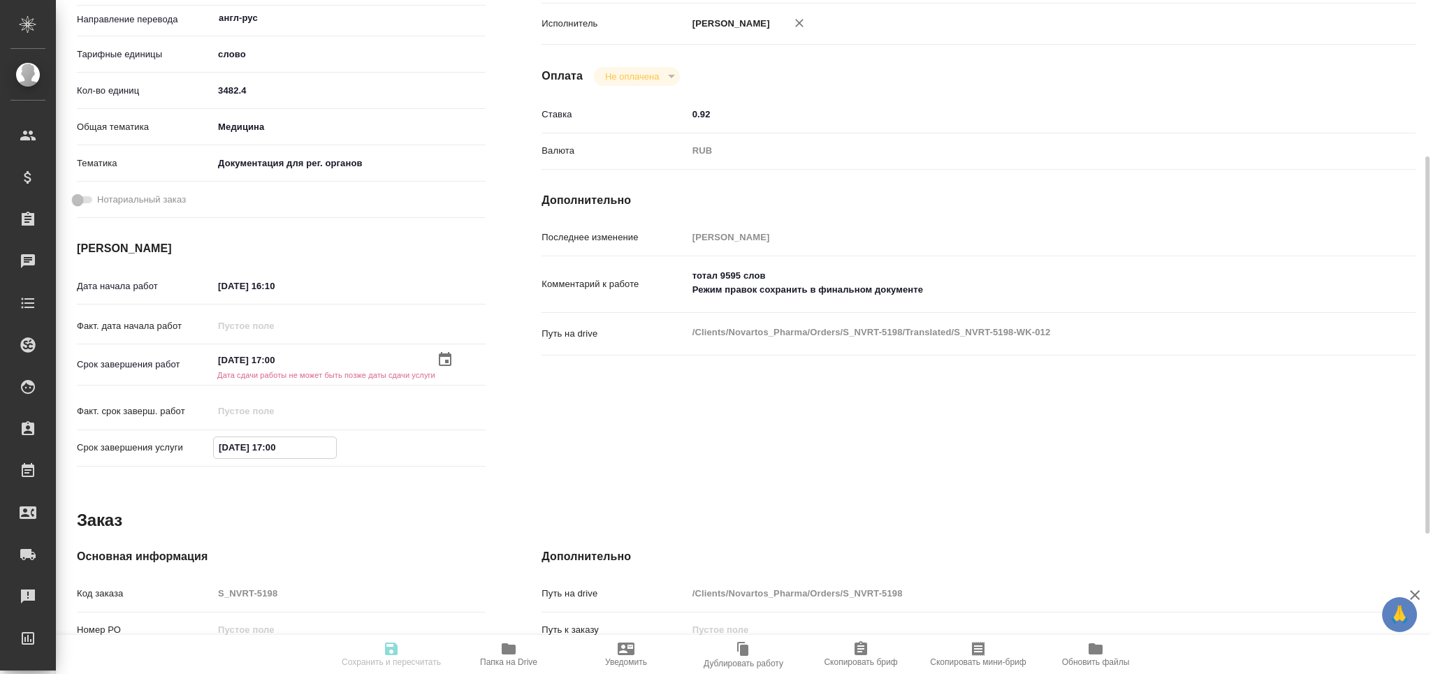
paste input "2"
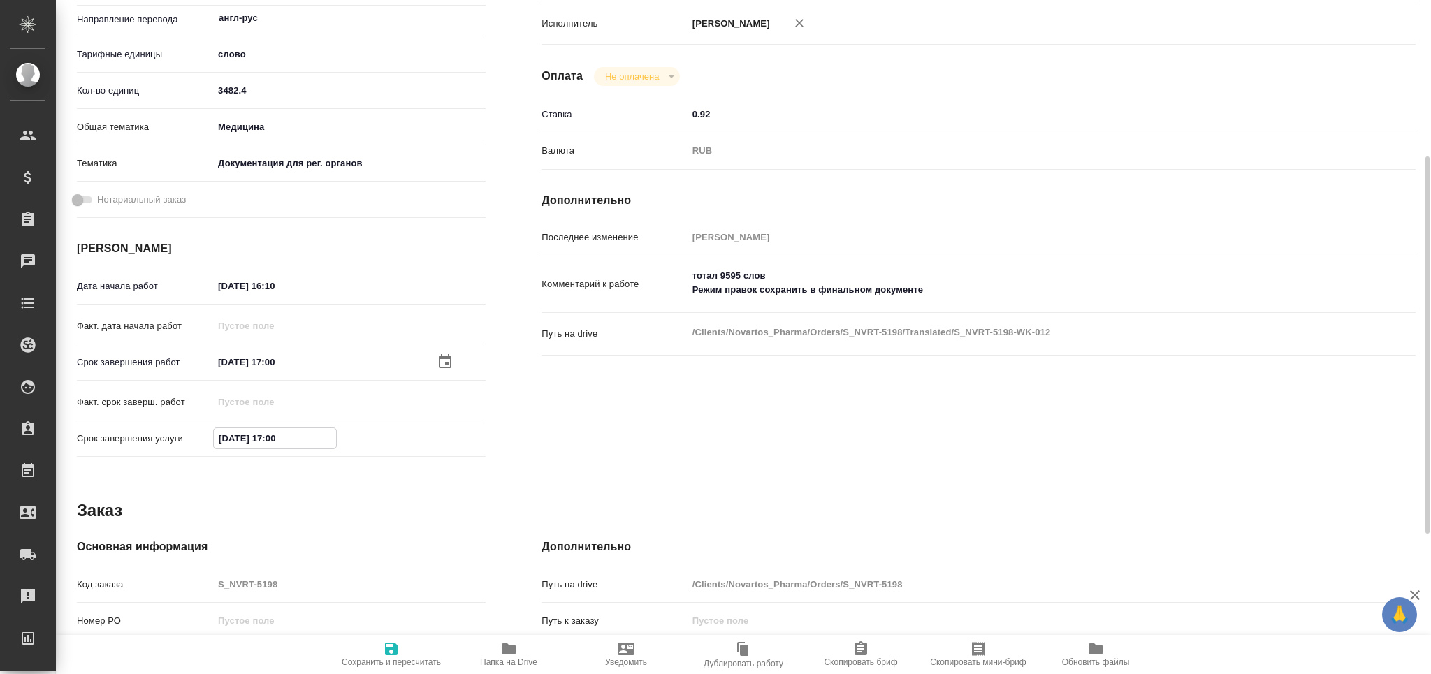
type input "[DATE] 17:00"
click at [403, 655] on span "Сохранить и пересчитать" at bounding box center [391, 654] width 101 height 27
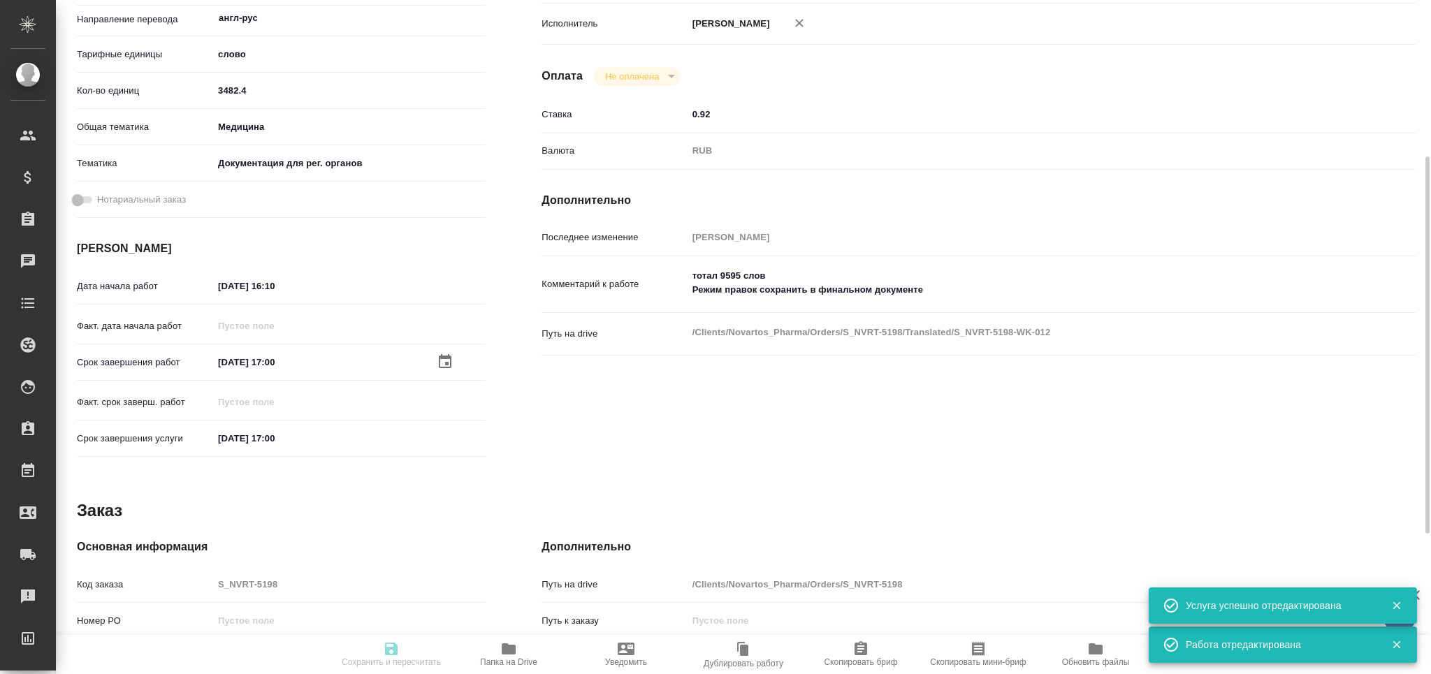
type input "readyForWork"
type input "англ-рус"
type input "5a8b1489cc6b4906c91bfd90"
type input "3482.4"
type input "med"
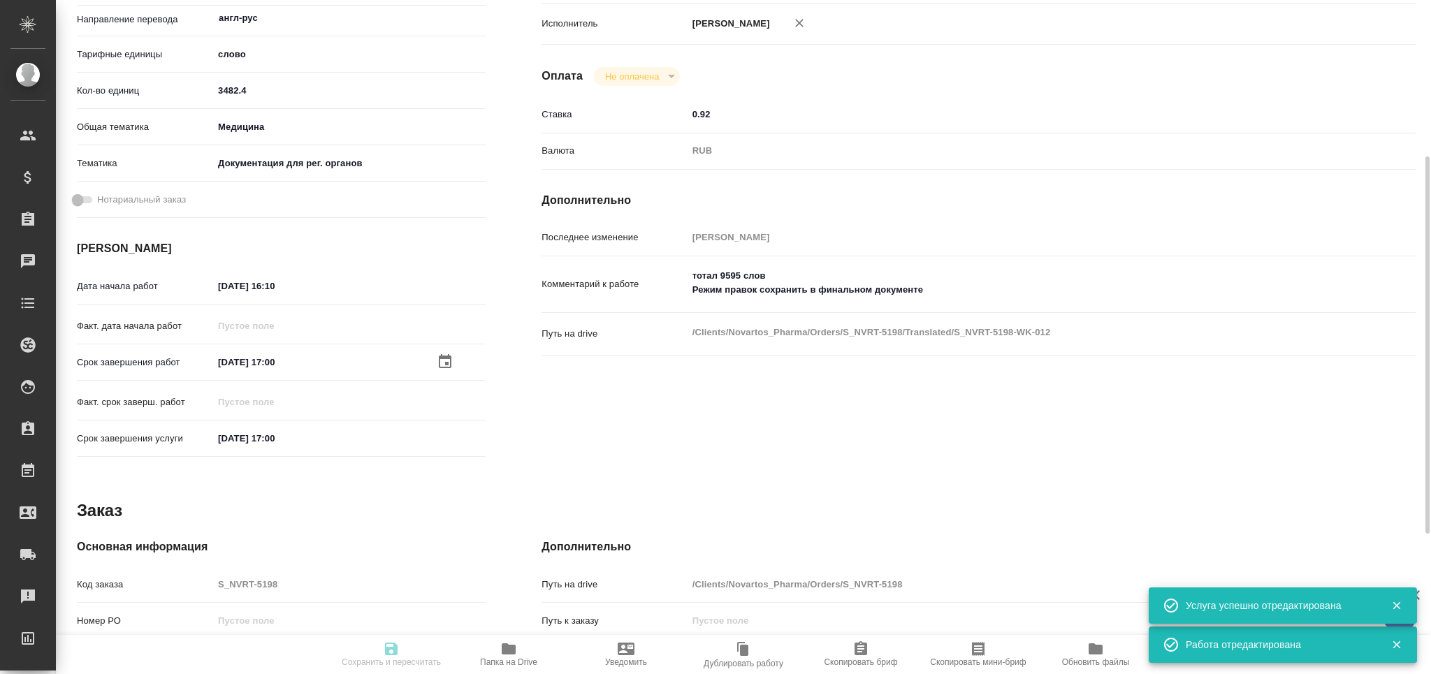
type input "5f647205b73bc97568ca66c6"
type input "09.09.2025 16:10"
type input "[DATE] 17:00"
type input "MedLinguists"
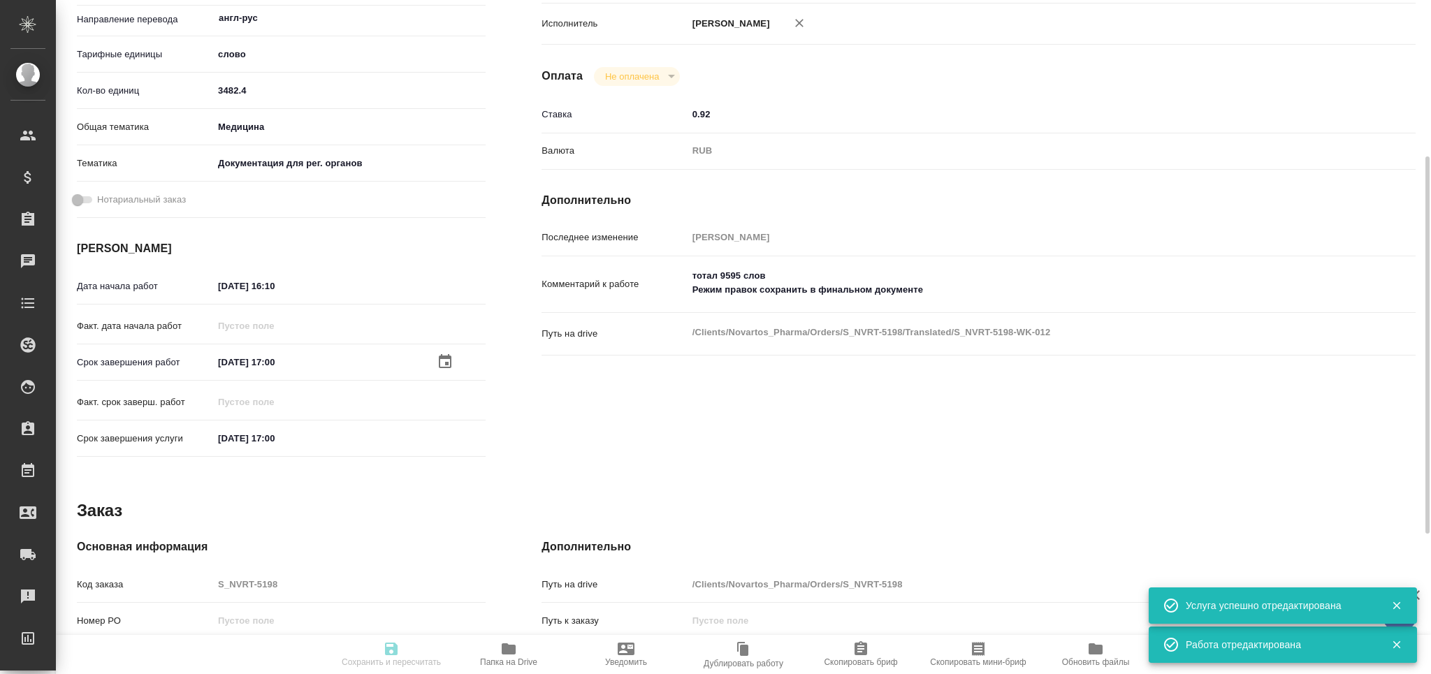
type input "notPayed"
type input "0.92"
type input "RUB"
type input "[PERSON_NAME]"
type input "S_NVRT-5198"
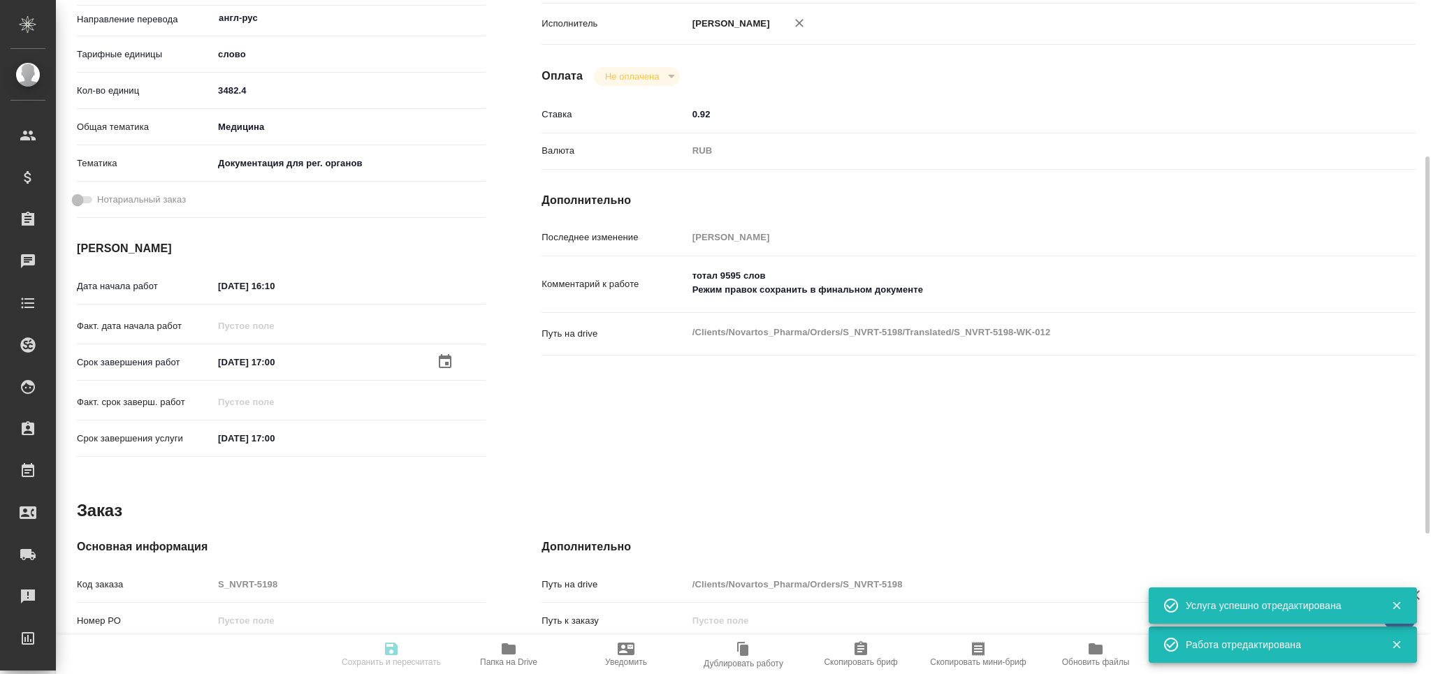
type input "Перевод Стандарт"
type input "Редактура, Корректура, Постредактура машинного перевода, Приёмка по качеству, П…"
type input "[PERSON_NAME]"
type input "Малофеева Екатерина"
type input "/Clients/Novartos_Pharma/Orders/S_NVRT-5198"
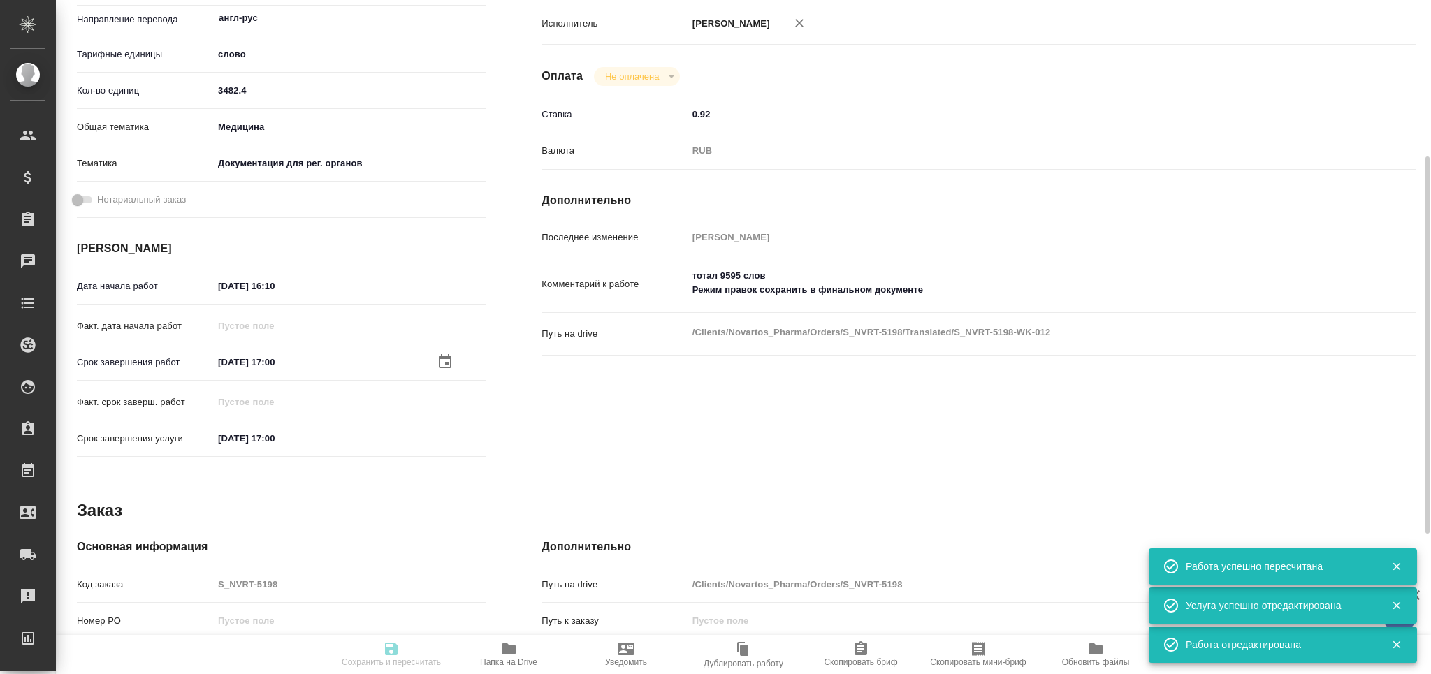
type input "readyForWork"
type input "англ-рус"
type input "5a8b1489cc6b4906c91bfd90"
type input "3482.4"
type input "med"
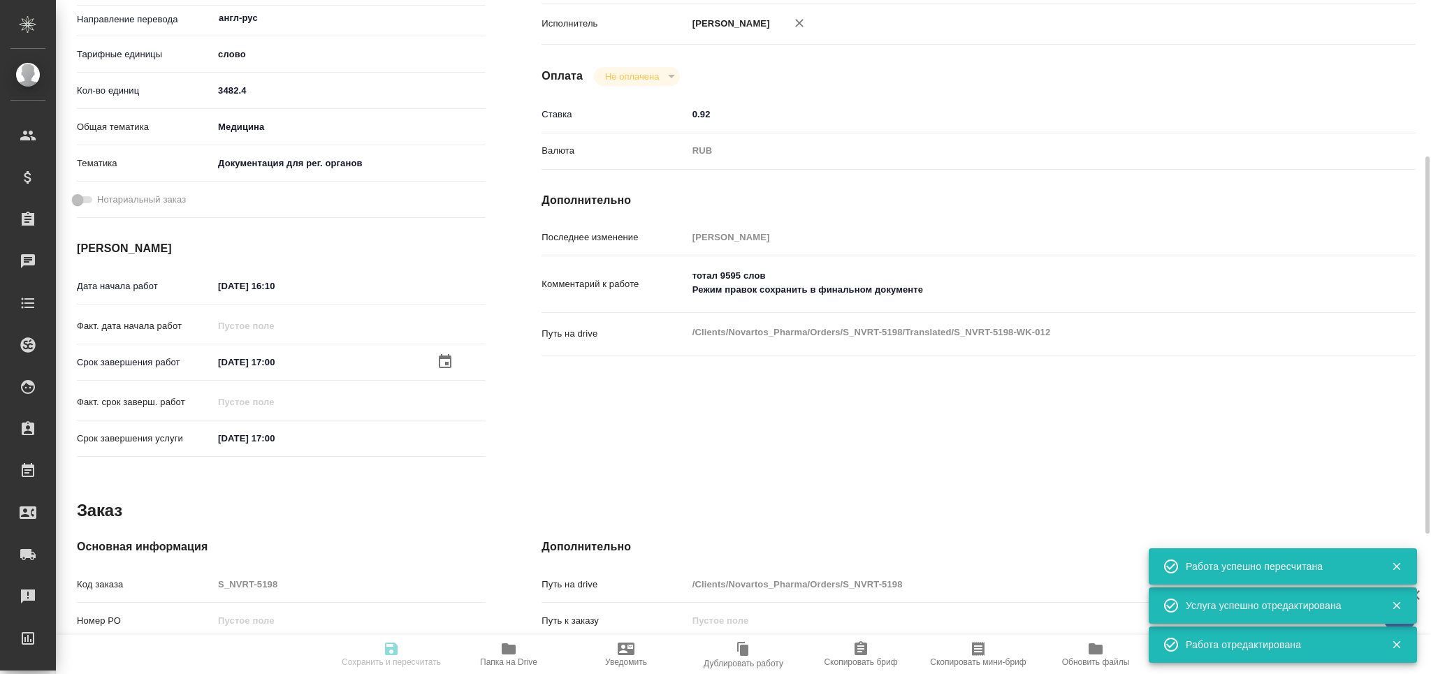
type input "5f647205b73bc97568ca66c6"
type input "09.09.2025 16:10"
type input "[DATE] 17:00"
type input "MedLinguists"
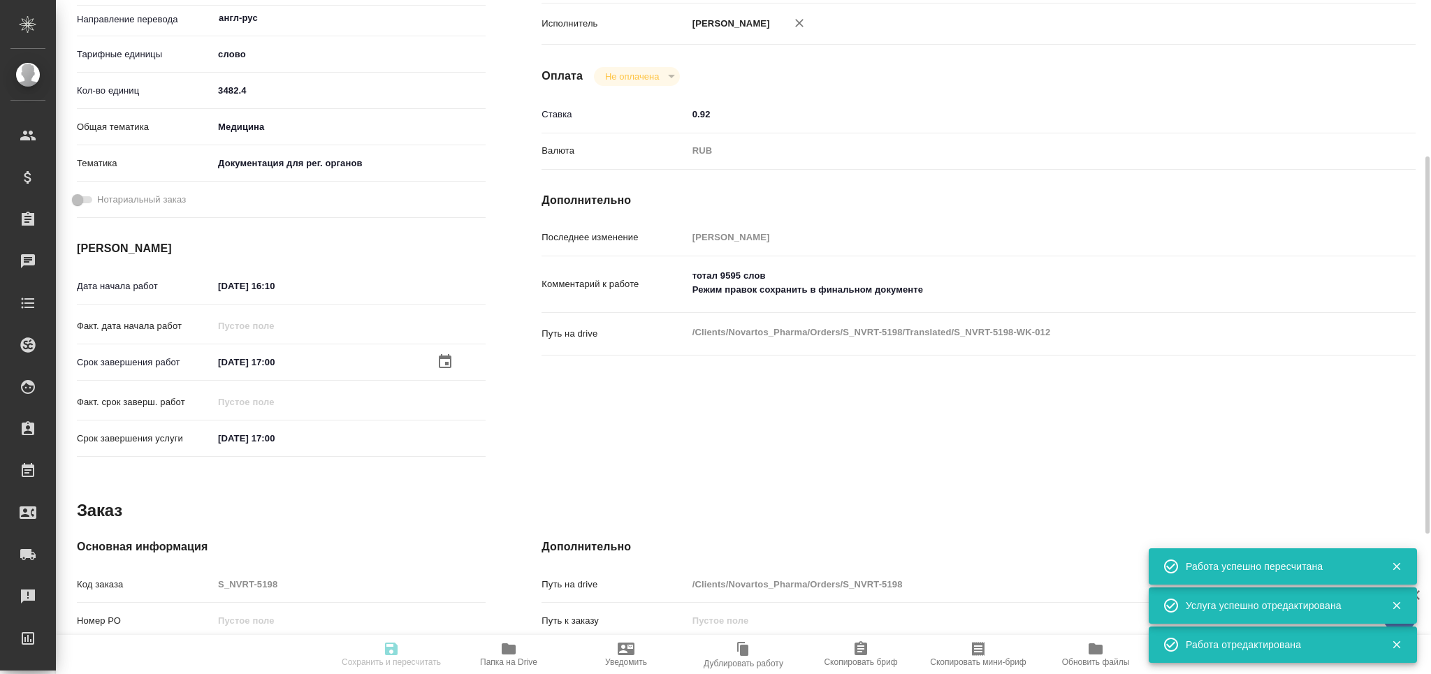
type input "notPayed"
type input "0.92"
type input "RUB"
type input "[PERSON_NAME]"
type input "S_NVRT-5198"
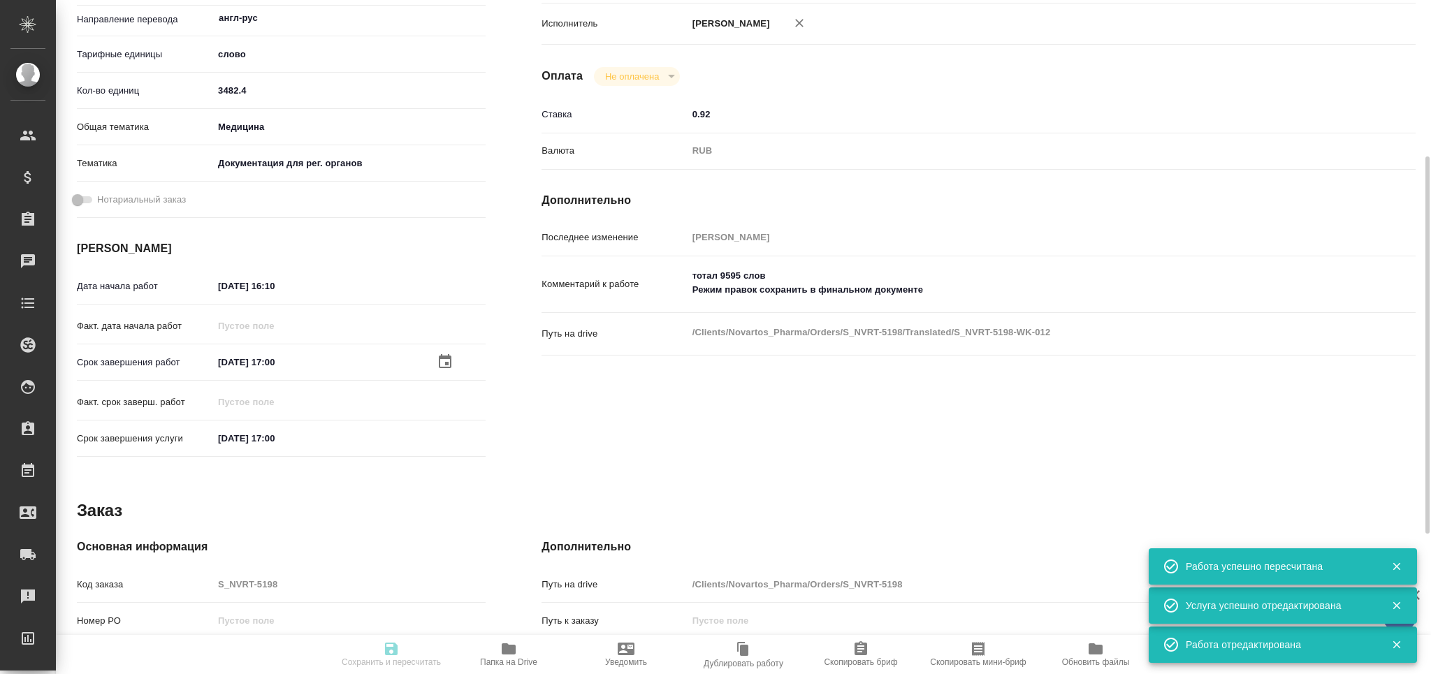
type input "Перевод Стандарт"
type input "Редактура, Корректура, Постредактура машинного перевода, Приёмка по качеству, П…"
type input "[PERSON_NAME]"
type input "Малофеева Екатерина"
type input "/Clients/Novartos_Pharma/Orders/S_NVRT-5198"
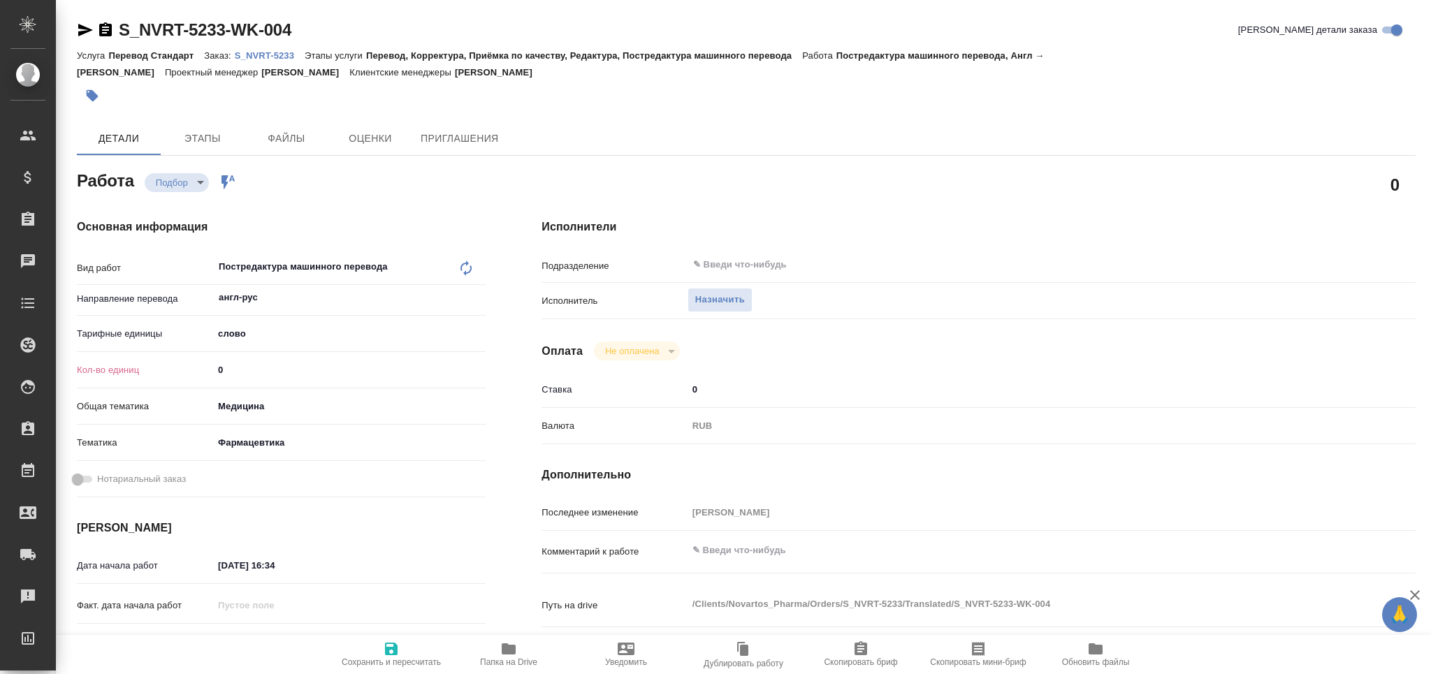
type textarea "x"
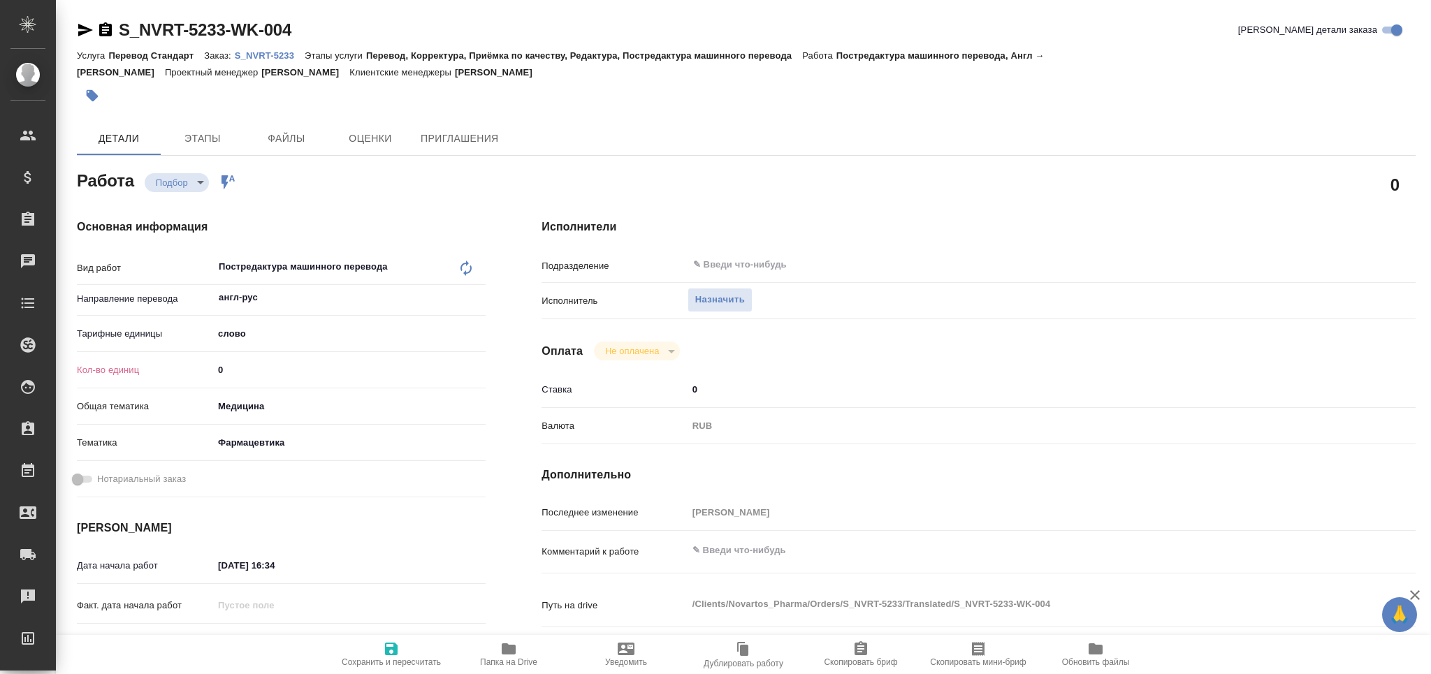
type textarea "x"
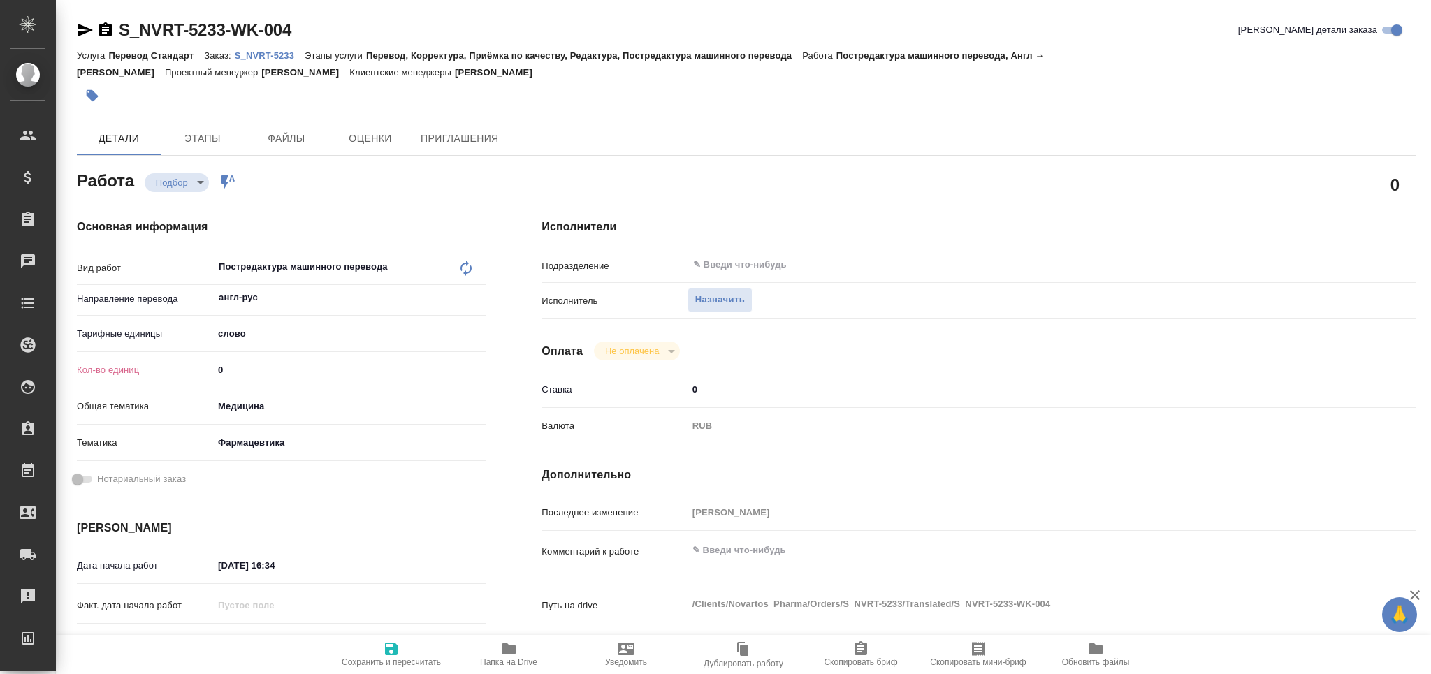
type textarea "x"
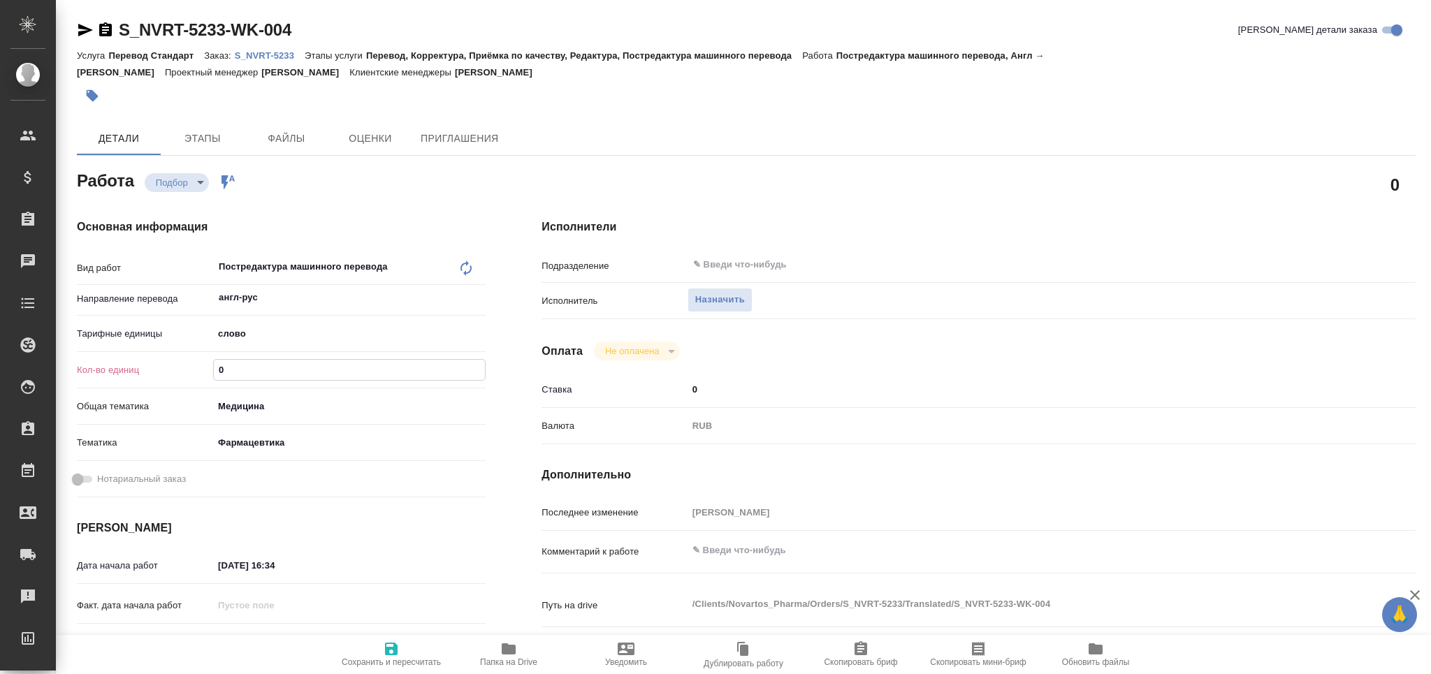
type textarea "x"
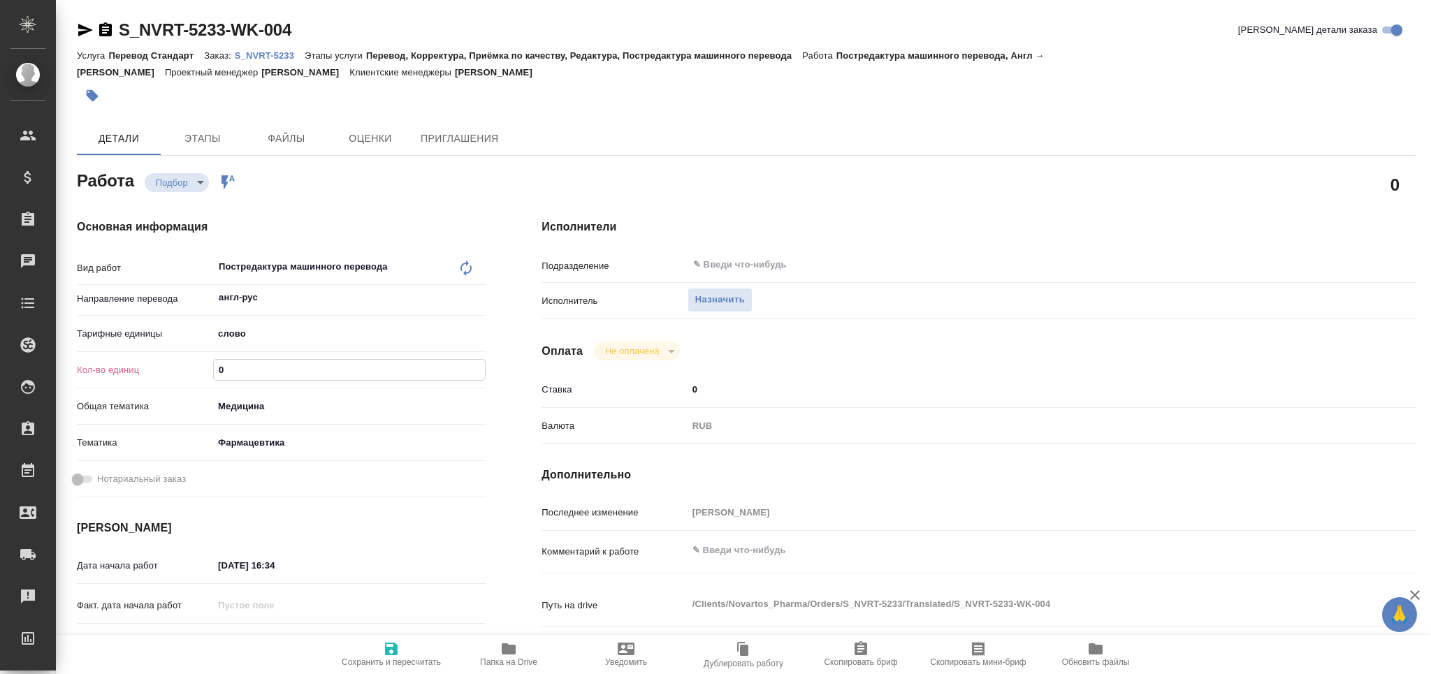
drag, startPoint x: 235, startPoint y: 367, endPoint x: 187, endPoint y: 373, distance: 48.5
click at [187, 373] on div "Кол-во единиц 0" at bounding box center [281, 370] width 409 height 24
paste input "19684.3"
type textarea "x"
type input "19684.3"
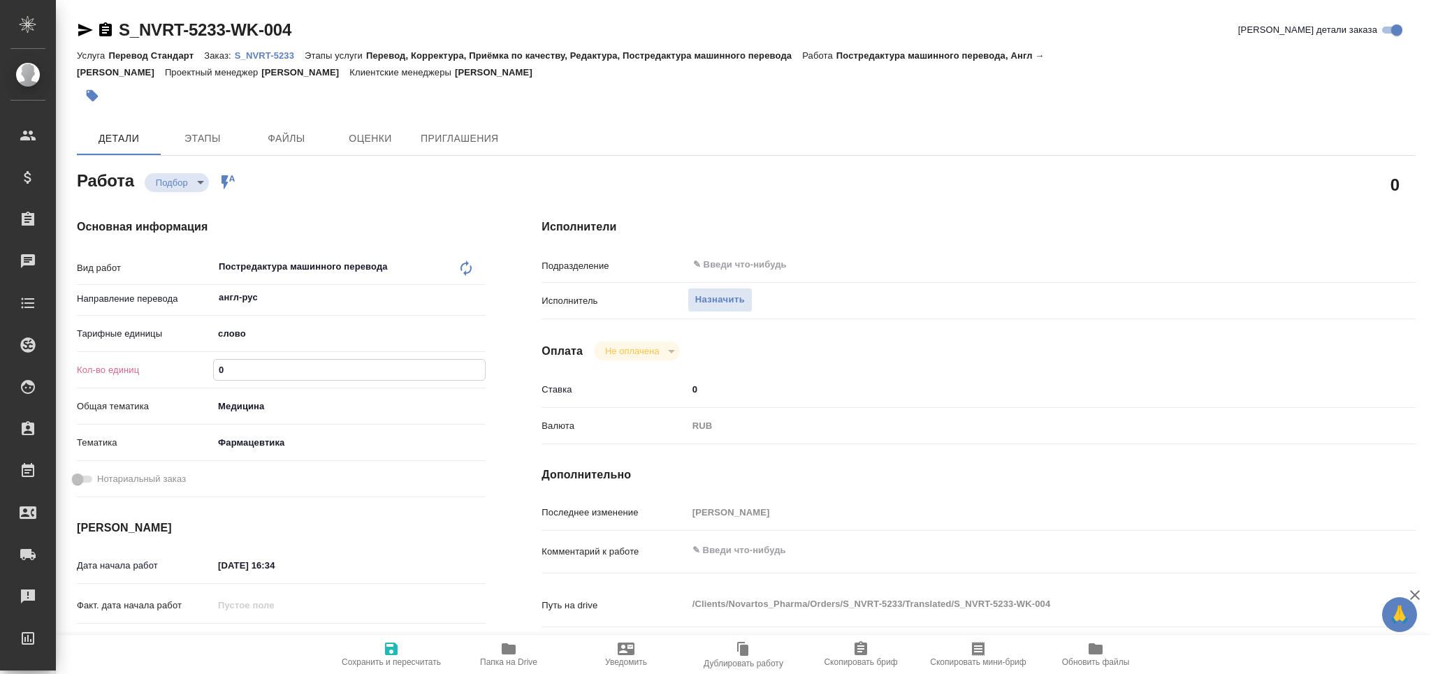
type textarea "x"
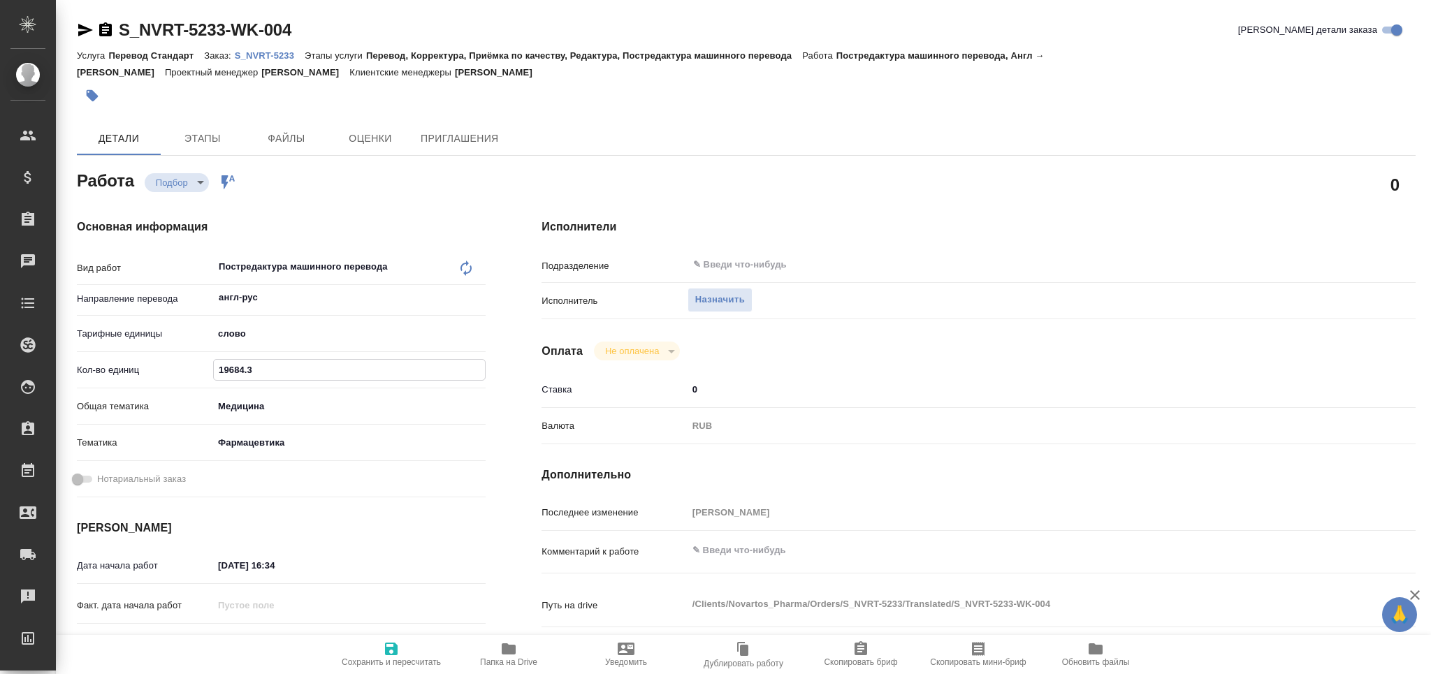
type textarea "x"
type input "19684.3"
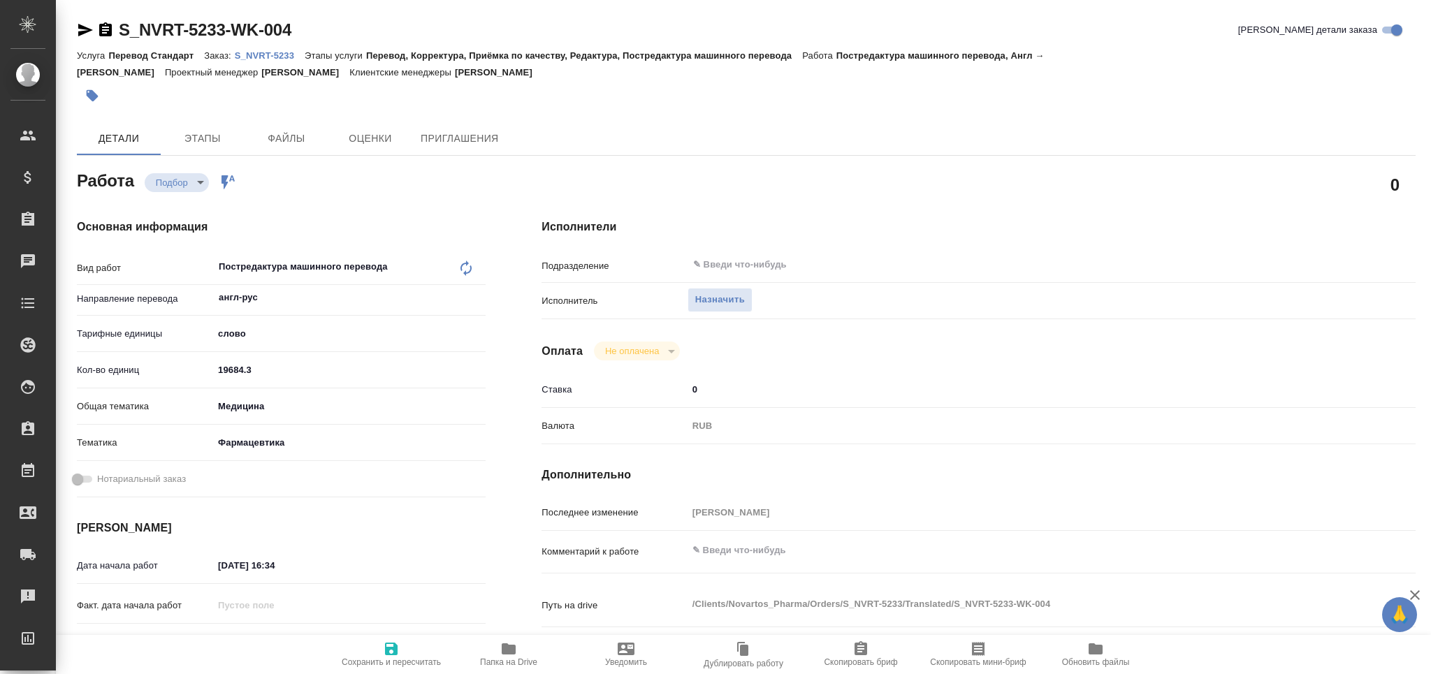
type textarea "x"
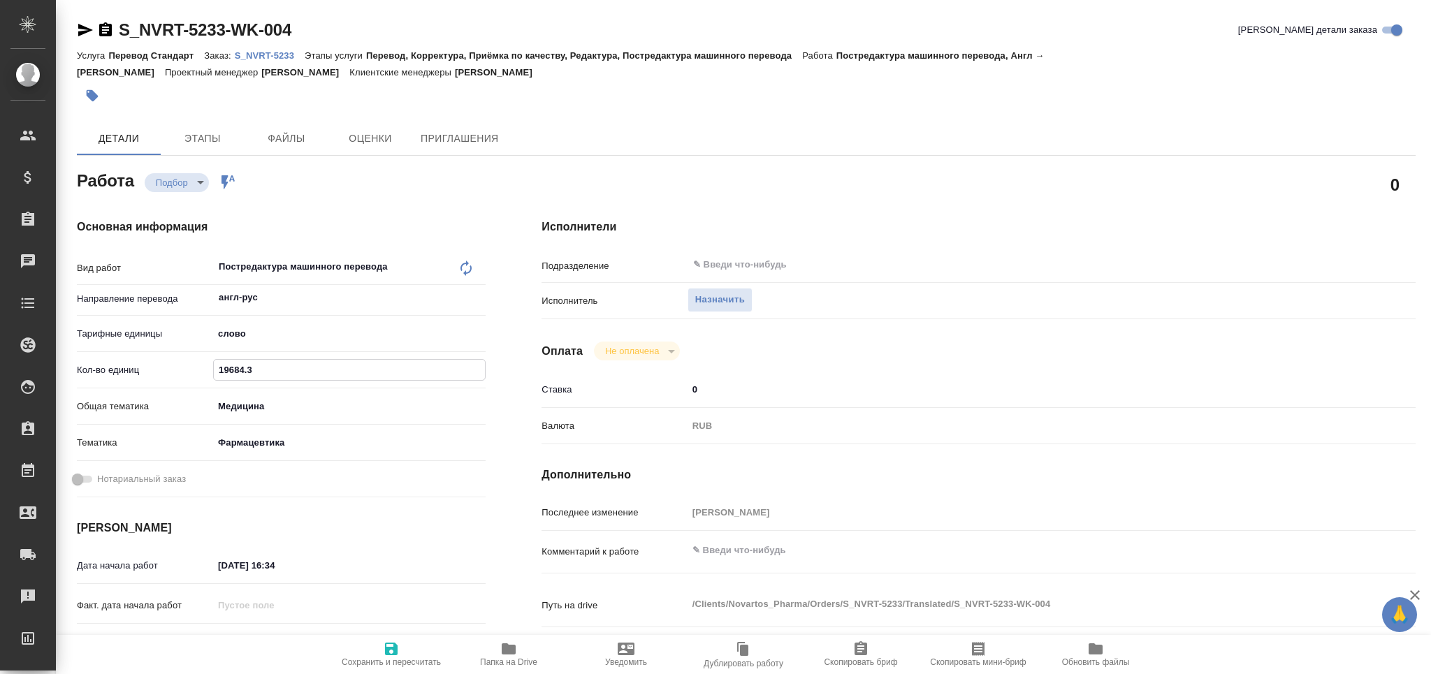
click at [772, 565] on div "x" at bounding box center [1014, 552] width 655 height 31
type textarea "x"
type textarea "т"
type textarea "x"
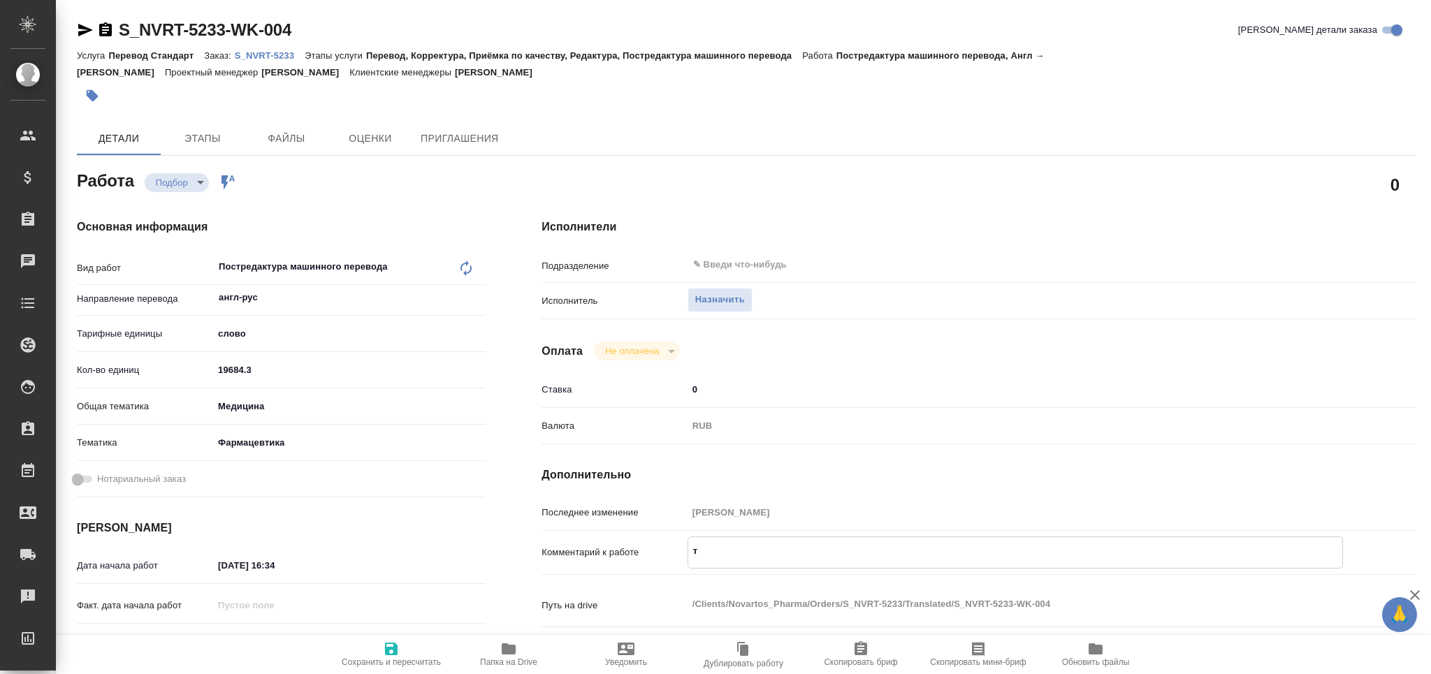
type textarea "x"
type textarea "то"
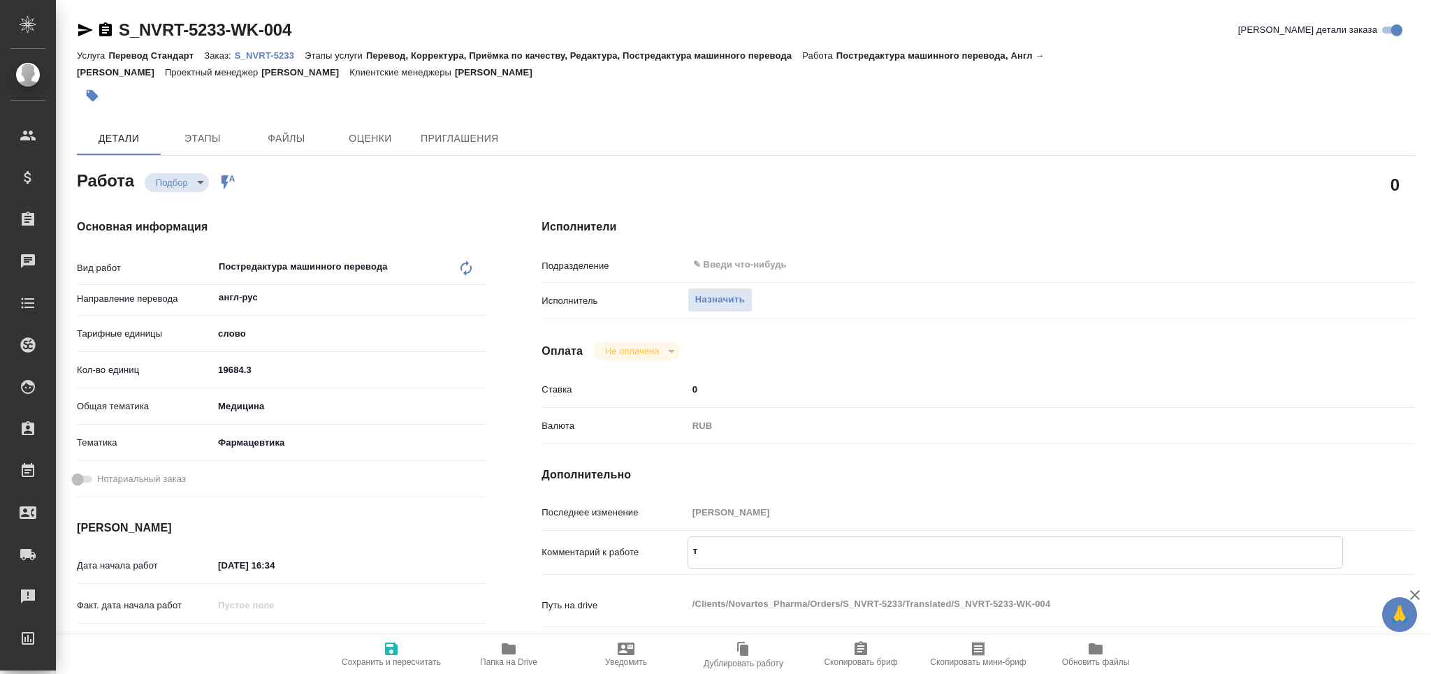
type textarea "x"
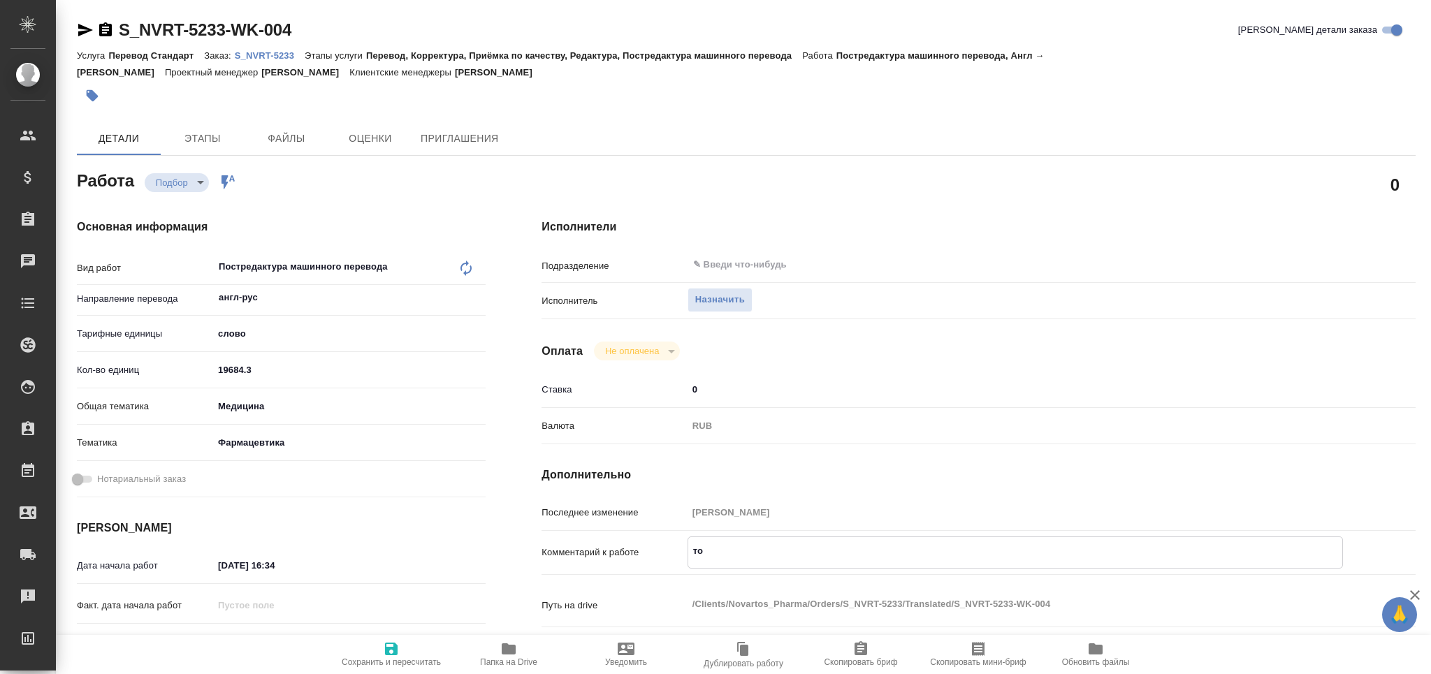
type textarea "тот"
type textarea "x"
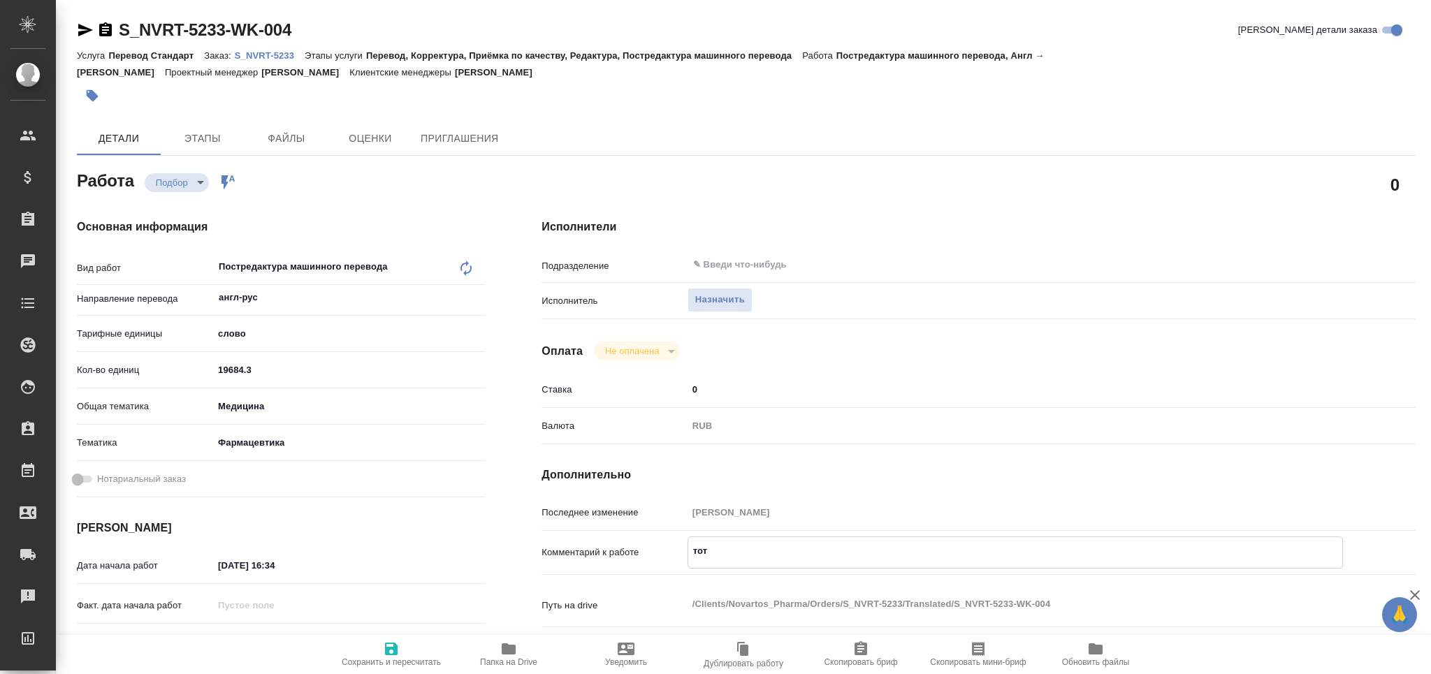
type textarea "x"
type textarea "тота"
type textarea "x"
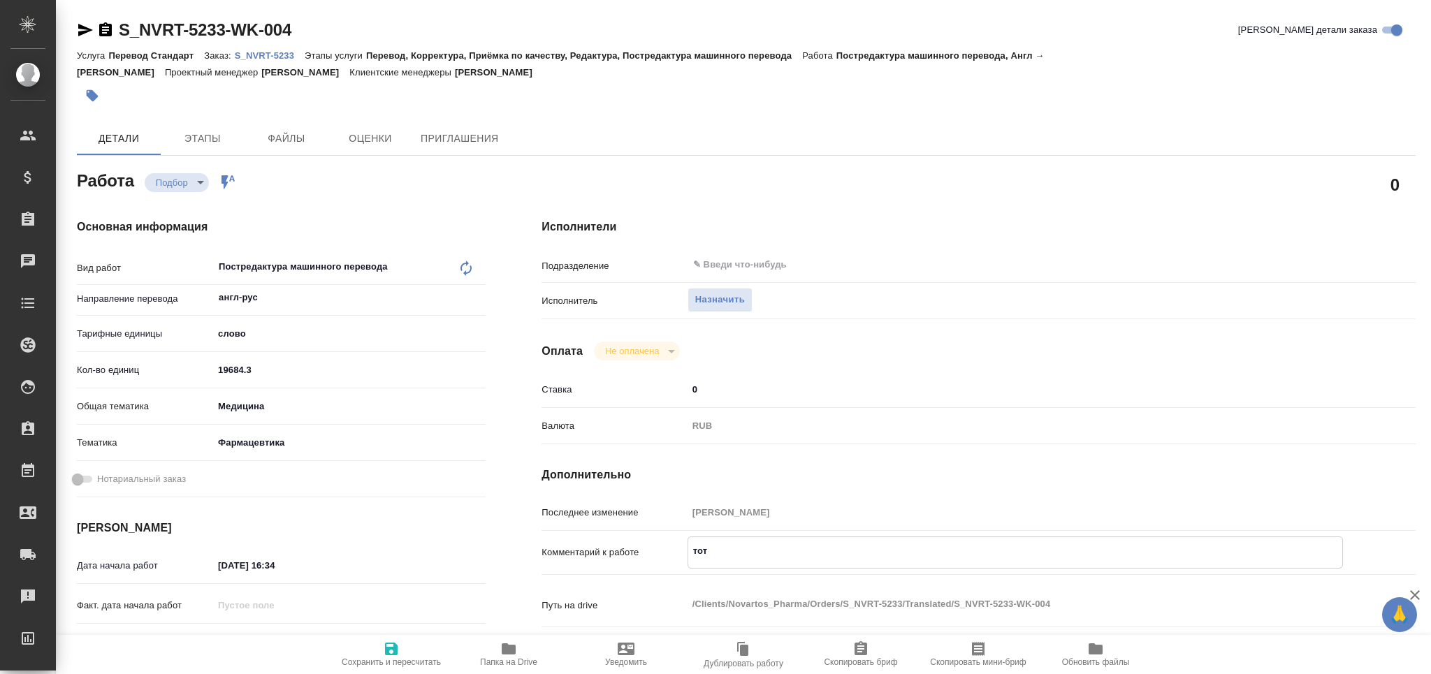
type textarea "x"
type textarea "тотал"
type textarea "x"
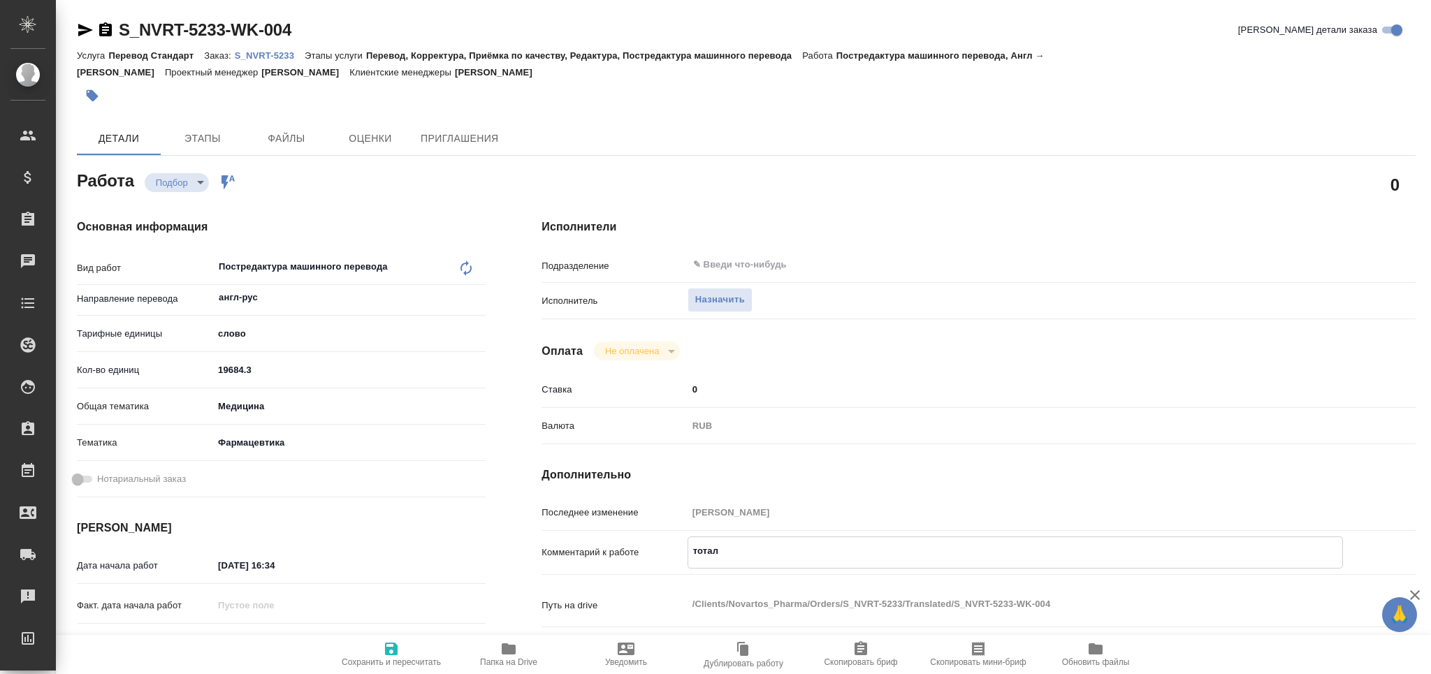
type textarea "x"
type textarea "тотал"
type textarea "x"
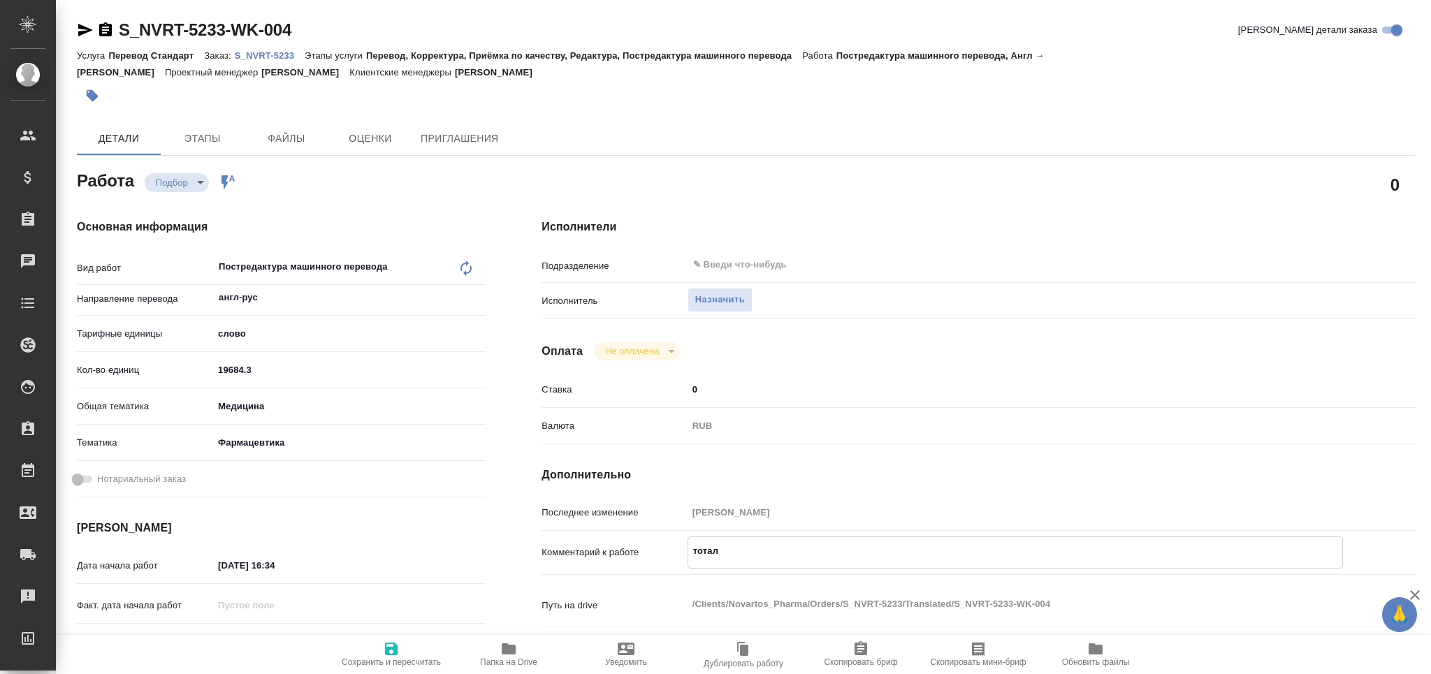
type textarea "x"
paste textarea "49558"
type textarea "тотал 49558"
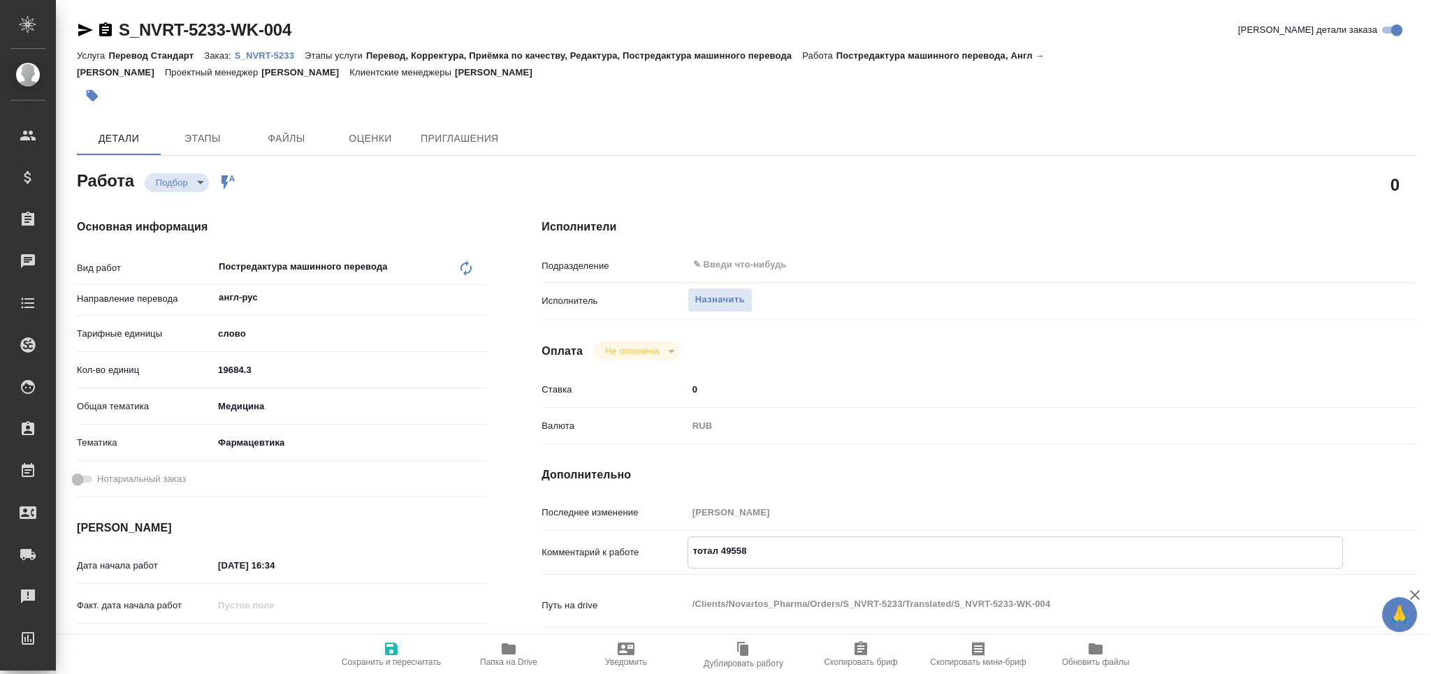
type textarea "x"
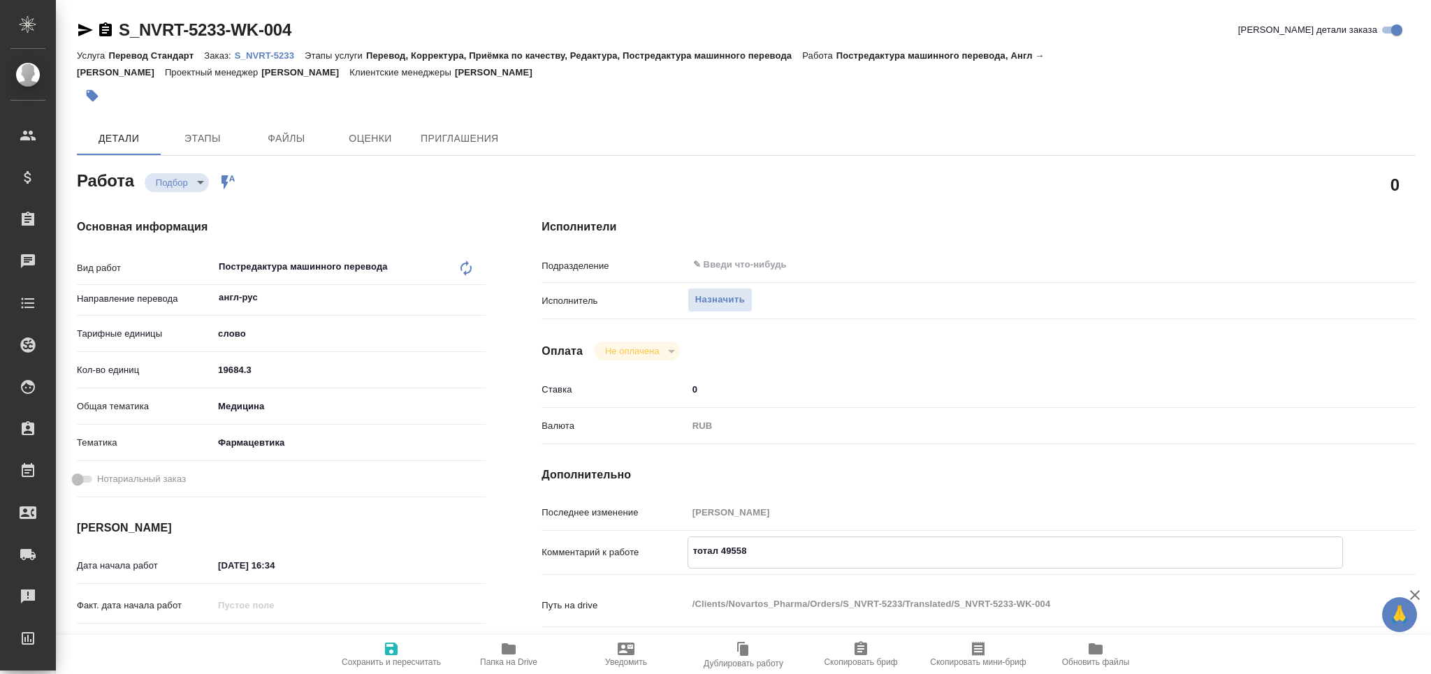
type textarea "x"
type textarea "тотал 49558"
type textarea "x"
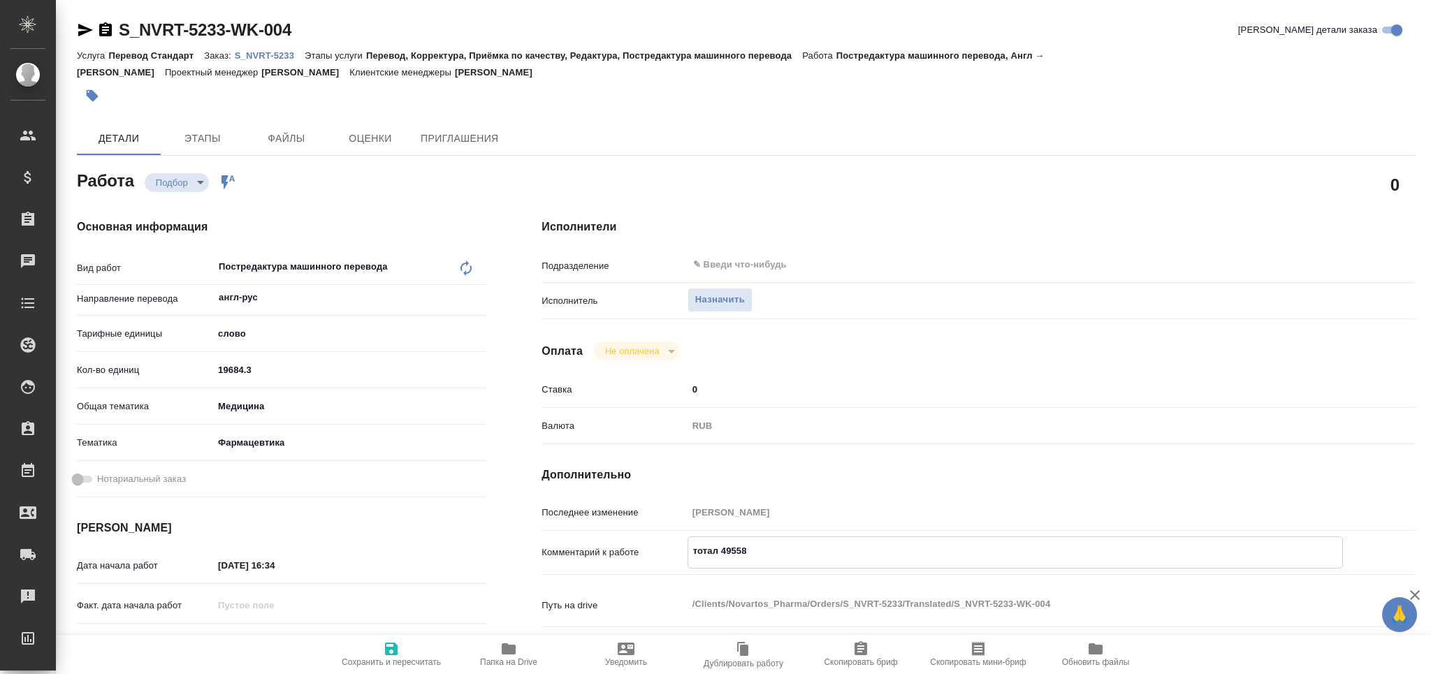
type textarea "x"
type textarea "тотал 49558 с"
type textarea "x"
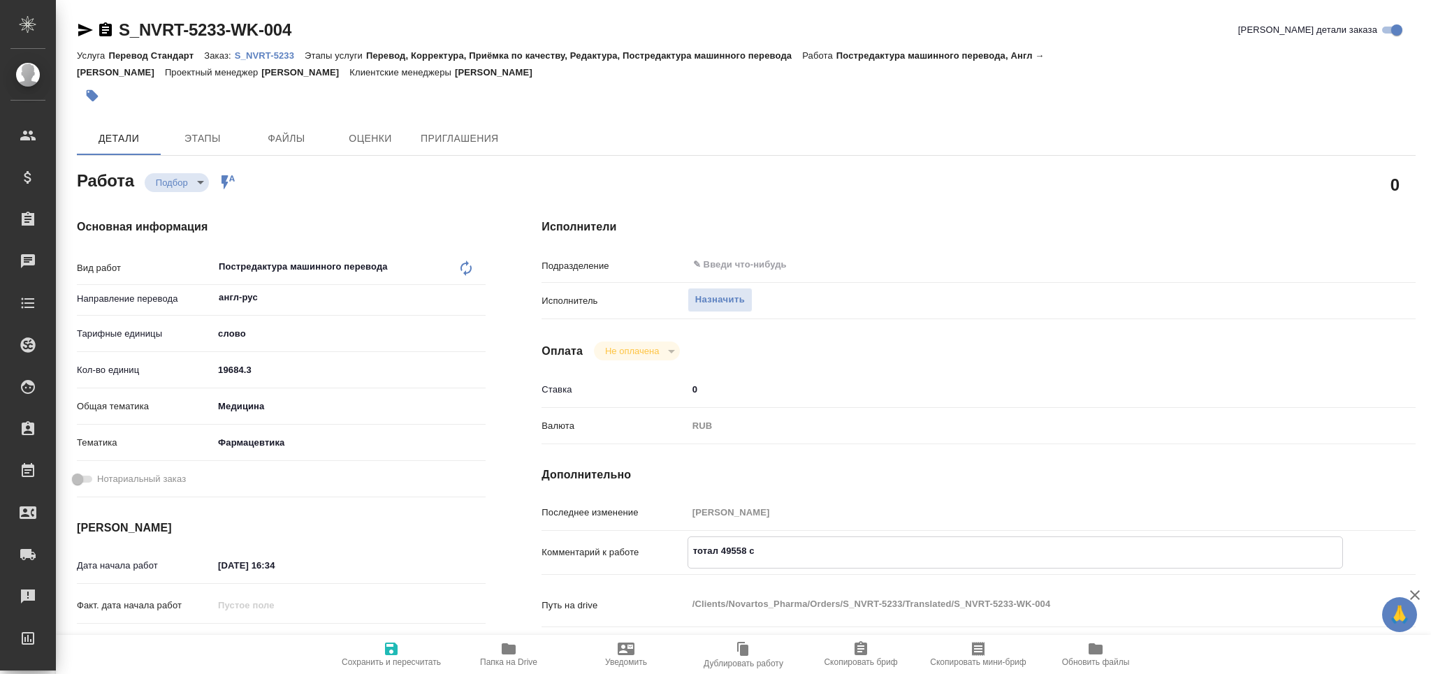
type textarea "x"
type textarea "тотал 49558 сл"
type textarea "x"
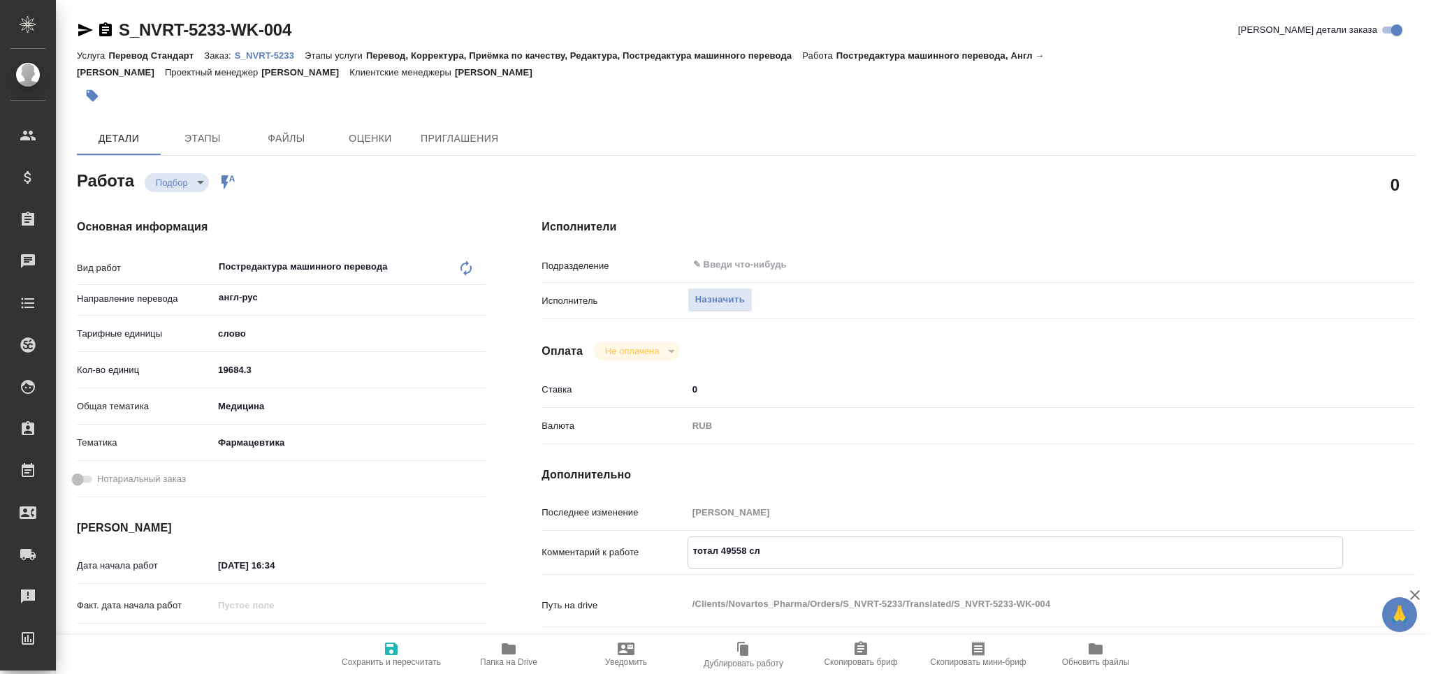
type textarea "x"
type textarea "тотал 49558 сло"
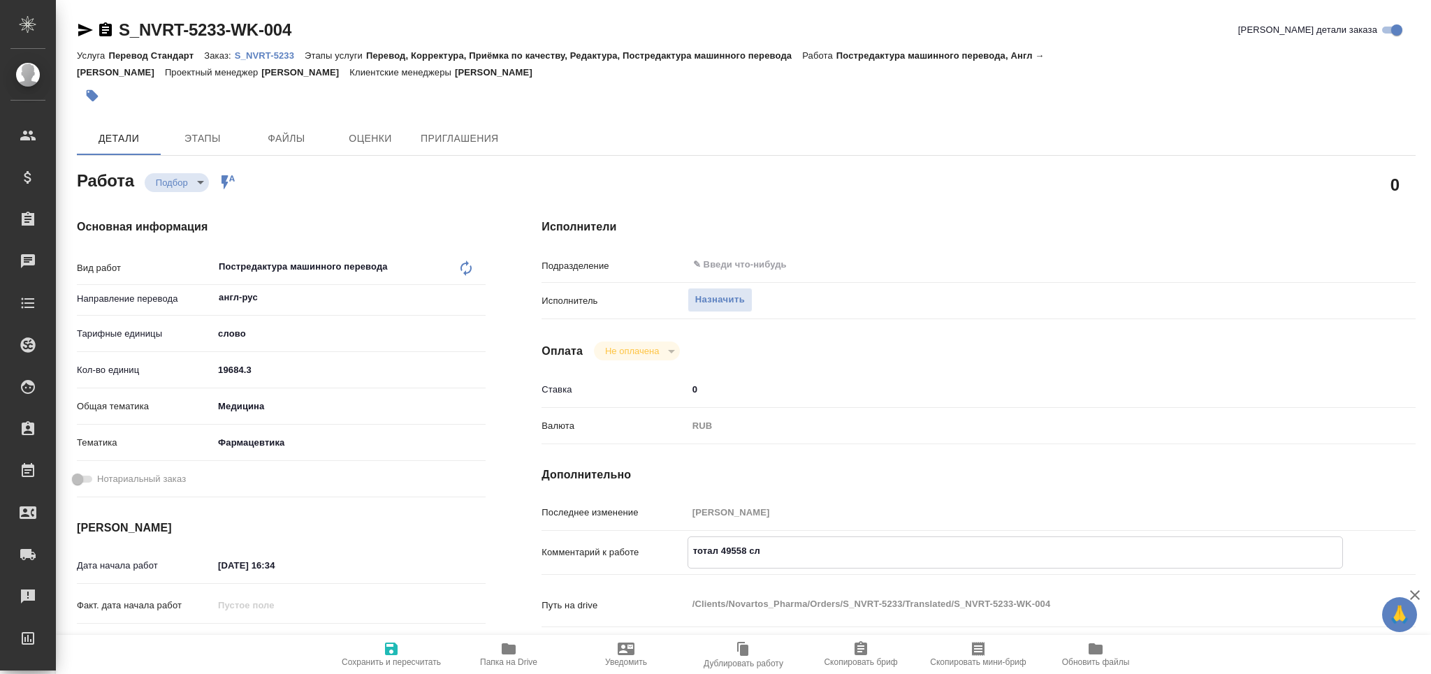
type textarea "x"
type textarea "тотал 49558 слов"
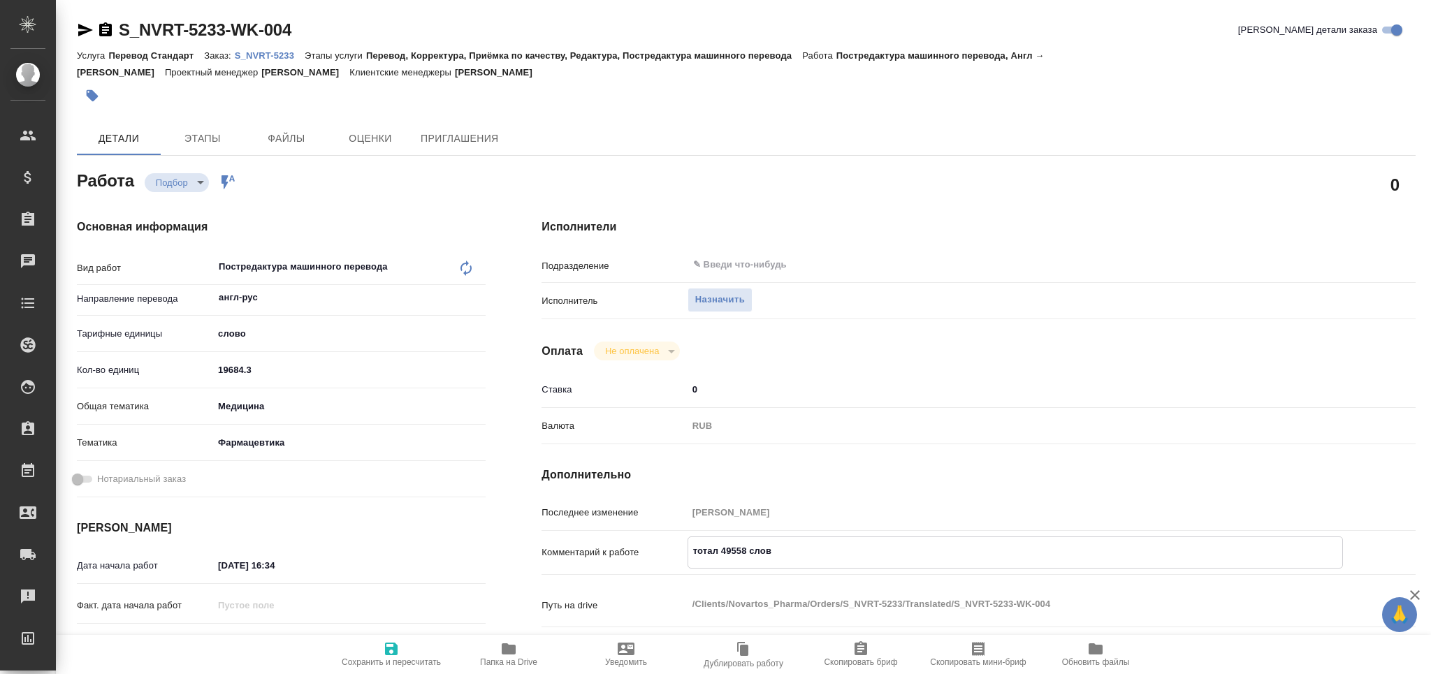
type textarea "x"
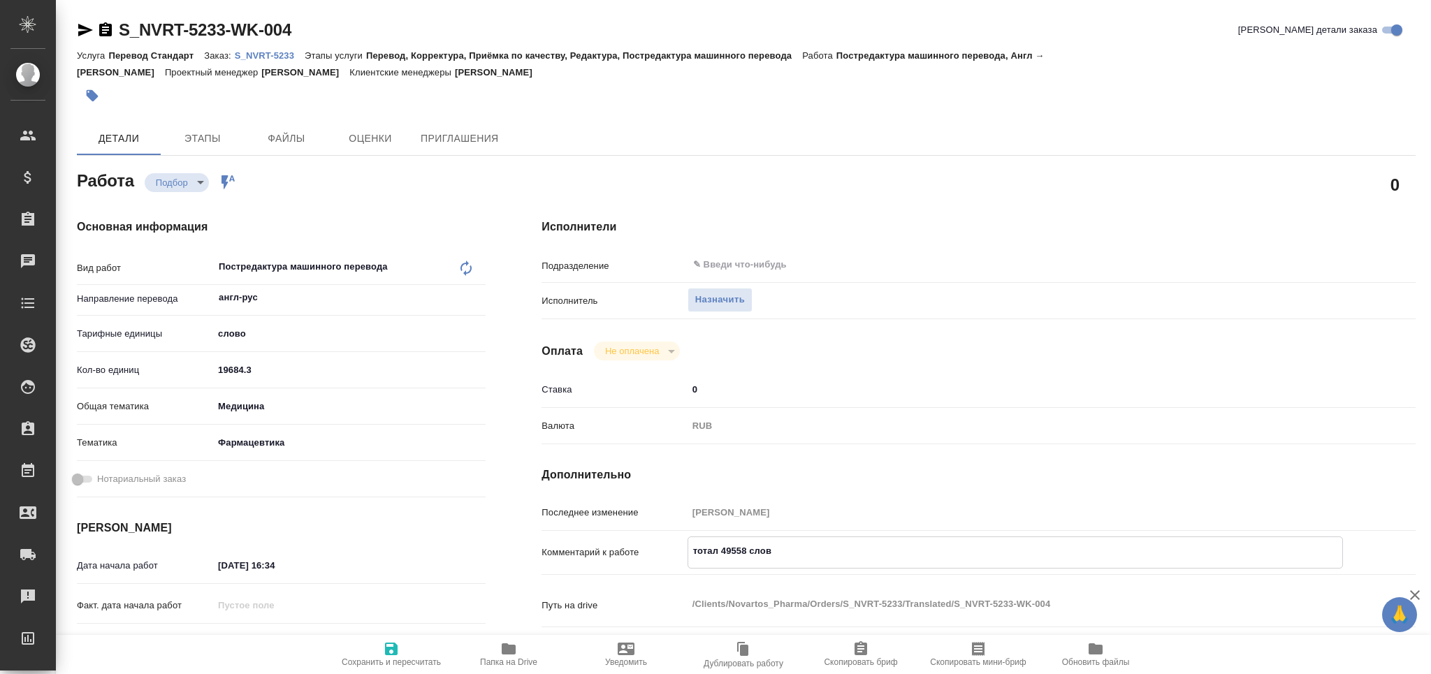
scroll to position [186, 0]
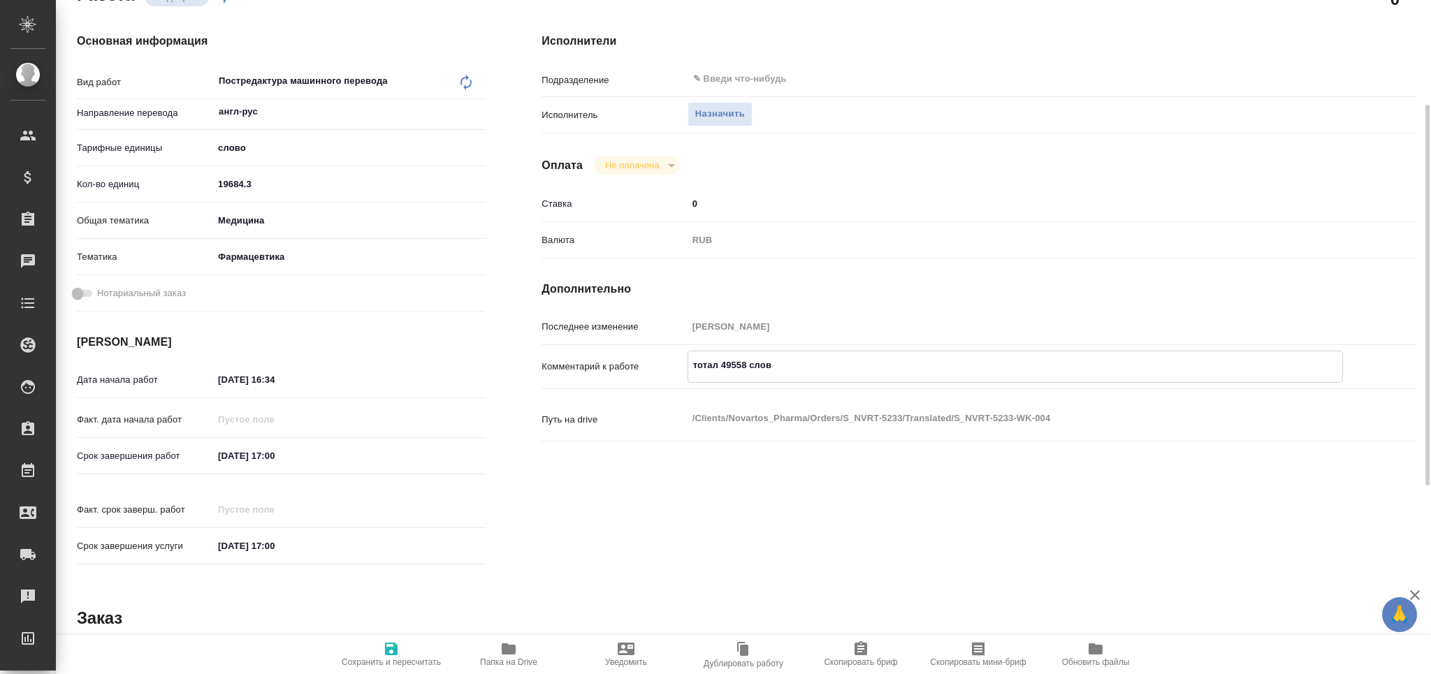
type textarea "тотал 49558 слов"
type textarea "x"
click at [229, 383] on input "[DATE] 16:34" at bounding box center [274, 380] width 122 height 20
click at [453, 375] on icon "button" at bounding box center [445, 379] width 17 height 17
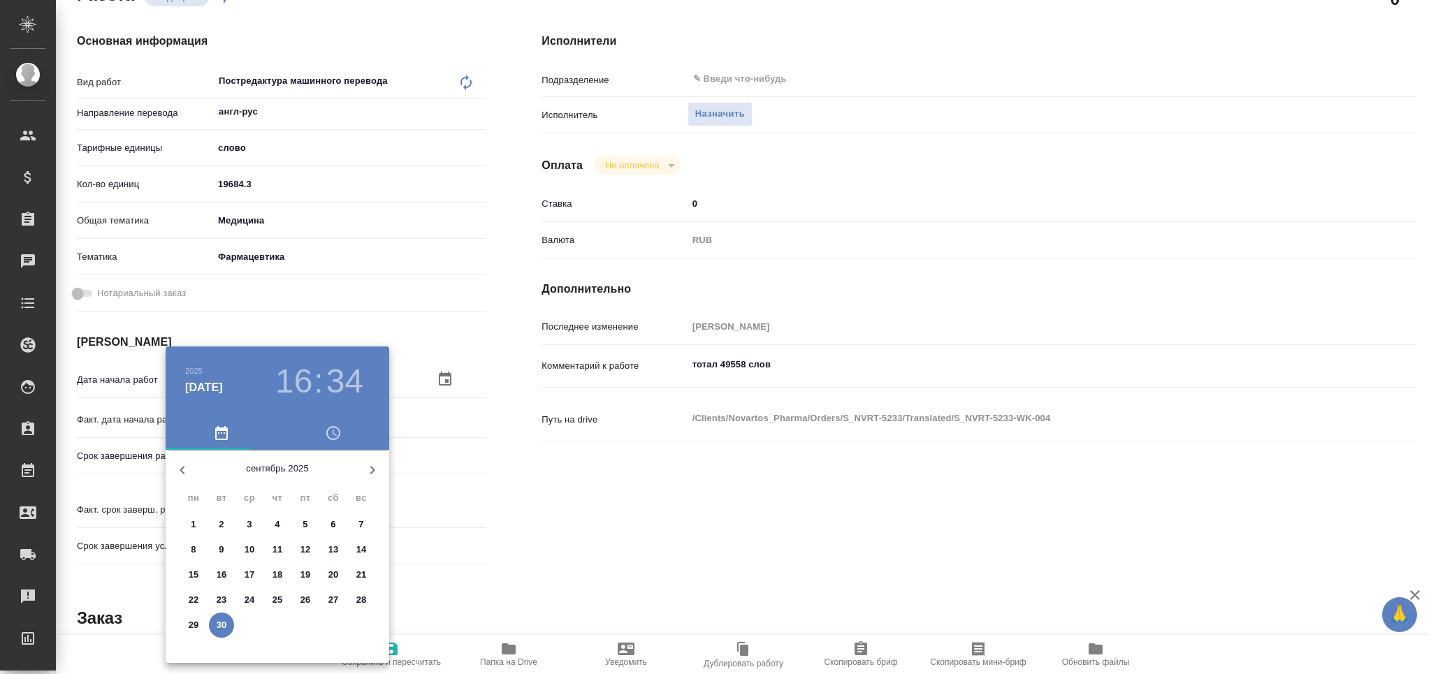
click at [376, 469] on icon "button" at bounding box center [372, 470] width 17 height 17
click at [278, 524] on p "2" at bounding box center [277, 525] width 5 height 14
type textarea "x"
type input "[DATE] 16:34"
type textarea "x"
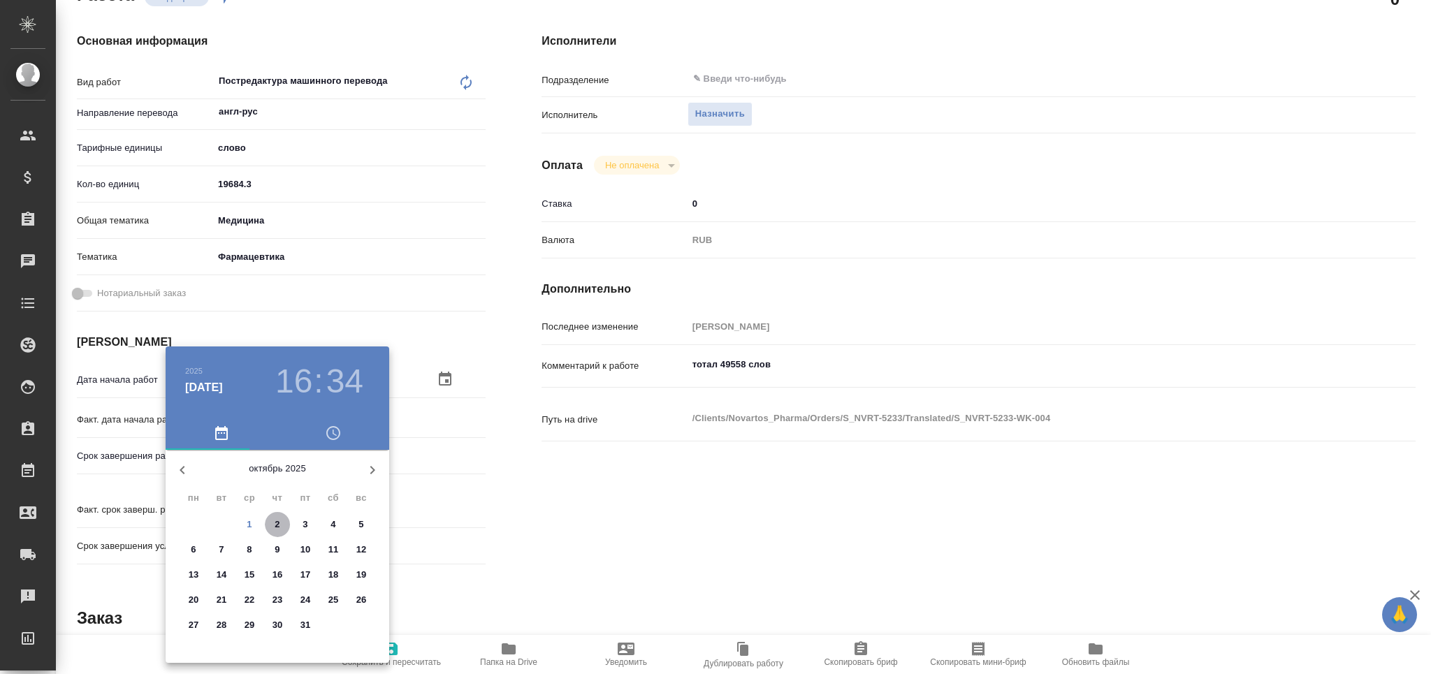
type textarea "x"
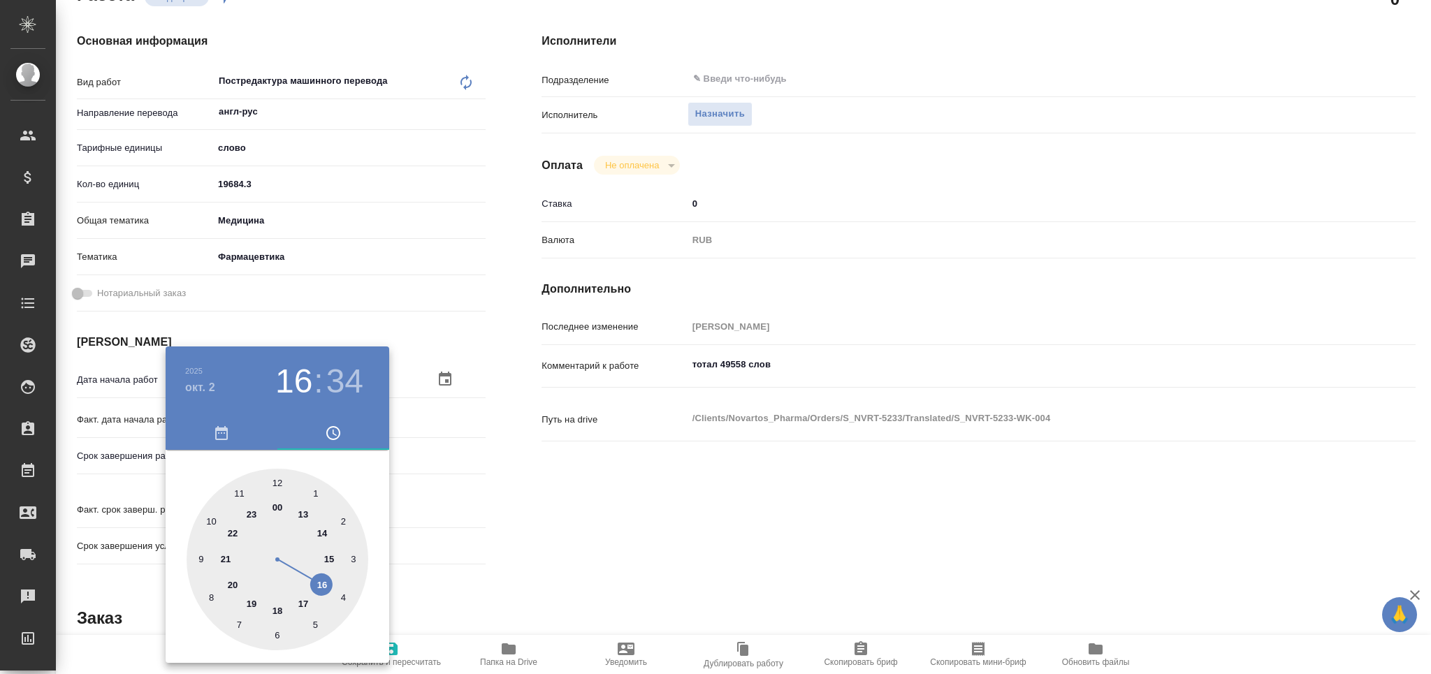
click at [545, 533] on div at bounding box center [715, 337] width 1431 height 674
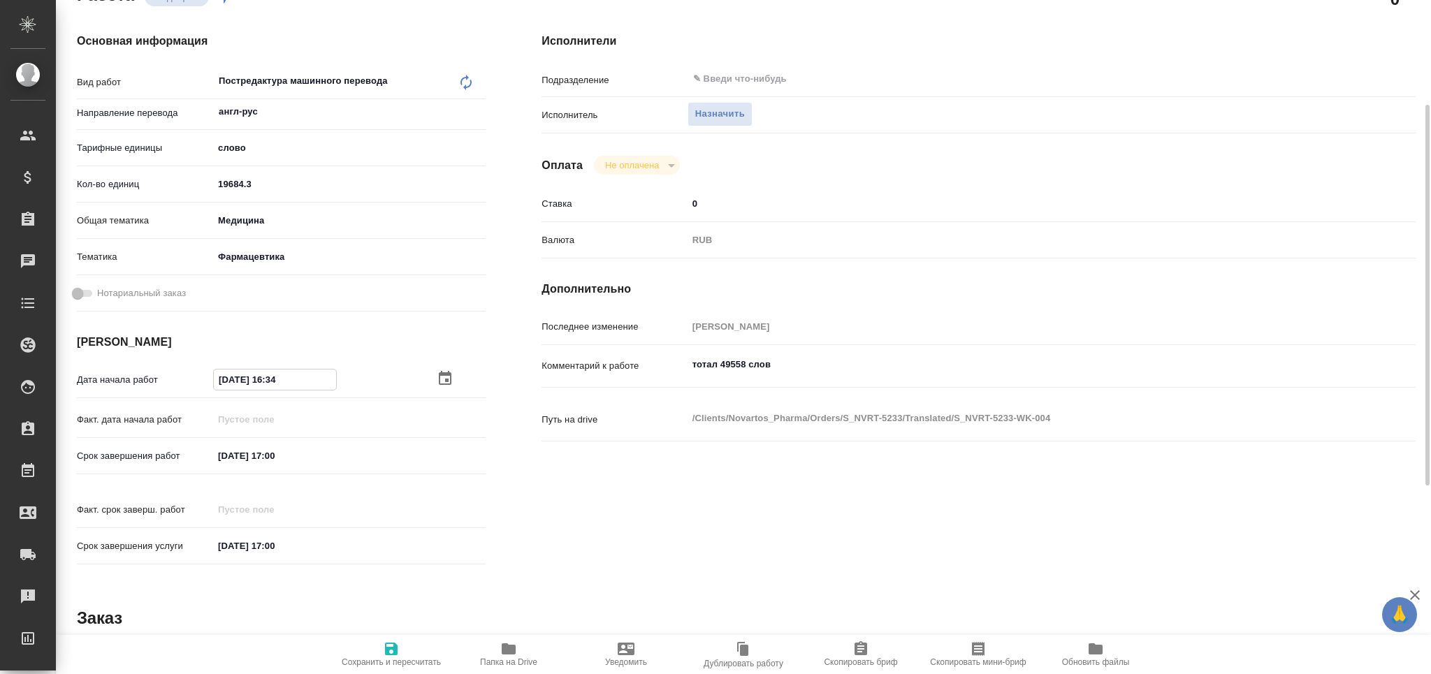
drag, startPoint x: 304, startPoint y: 376, endPoint x: 272, endPoint y: 382, distance: 32.7
click at [272, 382] on input "[DATE] 16:34" at bounding box center [275, 380] width 122 height 20
type textarea "x"
type input "[DATE] 17:__"
type textarea "x"
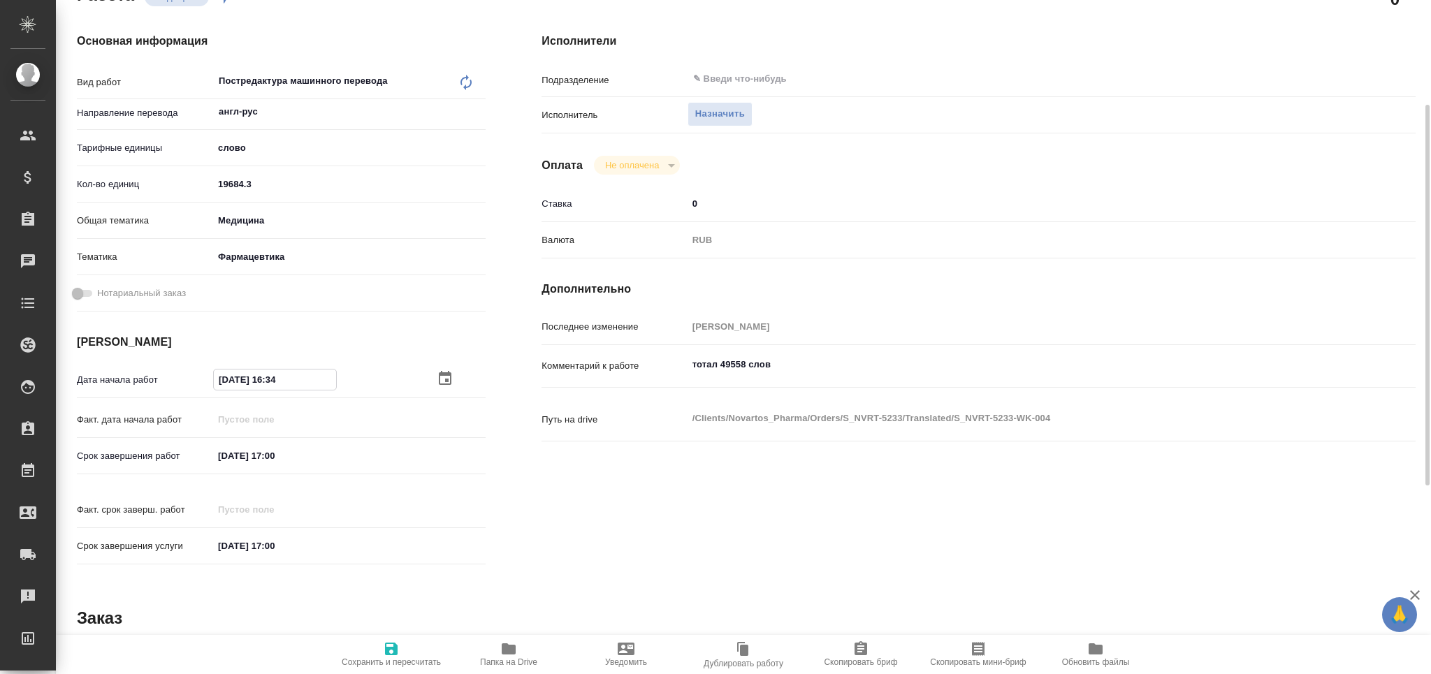
type textarea "x"
type input "[DATE] 17:0_"
type textarea "x"
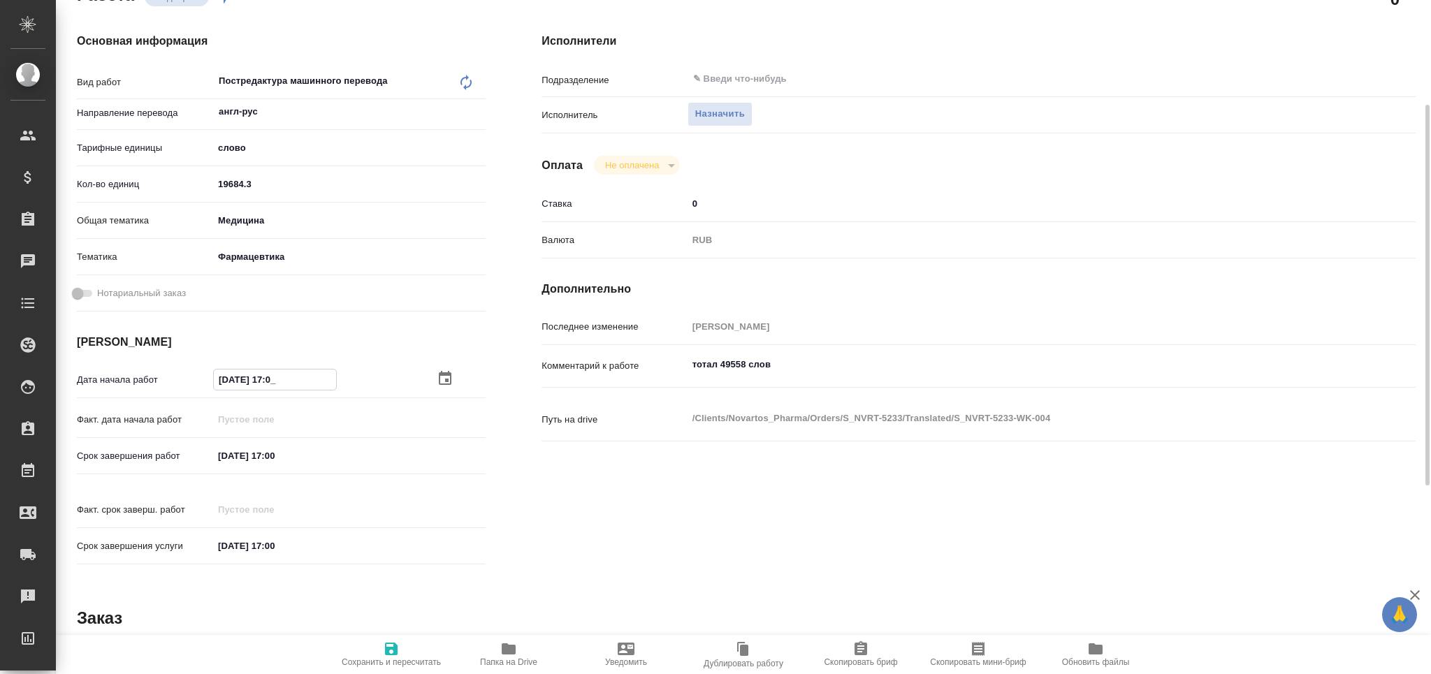
type textarea "x"
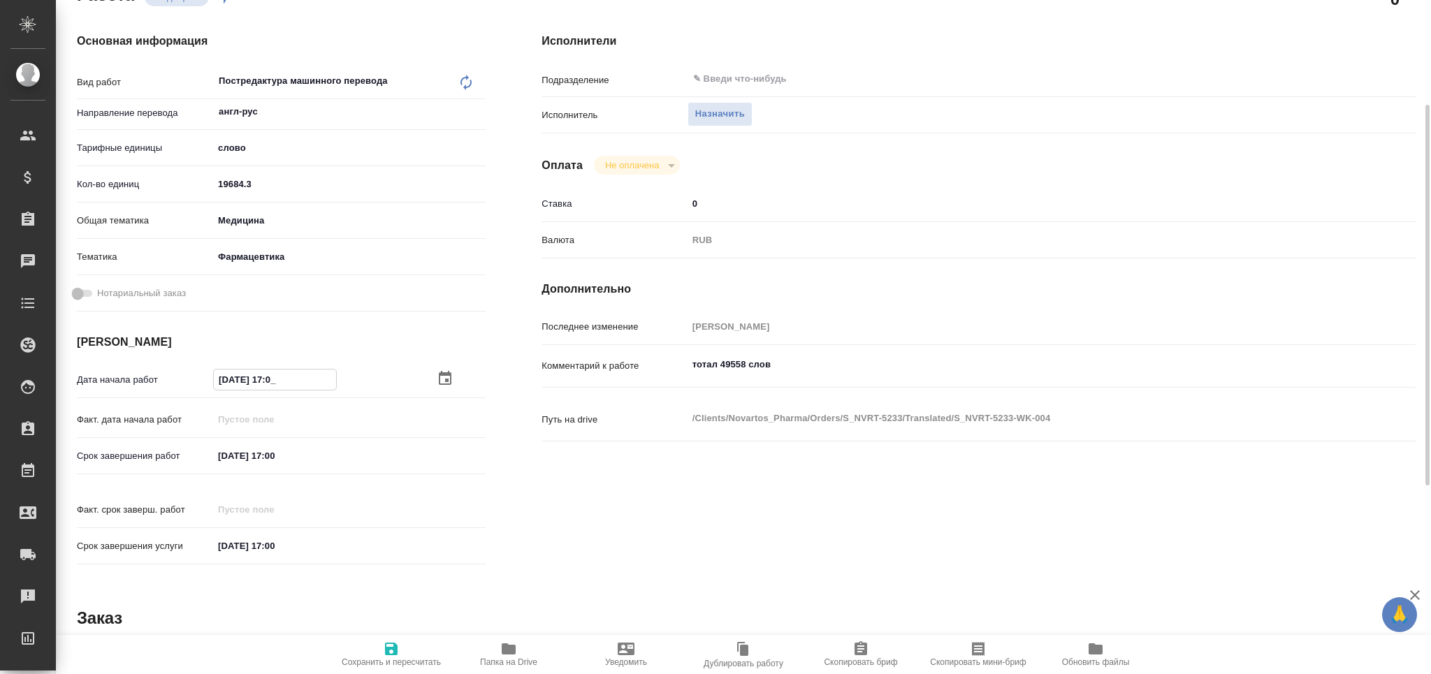
type input "[DATE] 17:00"
type textarea "x"
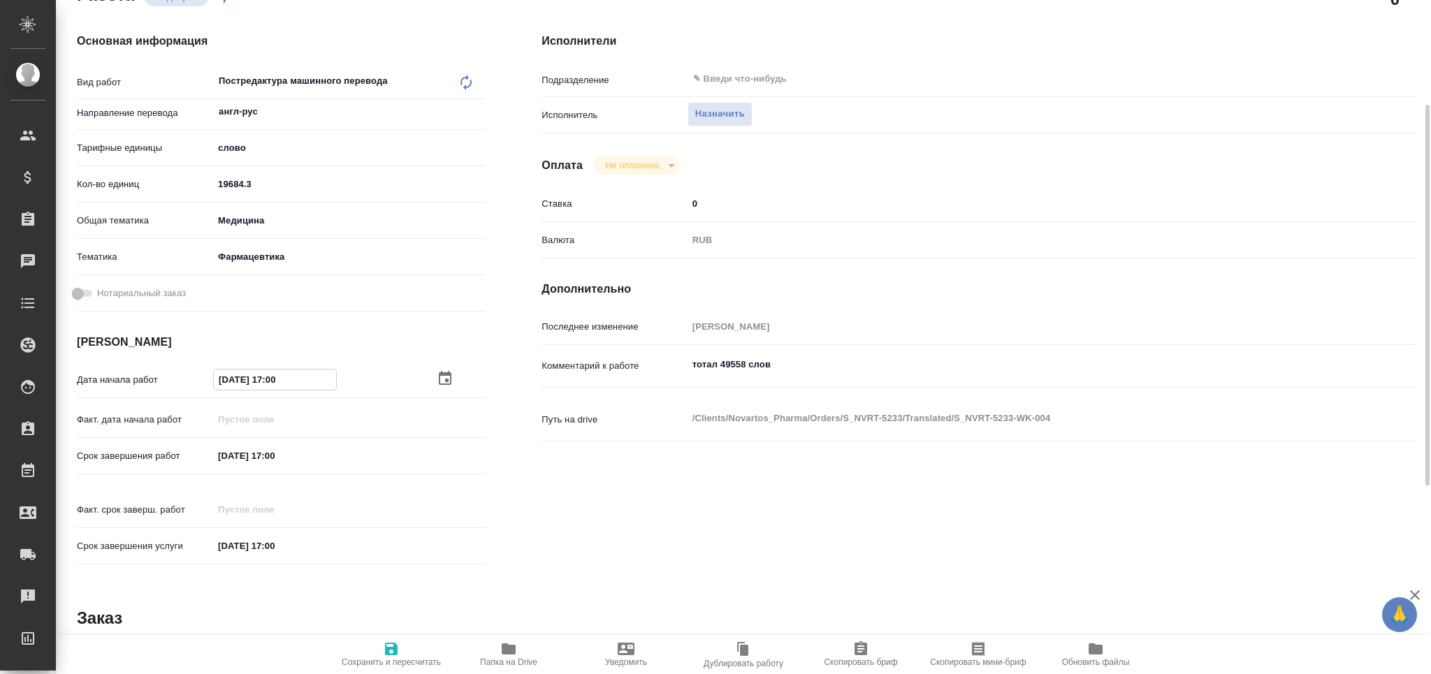
type input "[DATE] 17:00"
click at [278, 452] on input "[DATE] 17:00" at bounding box center [275, 456] width 122 height 20
click at [442, 457] on icon "button" at bounding box center [445, 455] width 17 height 17
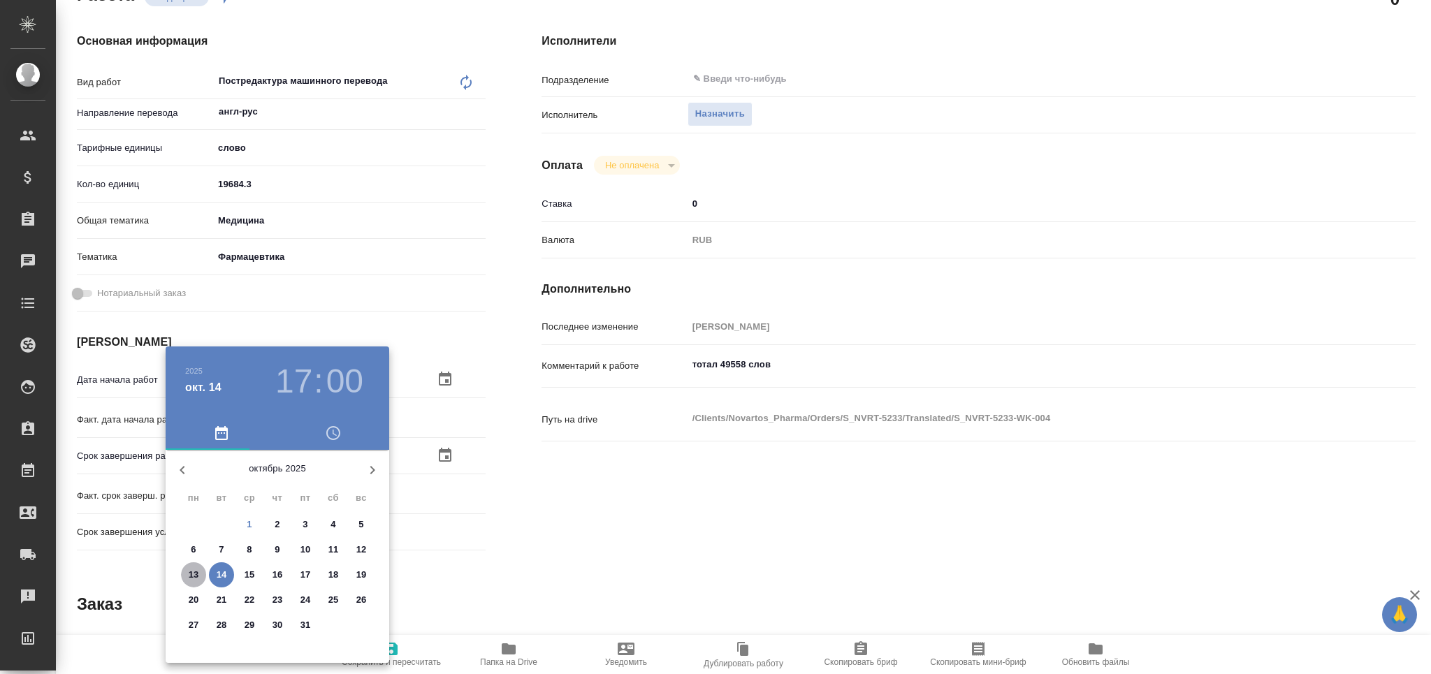
click at [189, 576] on p "13" at bounding box center [194, 575] width 10 height 14
type textarea "x"
type input "13.10.2025 17:00"
type textarea "x"
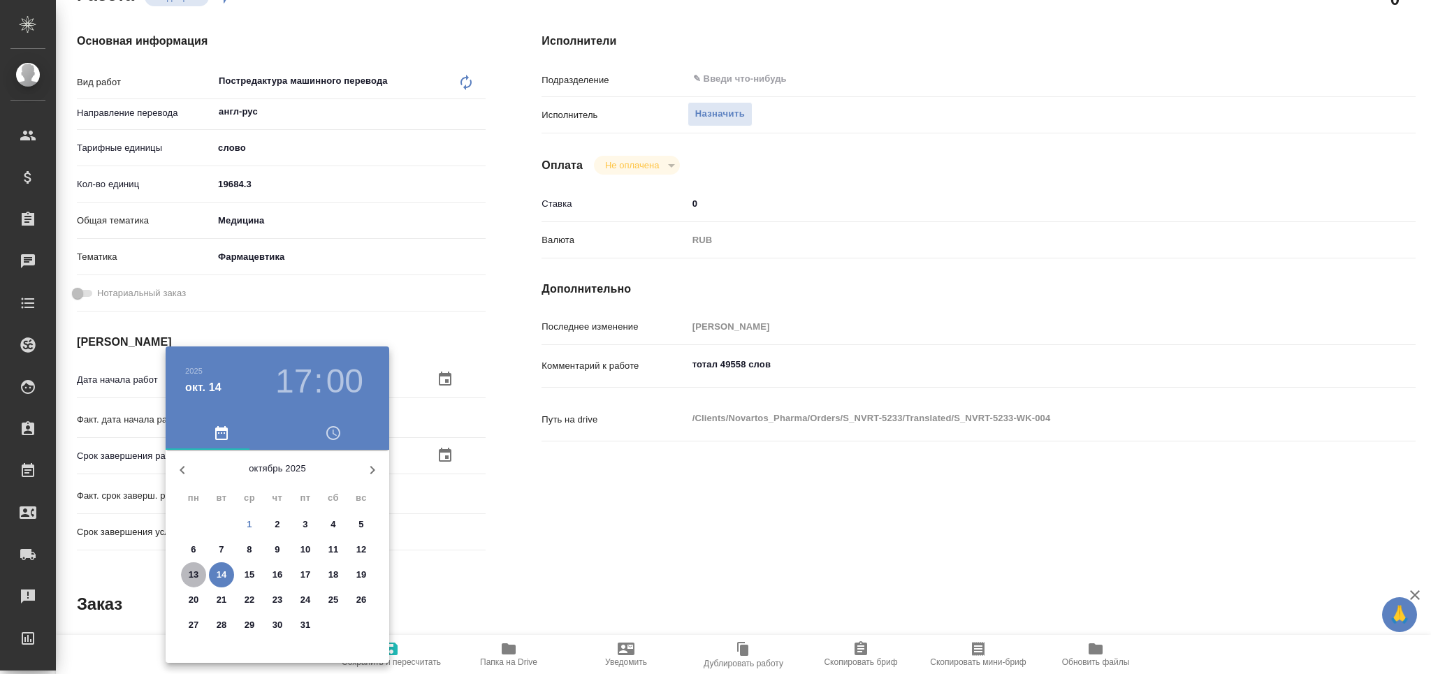
type textarea "x"
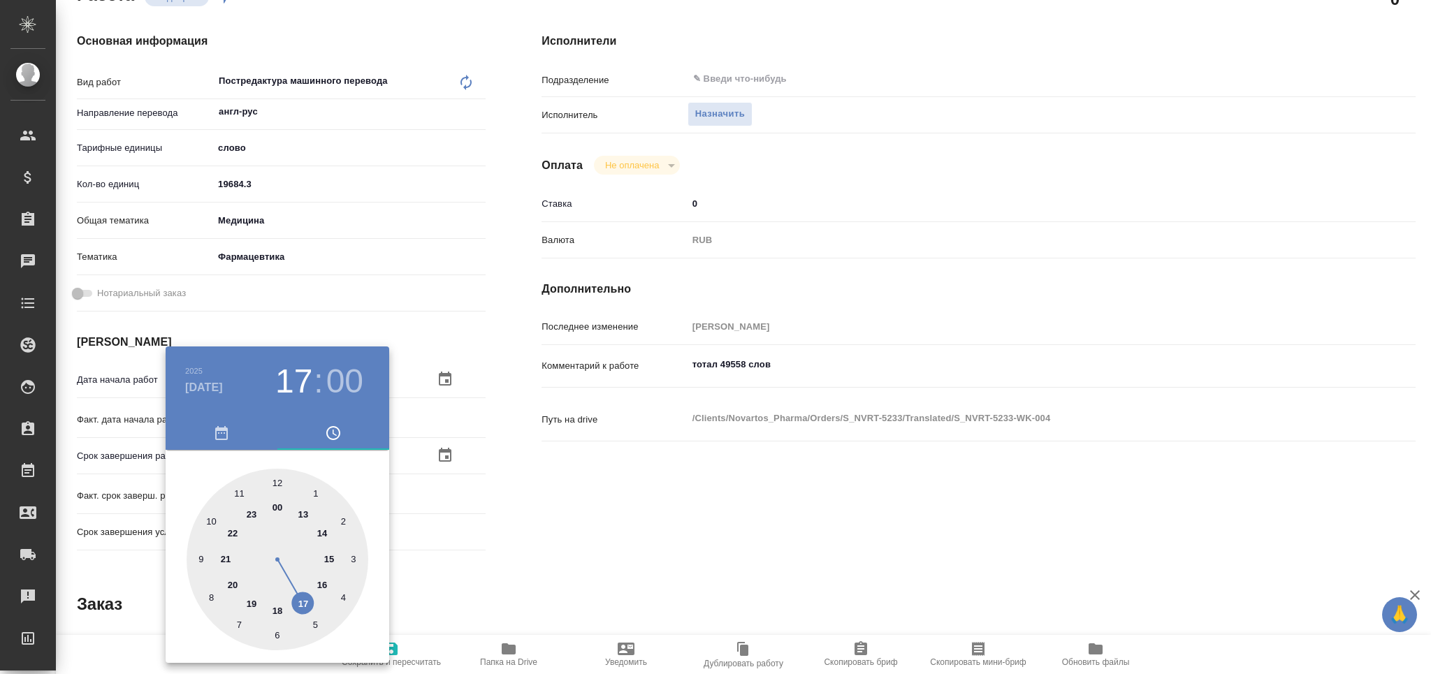
click at [549, 537] on div at bounding box center [715, 337] width 1431 height 674
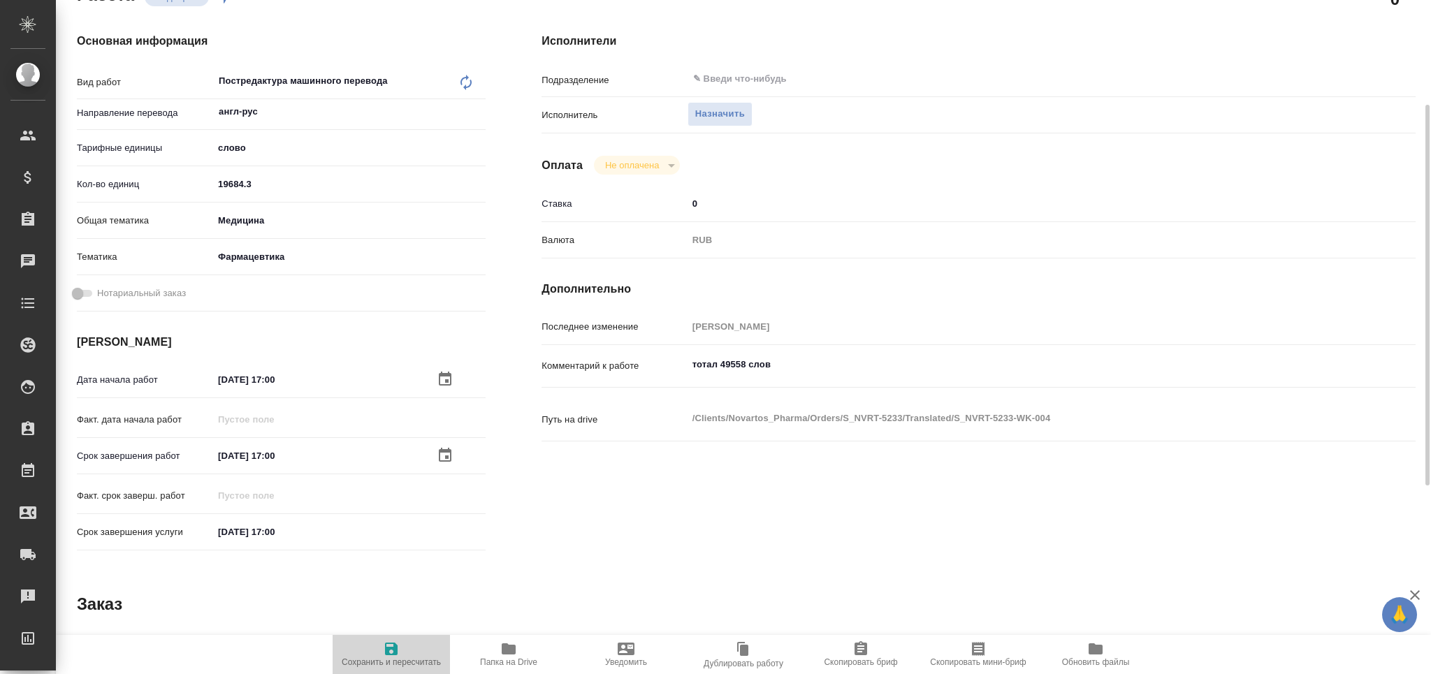
click at [402, 656] on span "Сохранить и пересчитать" at bounding box center [391, 654] width 101 height 27
type textarea "x"
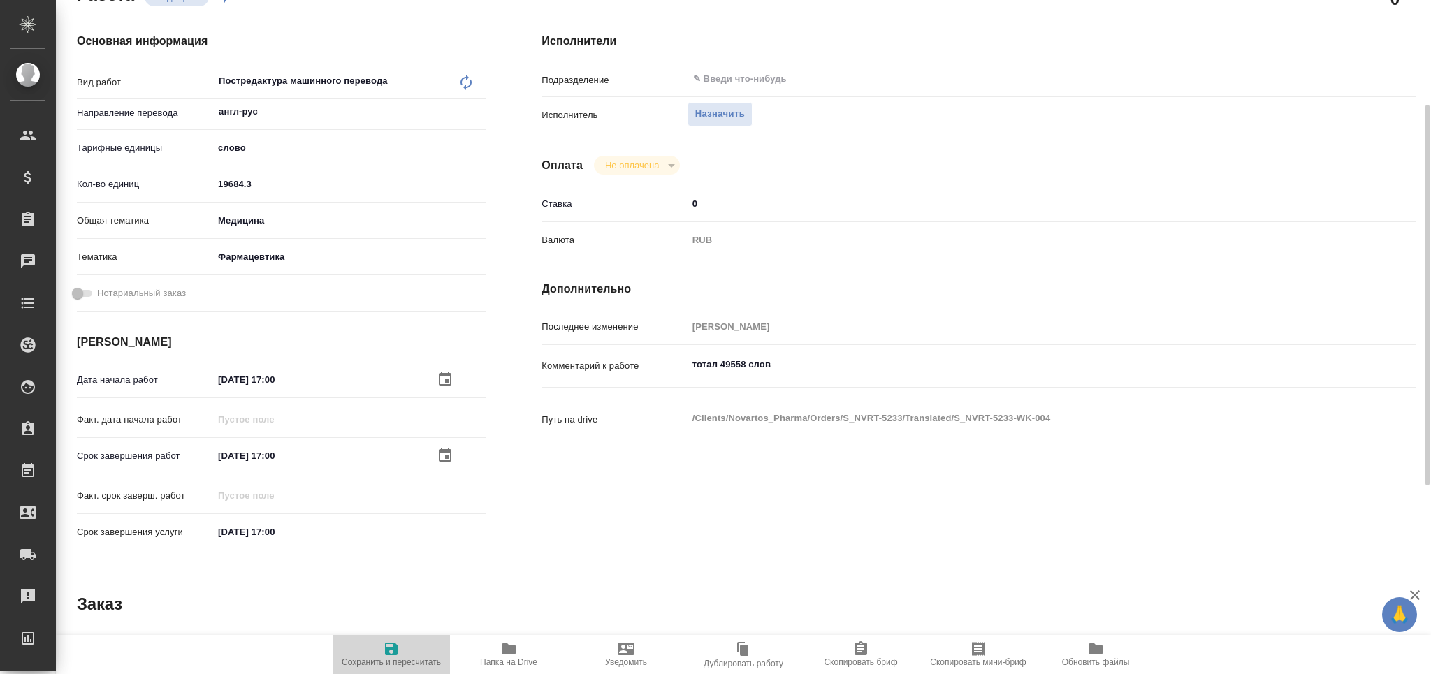
type textarea "x"
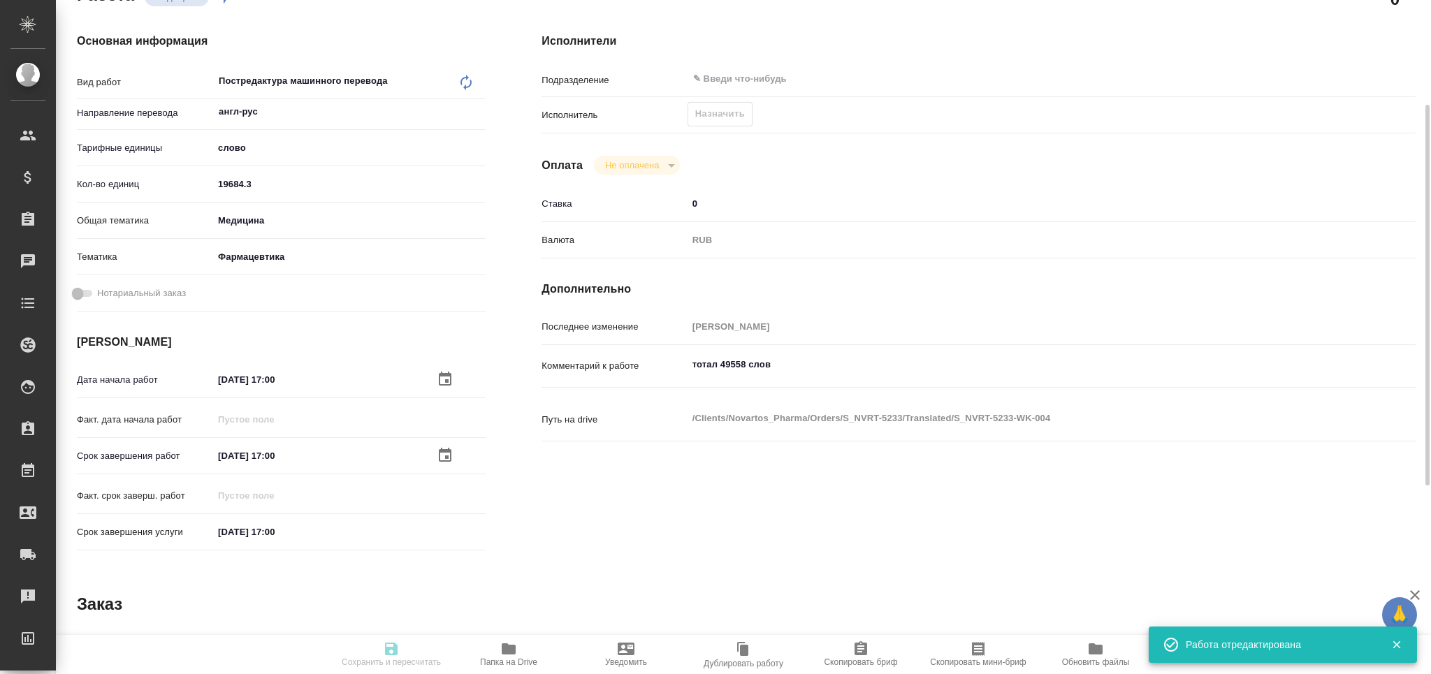
type textarea "x"
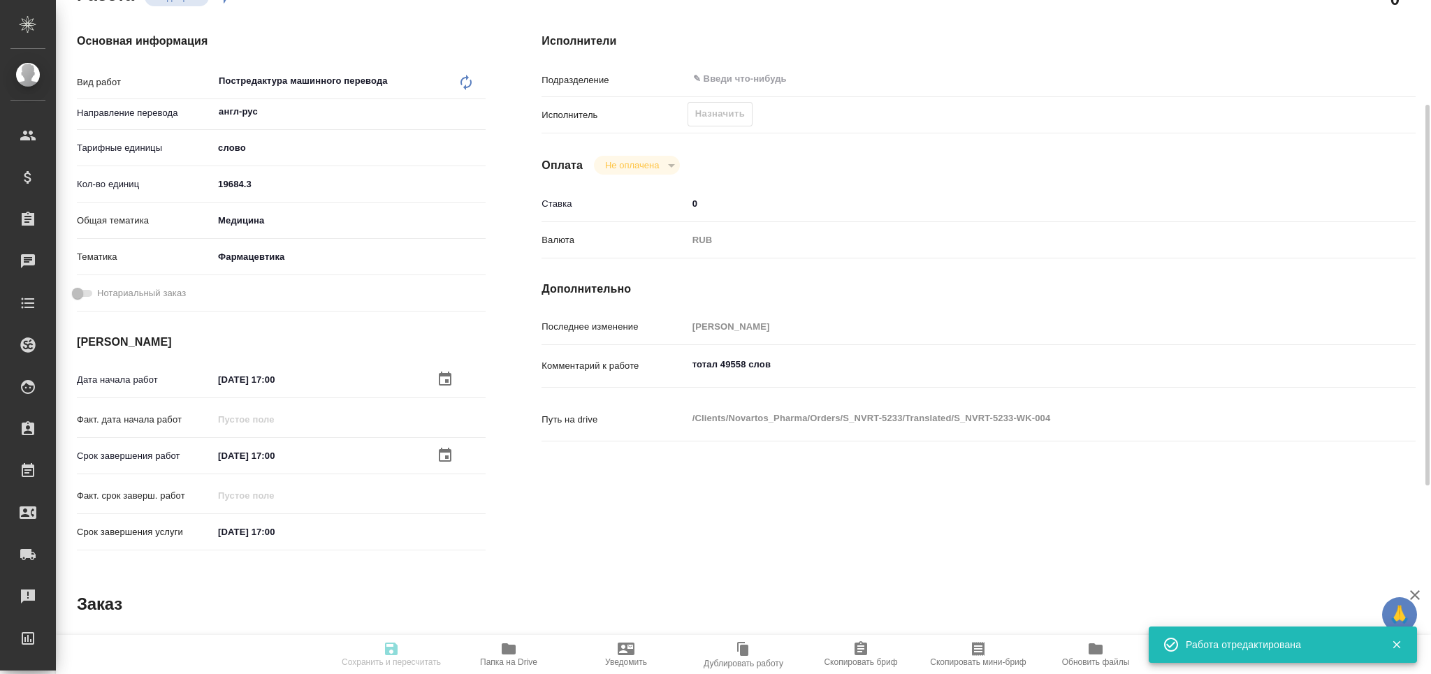
type input "recruiting"
type textarea "Постредактура машинного перевода"
type textarea "x"
type input "англ-рус"
type input "5a8b1489cc6b4906c91bfd90"
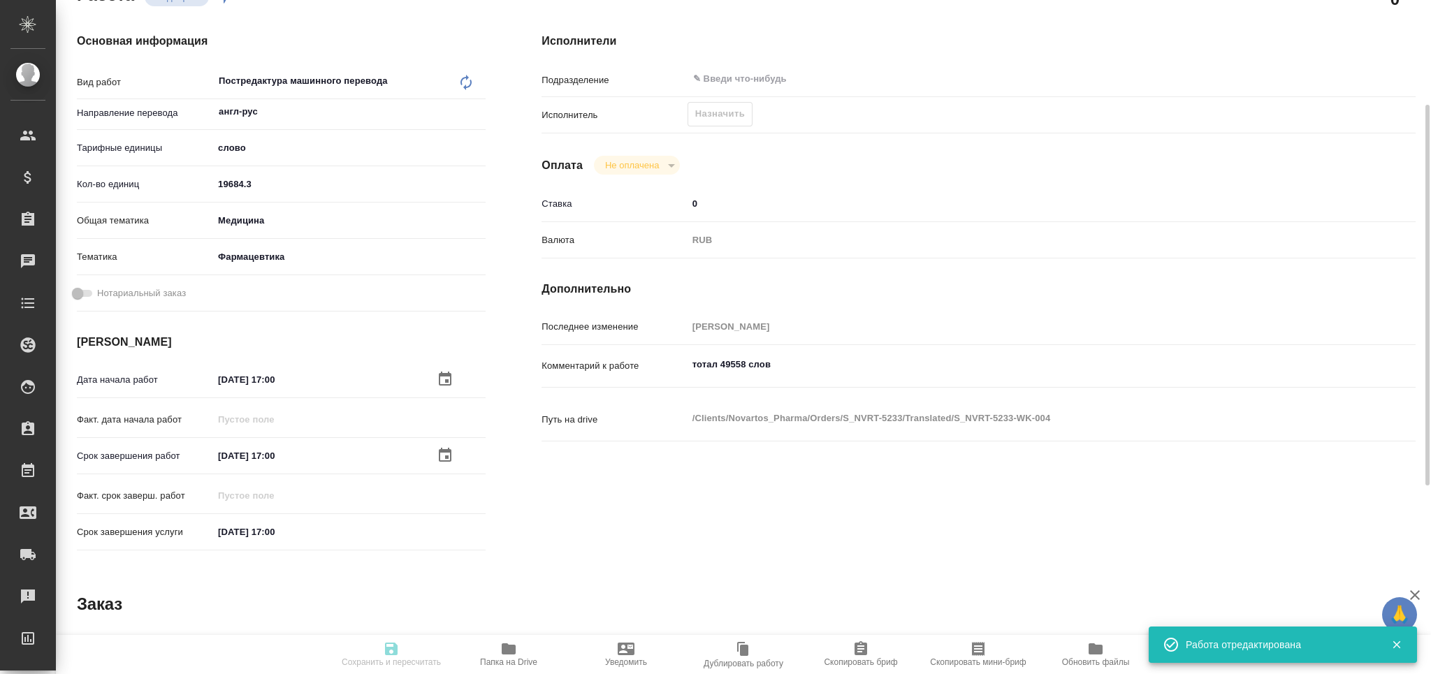
type input "19684.3"
type input "med"
type input "6149832f2b7be24903fd7a82"
type input "02.10.2025 17:00"
type input "13.10.2025 17:00"
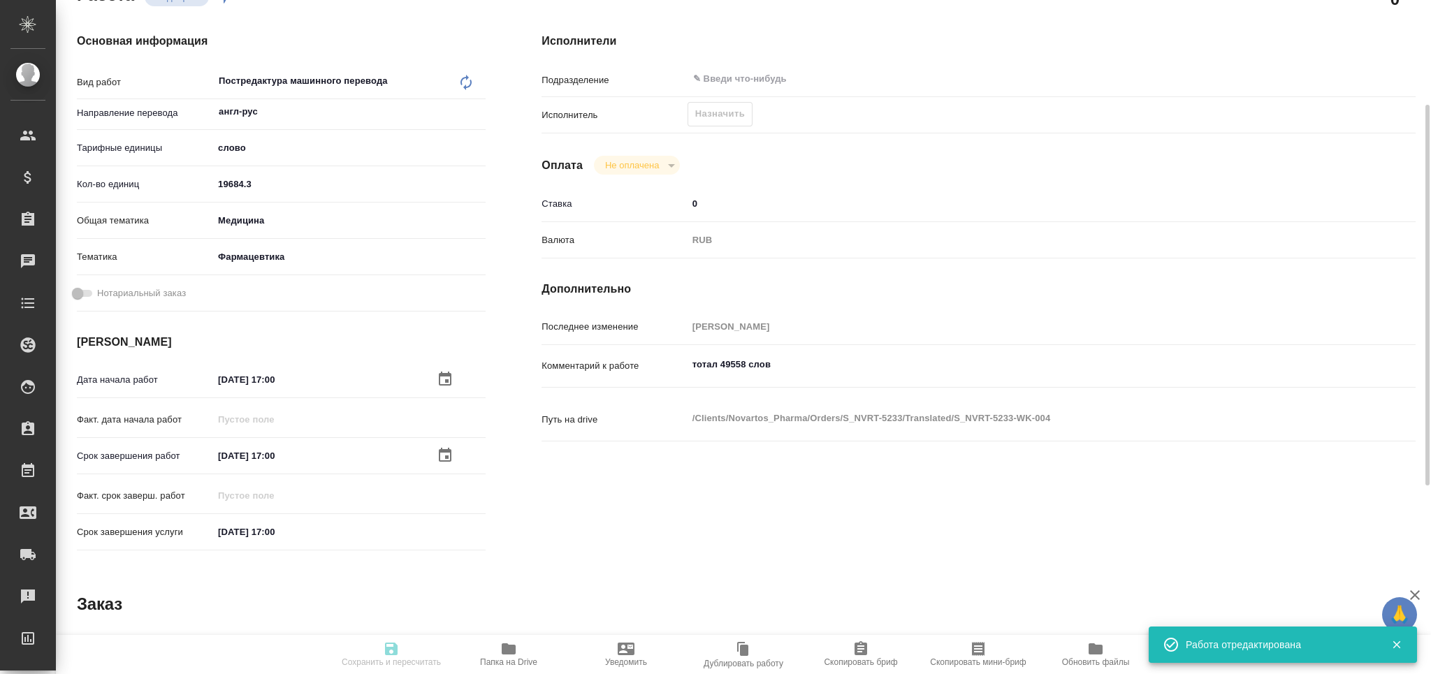
type input "[DATE] 17:00"
type input "notPayed"
type input "0"
type input "RUB"
type input "[PERSON_NAME]"
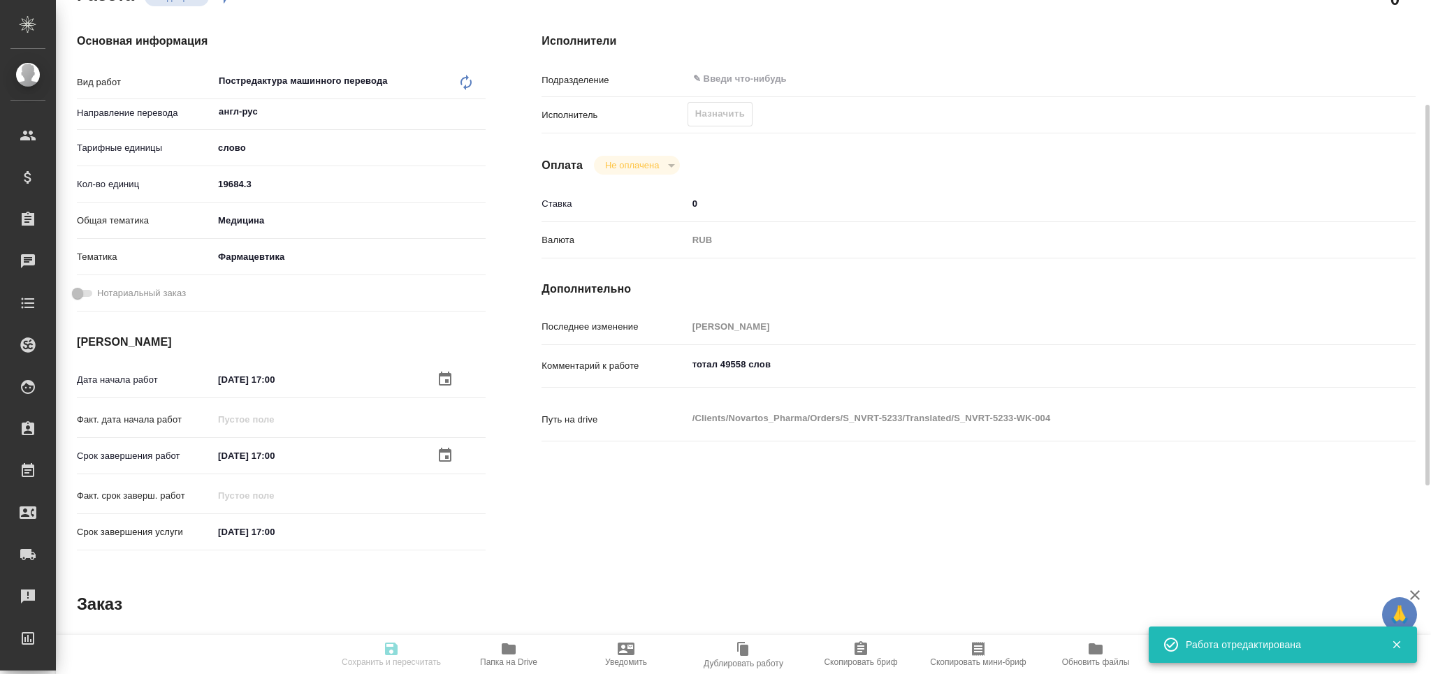
type textarea "тотал 49558 слов"
type textarea "x"
type textarea "/Clients/Novartos_Pharma/Orders/S_NVRT-5233/Translated/S_NVRT-5233-WK-004"
type textarea "x"
type input "S_NVRT-5233"
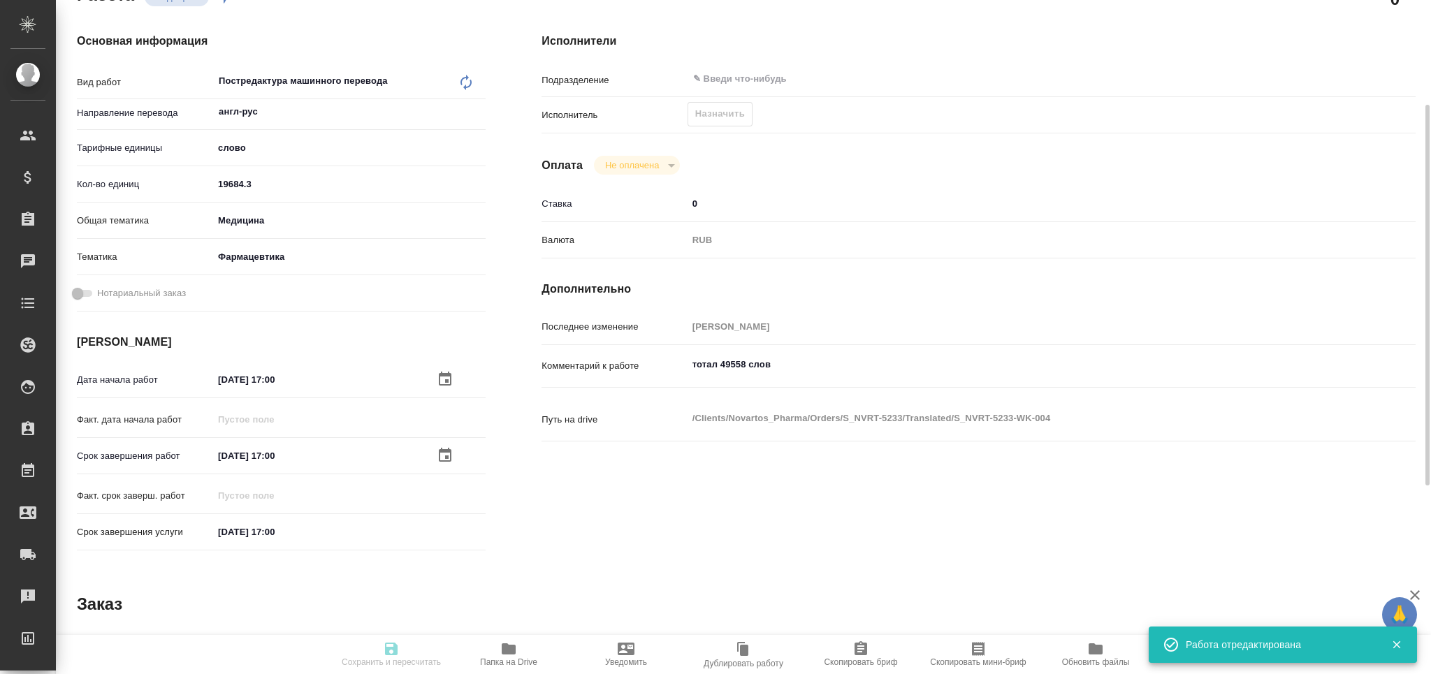
type input "Перевод Стандарт"
type input "Перевод, Корректура, Приёмка по качеству, Редактура, Постредактура машинного пе…"
type input "[PERSON_NAME]"
type input "/Clients/Novartos_Pharma/Orders/S_NVRT-5233"
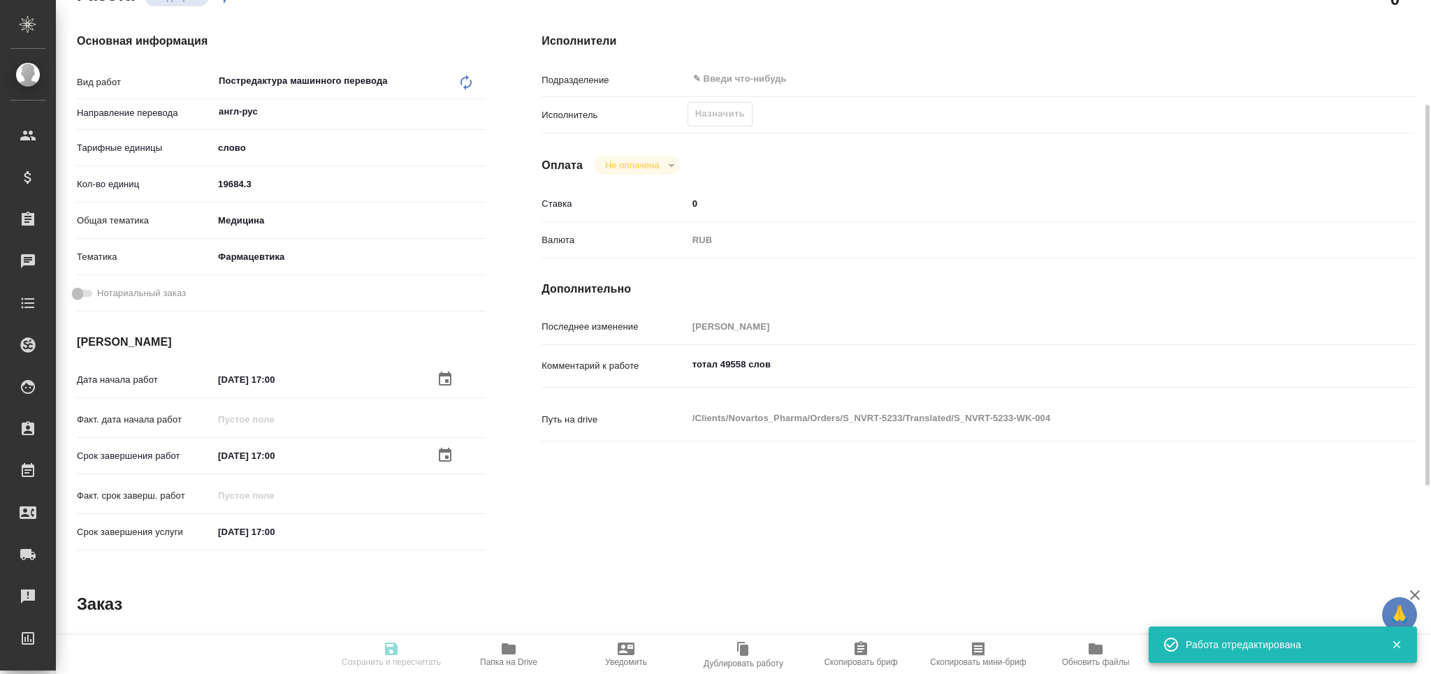
type textarea "x"
type textarea "Обращаюсь с просьбой принять в работу еще один новый заказ. Тип изменения: RTT2…"
type textarea "x"
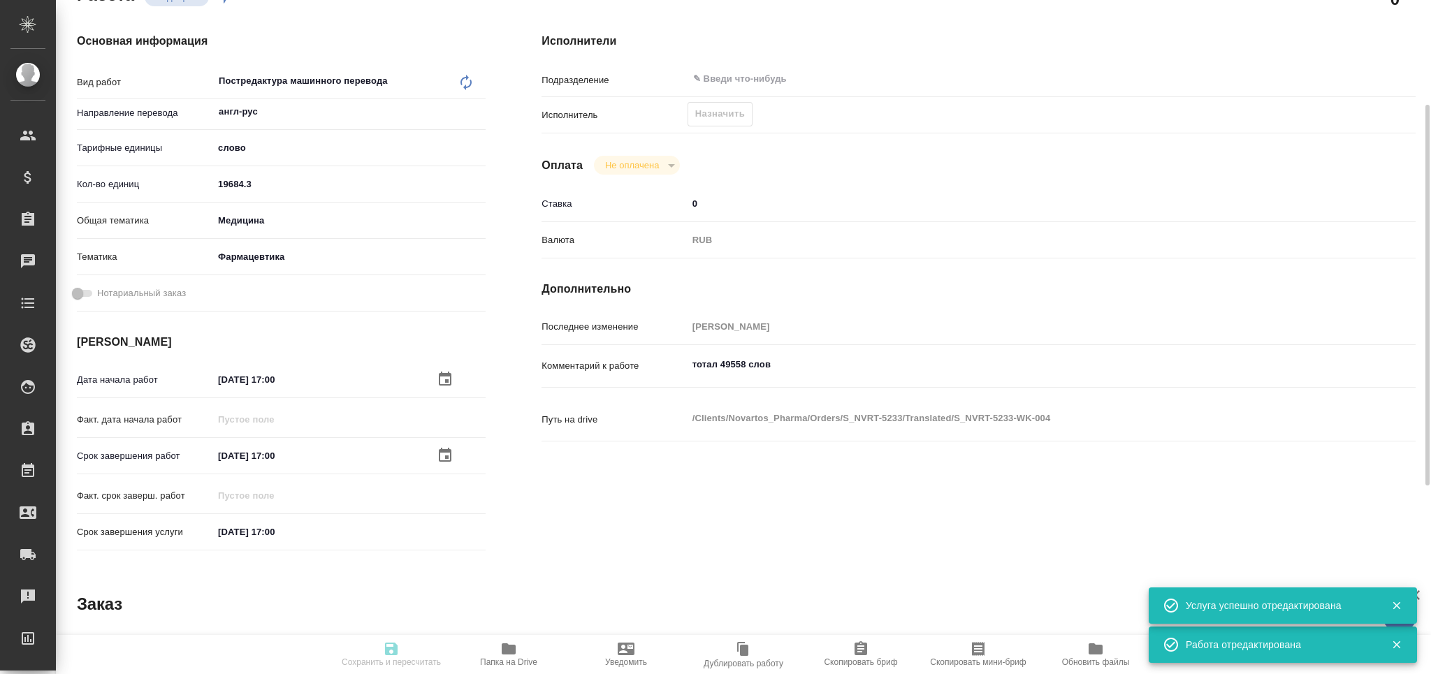
type textarea "x"
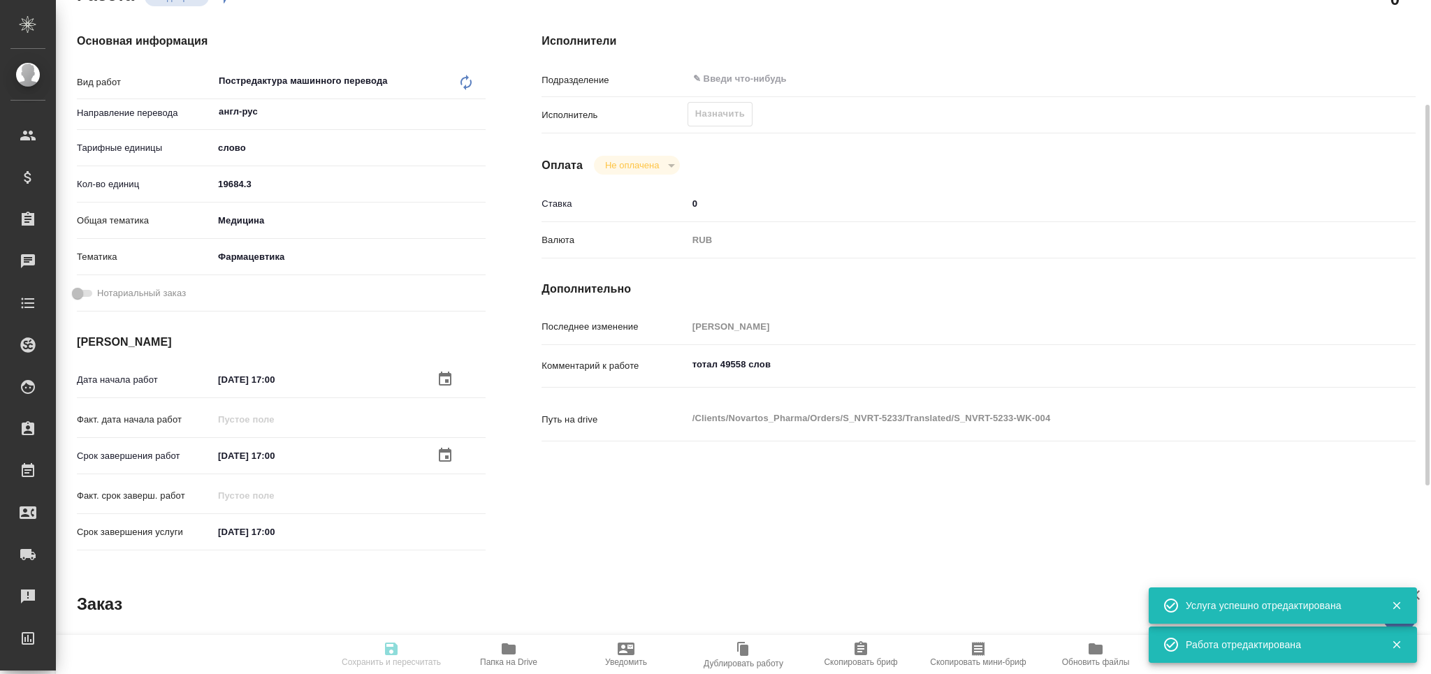
type textarea "x"
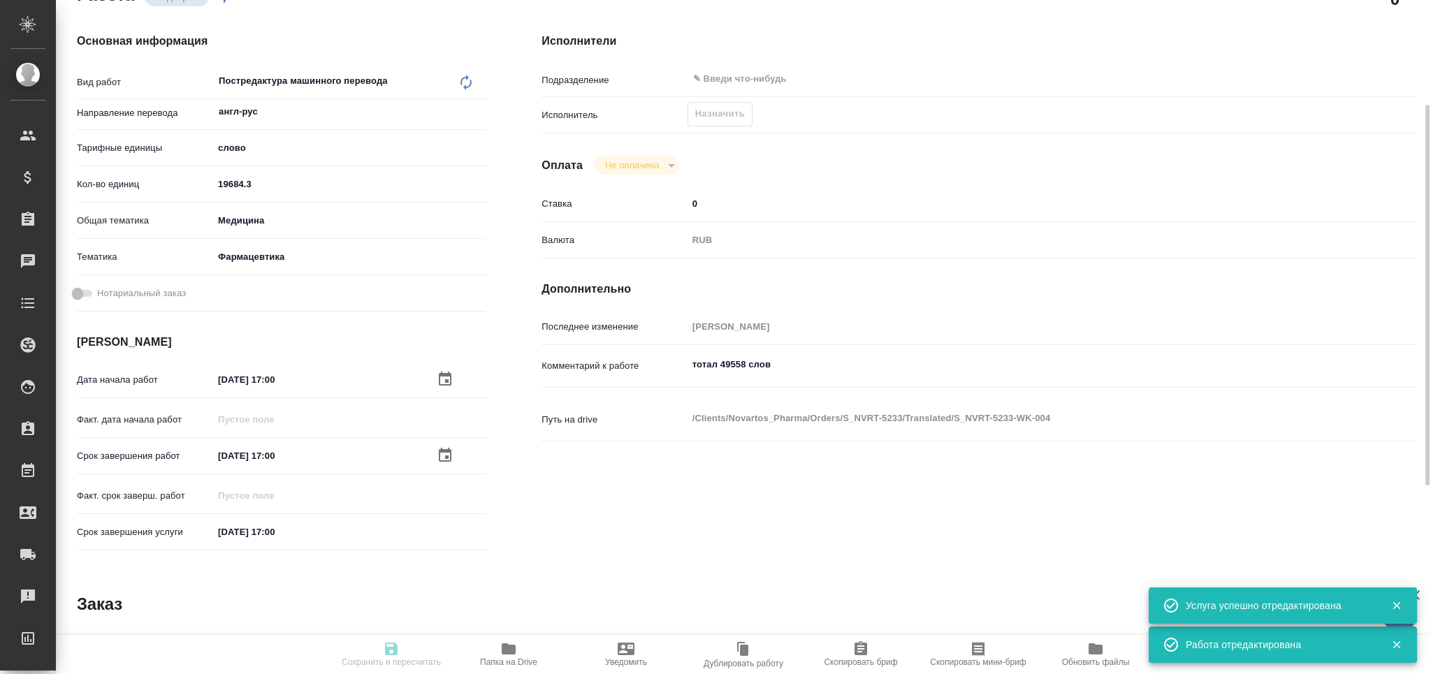
type textarea "x"
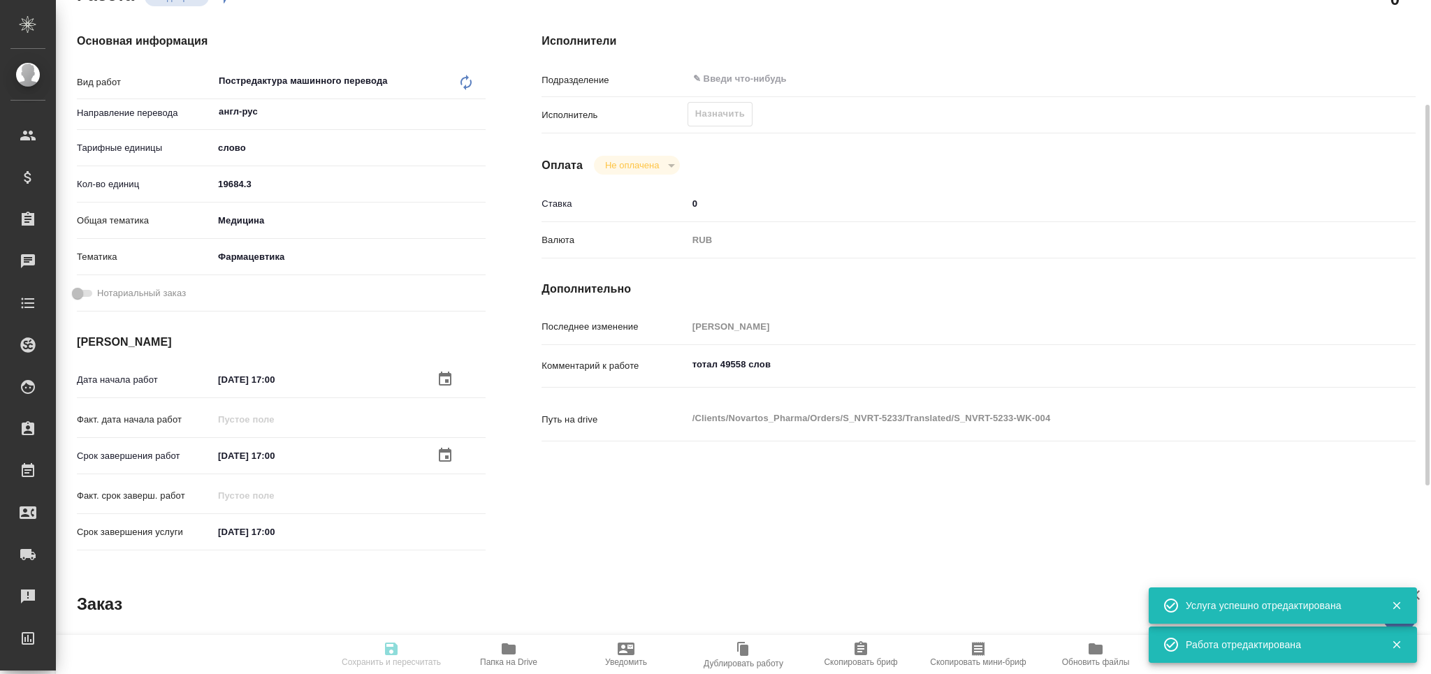
type textarea "x"
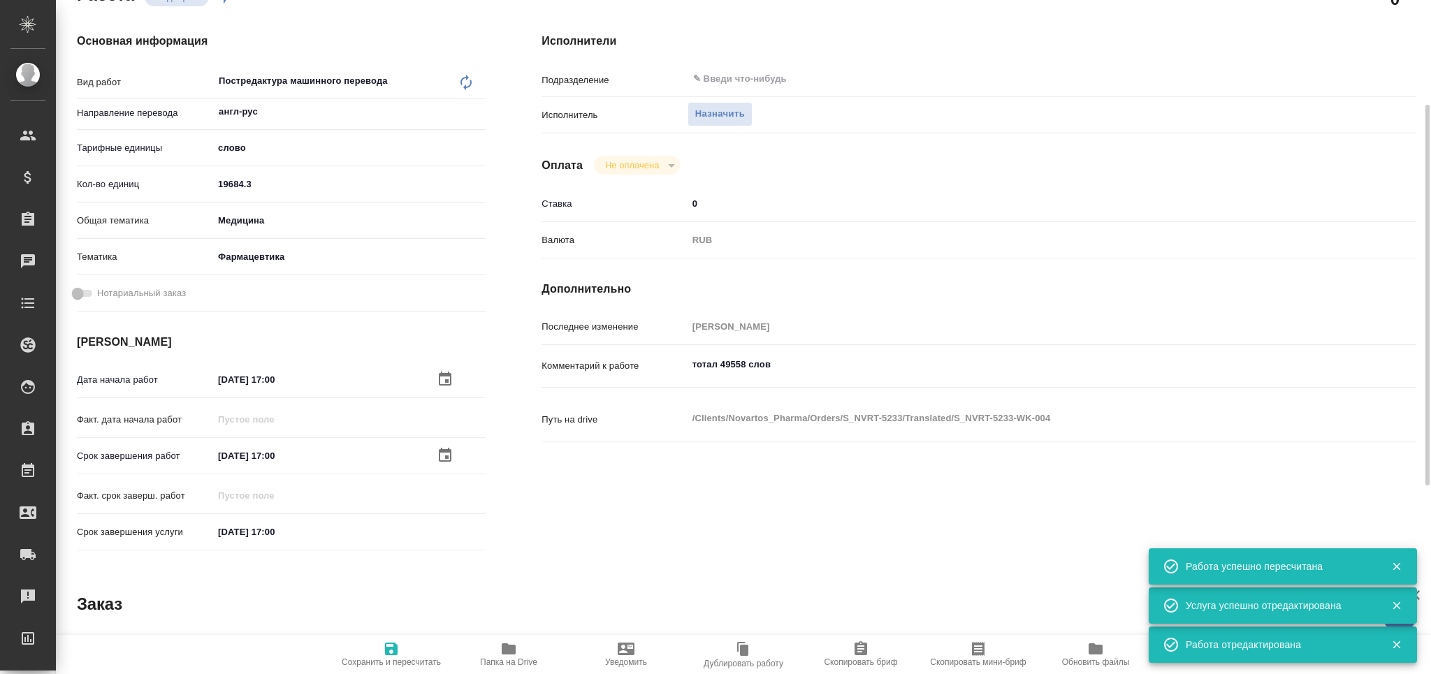
click at [980, 650] on icon "button" at bounding box center [978, 649] width 13 height 14
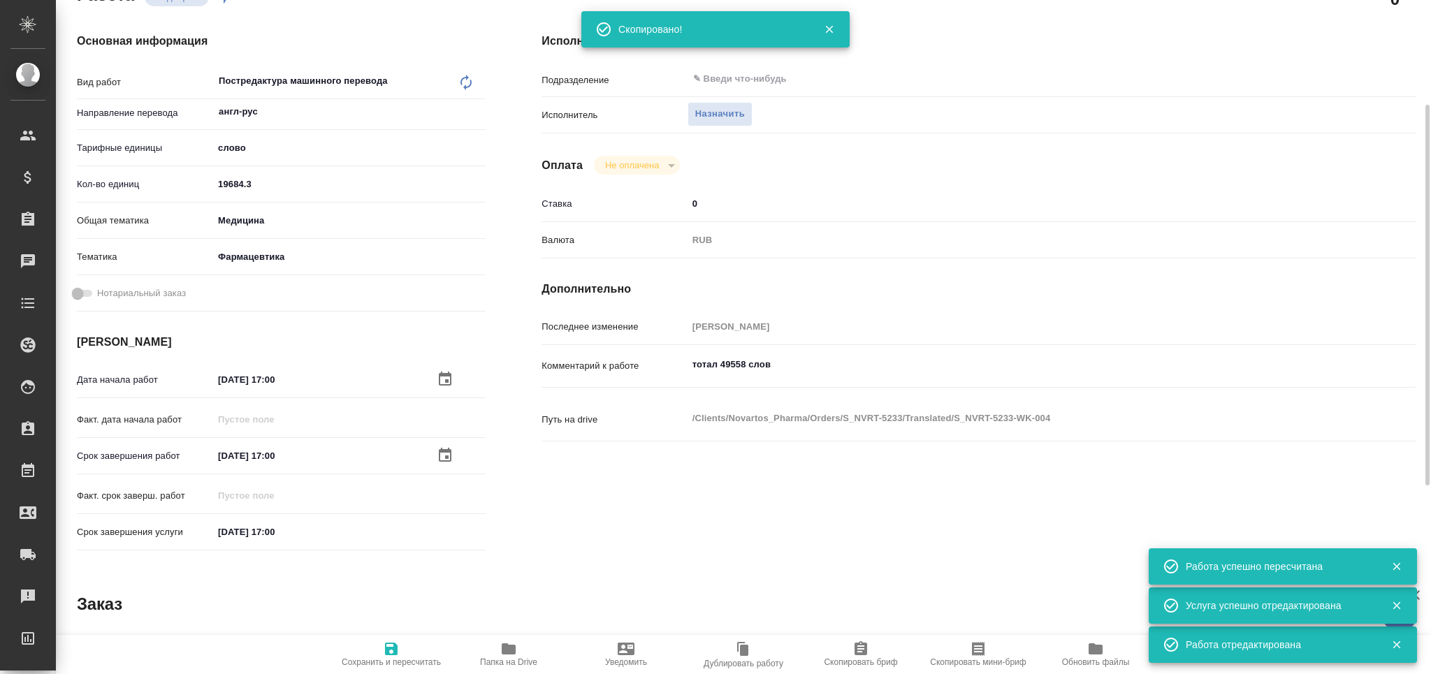
click at [723, 360] on textarea "тотал 49558 слов" at bounding box center [1014, 365] width 655 height 24
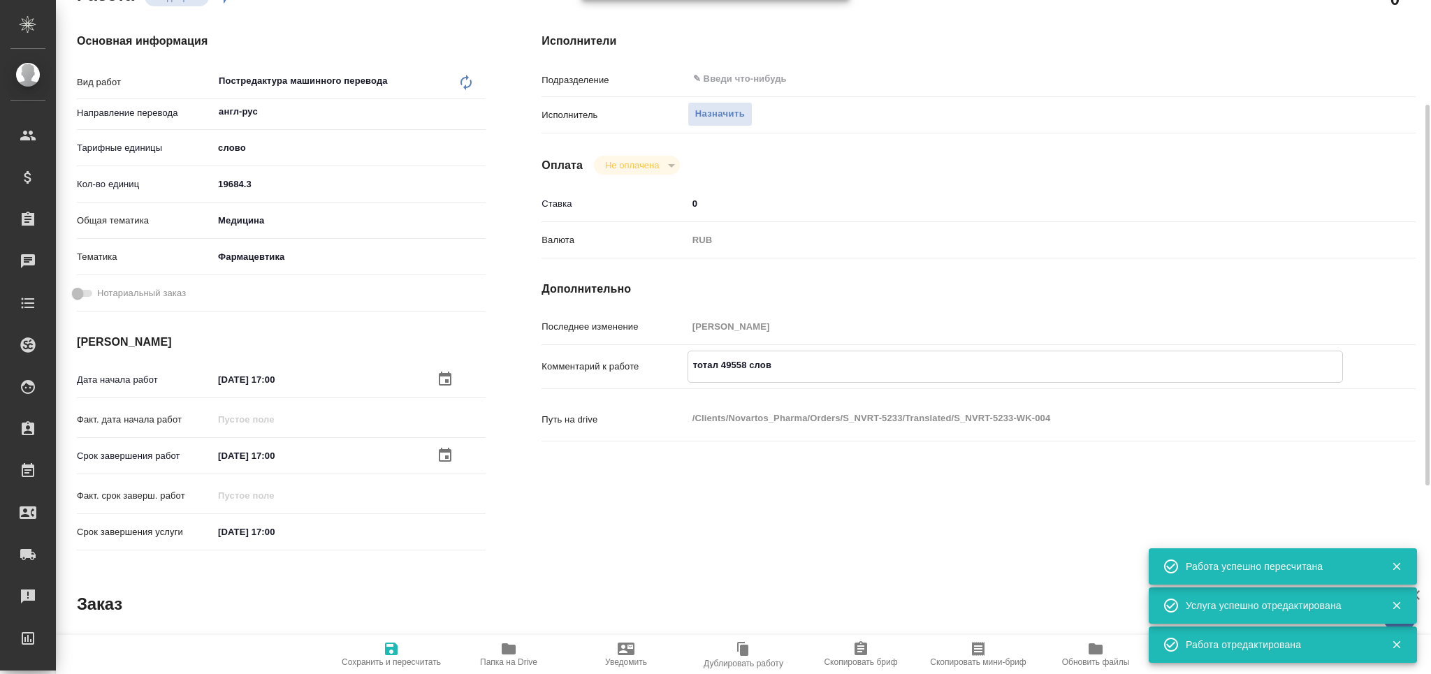
click at [723, 360] on textarea "тотал 49558 слов" at bounding box center [1015, 366] width 654 height 24
click at [724, 360] on textarea "тотал 49558 слов" at bounding box center [1015, 366] width 654 height 24
click at [725, 370] on textarea "тотал 49558 слов" at bounding box center [1015, 366] width 654 height 24
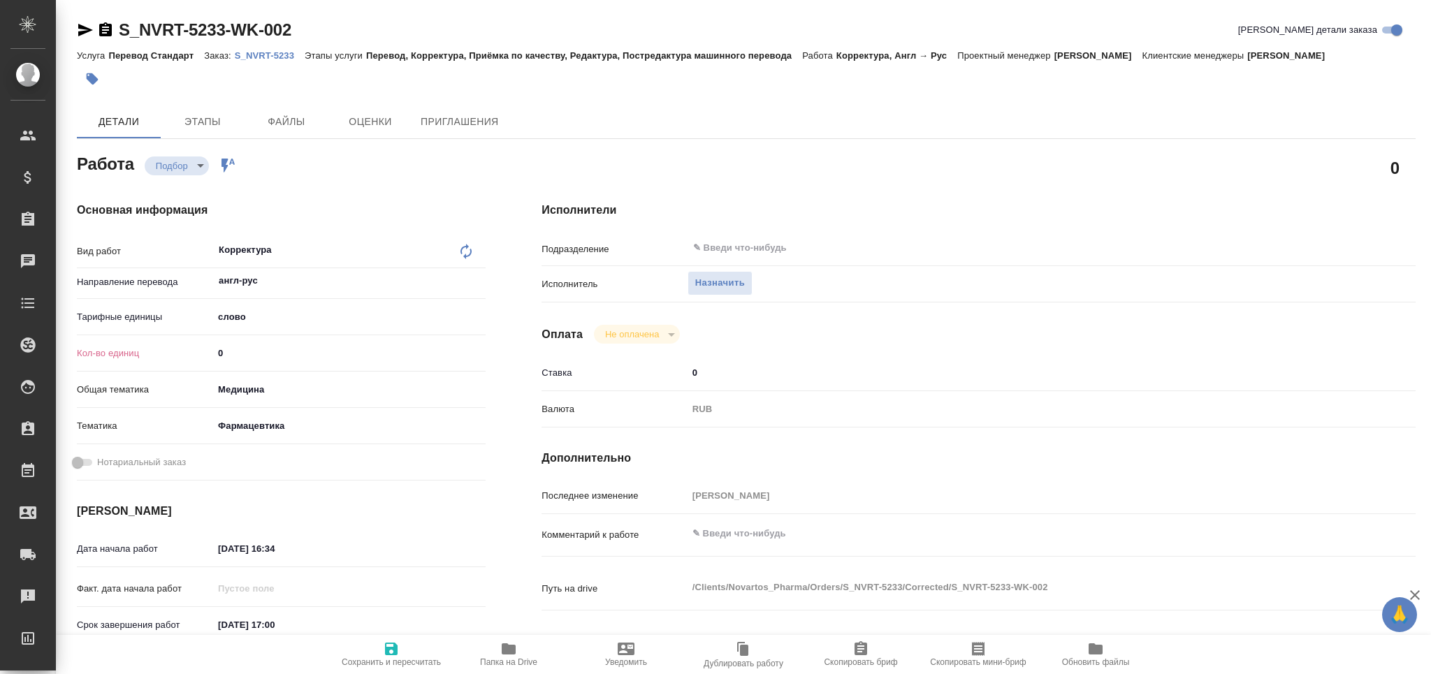
type textarea "x"
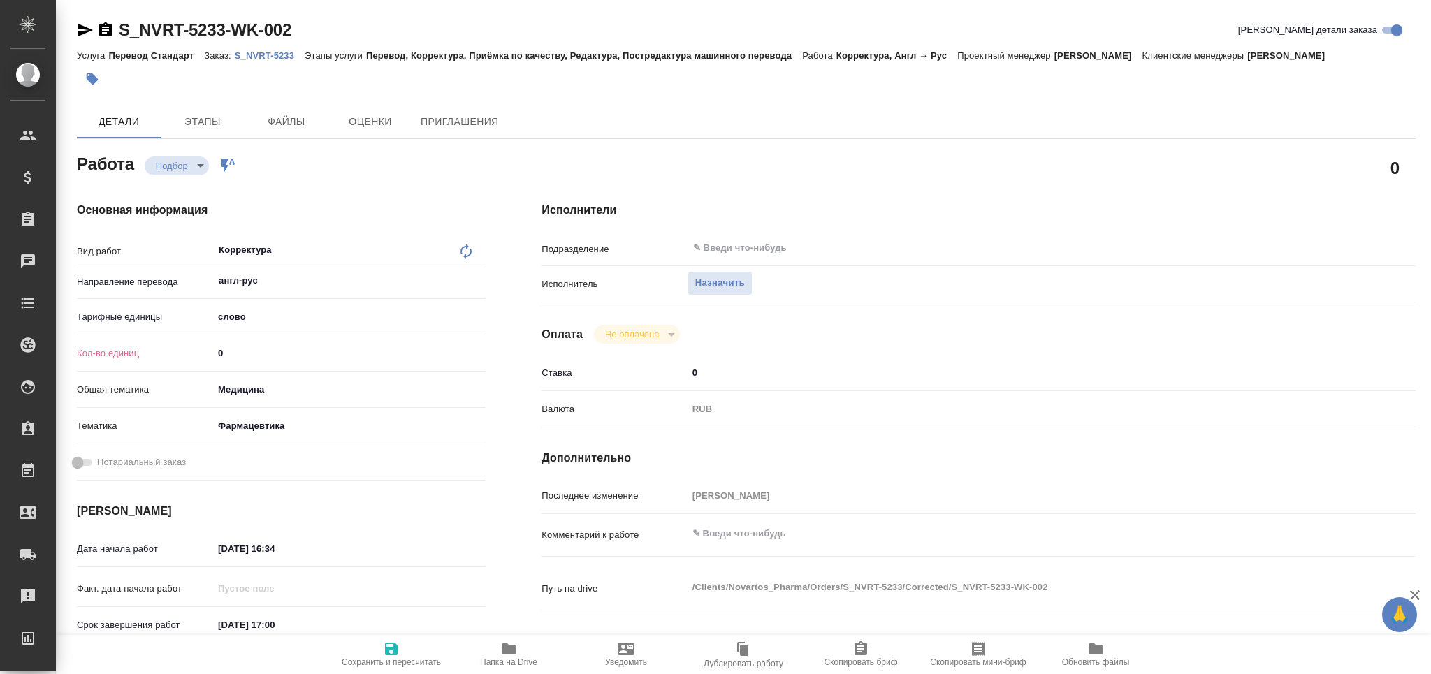
type textarea "x"
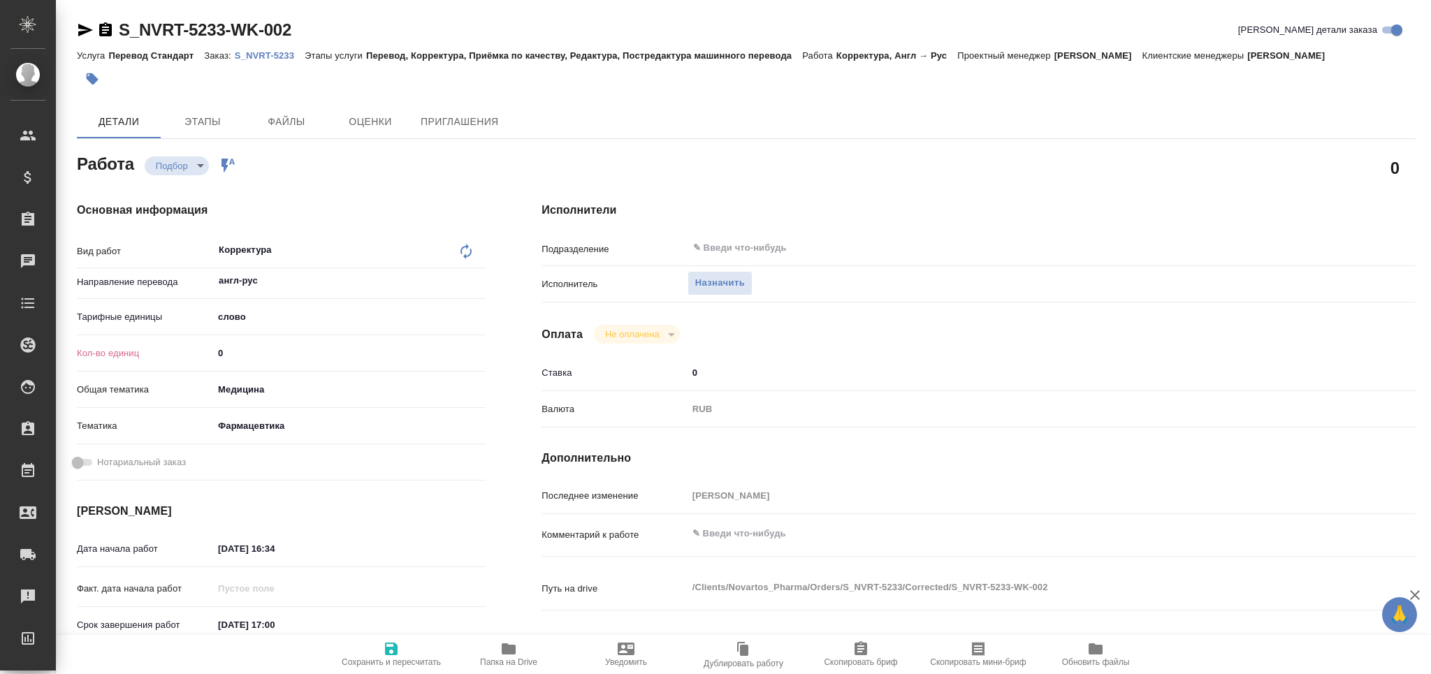
type textarea "x"
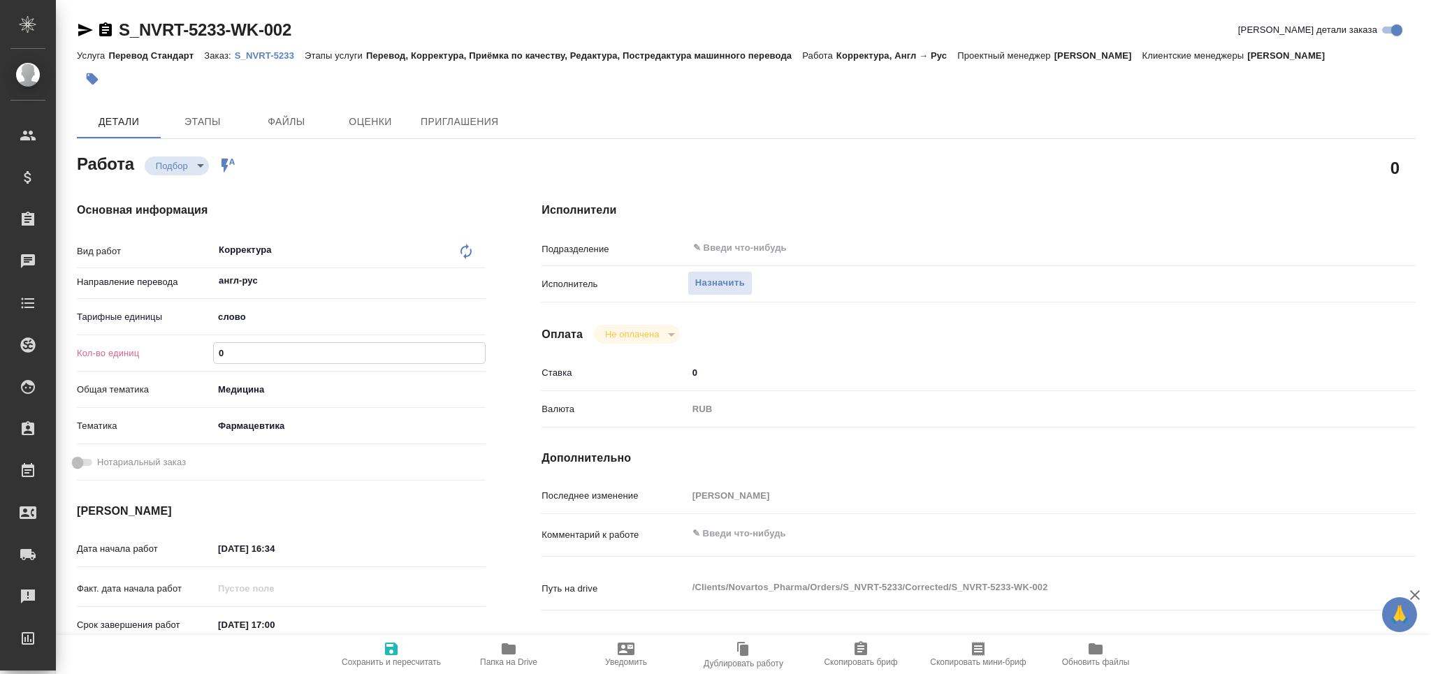
drag, startPoint x: 221, startPoint y: 350, endPoint x: 205, endPoint y: 354, distance: 15.8
click at [207, 353] on div "Кол-во единиц 0" at bounding box center [281, 353] width 409 height 24
type textarea "x"
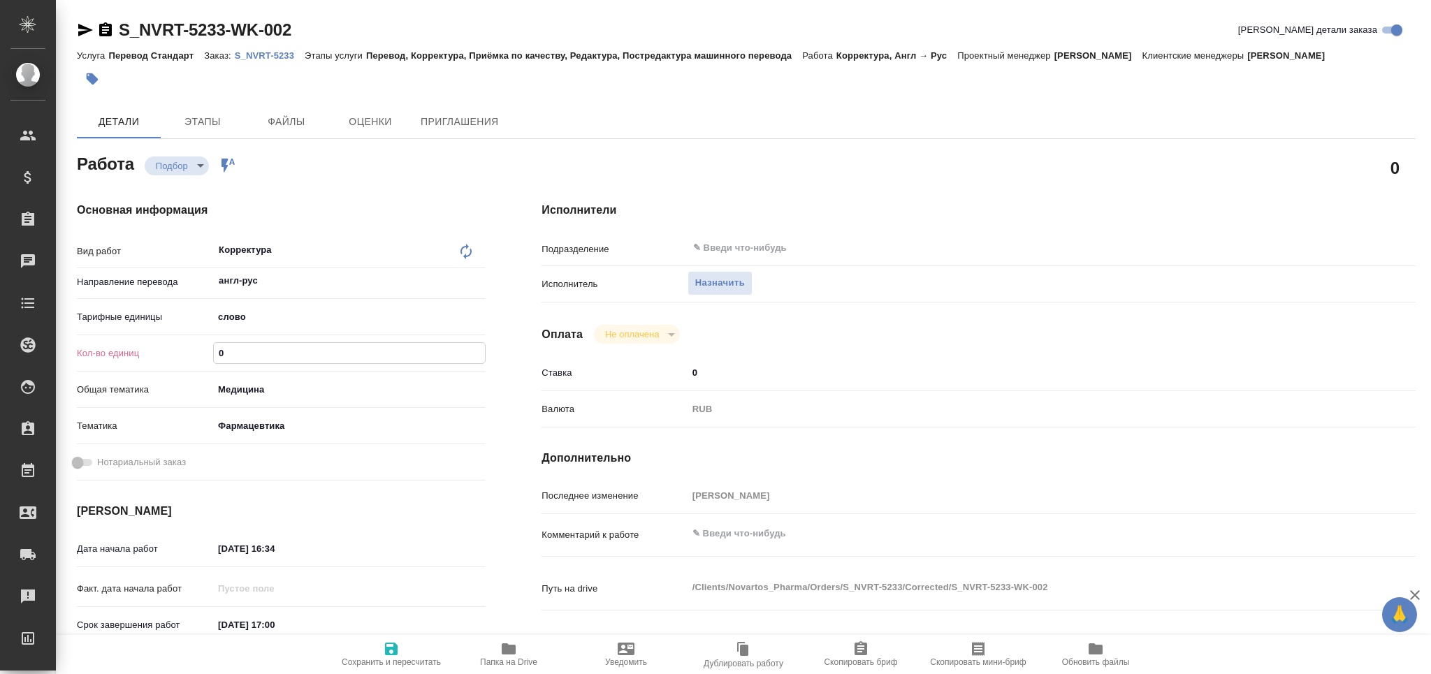
type textarea "x"
paste input "46424.4"
type textarea "x"
type input "46424.4"
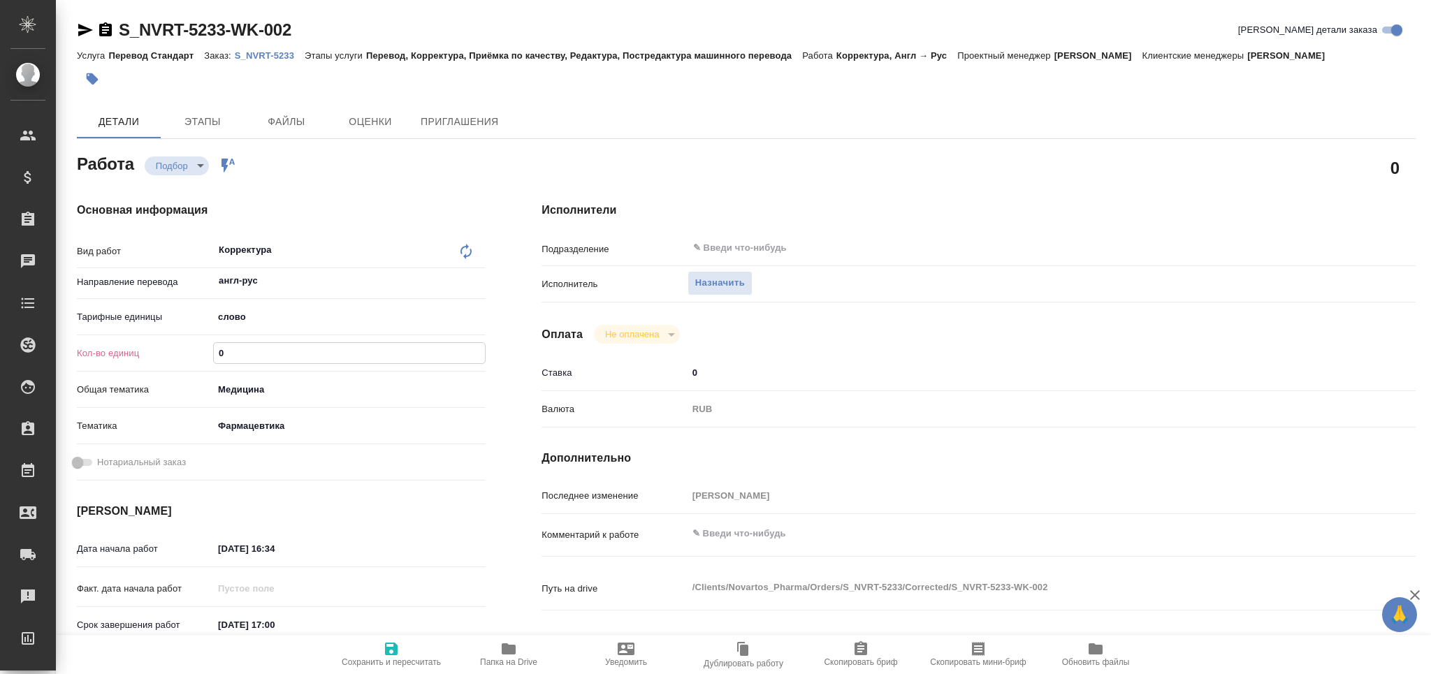
type textarea "x"
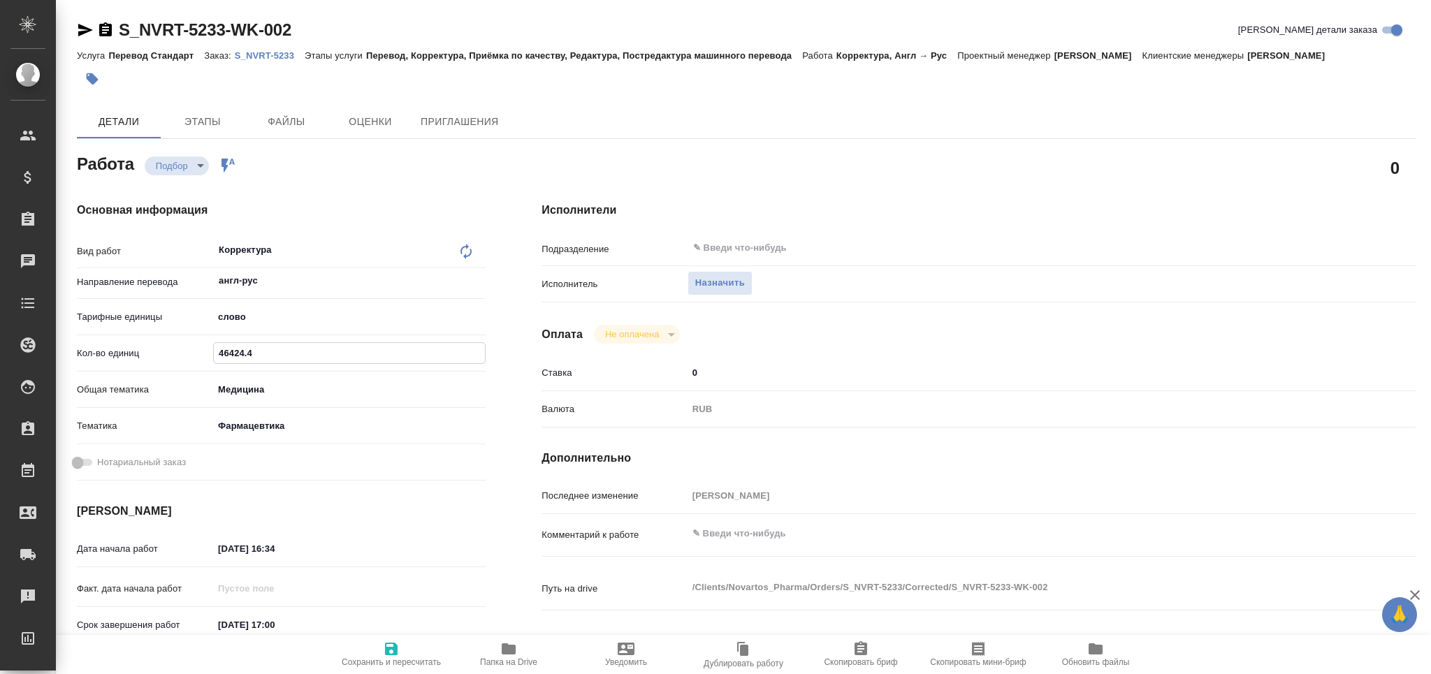
type textarea "x"
type input "46424.4"
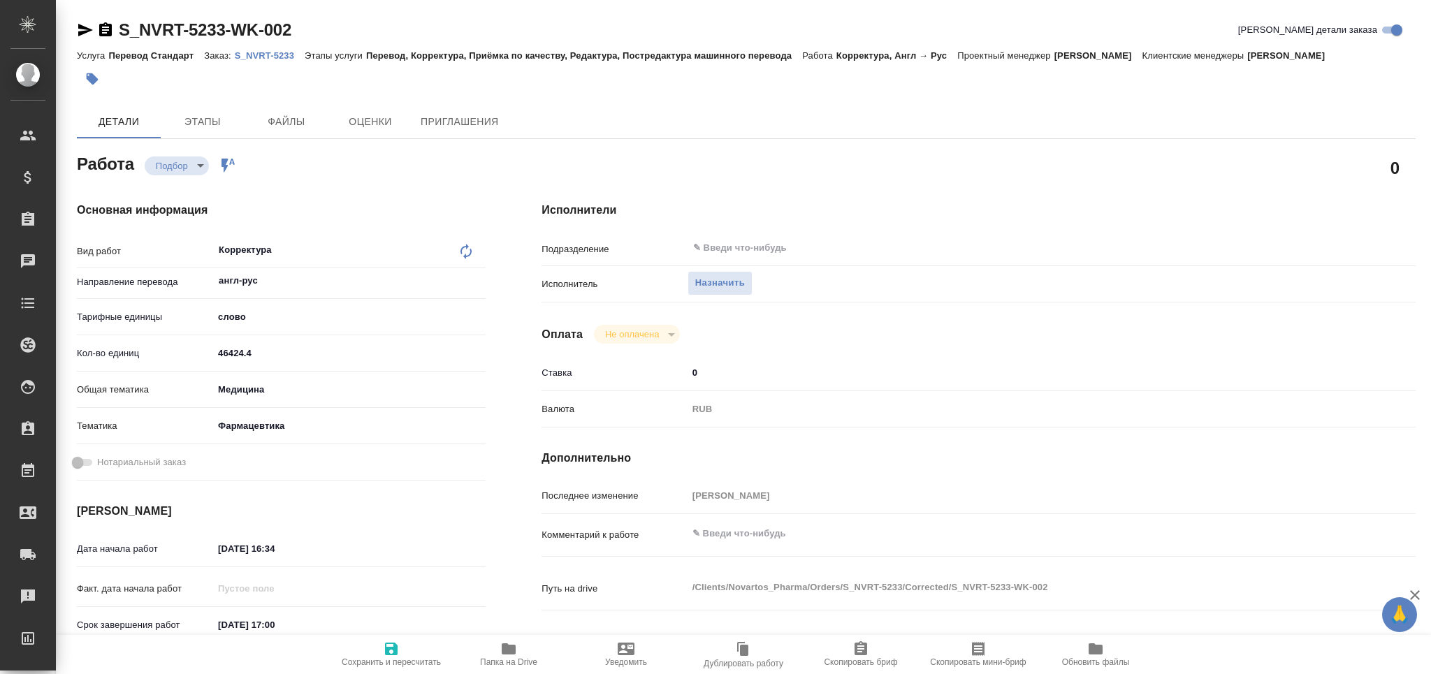
type textarea "x"
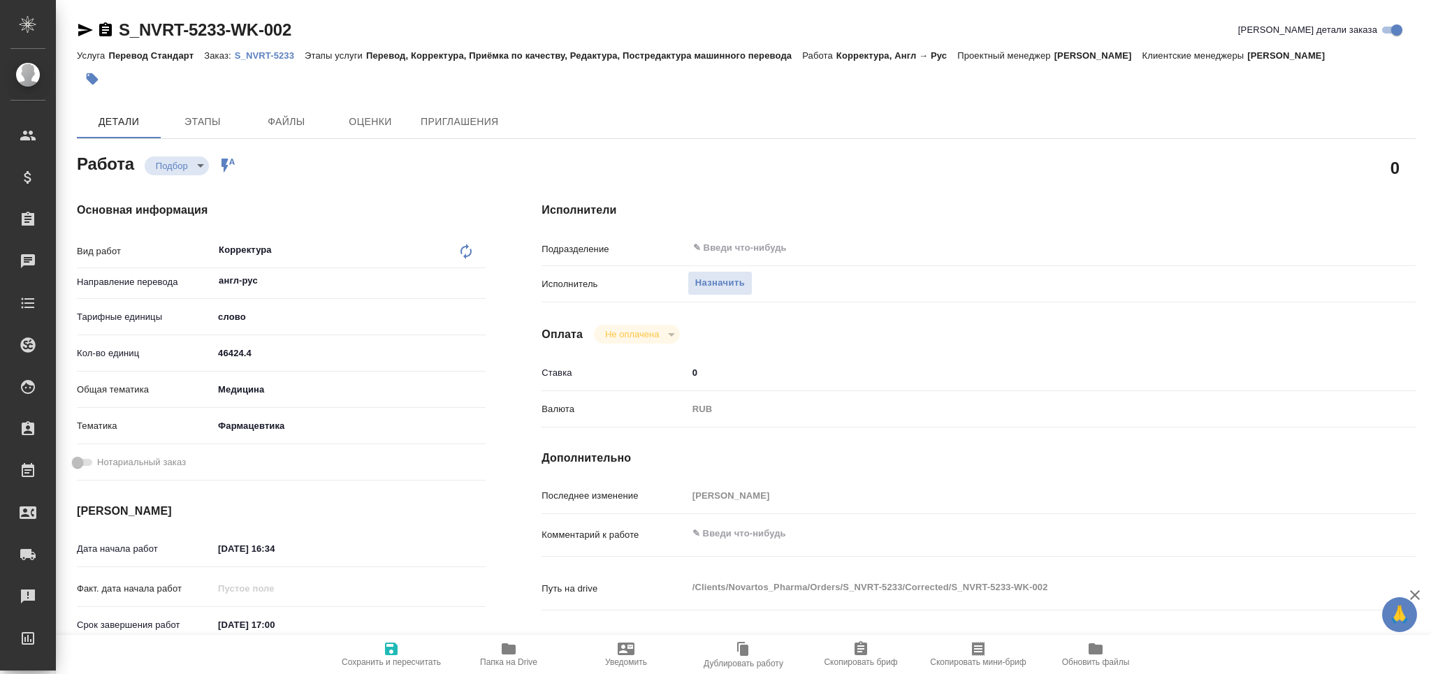
click at [374, 645] on span "Сохранить и пересчитать" at bounding box center [391, 654] width 101 height 27
type textarea "x"
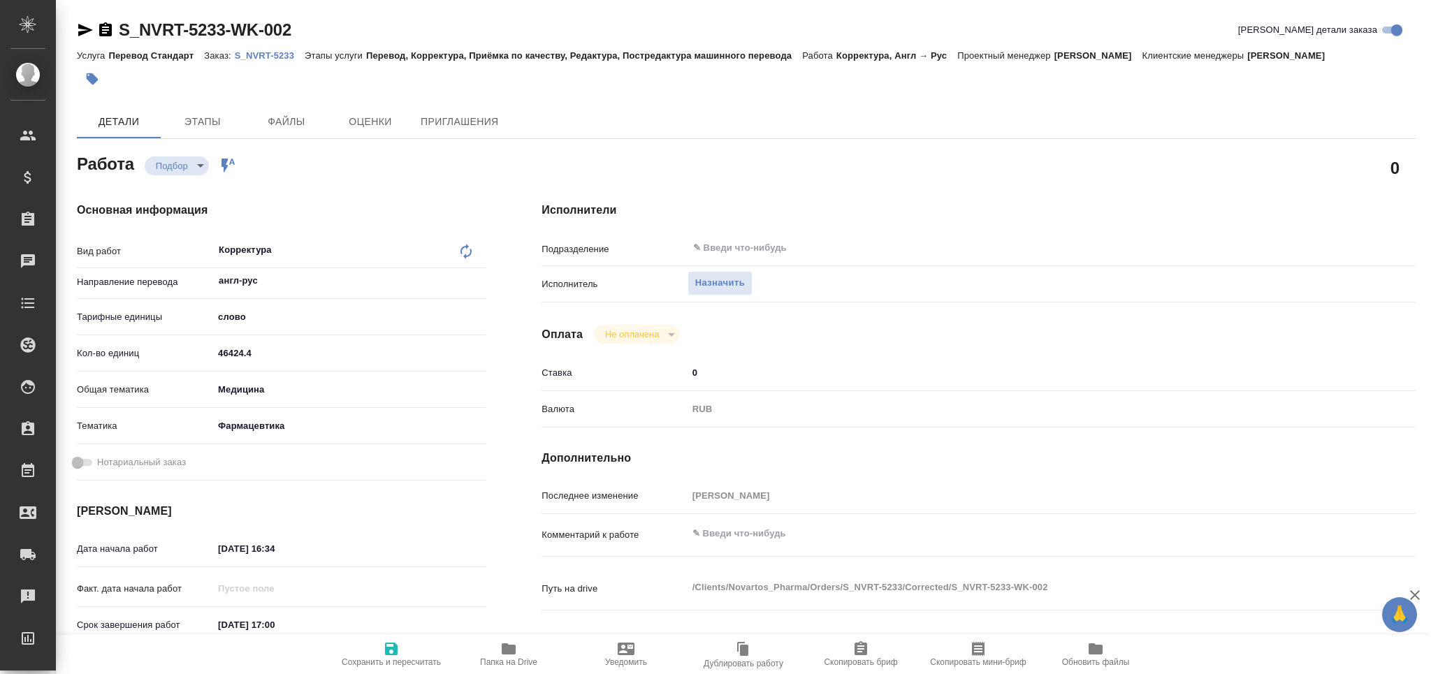
type textarea "x"
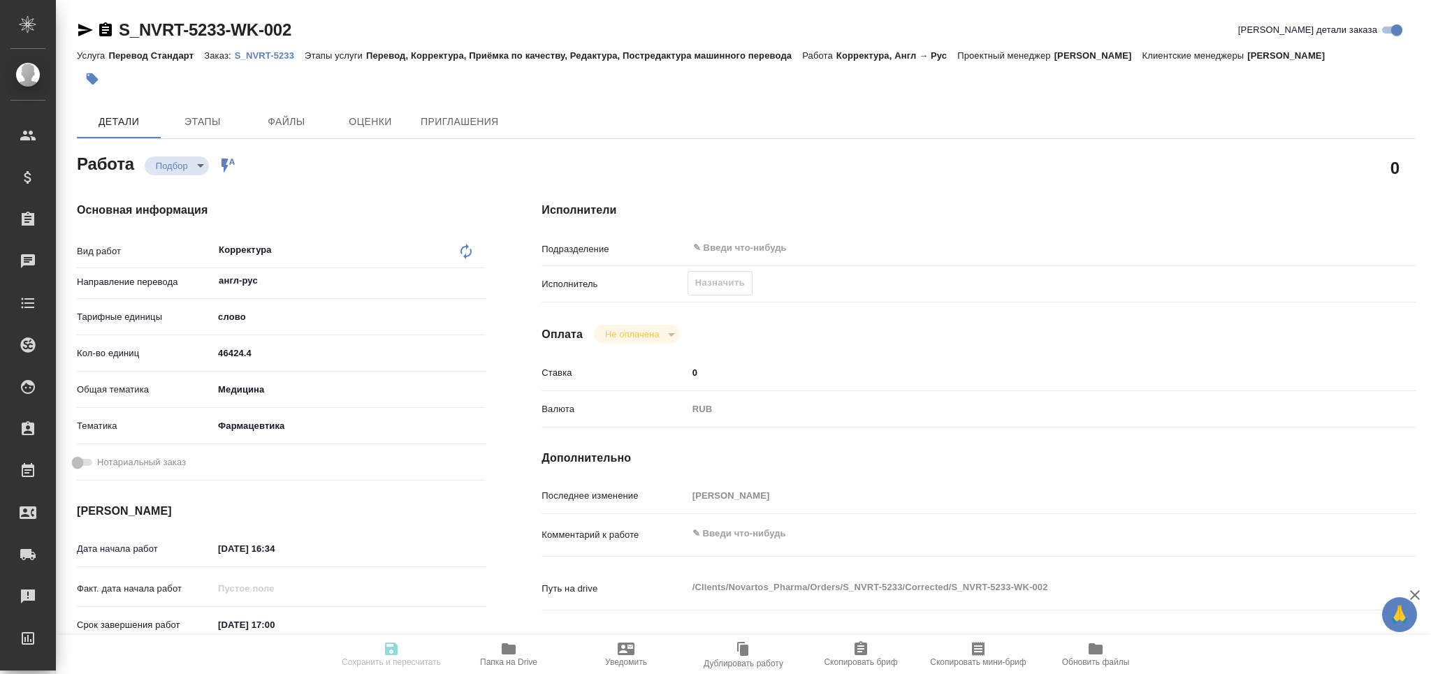
type textarea "x"
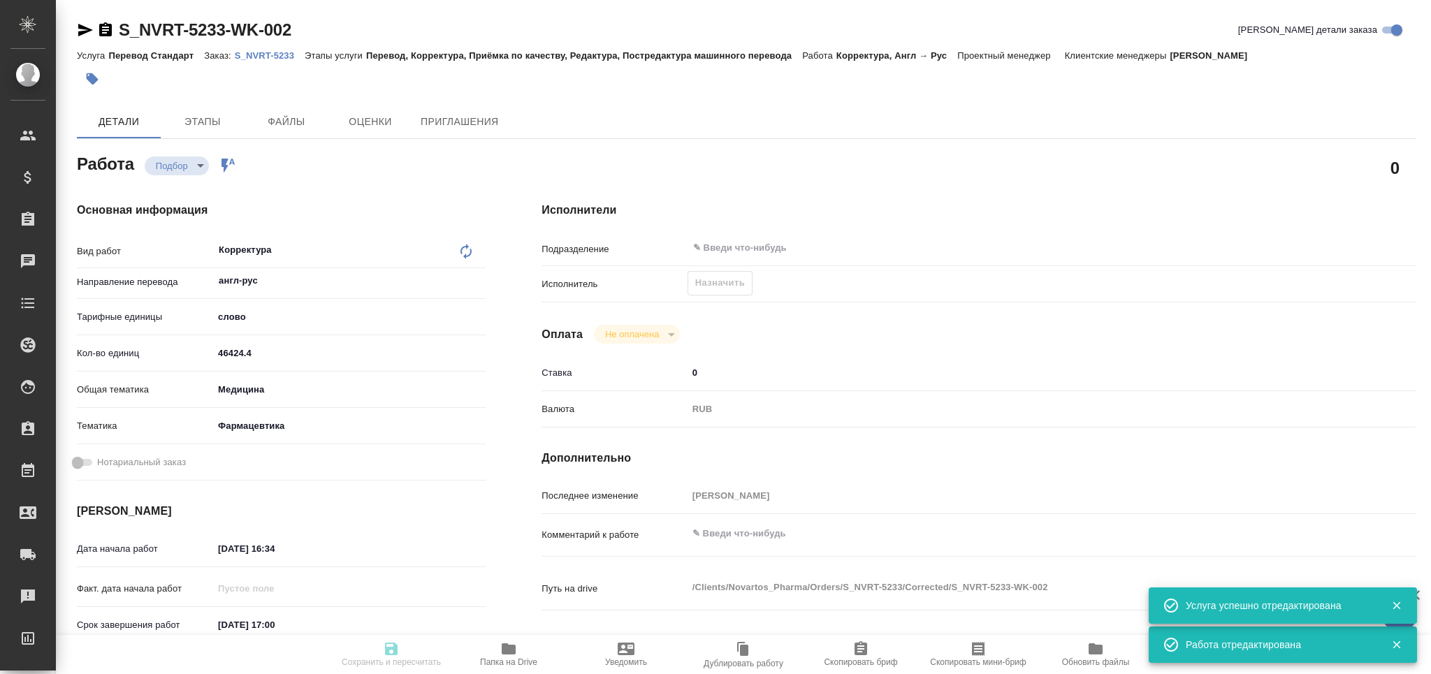
type input "recruiting"
type textarea "Корректура"
type textarea "x"
type input "англ-рус"
type input "5a8b1489cc6b4906c91bfd90"
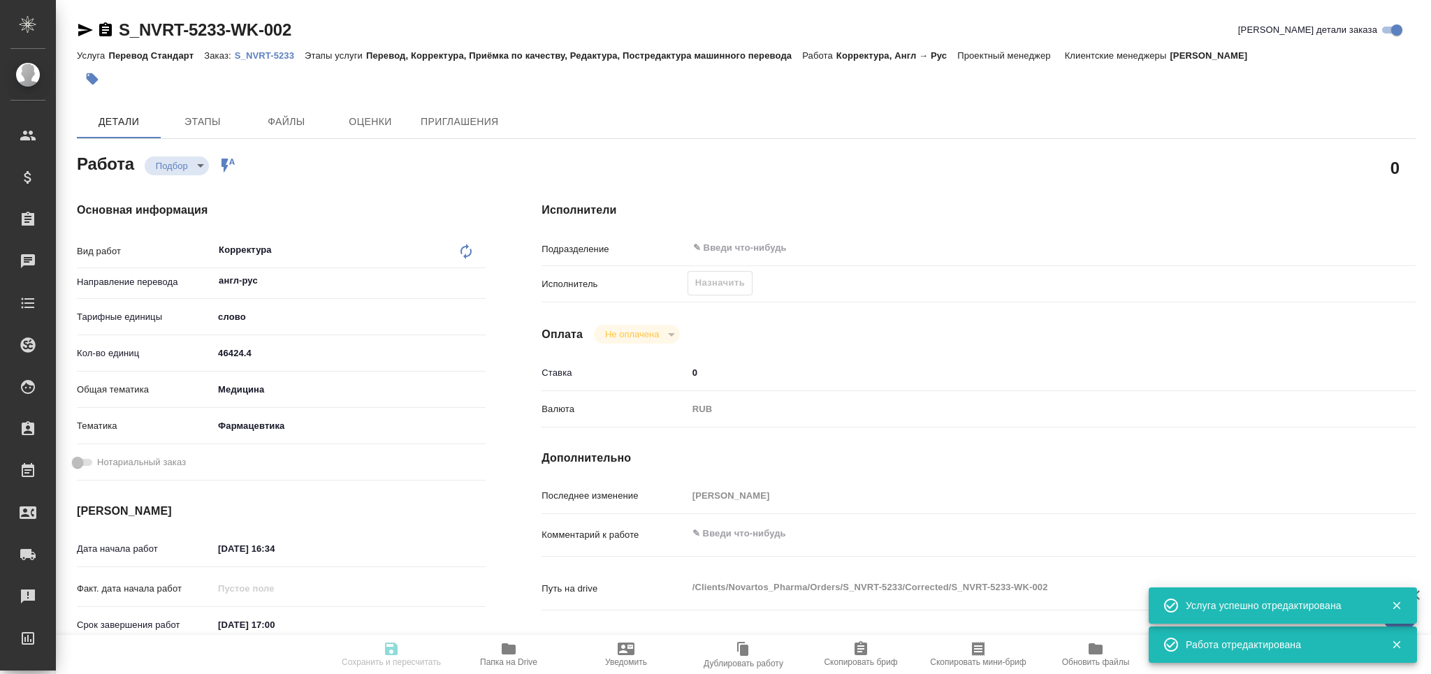
type input "46424.4"
type input "med"
type input "6149832f2b7be24903fd7a82"
type input "30.09.2025 16:34"
type input "14.10.2025 17:00"
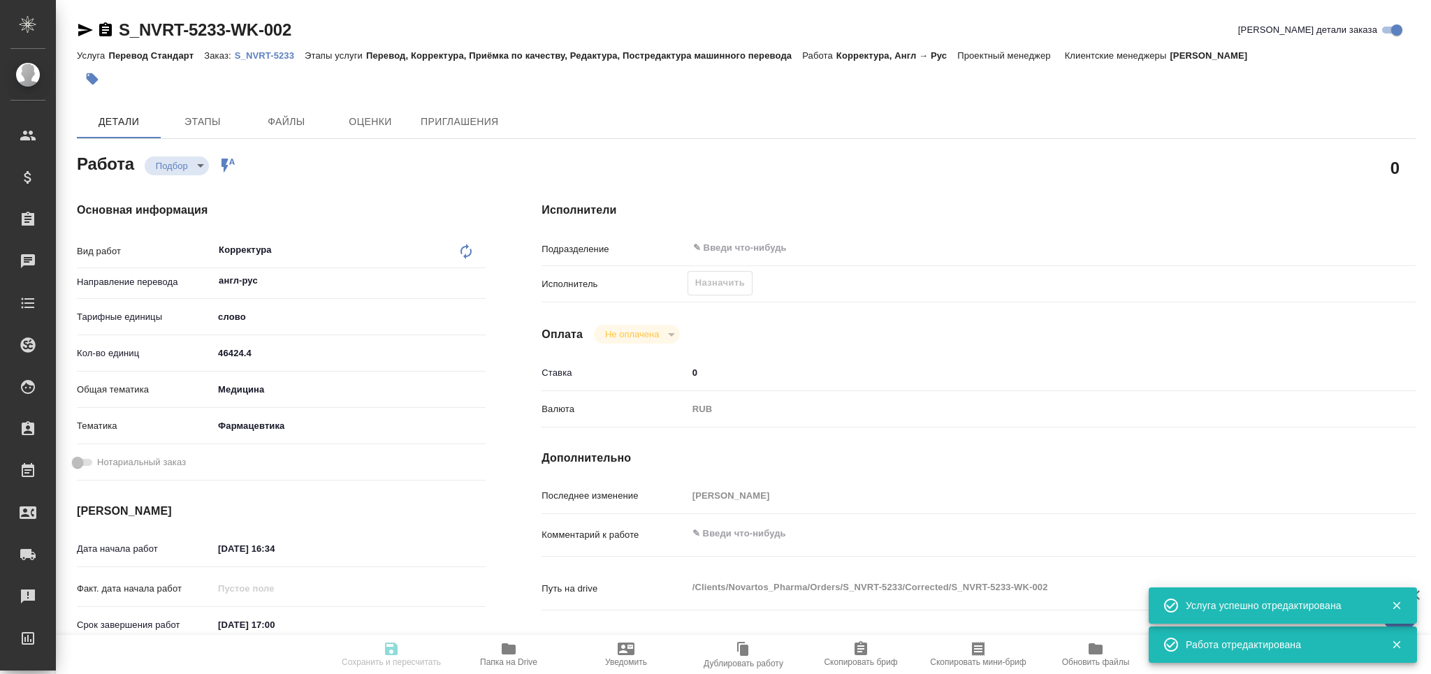
type input "14.10.2025 17:00"
type input "notPayed"
type input "0"
type input "RUB"
type input "[PERSON_NAME]"
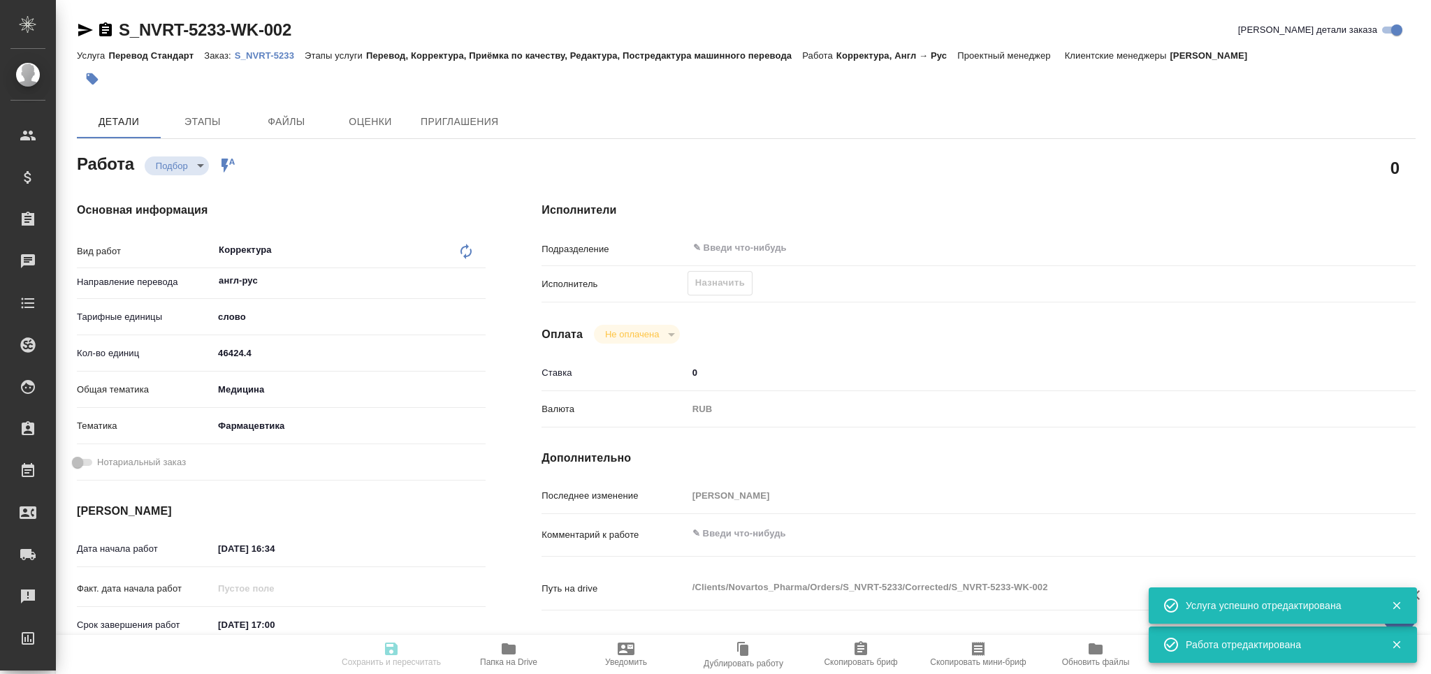
type textarea "x"
type textarea "/Clients/Novartos_Pharma/Orders/S_NVRT-5233/Corrected/S_NVRT-5233-WK-002"
type textarea "x"
type input "S_NVRT-5233"
type input "Перевод Стандарт"
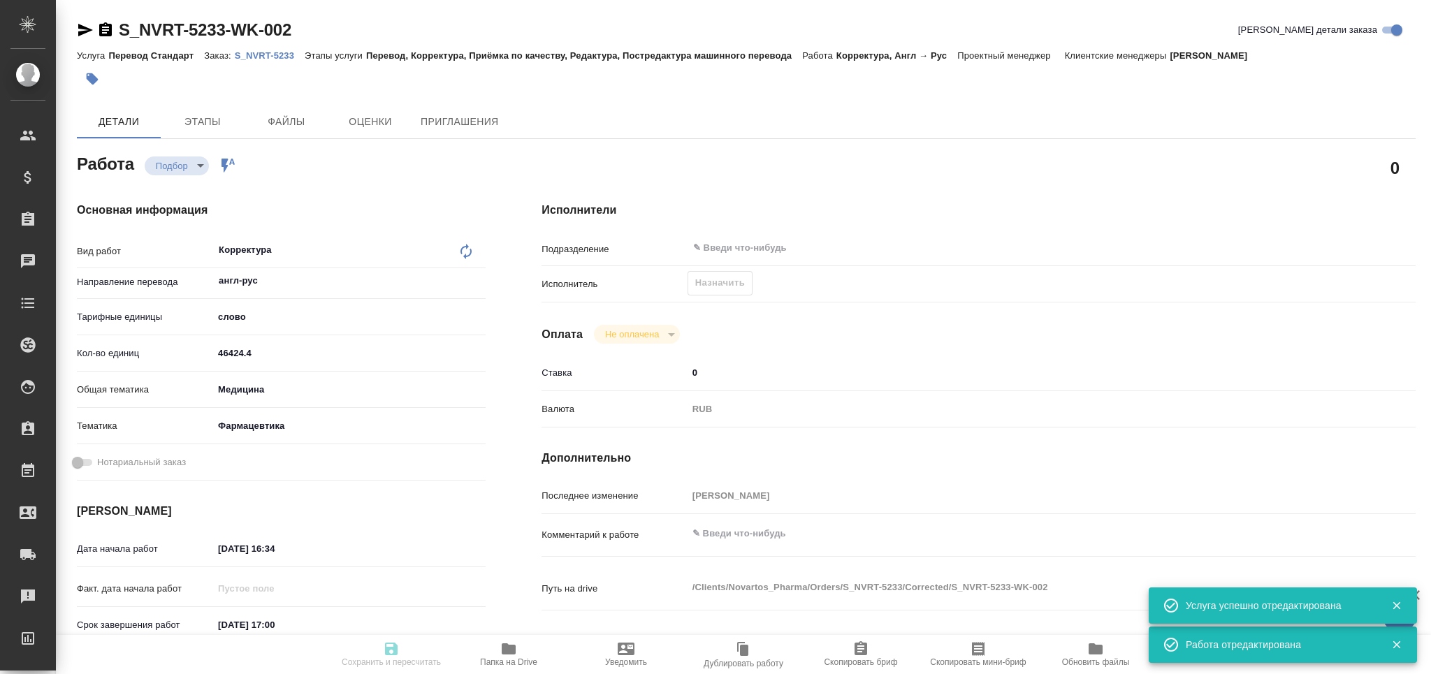
type input "Перевод, Корректура, Приёмка по качеству, Редактура, Постредактура машинного пе…"
type input "[PERSON_NAME]"
type input "Петрова Валерия"
type input "/Clients/Novartos_Pharma/Orders/S_NVRT-5233"
type textarea "x"
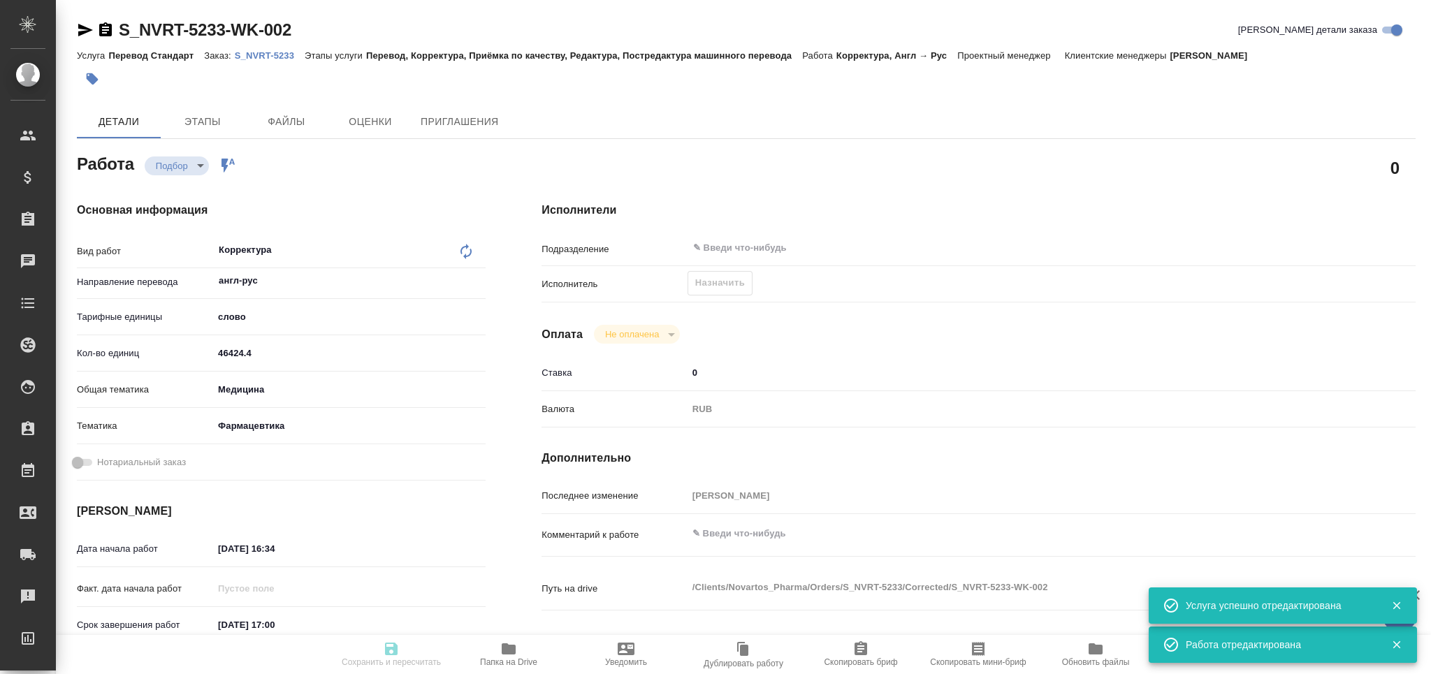
type textarea "Обращаюсь с просьбой принять в работу еще один новый заказ. Тип изменения: RTT2…"
type textarea "x"
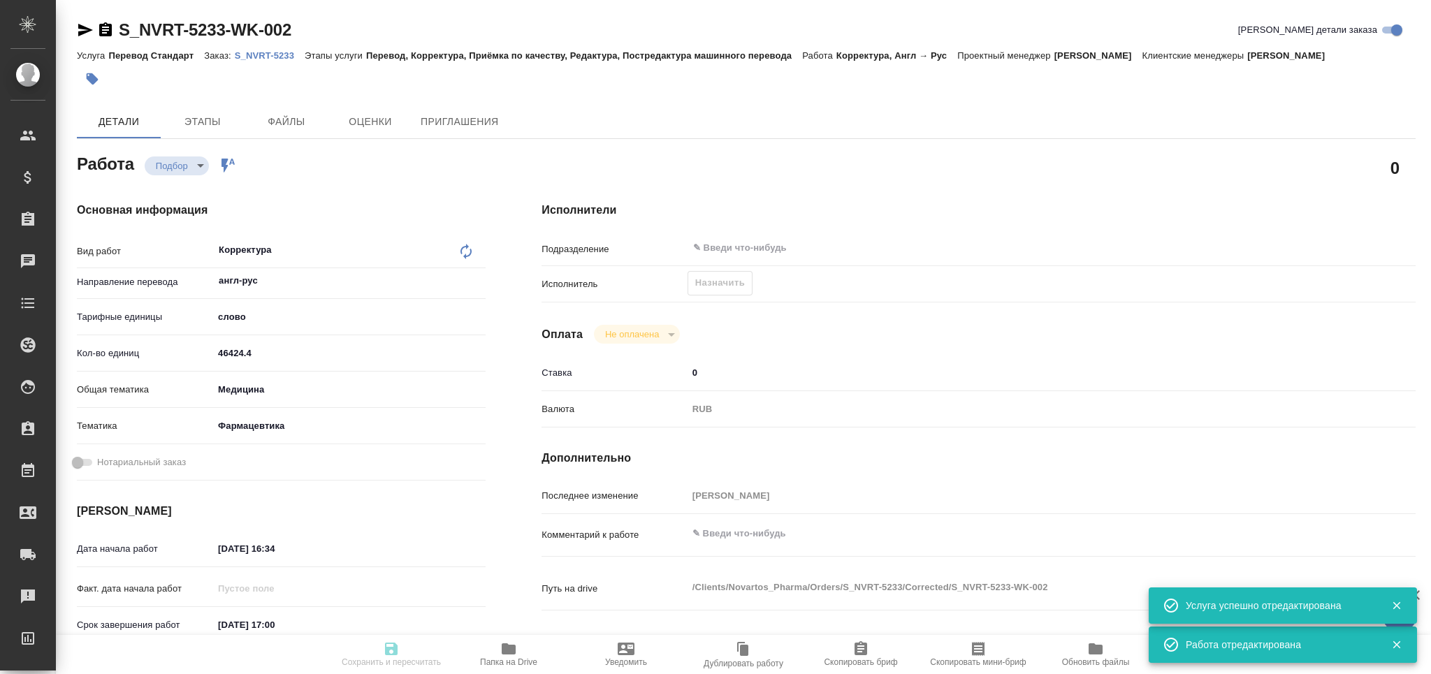
type textarea "x"
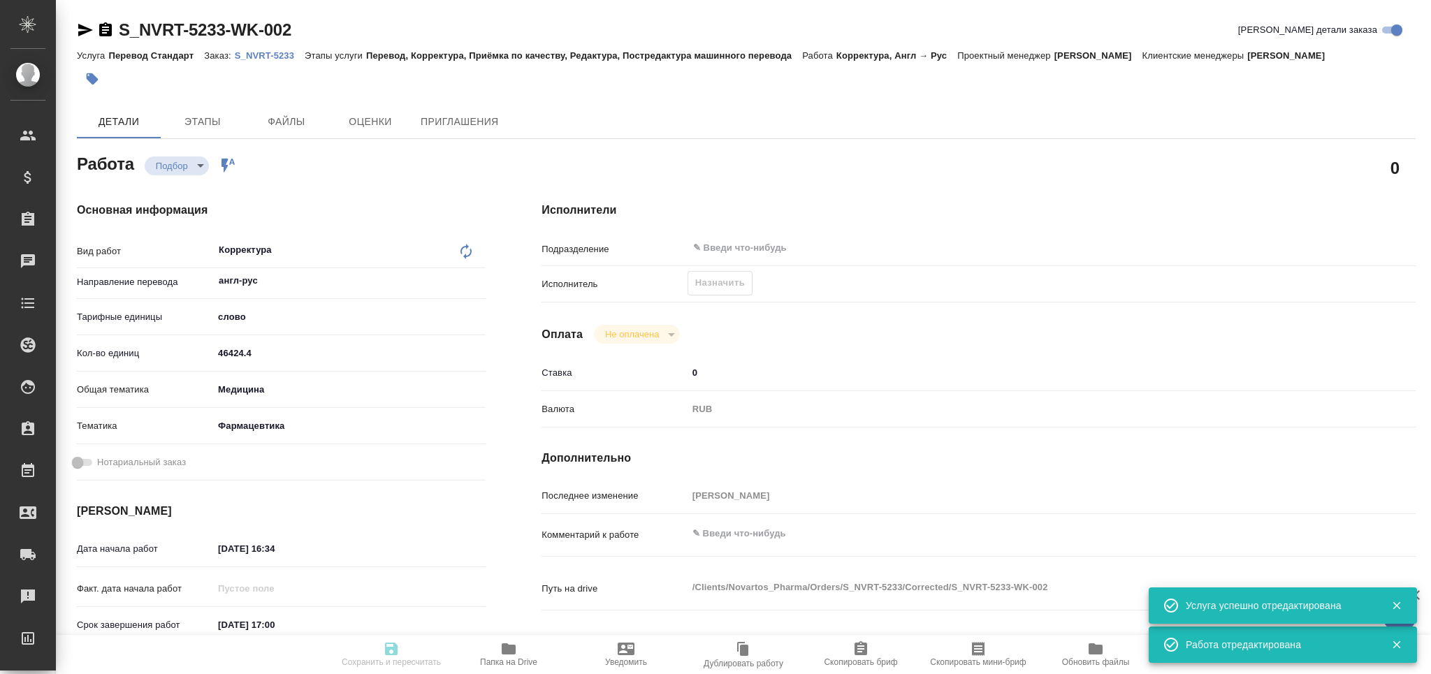
type textarea "x"
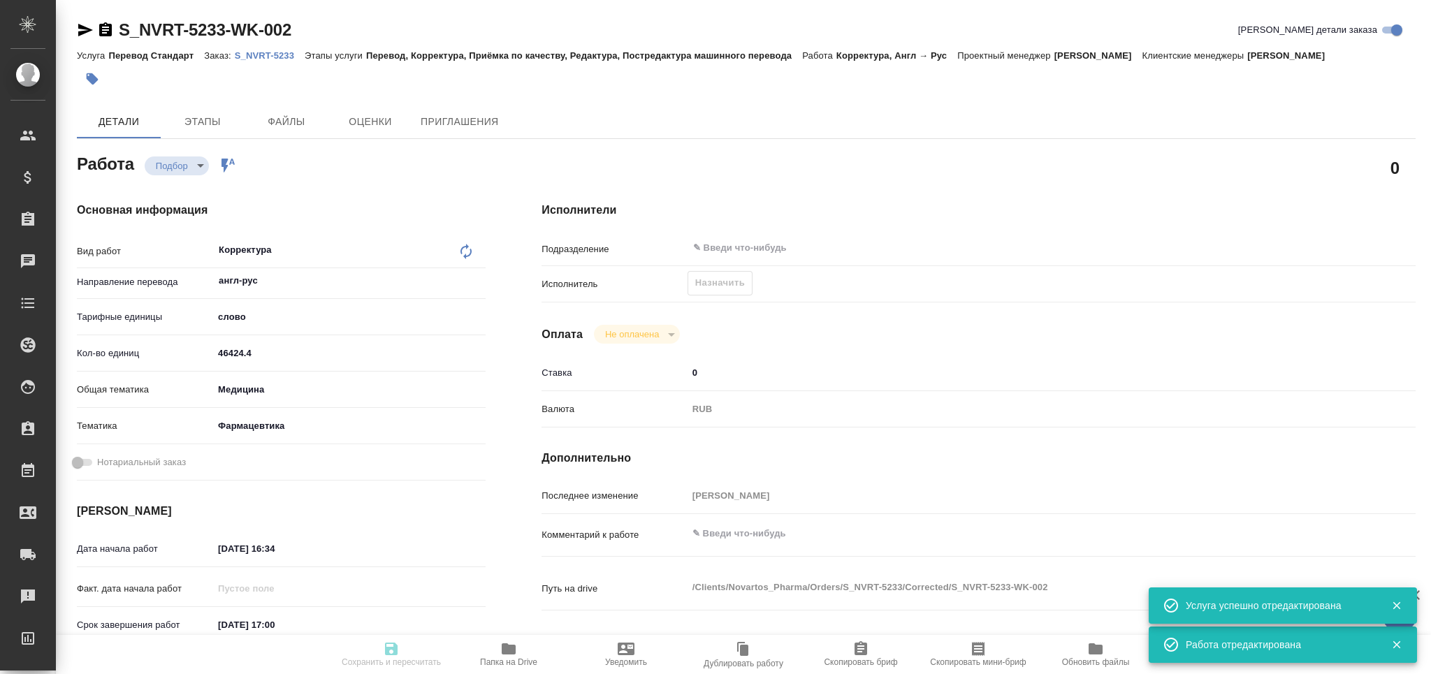
type textarea "x"
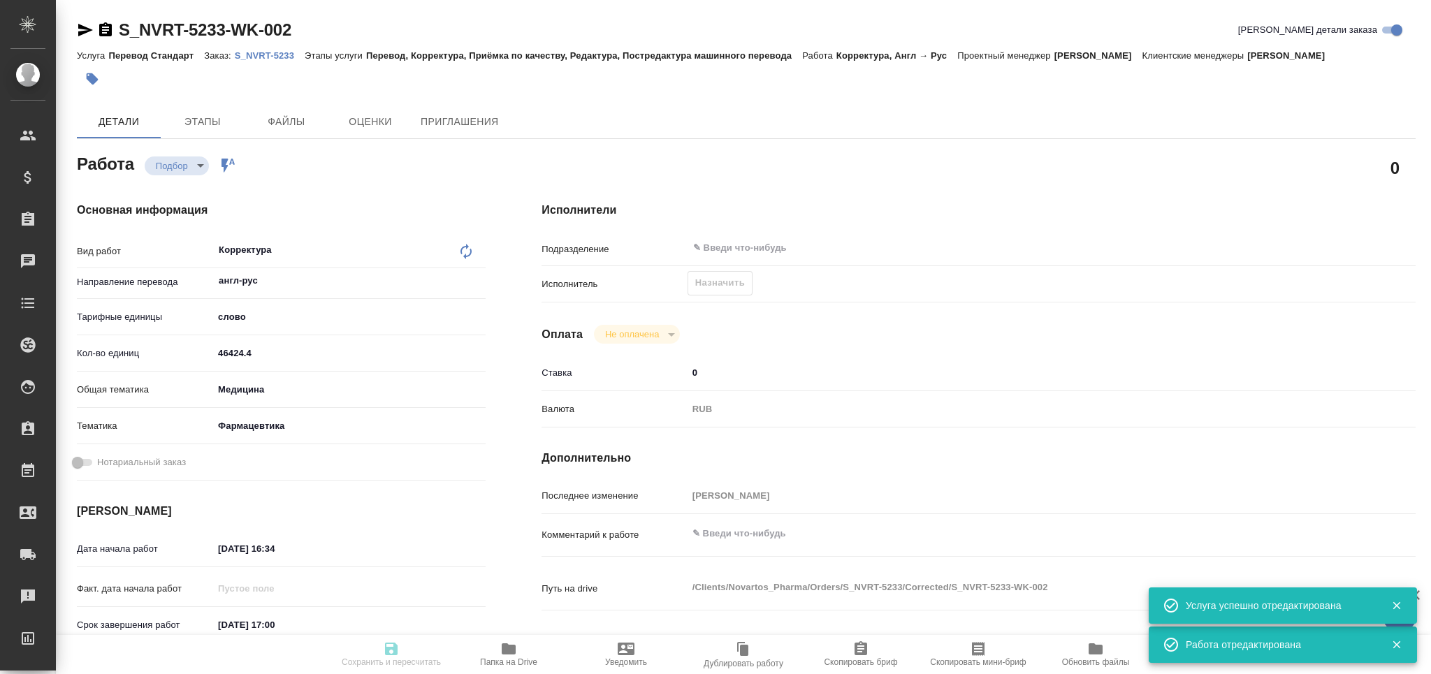
type textarea "x"
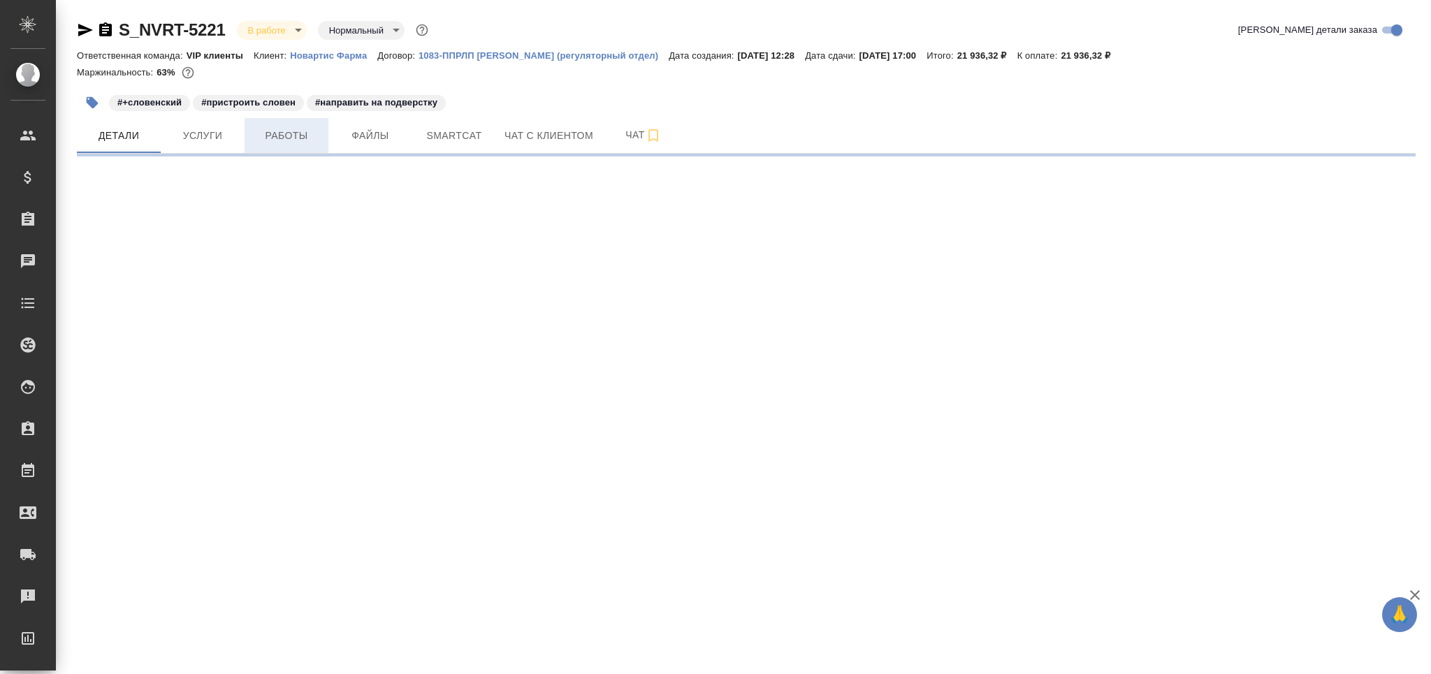
click at [289, 122] on button "Работы" at bounding box center [287, 135] width 84 height 35
select select "RU"
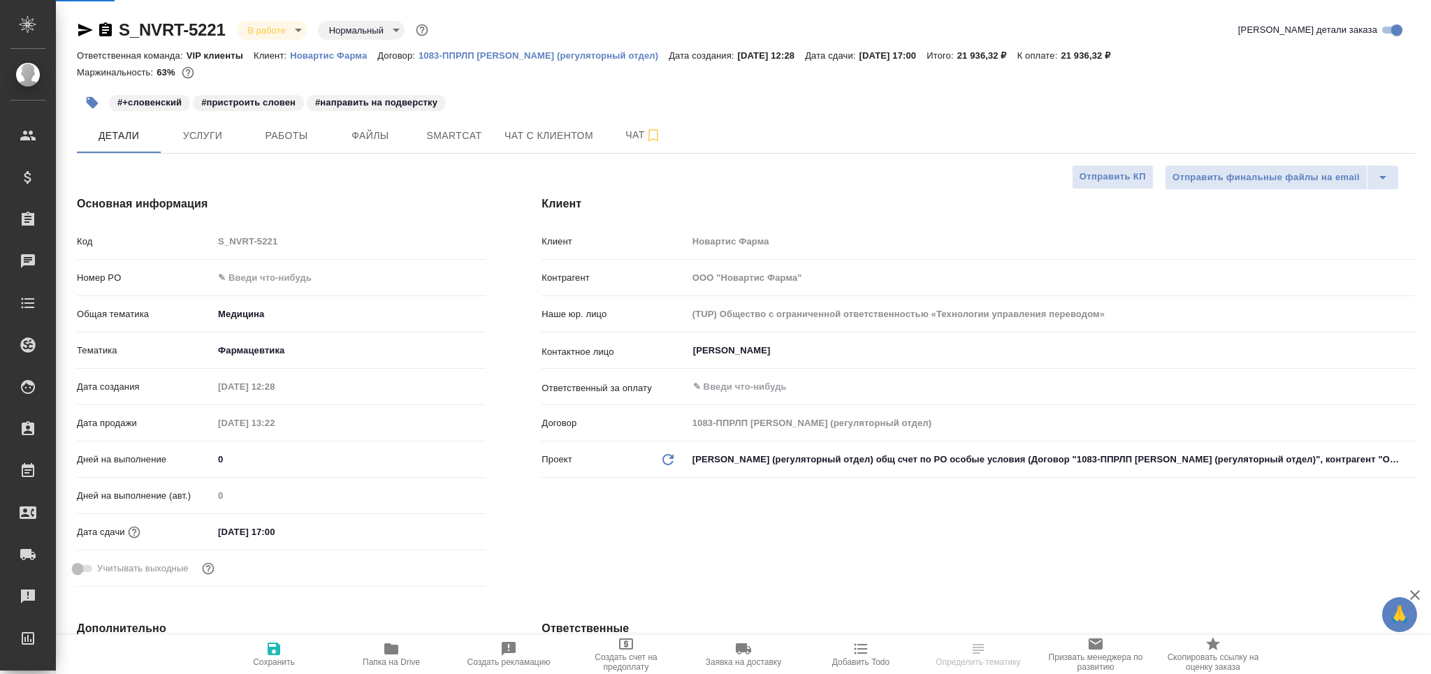
type textarea "x"
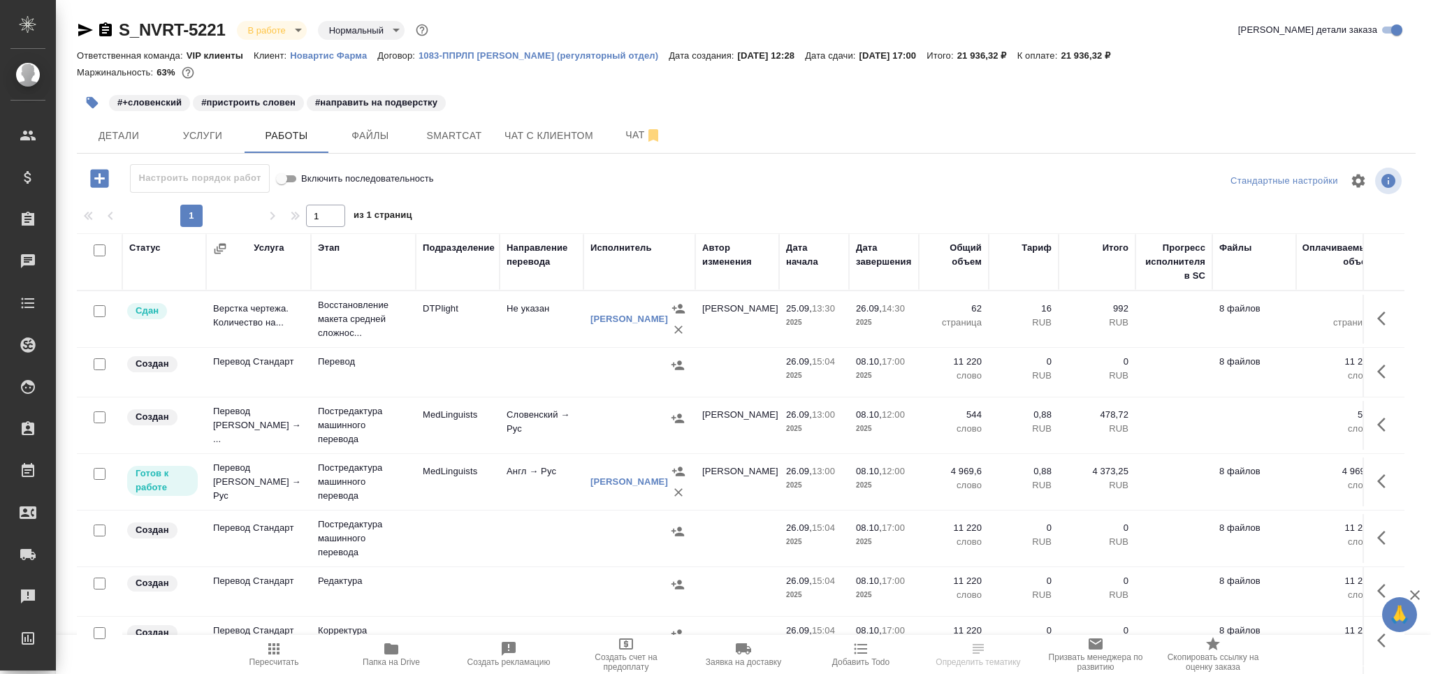
click at [99, 366] on input "checkbox" at bounding box center [100, 364] width 12 height 12
checkbox input "true"
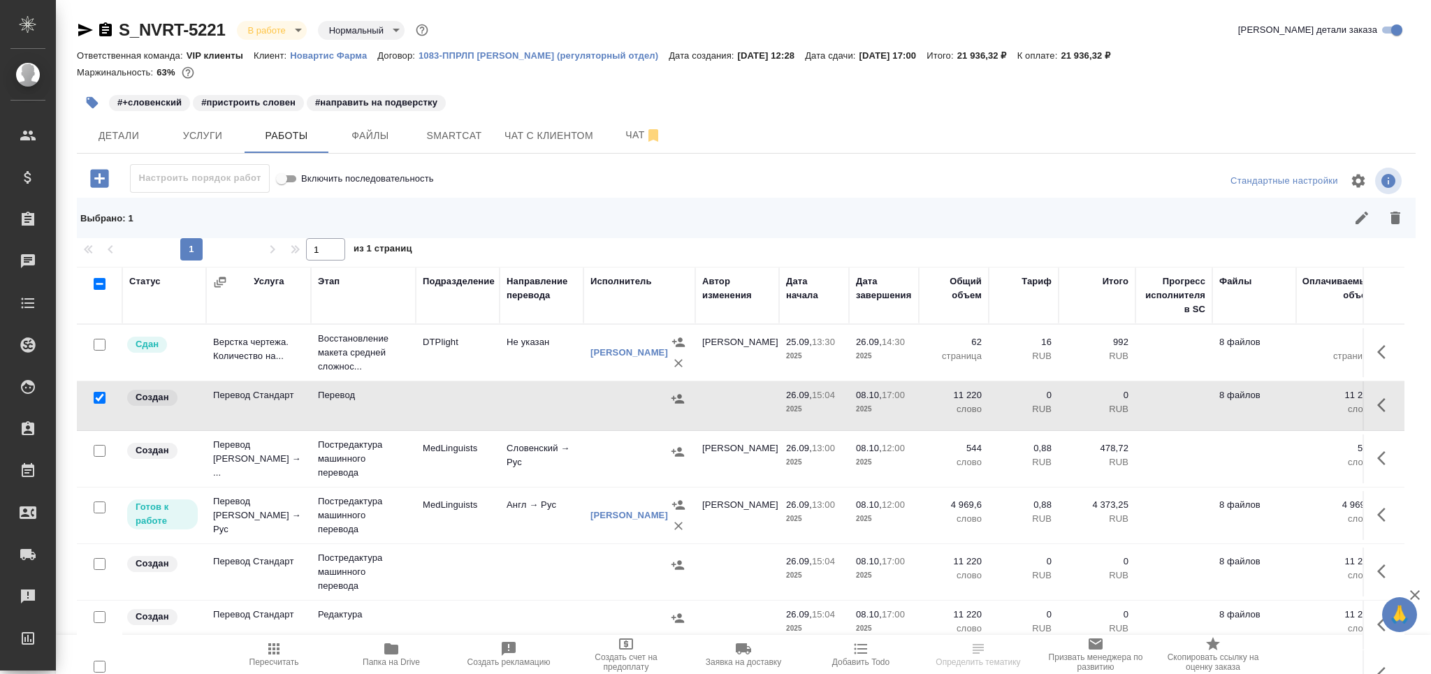
click at [94, 561] on input "checkbox" at bounding box center [100, 564] width 12 height 12
checkbox input "true"
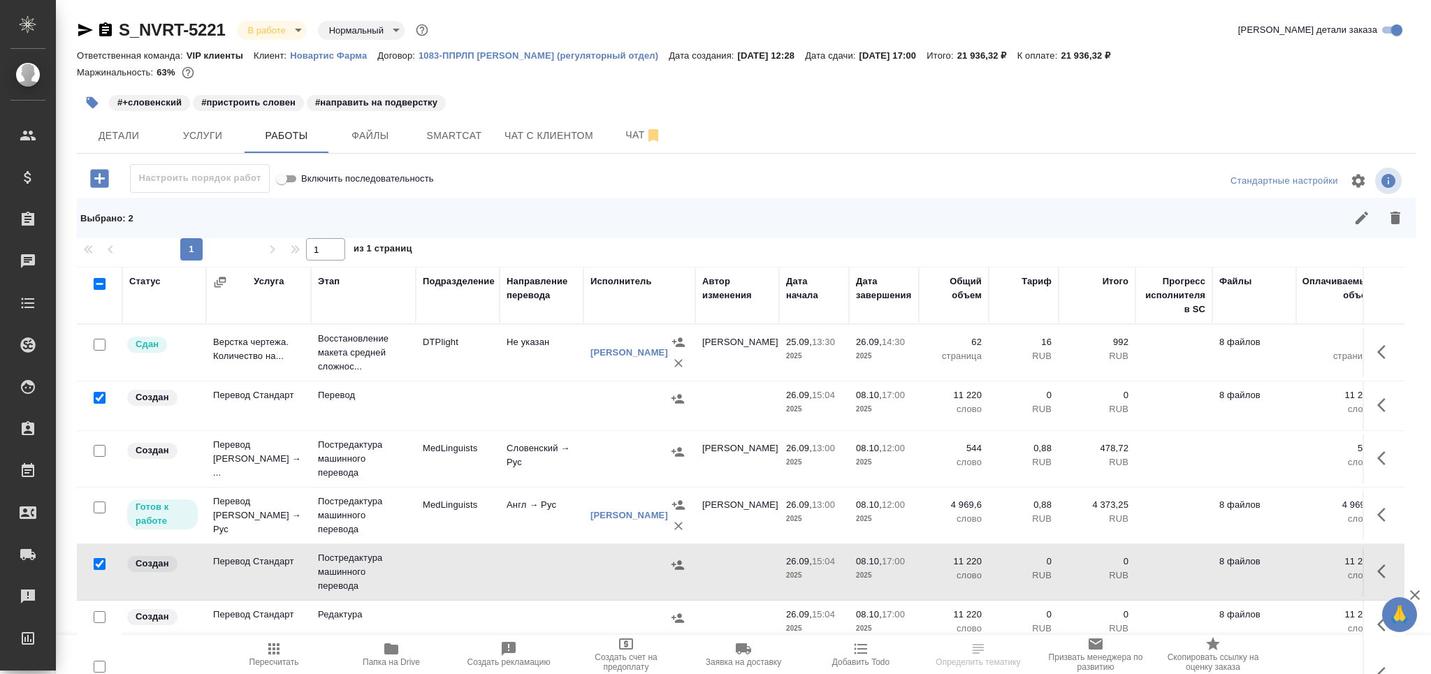
scroll to position [82, 0]
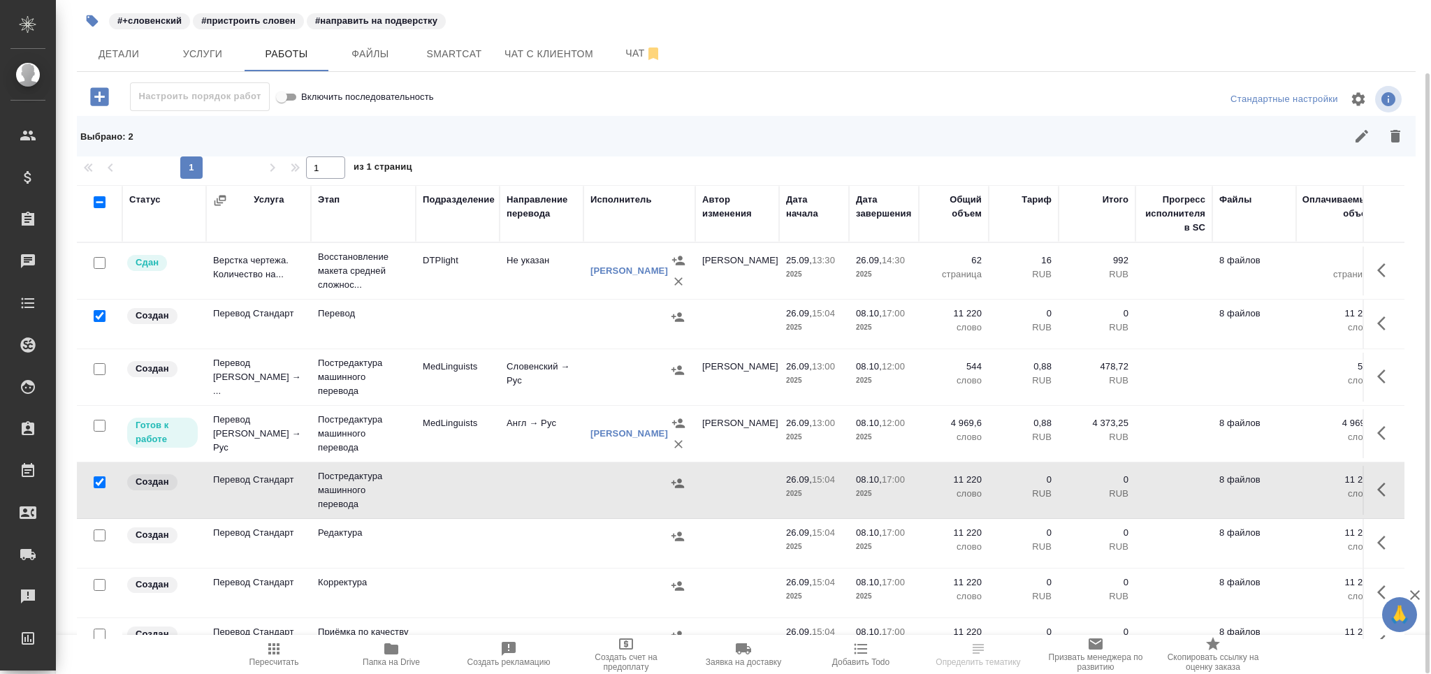
drag, startPoint x: 99, startPoint y: 538, endPoint x: 101, endPoint y: 590, distance: 52.4
click at [99, 540] on input "checkbox" at bounding box center [100, 536] width 12 height 12
checkbox input "true"
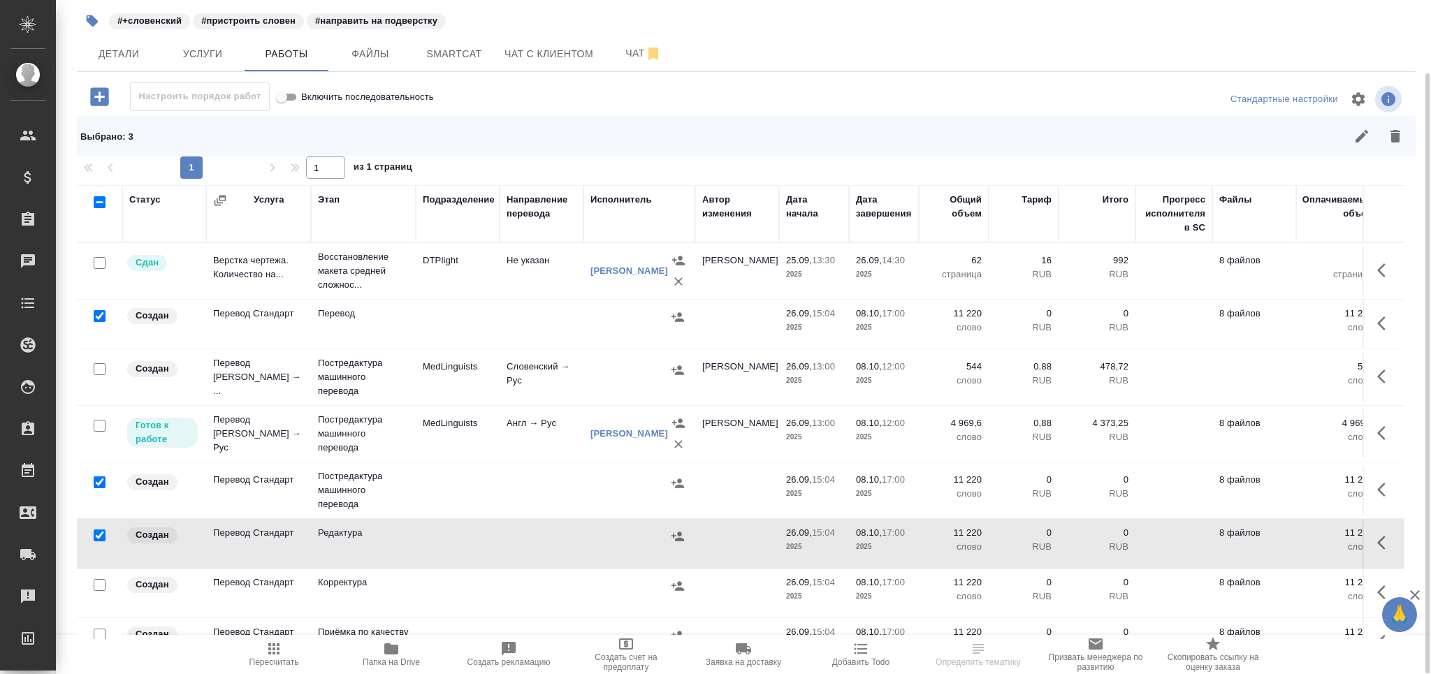
click at [101, 590] on input "checkbox" at bounding box center [100, 585] width 12 height 12
checkbox input "true"
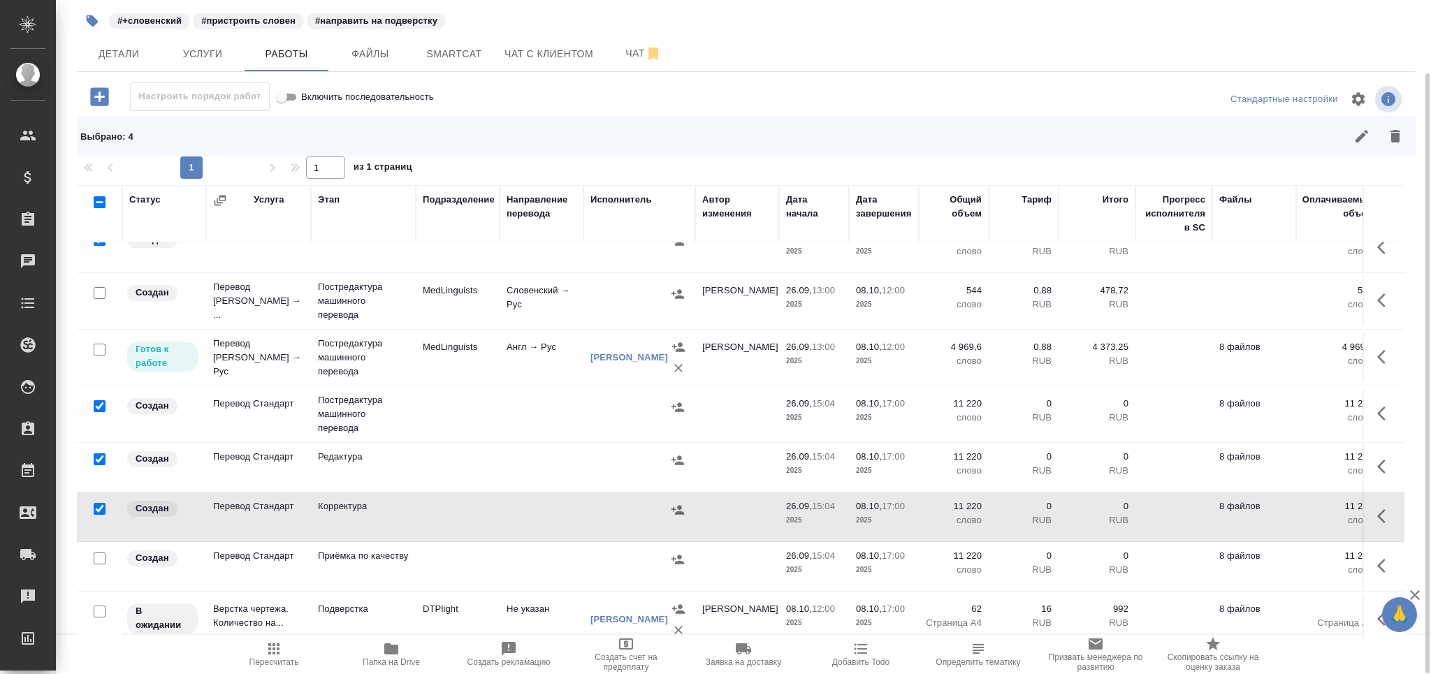
scroll to position [99, 0]
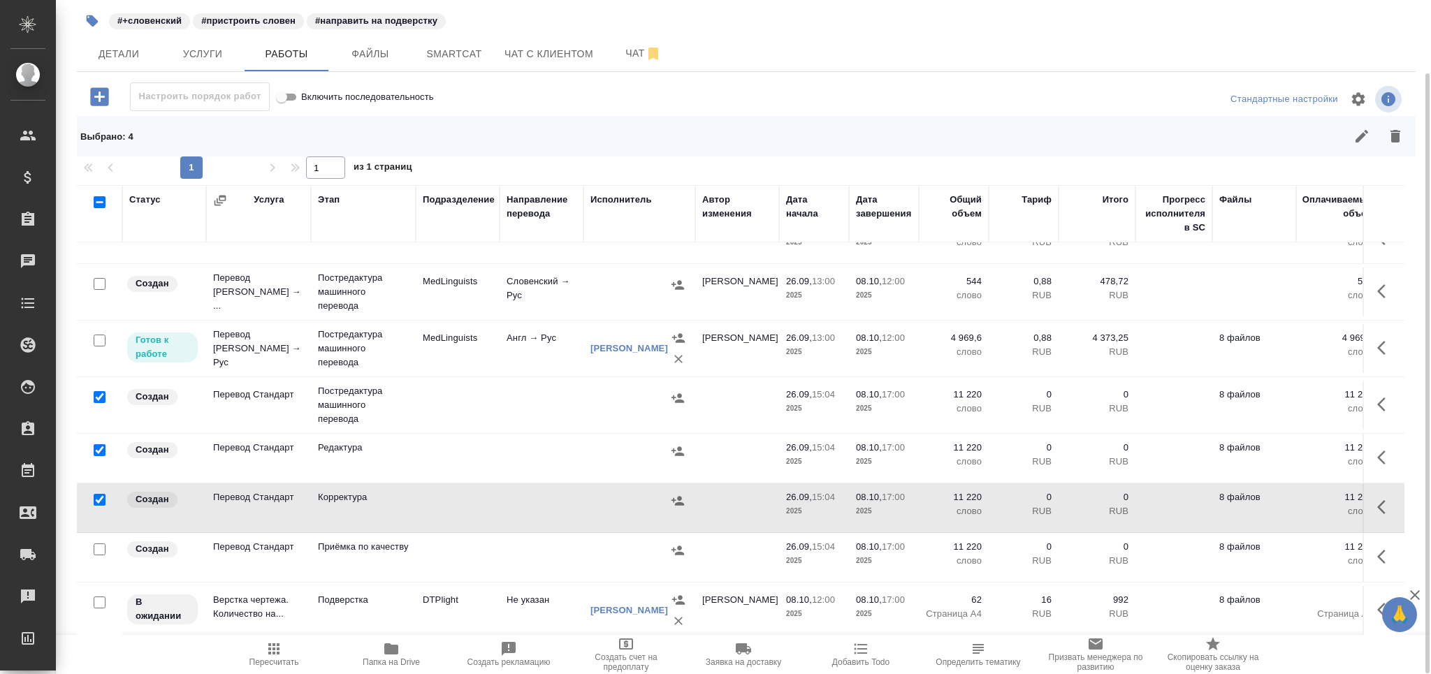
click at [101, 544] on input "checkbox" at bounding box center [100, 550] width 12 height 12
checkbox input "true"
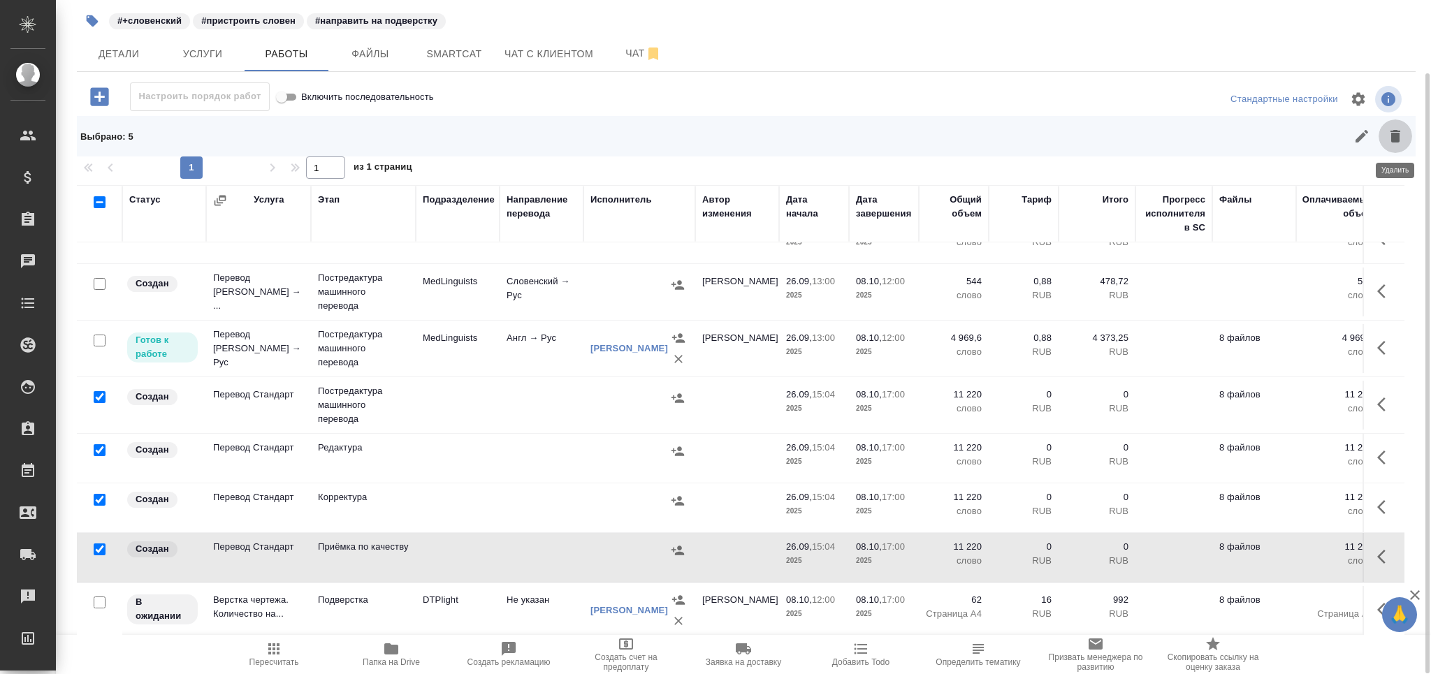
click at [1391, 145] on button "button" at bounding box center [1395, 136] width 34 height 34
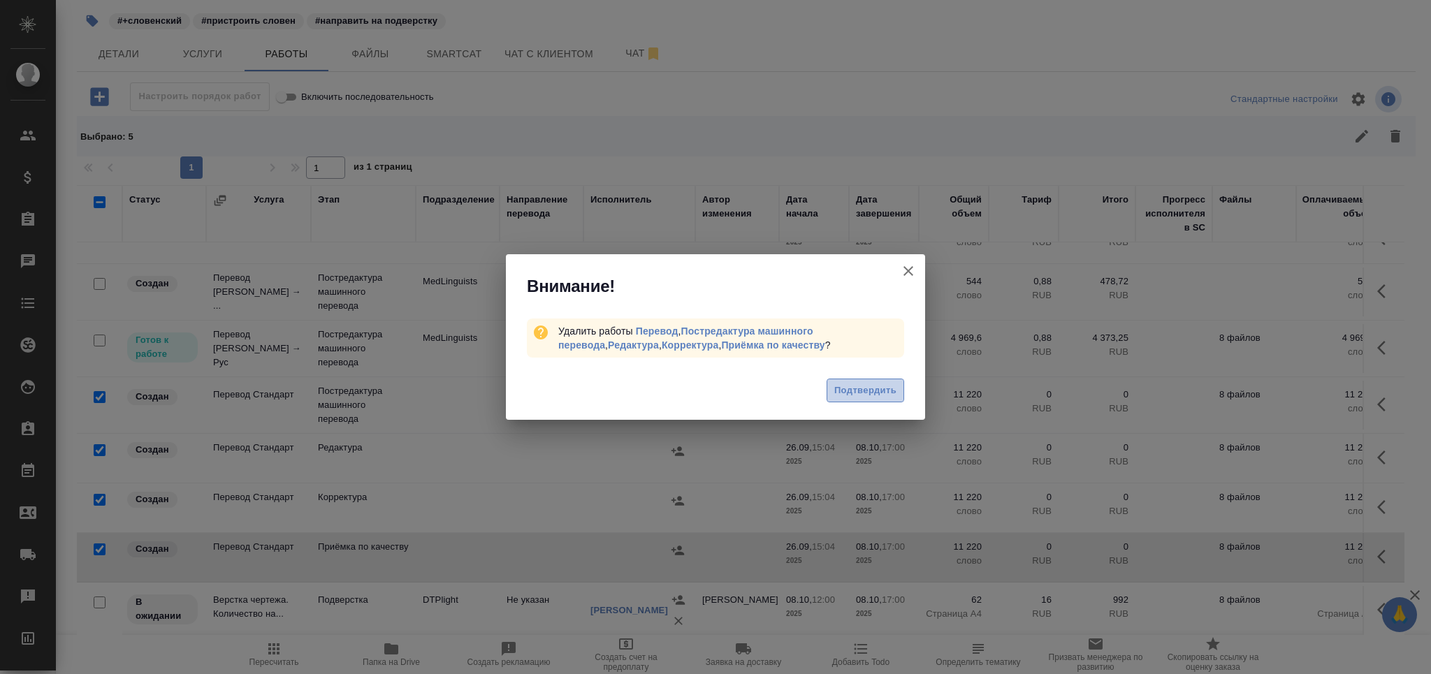
click at [856, 394] on span "Подтвердить" at bounding box center [865, 391] width 62 height 16
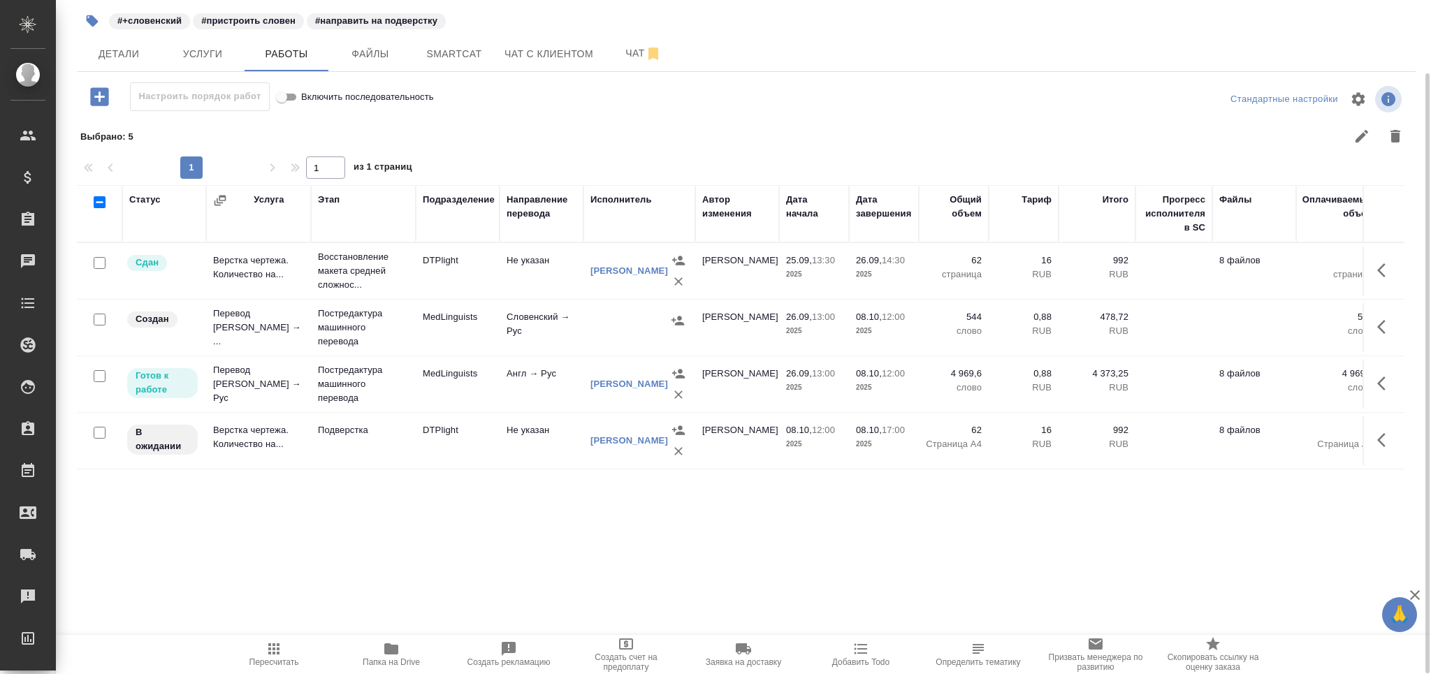
scroll to position [0, 0]
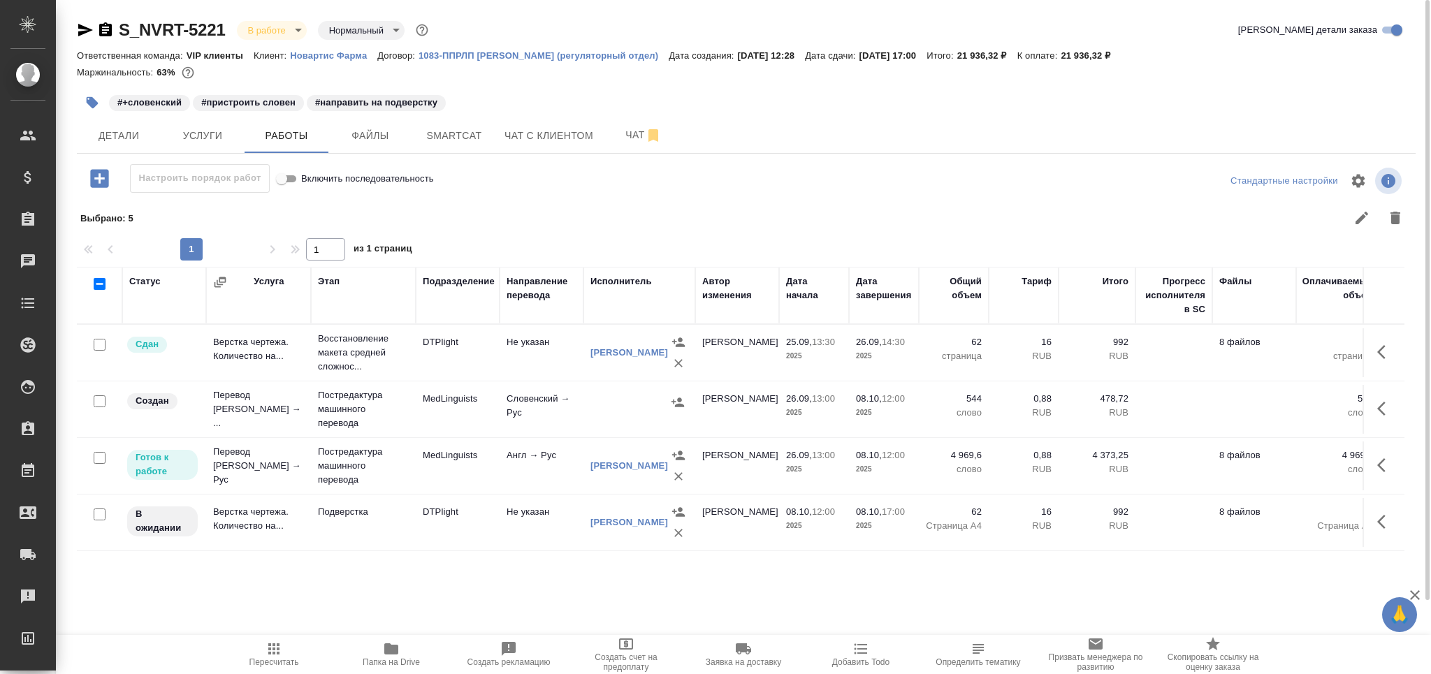
click at [103, 34] on icon "button" at bounding box center [105, 29] width 13 height 14
click at [389, 476] on p "Постредактура машинного перевода" at bounding box center [363, 466] width 91 height 42
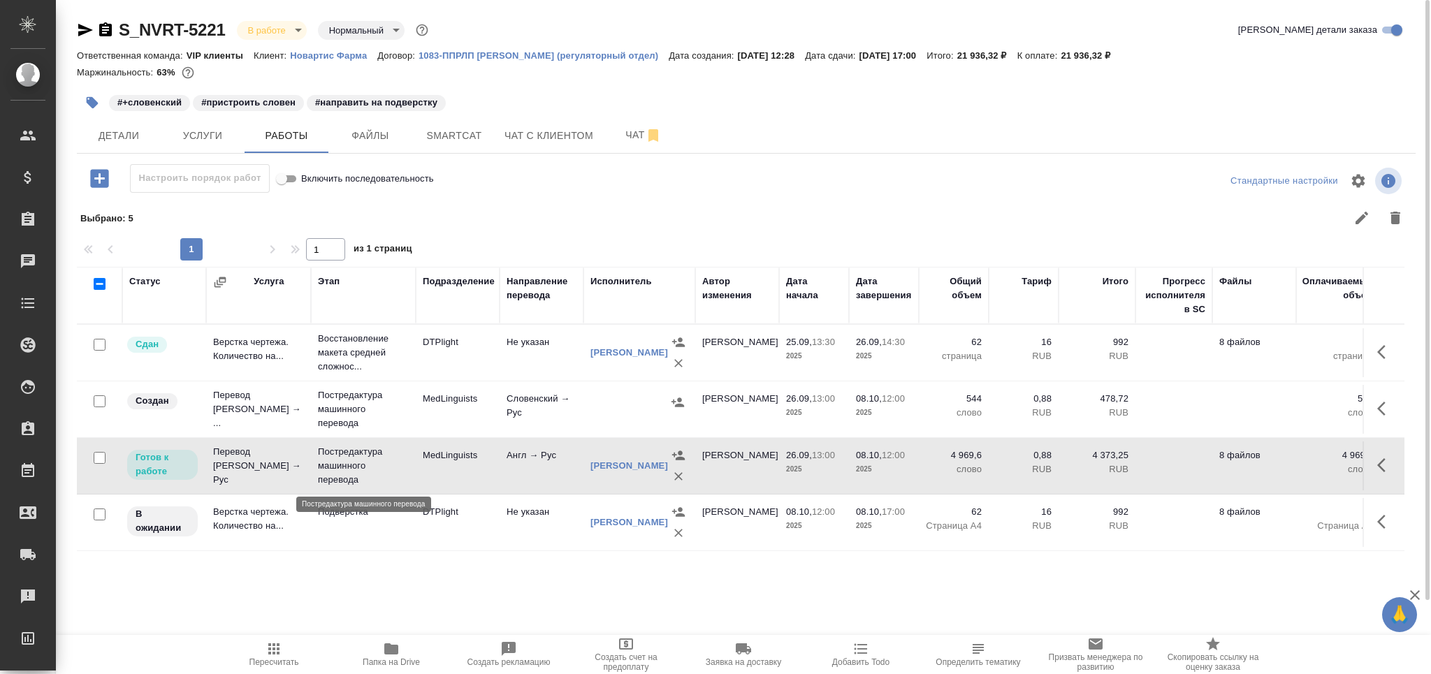
click at [389, 476] on p "Постредактура машинного перевода" at bounding box center [363, 466] width 91 height 42
click at [400, 405] on p "Постредактура машинного перевода" at bounding box center [363, 409] width 91 height 42
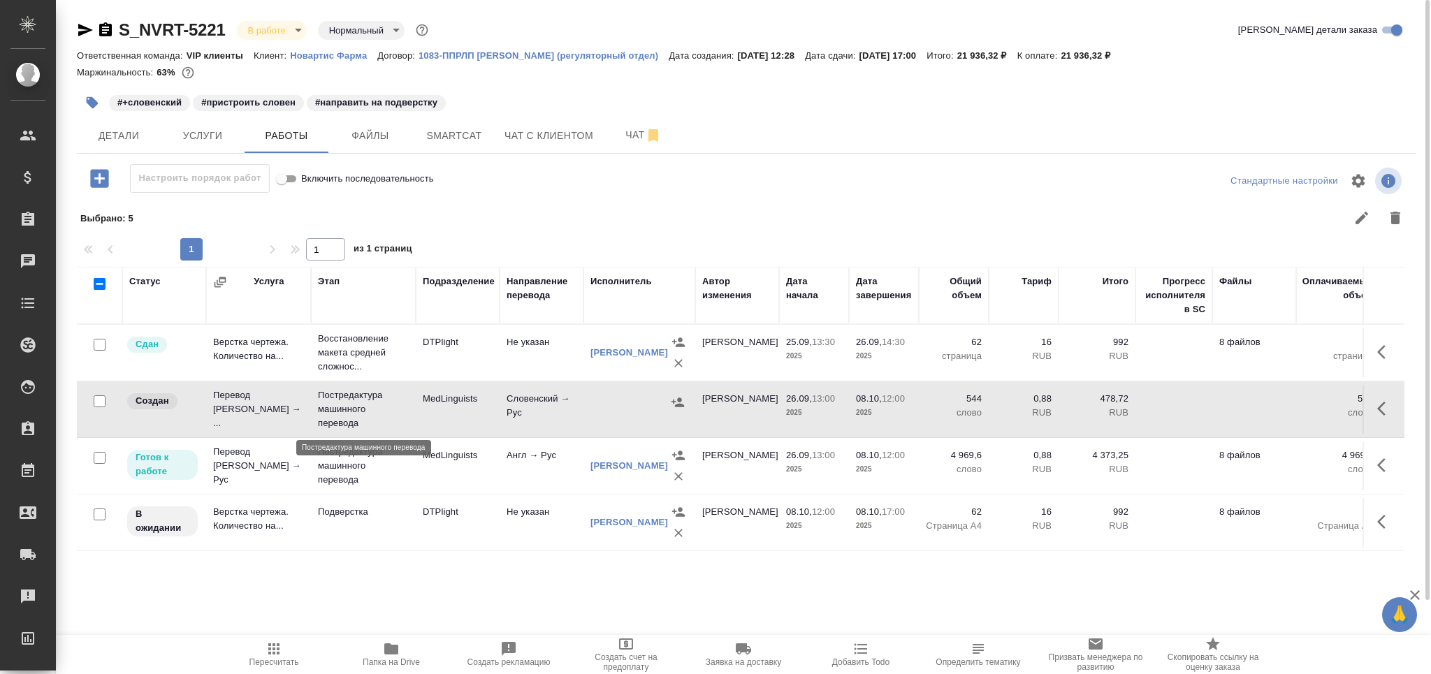
click at [400, 405] on p "Постредактура машинного перевода" at bounding box center [363, 409] width 91 height 42
click at [461, 139] on span "Smartcat" at bounding box center [454, 135] width 67 height 17
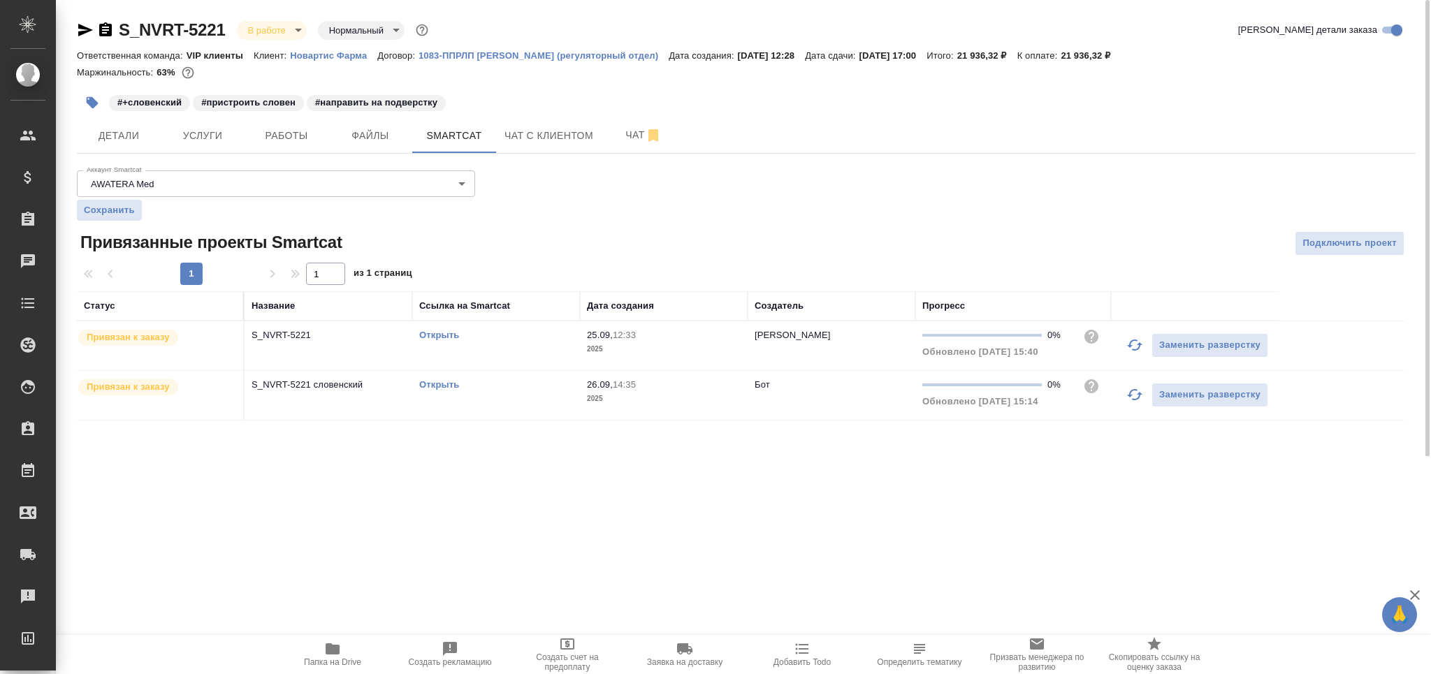
click at [444, 386] on link "Открыть" at bounding box center [439, 384] width 40 height 10
click at [316, 131] on span "Работы" at bounding box center [286, 135] width 67 height 17
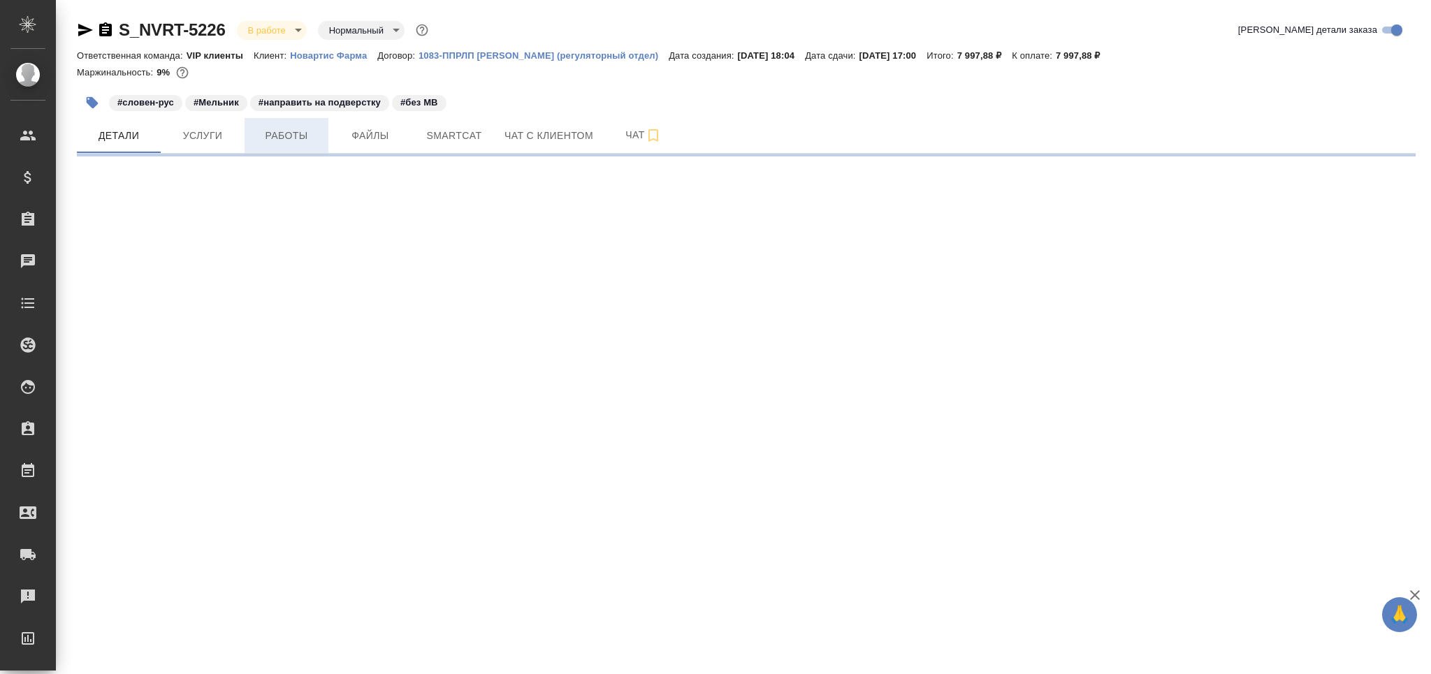
select select "RU"
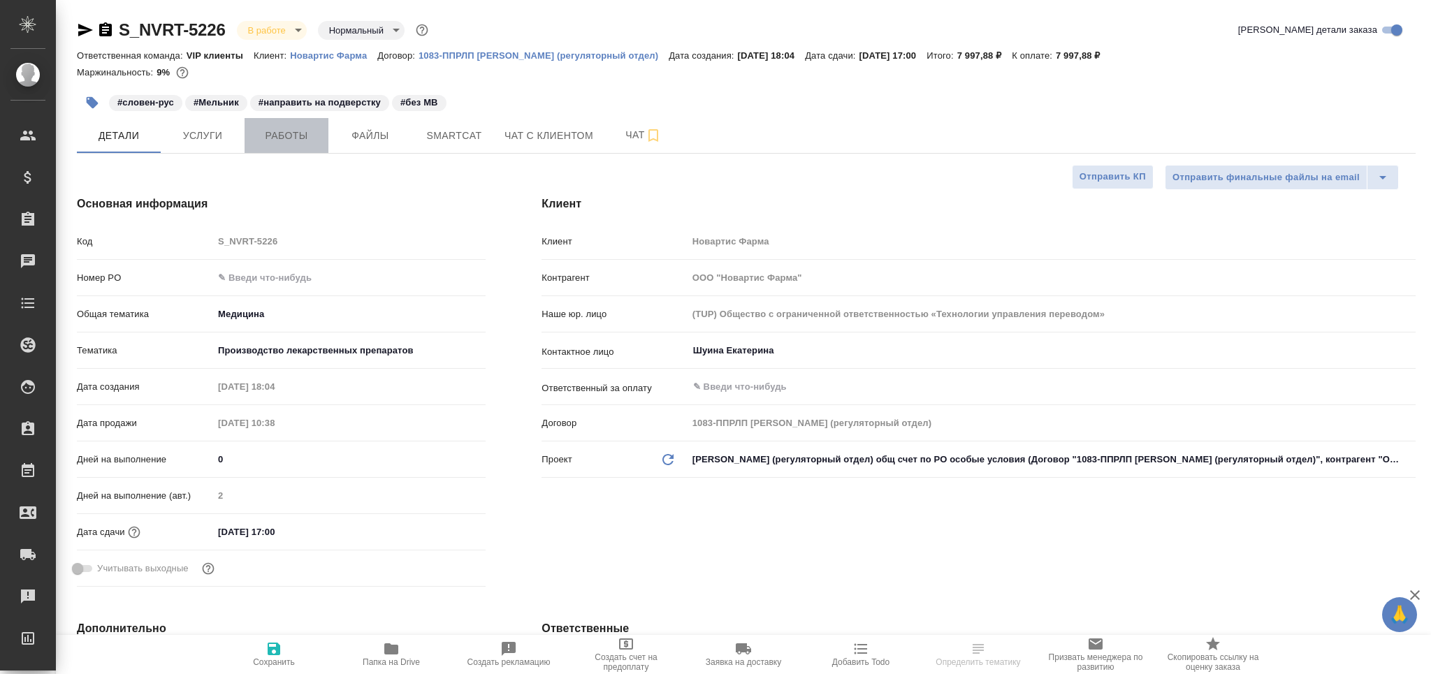
click at [285, 135] on span "Работы" at bounding box center [286, 135] width 67 height 17
type textarea "x"
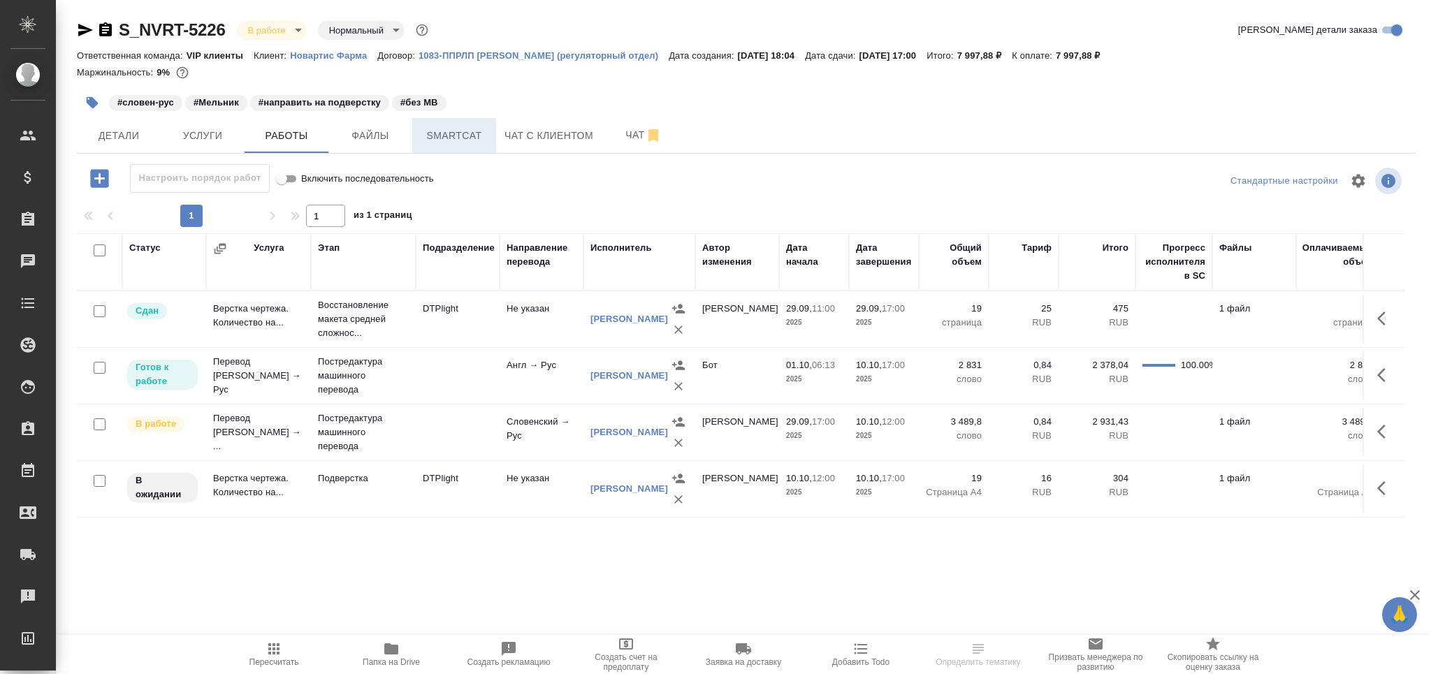
click at [444, 140] on span "Smartcat" at bounding box center [454, 135] width 67 height 17
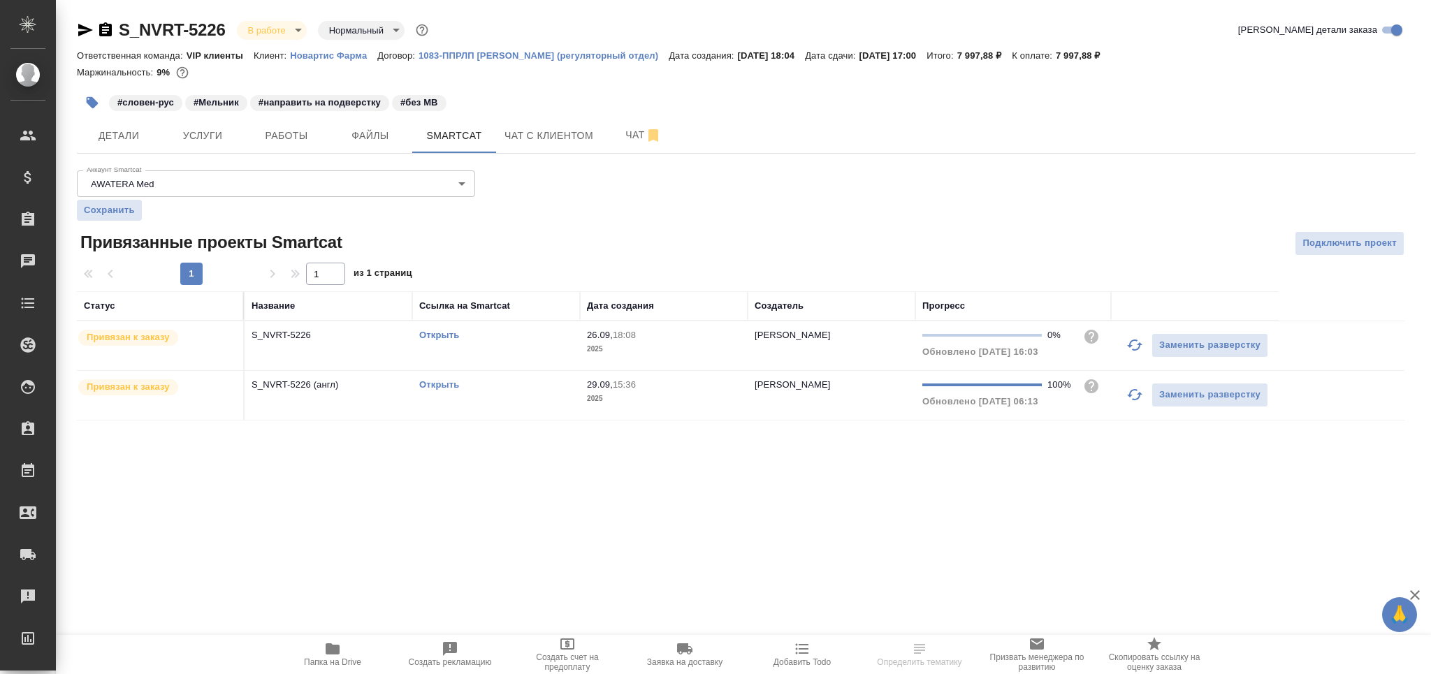
click at [1135, 345] on icon "button" at bounding box center [1134, 345] width 17 height 17
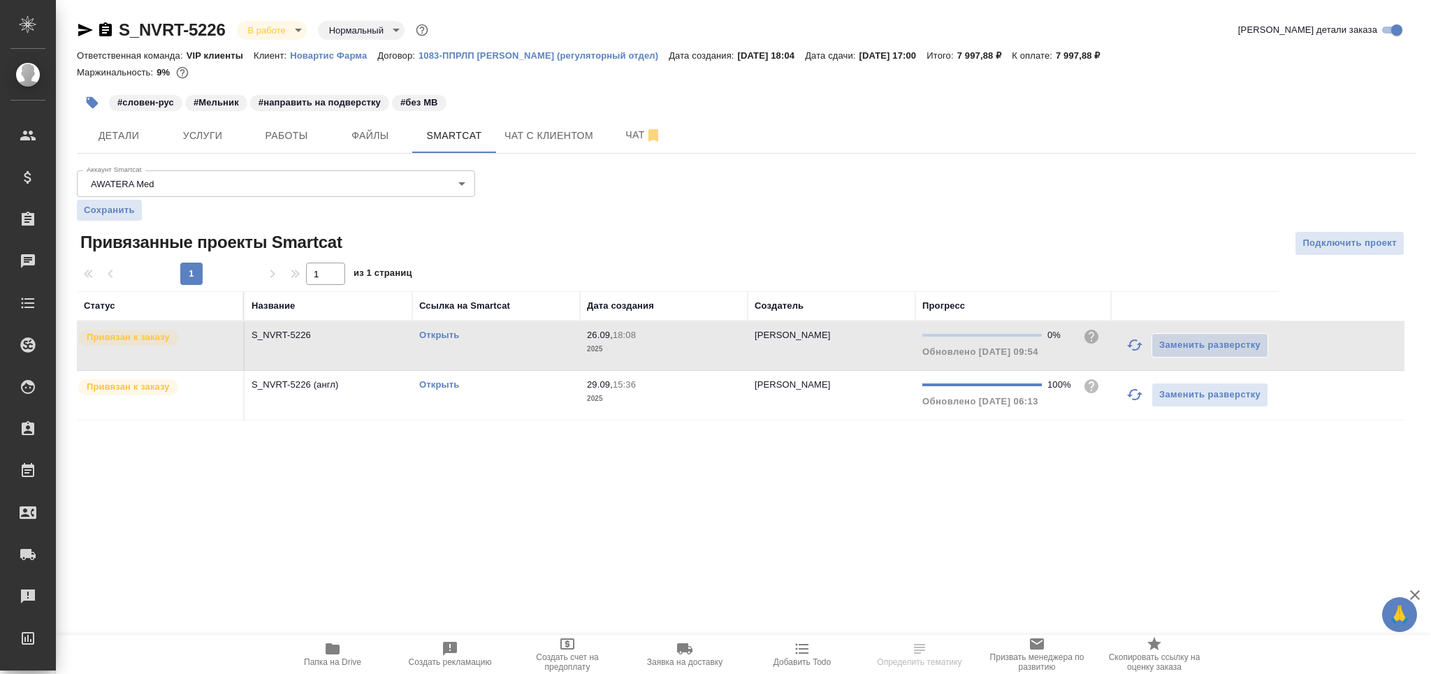
click at [431, 386] on link "Открыть" at bounding box center [439, 384] width 40 height 10
click at [292, 133] on span "Работы" at bounding box center [286, 135] width 67 height 17
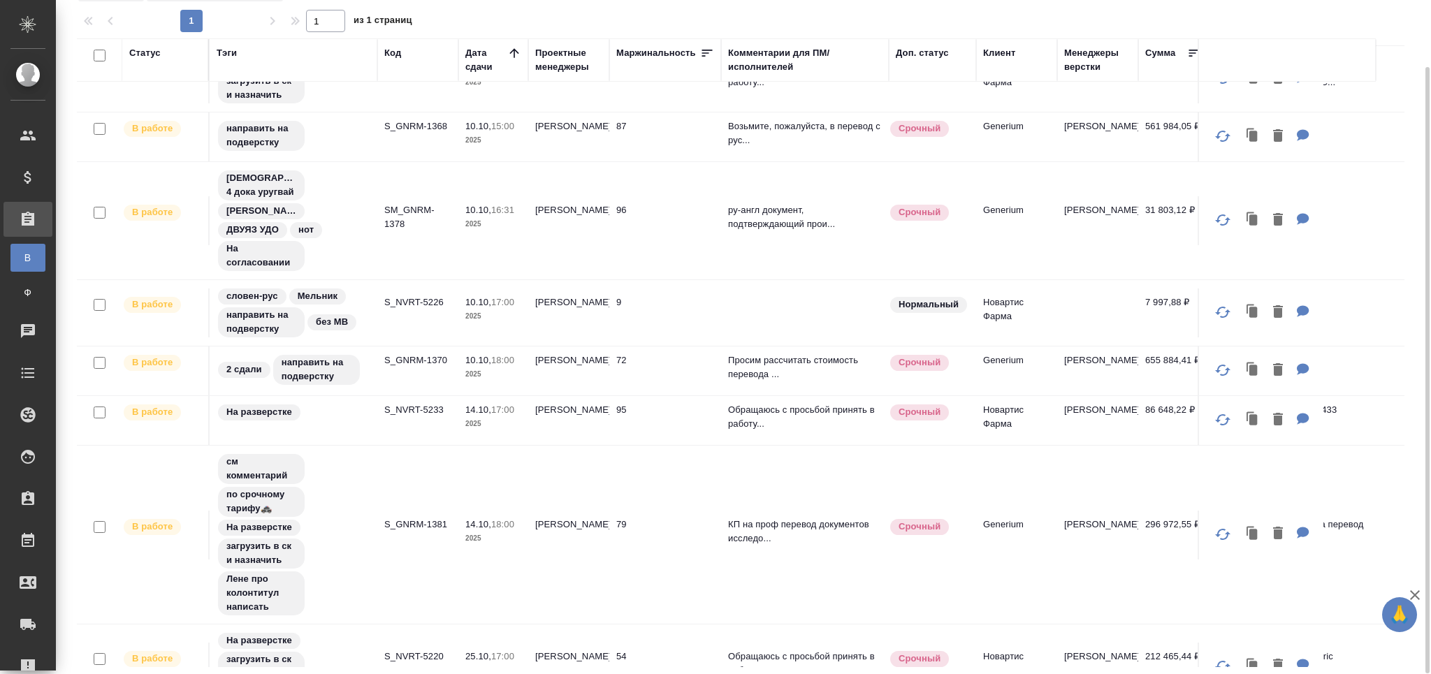
scroll to position [1007, 0]
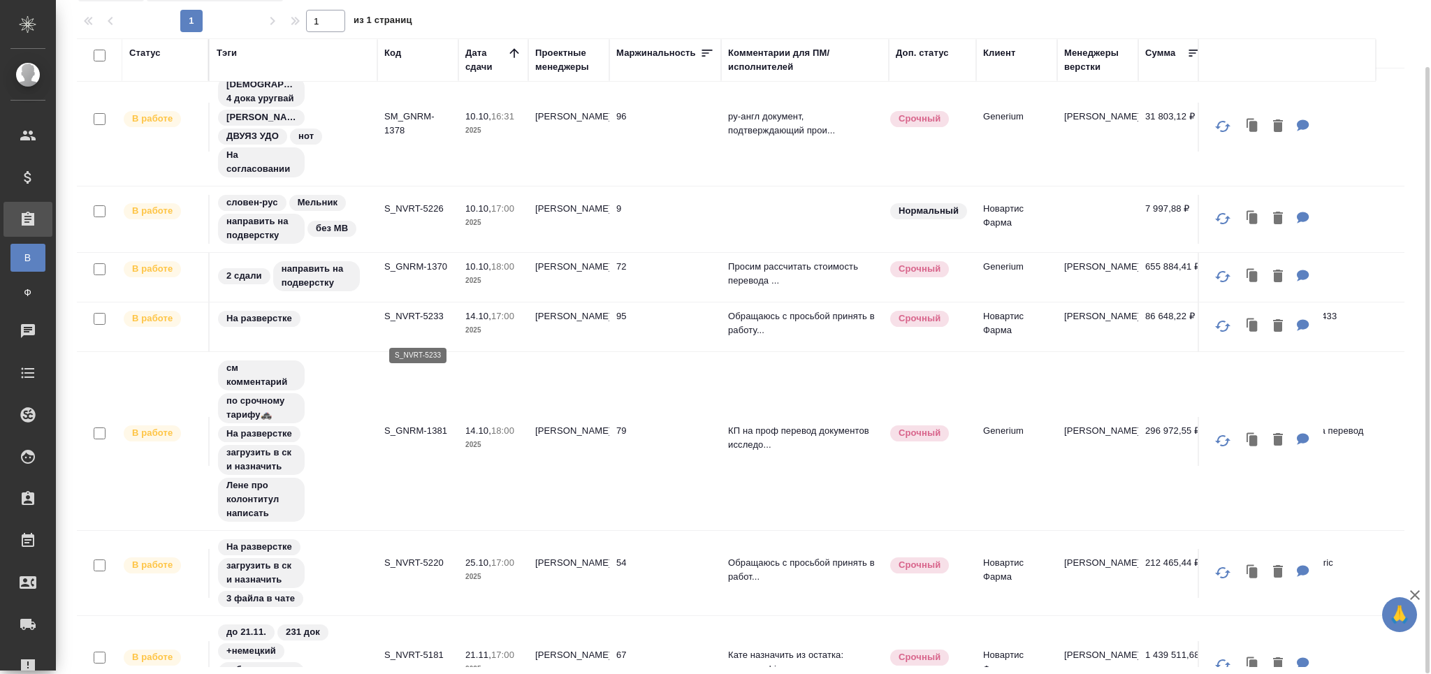
click at [412, 323] on p "S_NVRT-5233" at bounding box center [417, 317] width 67 height 14
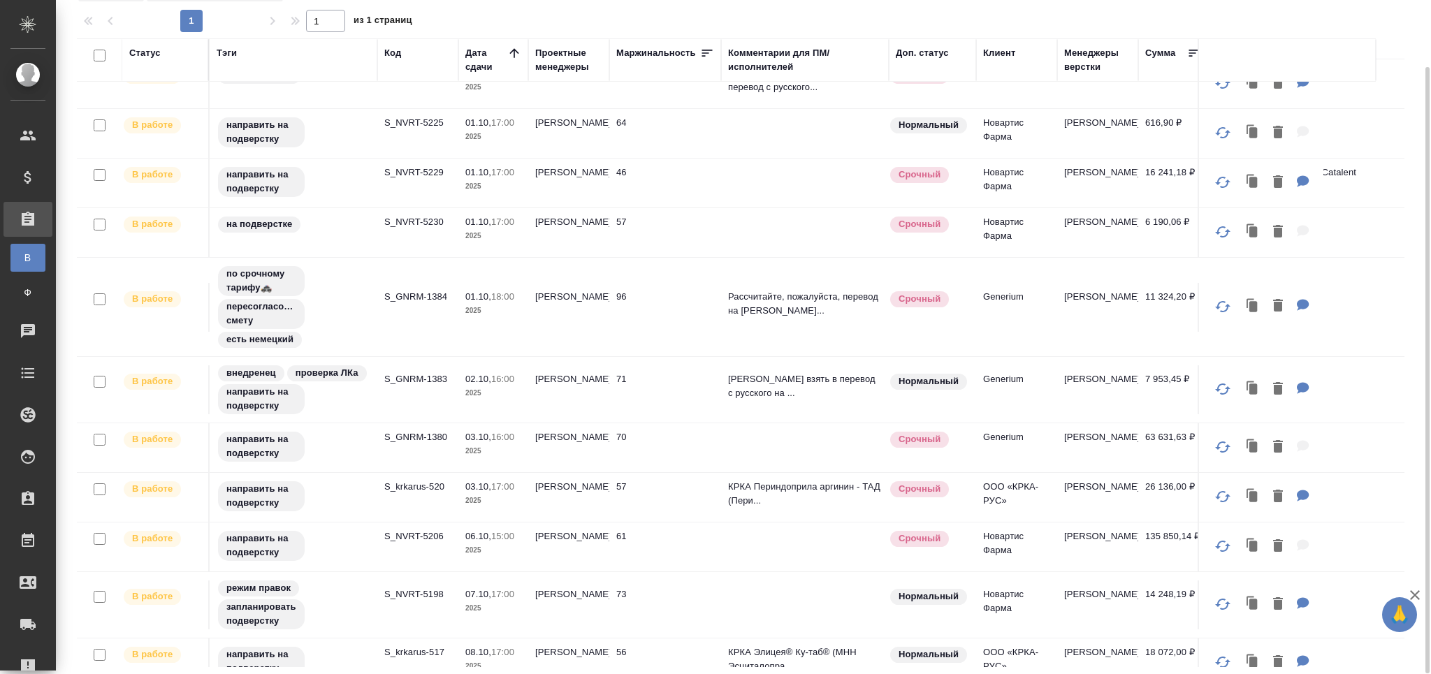
scroll to position [0, 0]
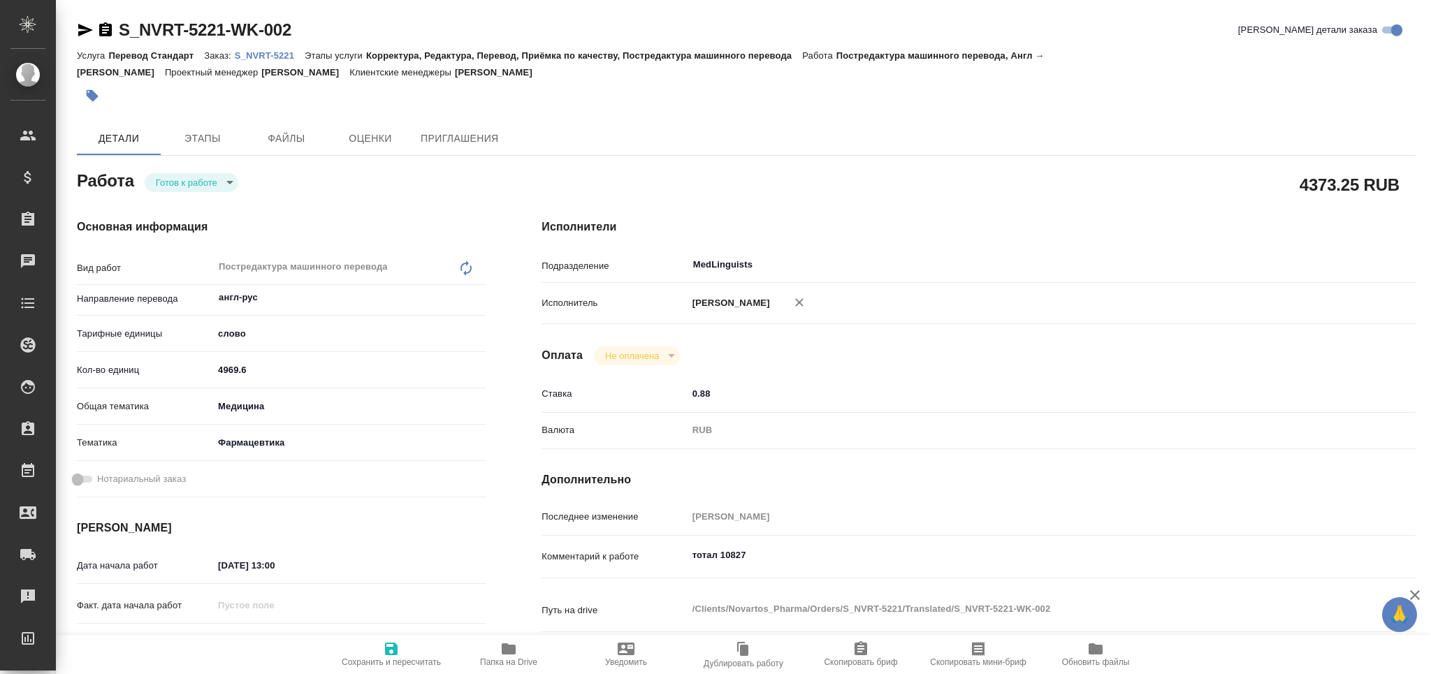
type textarea "x"
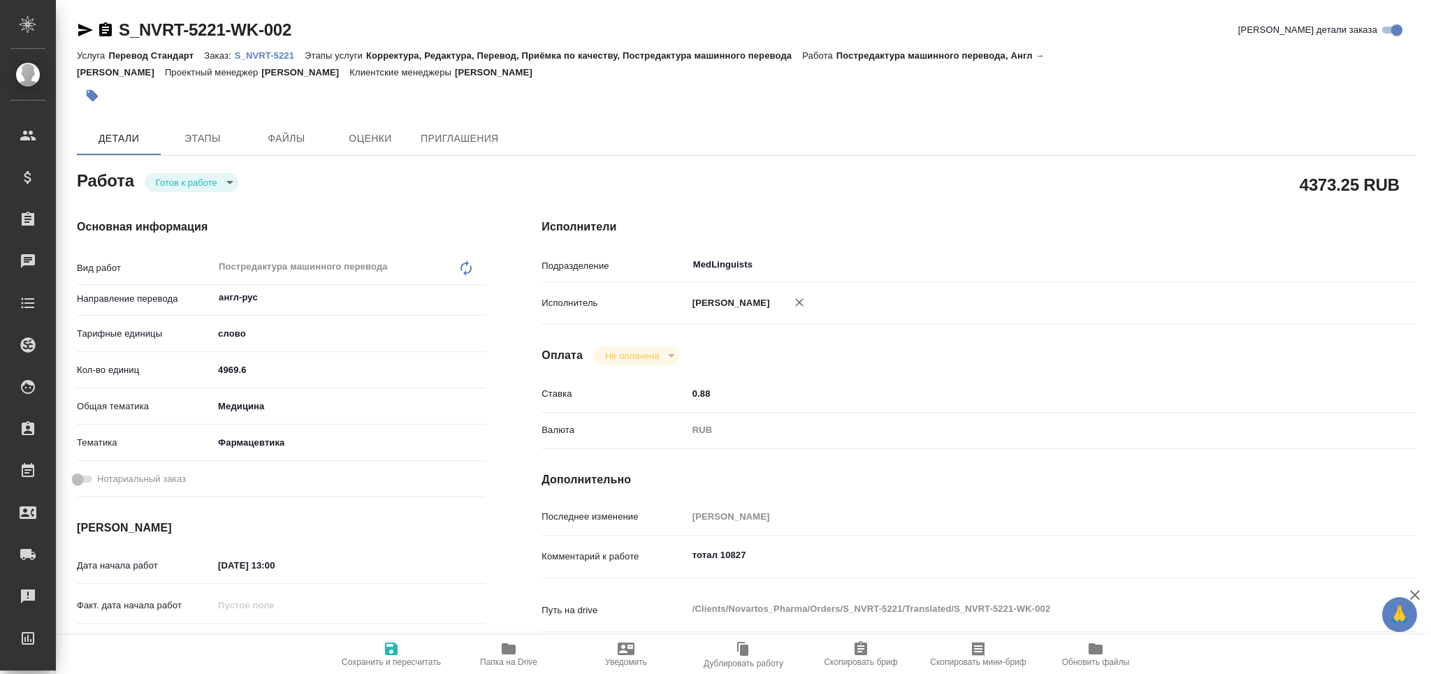
type textarea "x"
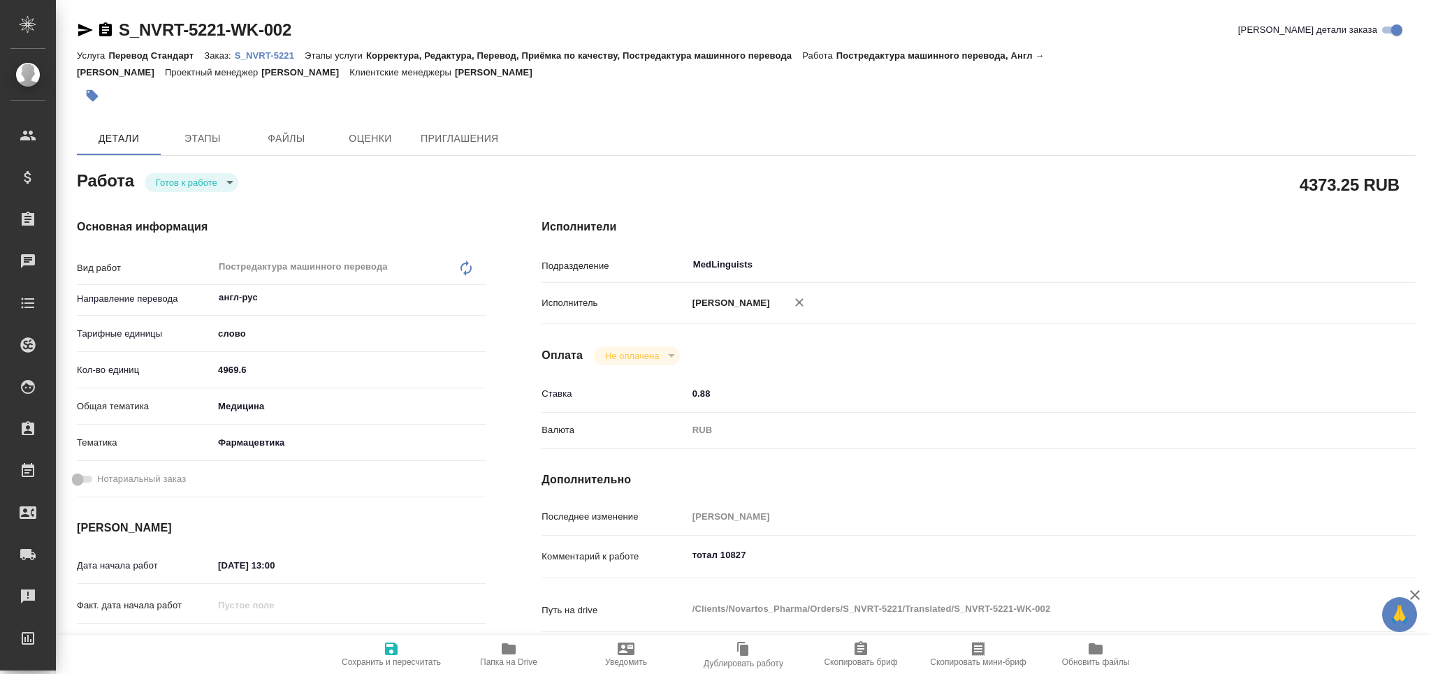
type textarea "x"
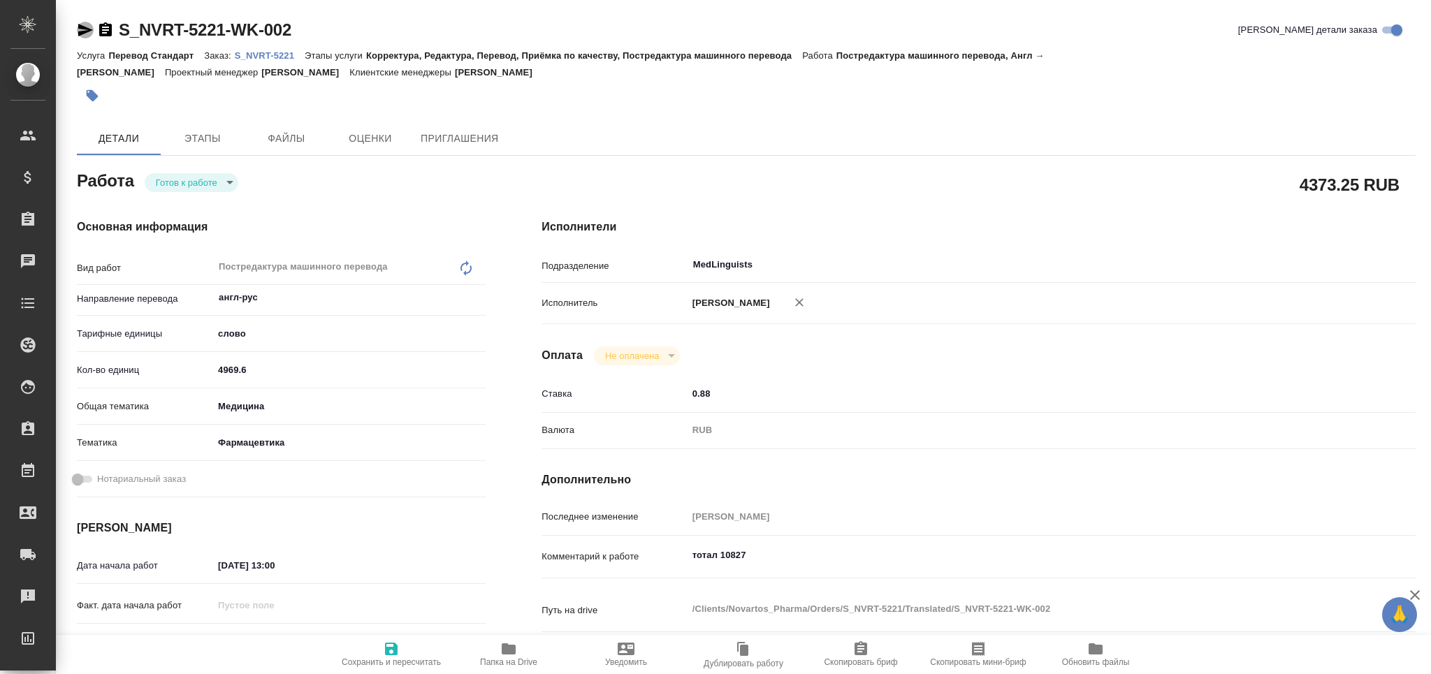
click at [82, 32] on icon "button" at bounding box center [85, 30] width 15 height 13
type textarea "x"
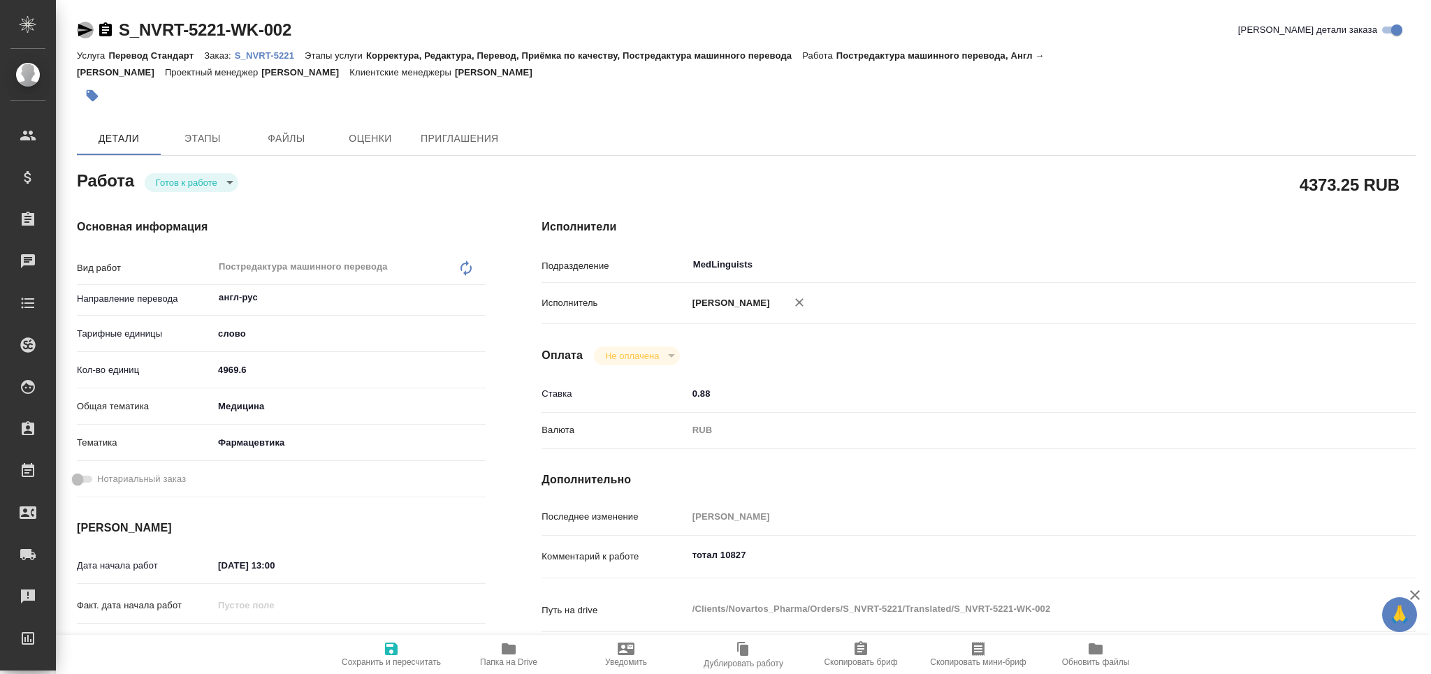
type textarea "x"
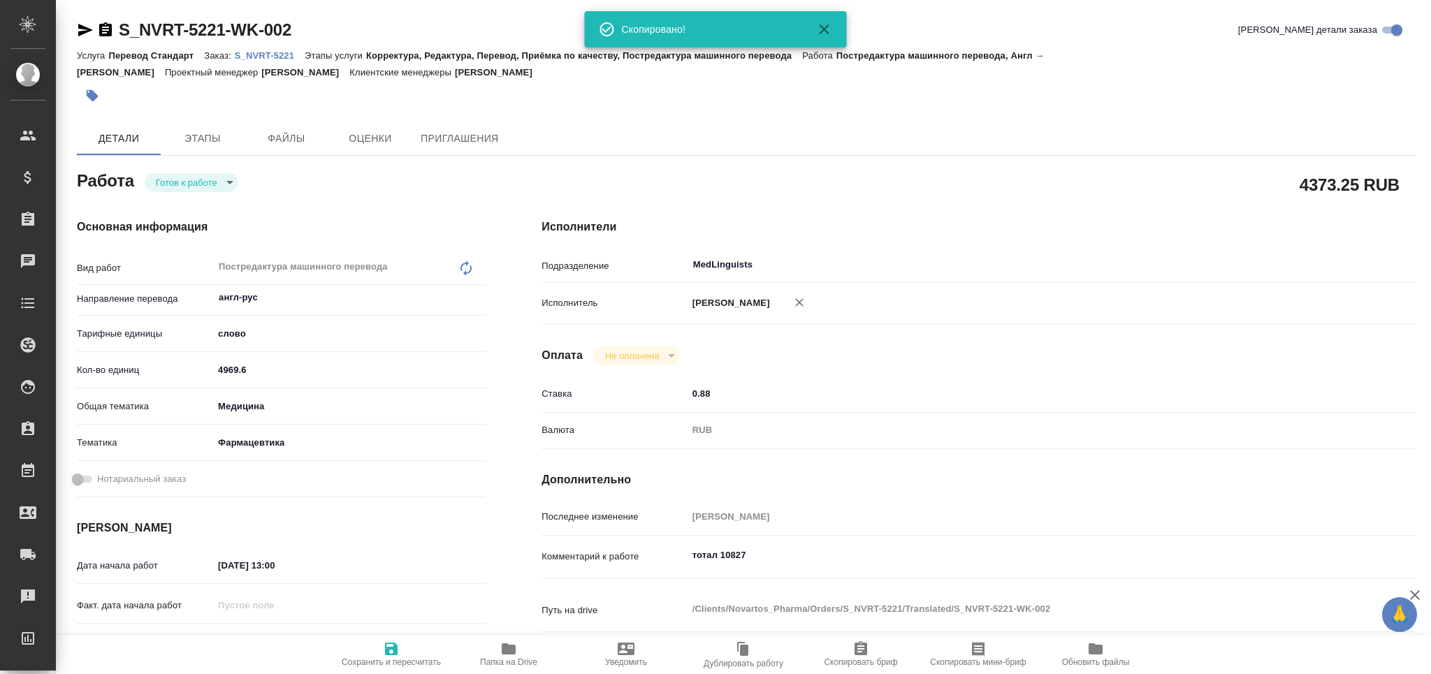
type textarea "x"
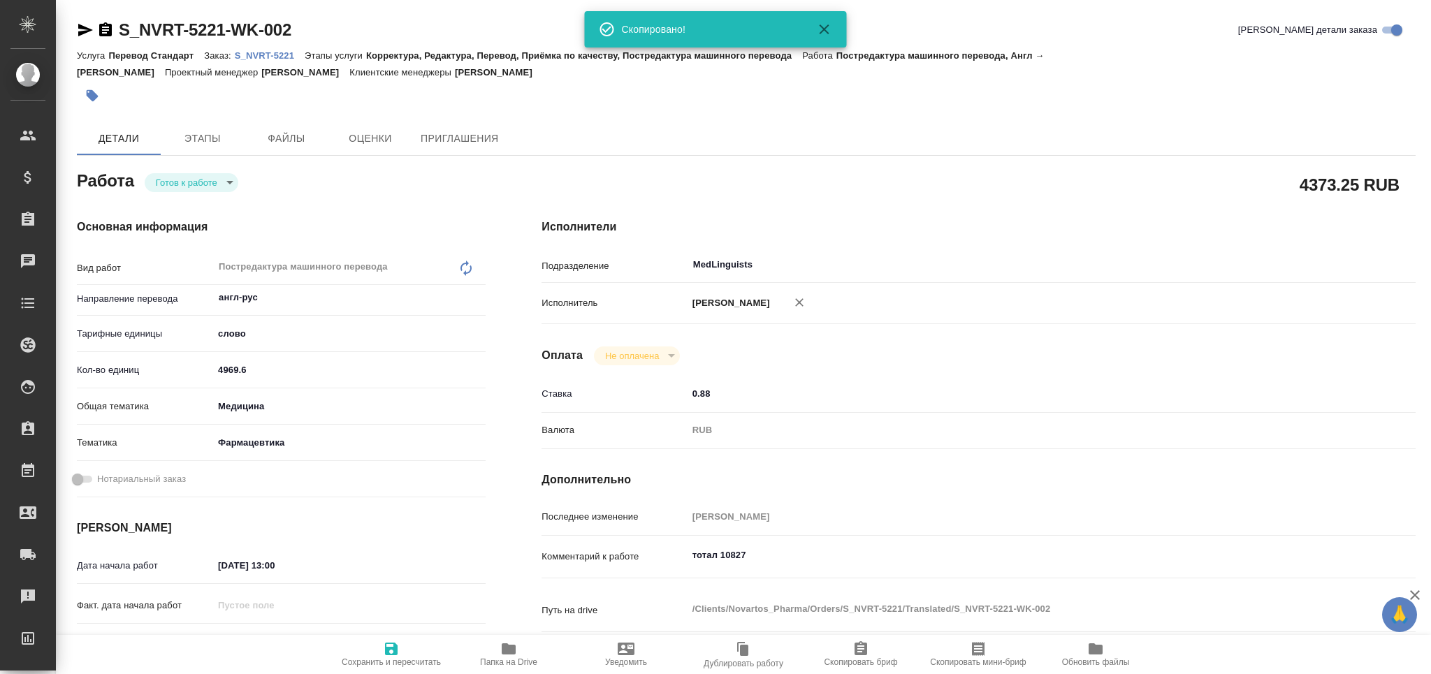
scroll to position [279, 0]
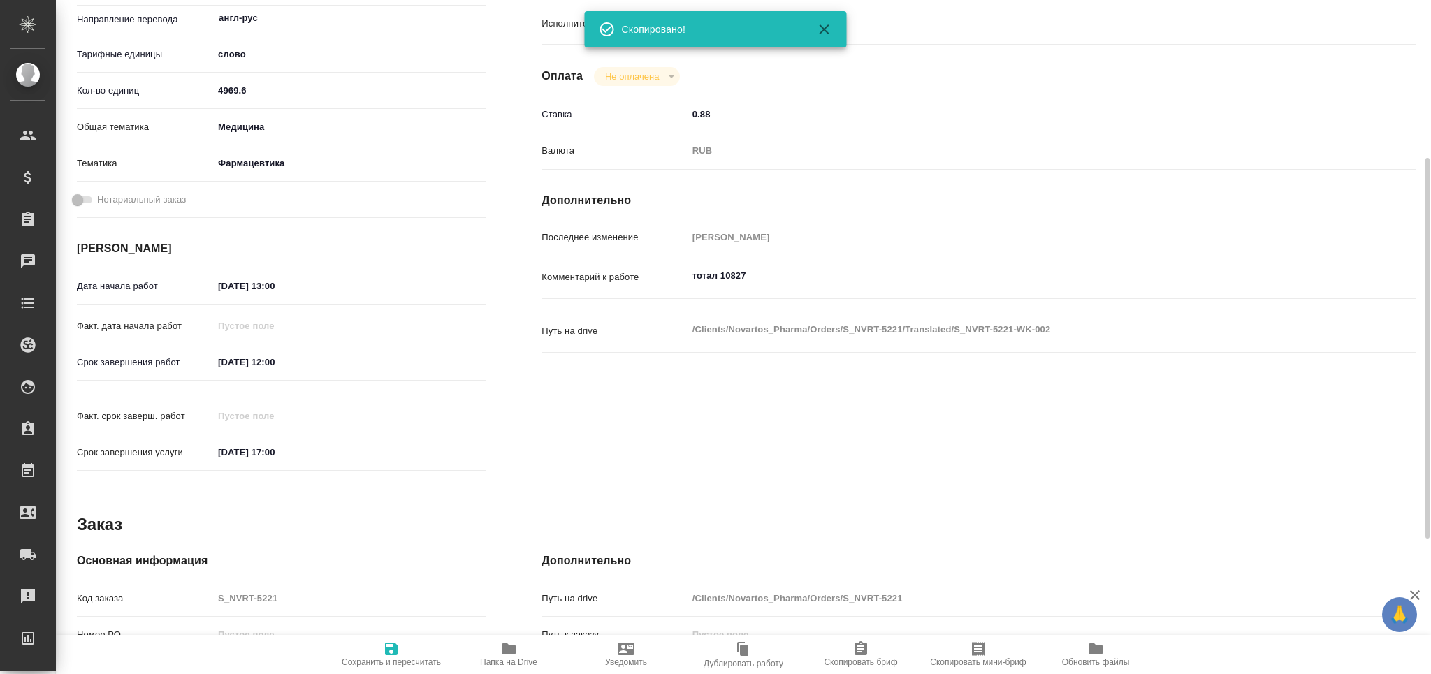
type textarea "x"
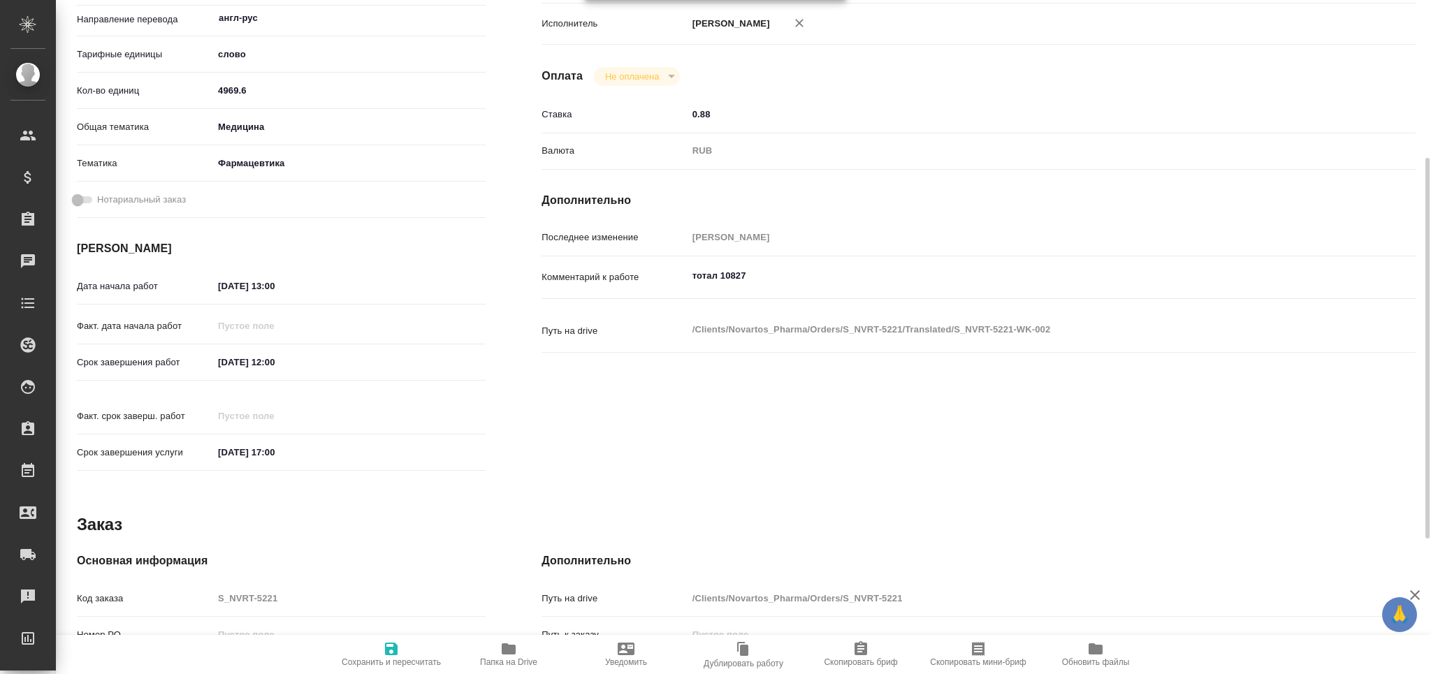
type textarea "x"
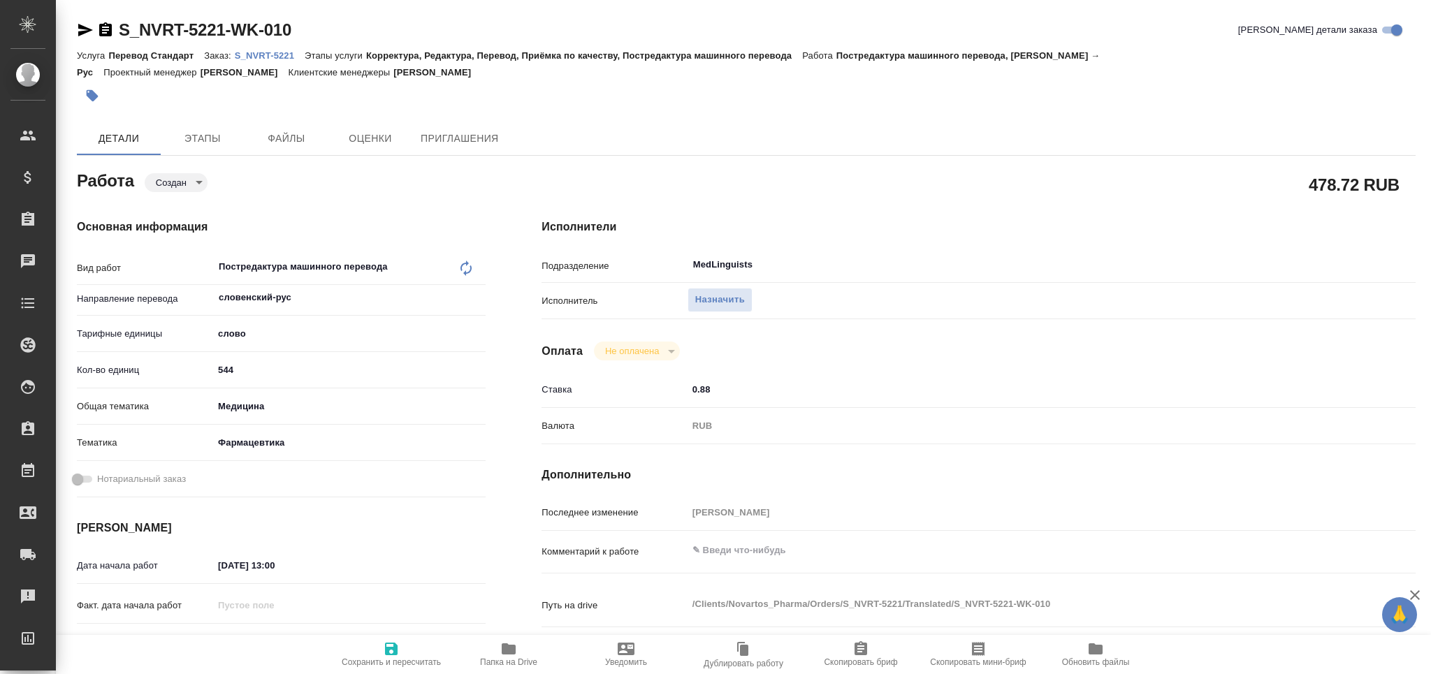
type textarea "x"
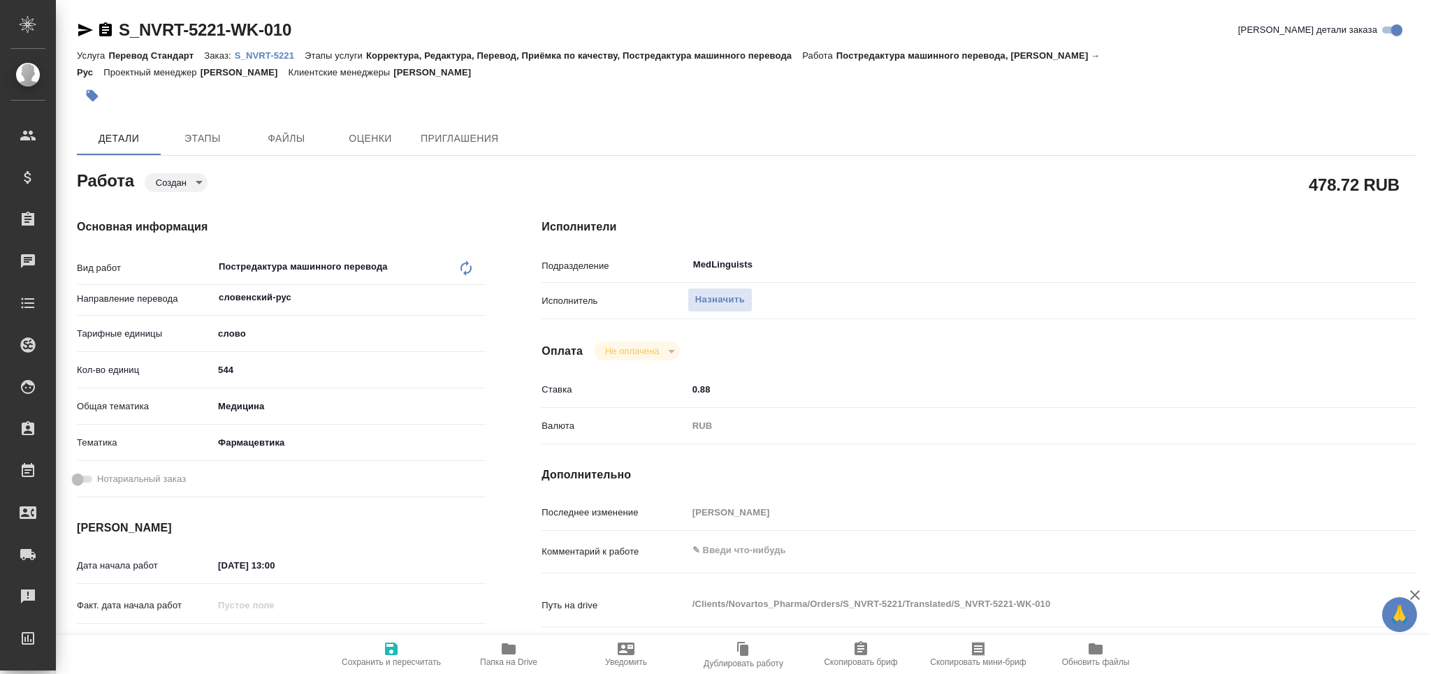
type textarea "x"
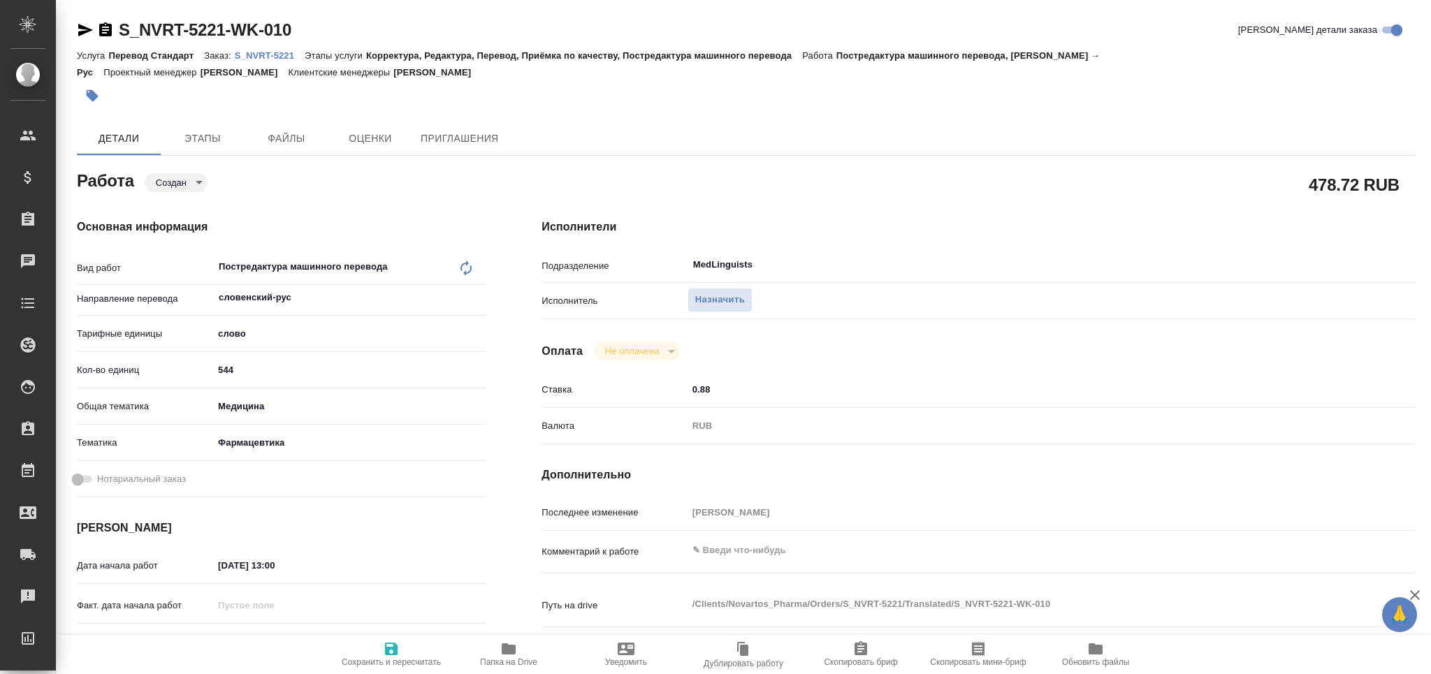
type textarea "x"
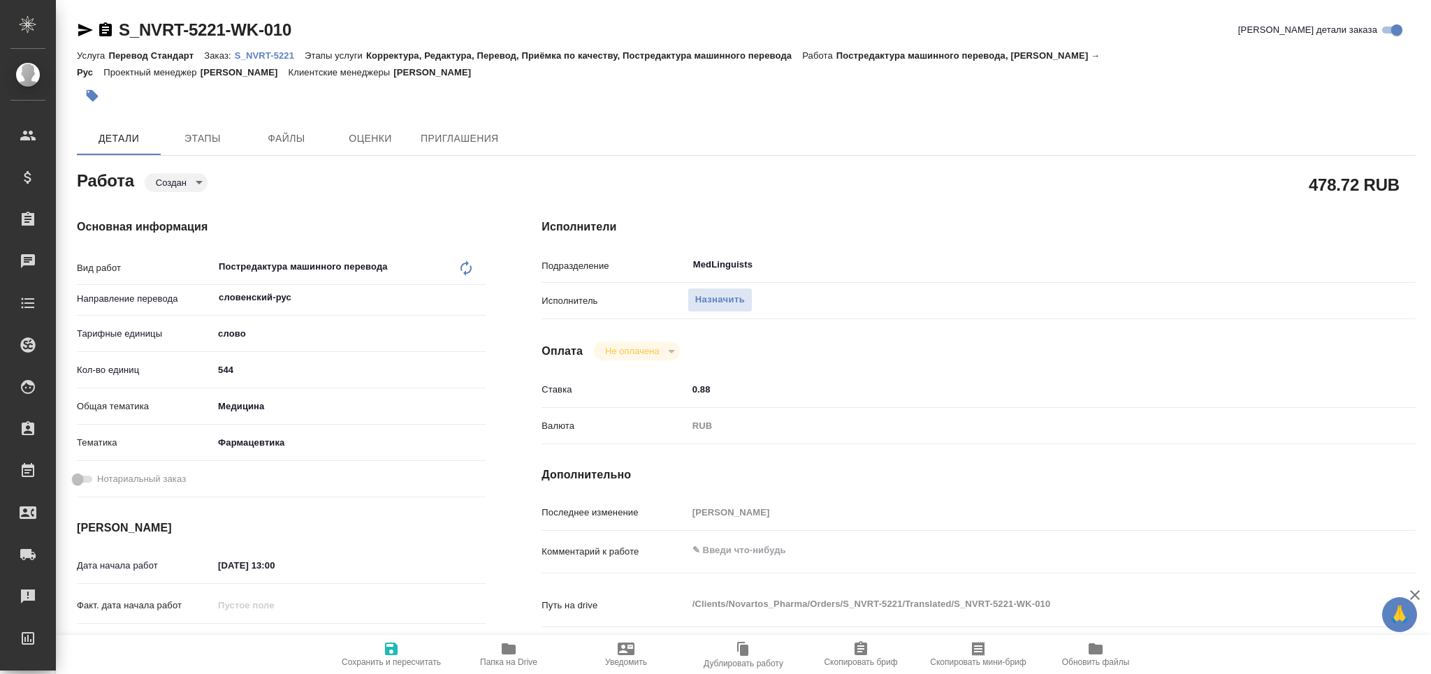
type textarea "x"
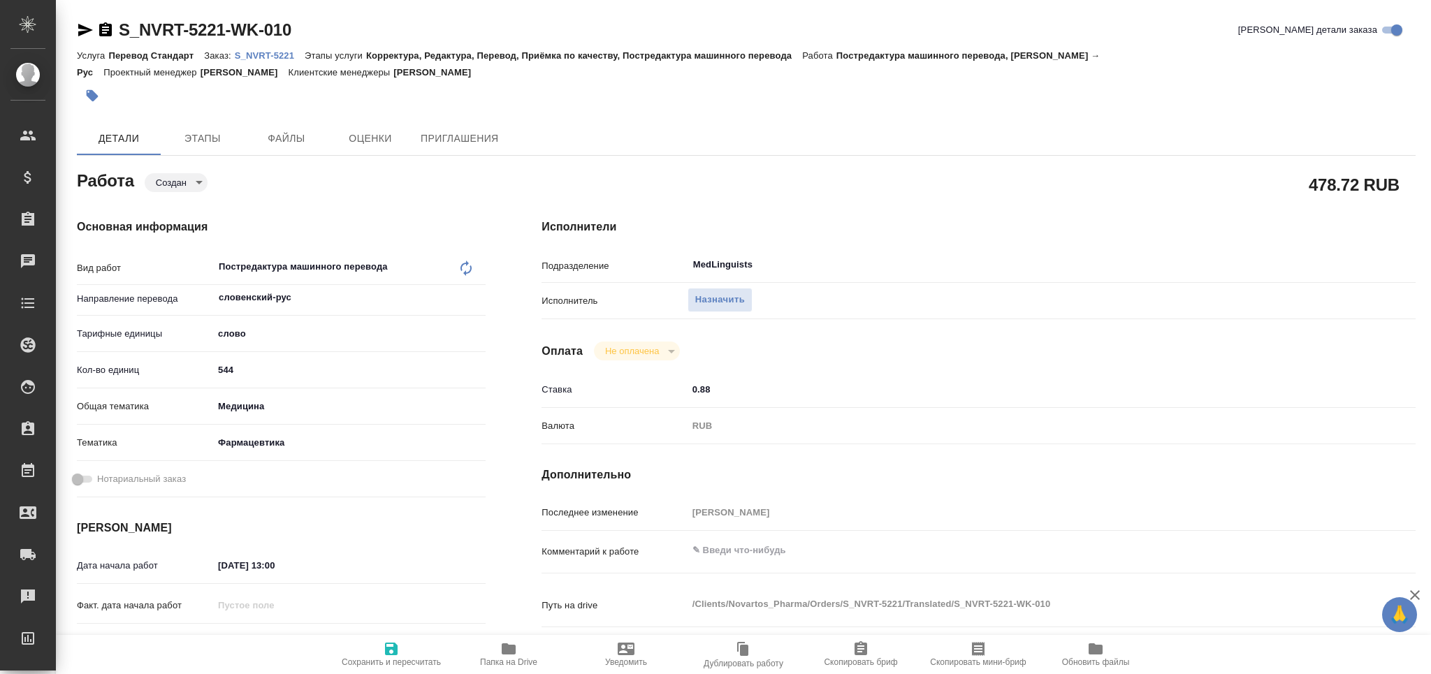
type textarea "x"
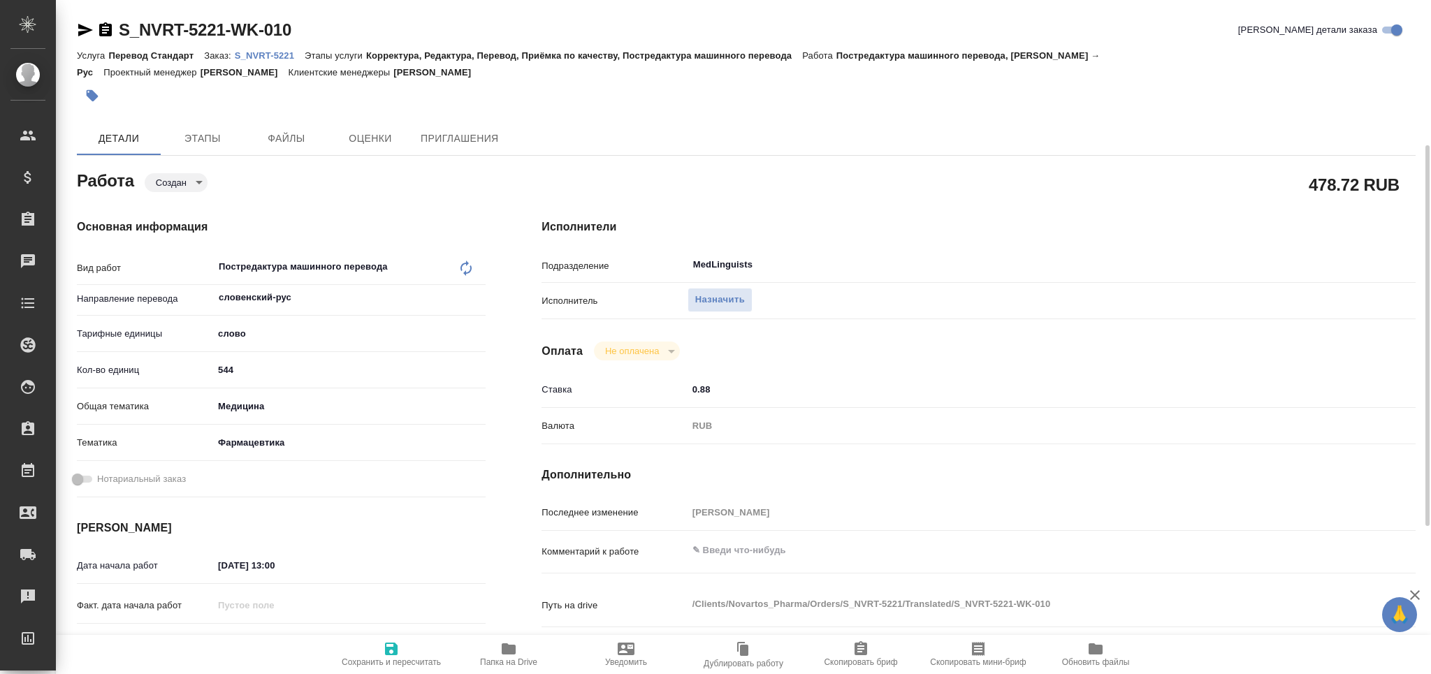
type textarea "x"
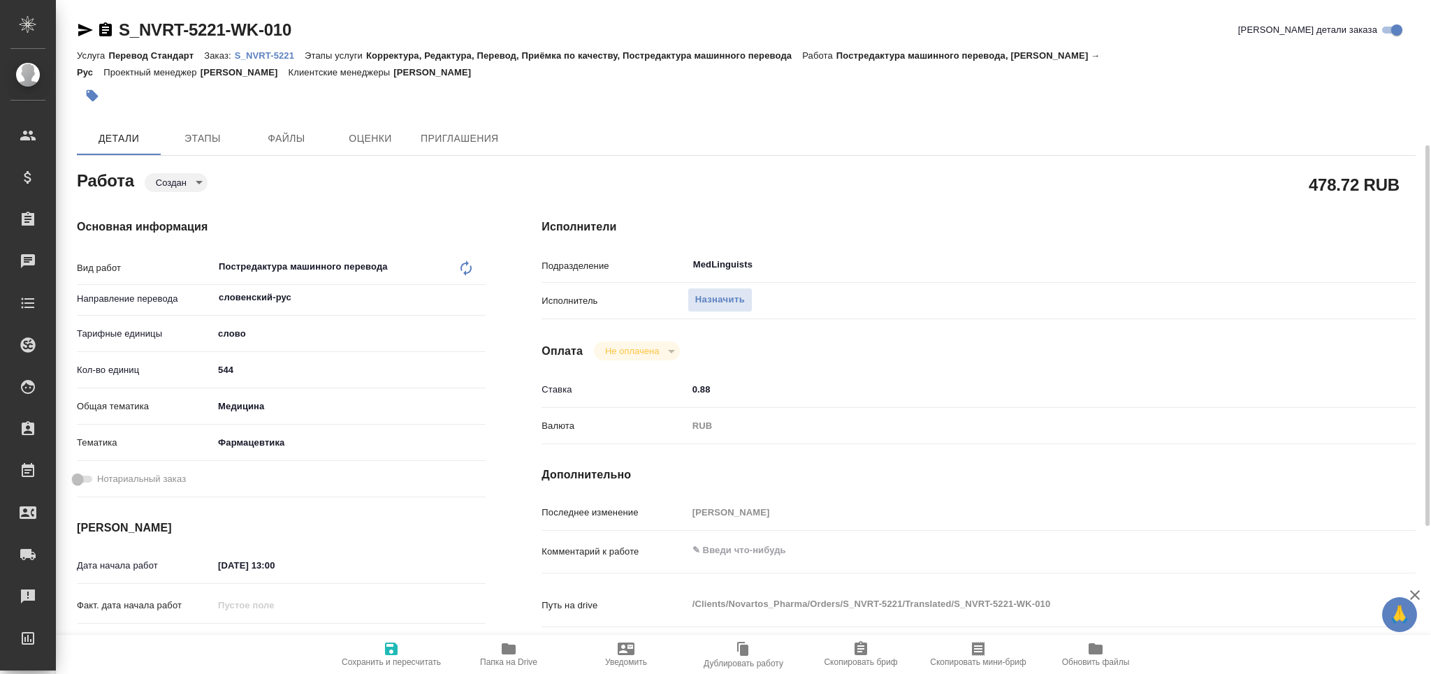
scroll to position [186, 0]
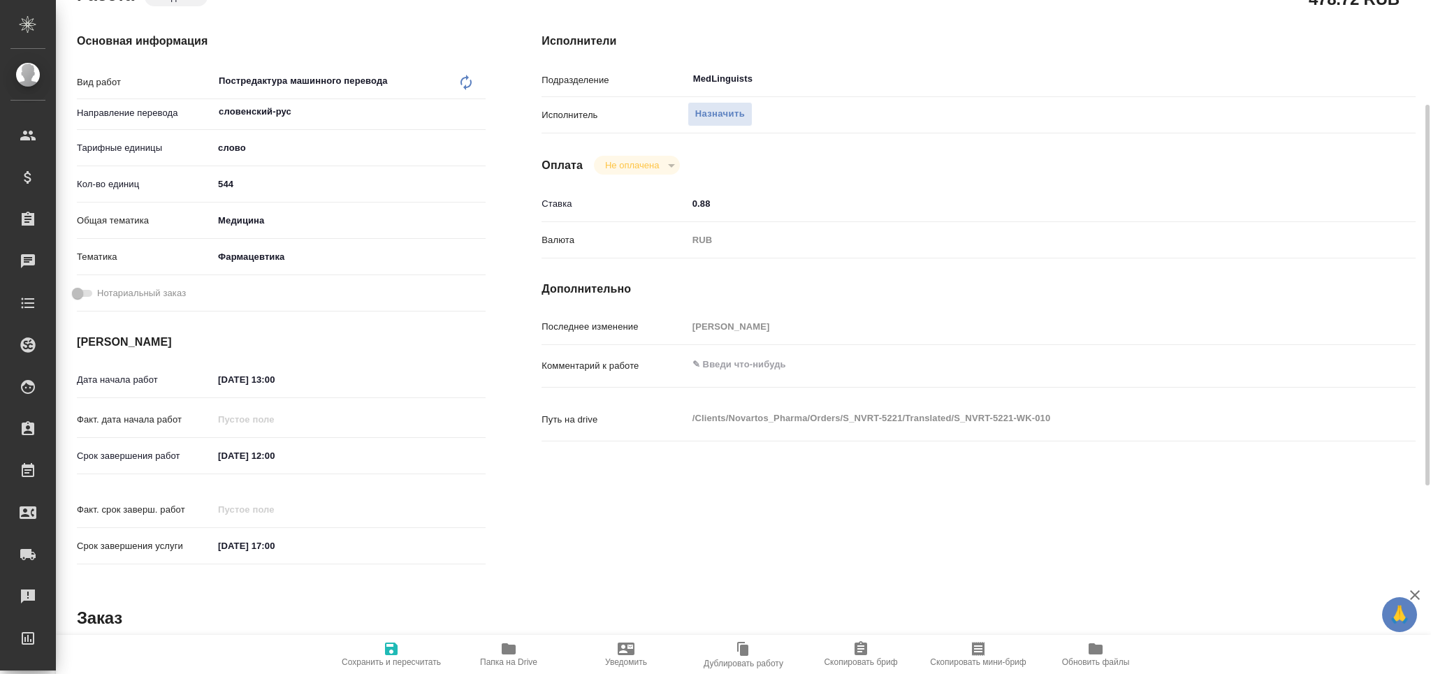
type textarea "x"
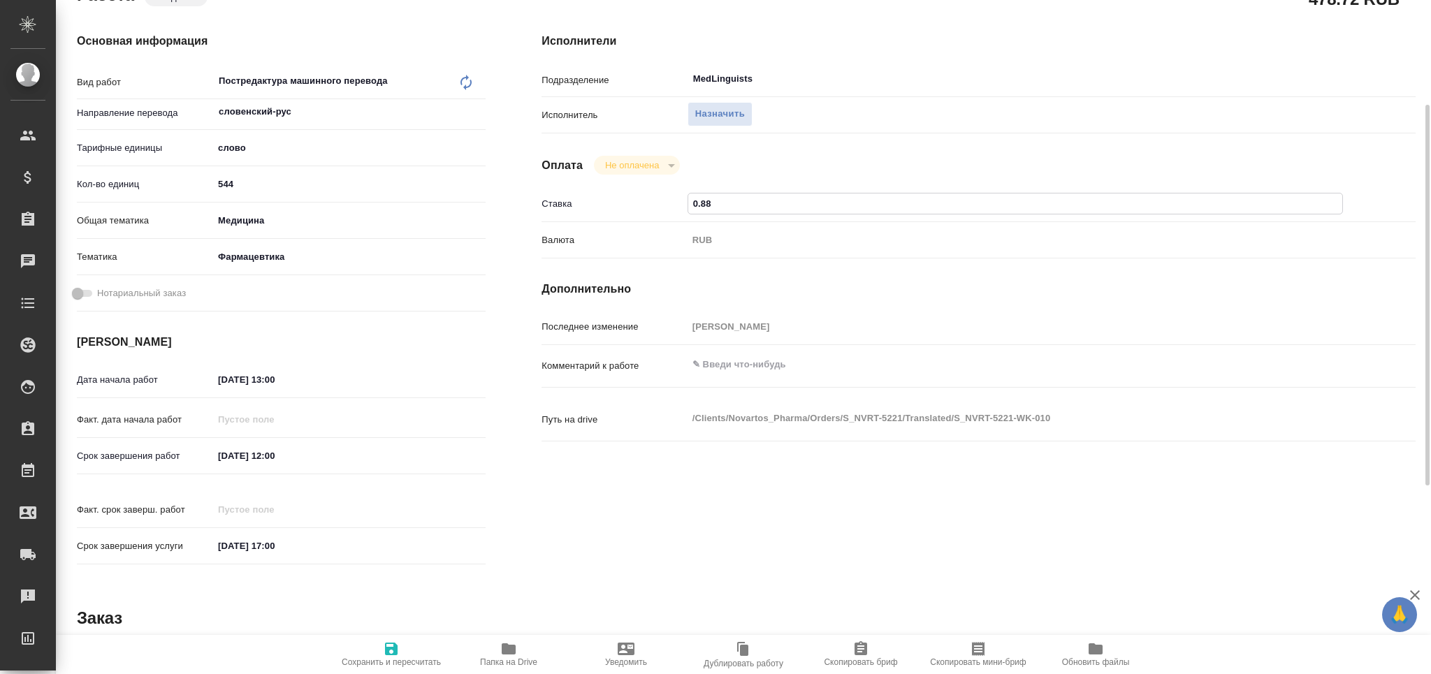
click at [616, 214] on div "Ставка 0.88" at bounding box center [978, 203] width 874 height 24
type textarea "x"
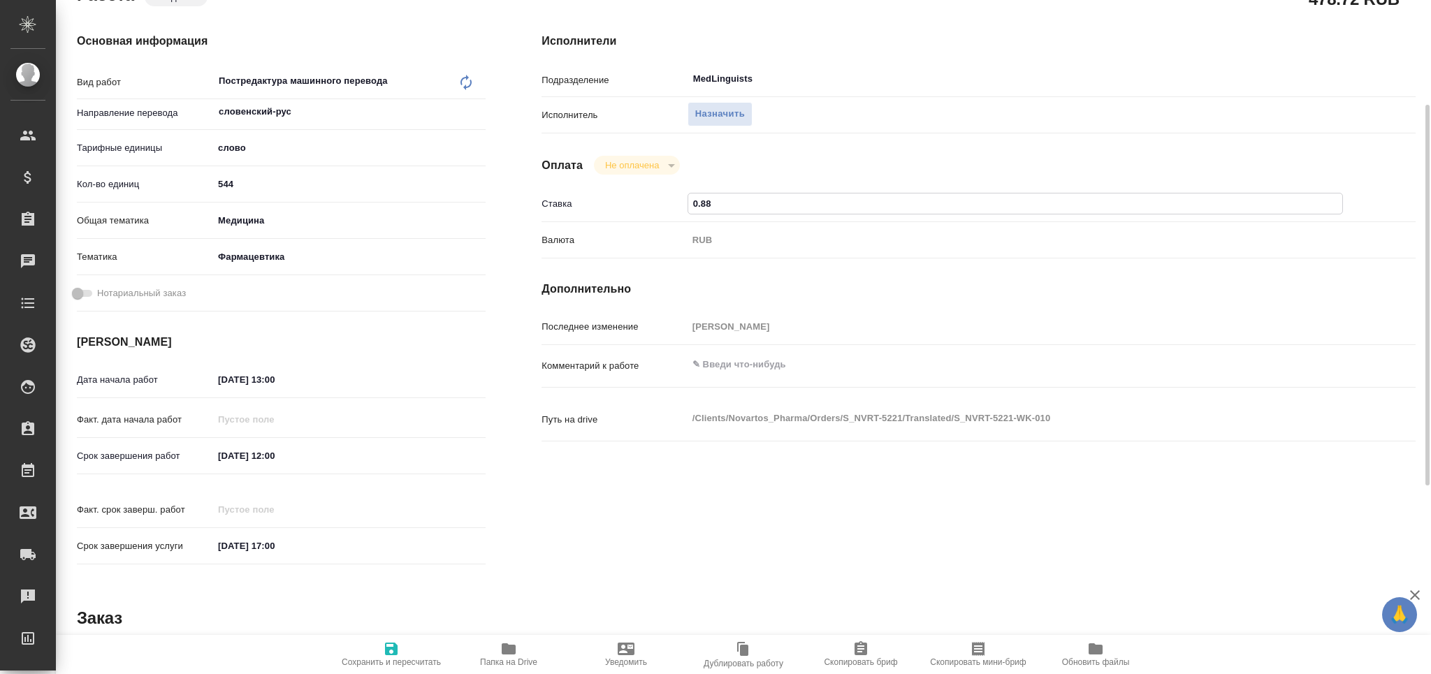
type textarea "x"
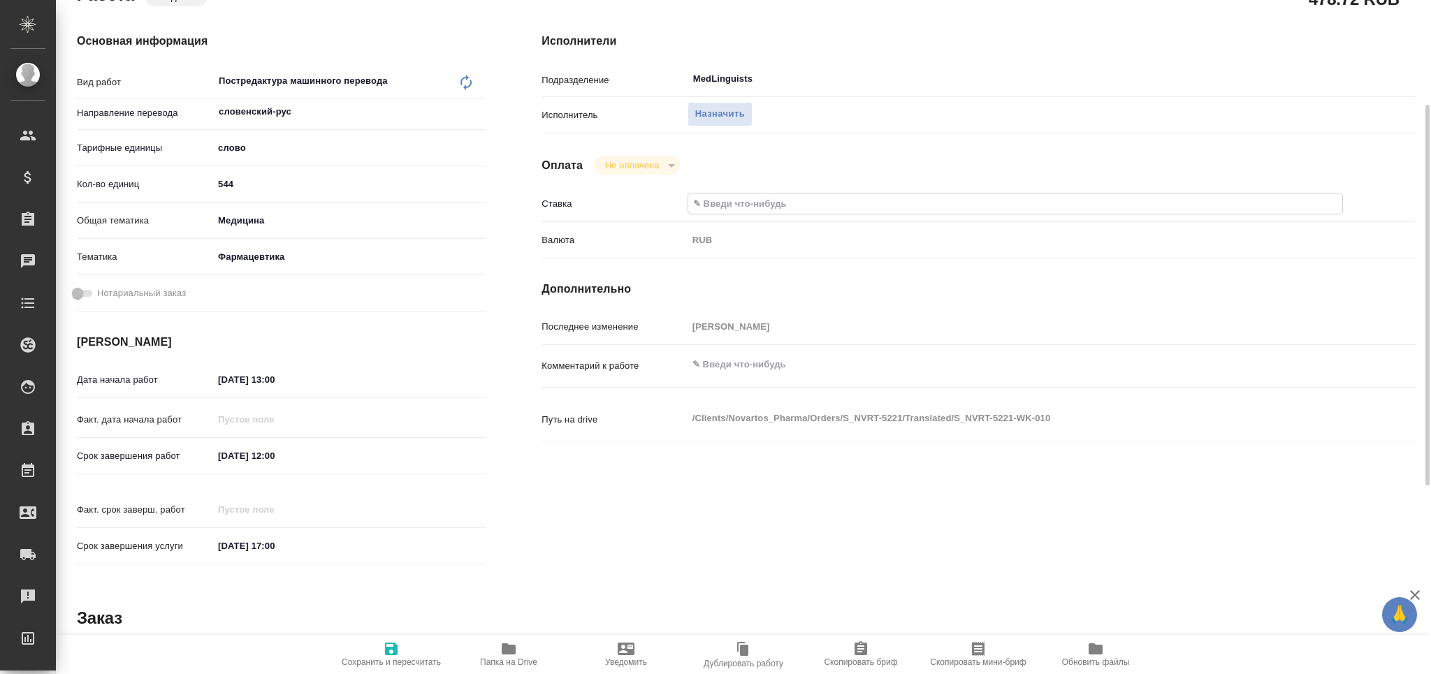
type textarea "x"
click at [416, 662] on span "Сохранить и пересчитать" at bounding box center [391, 662] width 99 height 10
type textarea "x"
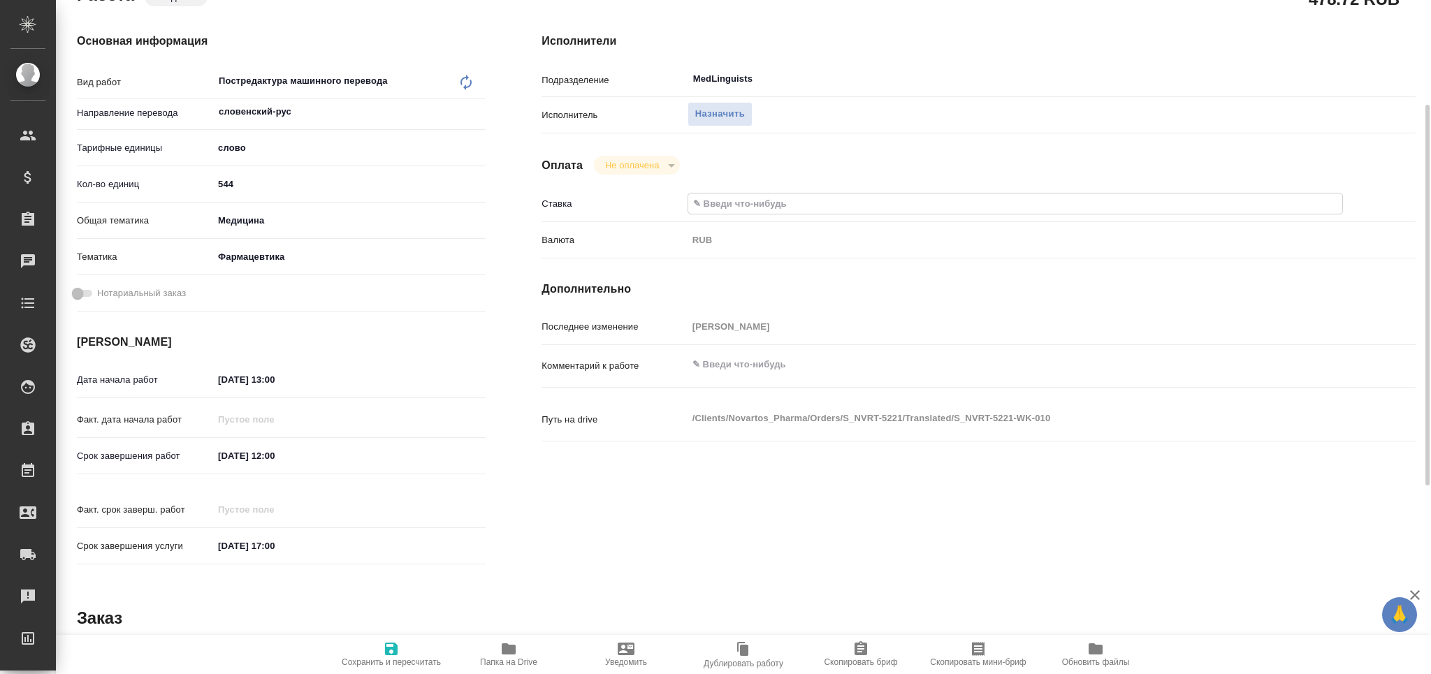
type textarea "x"
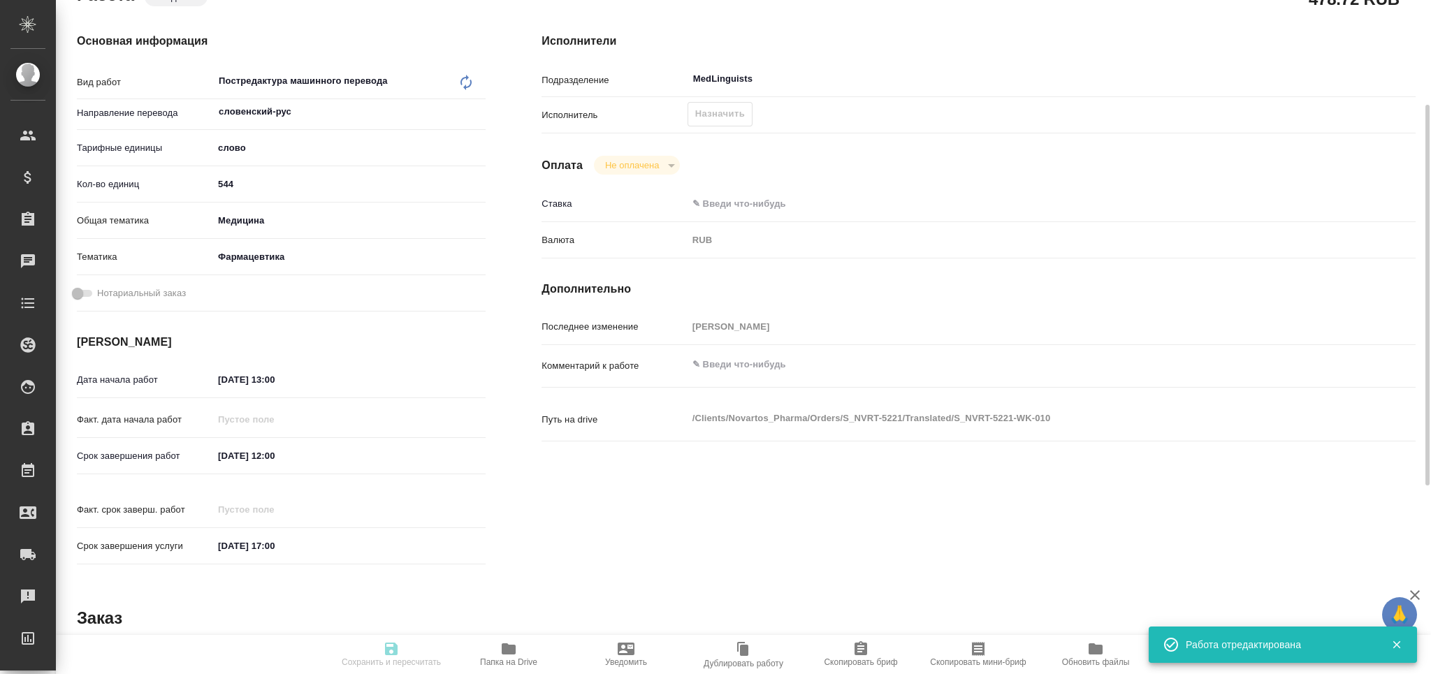
type textarea "x"
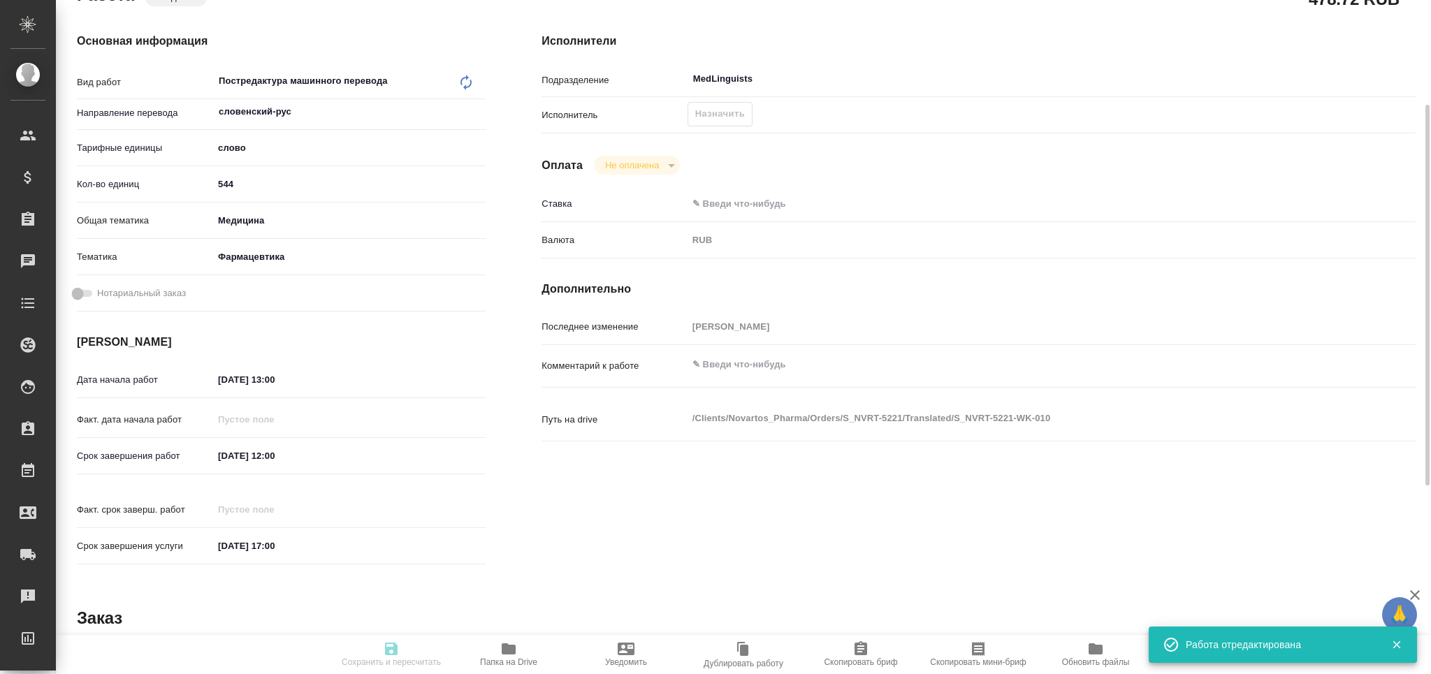
type input "created"
type textarea "Постредактура машинного перевода"
type textarea "x"
type input "словенский-рус"
type input "5a8b1489cc6b4906c91bfd90"
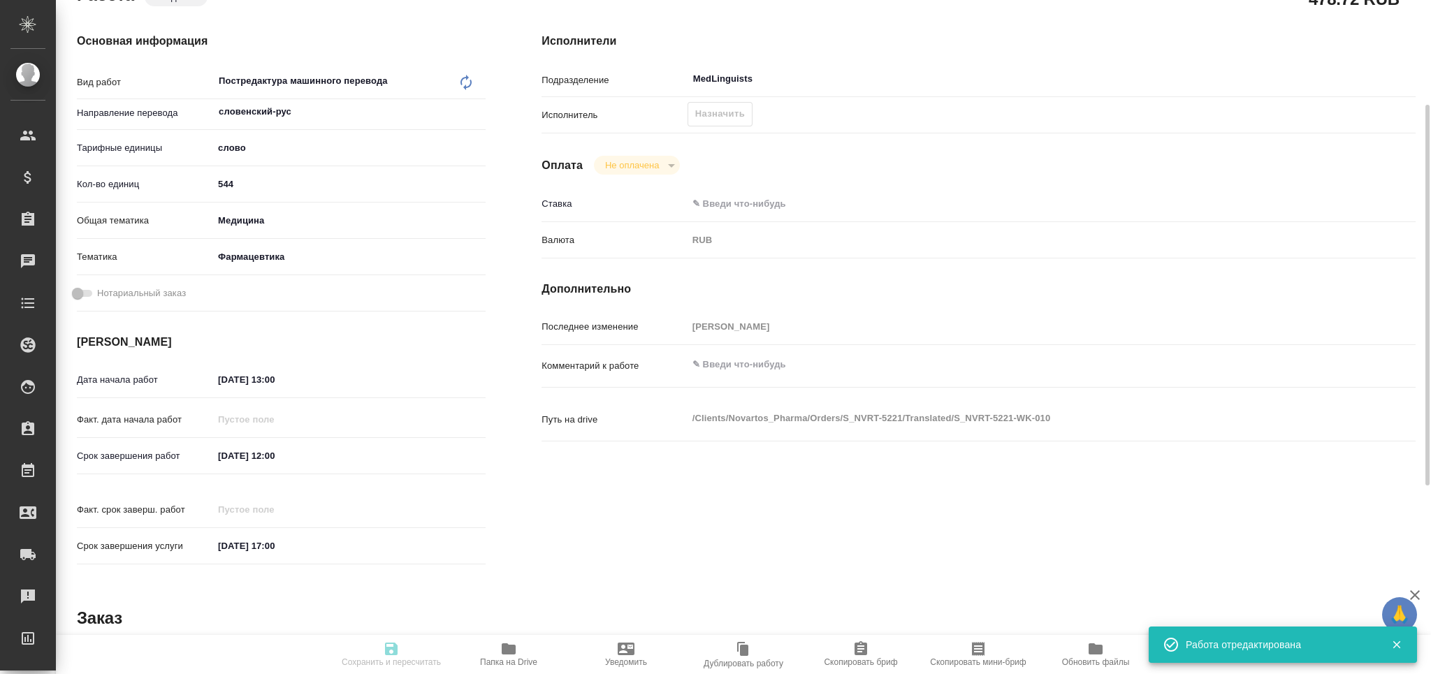
type input "544"
type input "med"
type input "6149832f2b7be24903fd7a82"
type input "[DATE] 13:00"
type input "[DATE] 12:00"
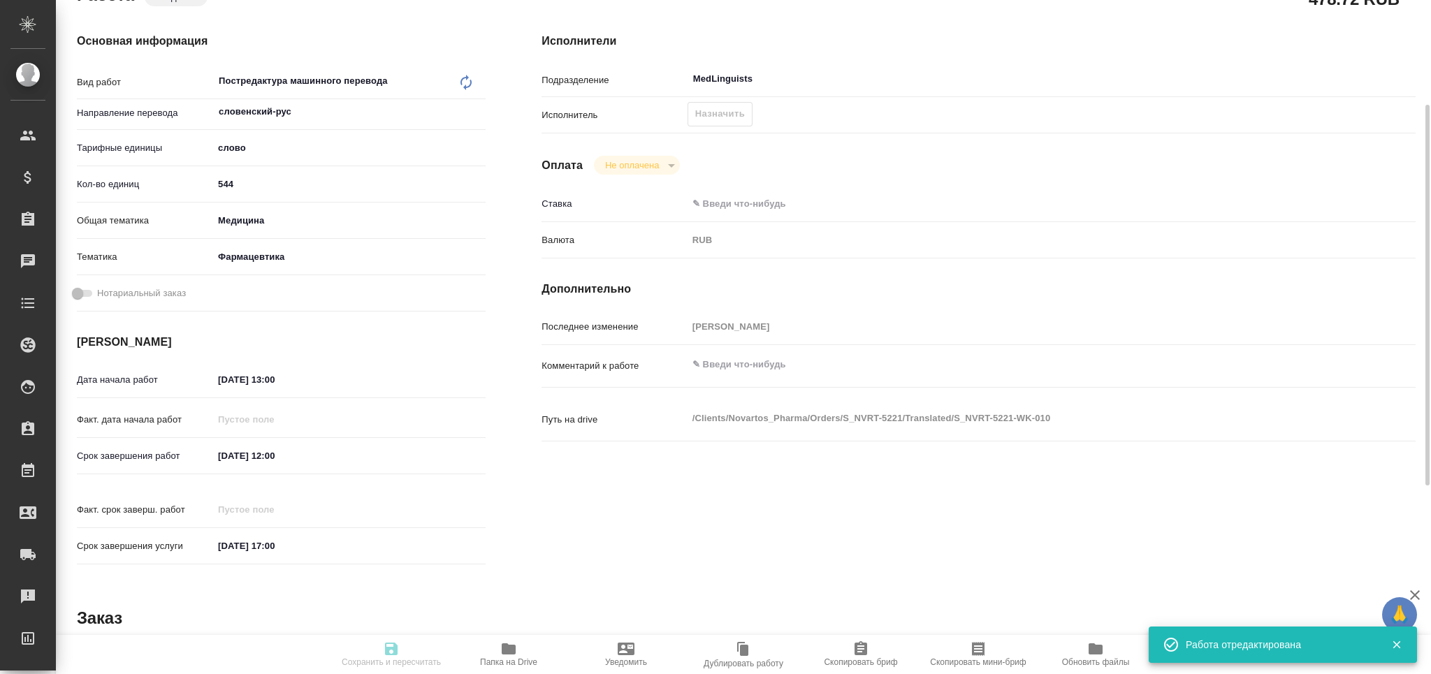
type input "[DATE] 17:00"
type input "MedLinguists"
type input "notPayed"
type input "0"
type input "RUB"
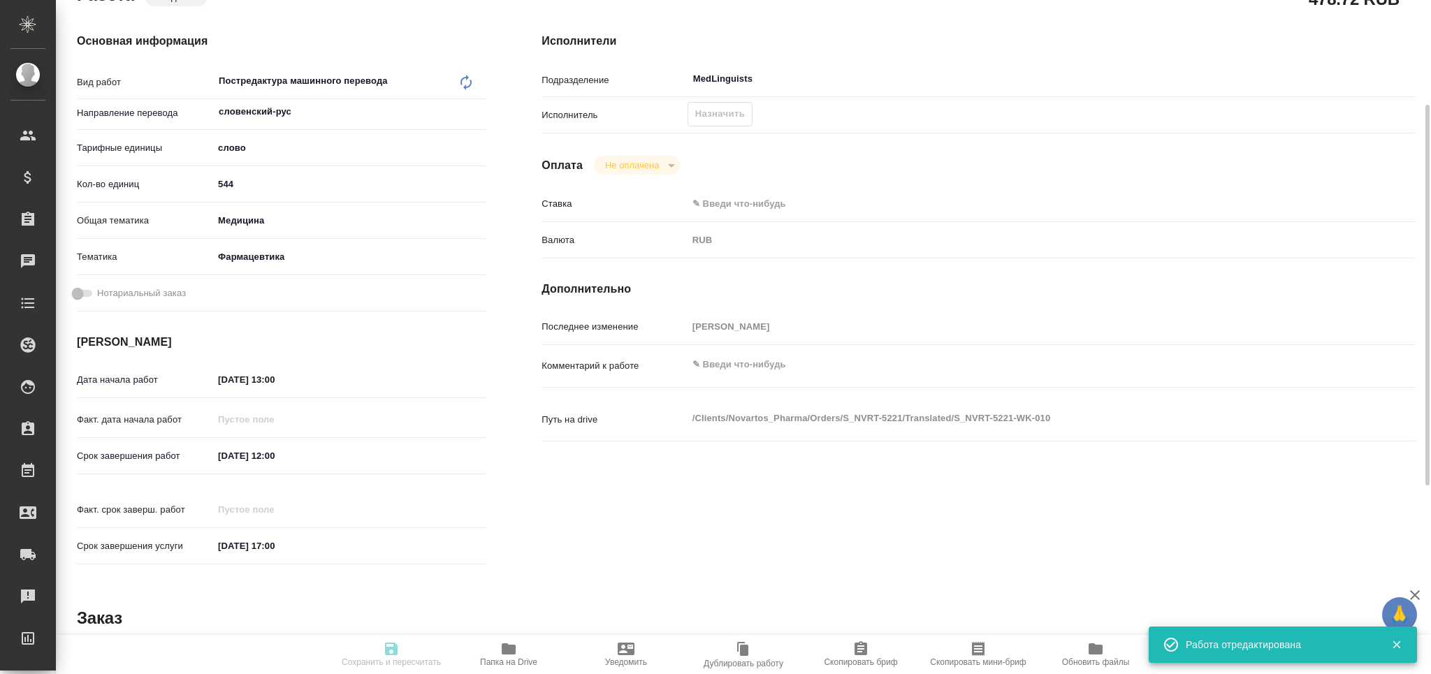
type input "[PERSON_NAME]"
type textarea "x"
type textarea "/Clients/Novartos_Pharma/Orders/S_NVRT-5221/Translated/S_NVRT-5221-WK-010"
type textarea "x"
type input "S_NVRT-5221"
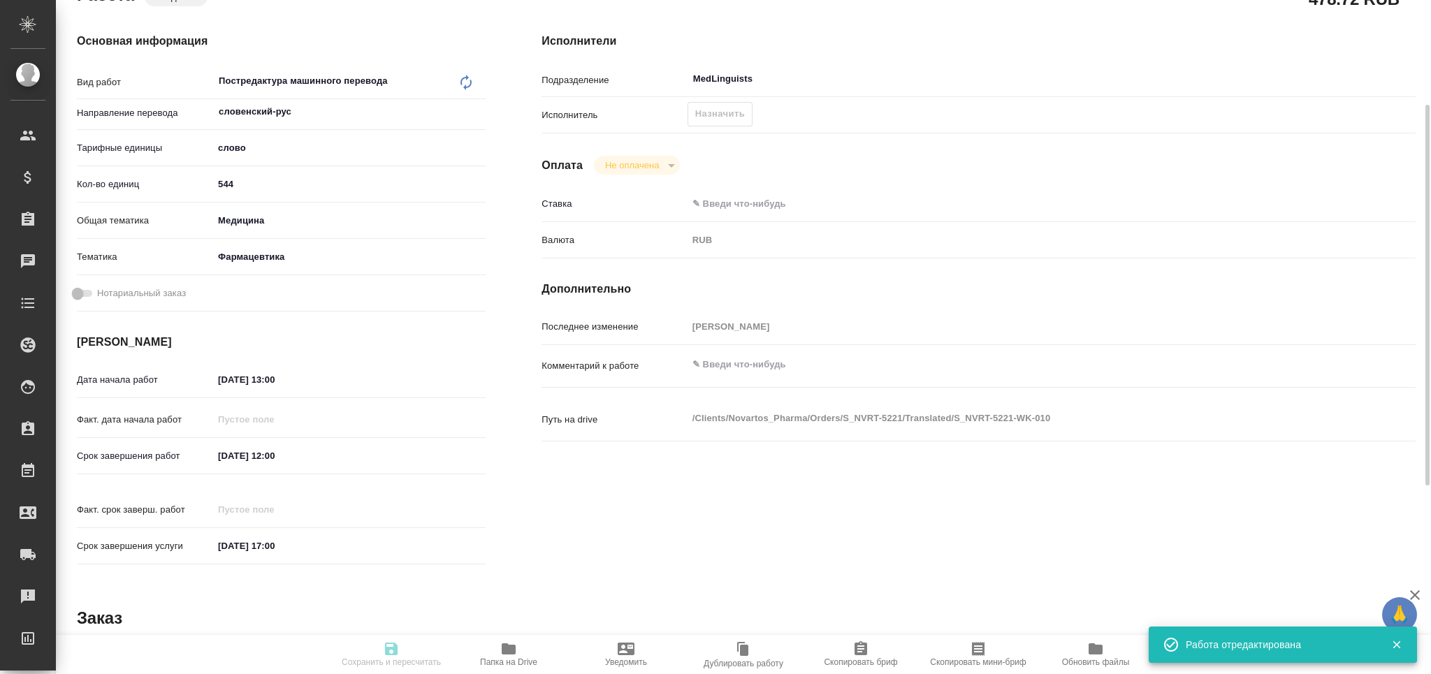
type input "Перевод Стандарт"
type input "Корректура, Редактура, Перевод, Приёмка по качеству, Постредактура машинного пе…"
type input "[PERSON_NAME]"
type input "Арсеньева Вера"
type input "/Clients/Novartos_Pharma/Orders/S_NVRT-5221"
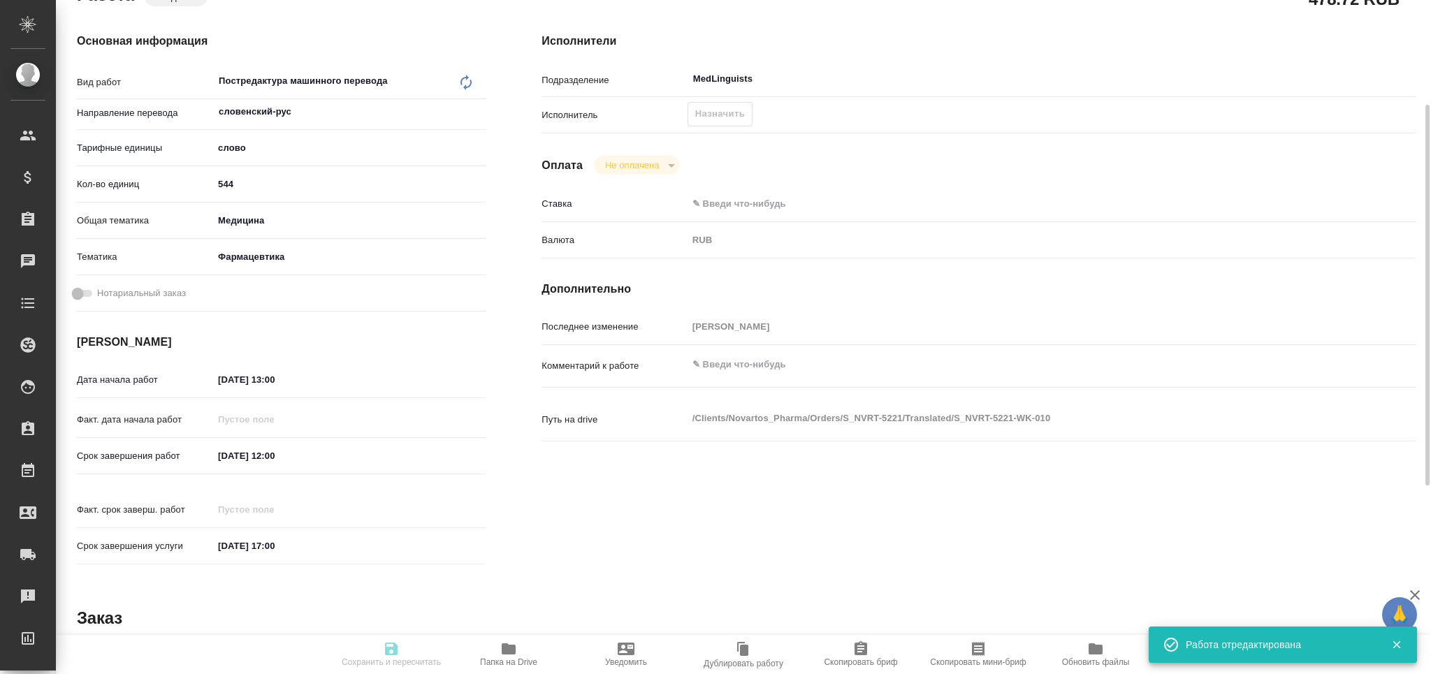
type textarea "x"
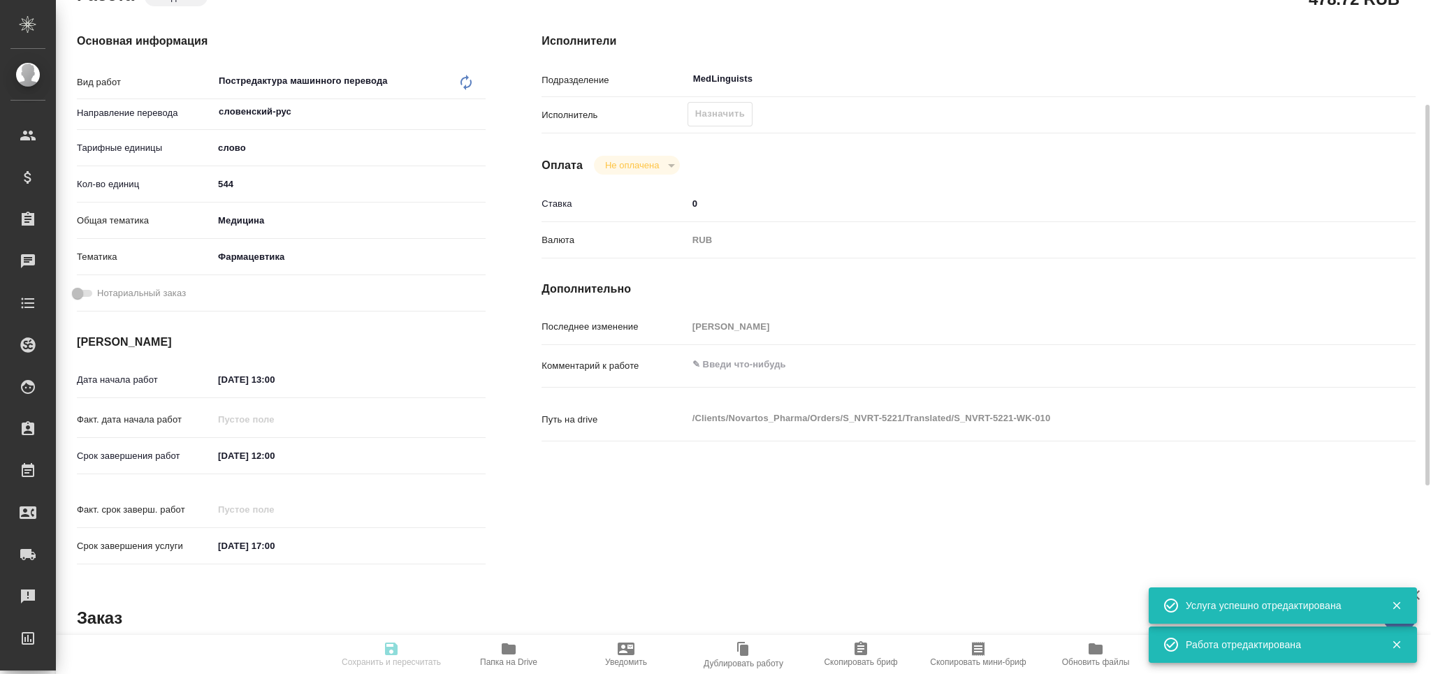
type textarea "x"
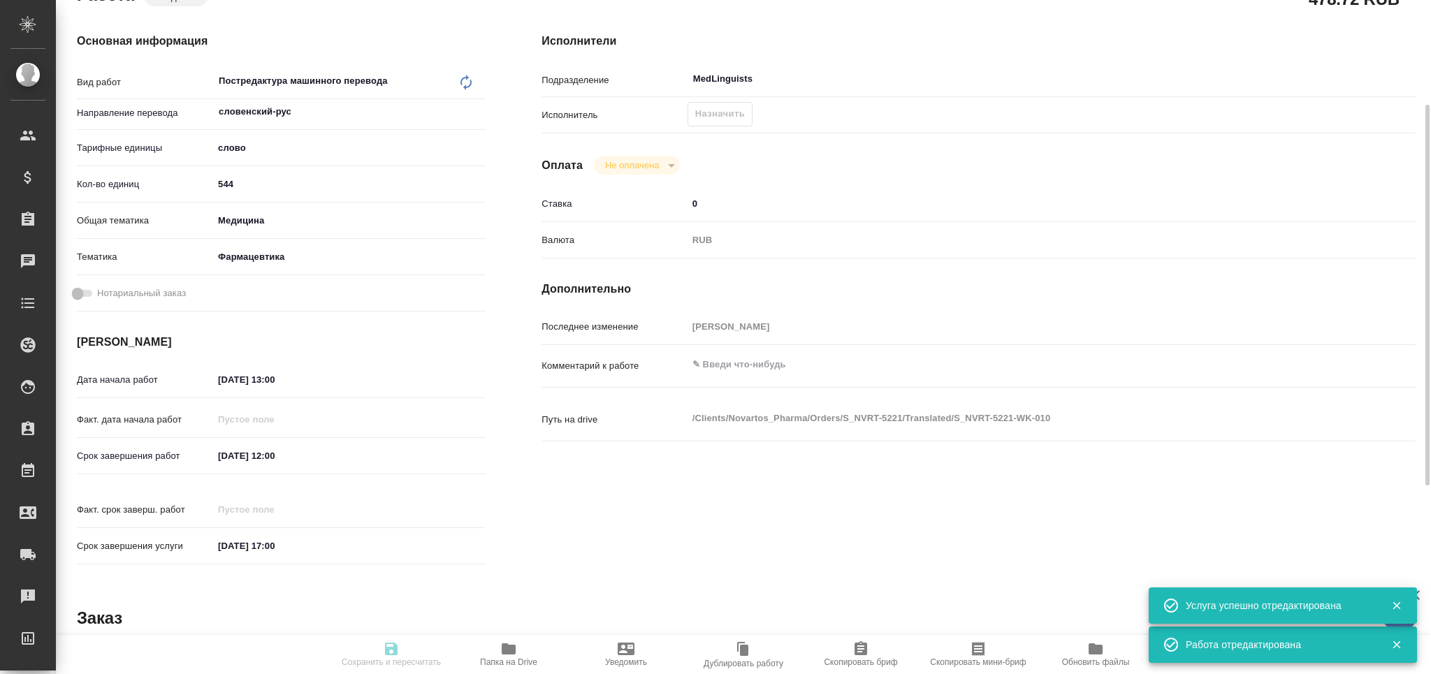
type textarea "x"
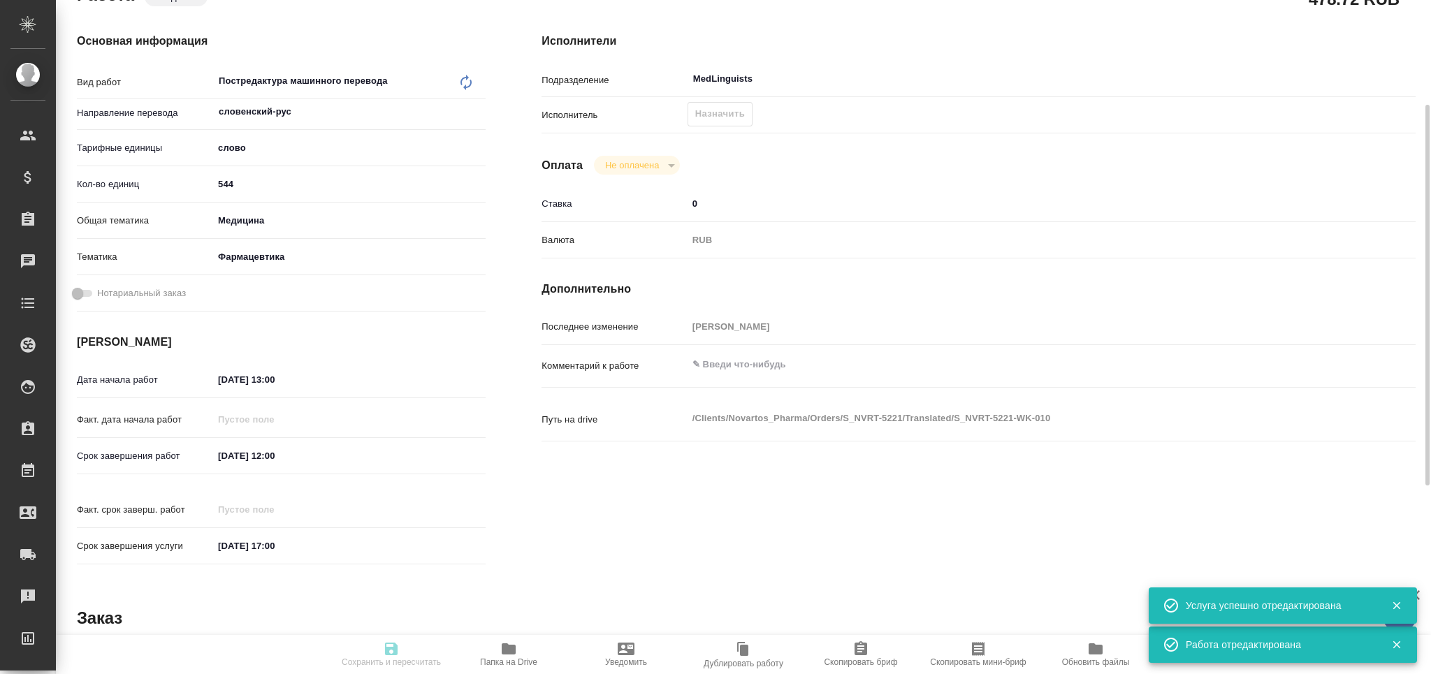
type textarea "x"
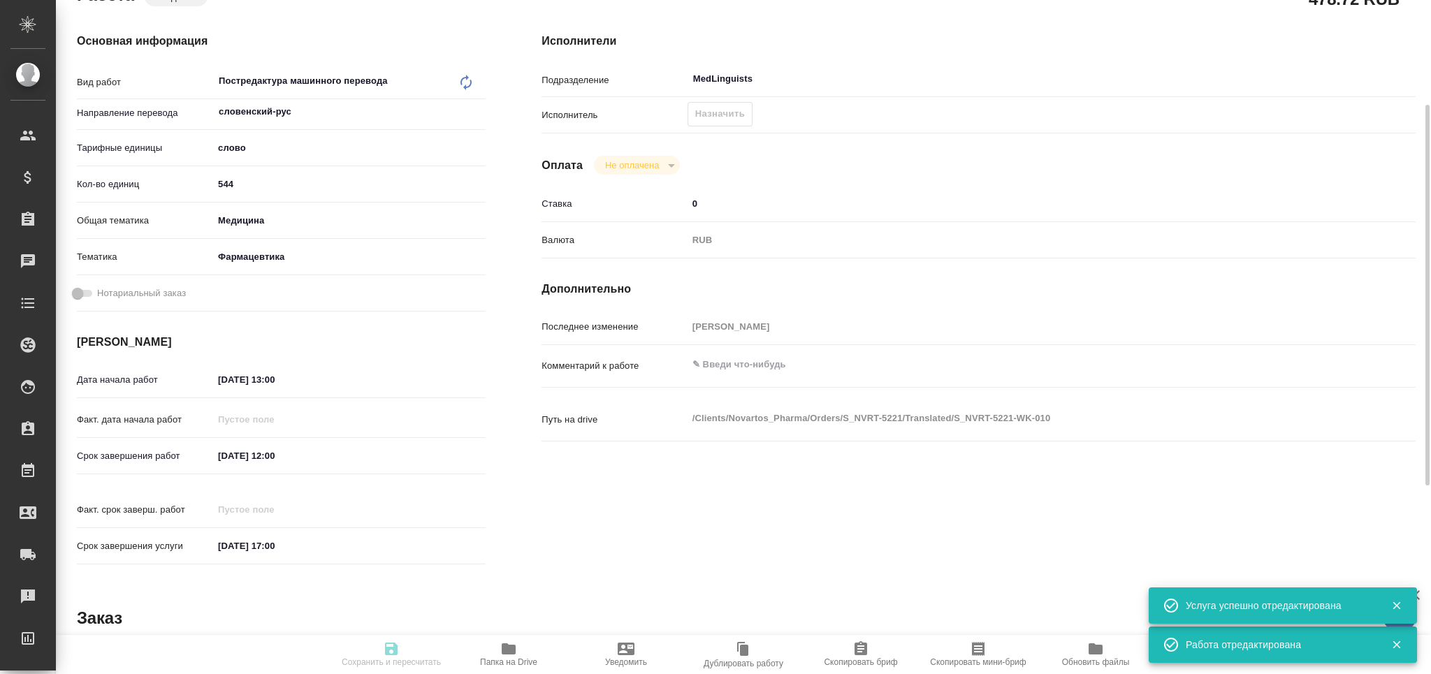
click at [981, 652] on icon "button" at bounding box center [978, 649] width 17 height 17
type textarea "x"
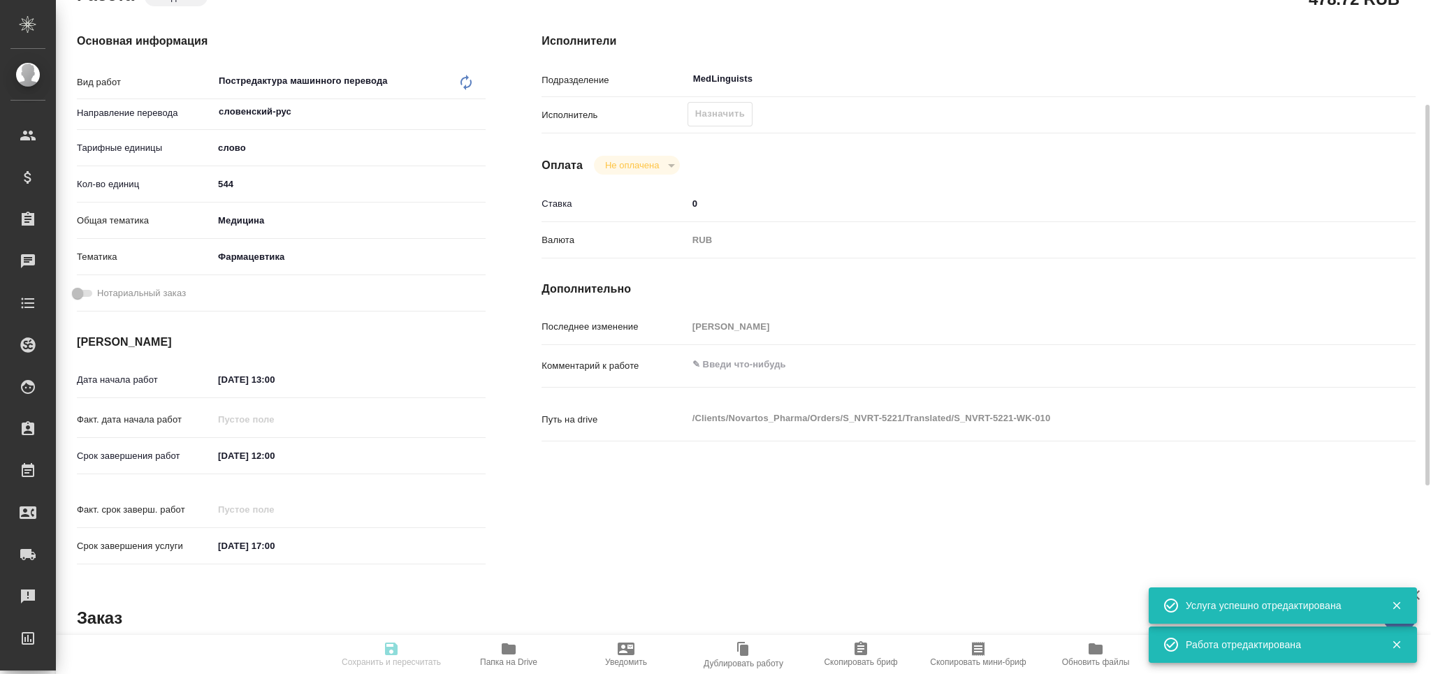
type textarea "x"
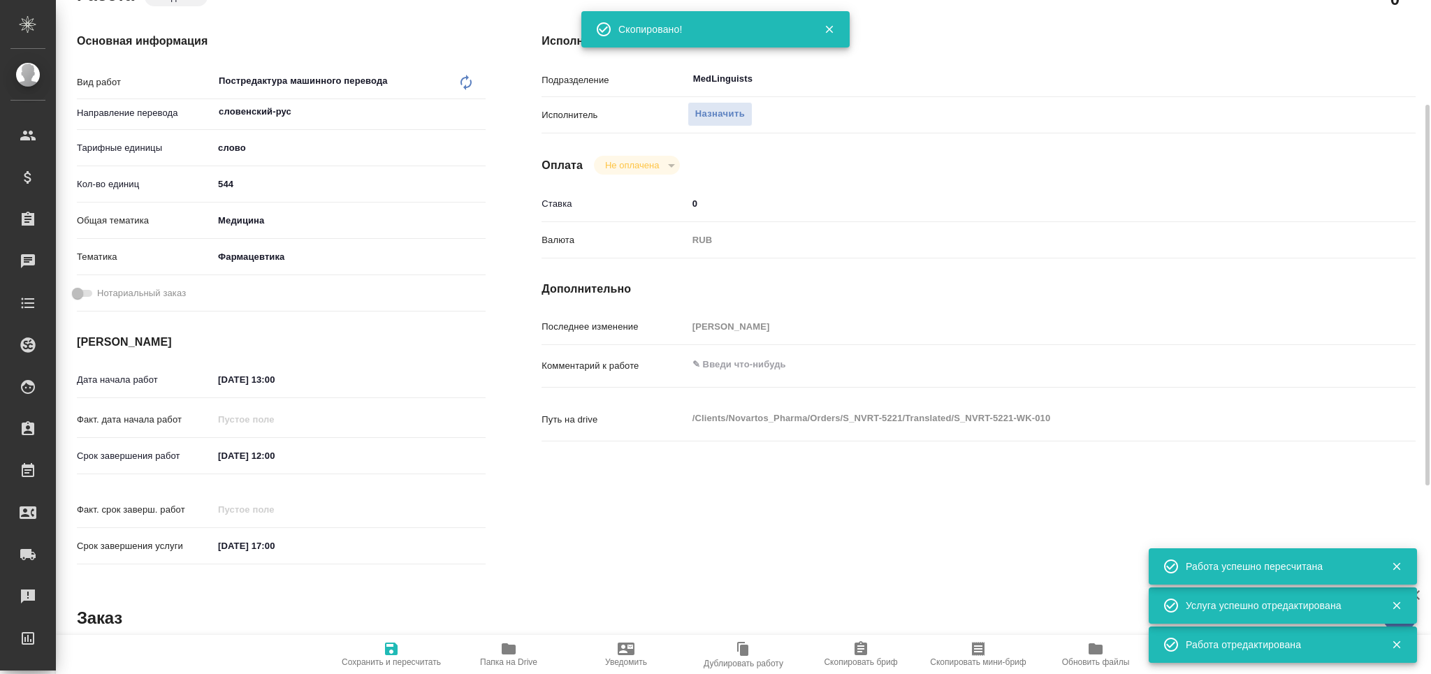
type input "created"
type textarea "Постредактура машинного перевода"
type textarea "x"
type input "словенский-рус"
type input "5a8b1489cc6b4906c91bfd90"
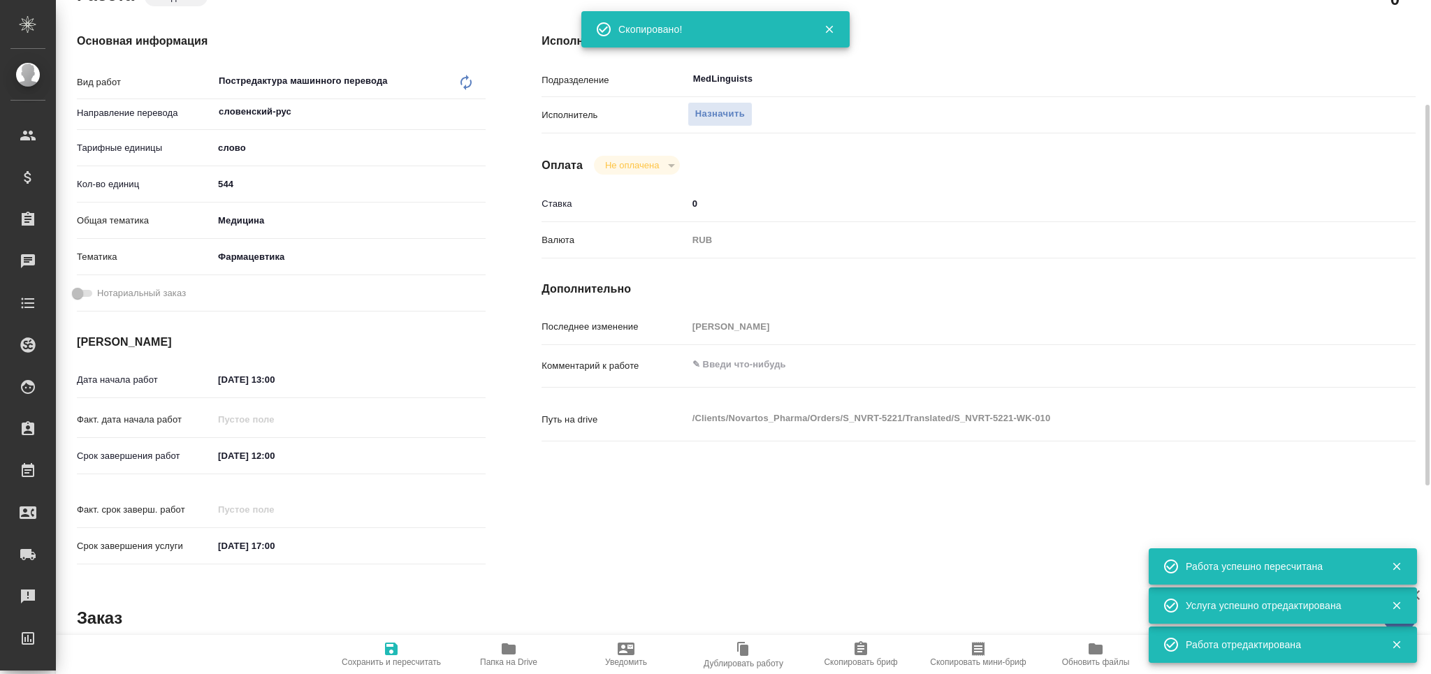
type input "544"
type input "med"
type input "6149832f2b7be24903fd7a82"
type input "26.09.2025 13:00"
type input "08.10.2025 12:00"
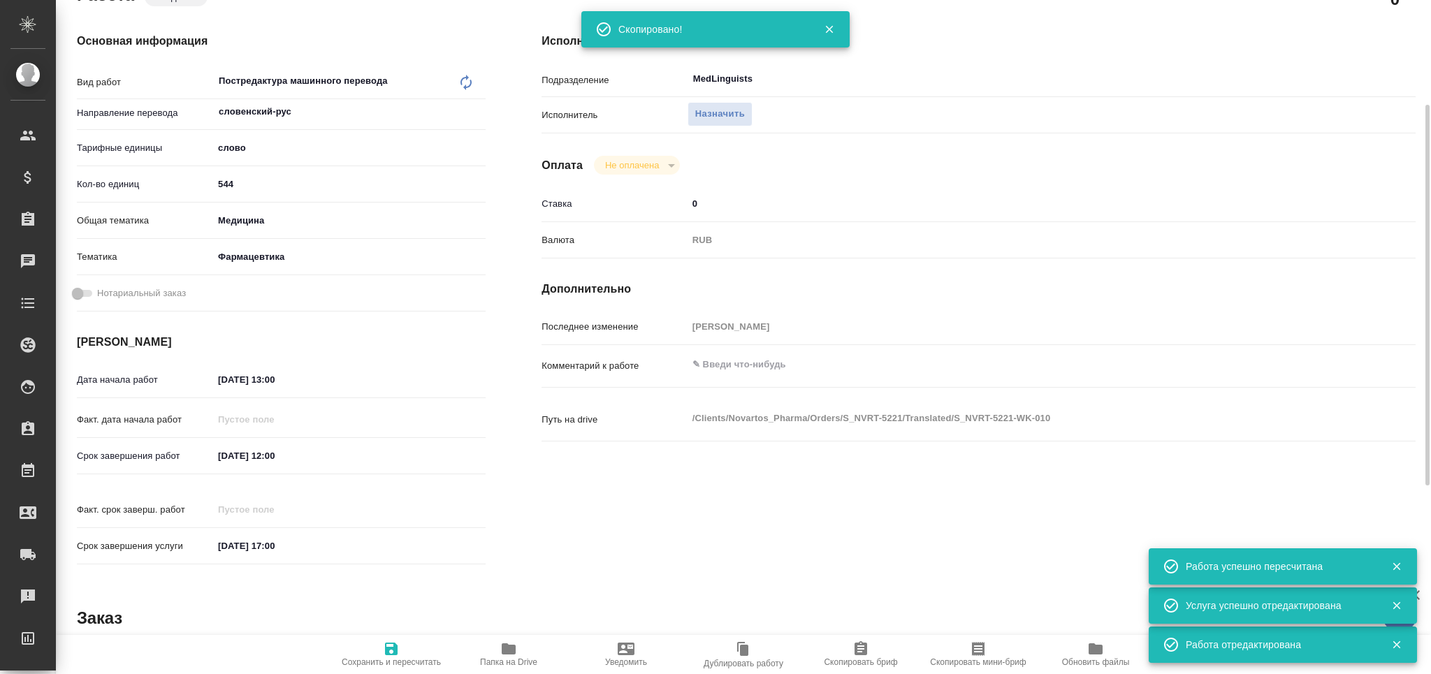
type input "08.10.2025 17:00"
type input "MedLinguists"
type input "notPayed"
type input "0"
type input "RUB"
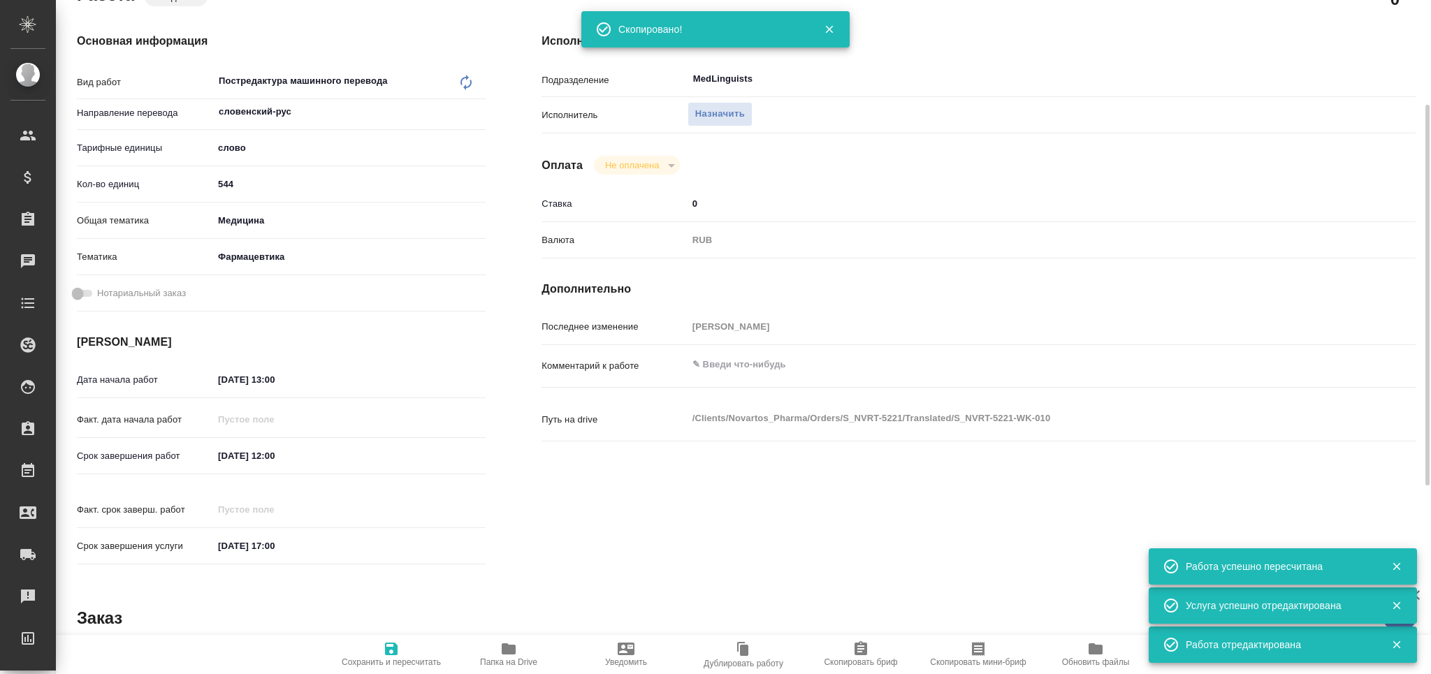
type input "[PERSON_NAME]"
type textarea "x"
type textarea "/Clients/Novartos_Pharma/Orders/S_NVRT-5221/Translated/S_NVRT-5221-WK-010"
type textarea "x"
type input "S_NVRT-5221"
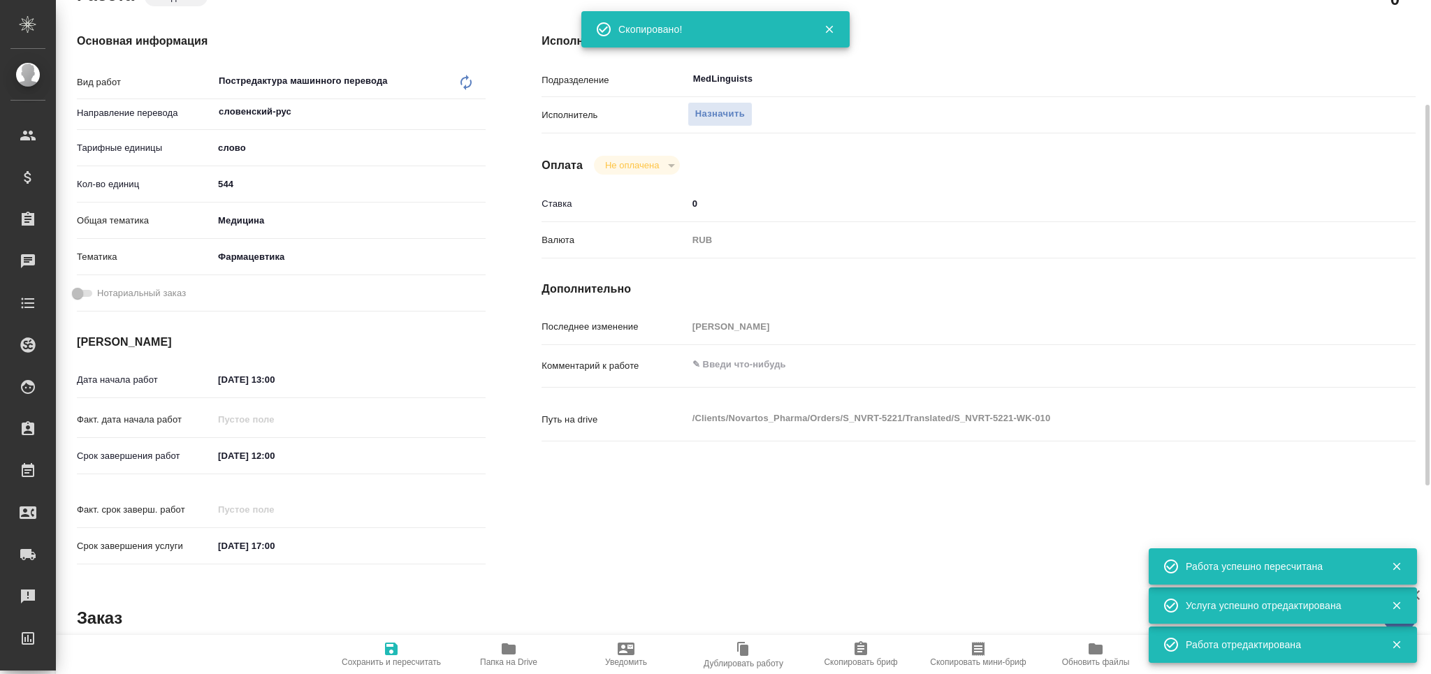
type input "Перевод Стандарт"
type input "Корректура, Редактура, Перевод, Приёмка по качеству, Постредактура машинного пе…"
type input "[PERSON_NAME]"
type input "Арсеньева Вера"
type input "/Clients/Novartos_Pharma/Orders/S_NVRT-5221"
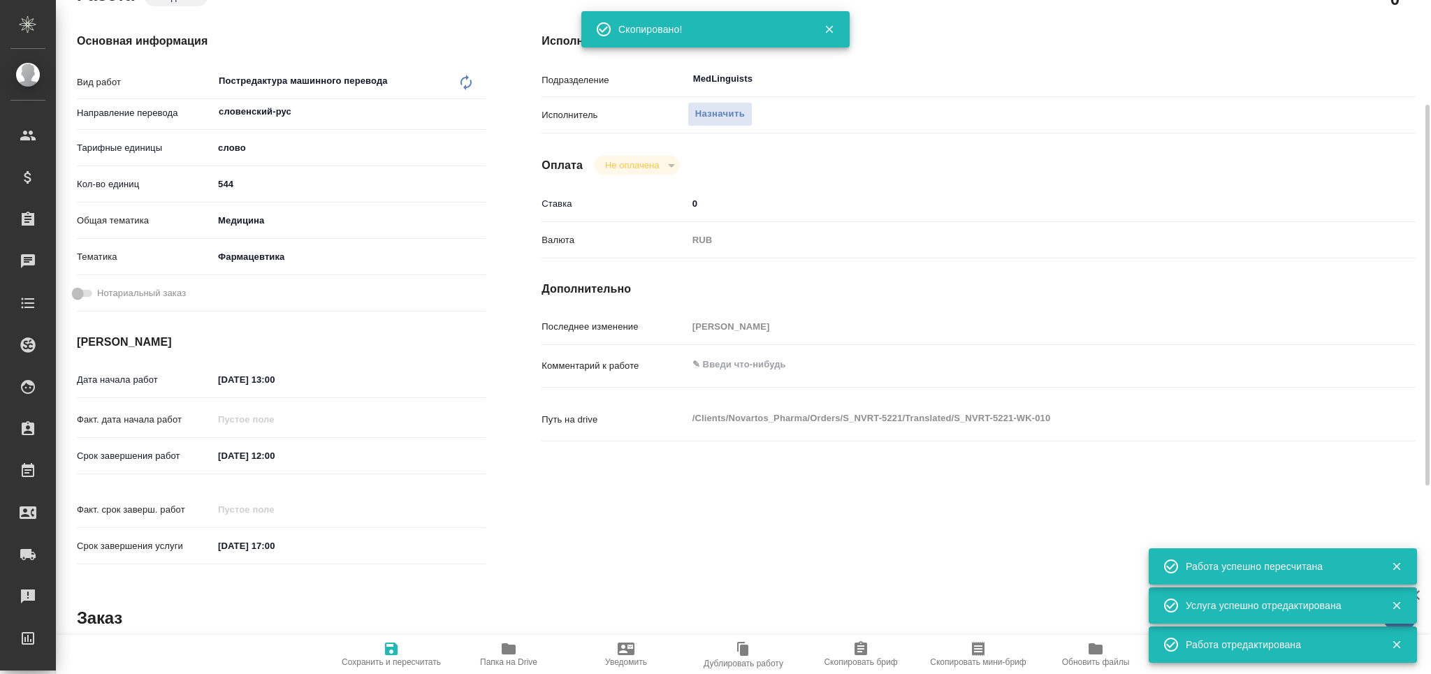
type textarea "x"
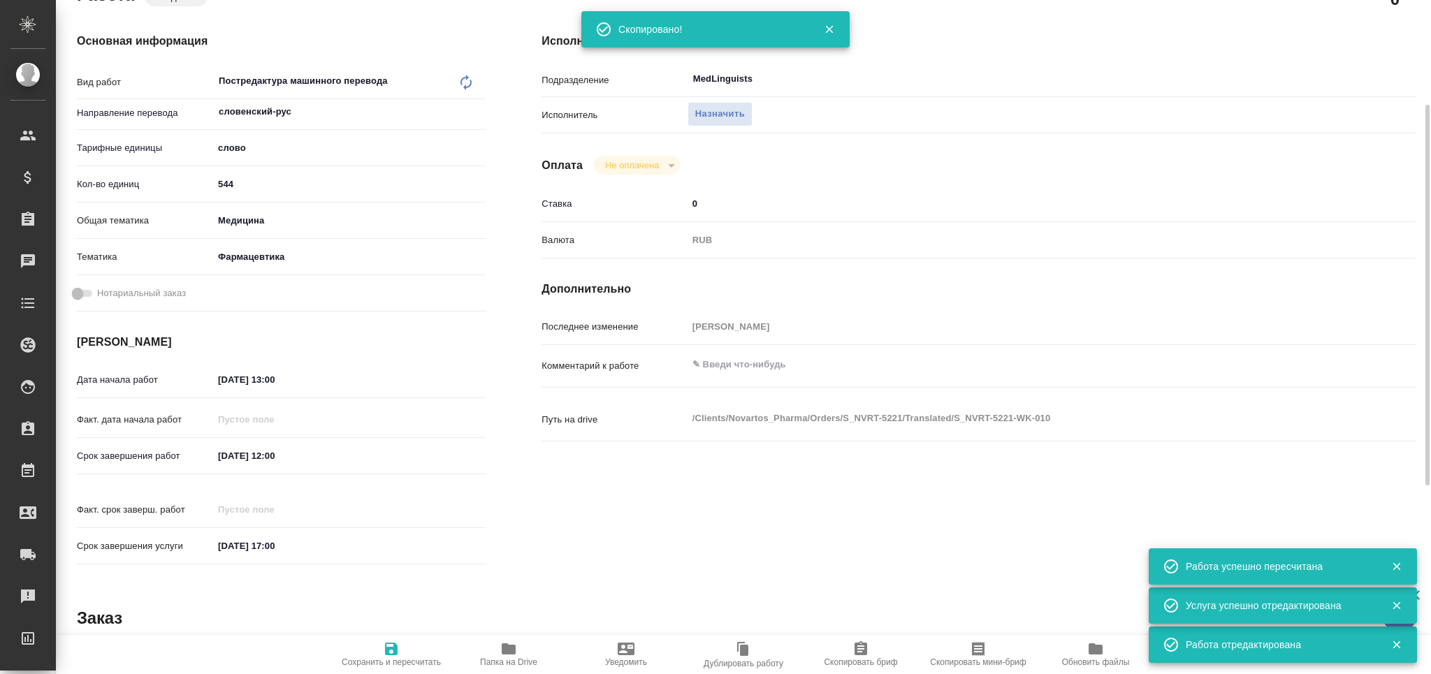
type textarea "x"
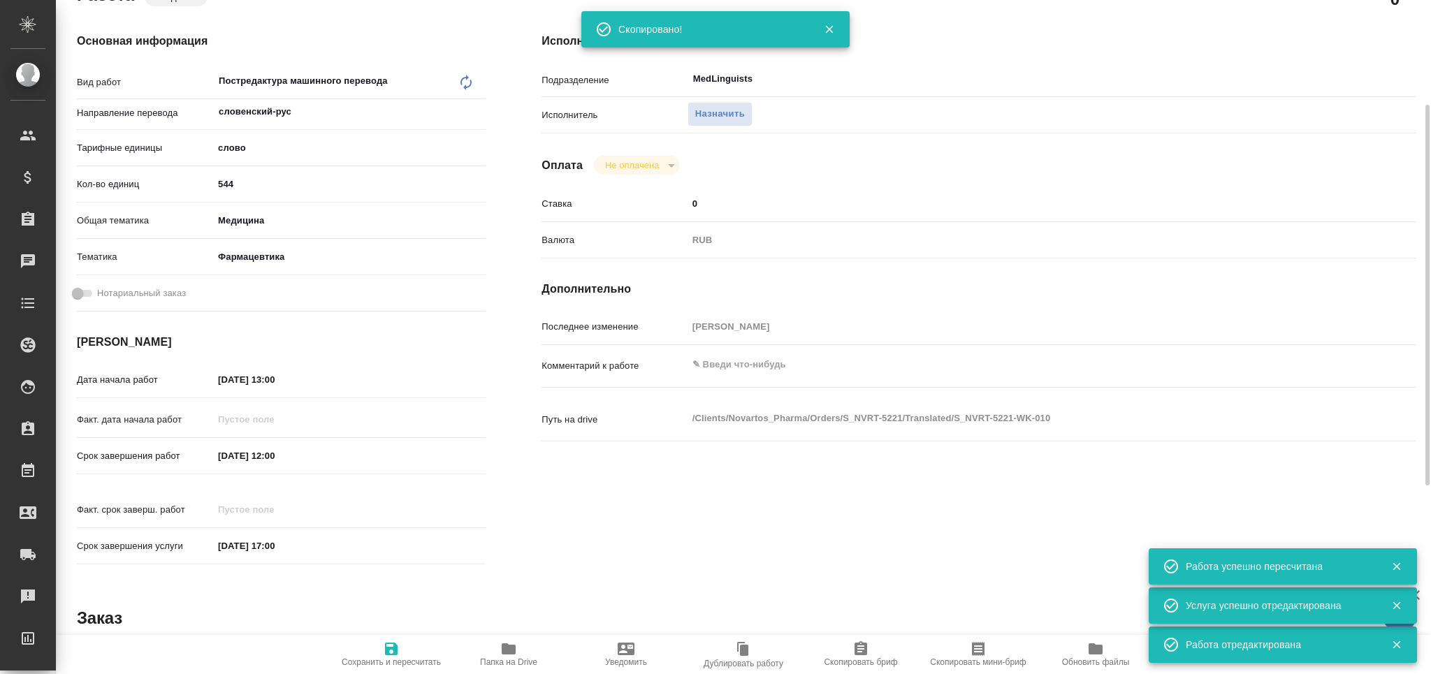
type textarea "x"
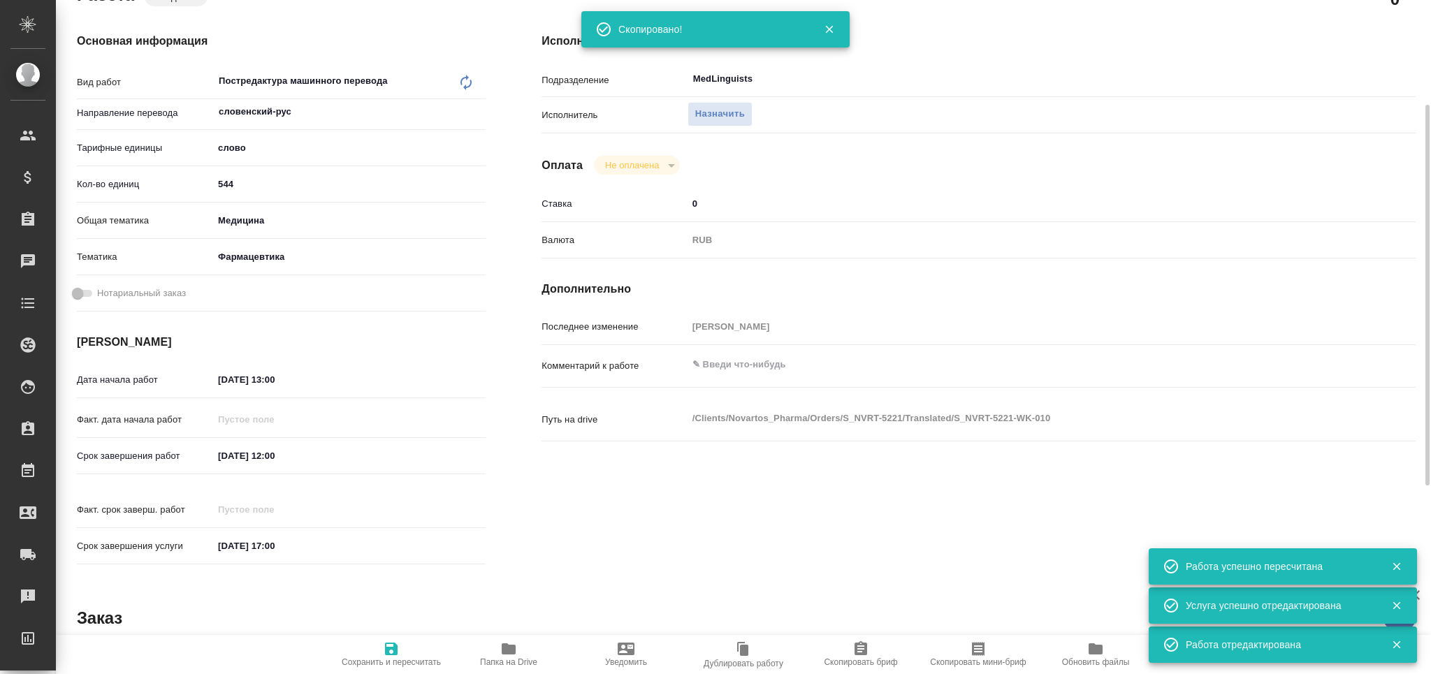
type textarea "x"
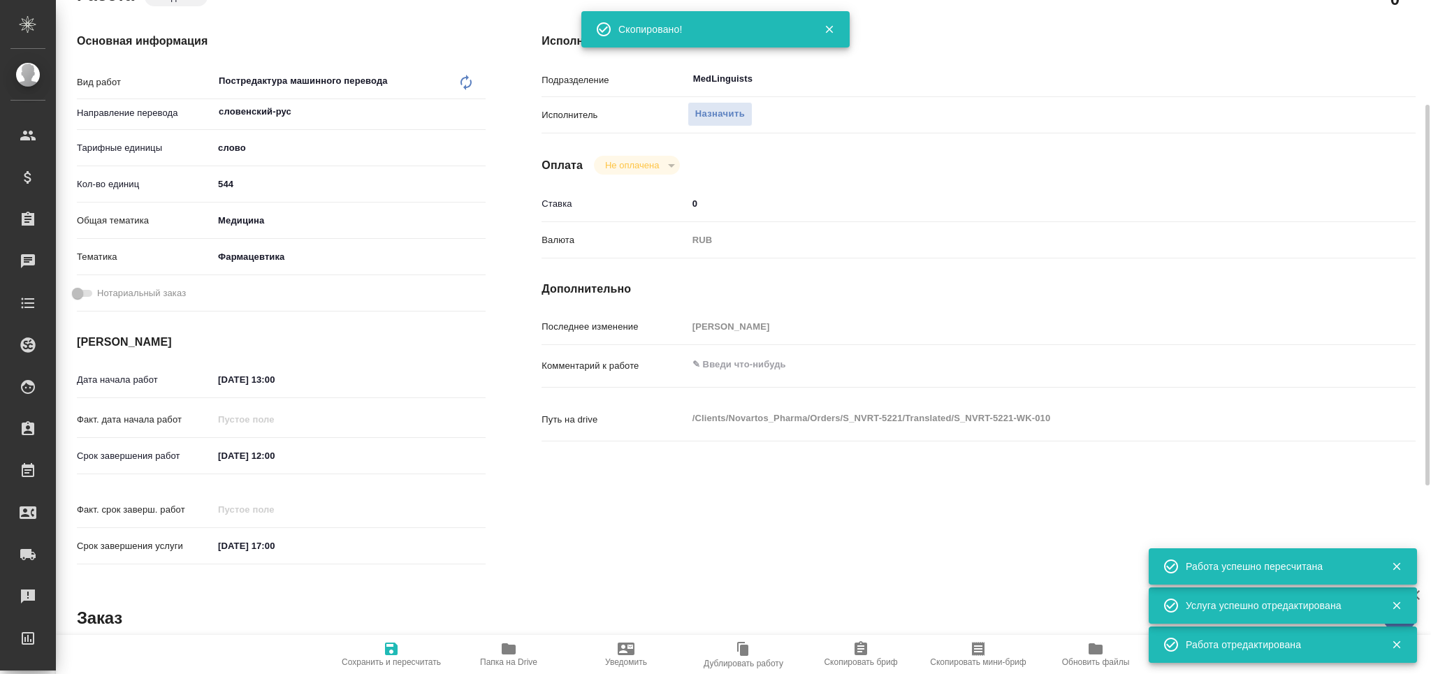
type textarea "x"
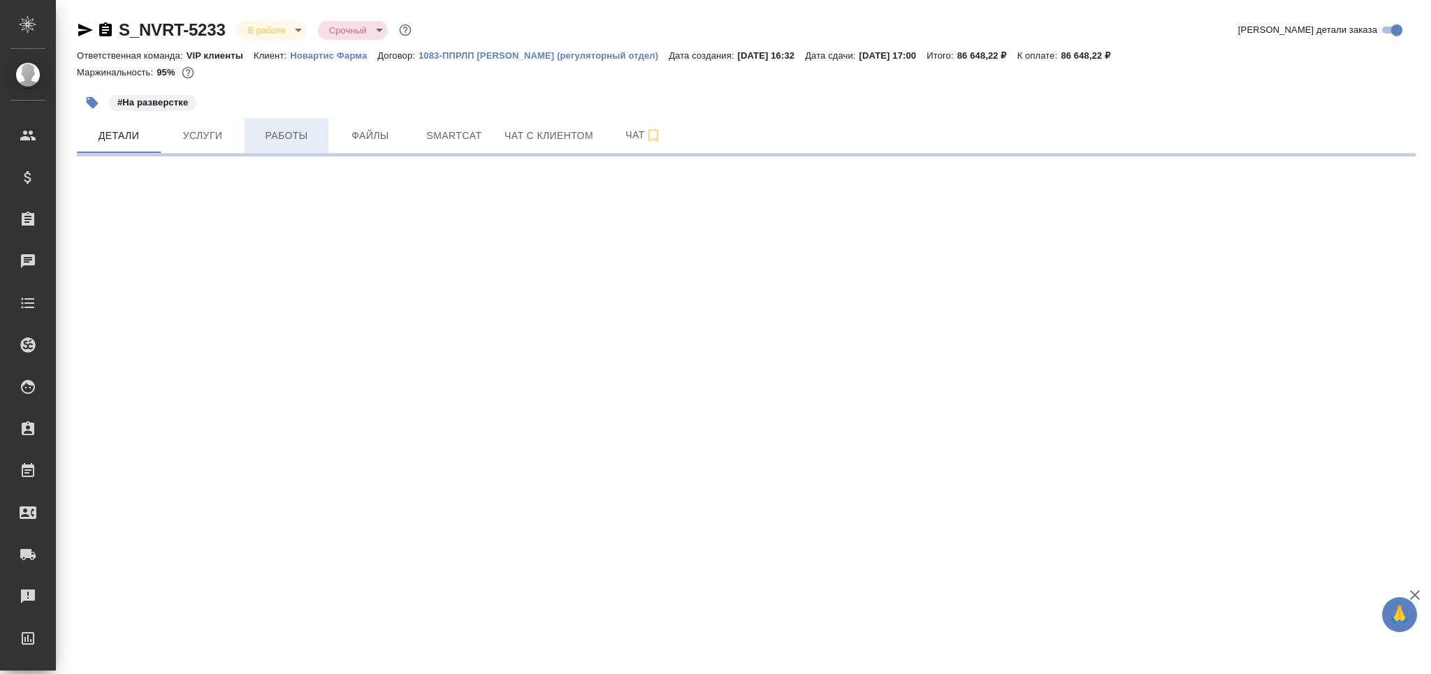
select select "RU"
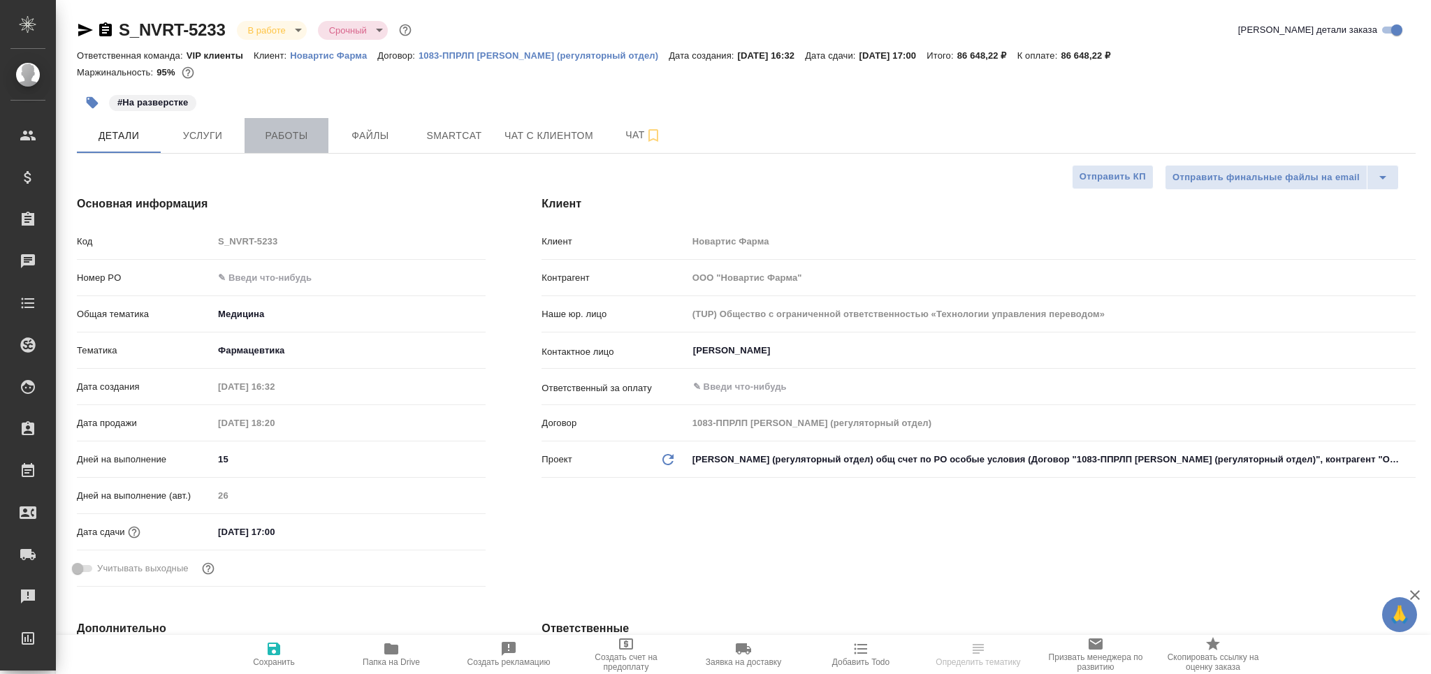
click at [272, 138] on span "Работы" at bounding box center [286, 135] width 67 height 17
type textarea "x"
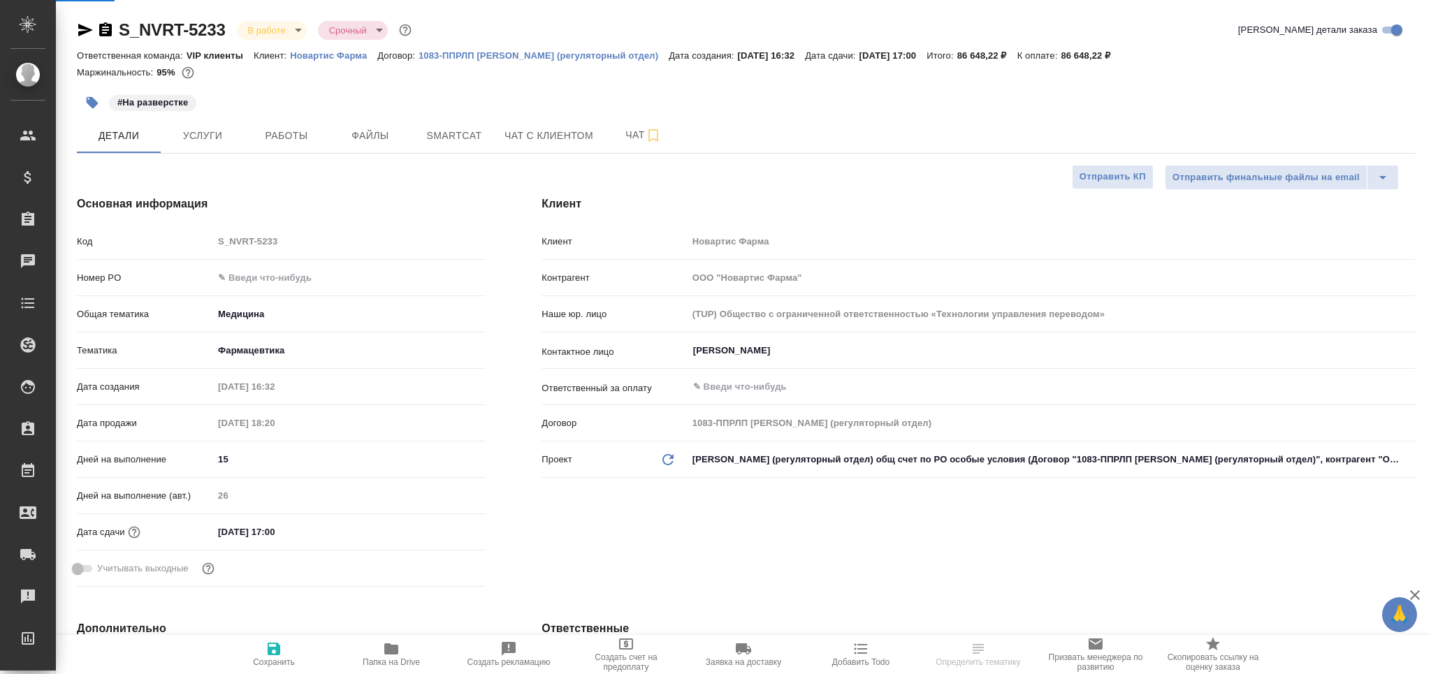
type textarea "x"
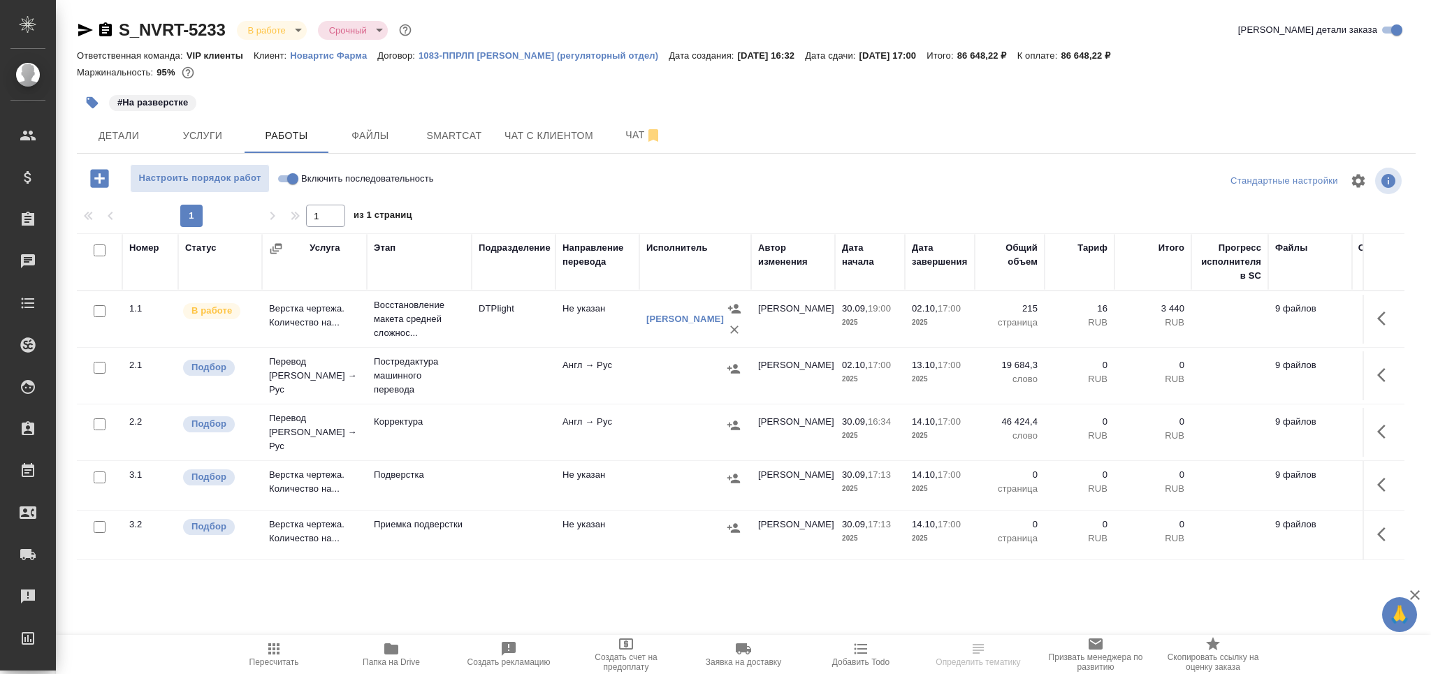
click at [94, 101] on icon "button" at bounding box center [93, 103] width 12 height 12
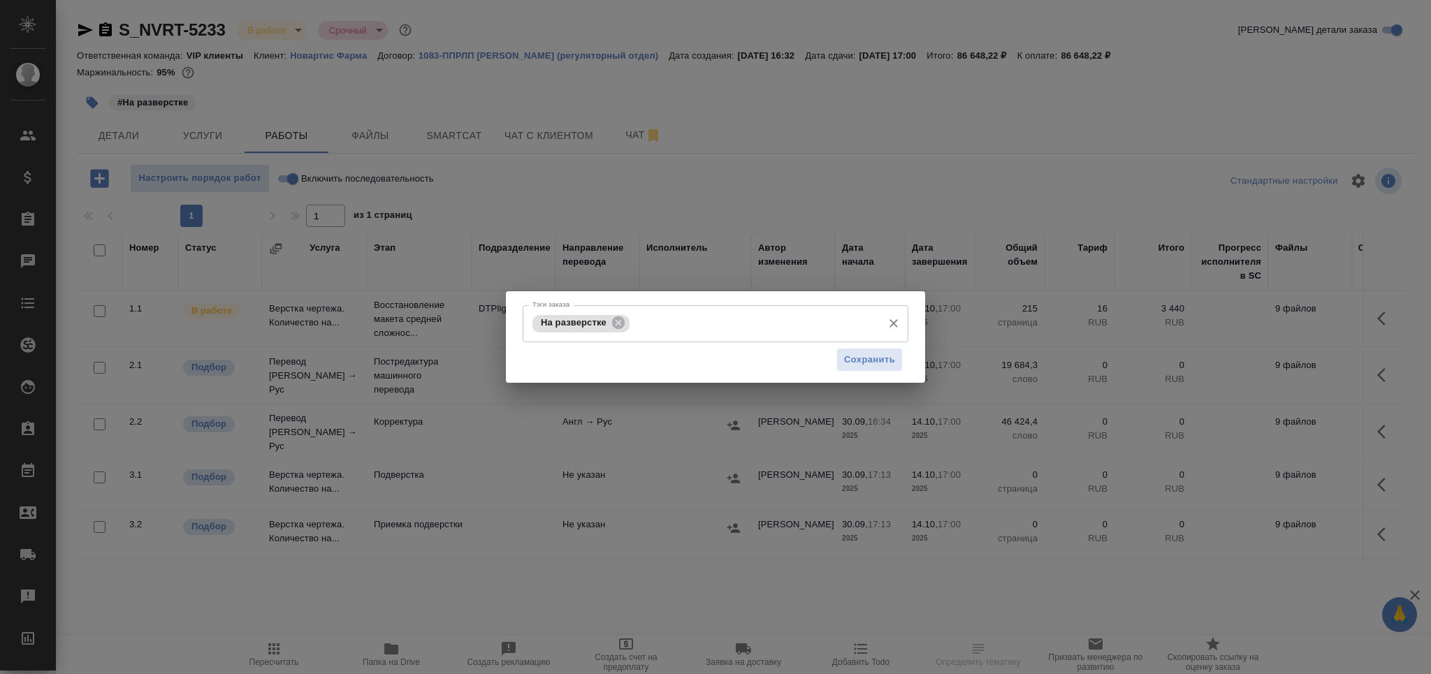
click at [745, 317] on input "Тэги заказа" at bounding box center [754, 324] width 242 height 24
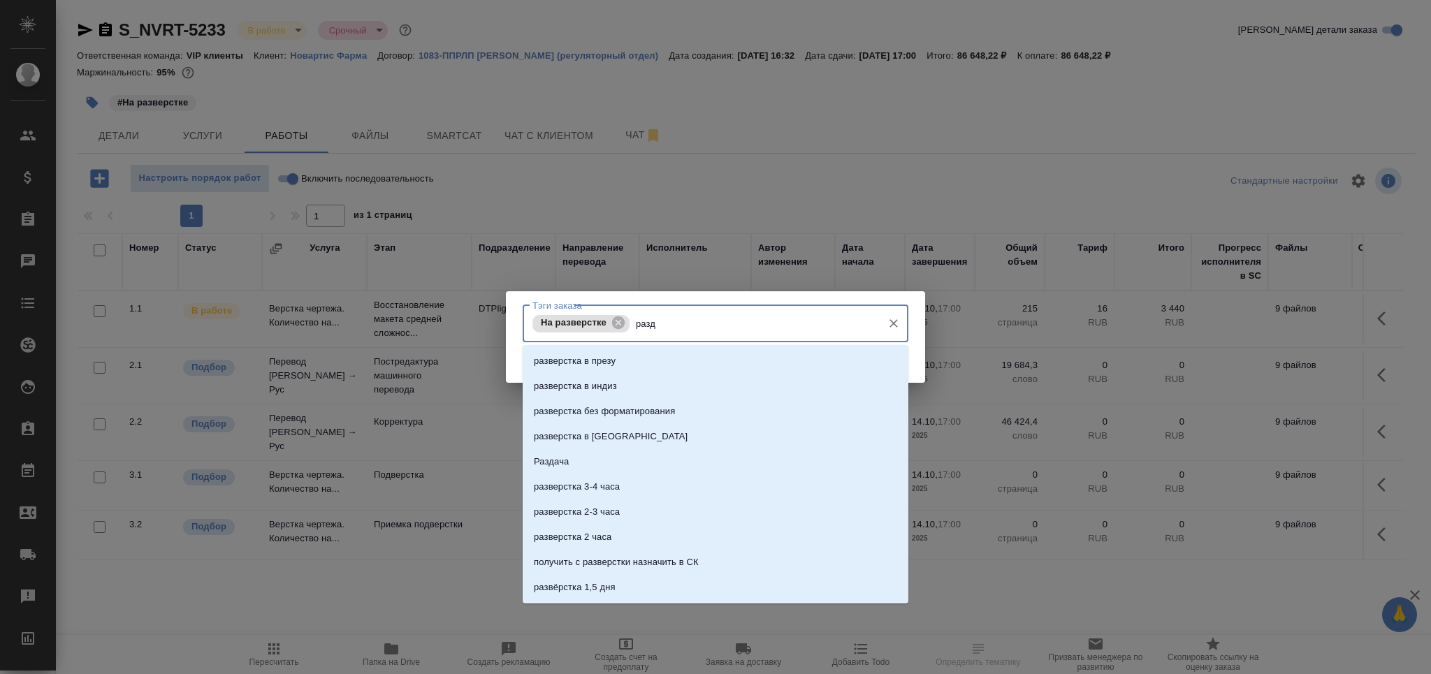
type input "разда"
click at [729, 358] on li "Раздача" at bounding box center [716, 361] width 386 height 25
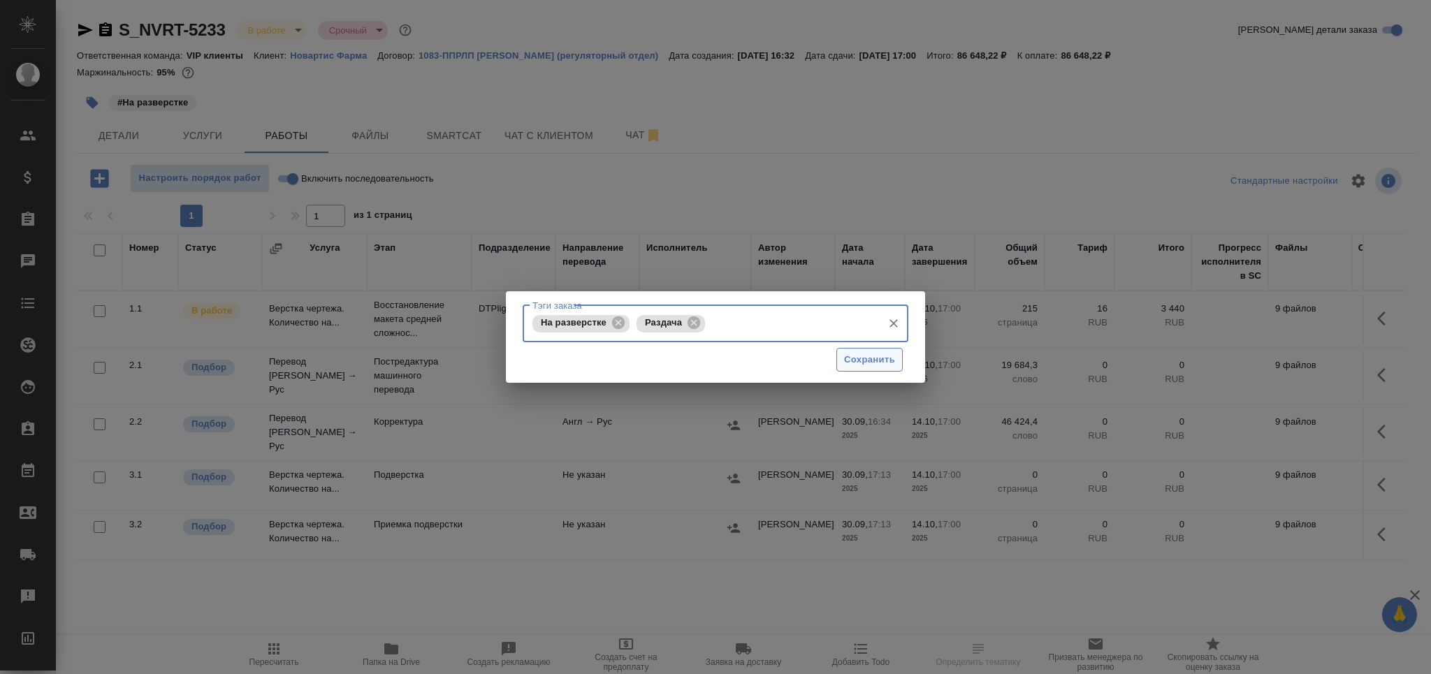
click at [856, 366] on span "Сохранить" at bounding box center [869, 360] width 51 height 16
